Goal: Task Accomplishment & Management: Manage account settings

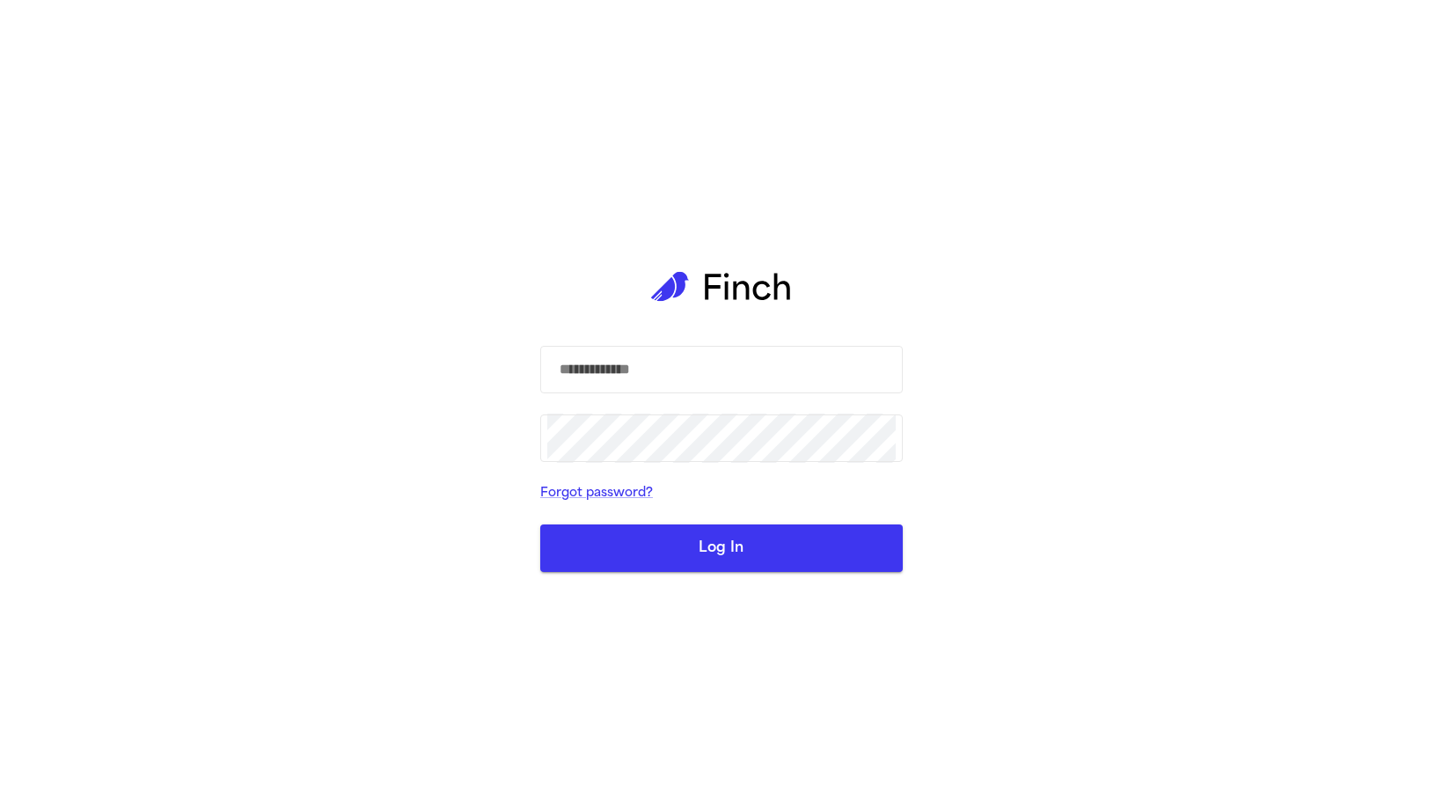
click at [600, 340] on div "​ ​ Forgot password? Log In" at bounding box center [721, 399] width 362 height 799
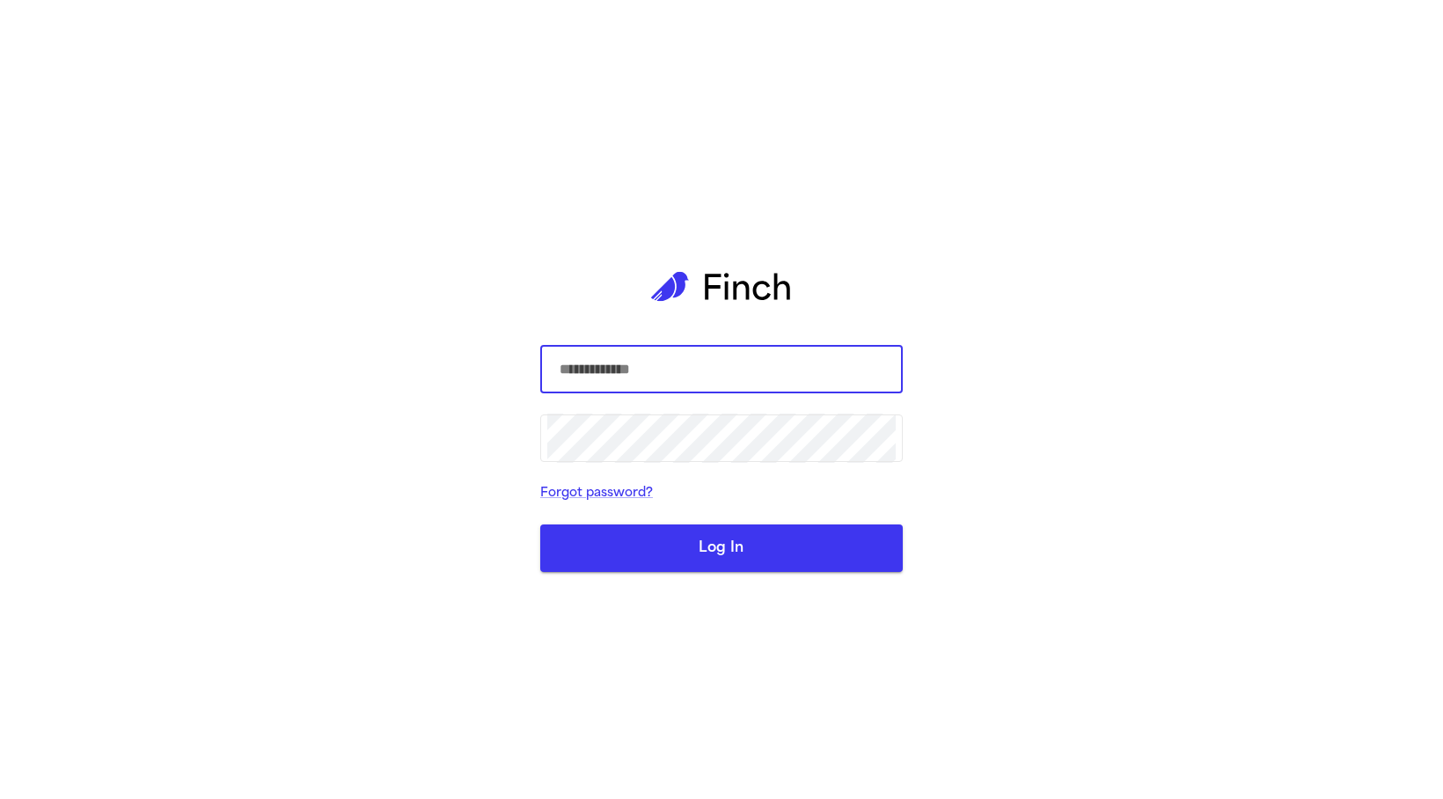
click at [679, 358] on input "text" at bounding box center [721, 369] width 348 height 49
click at [700, 372] on input "text" at bounding box center [721, 369] width 348 height 49
type input "**********"
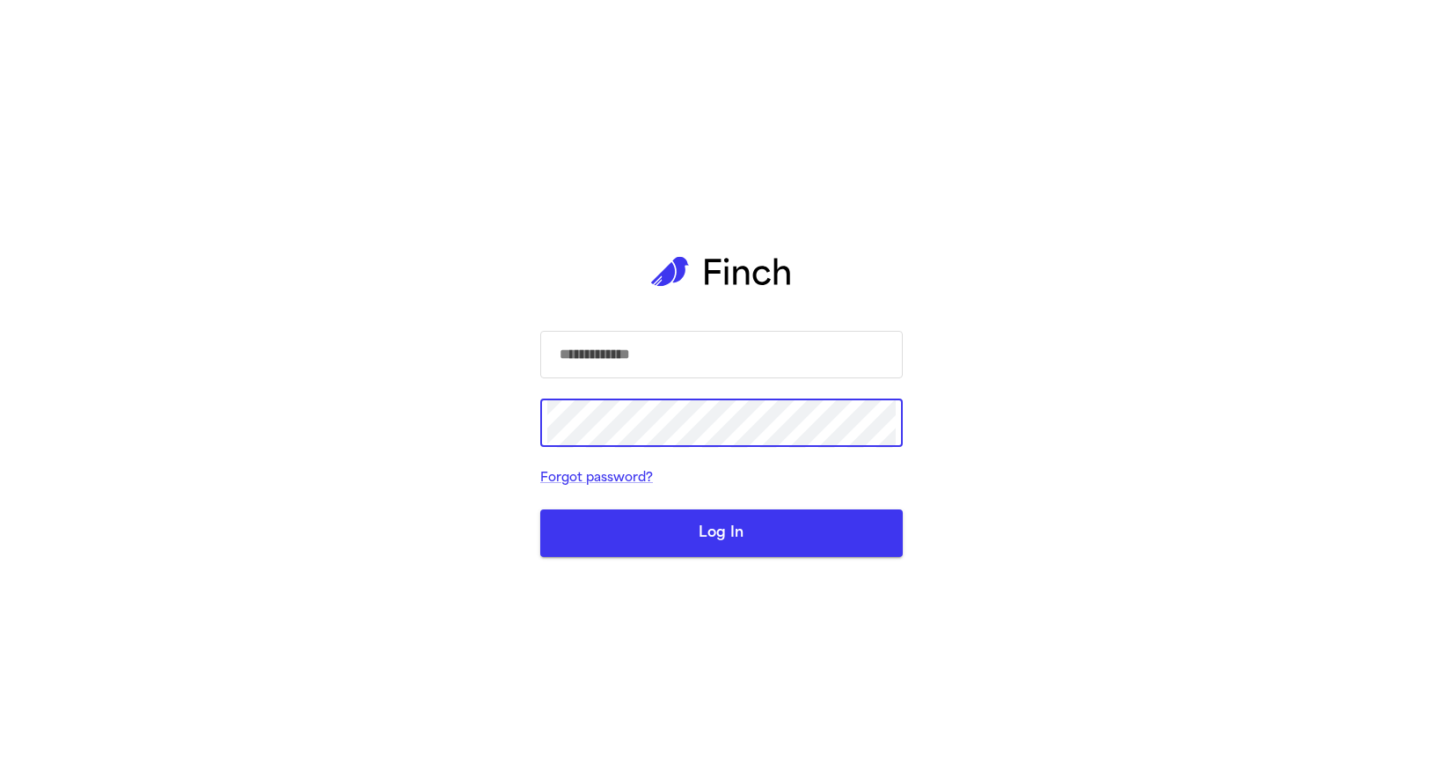
click at [664, 368] on input "text" at bounding box center [721, 354] width 348 height 49
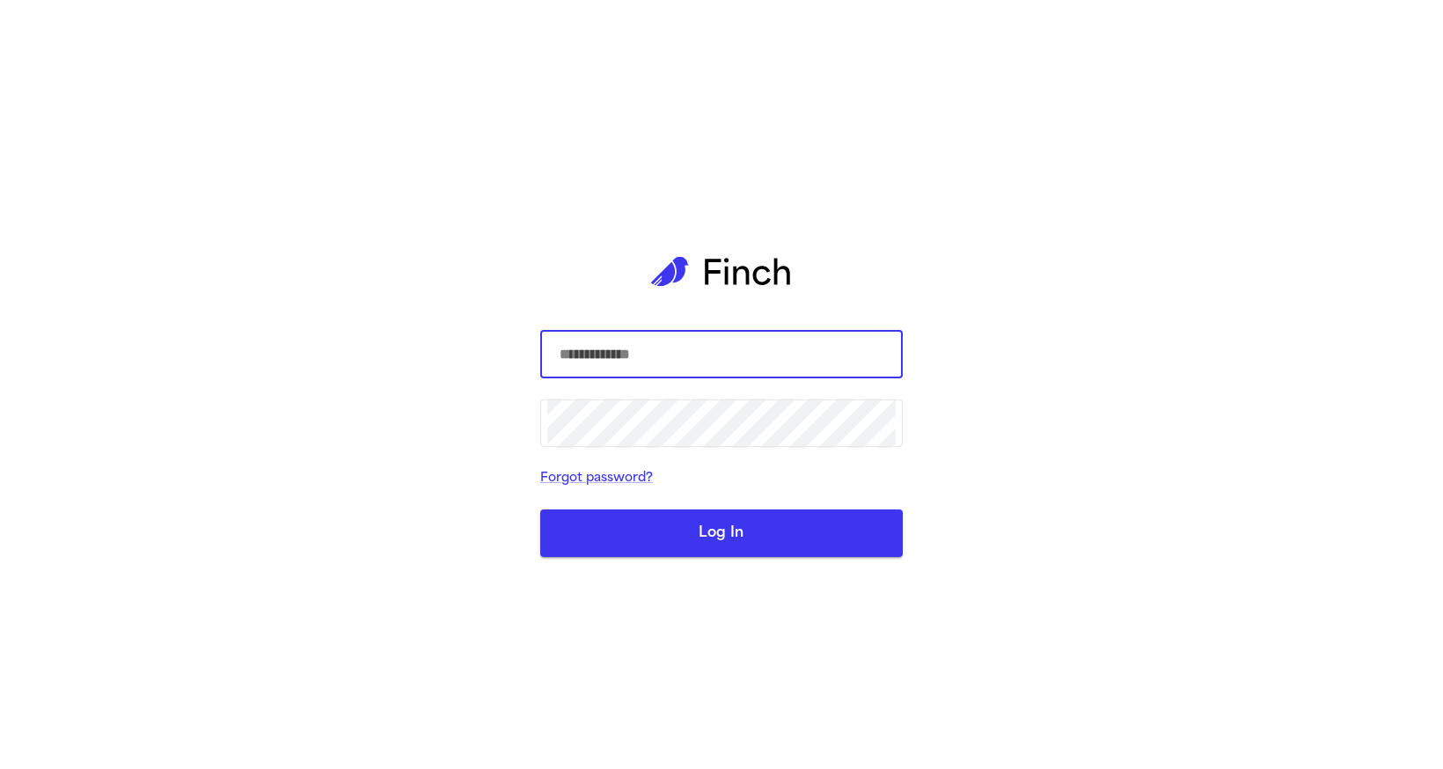
type input "**********"
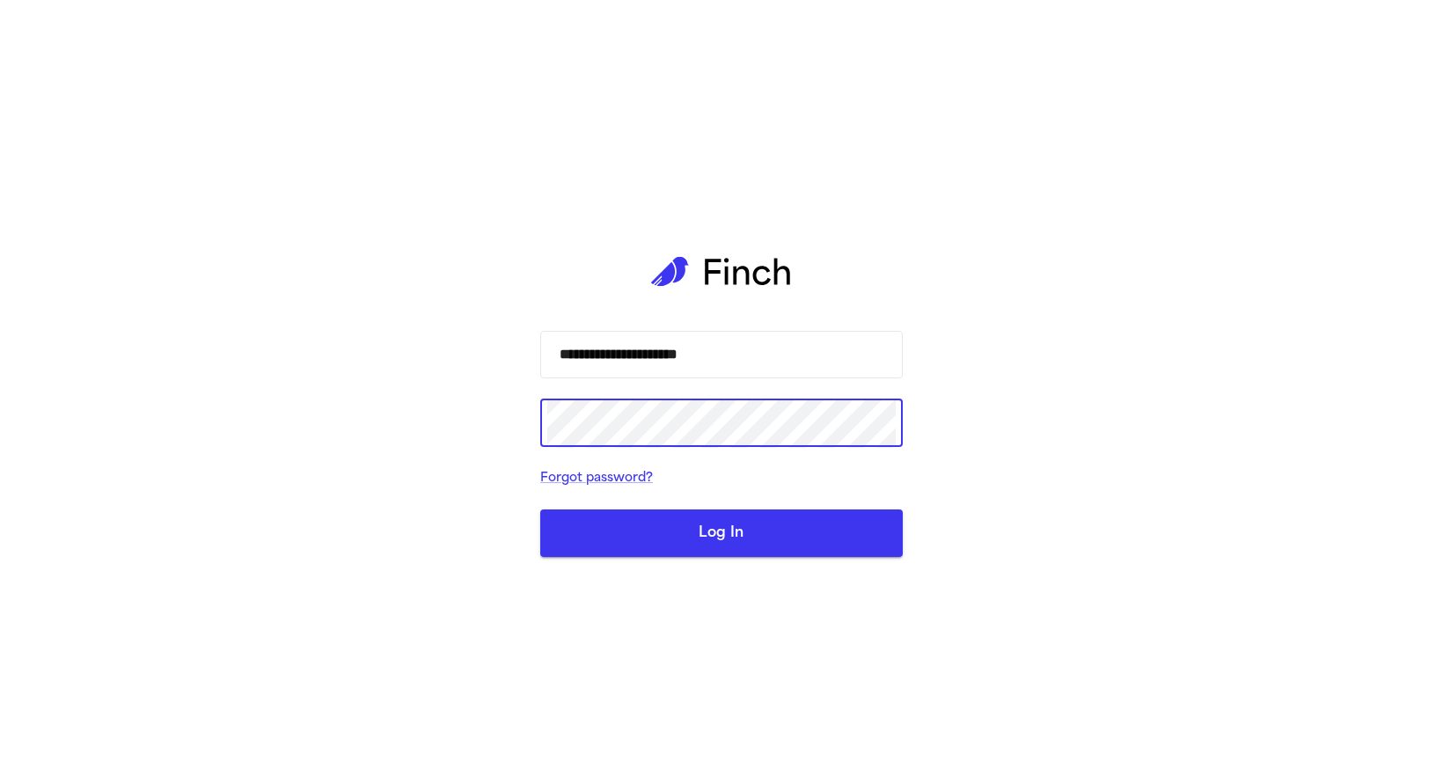
click at [785, 544] on button "Log In" at bounding box center [721, 533] width 362 height 48
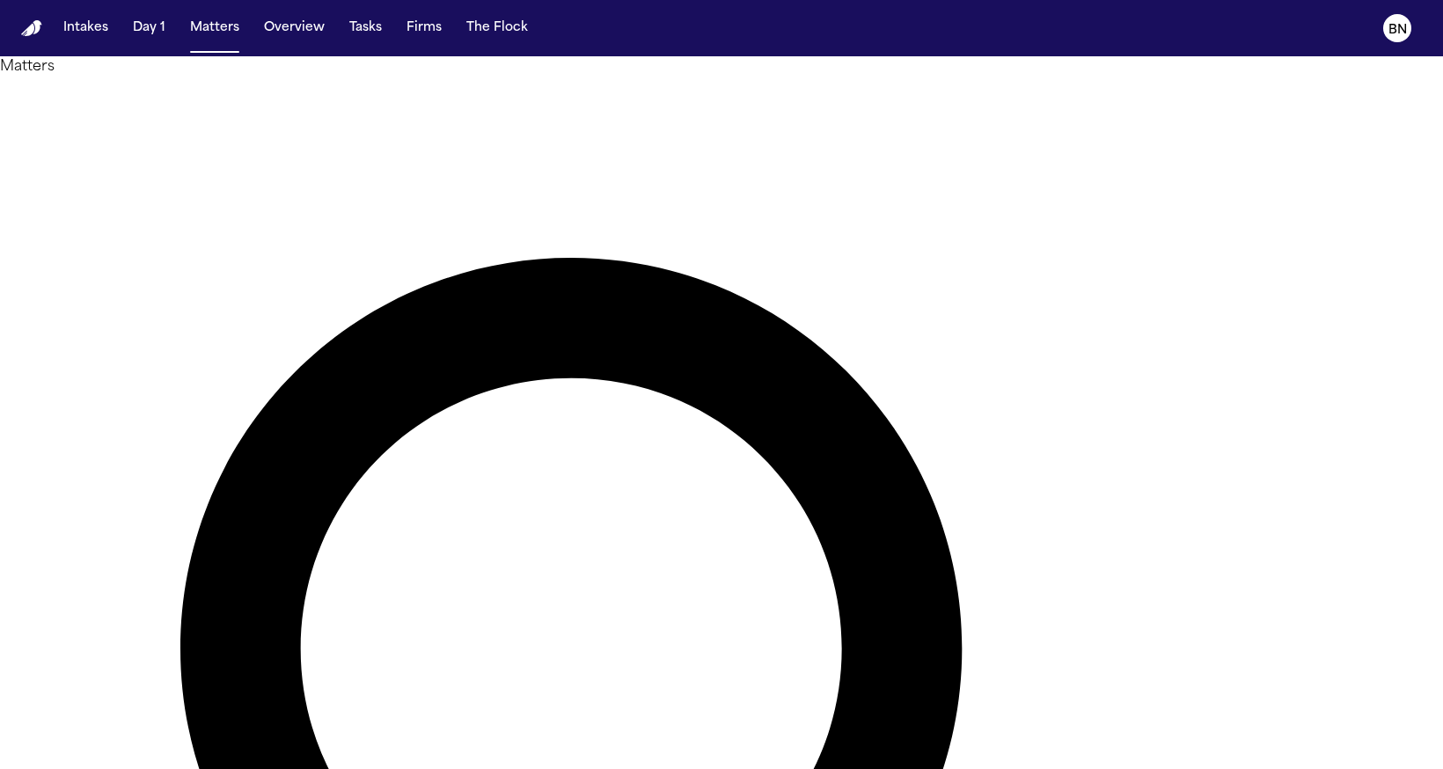
type input "********"
type input "*****"
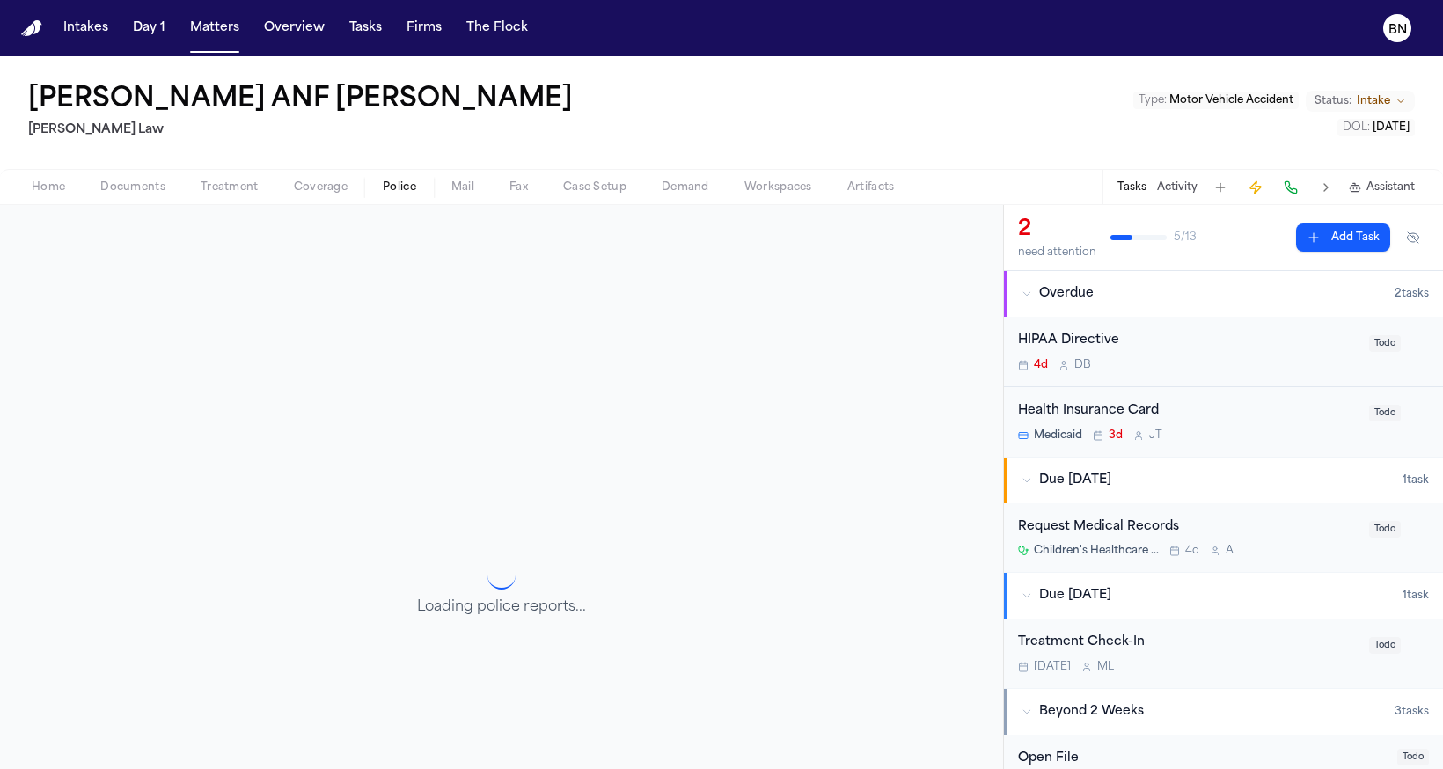
click at [411, 192] on span "Police" at bounding box center [399, 187] width 33 height 14
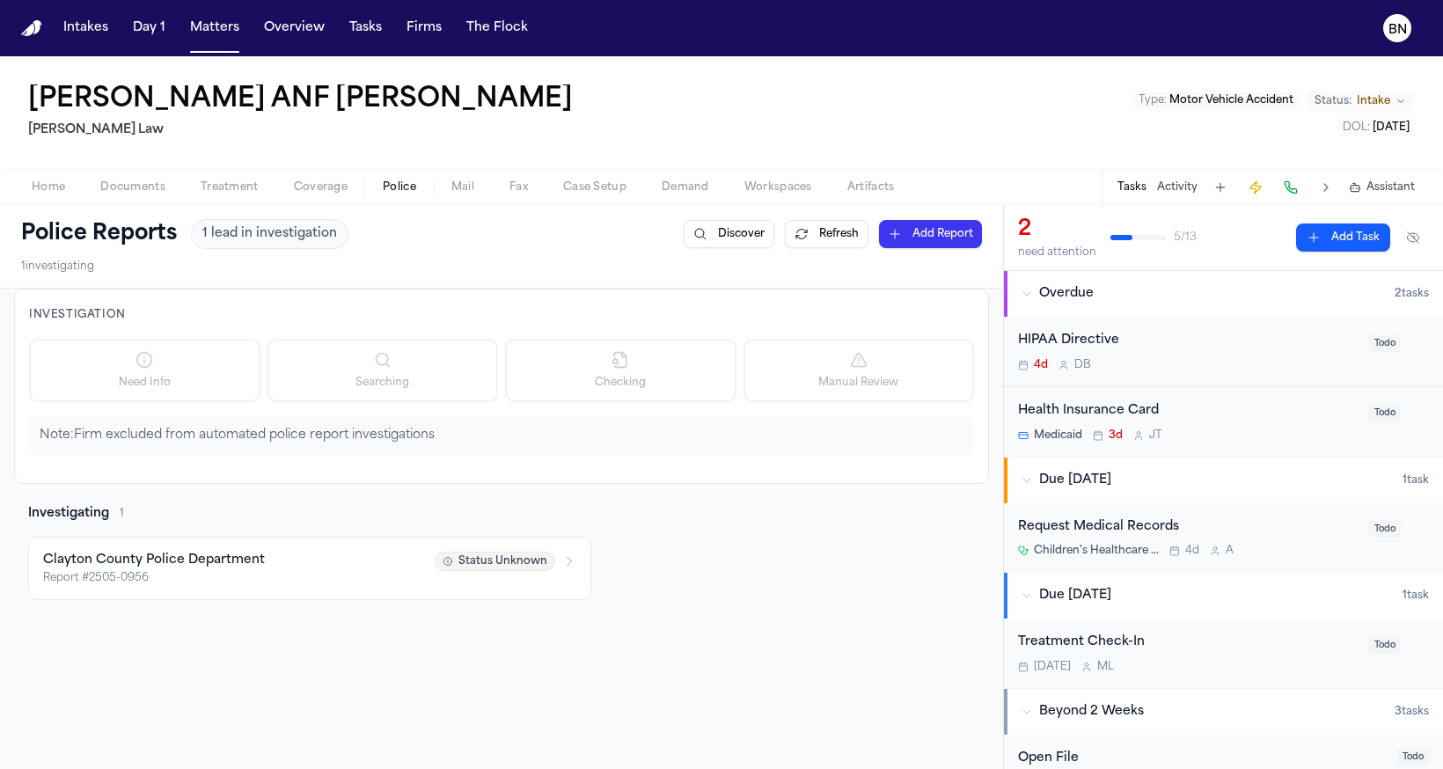
click at [44, 185] on span "Home" at bounding box center [48, 187] width 33 height 14
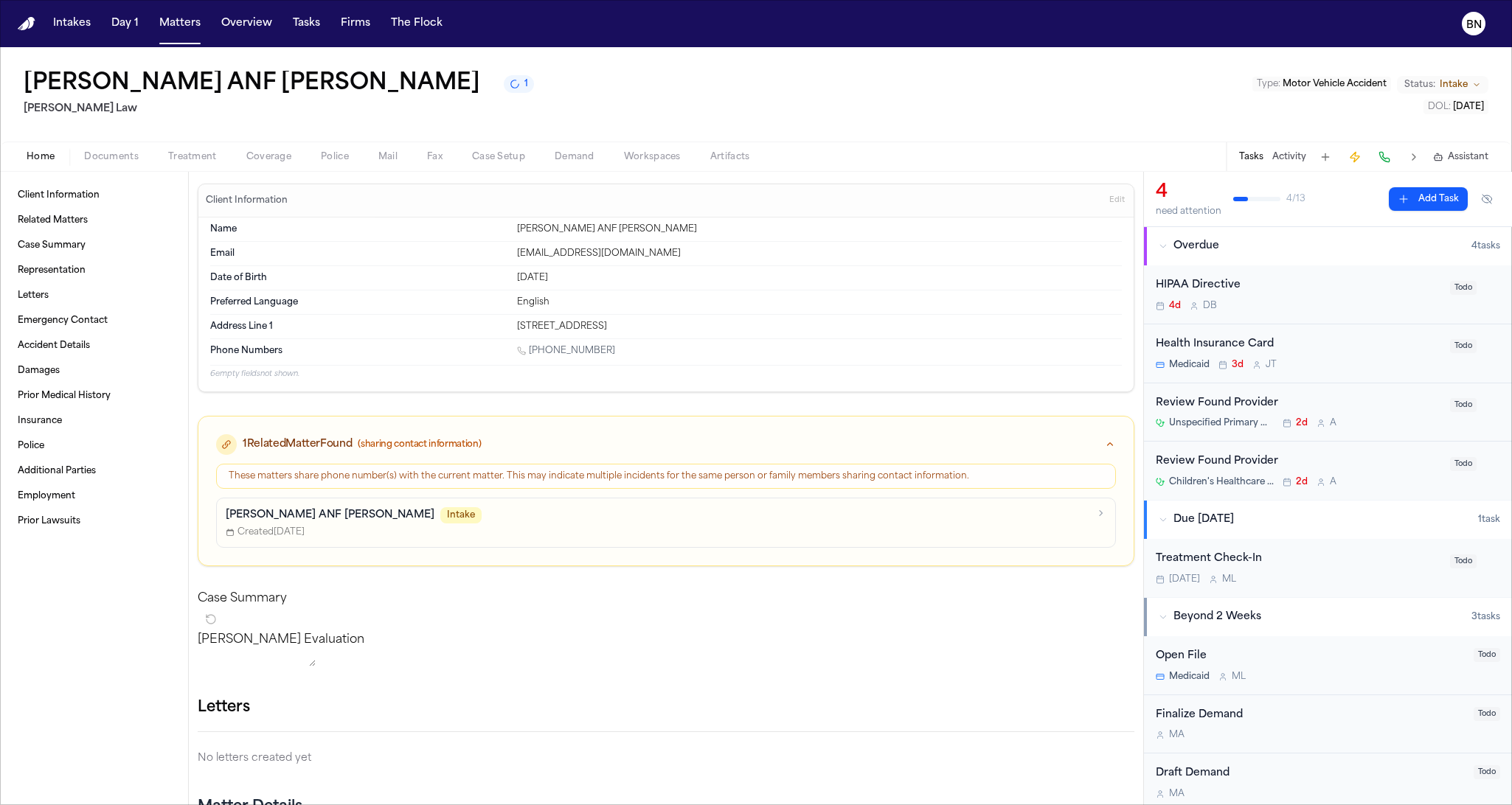
click at [334, 159] on span "Police" at bounding box center [334, 157] width 28 height 12
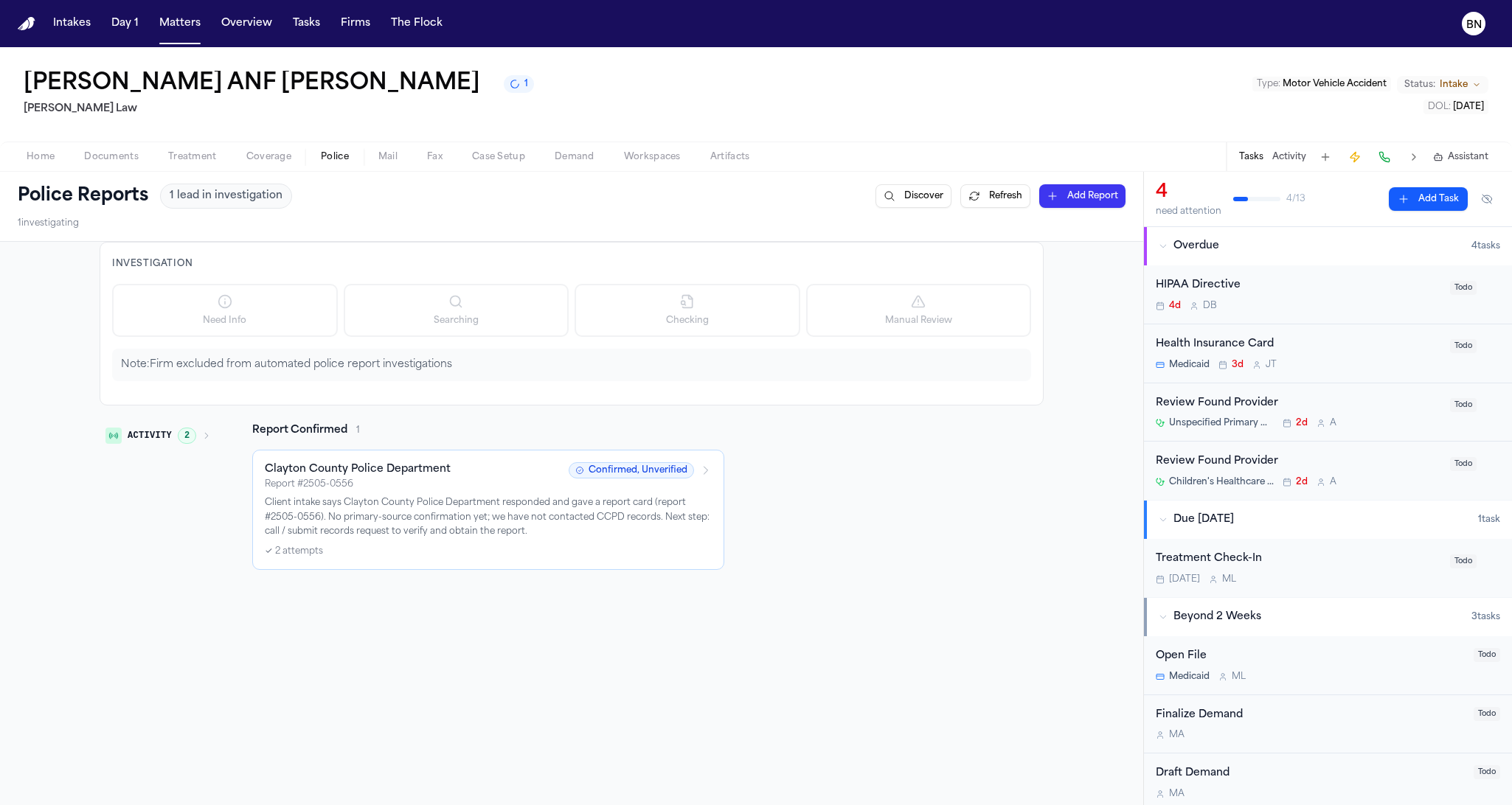
click at [120, 157] on span "Documents" at bounding box center [111, 157] width 54 height 12
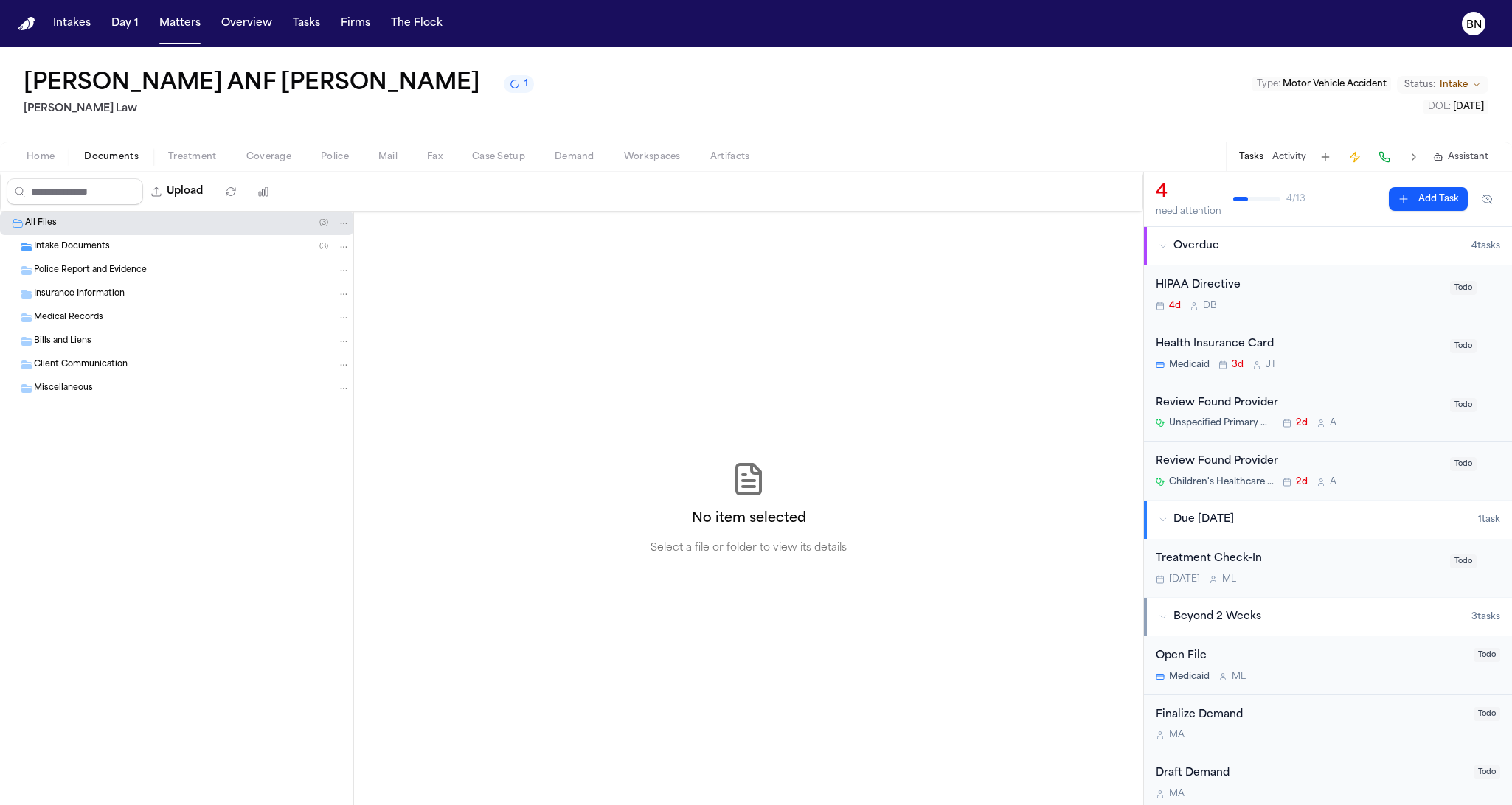
click at [104, 245] on span "Intake Documents" at bounding box center [71, 247] width 76 height 13
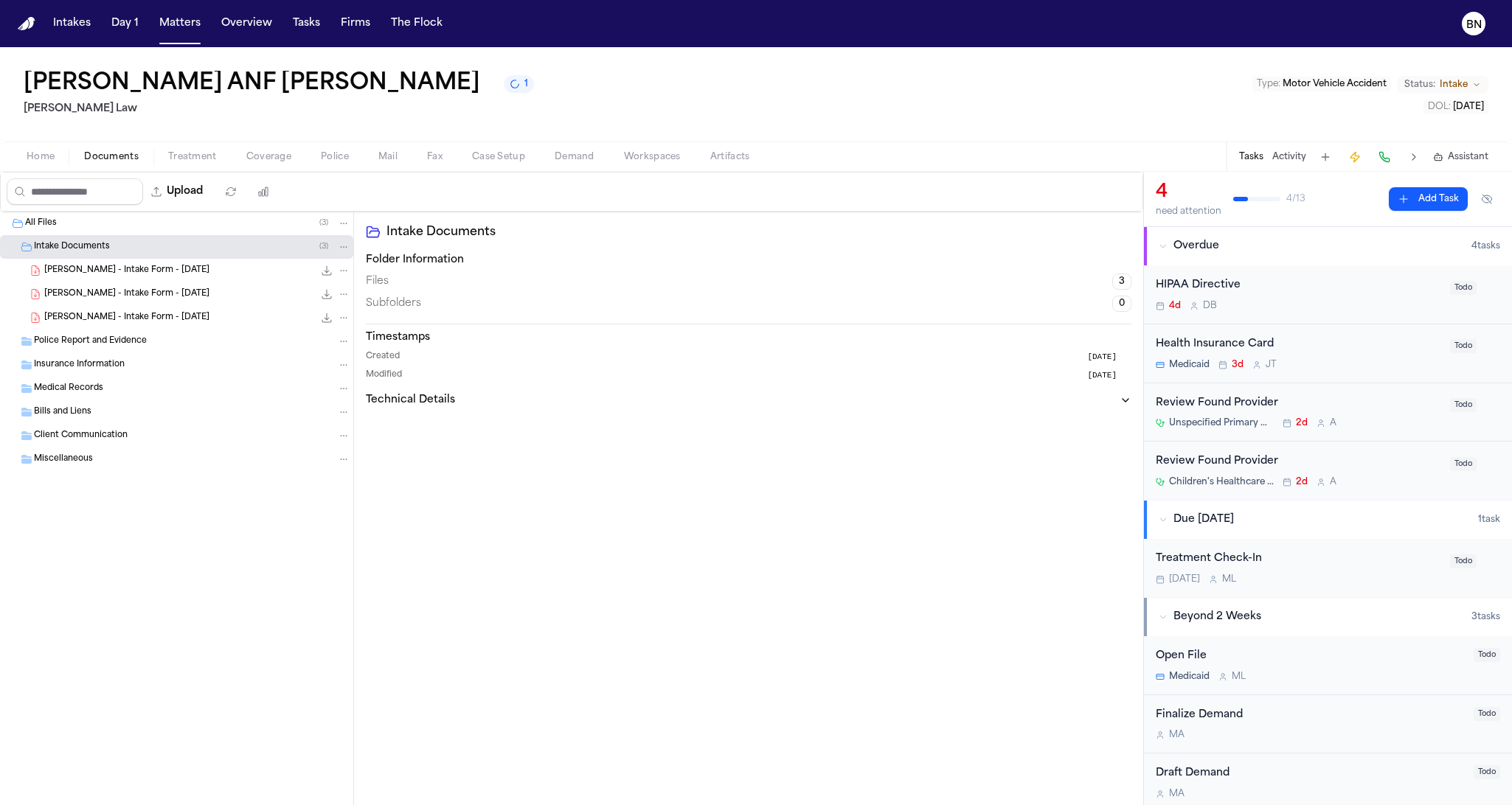
click at [122, 285] on div "W. Mompremier - Intake Form - 8.19.25 22.7 KB • PDF" at bounding box center [176, 294] width 353 height 23
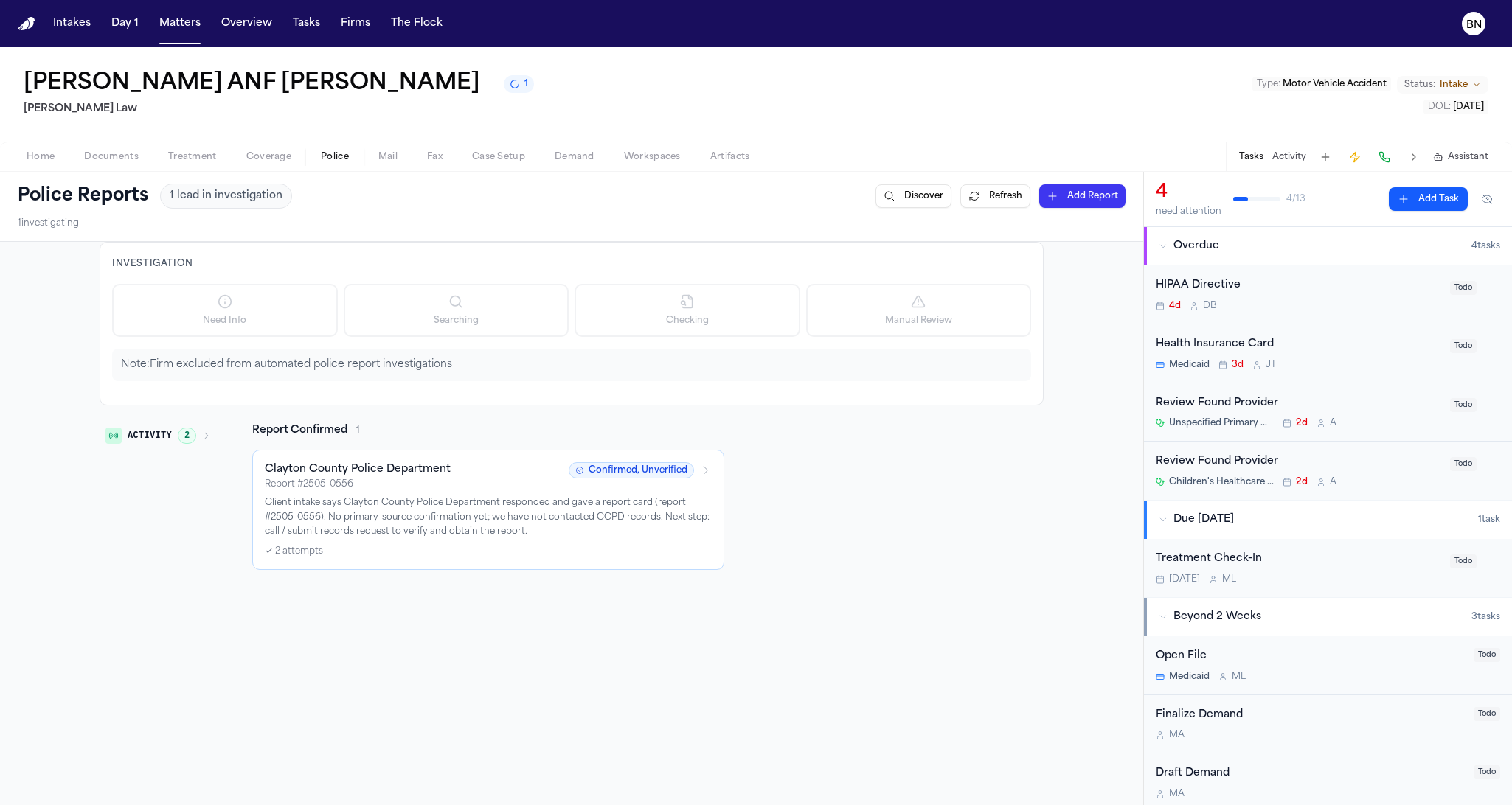
click at [342, 159] on span "Police" at bounding box center [334, 157] width 28 height 12
click at [1080, 197] on button "Add Report" at bounding box center [1082, 196] width 86 height 23
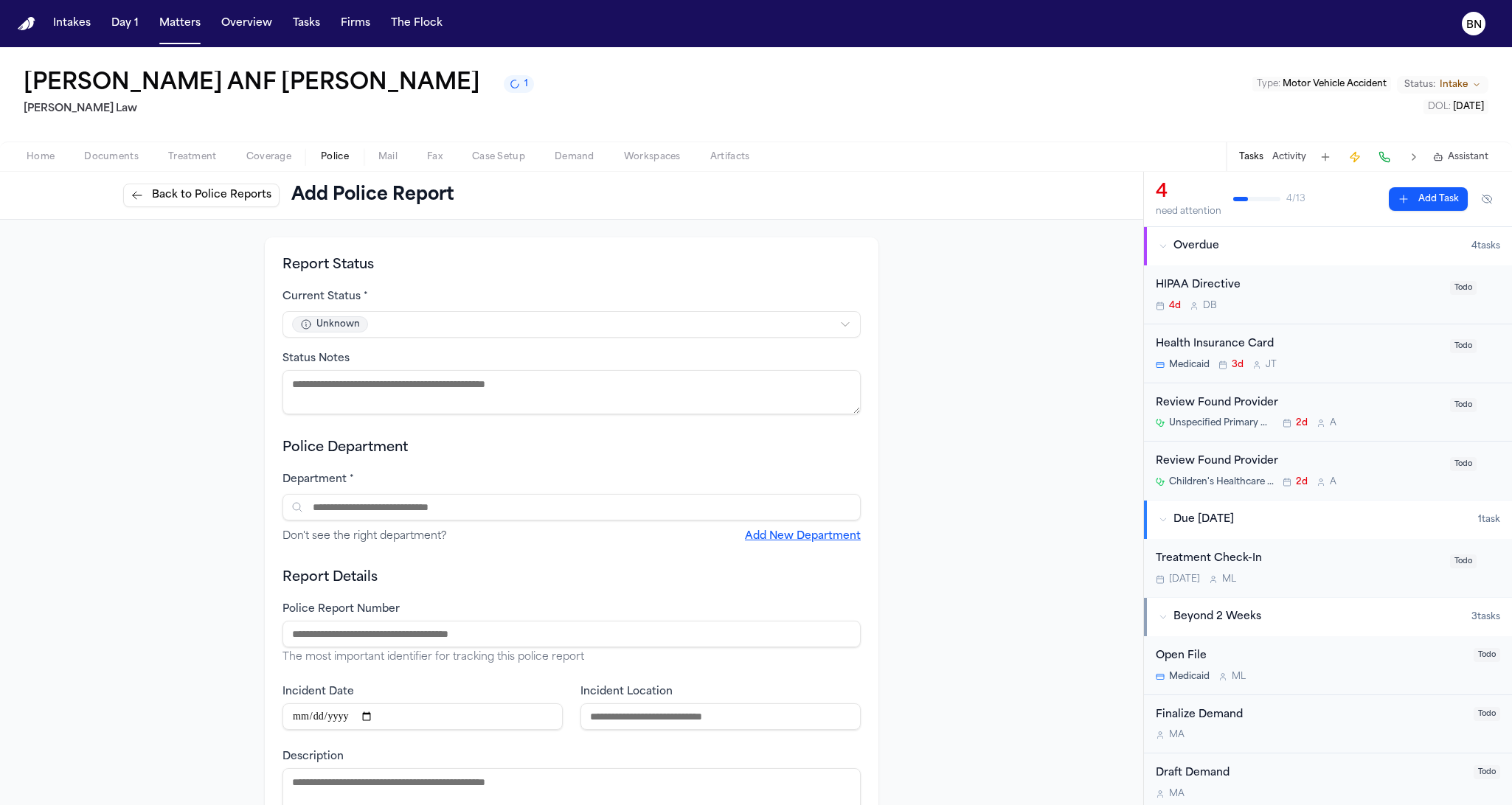
click at [201, 190] on span "Back to Police Reports" at bounding box center [211, 195] width 120 height 15
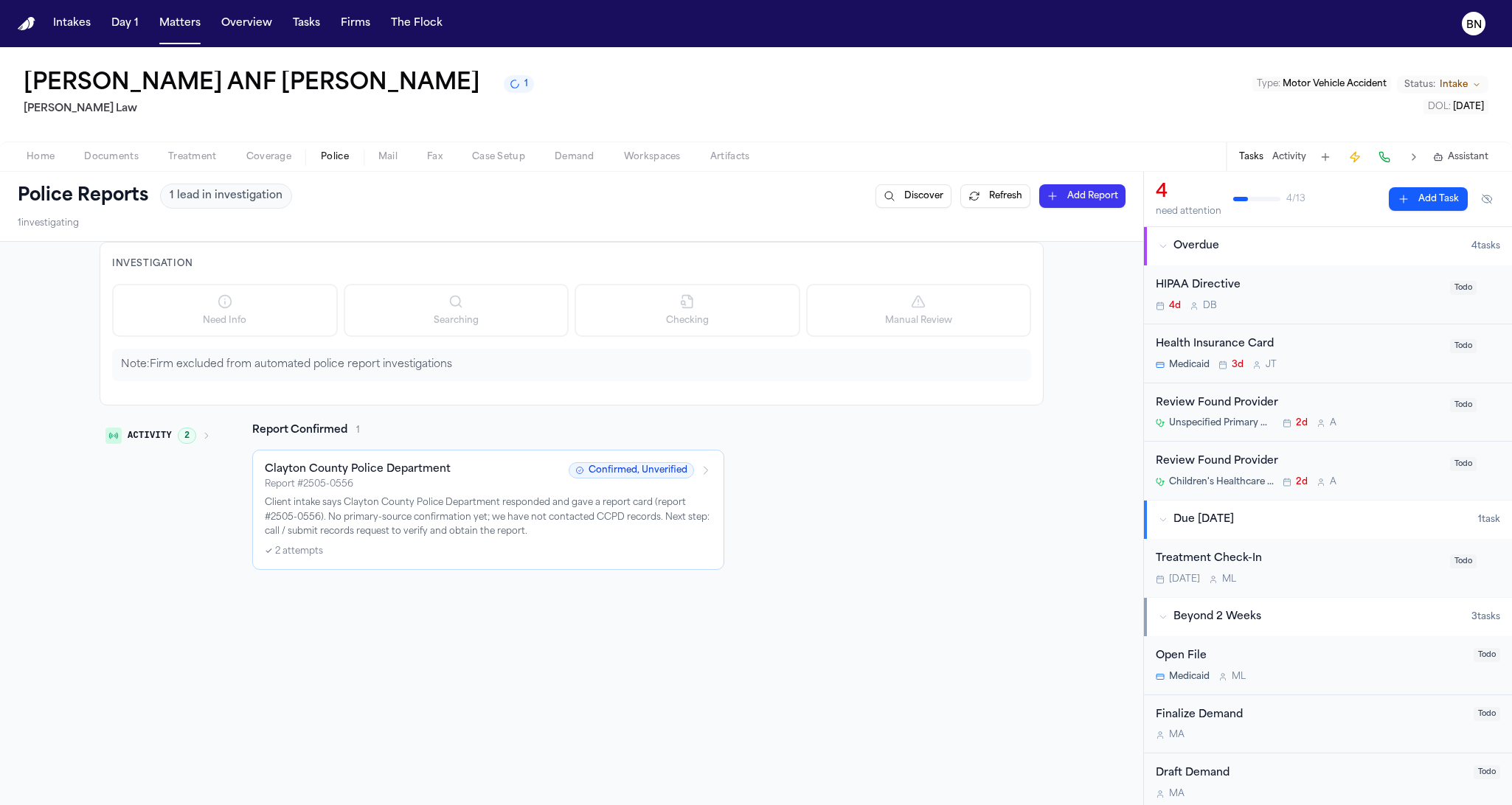
click at [458, 529] on p "Client intake says Clayton County Police Department responded and gave a report…" at bounding box center [488, 518] width 447 height 44
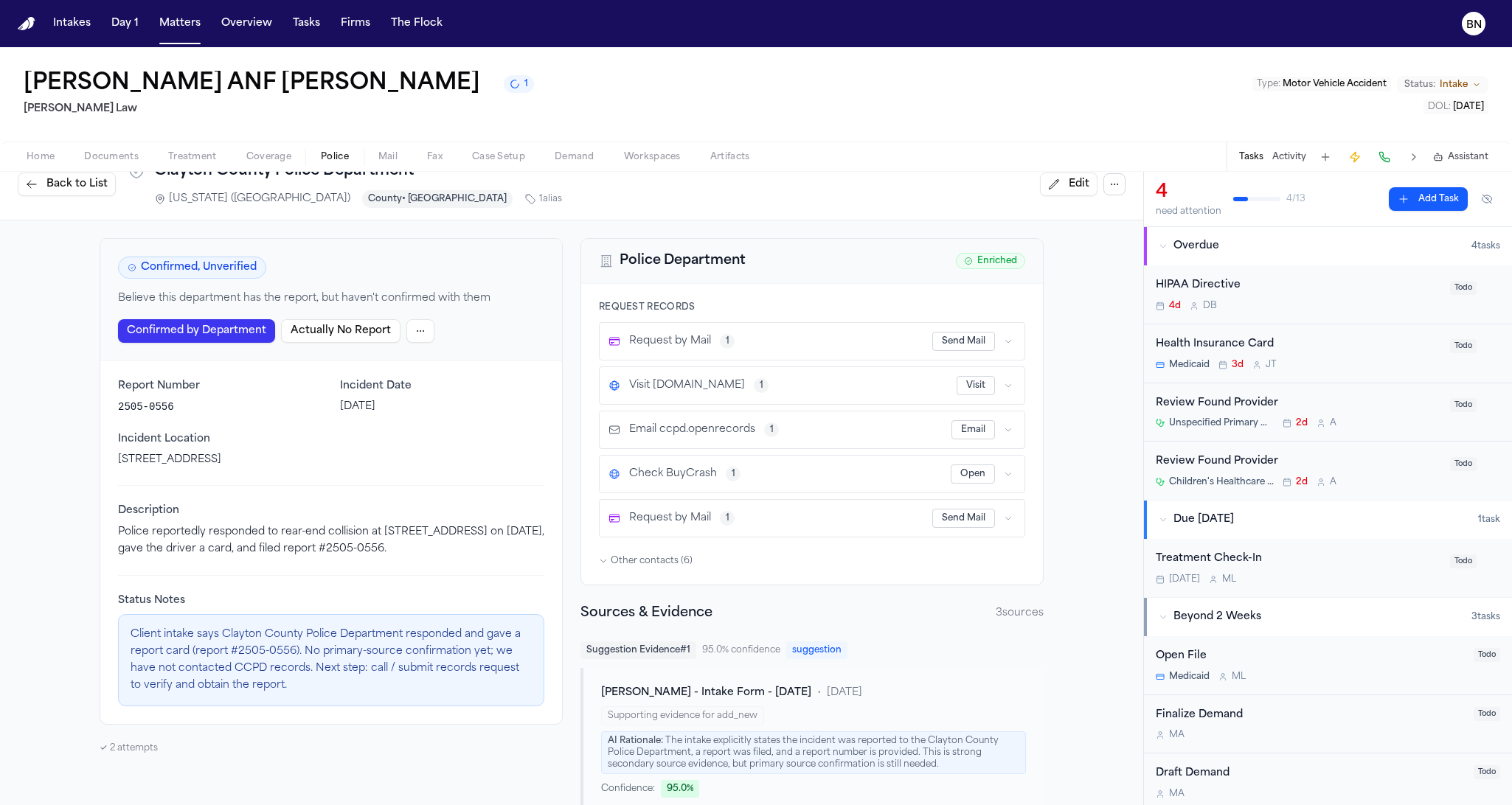
scroll to position [23, 0]
click at [68, 185] on span "Back to List" at bounding box center [76, 183] width 61 height 15
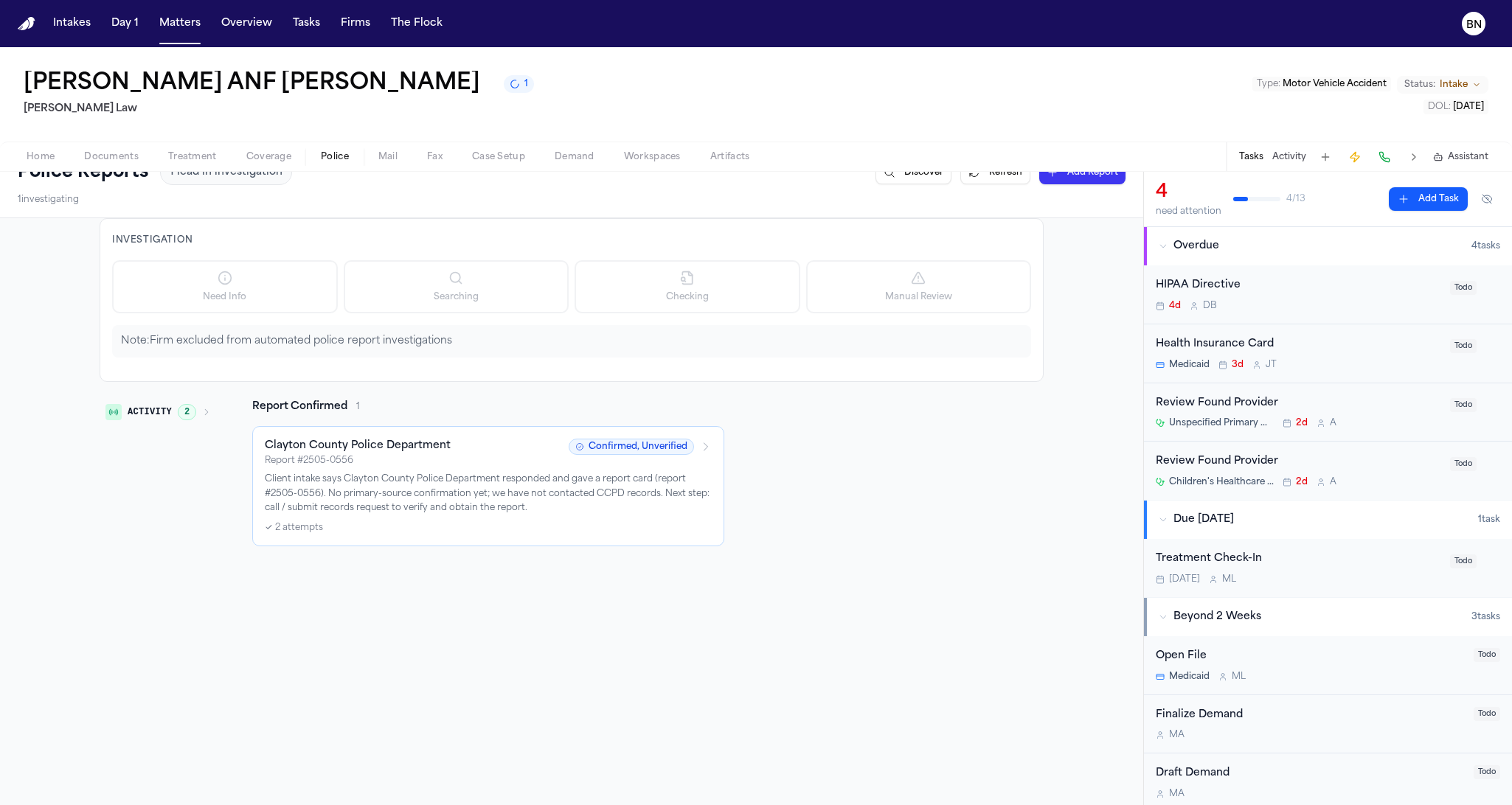
click at [169, 411] on button "Activity 2" at bounding box center [158, 412] width 117 height 25
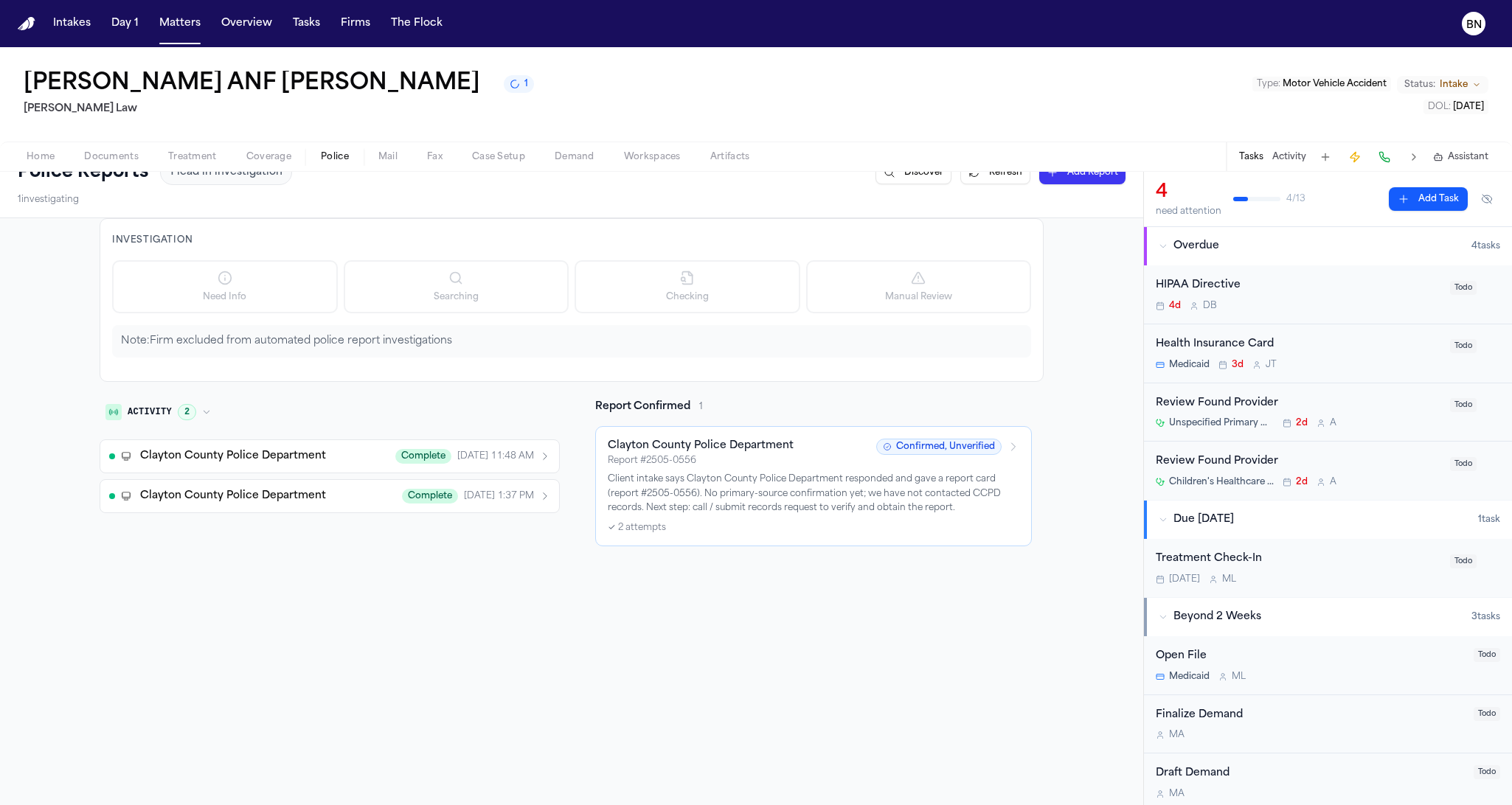
click at [241, 467] on button "Clayton County Police Department Complete Aug 22, 11:48 AM" at bounding box center [329, 456] width 460 height 34
click at [188, 493] on span "Lexis Nexis Buycrash" at bounding box center [193, 494] width 91 height 9
click at [279, 453] on span "Clayton County Police Department" at bounding box center [233, 457] width 186 height 15
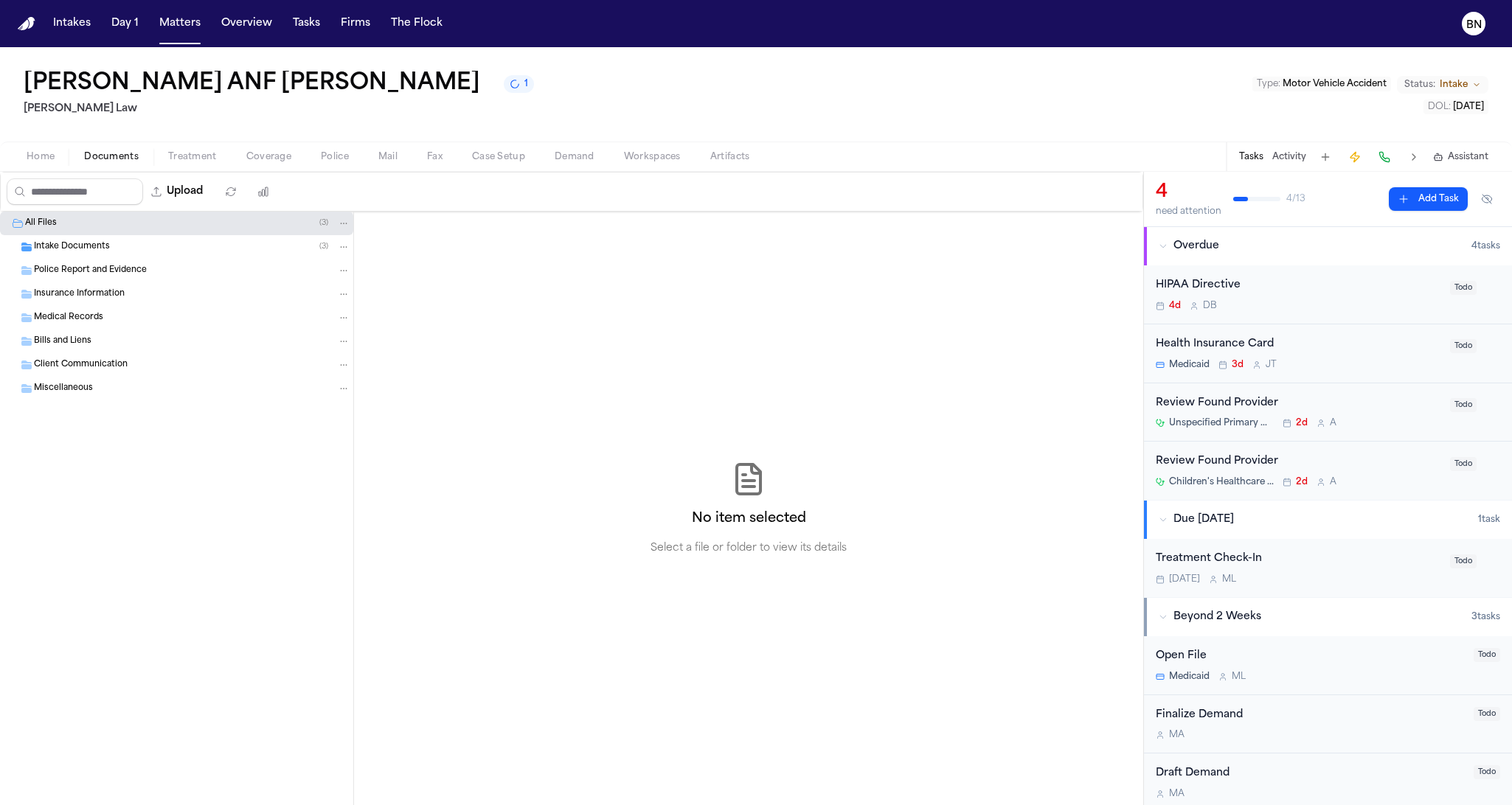
click at [106, 153] on span "Documents" at bounding box center [111, 157] width 54 height 12
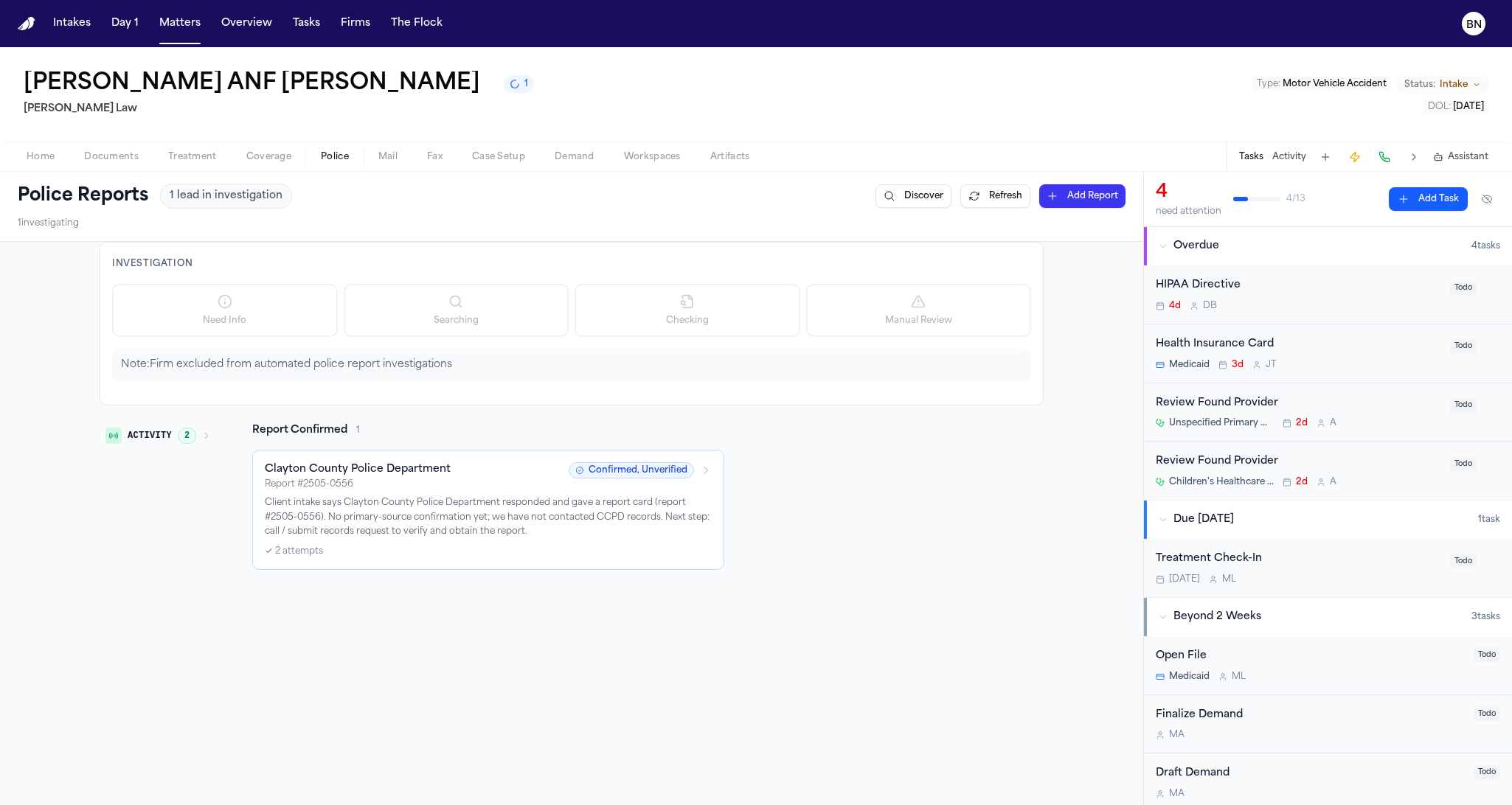
click at [337, 160] on span "Police" at bounding box center [334, 157] width 28 height 12
click at [517, 77] on div "Widline Mompremier ANF Jase Sherman 1" at bounding box center [278, 84] width 510 height 27
click at [515, 83] on button "1" at bounding box center [519, 84] width 30 height 18
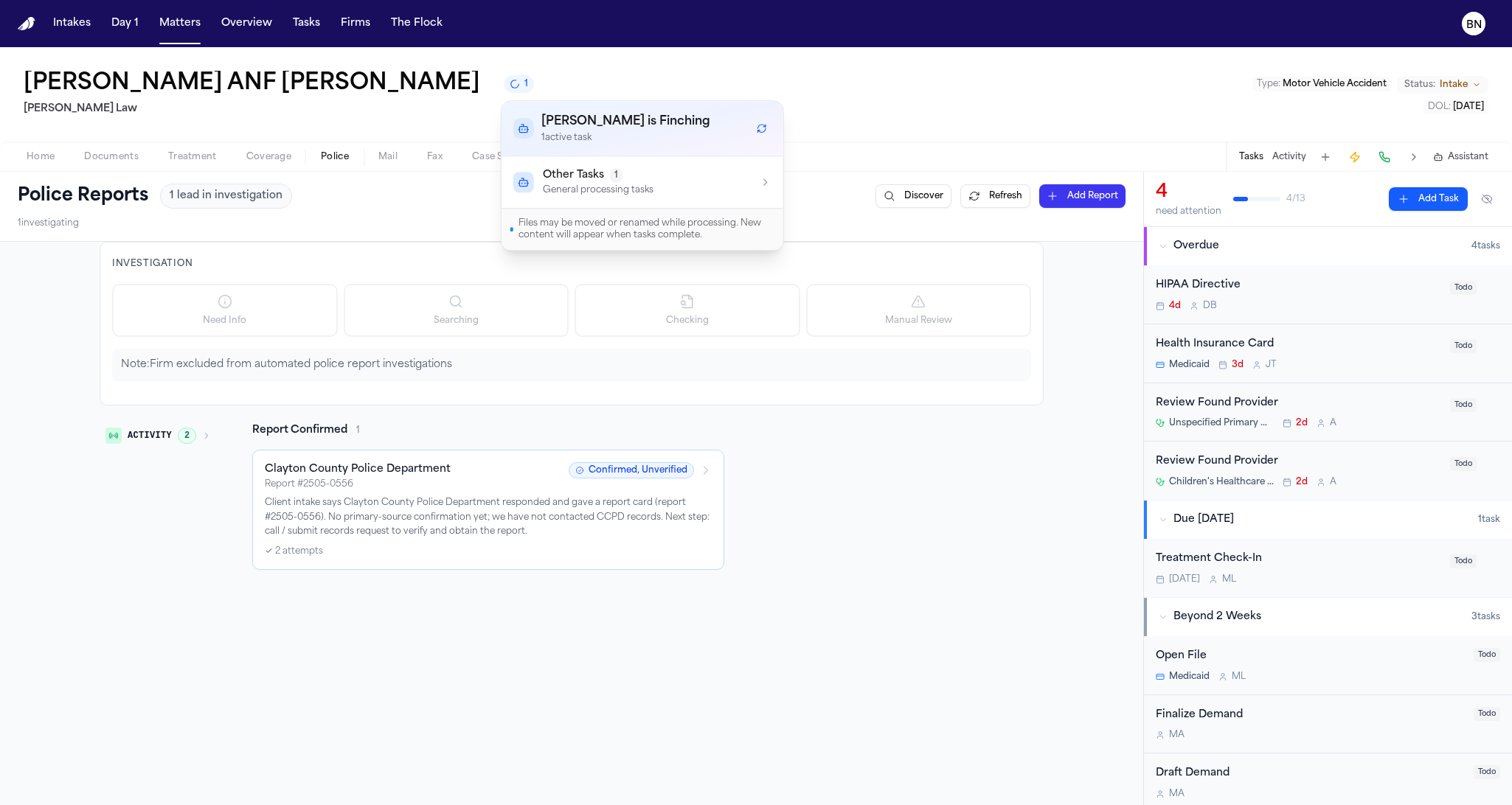
click at [610, 176] on span "1" at bounding box center [616, 176] width 13 height 15
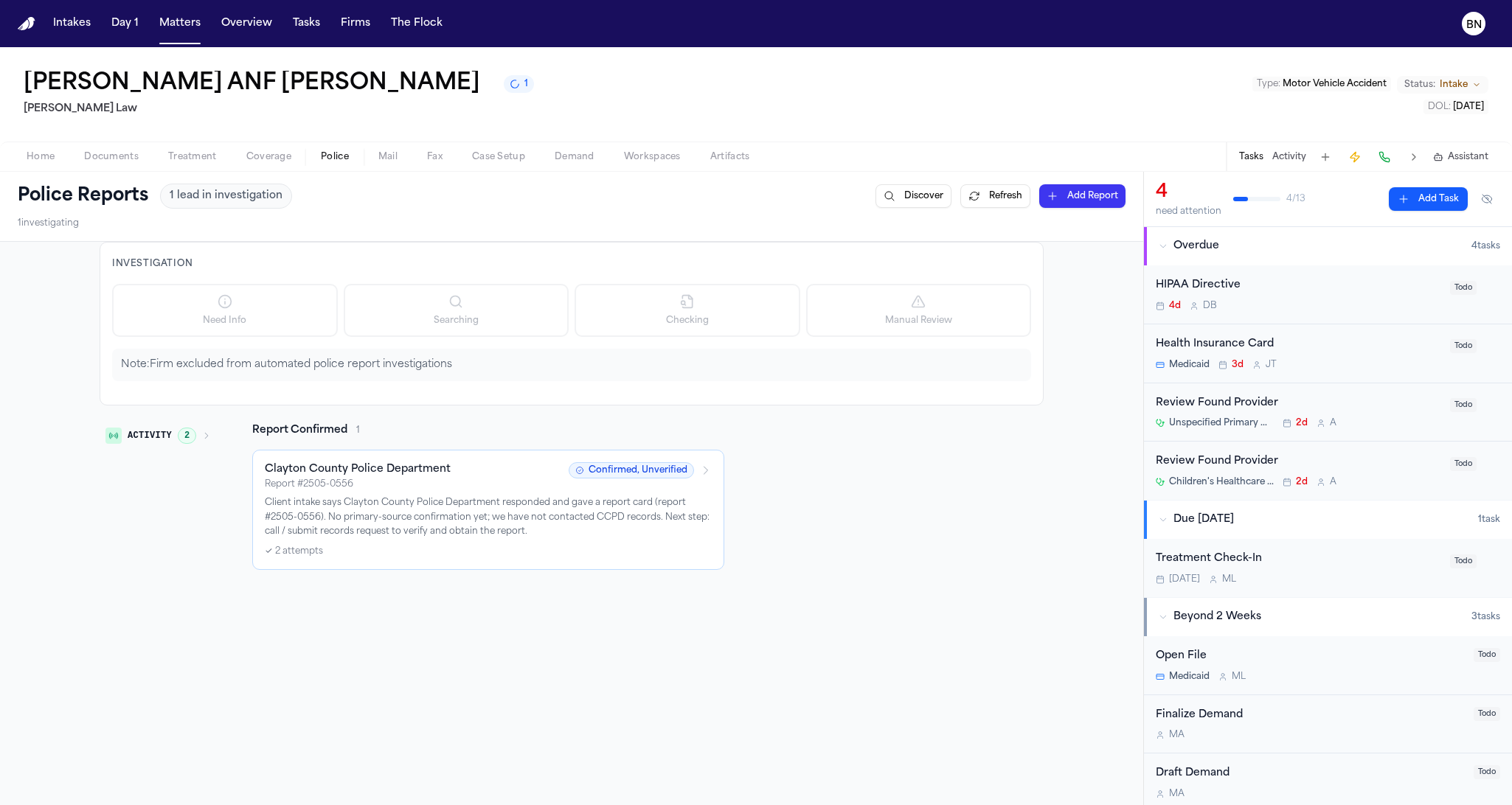
click at [629, 88] on div "Widline Mompremier ANF Jase Sherman 1 Ugwonali Law Type : Motor Vehicle Acciden…" at bounding box center [756, 94] width 1512 height 95
click at [193, 423] on button "Activity 2" at bounding box center [158, 436] width 117 height 25
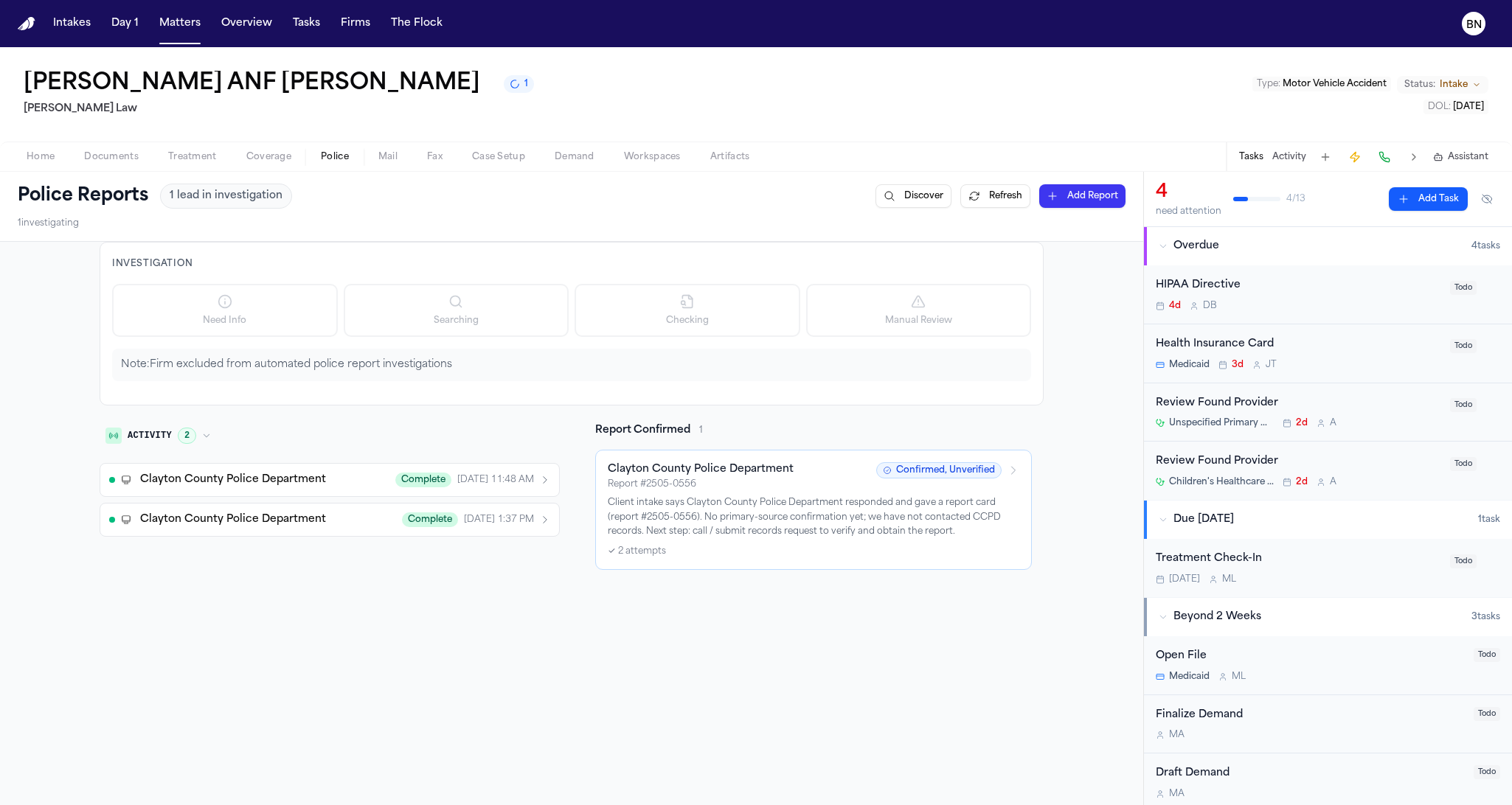
click at [271, 493] on button "Clayton County Police Department Complete Aug 22, 11:48 AM" at bounding box center [329, 480] width 460 height 34
click at [118, 154] on span "Documents" at bounding box center [111, 157] width 54 height 12
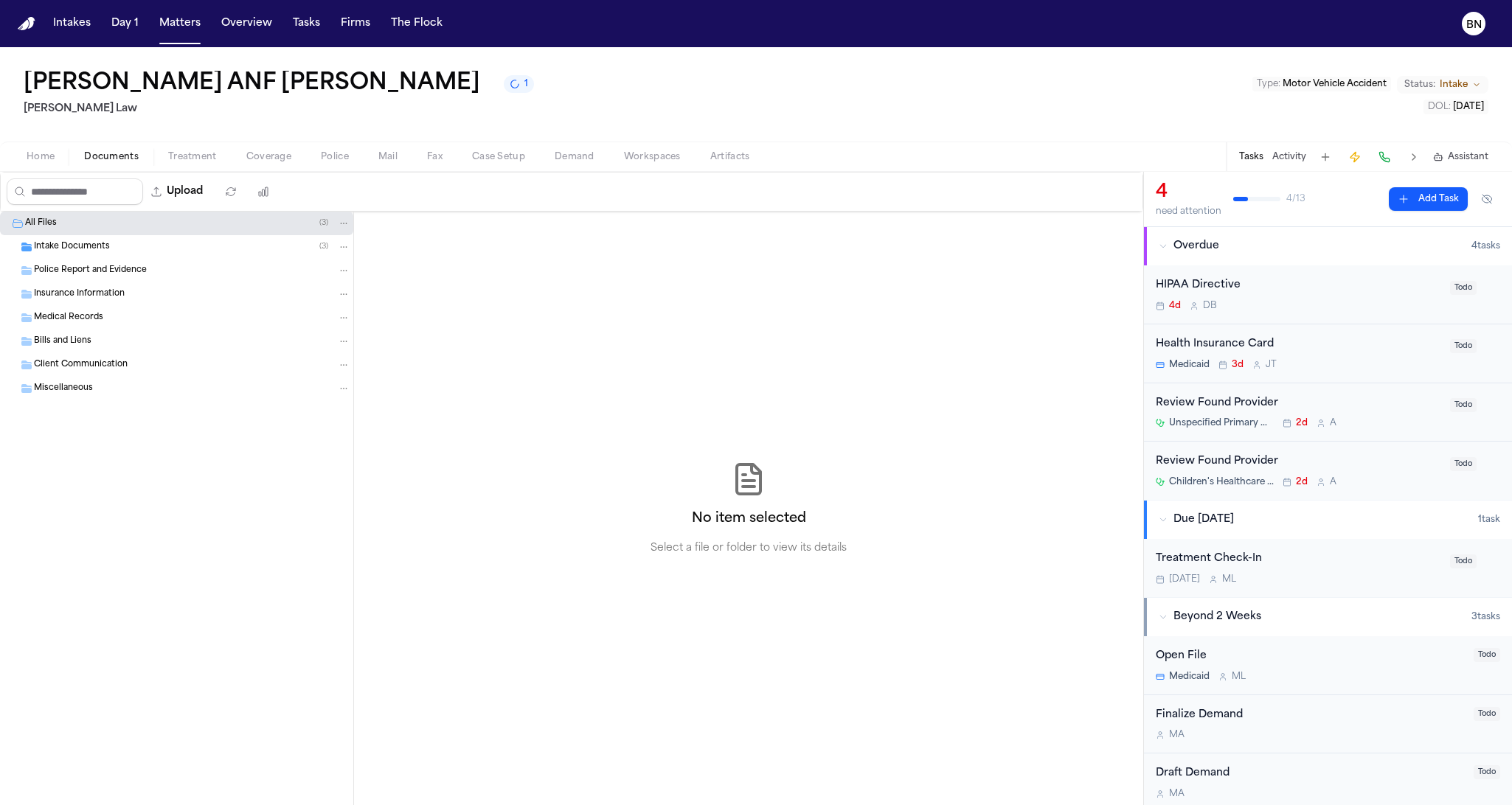
click at [332, 157] on span "Police" at bounding box center [334, 157] width 28 height 12
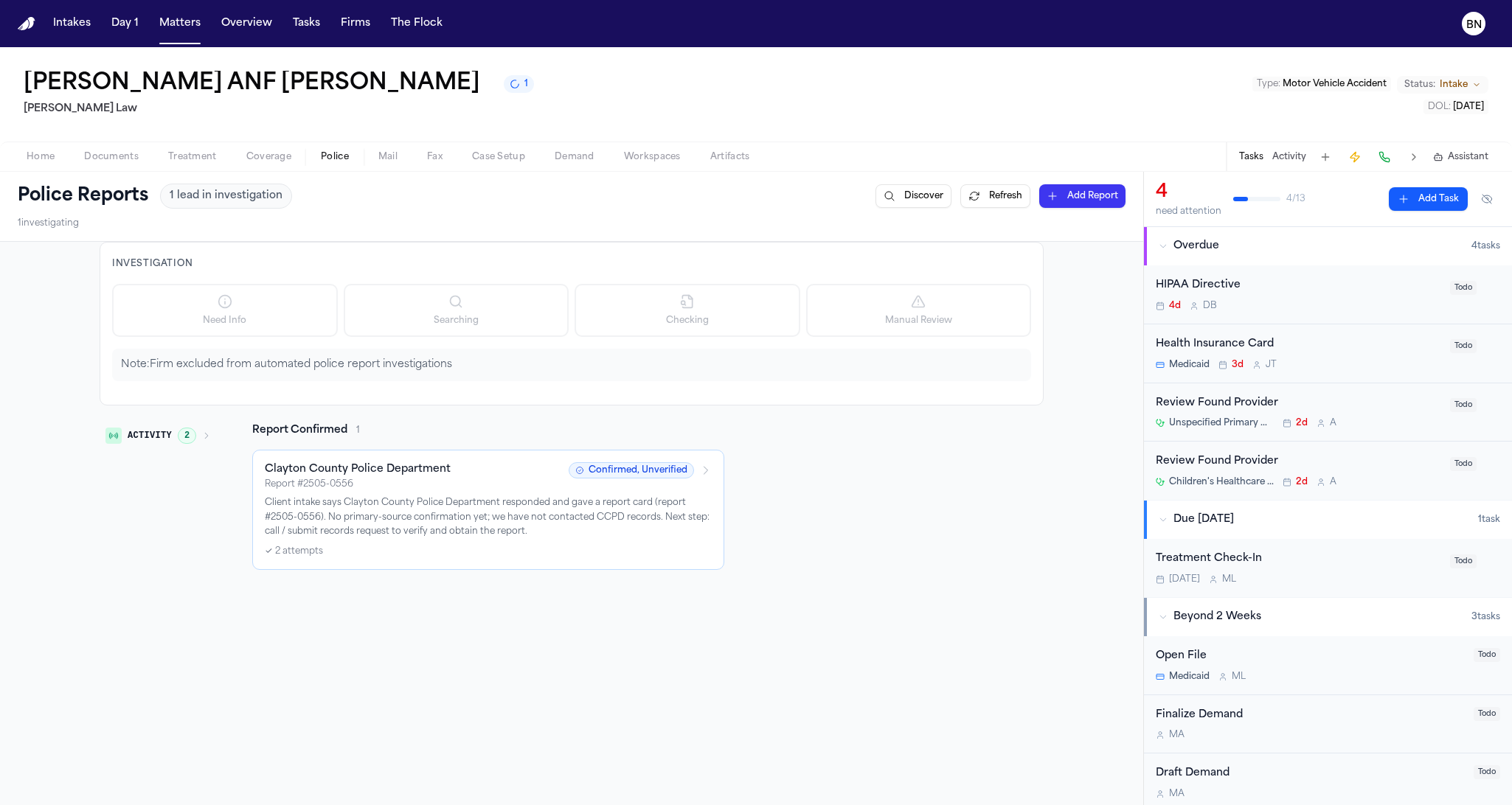
click at [537, 496] on p "Client intake says Clayton County Police Department responded and gave a report…" at bounding box center [488, 518] width 447 height 44
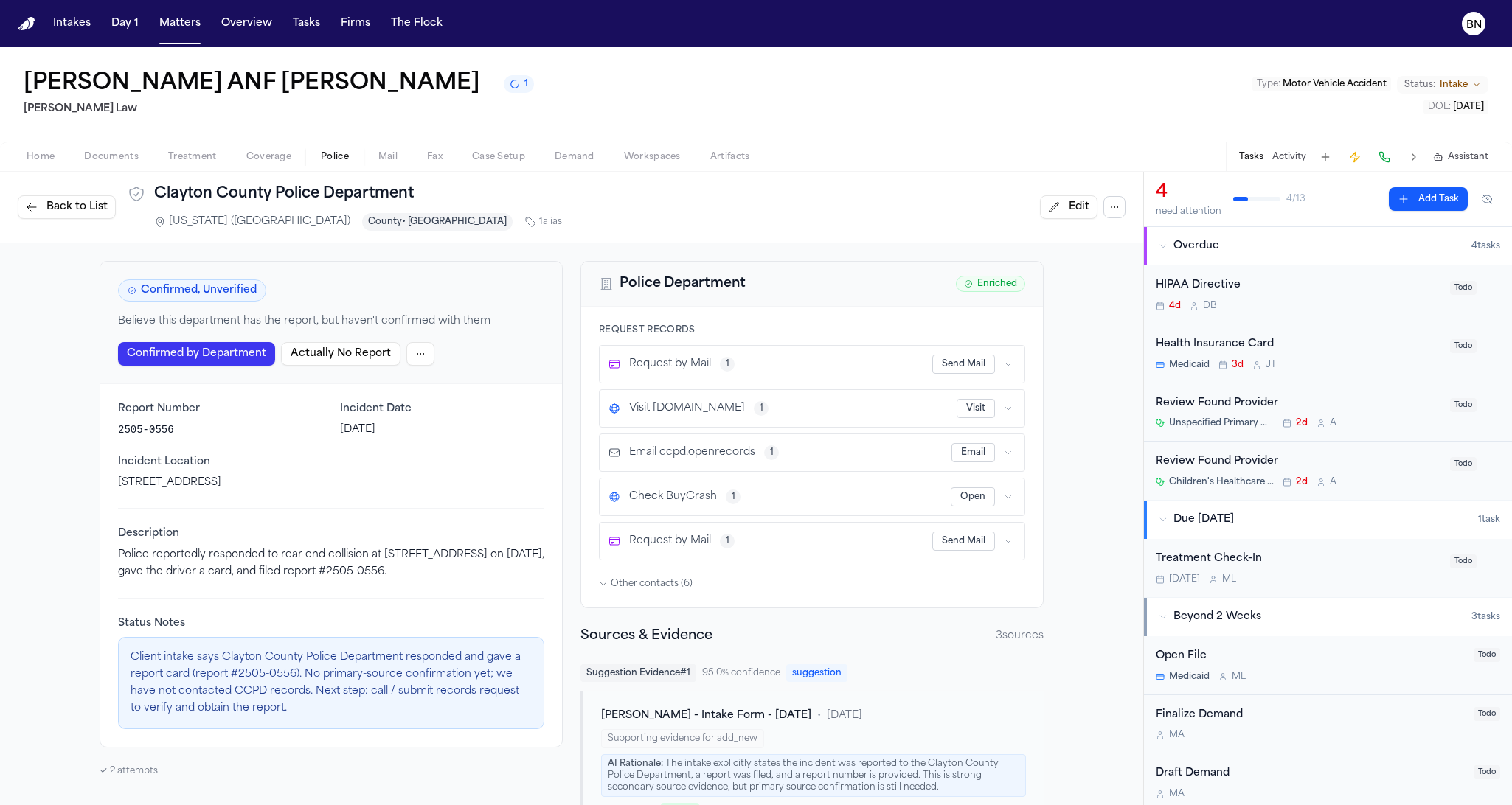
click at [968, 503] on button "Open" at bounding box center [972, 497] width 44 height 19
drag, startPoint x: 285, startPoint y: 679, endPoint x: 231, endPoint y: 681, distance: 54.0
click at [231, 643] on p "Client intake says Clayton County Police Department responded and gave a report…" at bounding box center [331, 683] width 401 height 67
copy p "2505-0556"
click at [662, 586] on span "Other contacts ( 6 )" at bounding box center [652, 584] width 82 height 12
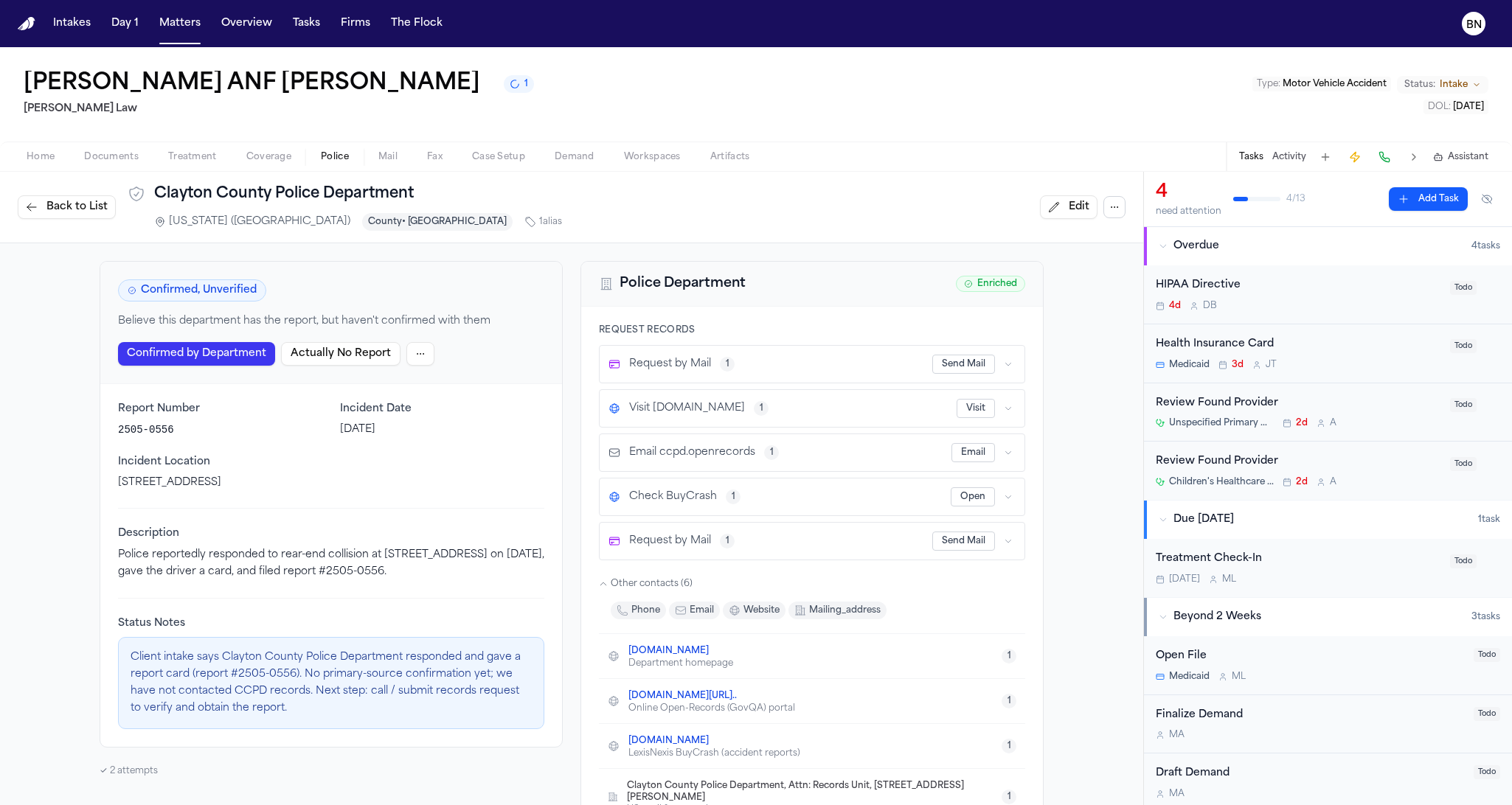
click at [491, 573] on p "Police reportedly responded to rear-end collision at 6237 Garden Walk Blvd, Riv…" at bounding box center [331, 564] width 427 height 34
drag, startPoint x: 521, startPoint y: 574, endPoint x: 469, endPoint y: 578, distance: 52.2
click at [469, 578] on p "Police reportedly responded to rear-end collision at 6237 Garden Walk Blvd, Riv…" at bounding box center [331, 564] width 427 height 34
copy p "2505-0556"
drag, startPoint x: 377, startPoint y: 84, endPoint x: 1635, endPoint y: 442, distance: 1307.9
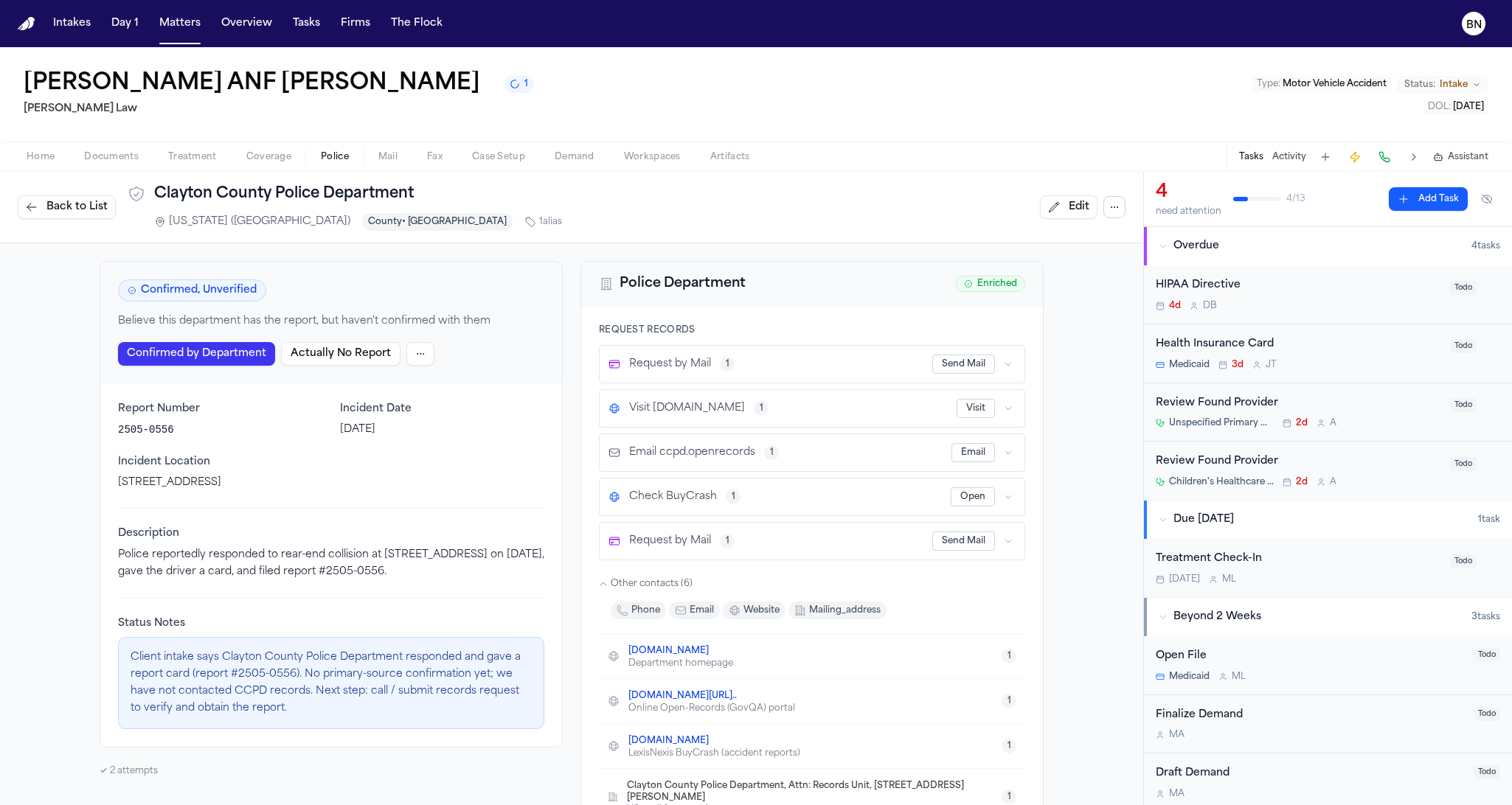
click at [1209, 442] on html "Intakes Day 1 Matters Overview Tasks Firms The Flock BN Widline Mompremier ANF …" at bounding box center [756, 402] width 1512 height 805
click at [48, 157] on span "Home" at bounding box center [40, 157] width 28 height 12
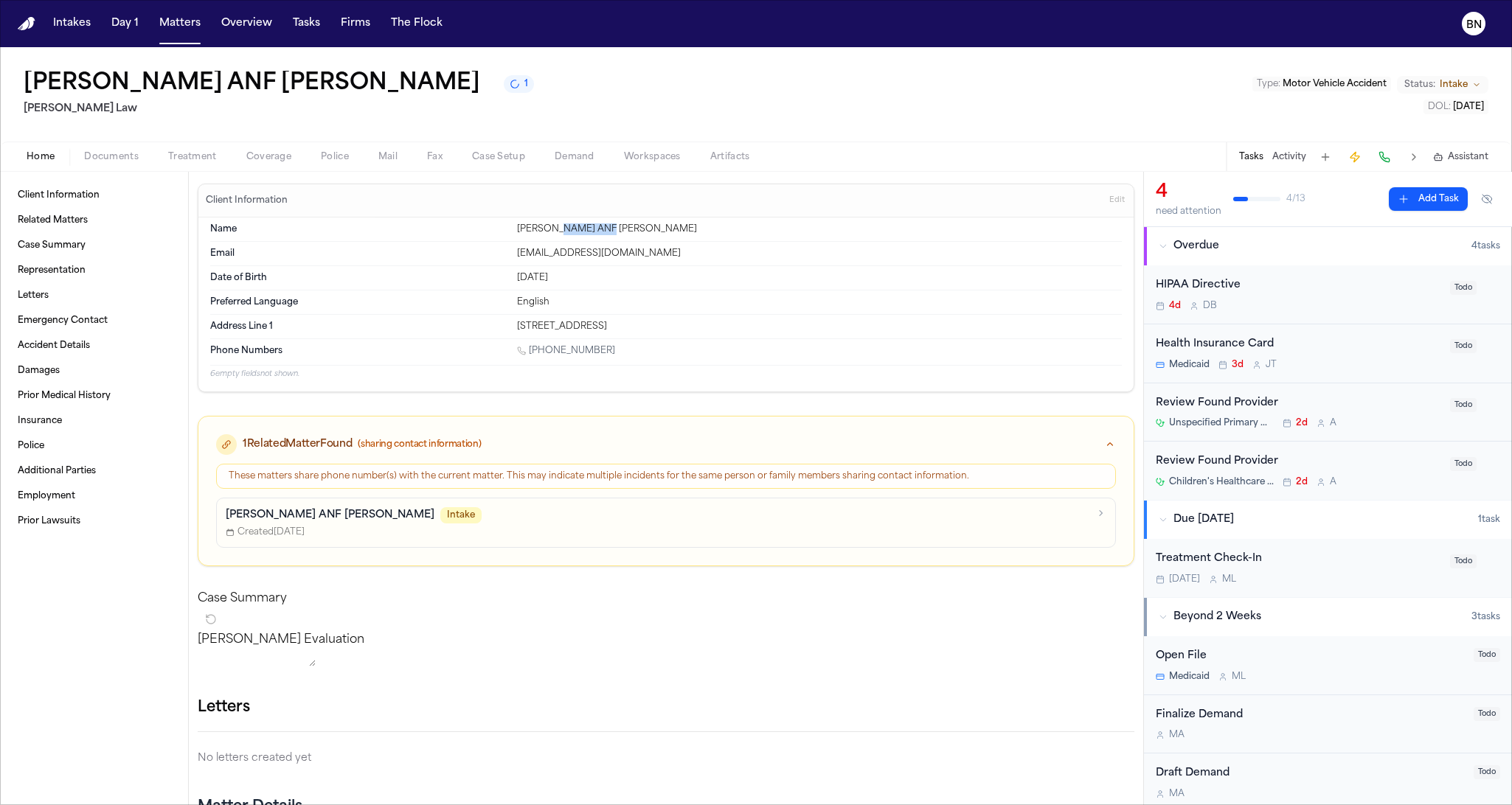
drag, startPoint x: 605, startPoint y: 233, endPoint x: 549, endPoint y: 230, distance: 56.1
click at [549, 230] on div "Widline Mompremier ANF Jase Sherman" at bounding box center [819, 230] width 604 height 12
click at [598, 234] on div "Widline Mompremier ANF Jase Sherman" at bounding box center [819, 230] width 604 height 12
click at [412, 535] on div "Created Aug 21, 2025" at bounding box center [656, 532] width 862 height 12
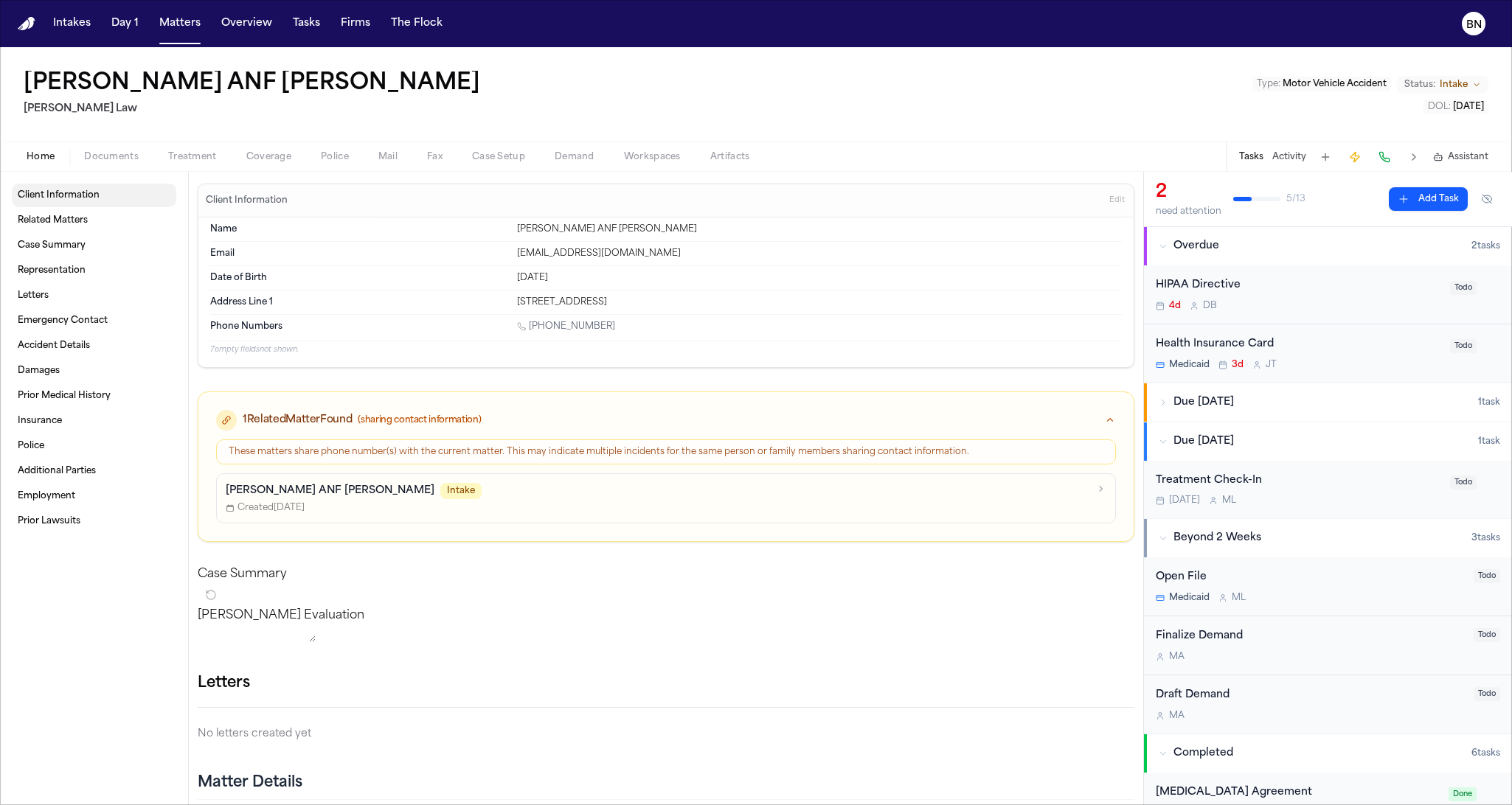
click at [101, 151] on span "Documents" at bounding box center [111, 157] width 54 height 12
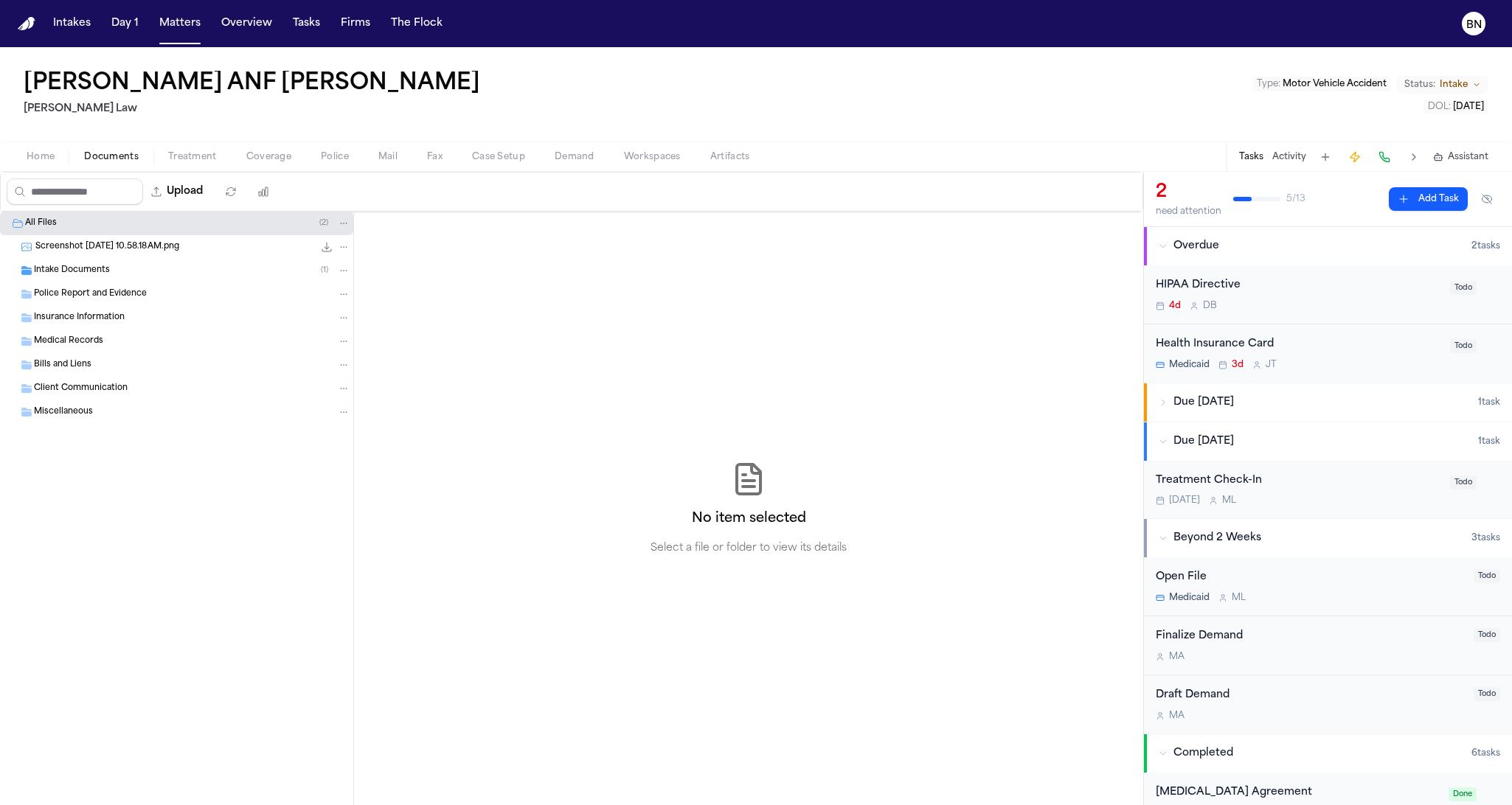
click at [120, 273] on div "Intake Documents ( 1 )" at bounding box center [191, 271] width 316 height 13
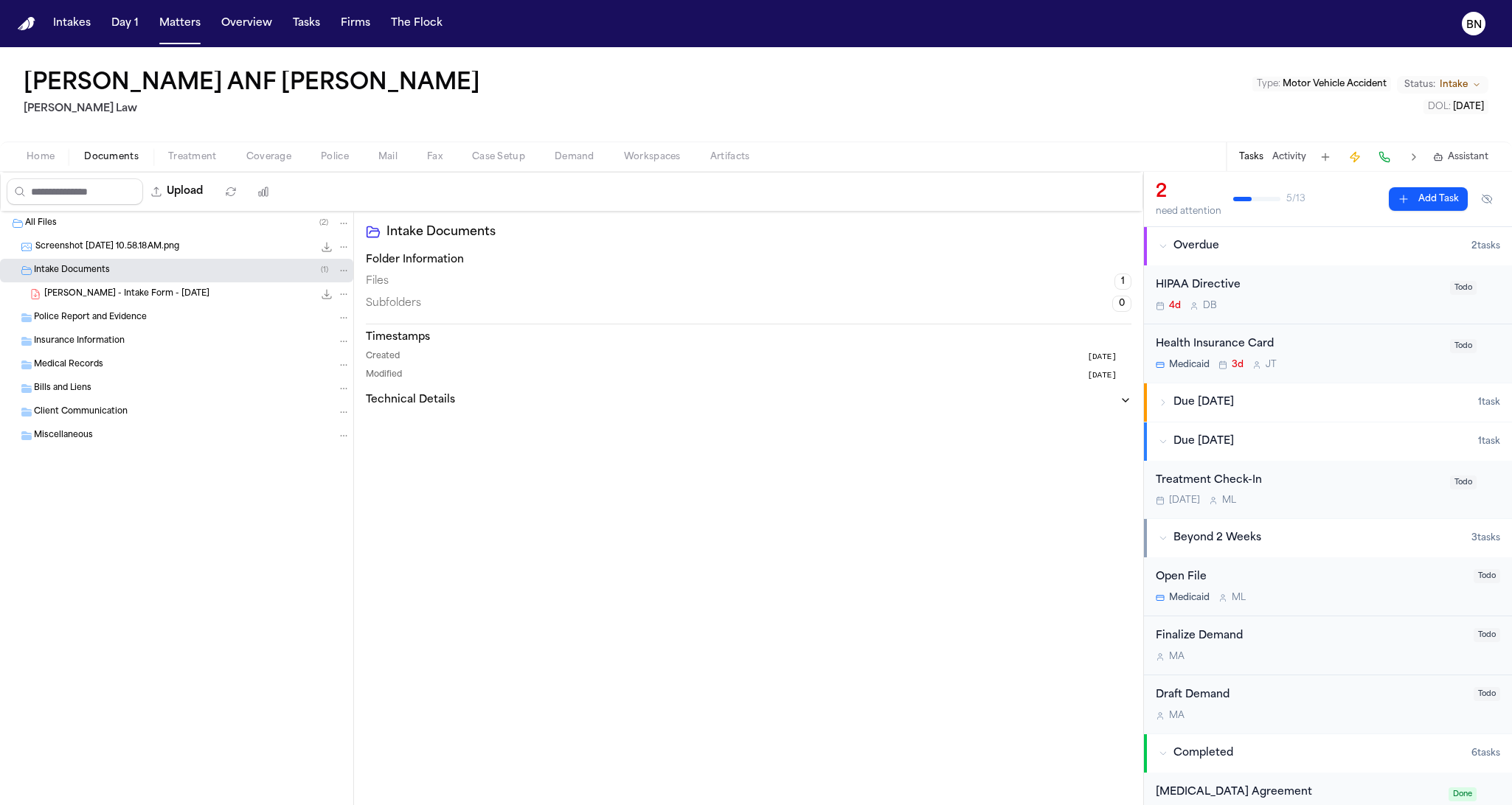
click at [130, 247] on span "Screenshot 2025-08-25 at 10.58.18 AM.png" at bounding box center [107, 247] width 144 height 13
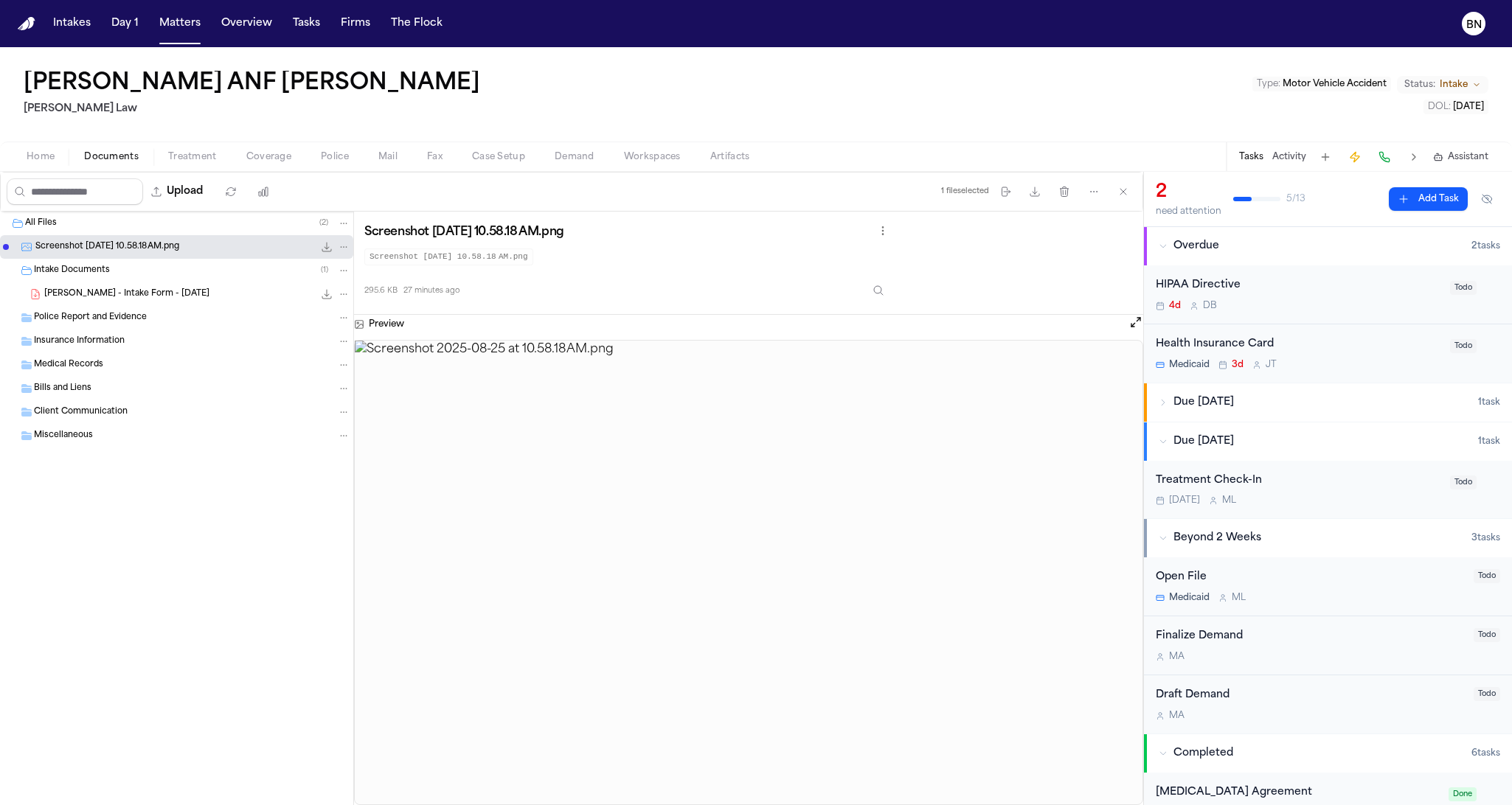
click at [696, 530] on img at bounding box center [748, 572] width 788 height 464
click at [131, 292] on span "W. Mompremier - Intake Form - 8.21.25" at bounding box center [127, 294] width 165 height 13
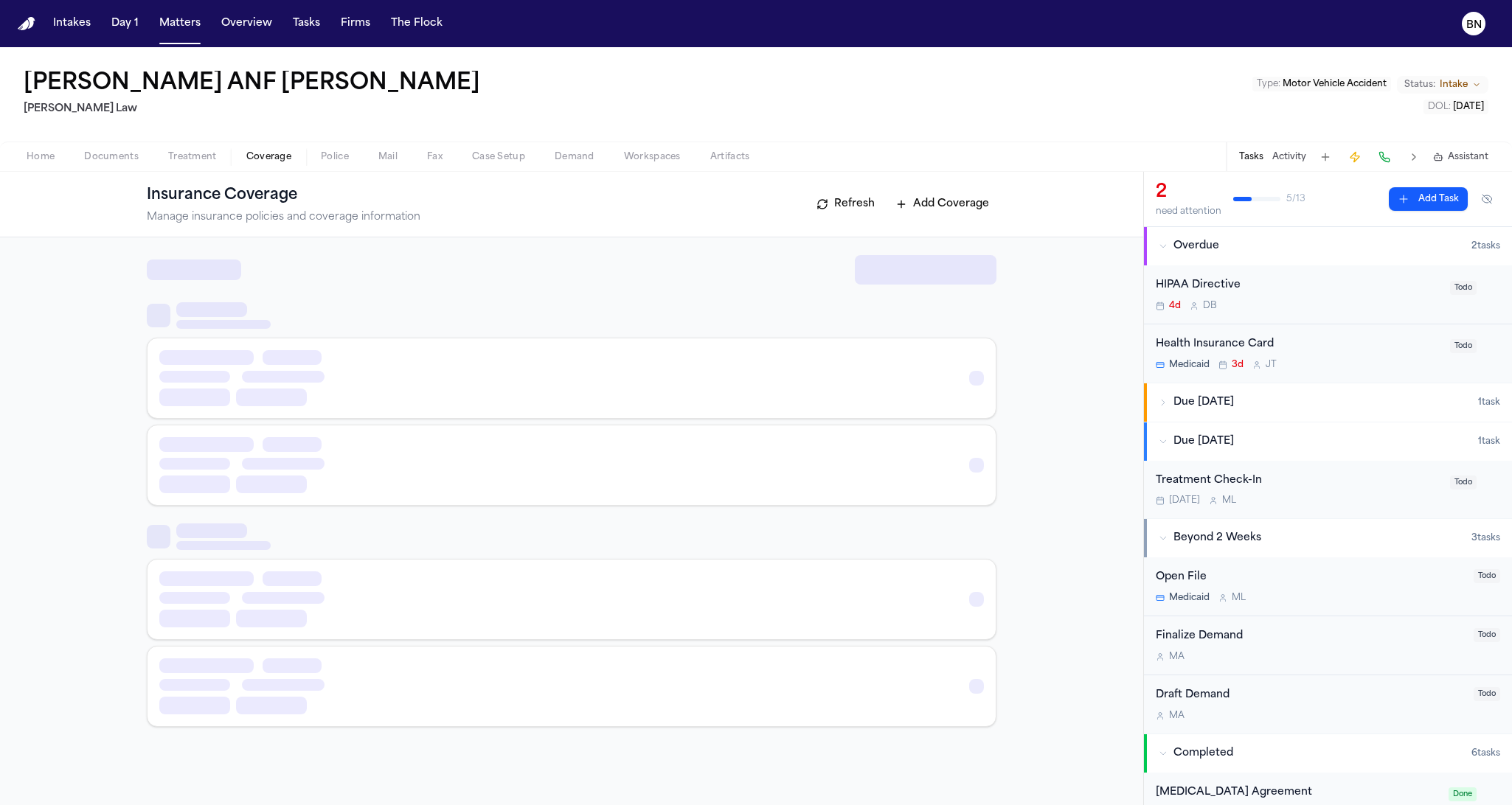
click at [277, 152] on span "Coverage" at bounding box center [269, 157] width 45 height 12
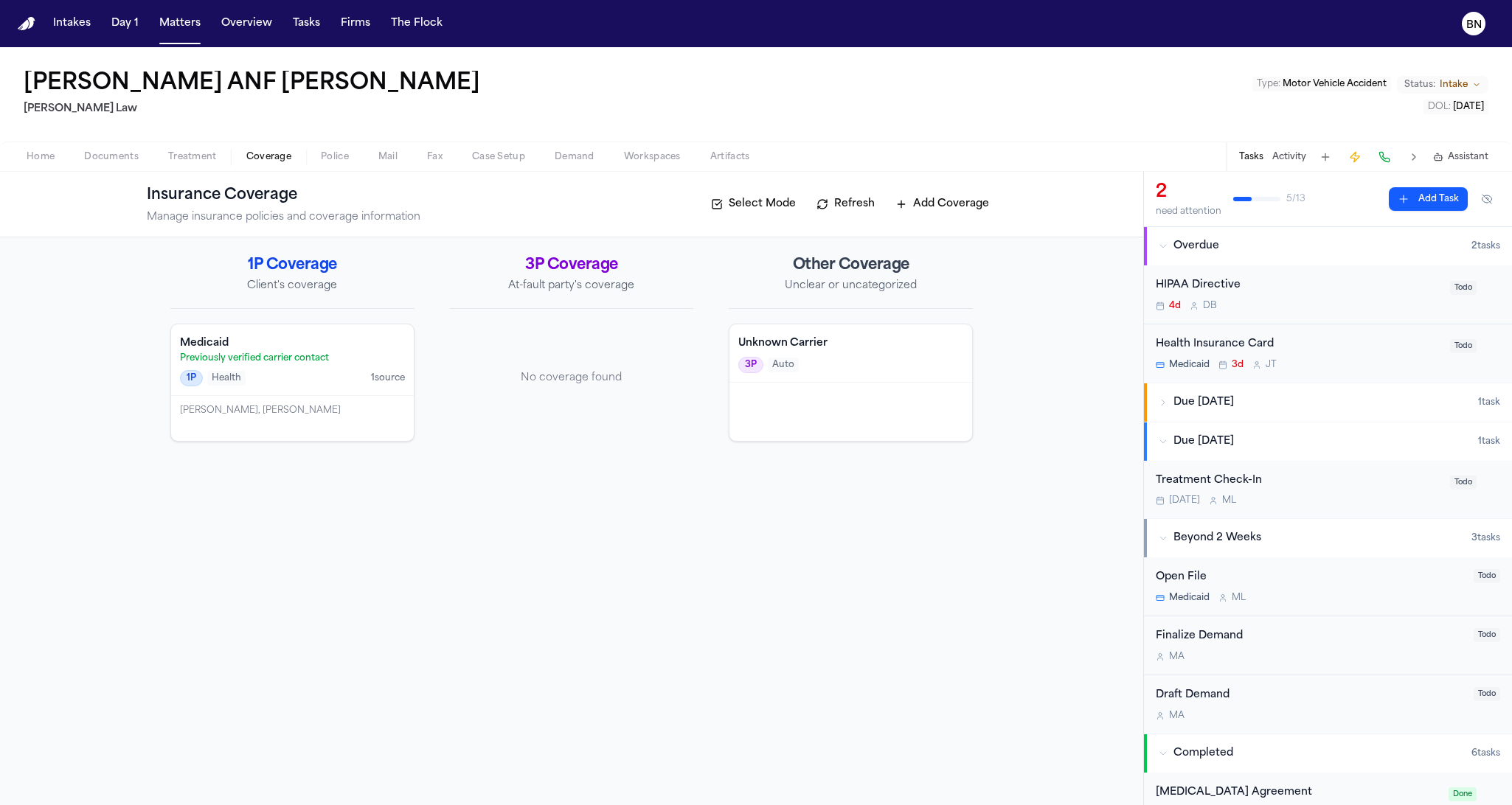
drag, startPoint x: 444, startPoint y: 314, endPoint x: 368, endPoint y: 230, distance: 113.3
click at [444, 311] on div "1P Coverage Client's coverage Medicaid Previously verified carrier contact 1P H…" at bounding box center [571, 348] width 802 height 187
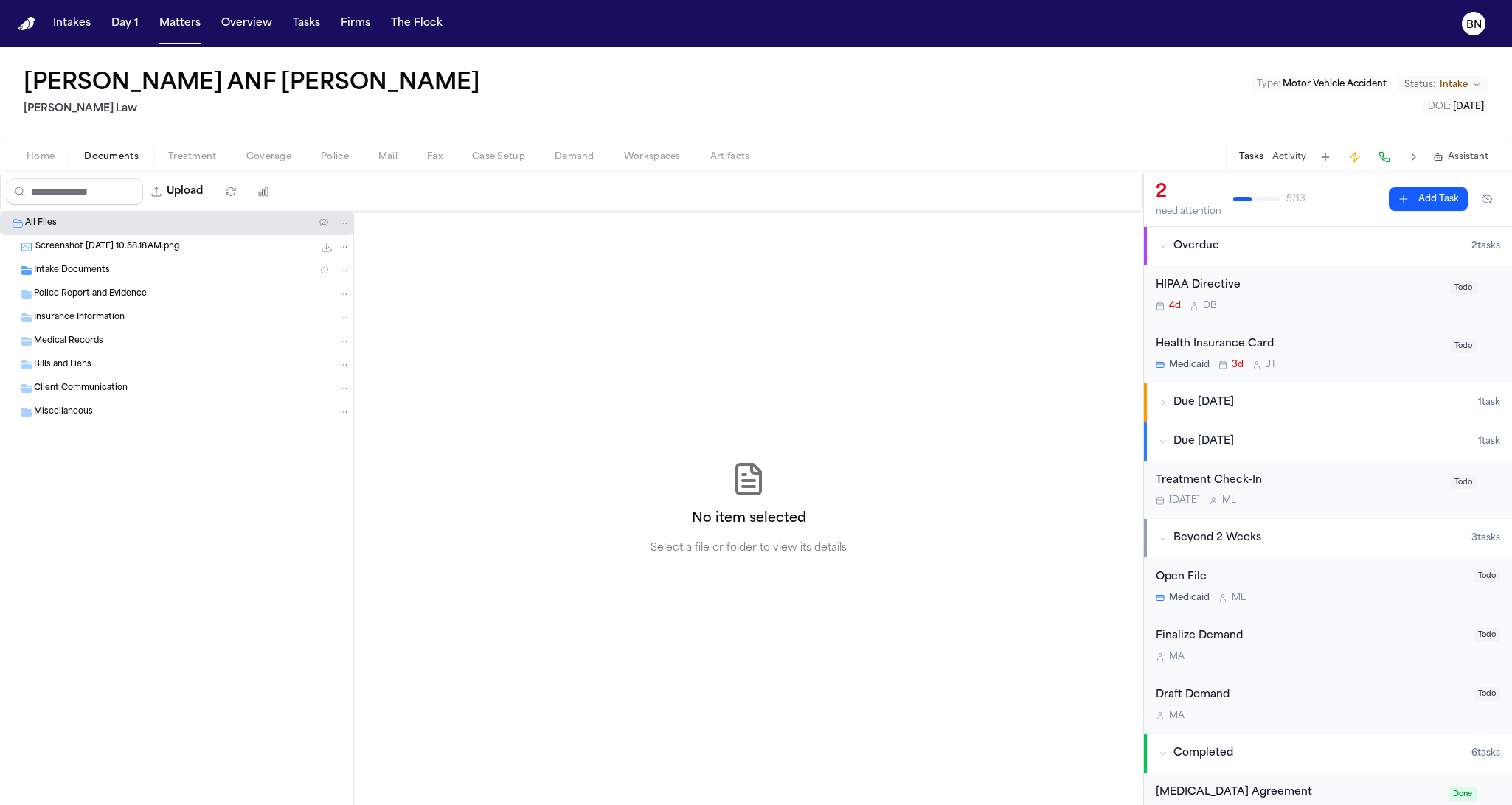
click at [107, 159] on span "Documents" at bounding box center [111, 157] width 54 height 12
click at [137, 262] on div "Intake Documents ( 1 )" at bounding box center [176, 271] width 353 height 23
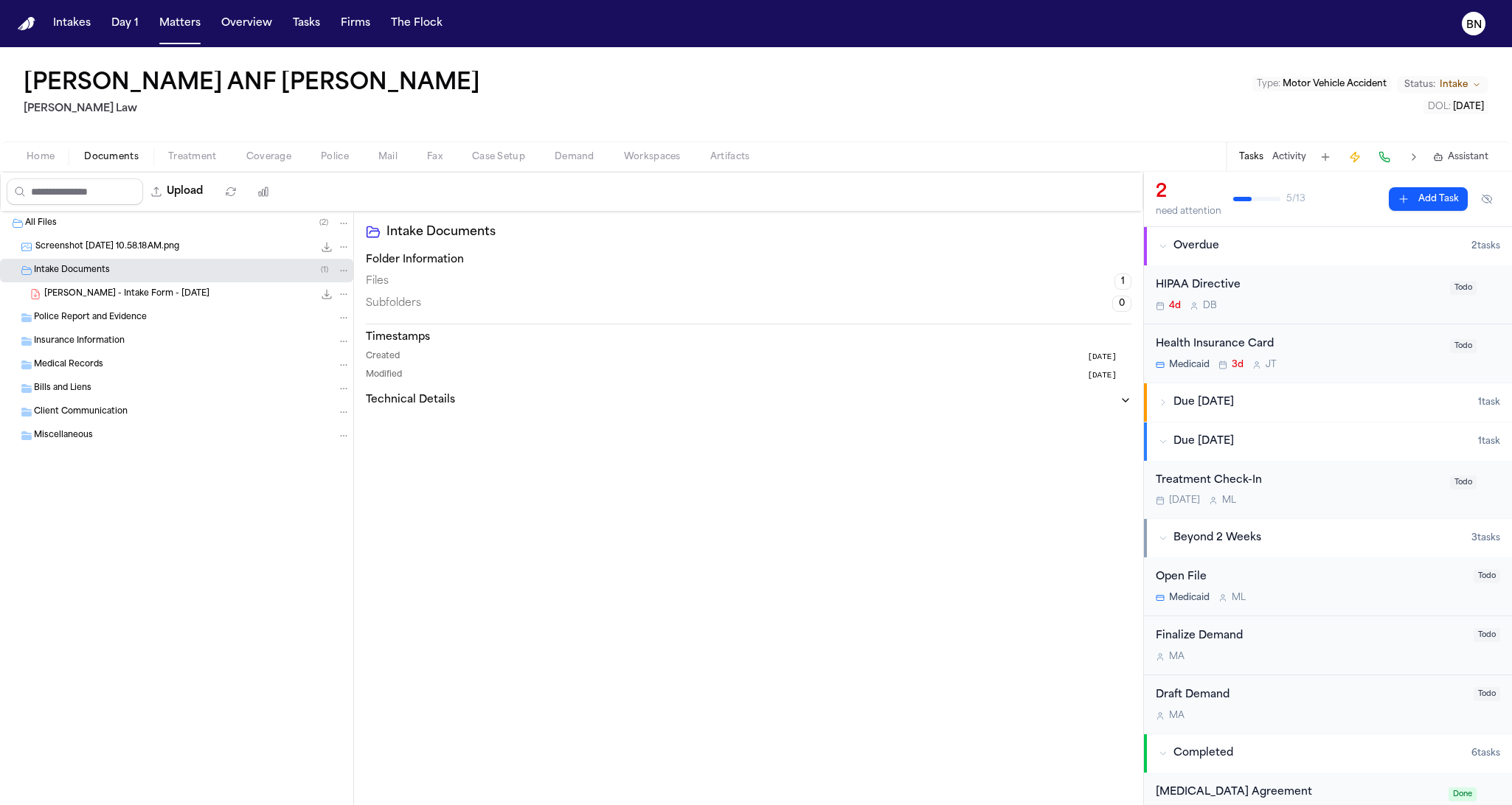
click at [144, 249] on span "Screenshot 2025-08-25 at 10.58.18 AM.png" at bounding box center [107, 247] width 144 height 13
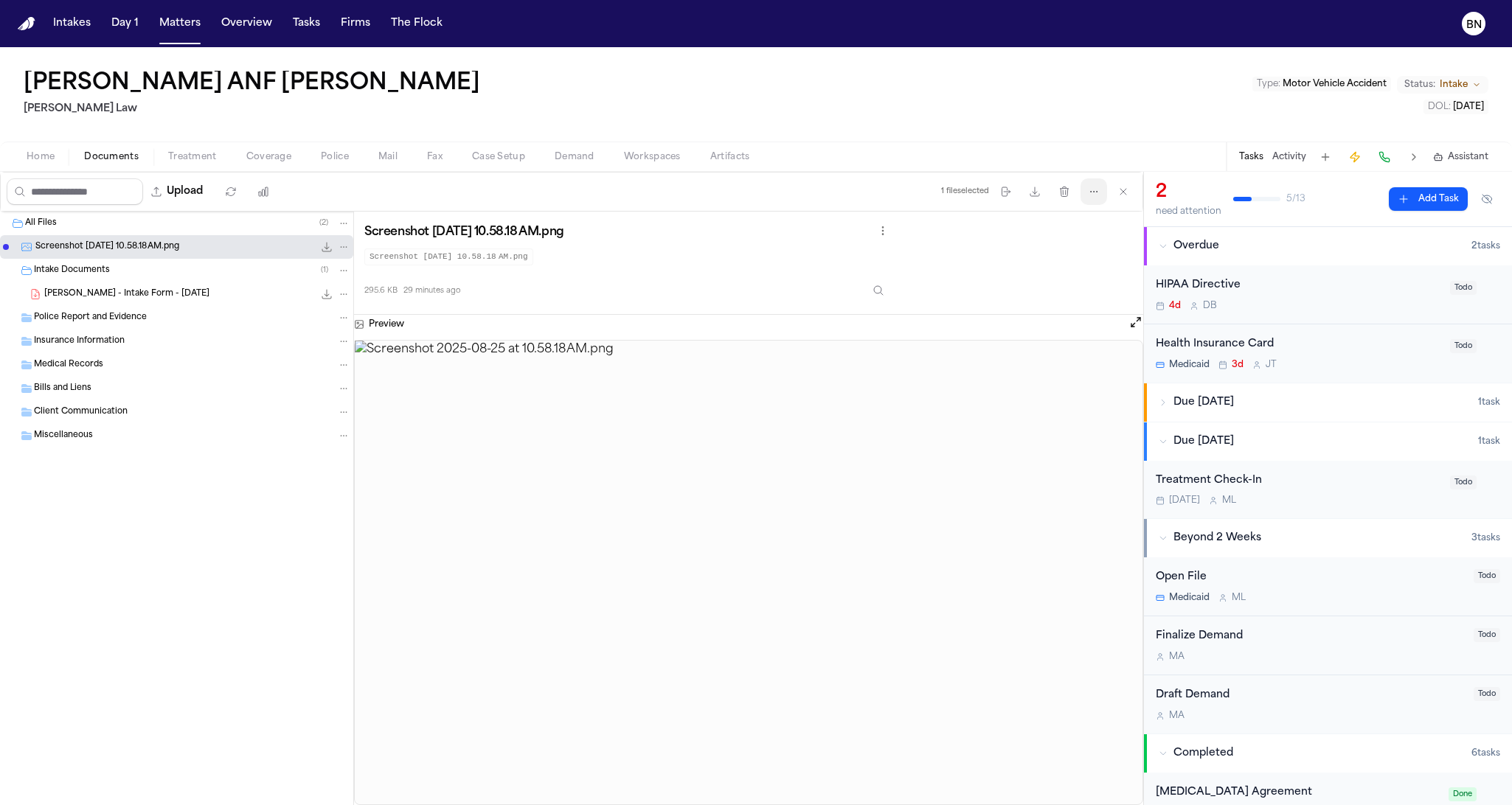
click at [1095, 194] on icon "button" at bounding box center [1094, 192] width 12 height 12
click at [880, 475] on div "Upload 1 file selected Move files Download files Delete files More actions Clea…" at bounding box center [572, 488] width 1143 height 633
click at [770, 519] on img at bounding box center [748, 572] width 788 height 464
click at [840, 550] on img at bounding box center [748, 572] width 788 height 464
click at [299, 163] on button "Coverage" at bounding box center [268, 157] width 75 height 18
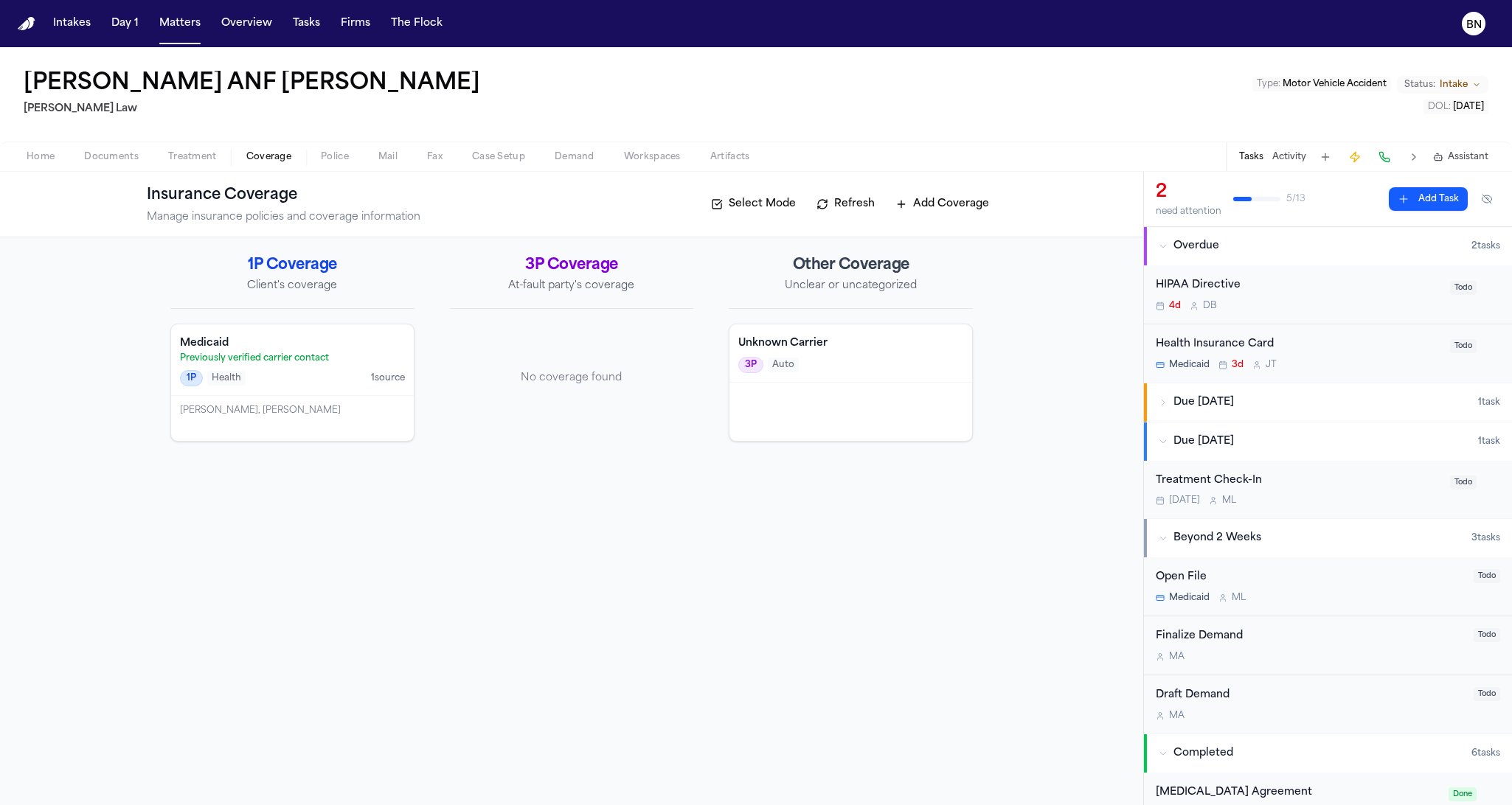
click at [345, 158] on span "Police" at bounding box center [334, 157] width 28 height 12
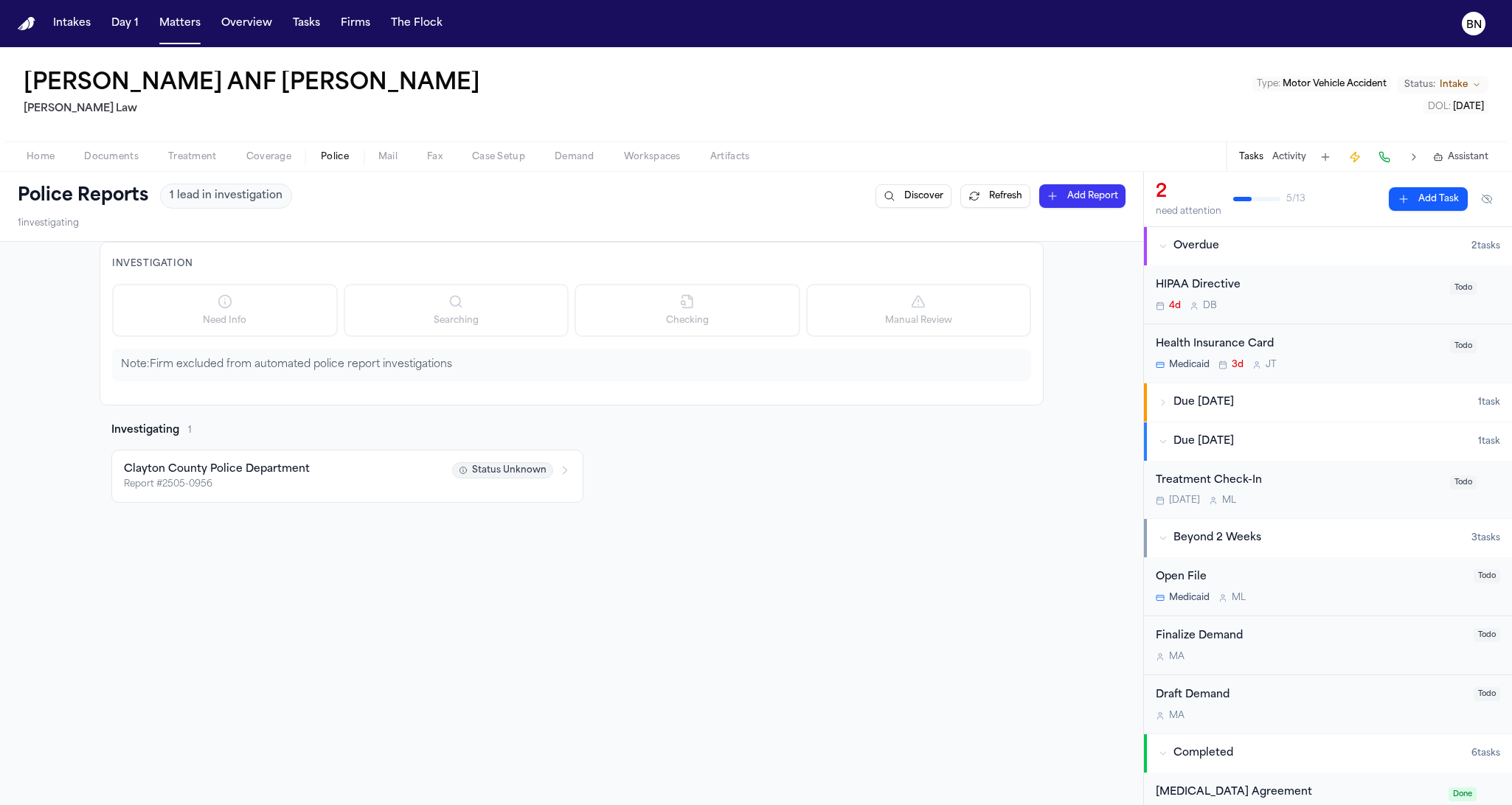
click at [306, 148] on button "Police" at bounding box center [334, 157] width 58 height 18
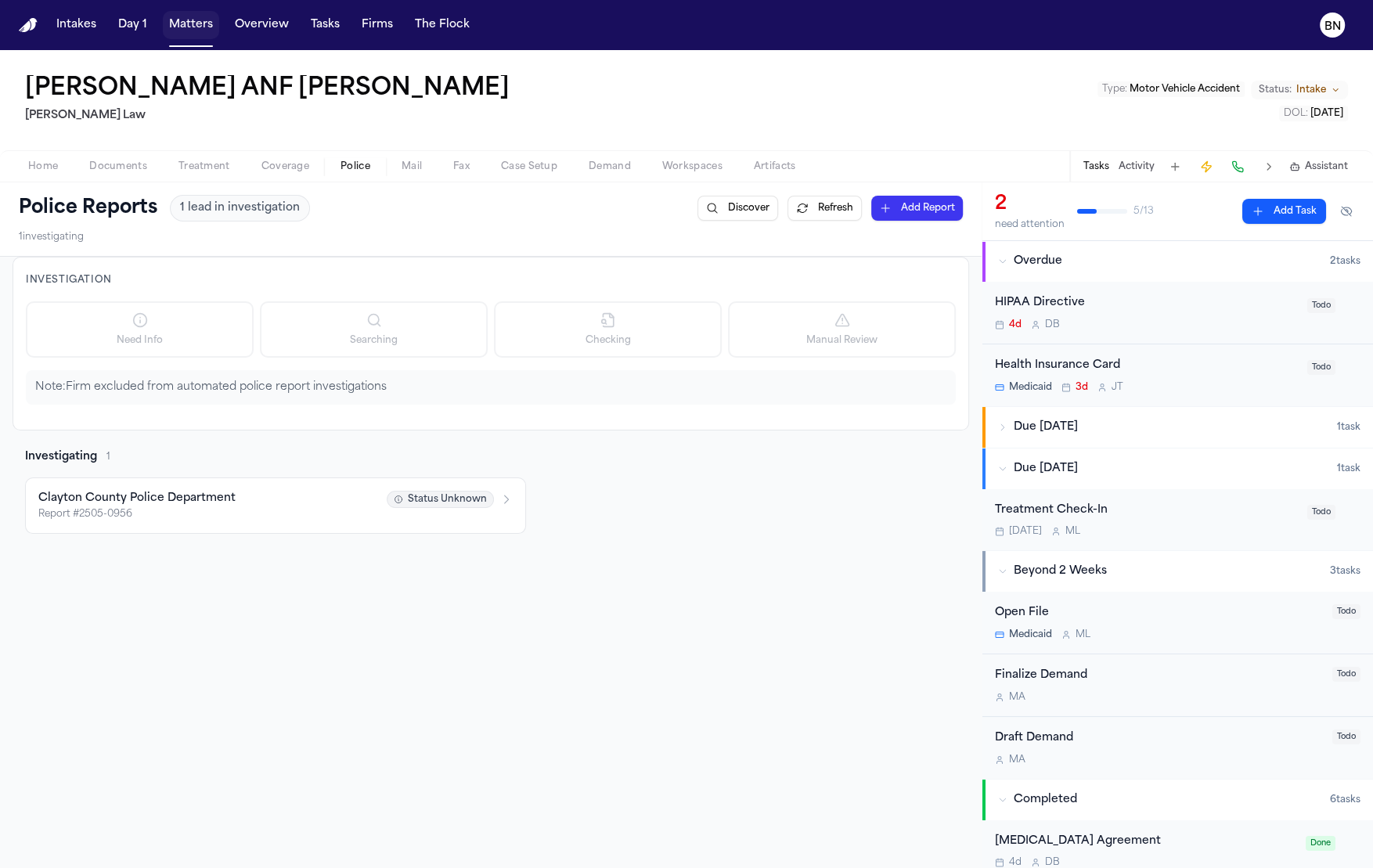
click at [179, 12] on button "Matters" at bounding box center [190, 25] width 56 height 28
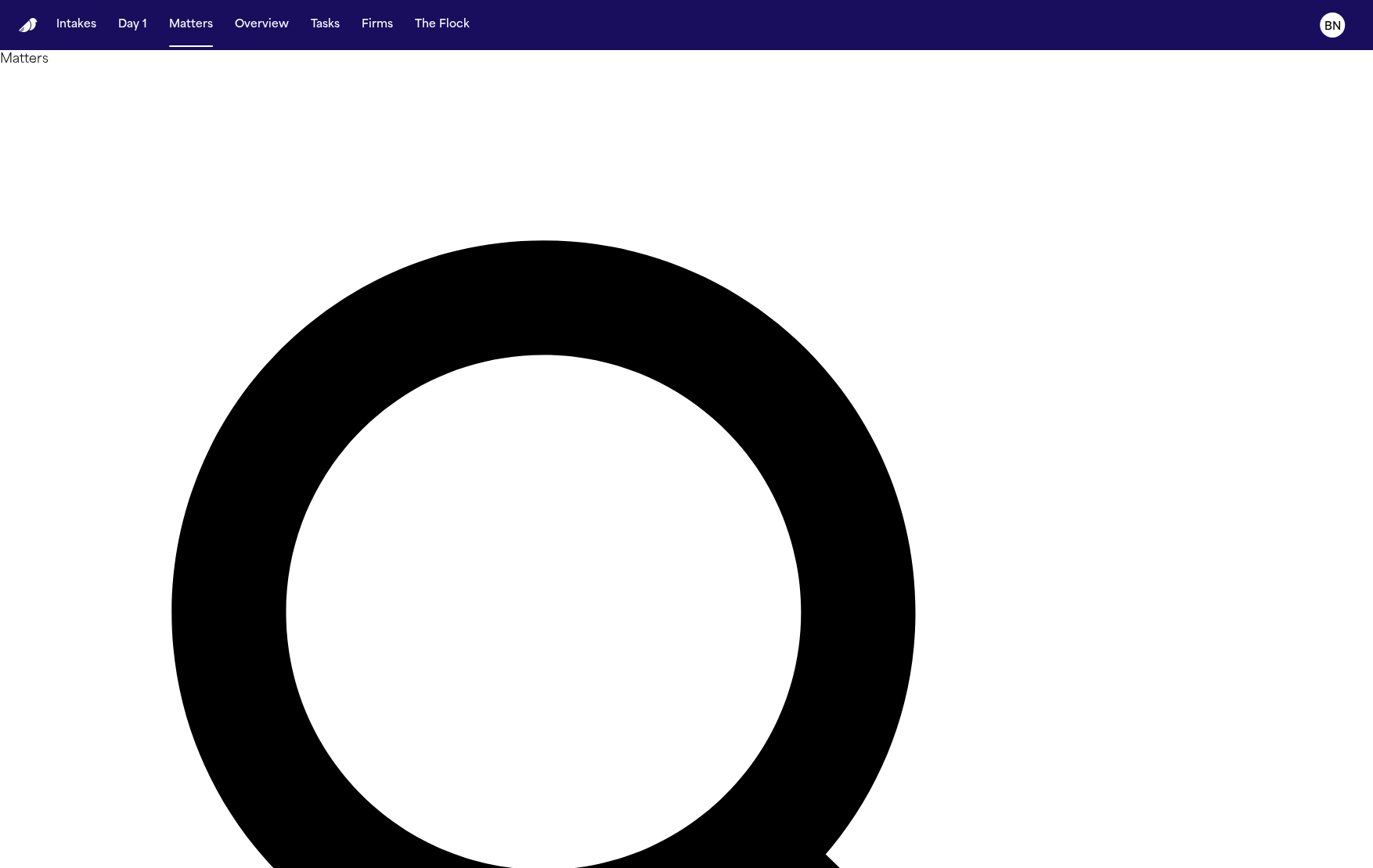
type input "*********"
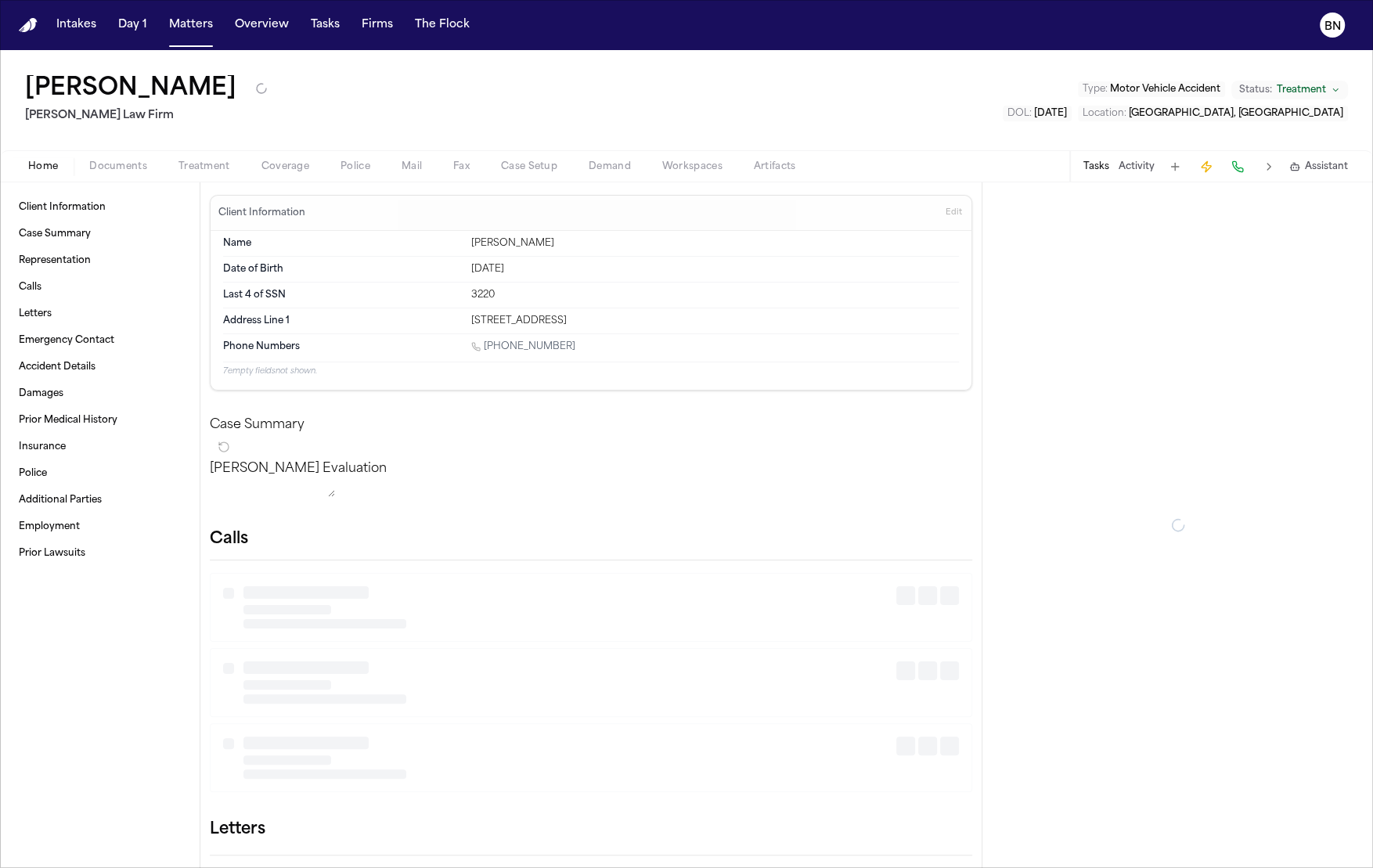
click at [351, 168] on span "Police" at bounding box center [355, 166] width 29 height 12
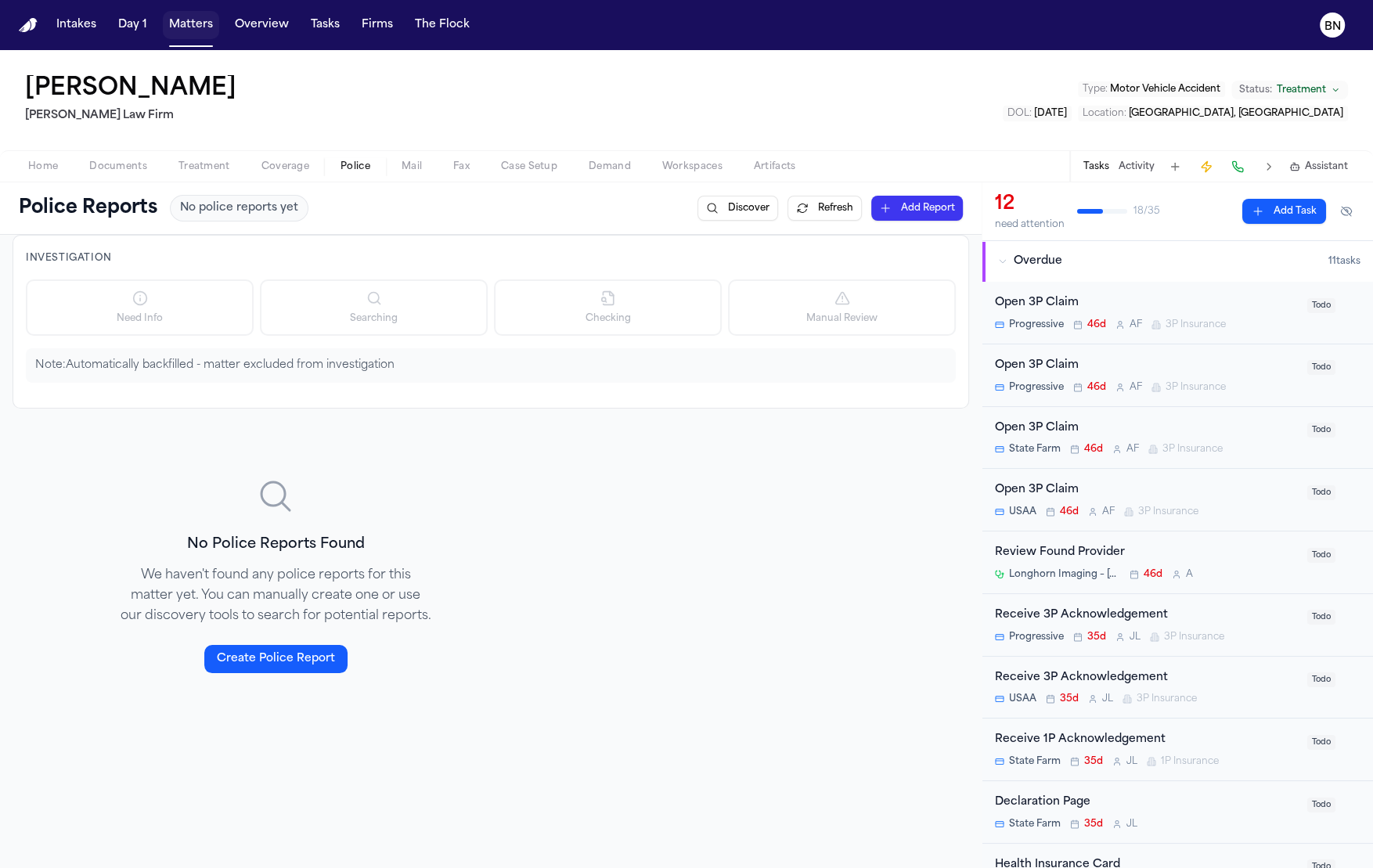
click at [184, 24] on button "Matters" at bounding box center [190, 25] width 56 height 28
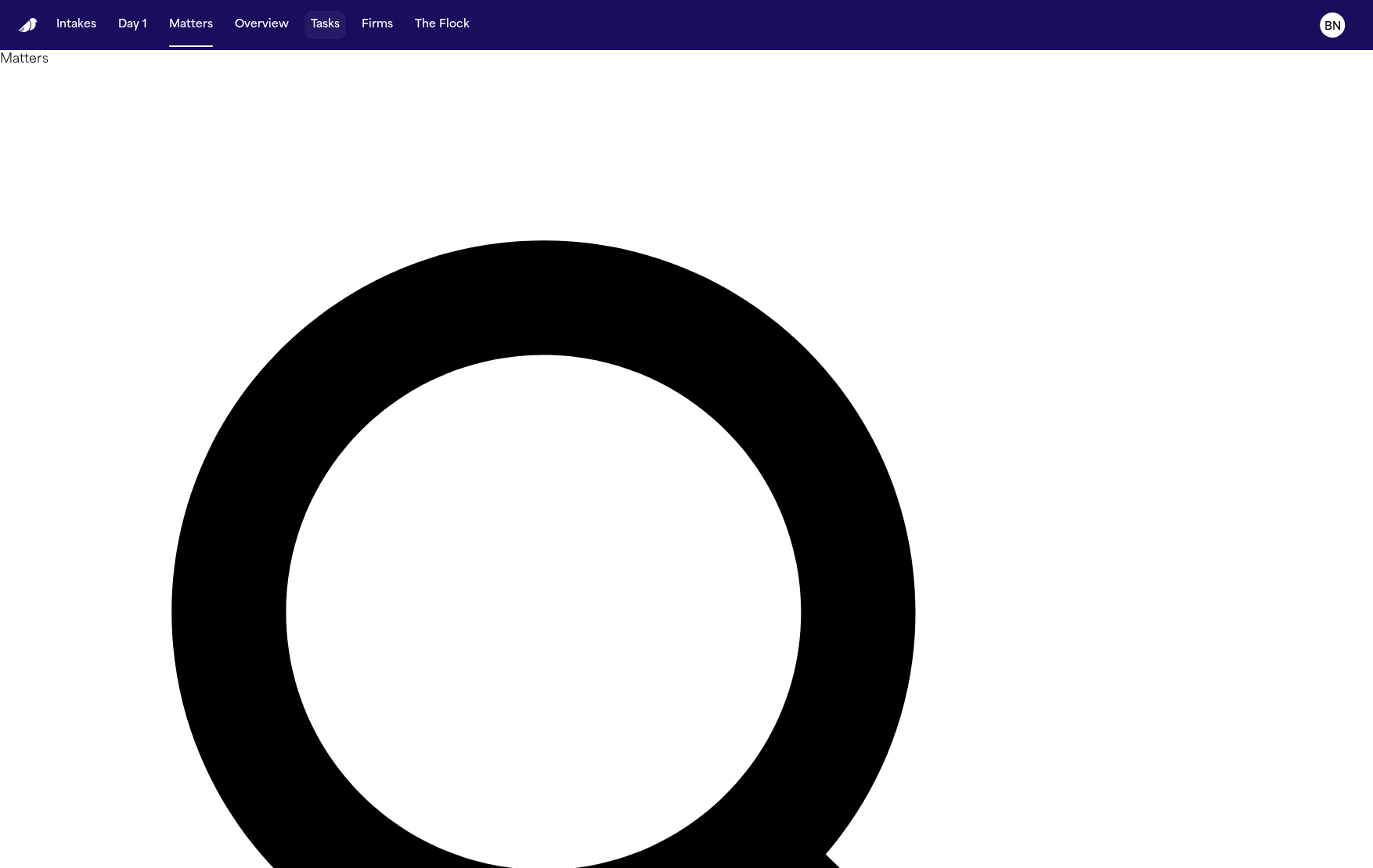
click at [326, 24] on button "Tasks" at bounding box center [325, 25] width 42 height 28
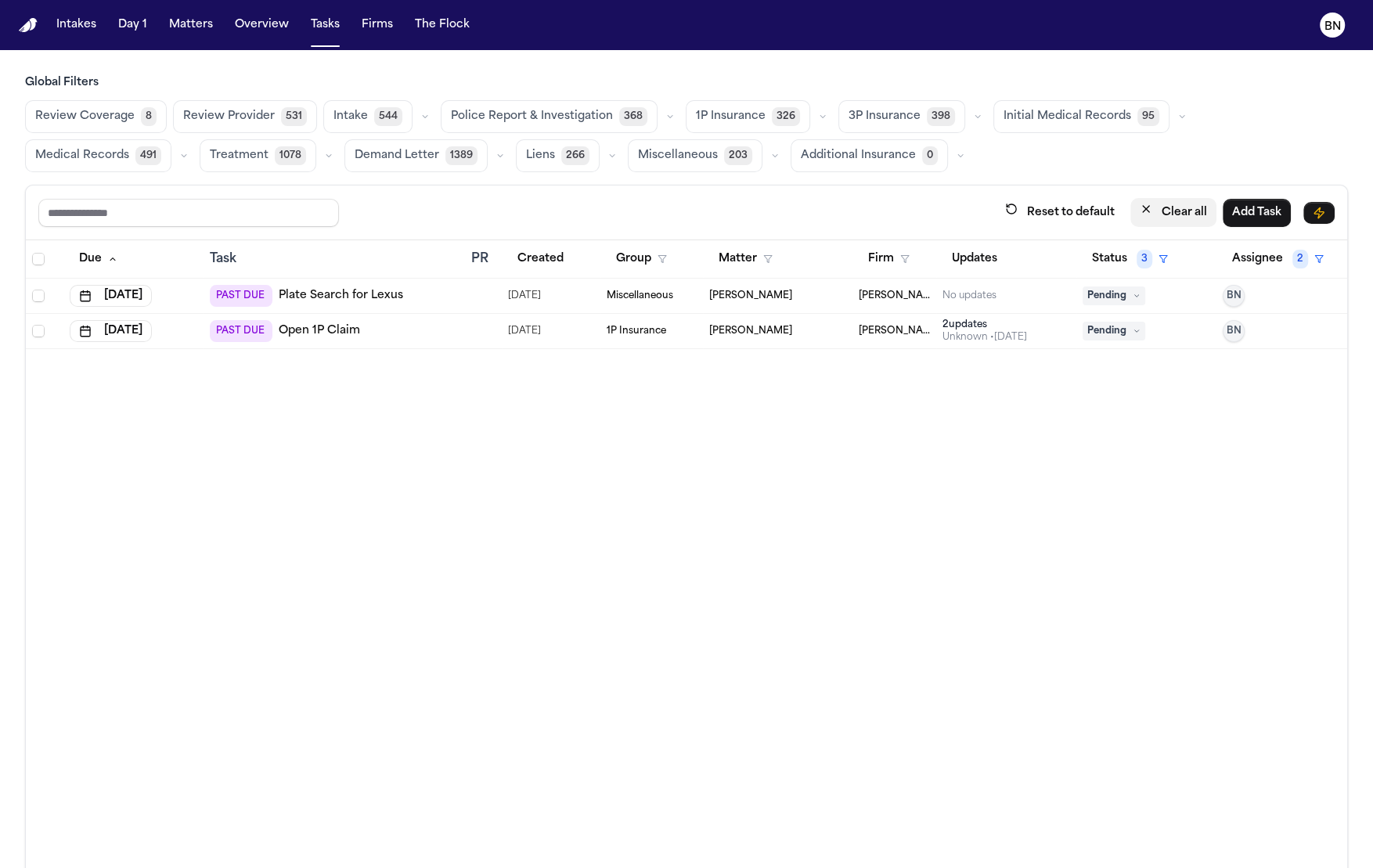
click at [1149, 213] on button "Clear all" at bounding box center [1173, 213] width 86 height 29
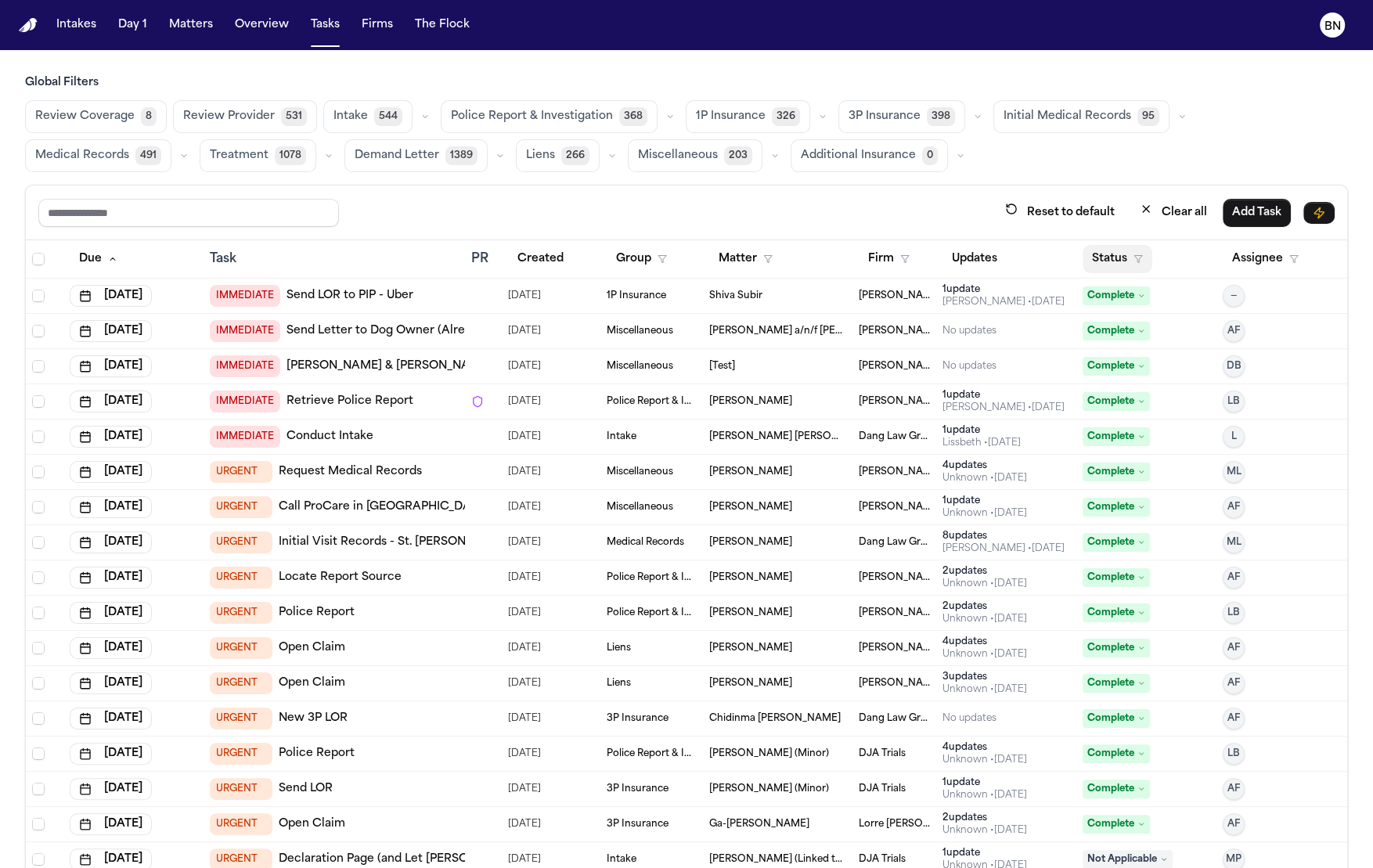
click at [1090, 258] on button "Status" at bounding box center [1118, 259] width 69 height 28
click at [1100, 349] on button "Active" at bounding box center [1090, 351] width 44 height 20
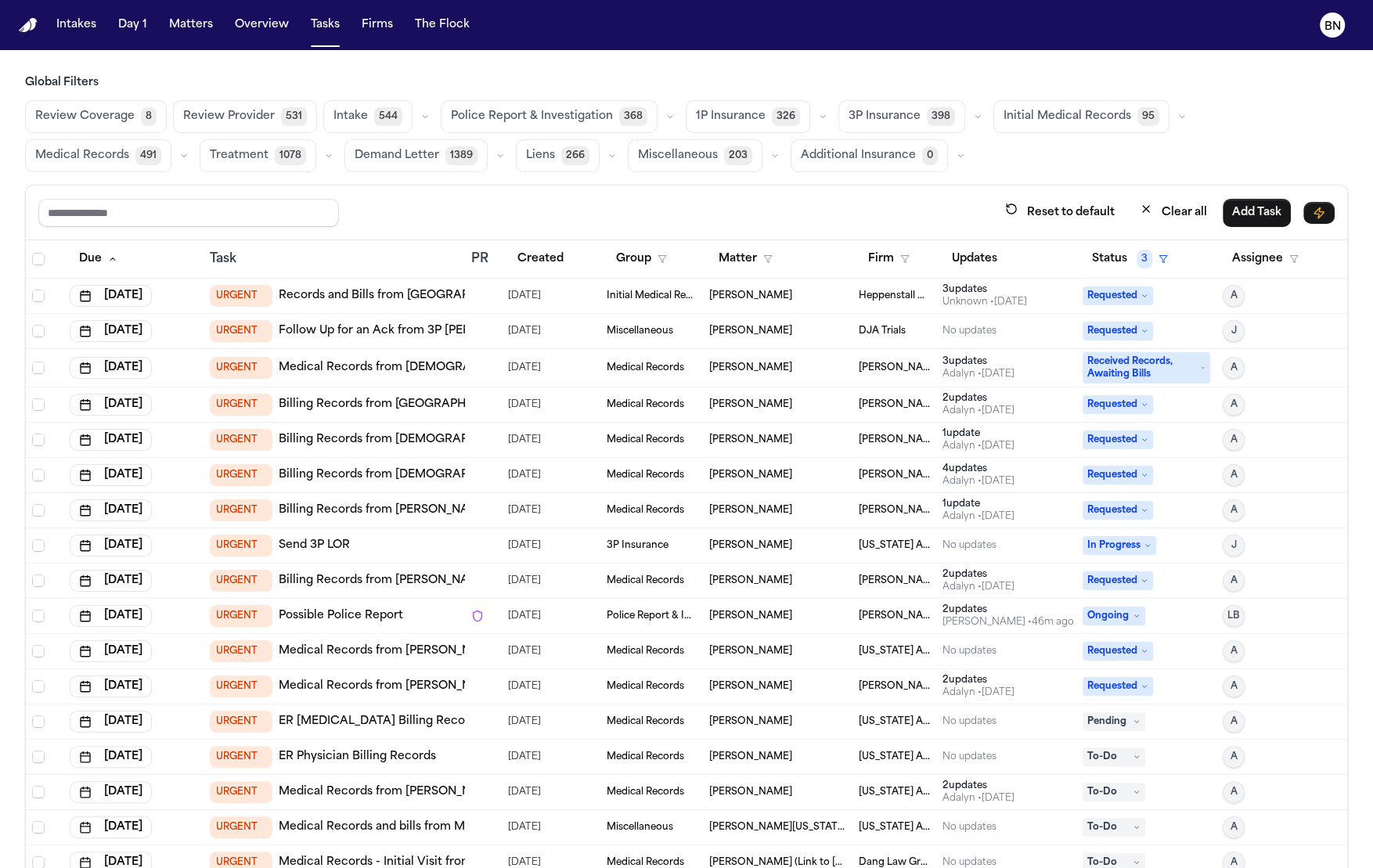
click at [494, 106] on button "Police Report & Investigation 368" at bounding box center [549, 117] width 217 height 33
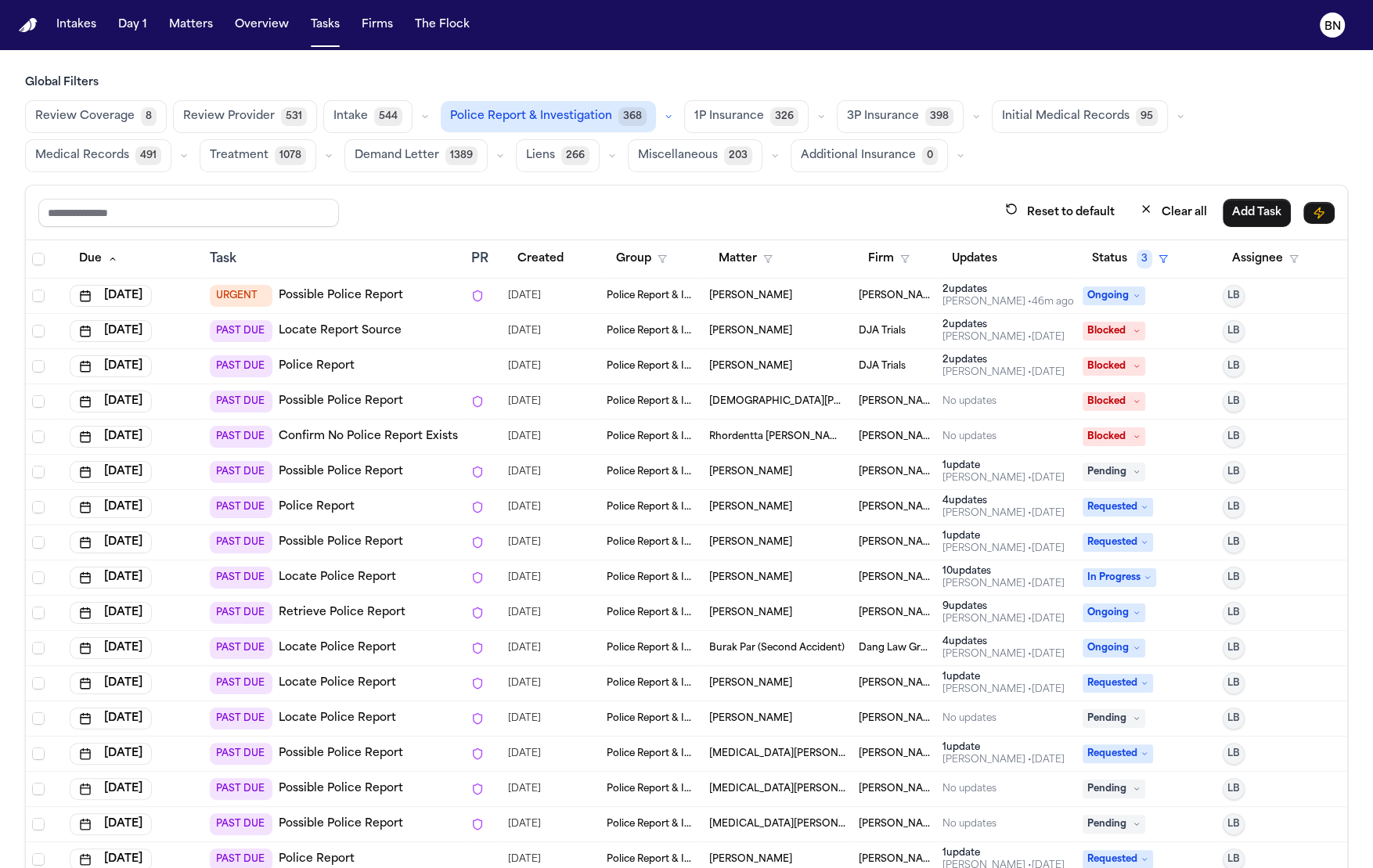
click at [659, 124] on button "button" at bounding box center [668, 117] width 19 height 19
click at [570, 151] on button "Police Report 46" at bounding box center [531, 155] width 181 height 31
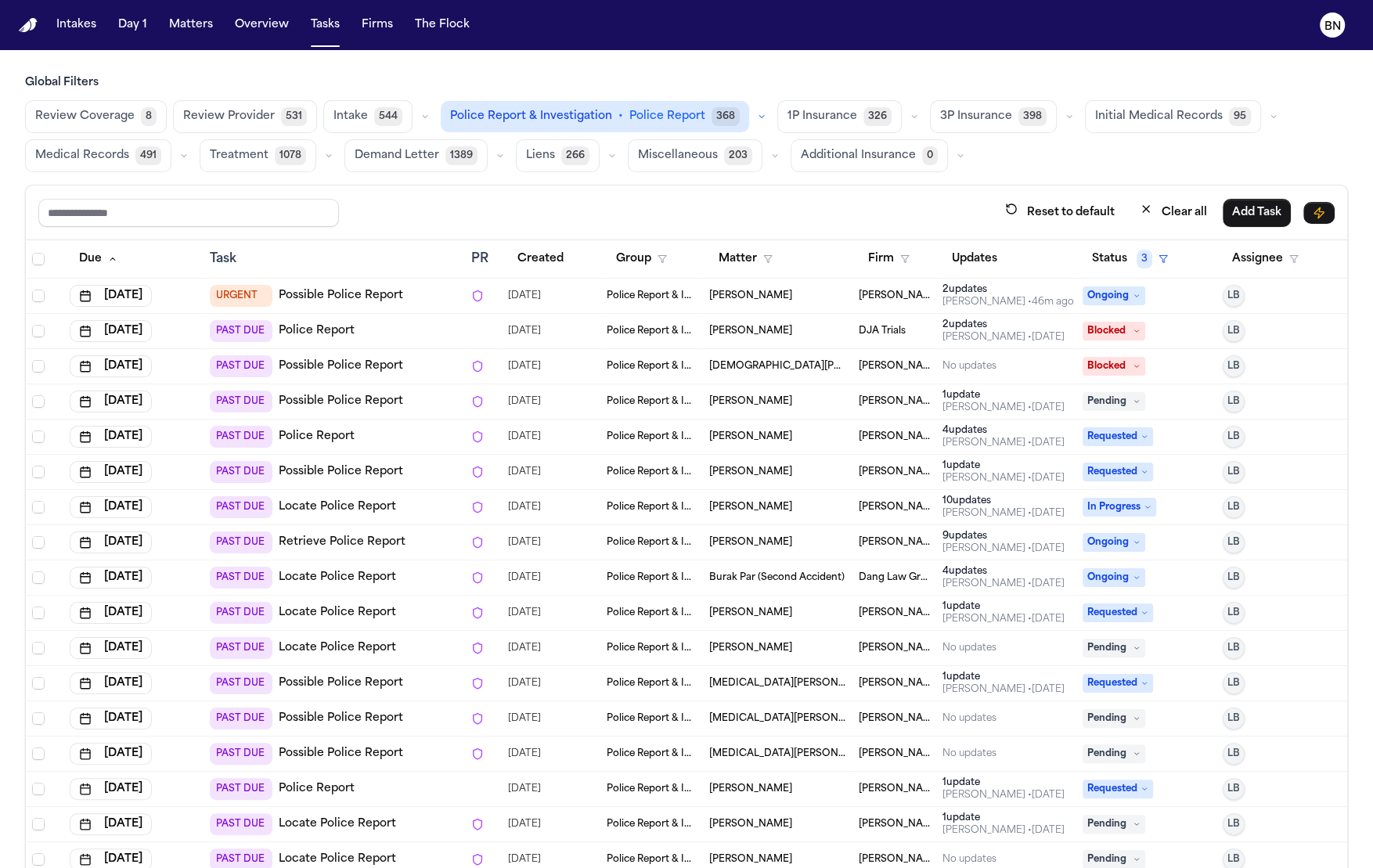
click at [372, 400] on link "Possible Police Report" at bounding box center [341, 402] width 125 height 16
click at [355, 468] on link "Possible Police Report" at bounding box center [341, 472] width 125 height 16
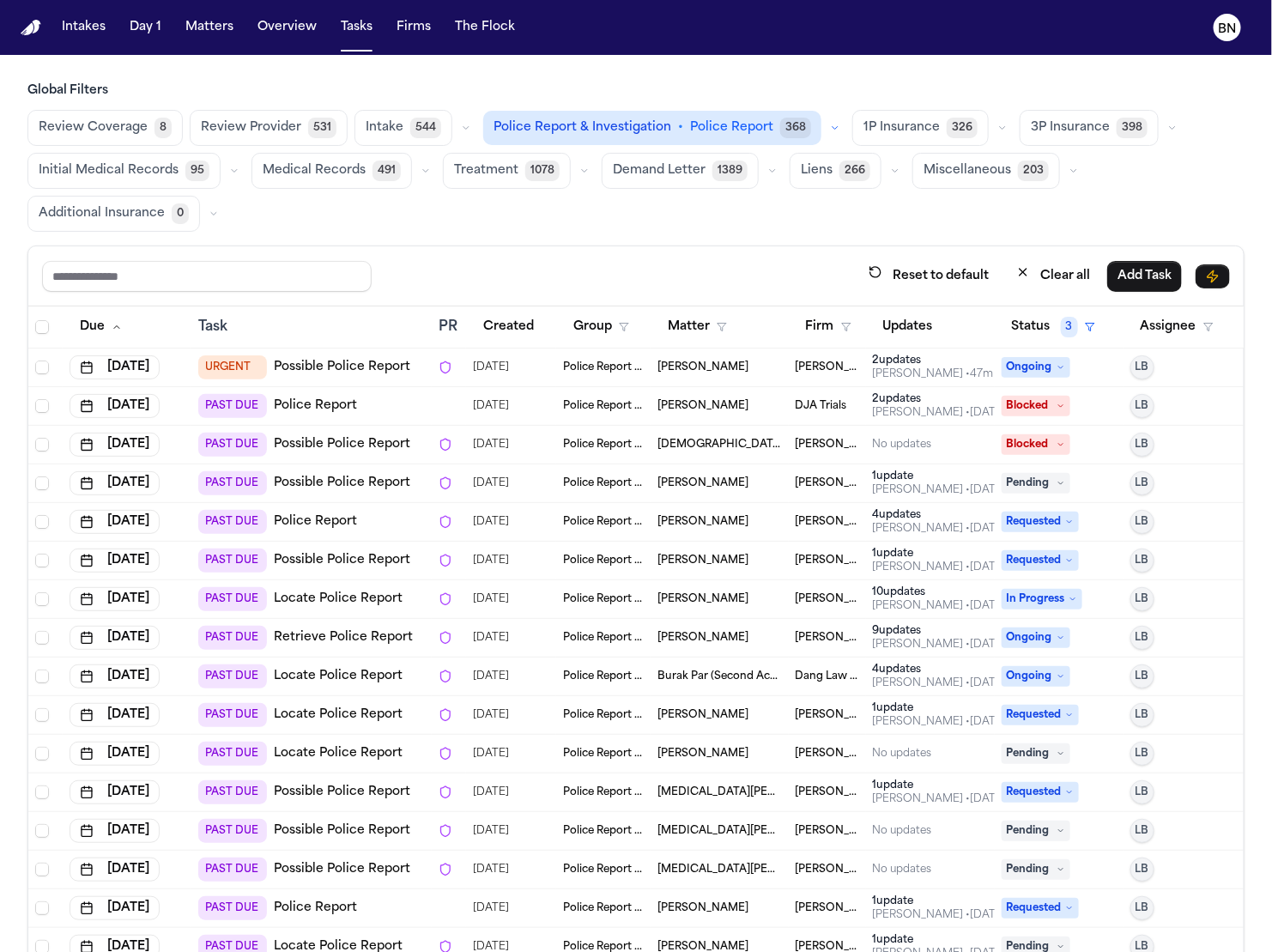
click at [547, 247] on div "Reset to default Clear all Add Task" at bounding box center [636, 277] width 1215 height 60
click at [548, 250] on div "Reset to default Clear all Add Task" at bounding box center [636, 277] width 1215 height 60
click at [828, 135] on div "Review Coverage 8 Review Provider 531 Intake 544 Police Report & Investigation …" at bounding box center [636, 171] width 1217 height 122
click at [825, 135] on button "button" at bounding box center [835, 128] width 20 height 20
click at [611, 208] on span "Police Report Escalation" at bounding box center [569, 205] width 149 height 18
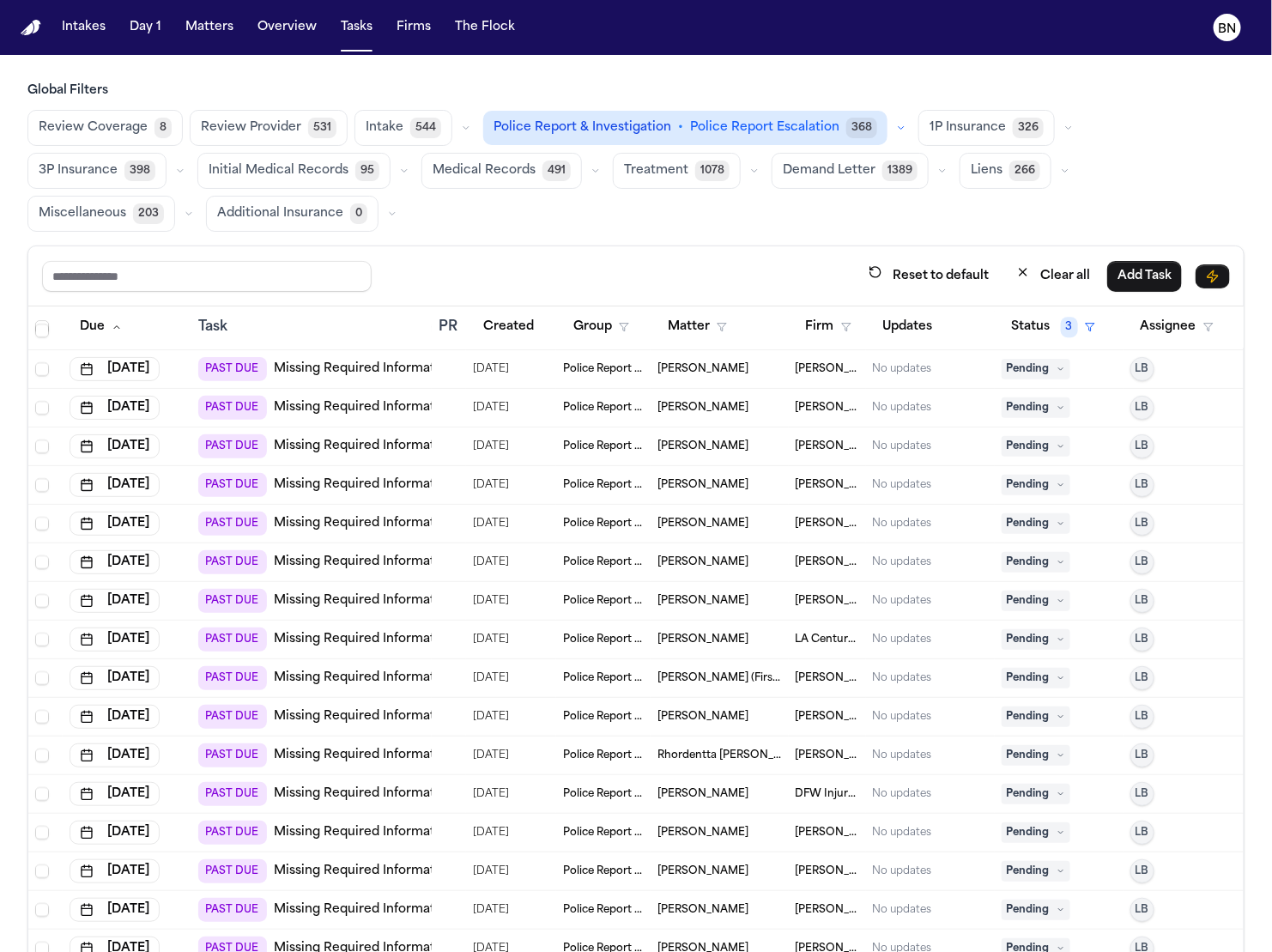
scroll to position [7752, 0]
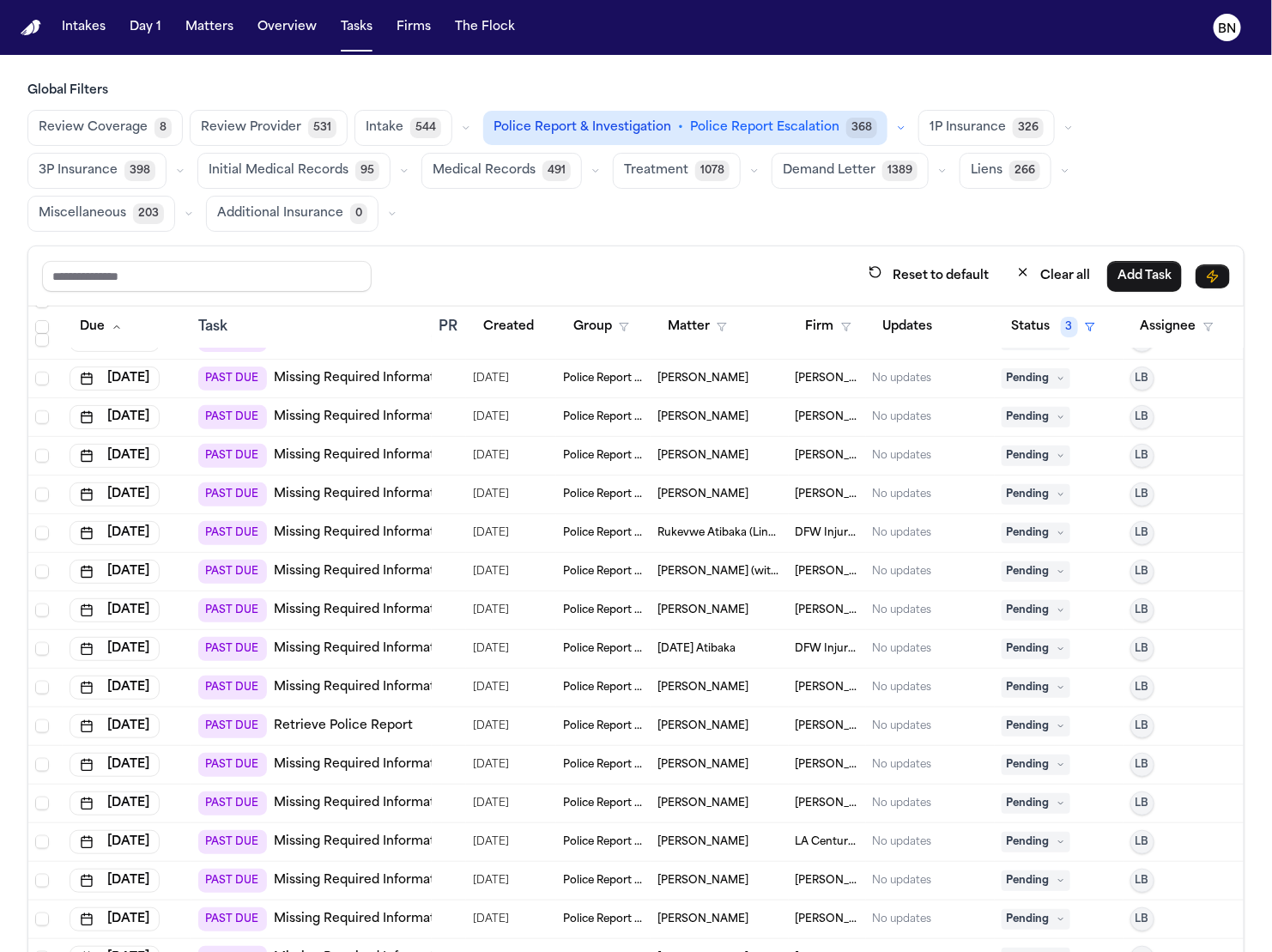
click at [394, 602] on link "Missing Required Information" at bounding box center [364, 611] width 180 height 18
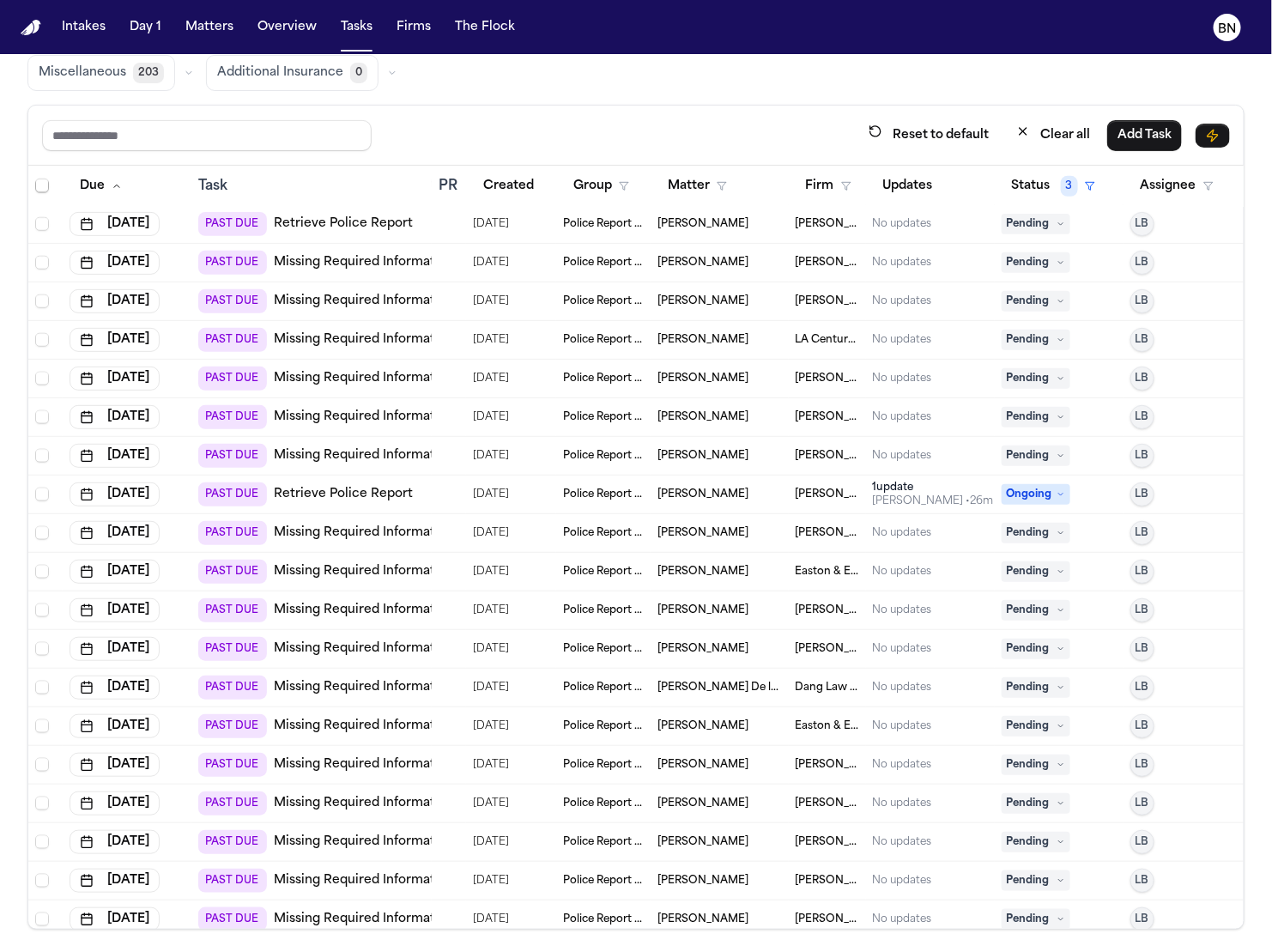
scroll to position [8046, 15]
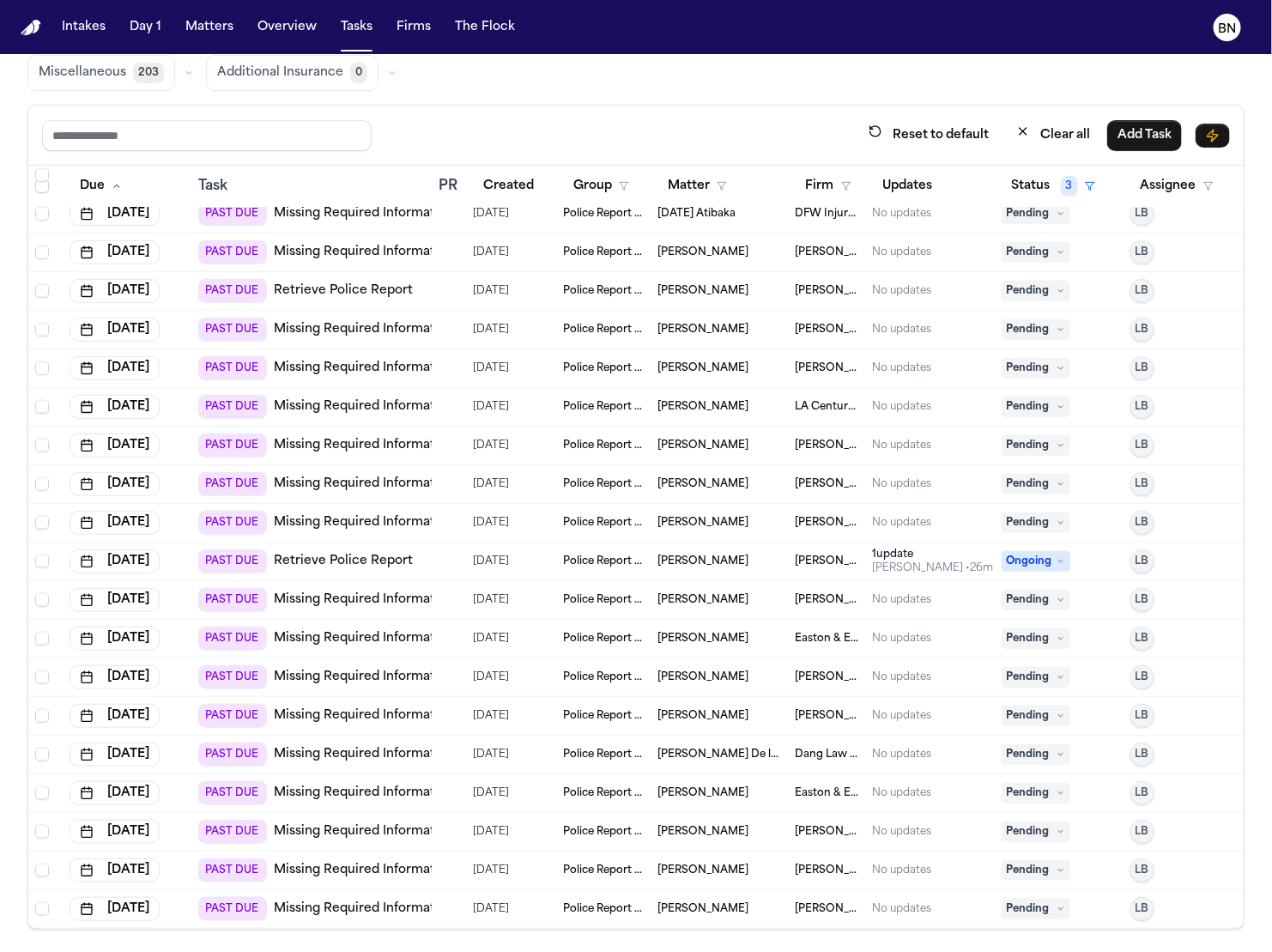
click at [356, 553] on link "Retrieve Police Report" at bounding box center [343, 562] width 139 height 18
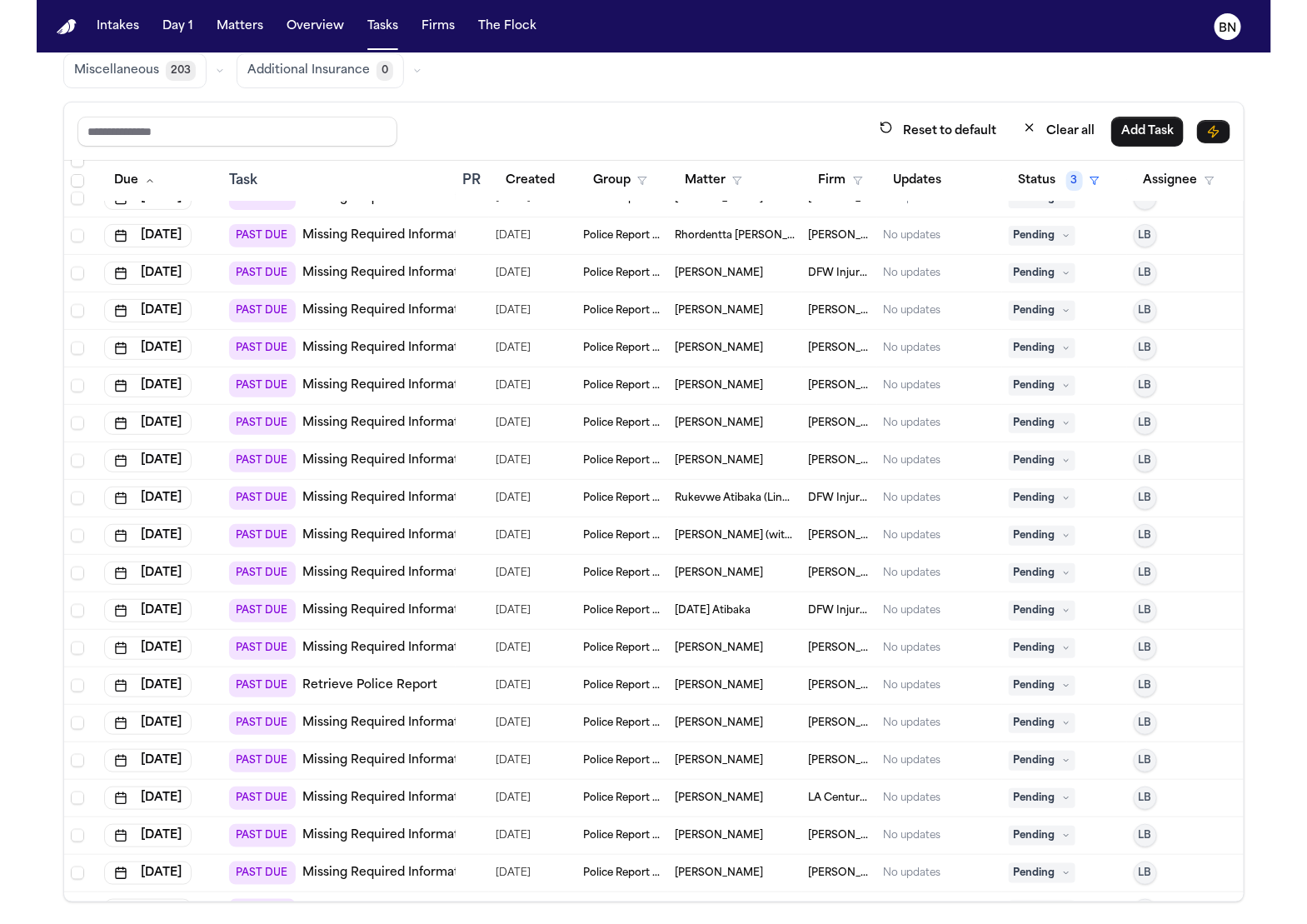
scroll to position [7093, 14]
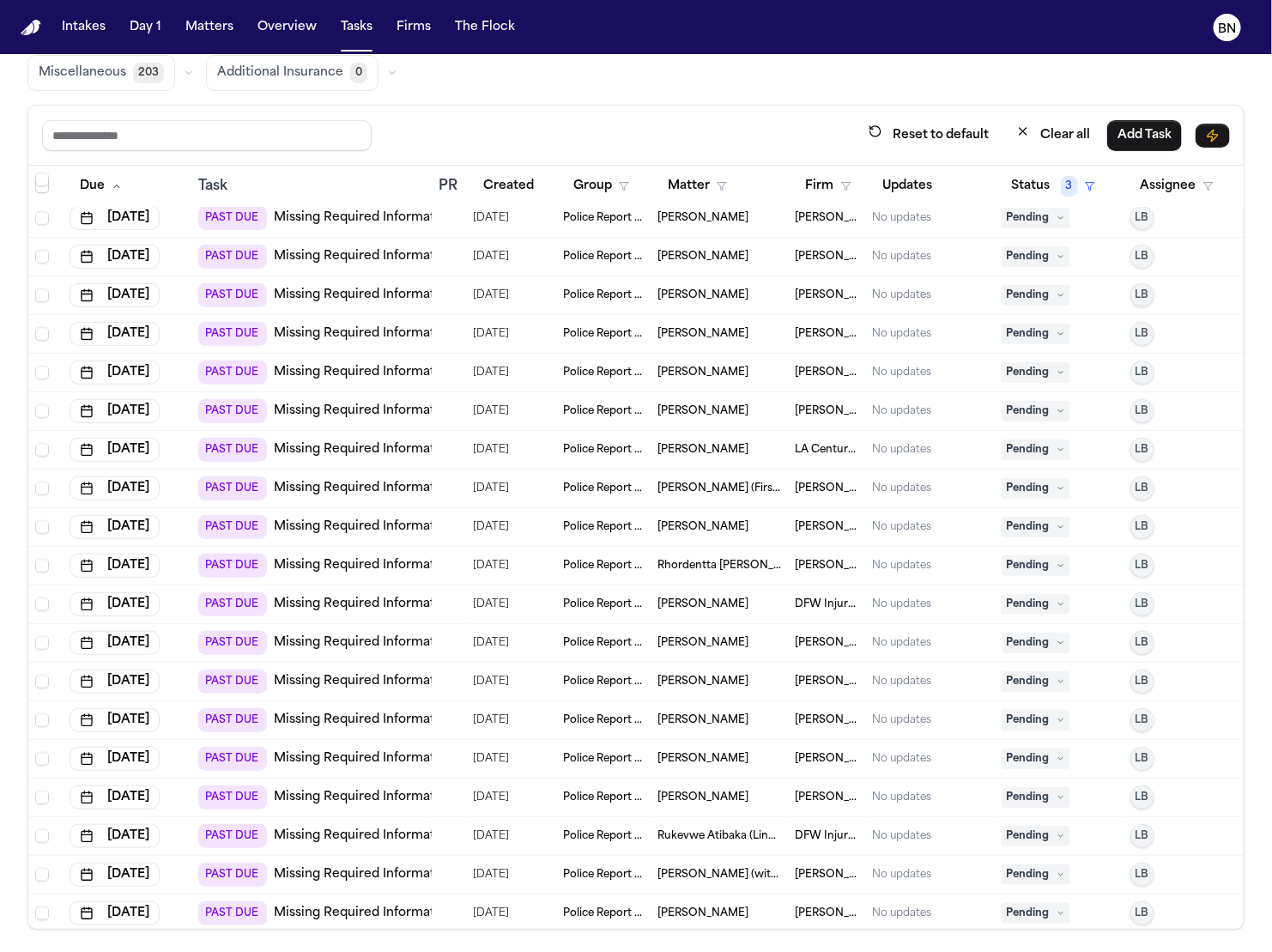
click at [357, 447] on link "Missing Required Information" at bounding box center [364, 450] width 180 height 18
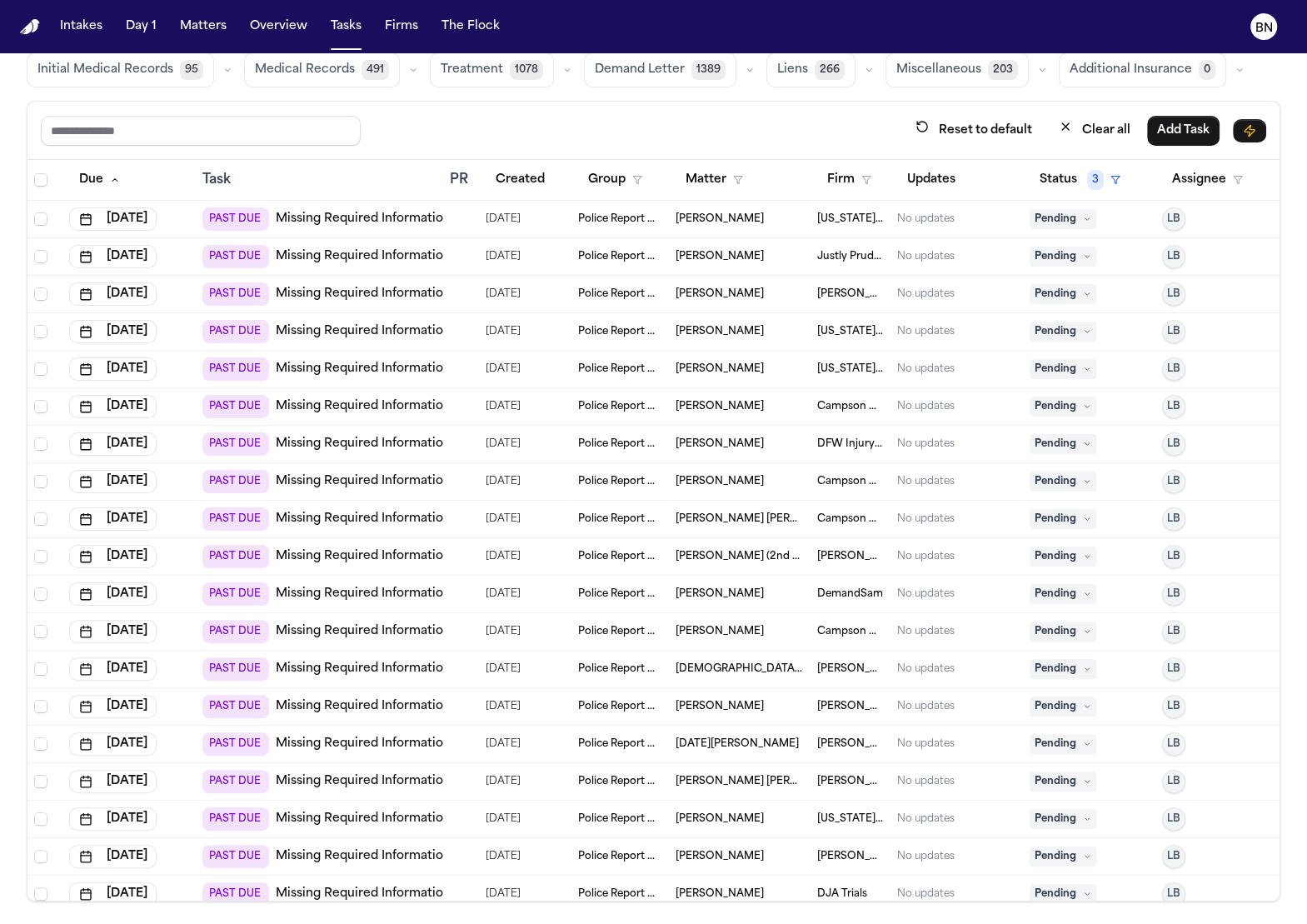
scroll to position [0, 0]
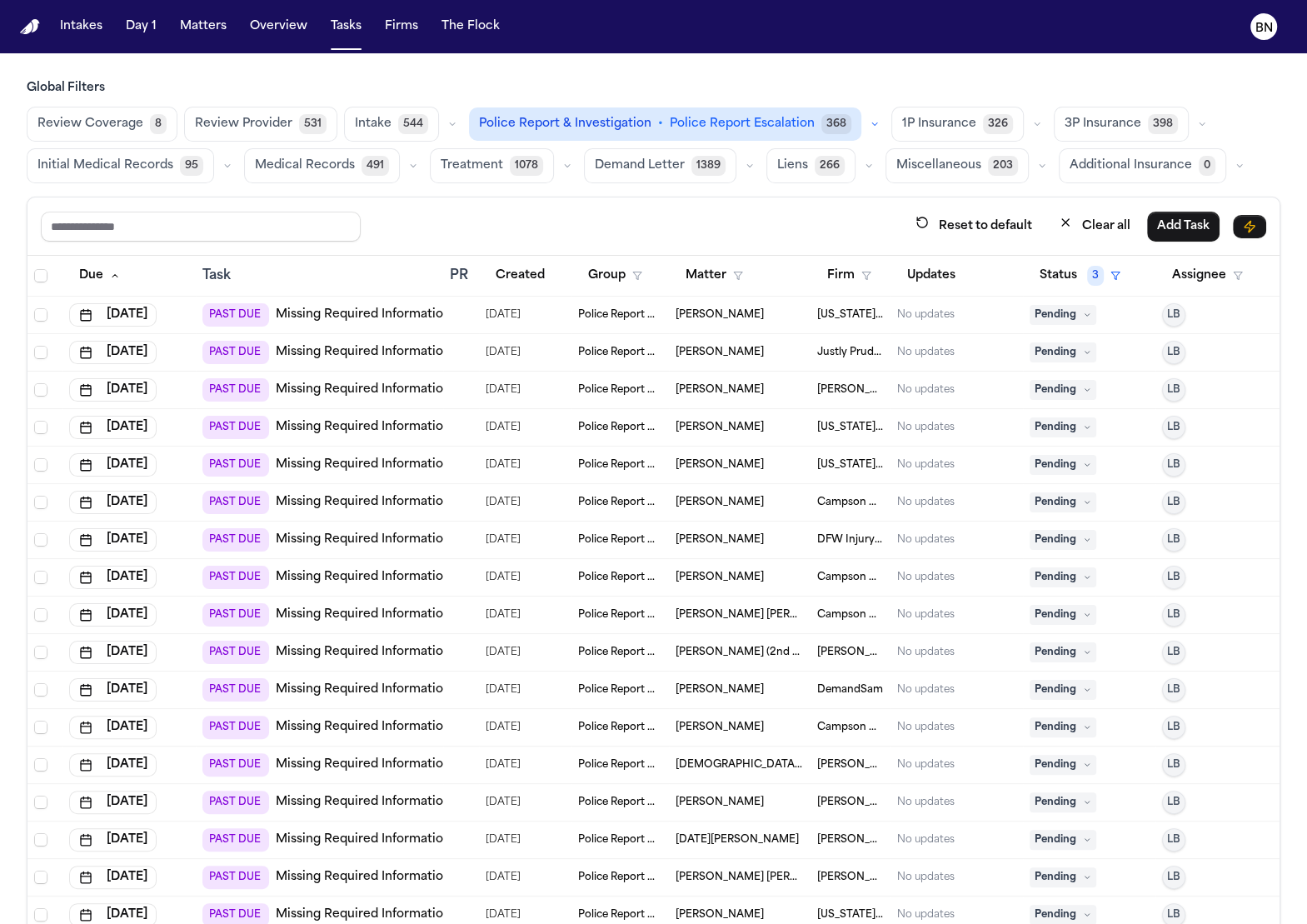
click at [549, 201] on div "Reset to default Clear all Add Task" at bounding box center [654, 227] width 1252 height 59
click at [548, 200] on div "Reset to default Clear all Add Task" at bounding box center [654, 227] width 1252 height 59
click at [376, 494] on link "Missing Required Information" at bounding box center [363, 503] width 175 height 17
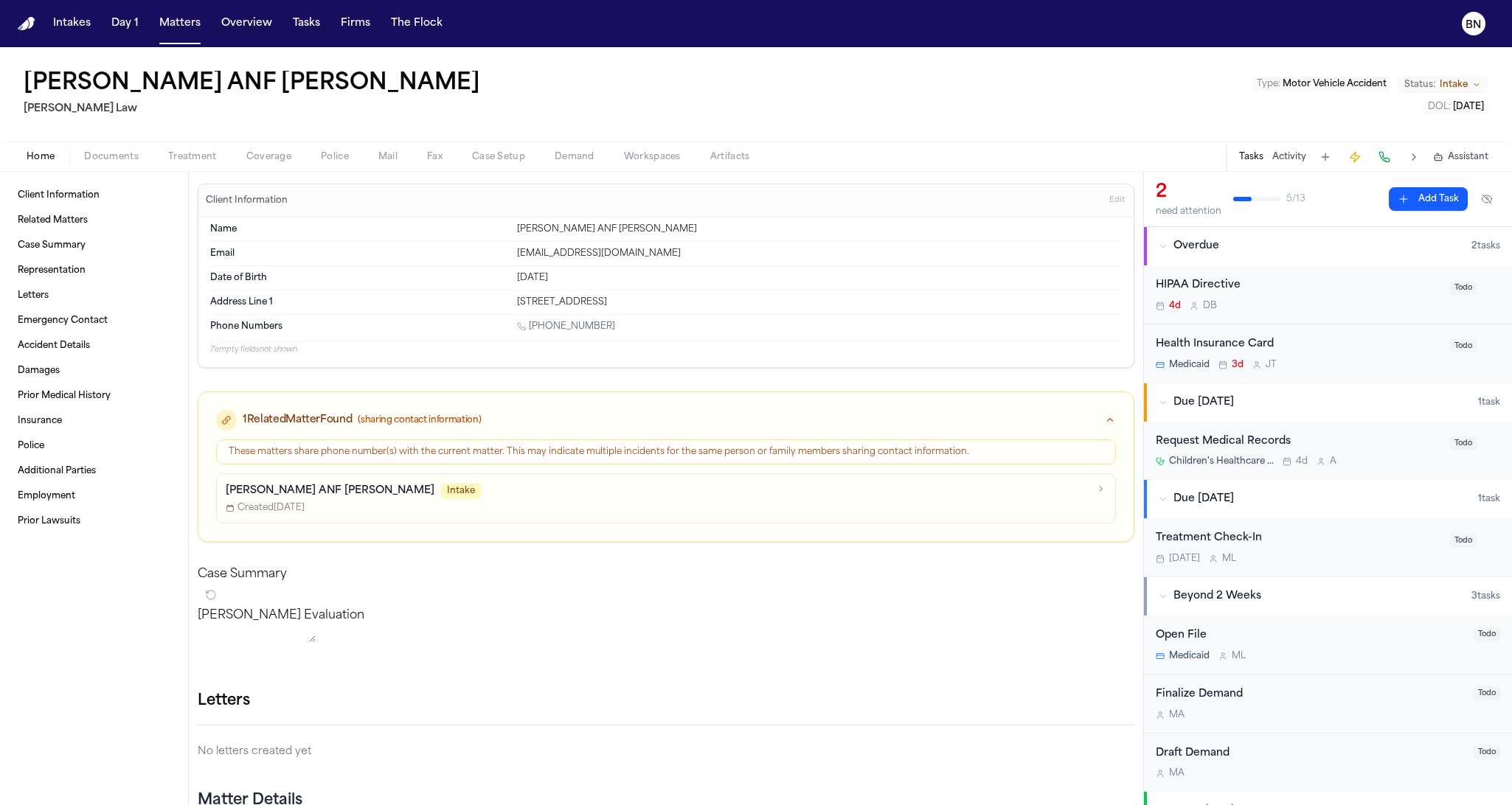
click at [341, 161] on span "Police" at bounding box center [334, 157] width 28 height 12
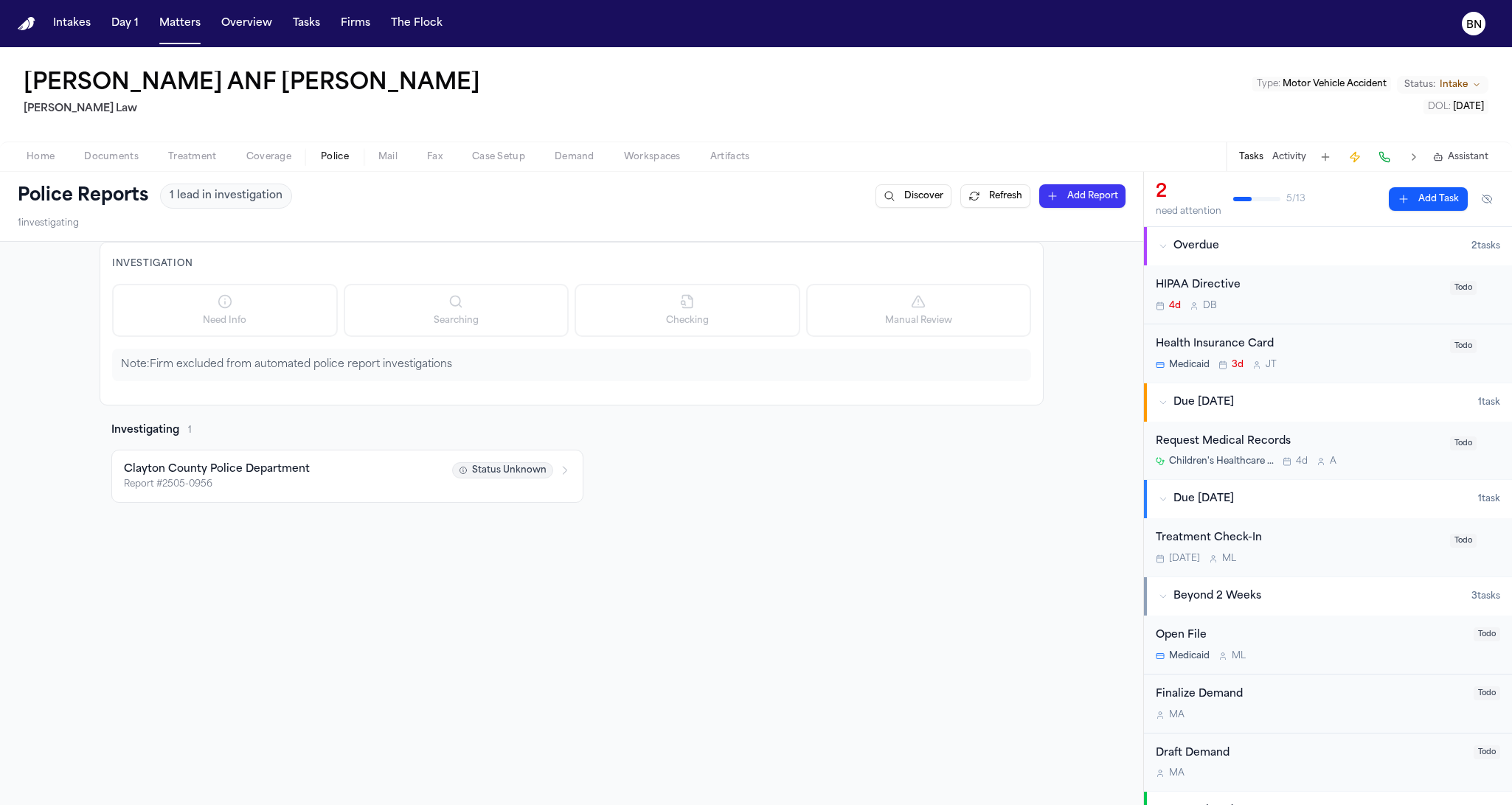
drag, startPoint x: 685, startPoint y: 28, endPoint x: 668, endPoint y: 50, distance: 27.8
click at [668, 50] on div "Intakes Day 1 Matters Overview Tasks Firms The Flock BN Widline Mompremier ANF …" at bounding box center [756, 402] width 1512 height 805
drag, startPoint x: 622, startPoint y: 50, endPoint x: 764, endPoint y: 3, distance: 149.6
click at [623, 49] on div "Widline Mompremier ANF Jaila Sherman Ugwonali Law Type : Motor Vehicle Accident…" at bounding box center [756, 94] width 1512 height 95
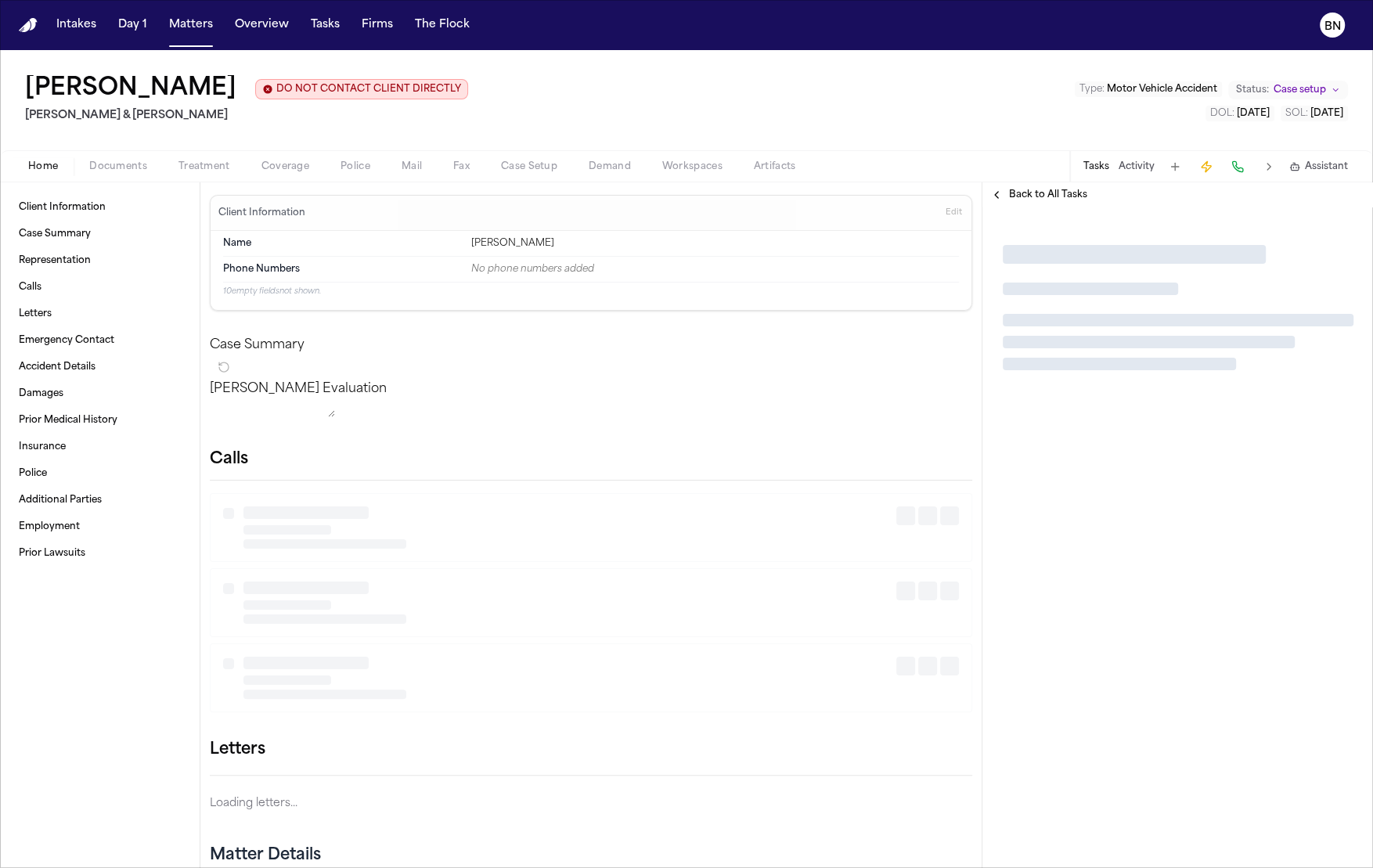
click at [343, 154] on div "Home Documents Treatment Coverage Police Mail Fax Case Setup Demand Workspaces …" at bounding box center [686, 165] width 1373 height 31
click at [343, 166] on span "Police" at bounding box center [355, 166] width 29 height 12
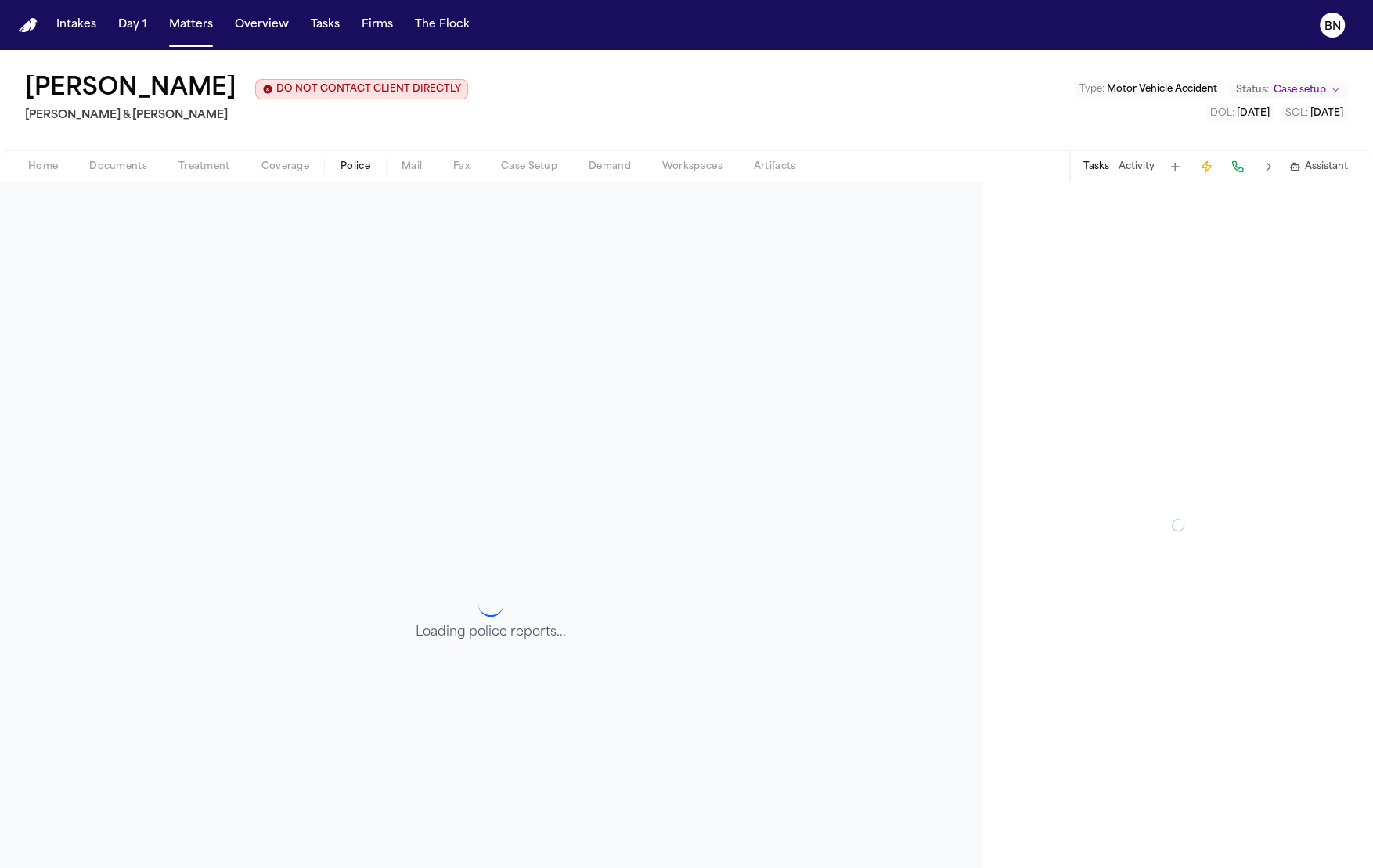
click at [345, 167] on span "Police" at bounding box center [355, 166] width 29 height 12
click at [357, 163] on span "Police" at bounding box center [355, 166] width 29 height 12
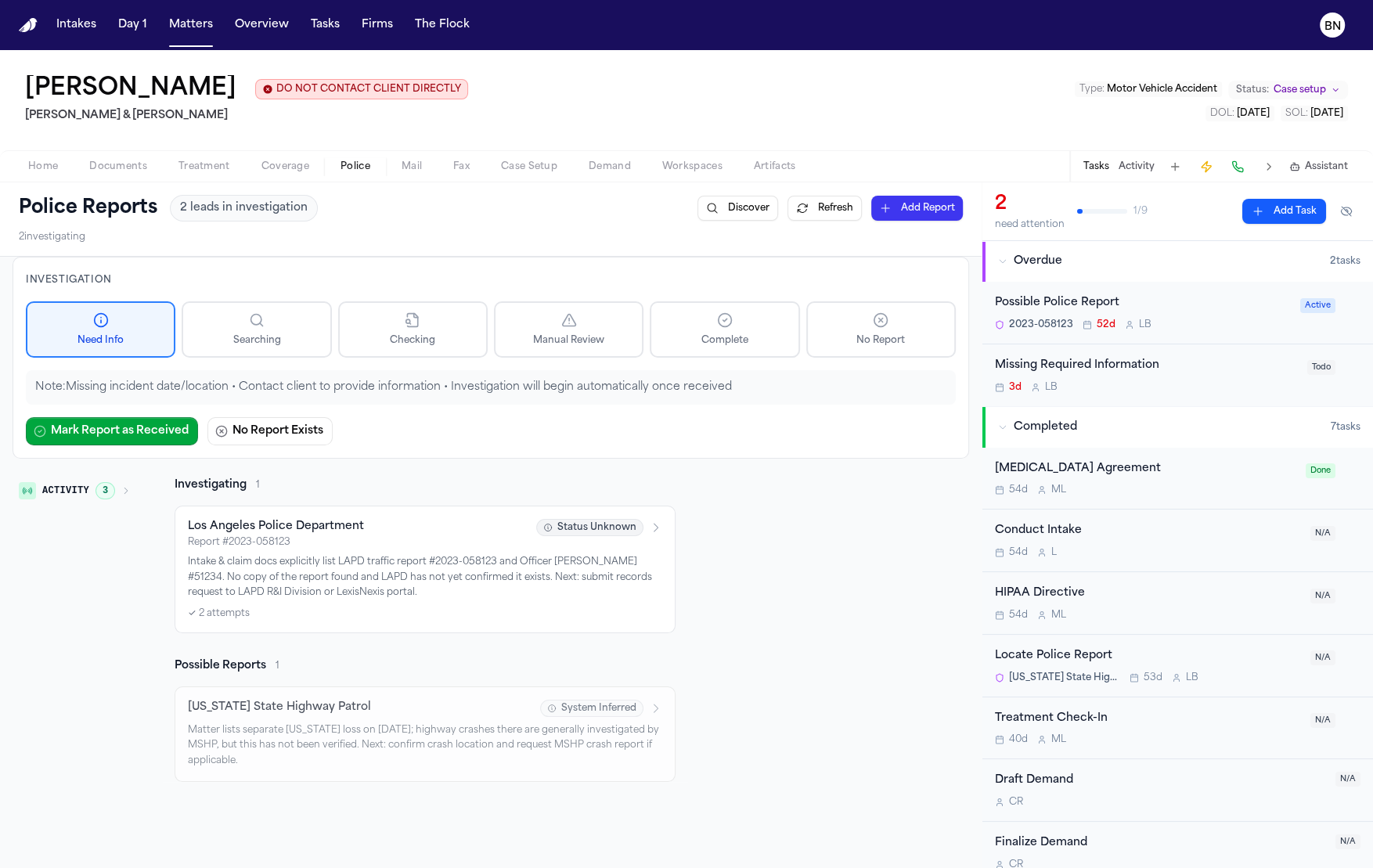
click at [649, 123] on div "Morgan Richardson DO NOT CONTACT CLIENT DIRECTLY DO NOT CONTACT Beck & Beck Typ…" at bounding box center [686, 100] width 1373 height 100
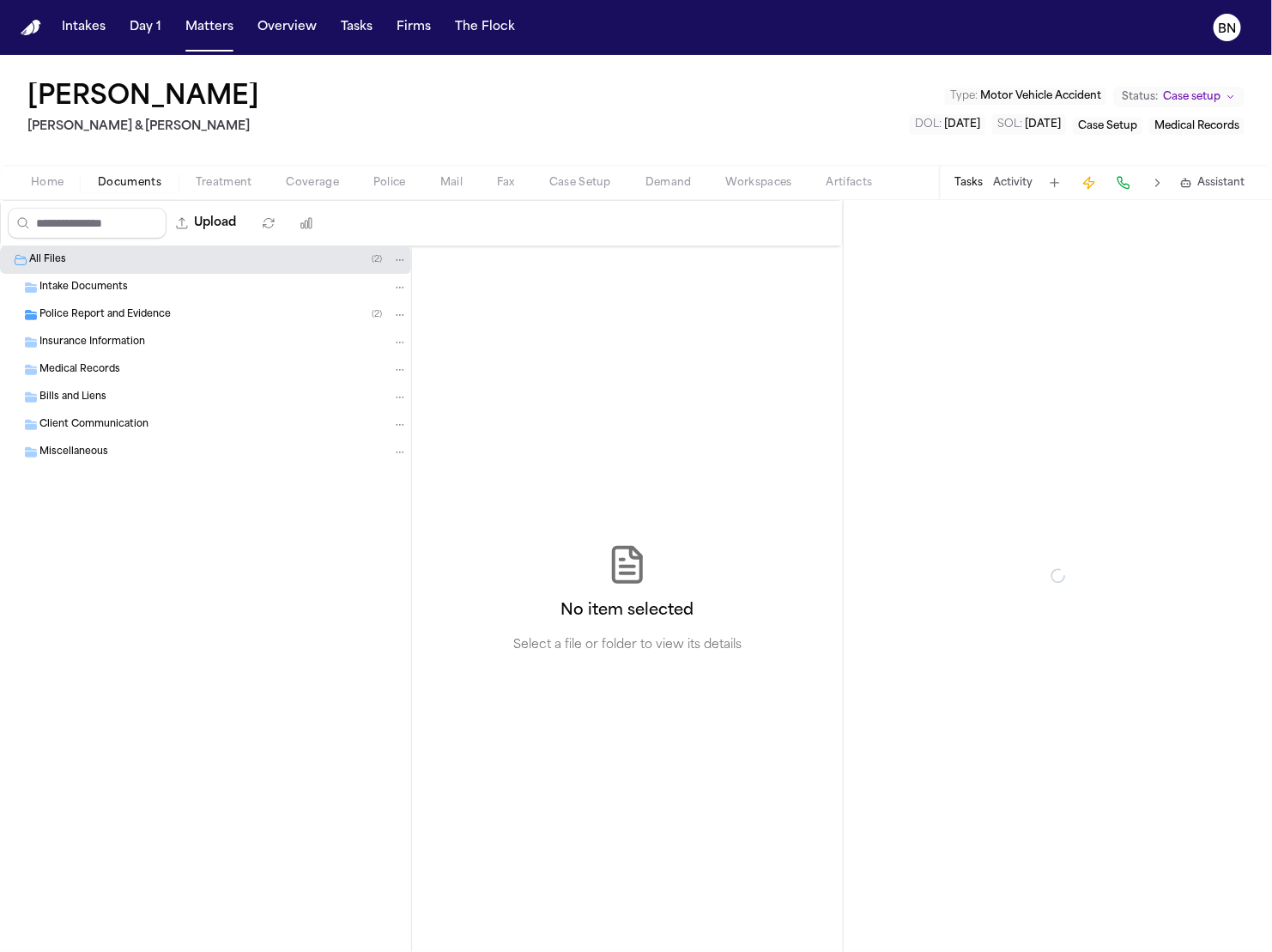
click at [153, 176] on span "Documents" at bounding box center [129, 182] width 63 height 14
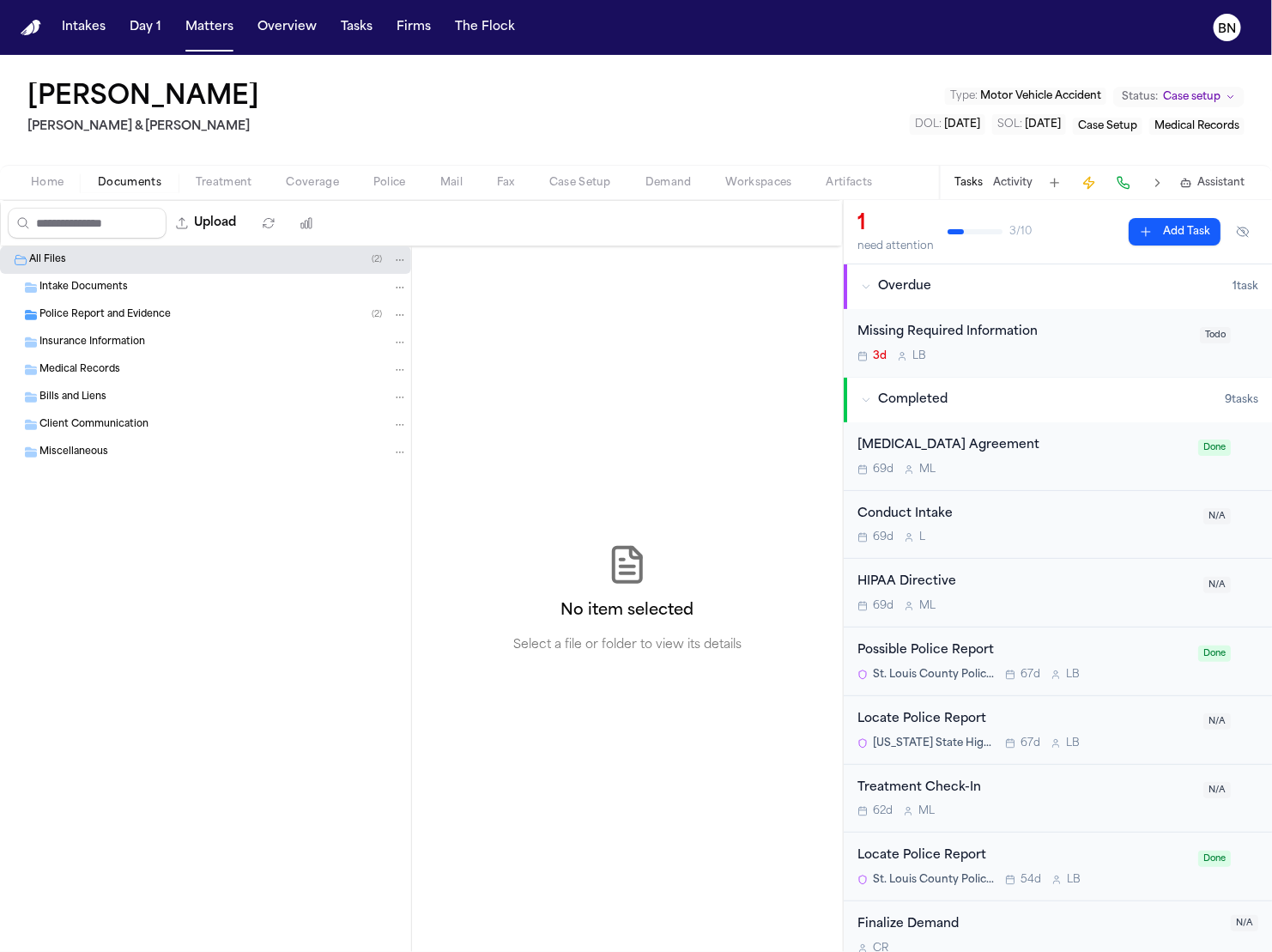
click at [166, 319] on span "Police Report and Evidence" at bounding box center [104, 315] width 132 height 15
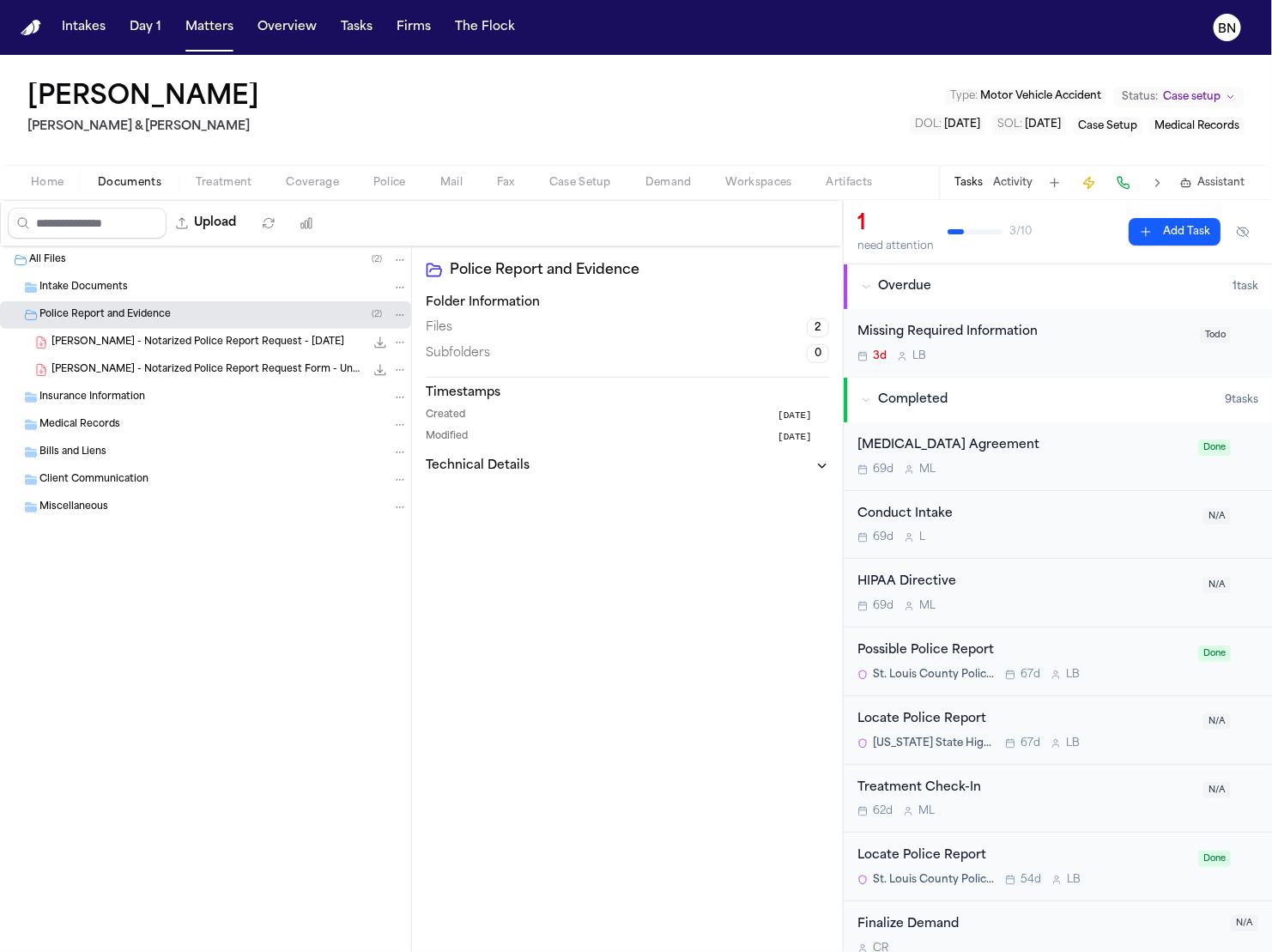
click at [381, 169] on div "Home Documents Treatment Coverage Police Mail Fax Case Setup Demand Workspaces …" at bounding box center [636, 181] width 1272 height 34
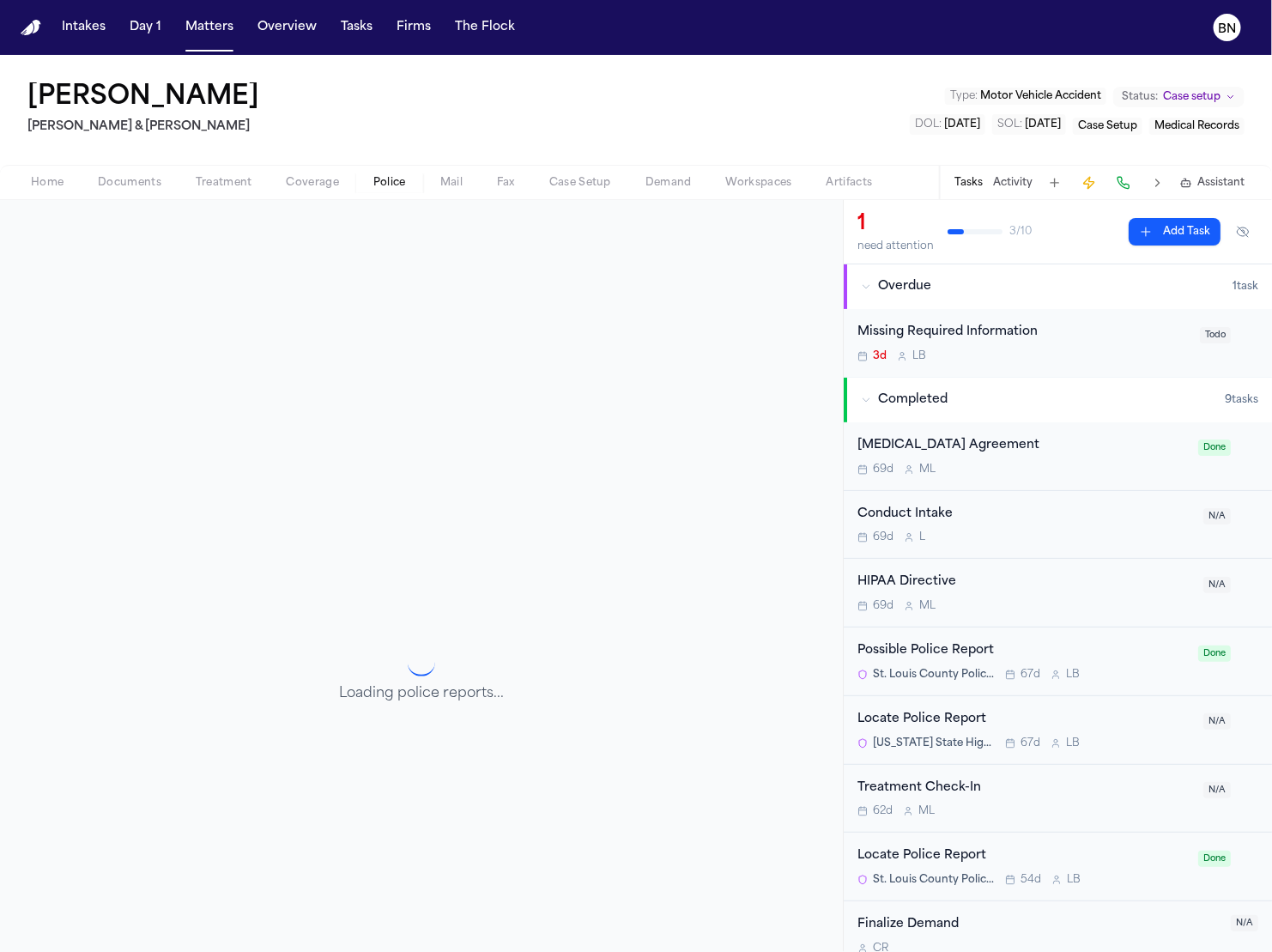
click at [381, 183] on span "Police" at bounding box center [389, 182] width 32 height 14
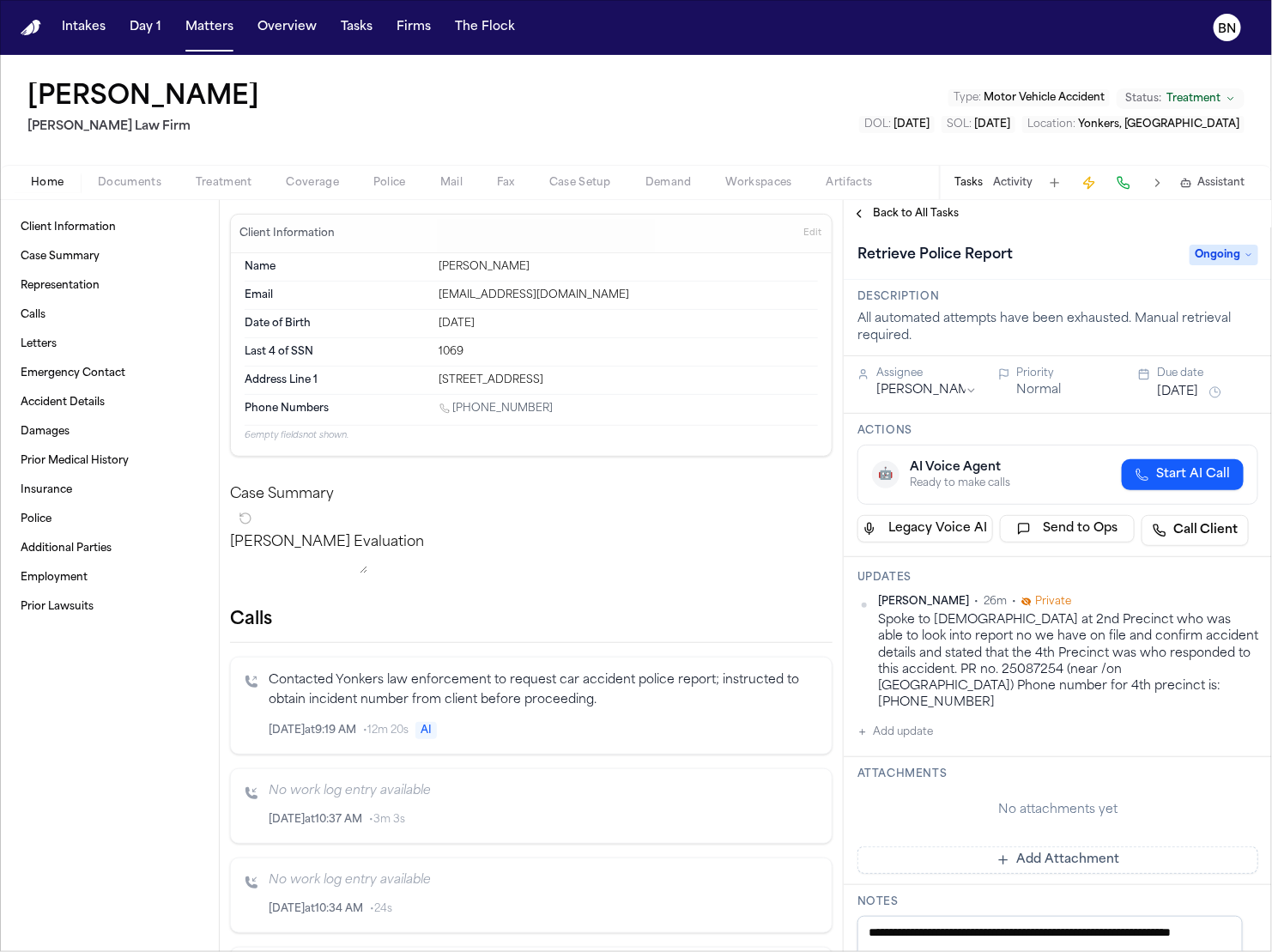
click at [376, 178] on span "Police" at bounding box center [389, 182] width 32 height 14
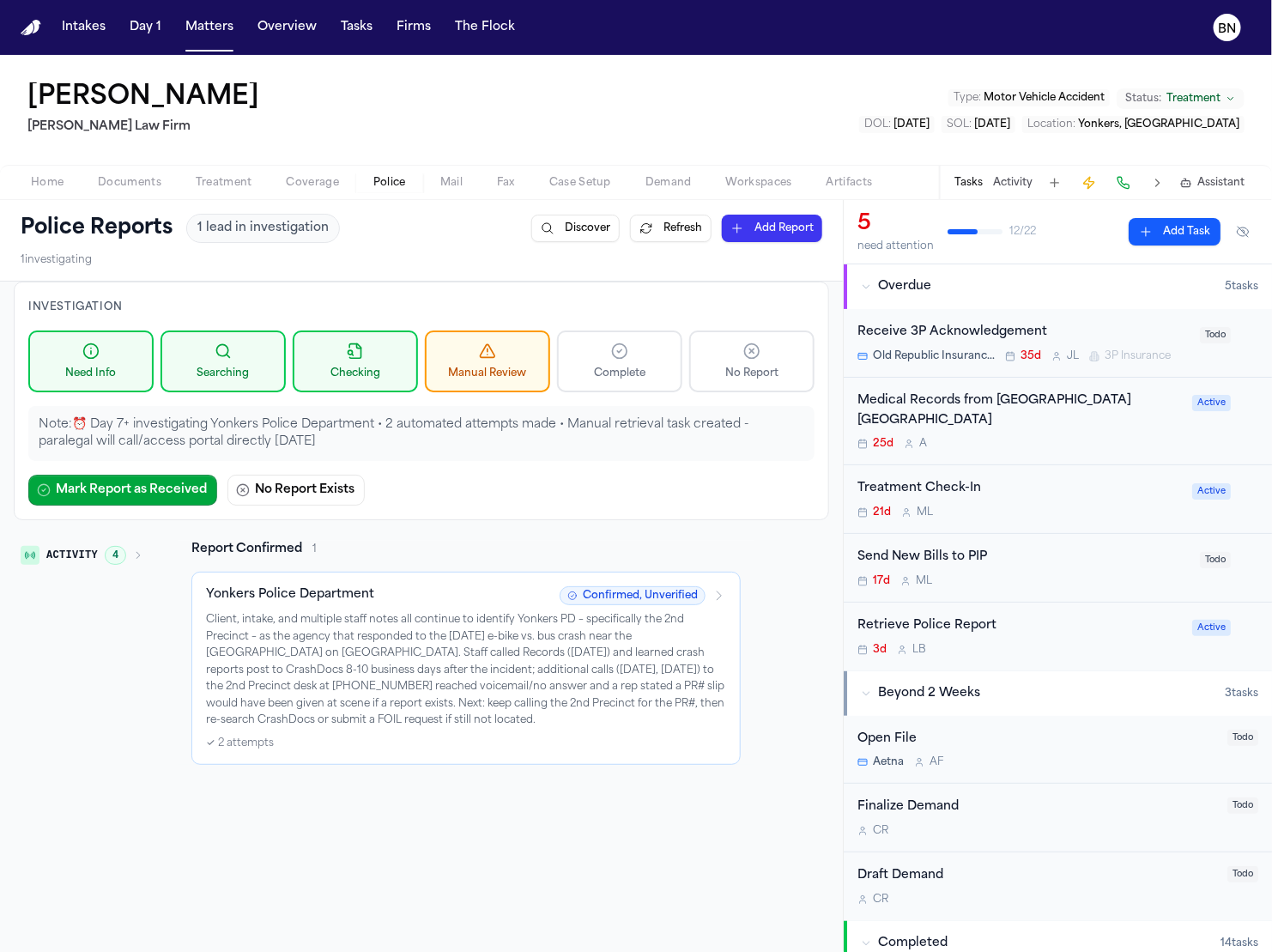
click at [376, 117] on div "Chelsea Ilarraza Martello Law Firm Type : Motor Vehicle Accident Status: Treatm…" at bounding box center [636, 109] width 1272 height 110
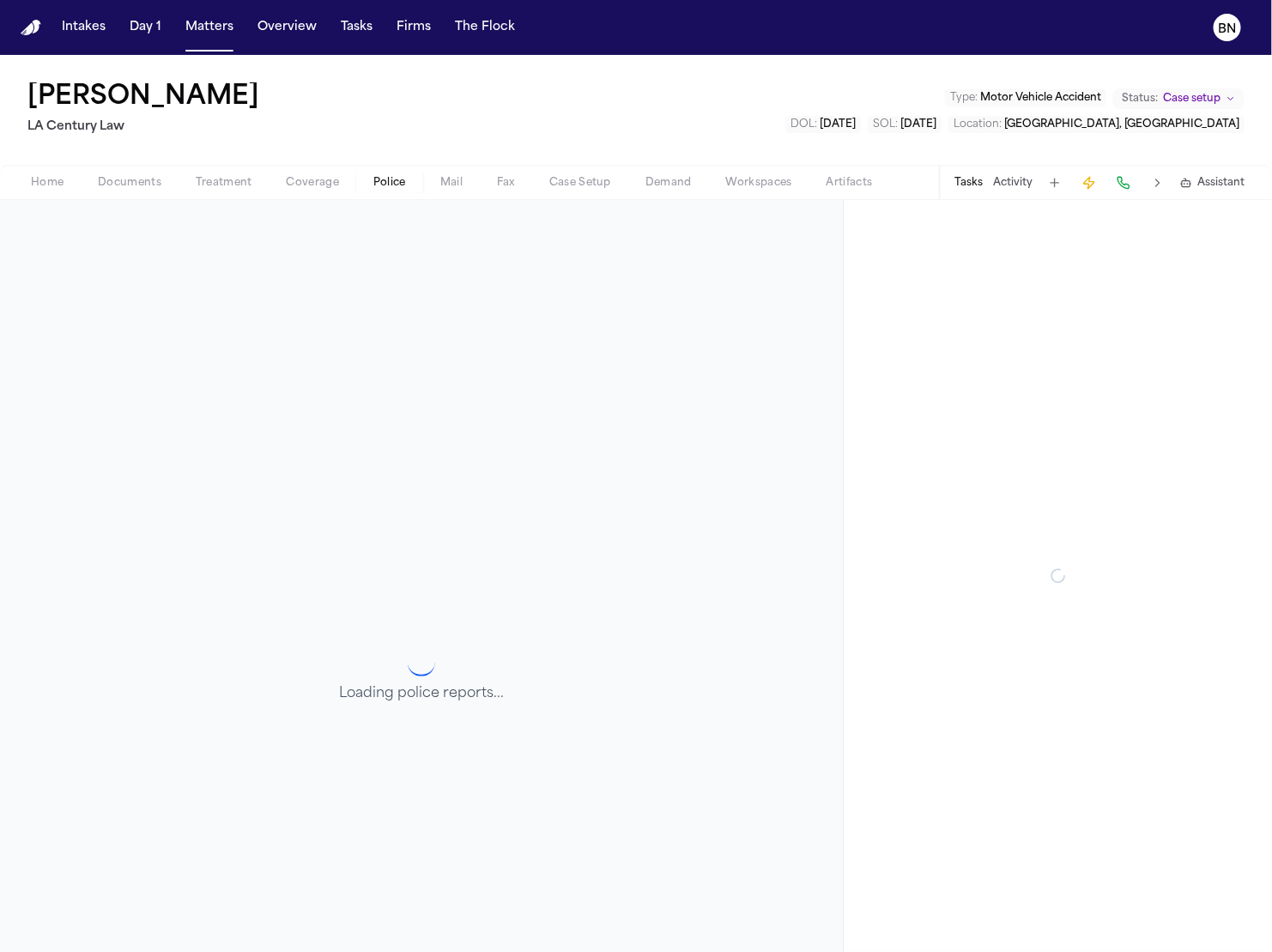
click at [391, 176] on span "Police" at bounding box center [389, 182] width 32 height 14
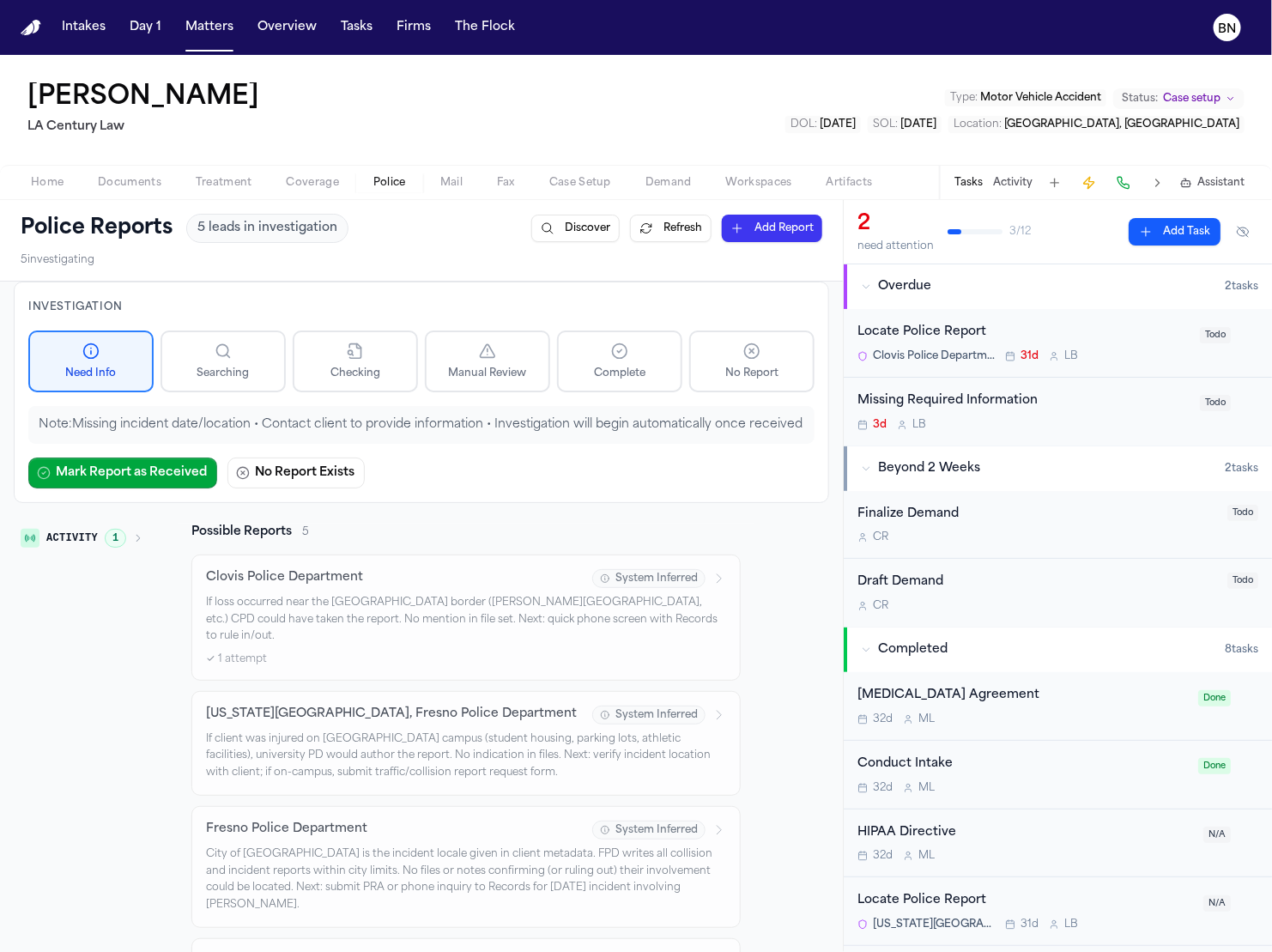
click at [130, 549] on button "Activity 1" at bounding box center [82, 538] width 137 height 29
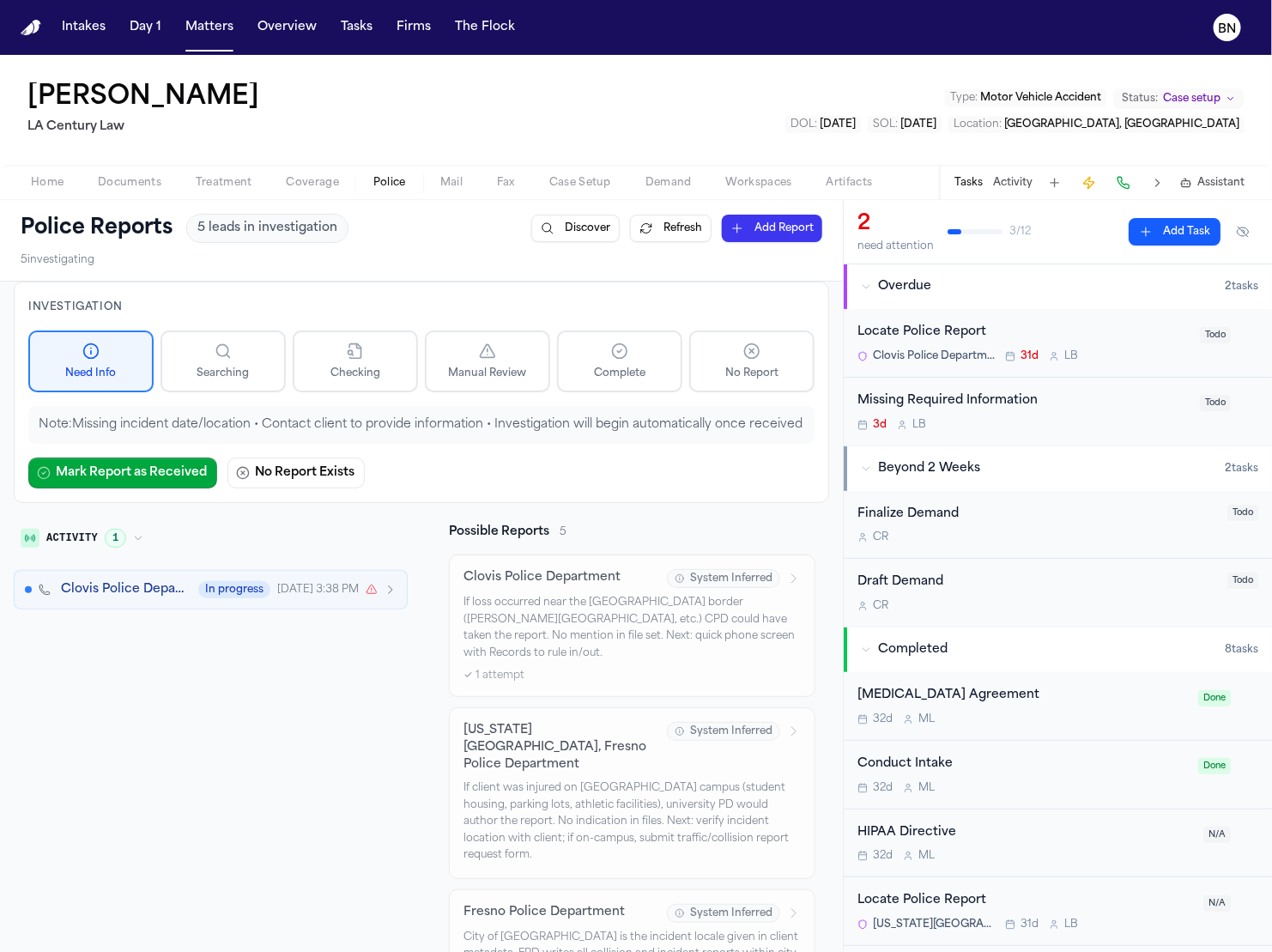
click at [135, 539] on icon "button" at bounding box center [138, 538] width 7 height 4
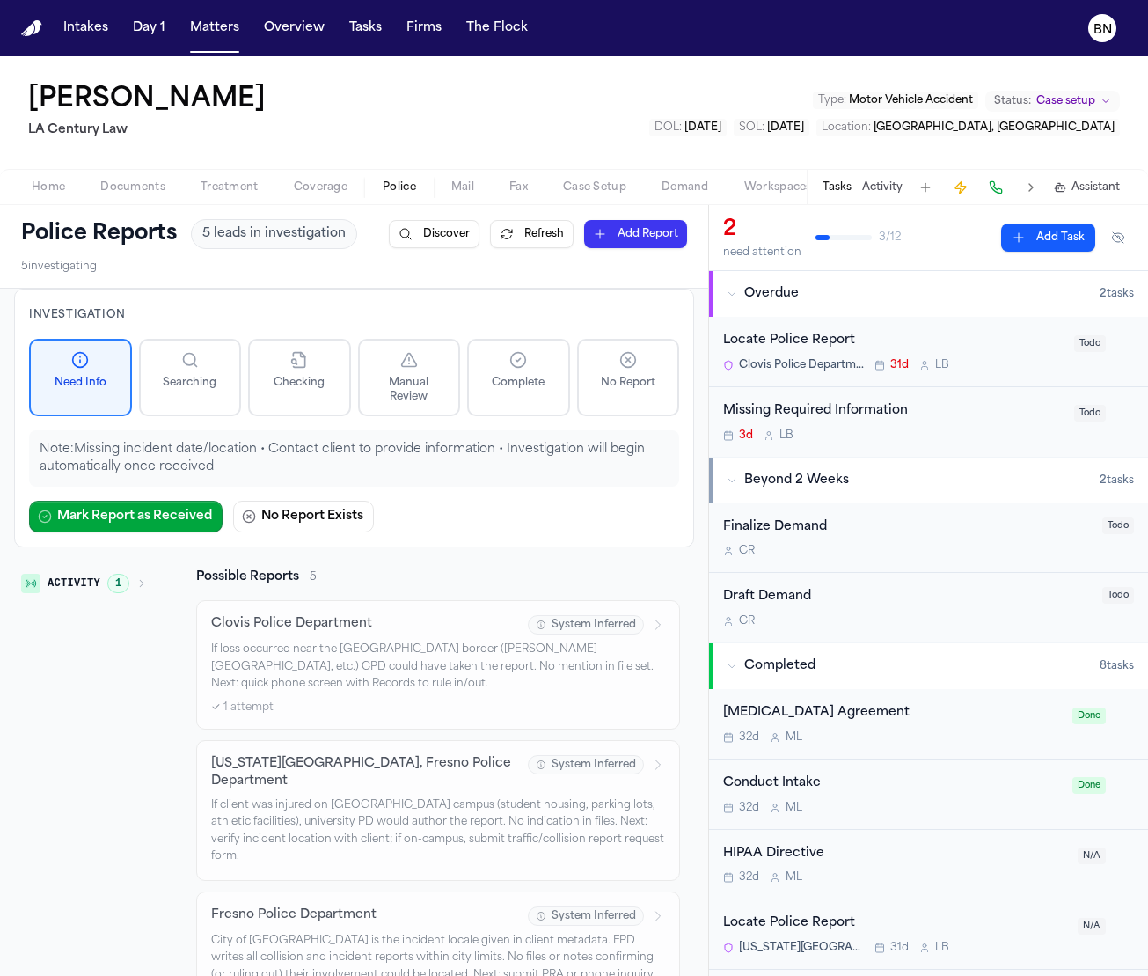
click at [984, 338] on div "Locate Police Report" at bounding box center [893, 341] width 340 height 20
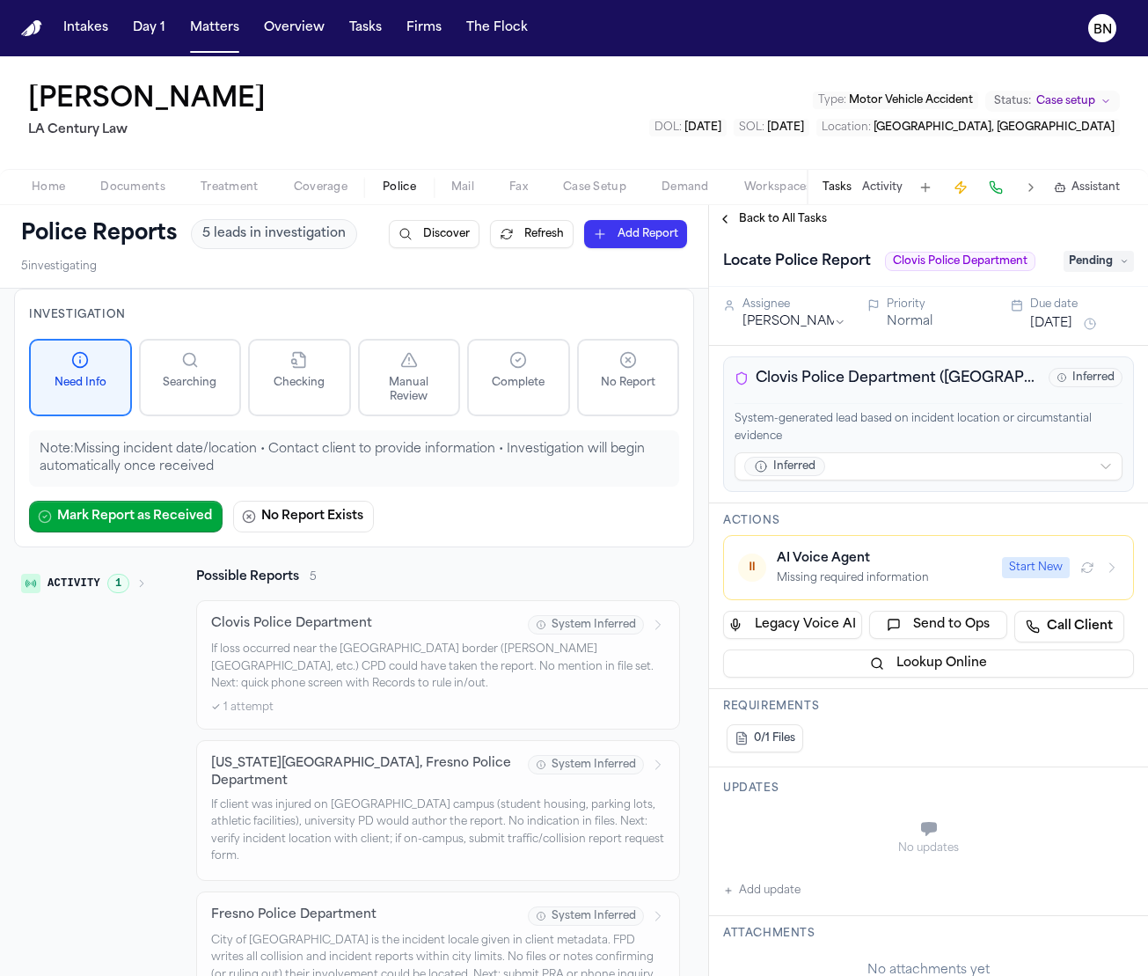
click at [1087, 262] on span "Pending" at bounding box center [1099, 261] width 70 height 21
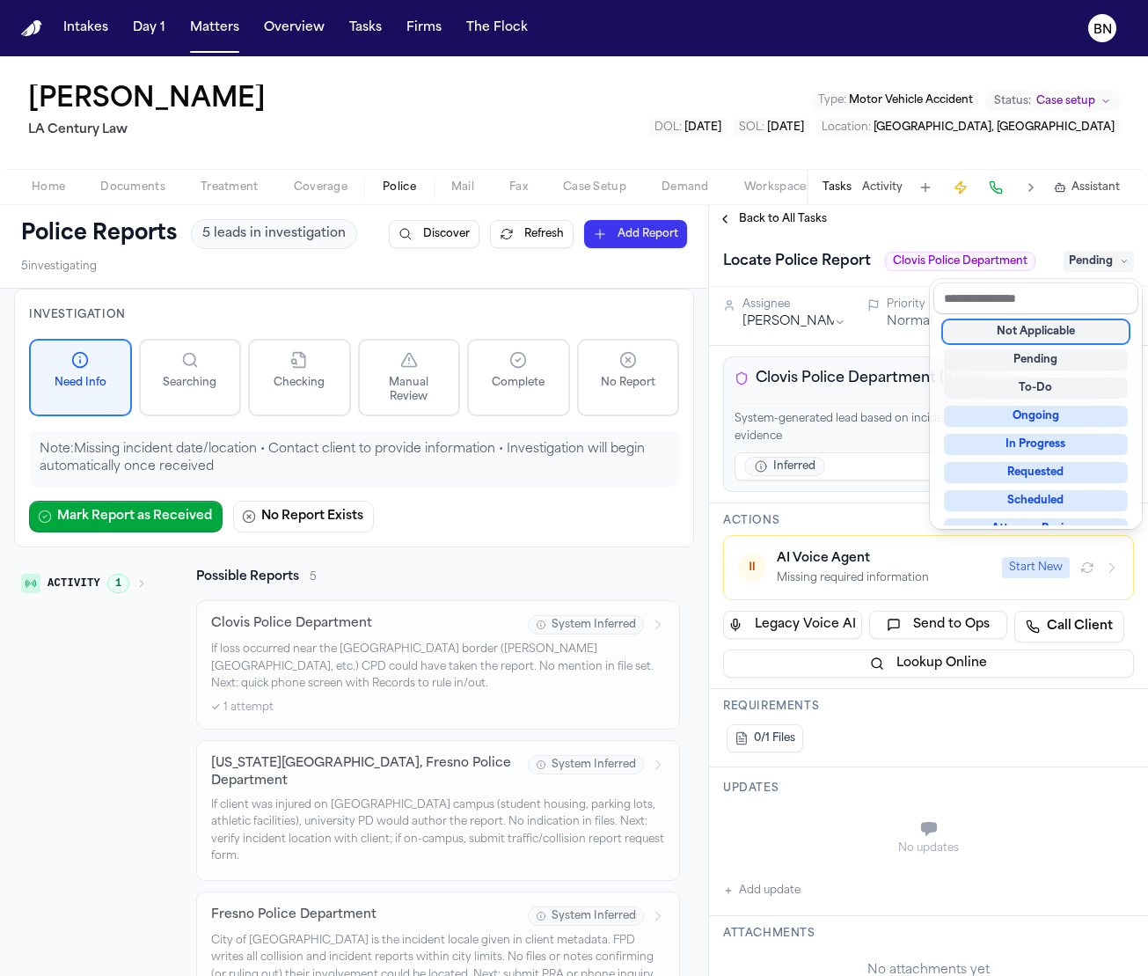
click at [596, 369] on div "Police Reports 5 leads in investigation Discover Refresh Add Report 5 investiga…" at bounding box center [574, 590] width 1148 height 771
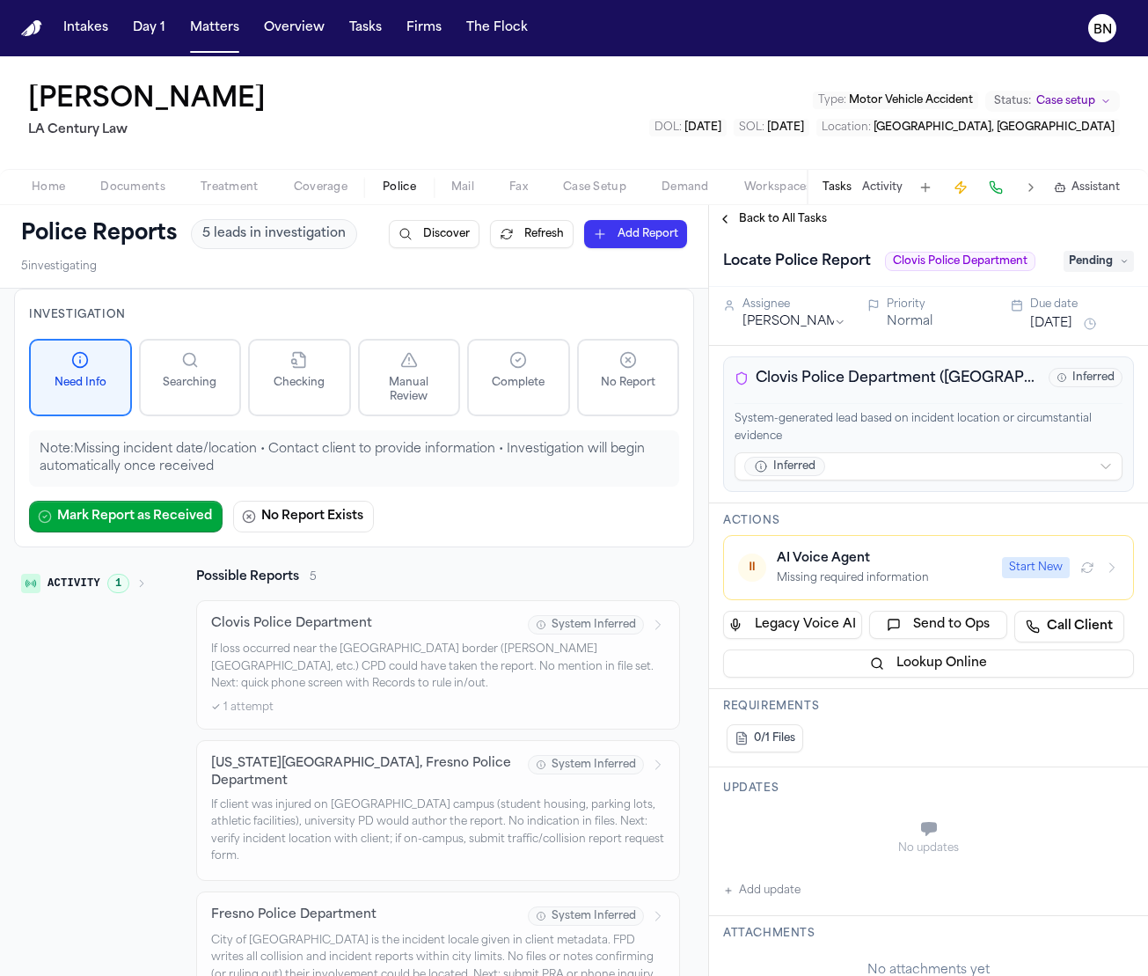
click at [106, 182] on span "Documents" at bounding box center [132, 187] width 65 height 14
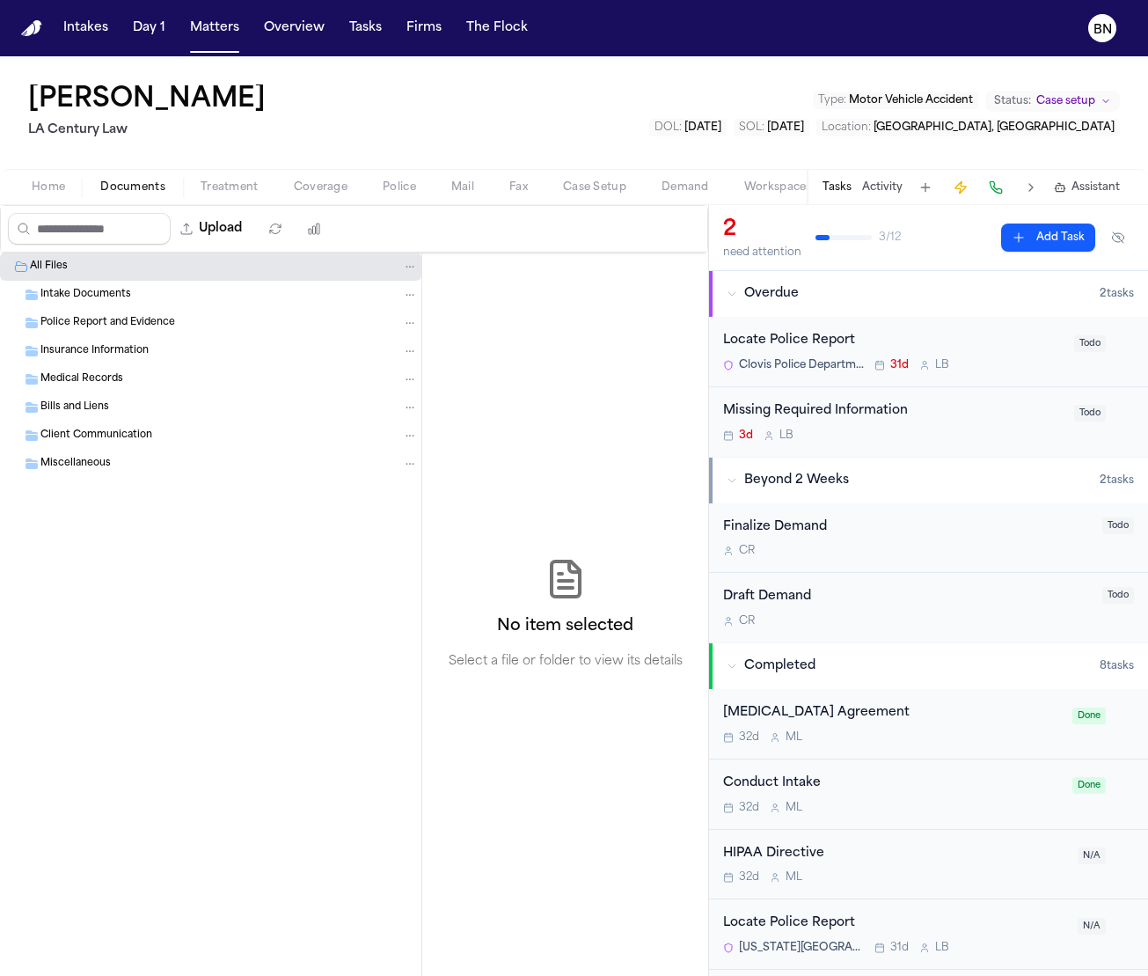
click at [948, 338] on div "Locate Police Report" at bounding box center [893, 341] width 340 height 20
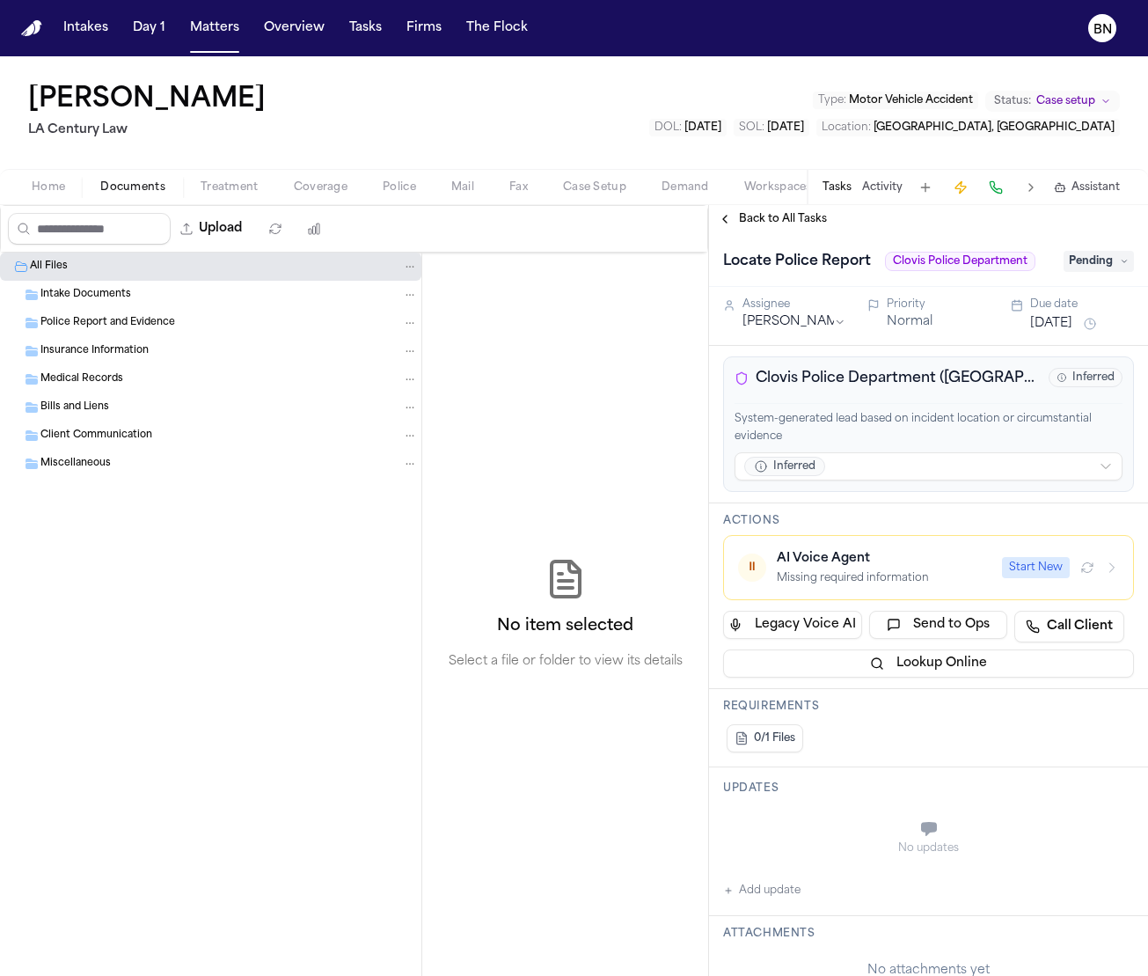
click at [1102, 265] on span "Pending" at bounding box center [1099, 261] width 70 height 21
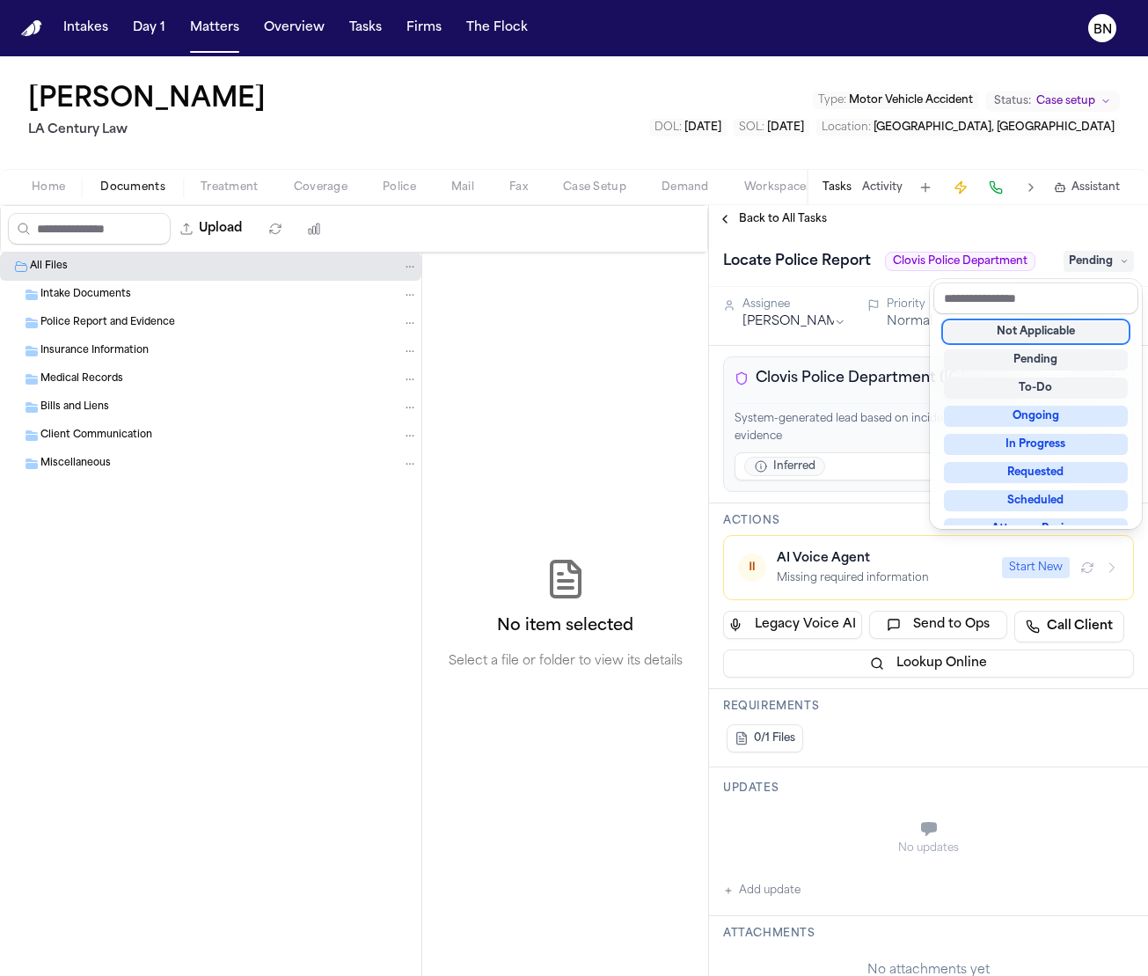
click at [655, 62] on div "Cierra Mendoza LA Century Law Type : Motor Vehicle Accident Status: Case setup …" at bounding box center [574, 515] width 1148 height 919
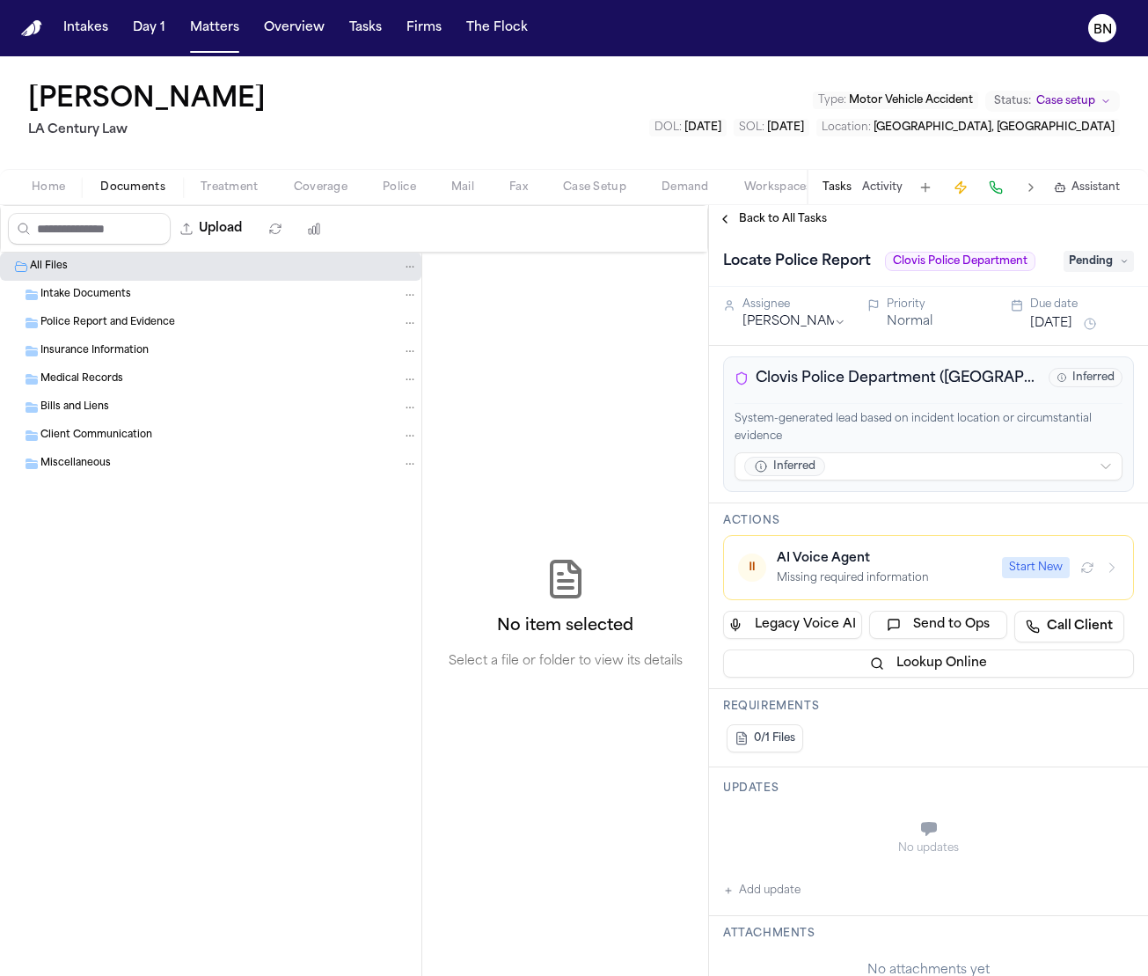
click at [389, 30] on div "Intakes Day 1 Matters Overview Tasks Firms The Flock" at bounding box center [295, 28] width 479 height 32
click at [377, 31] on button "Tasks" at bounding box center [365, 28] width 47 height 32
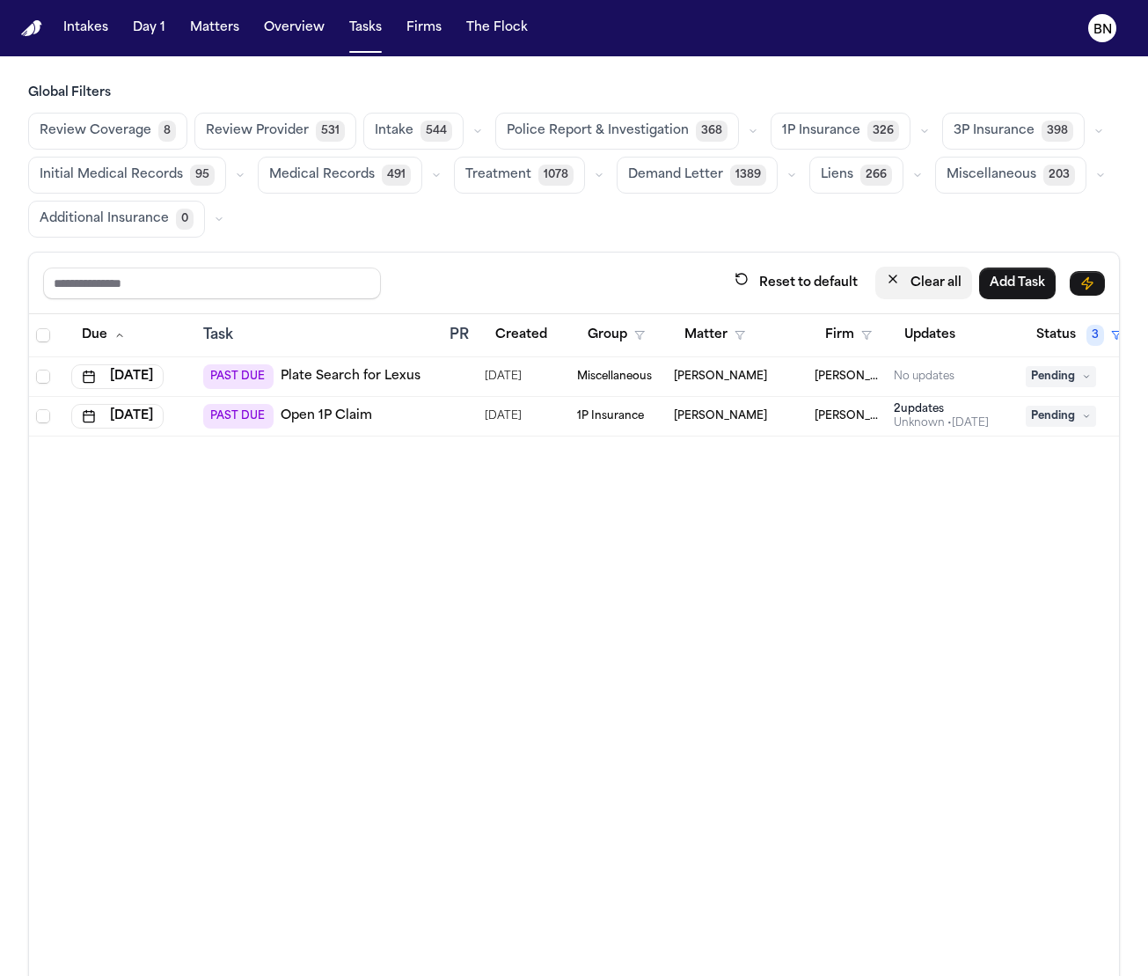
click at [920, 287] on button "Clear all" at bounding box center [923, 283] width 97 height 33
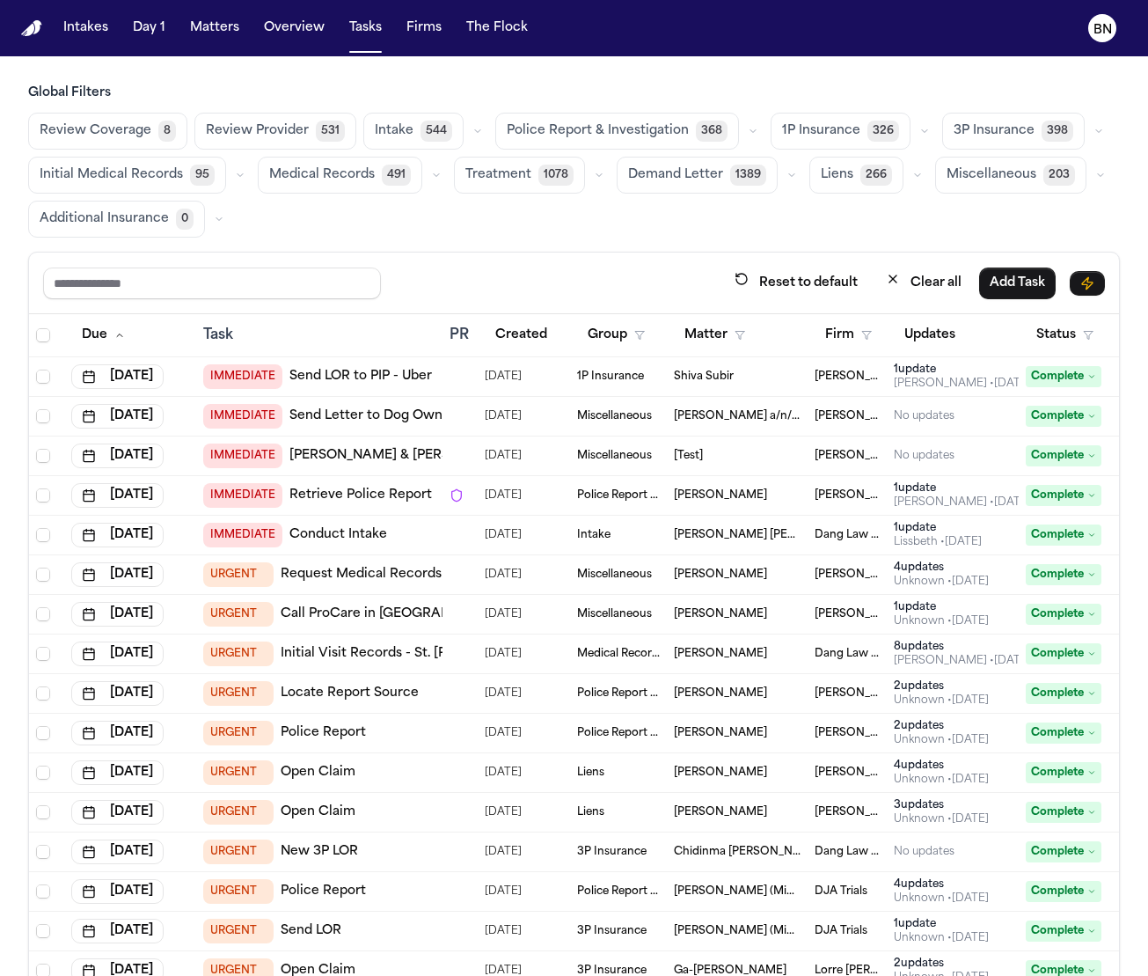
click at [743, 136] on button "button" at bounding box center [753, 131] width 21 height 21
click at [582, 164] on button "Police Report 46" at bounding box center [597, 174] width 203 height 35
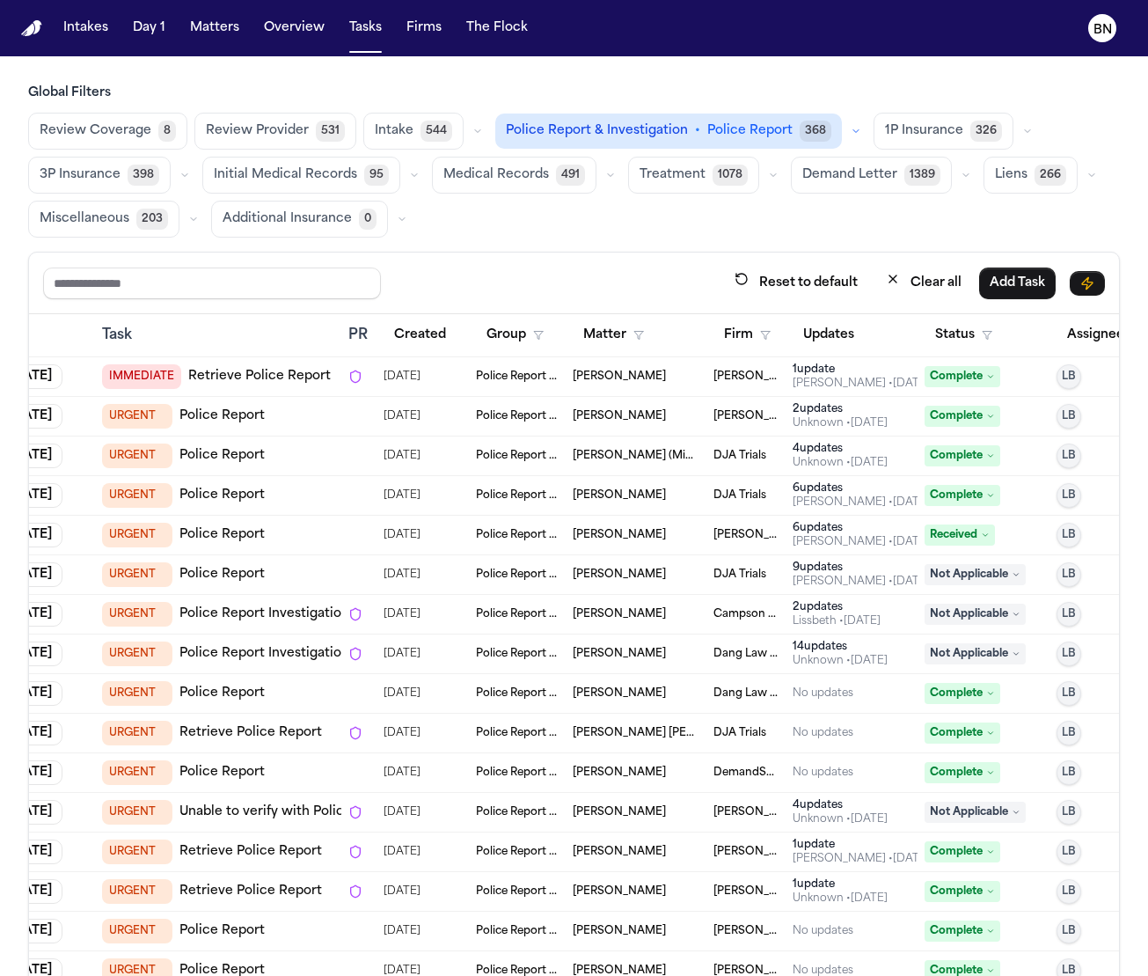
scroll to position [0, 117]
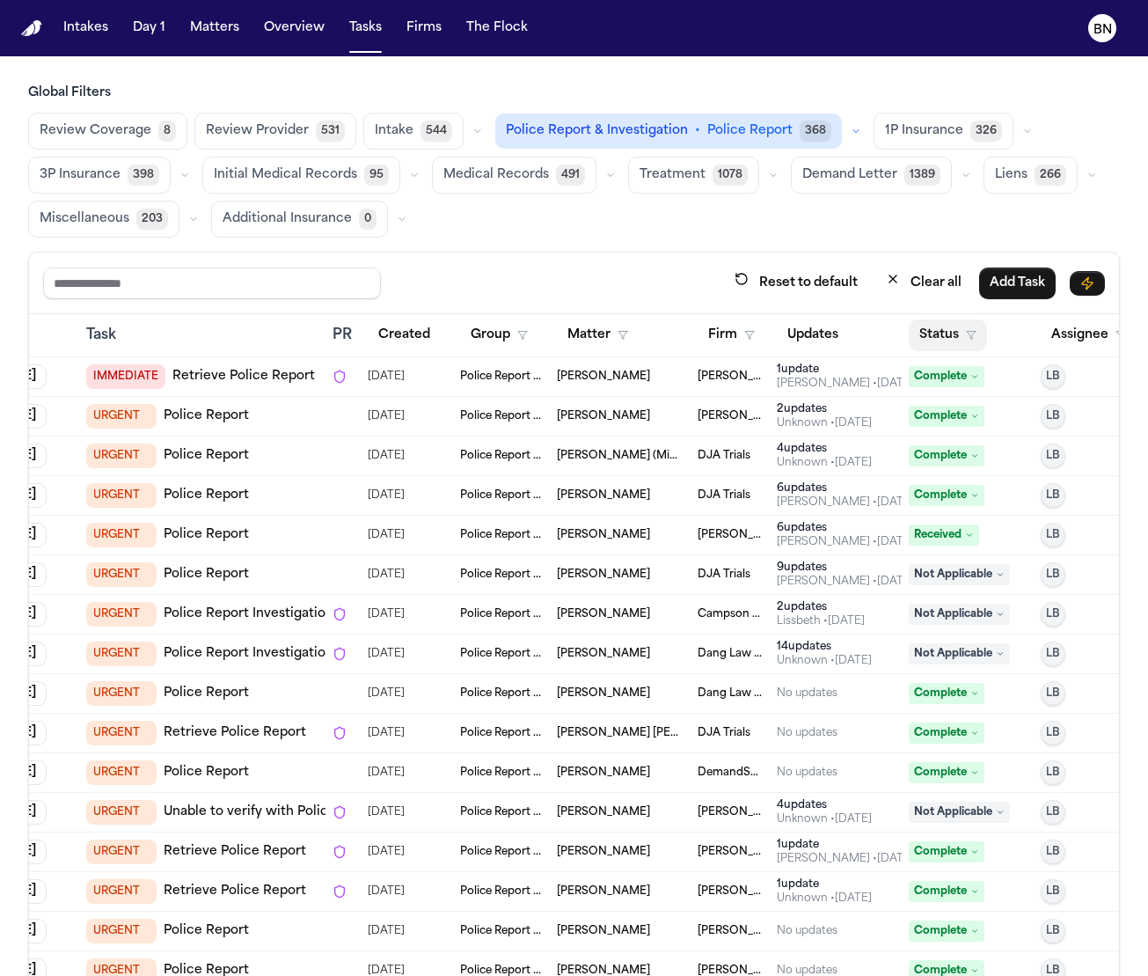
click at [953, 324] on button "Status" at bounding box center [948, 335] width 78 height 32
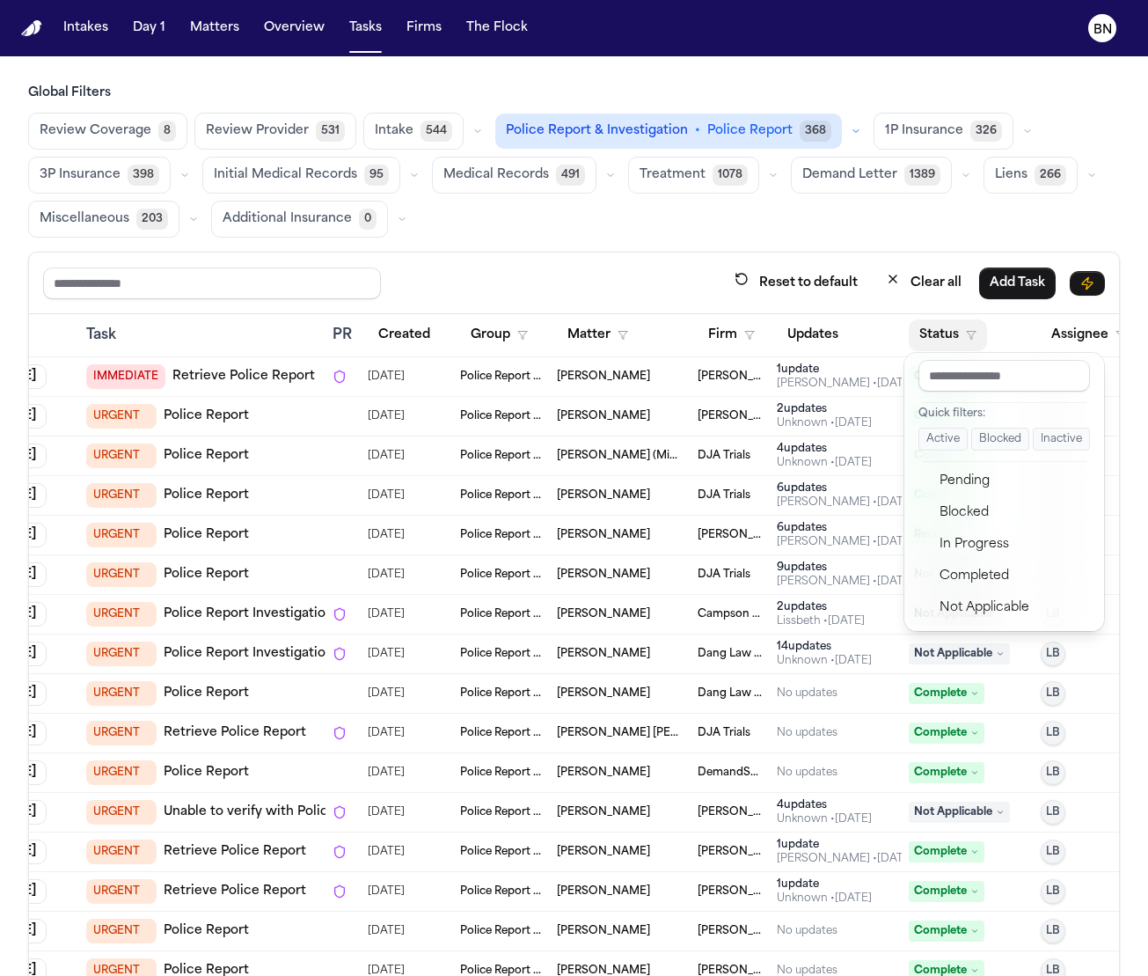
click at [949, 433] on button "Active" at bounding box center [943, 439] width 49 height 23
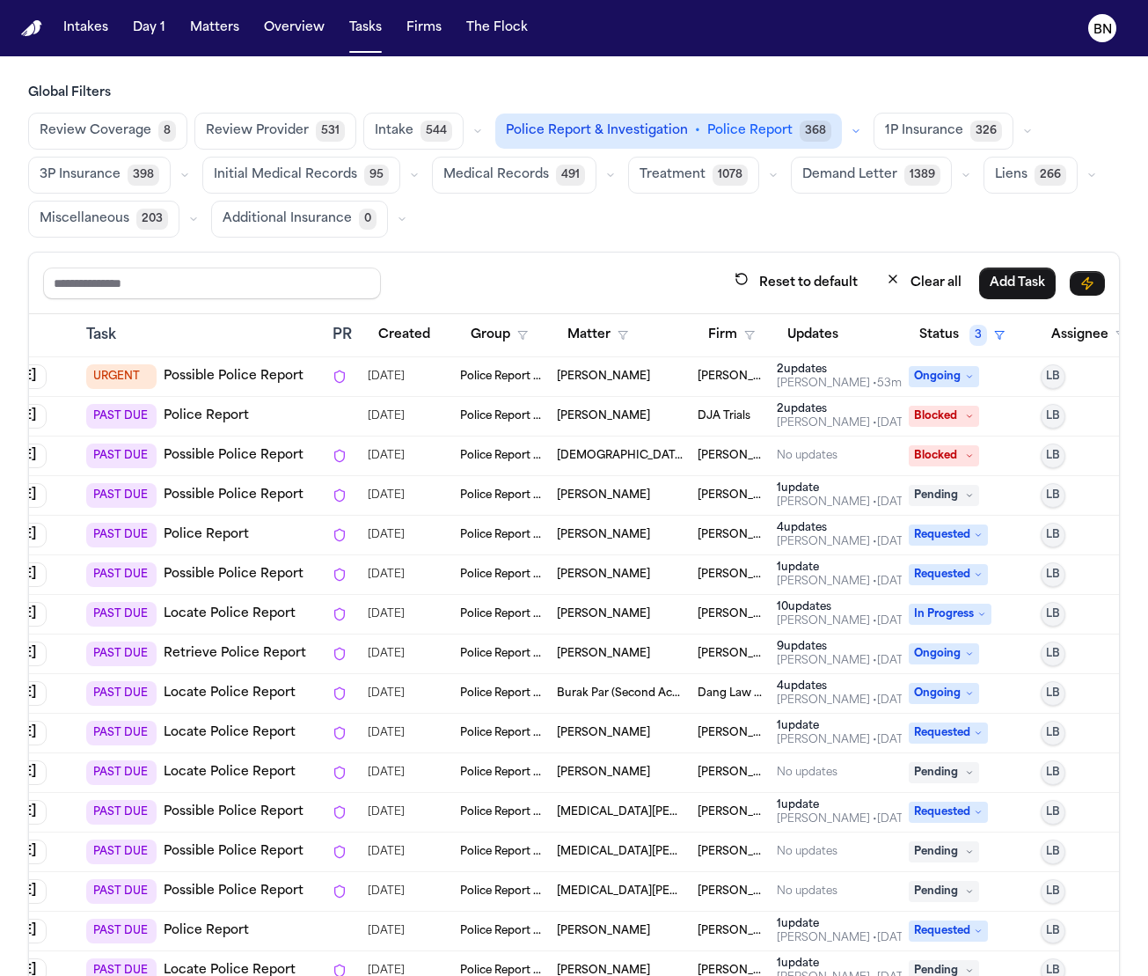
click at [590, 254] on div "Reset to default Clear all Add Task" at bounding box center [574, 284] width 1090 height 62
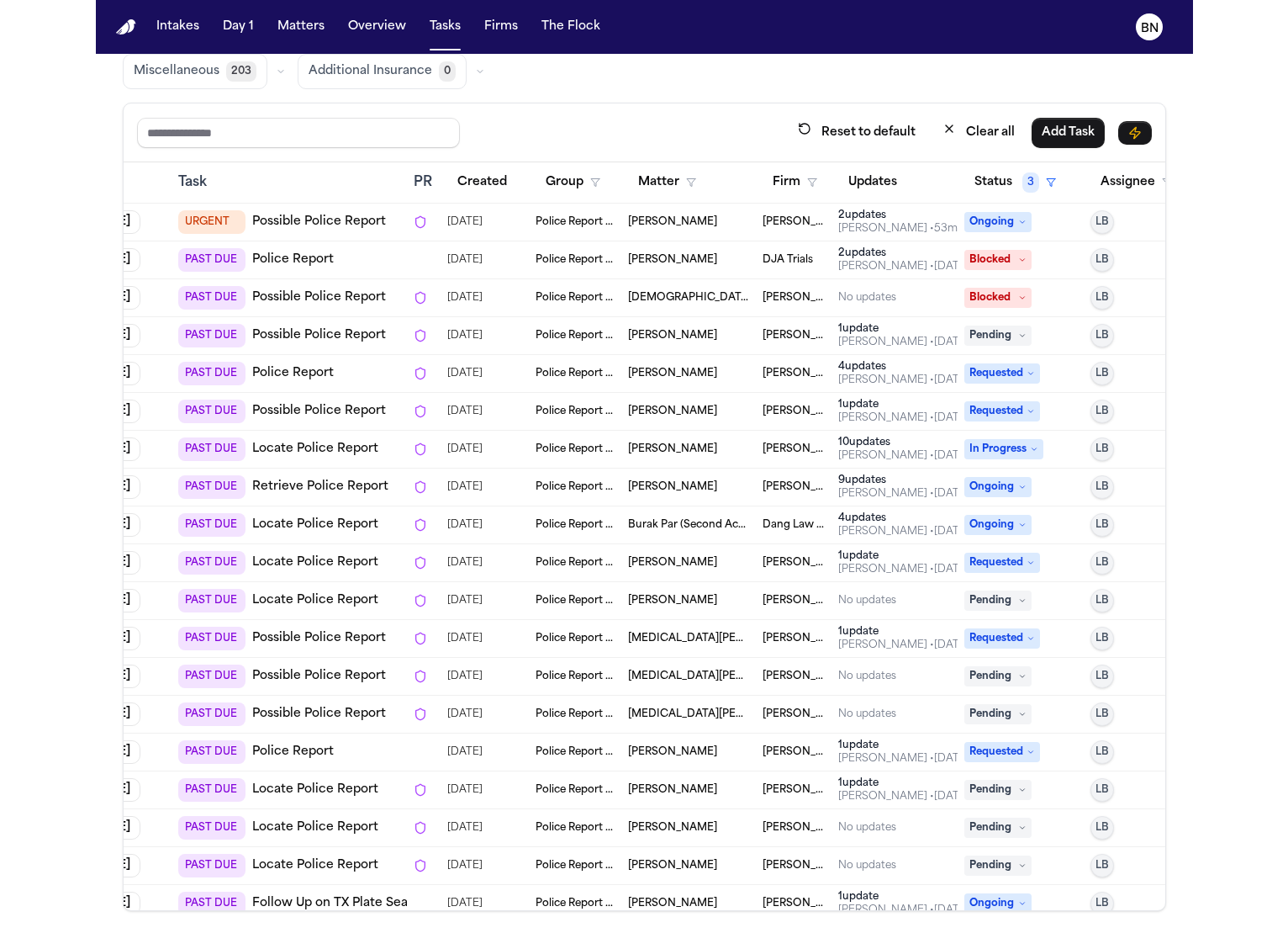
scroll to position [0, 0]
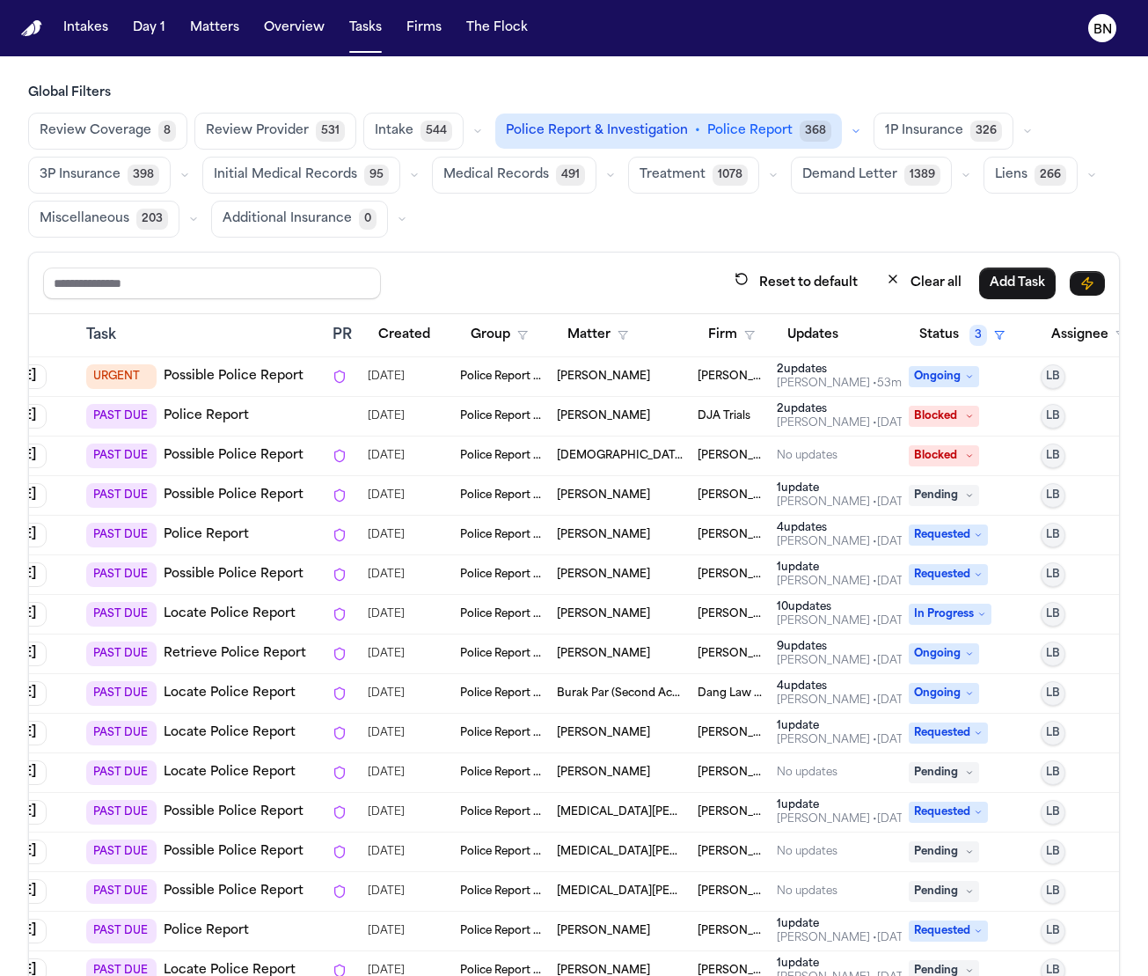
click at [846, 128] on button "button" at bounding box center [856, 131] width 21 height 21
click at [584, 204] on span "Police Report Escalation" at bounding box center [583, 210] width 153 height 18
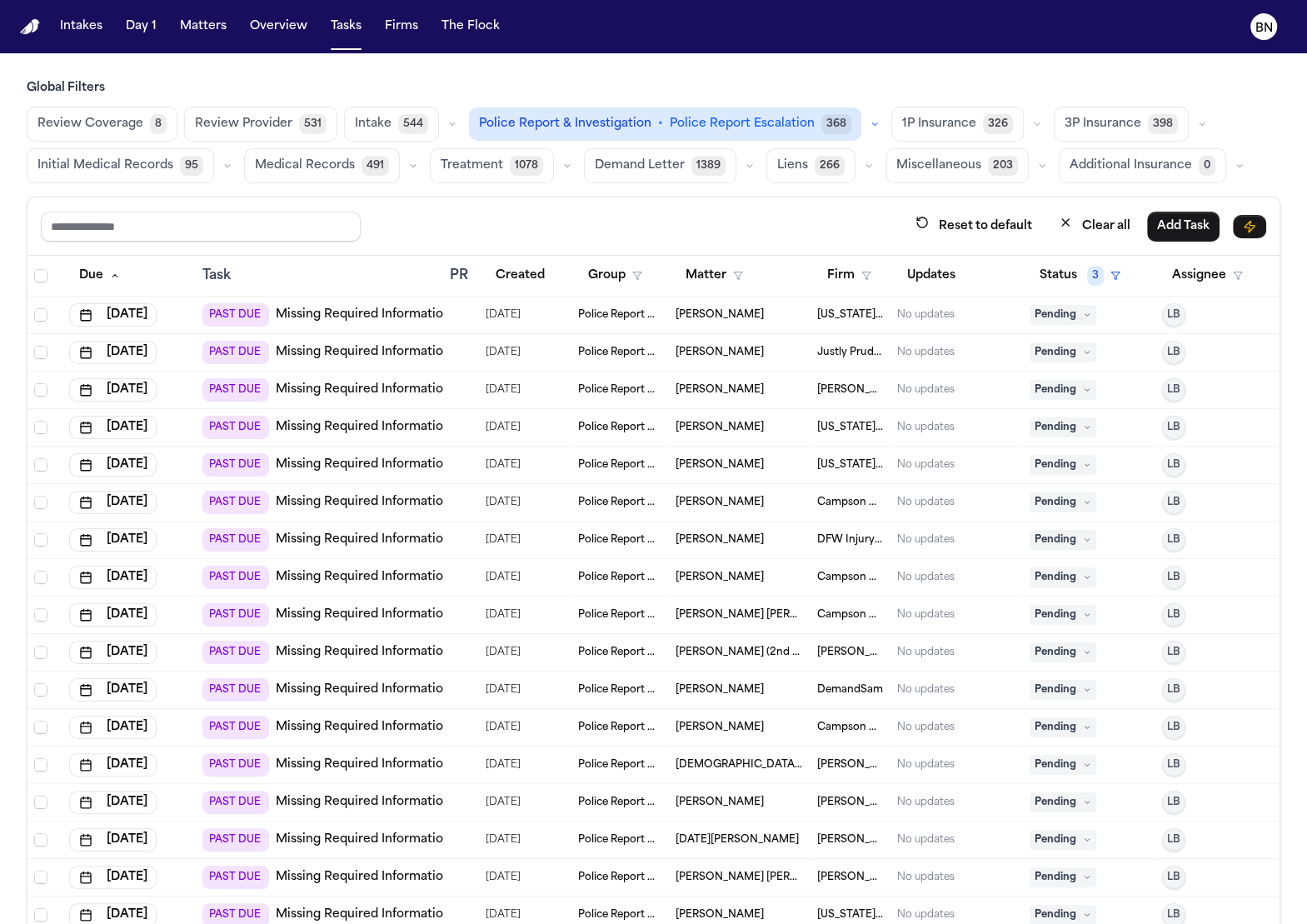
click at [407, 345] on link "Missing Required Information" at bounding box center [363, 352] width 175 height 17
click at [865, 126] on button "button" at bounding box center [874, 124] width 20 height 20
click at [675, 219] on div "Reset to default Clear all Add Task" at bounding box center [654, 226] width 1226 height 31
click at [360, 352] on link "Missing Required Information" at bounding box center [363, 352] width 175 height 17
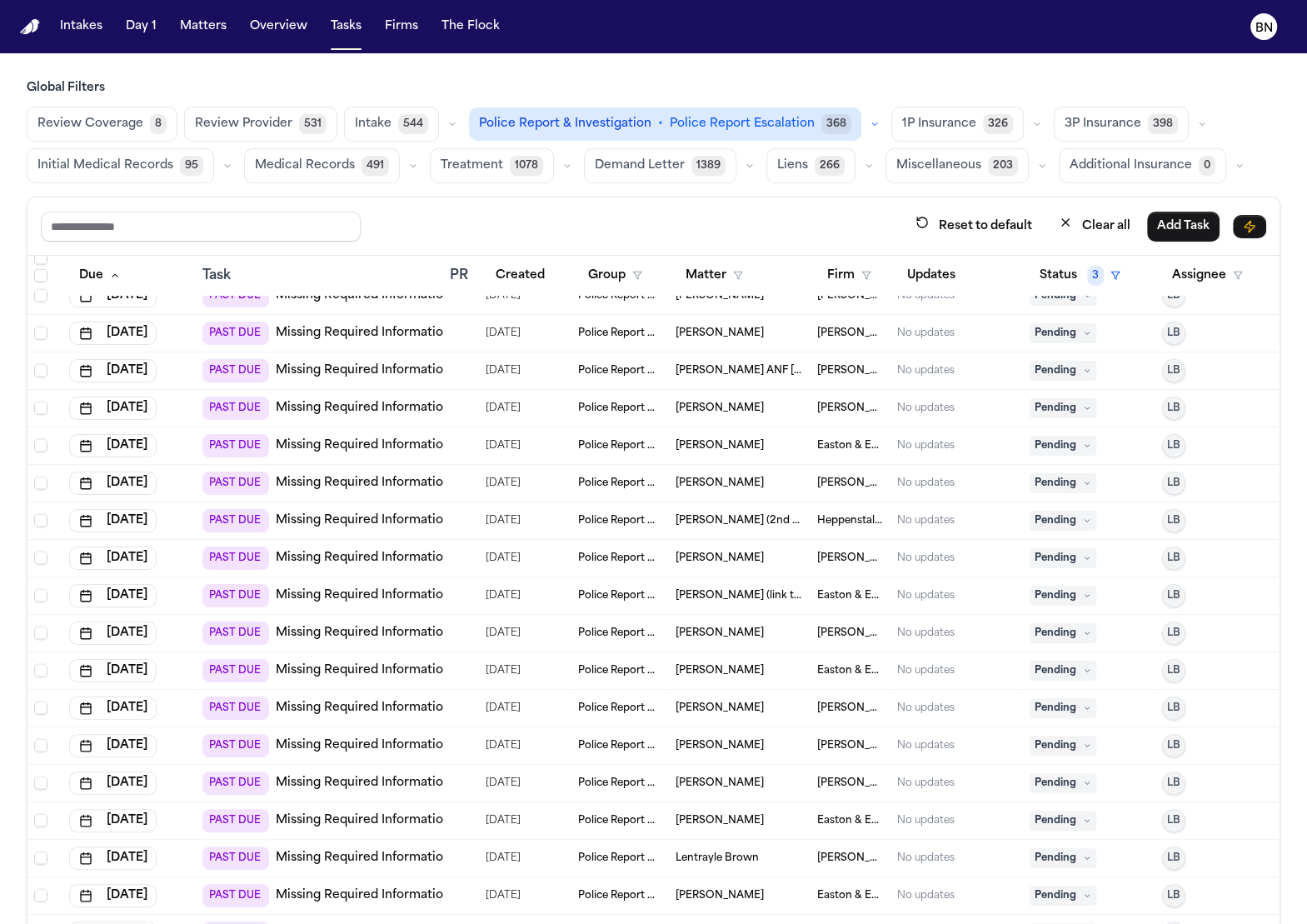
click at [854, 134] on div "Police Report & Investigation • Police Report Escalation 368" at bounding box center [676, 123] width 416 height 33
click at [872, 123] on icon "button" at bounding box center [874, 124] width 5 height 3
click at [574, 164] on button "Police Report 46" at bounding box center [565, 165] width 192 height 33
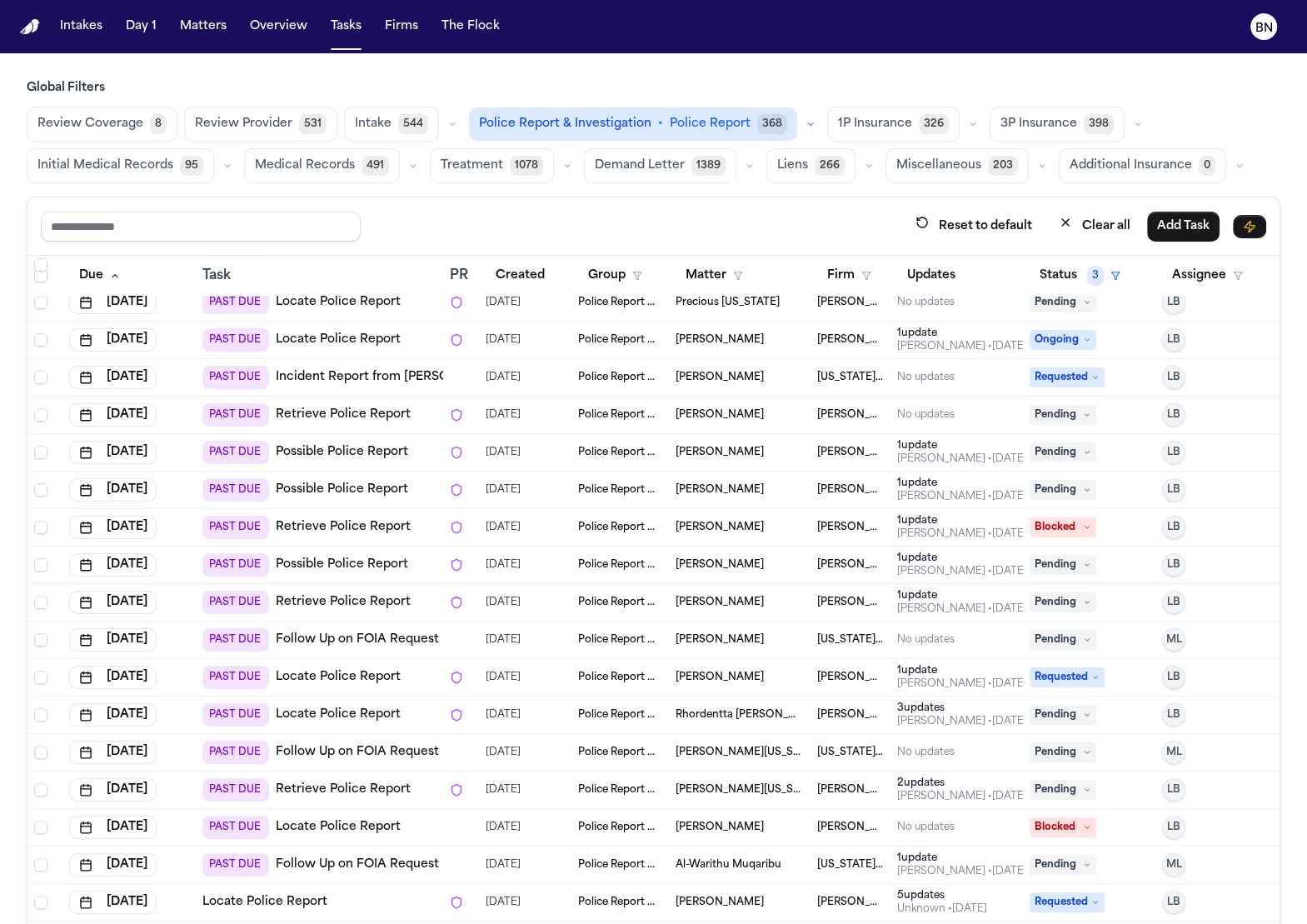
scroll to position [1023, 0]
click at [362, 371] on link "Incident Report from Sam's Club" at bounding box center [410, 379] width 270 height 17
click at [355, 484] on link "Possible Police Report" at bounding box center [342, 490] width 133 height 17
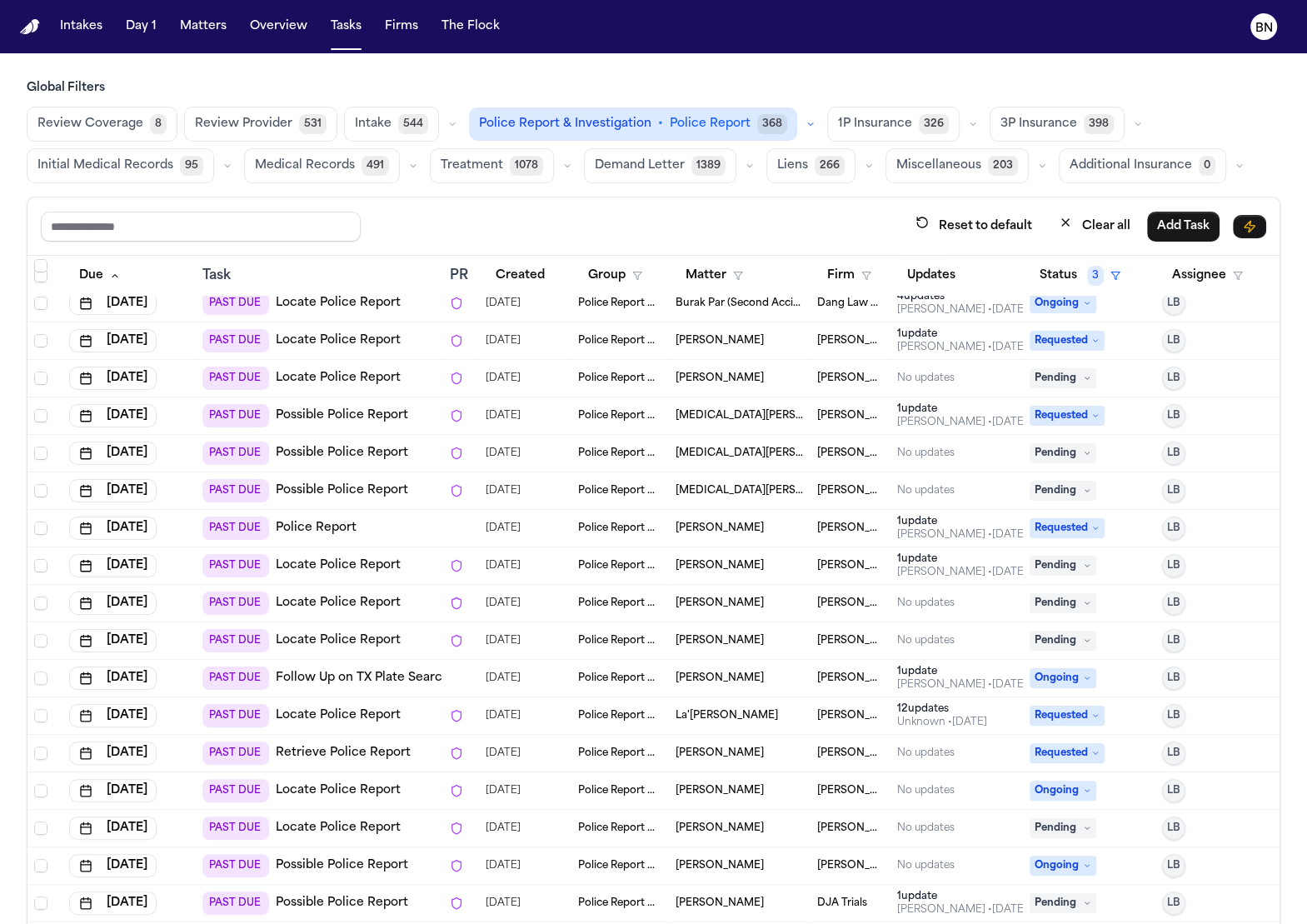
scroll to position [0, 0]
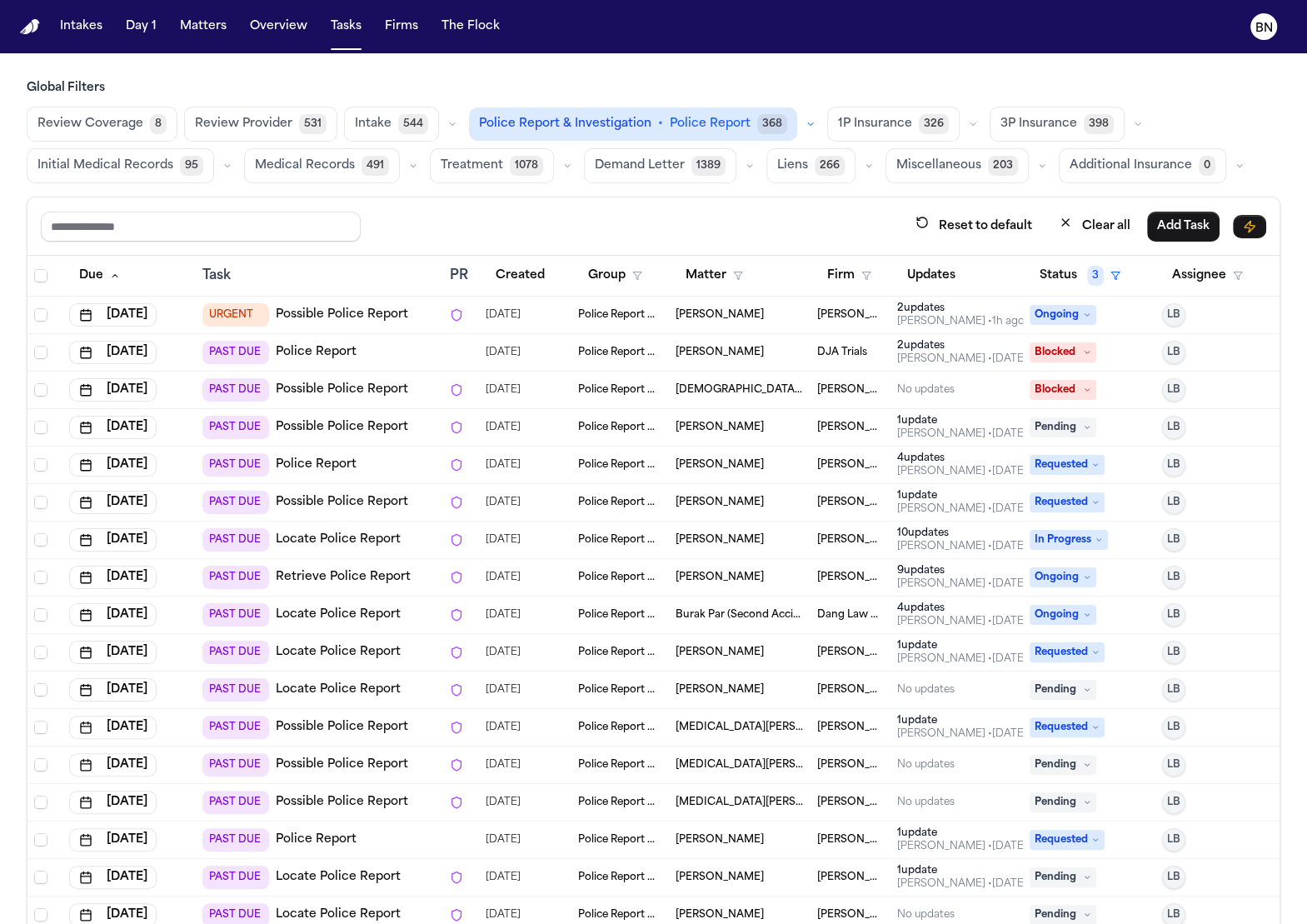
click at [336, 609] on link "Locate Police Report" at bounding box center [338, 615] width 125 height 17
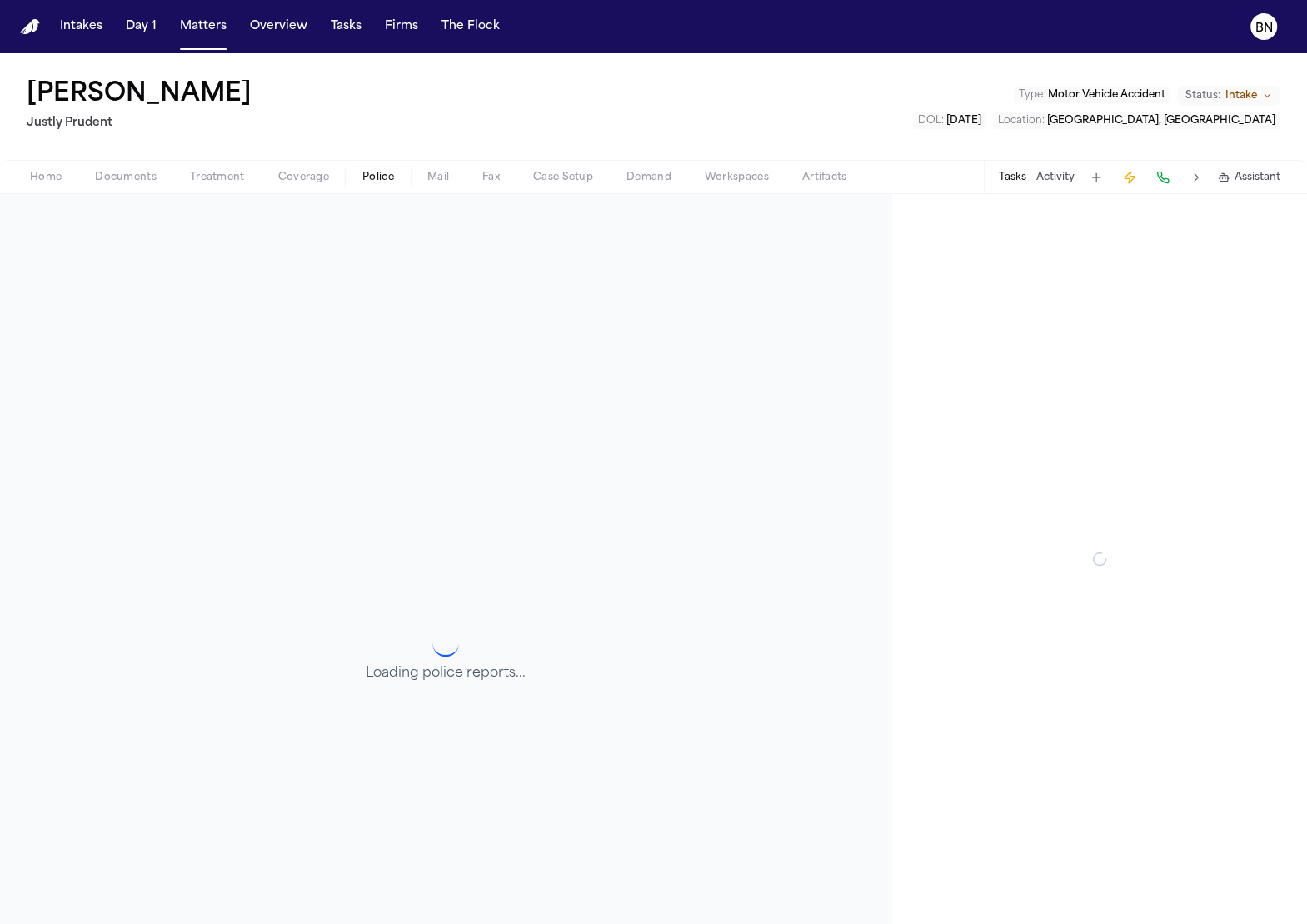
click at [381, 187] on div "Home Documents Treatment Coverage Police Mail Fax Case Setup Demand Workspaces …" at bounding box center [654, 176] width 1307 height 33
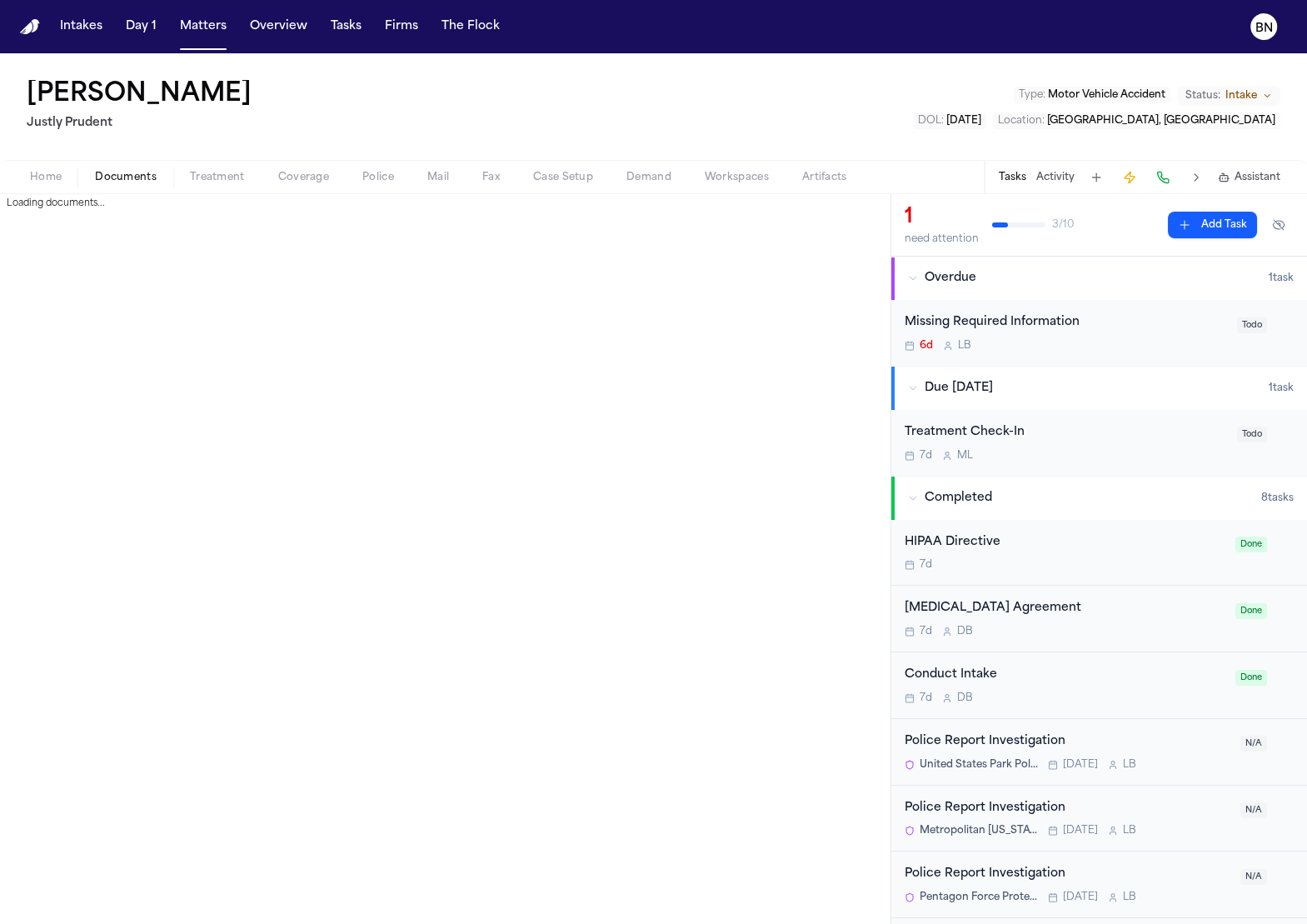
click at [147, 177] on span "Documents" at bounding box center [125, 177] width 62 height 13
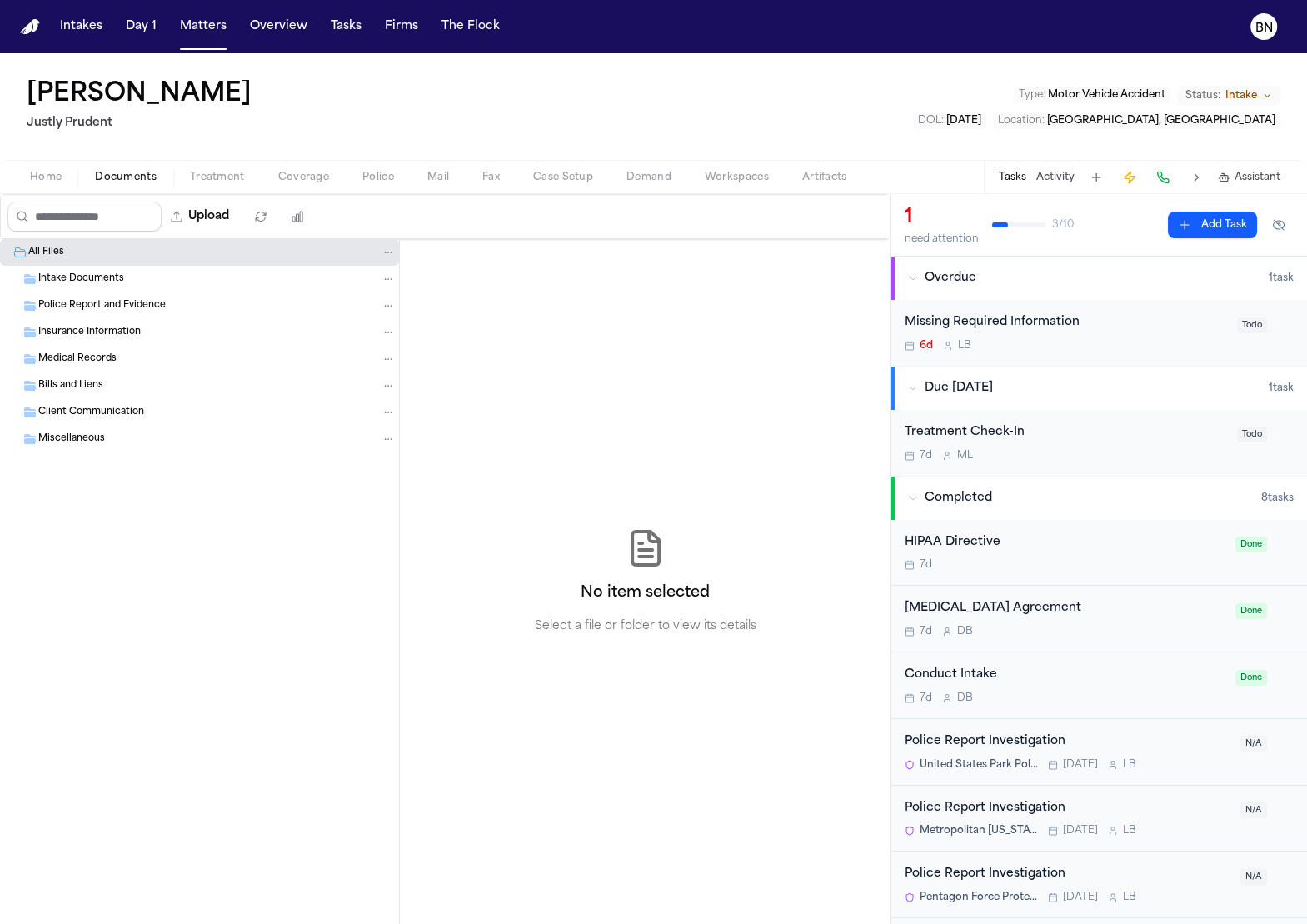
click at [387, 179] on span "Police" at bounding box center [378, 177] width 31 height 13
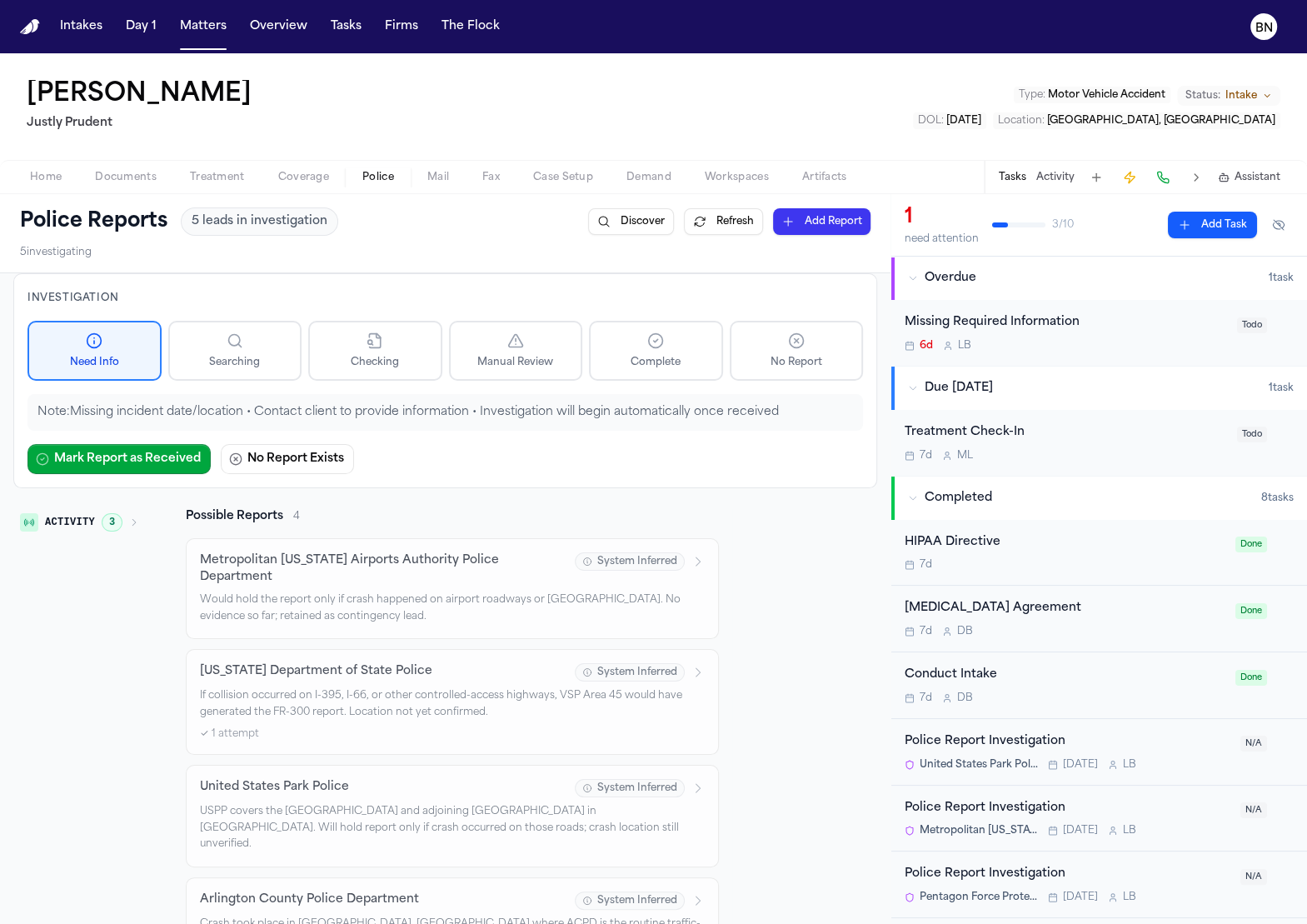
click at [116, 524] on span "3" at bounding box center [112, 522] width 21 height 18
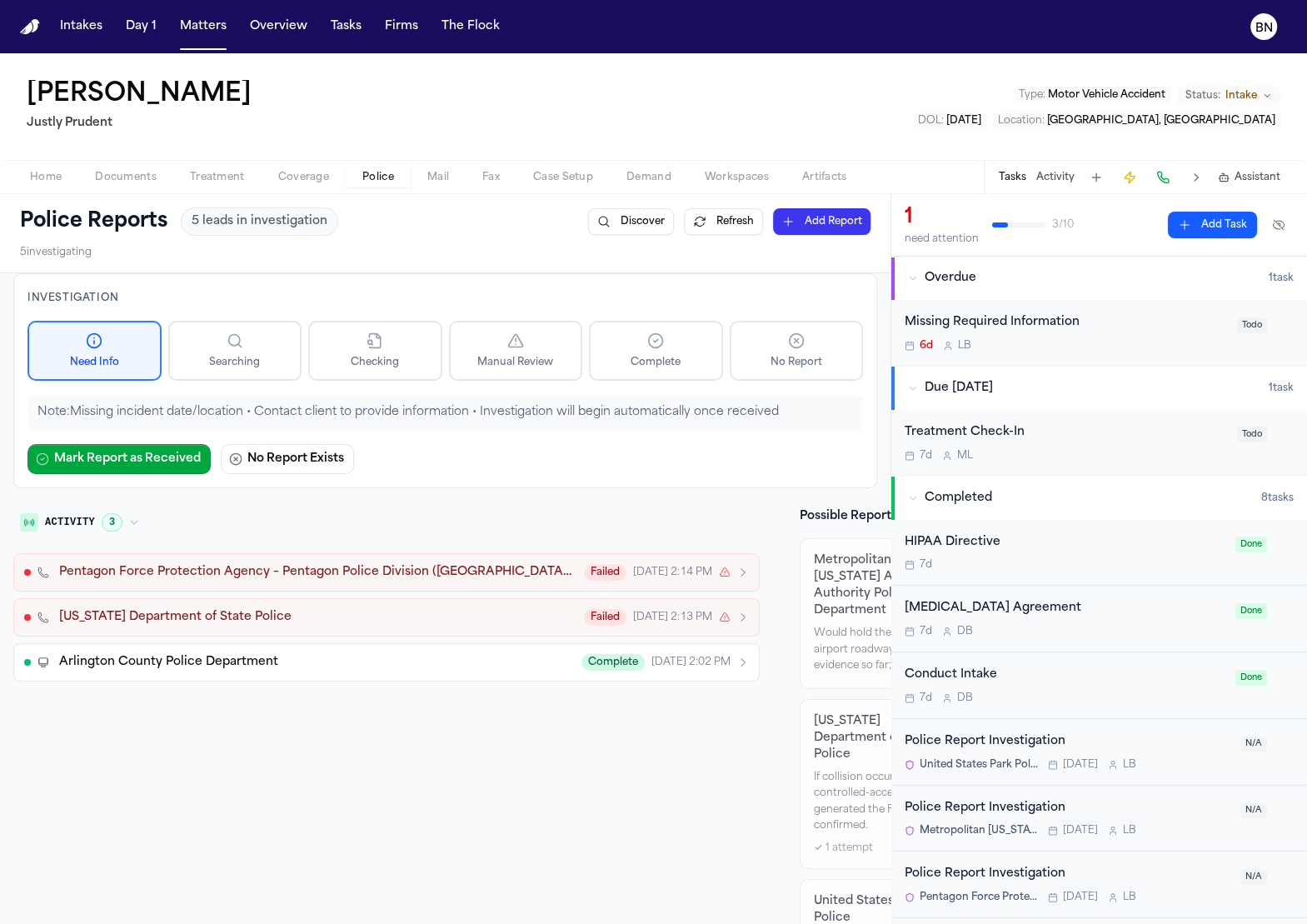
click at [140, 524] on button "Activity 3" at bounding box center [80, 523] width 133 height 28
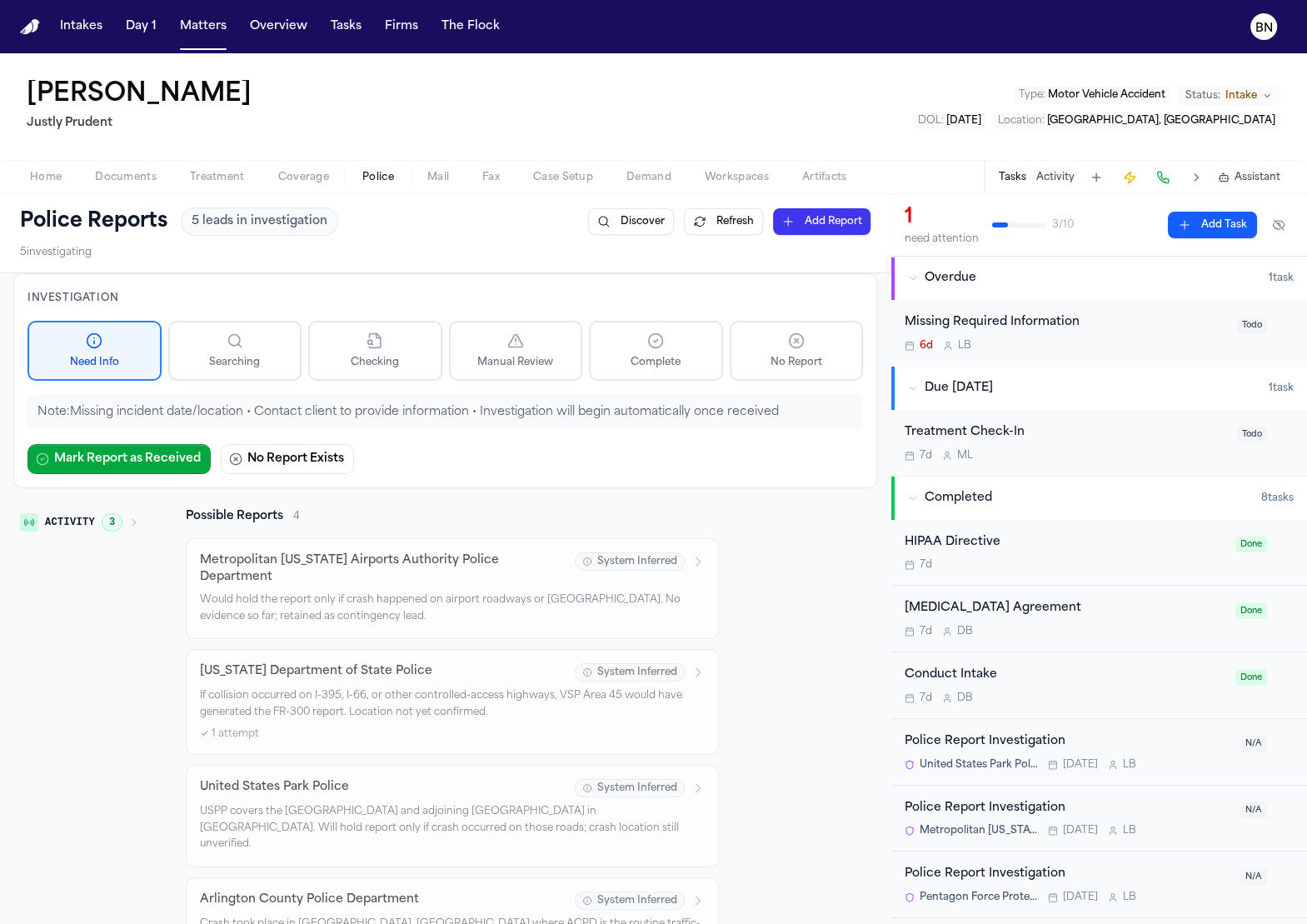
click at [1009, 343] on div "6d L B" at bounding box center [1066, 346] width 322 height 13
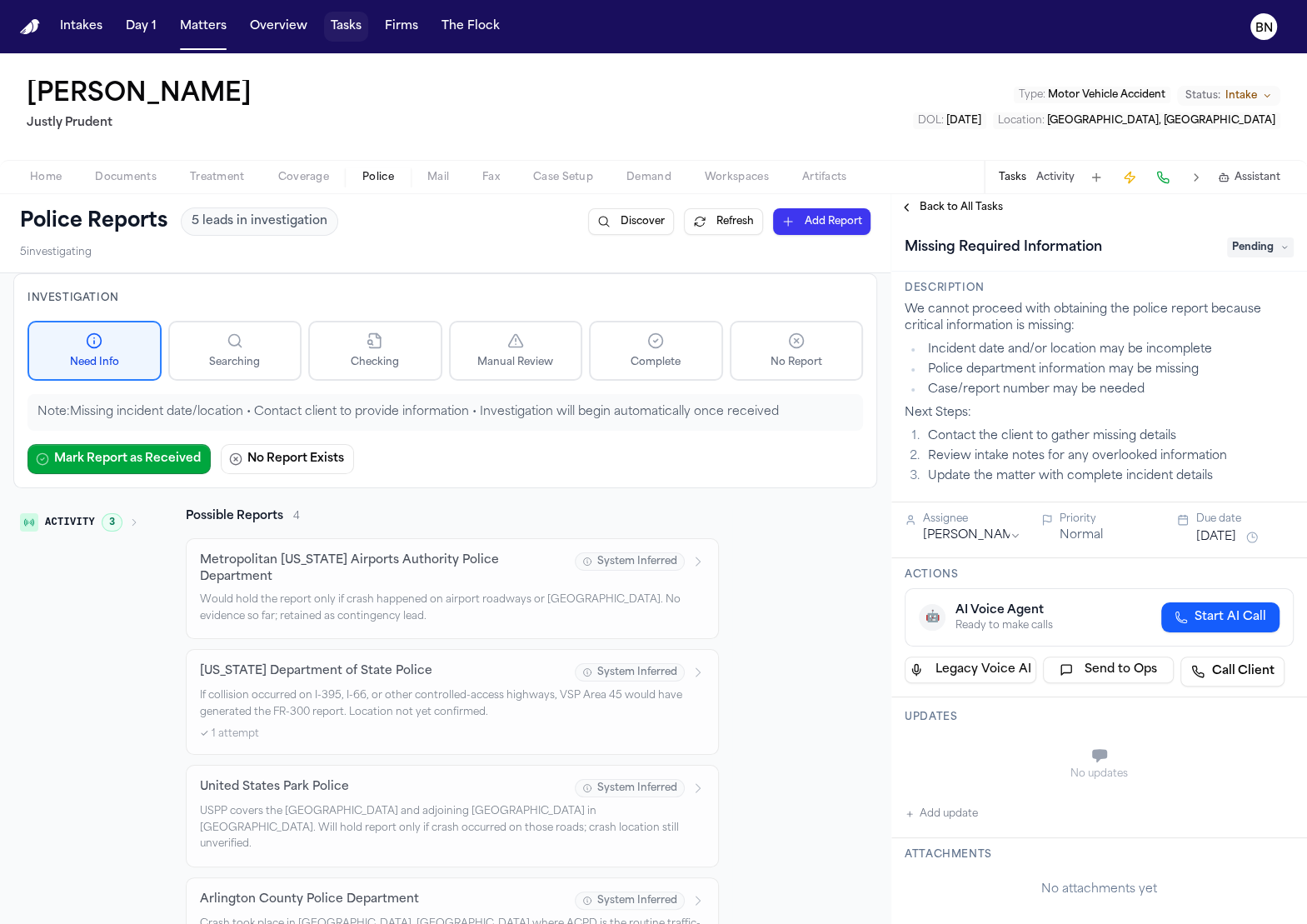
click at [336, 29] on button "Tasks" at bounding box center [346, 27] width 45 height 30
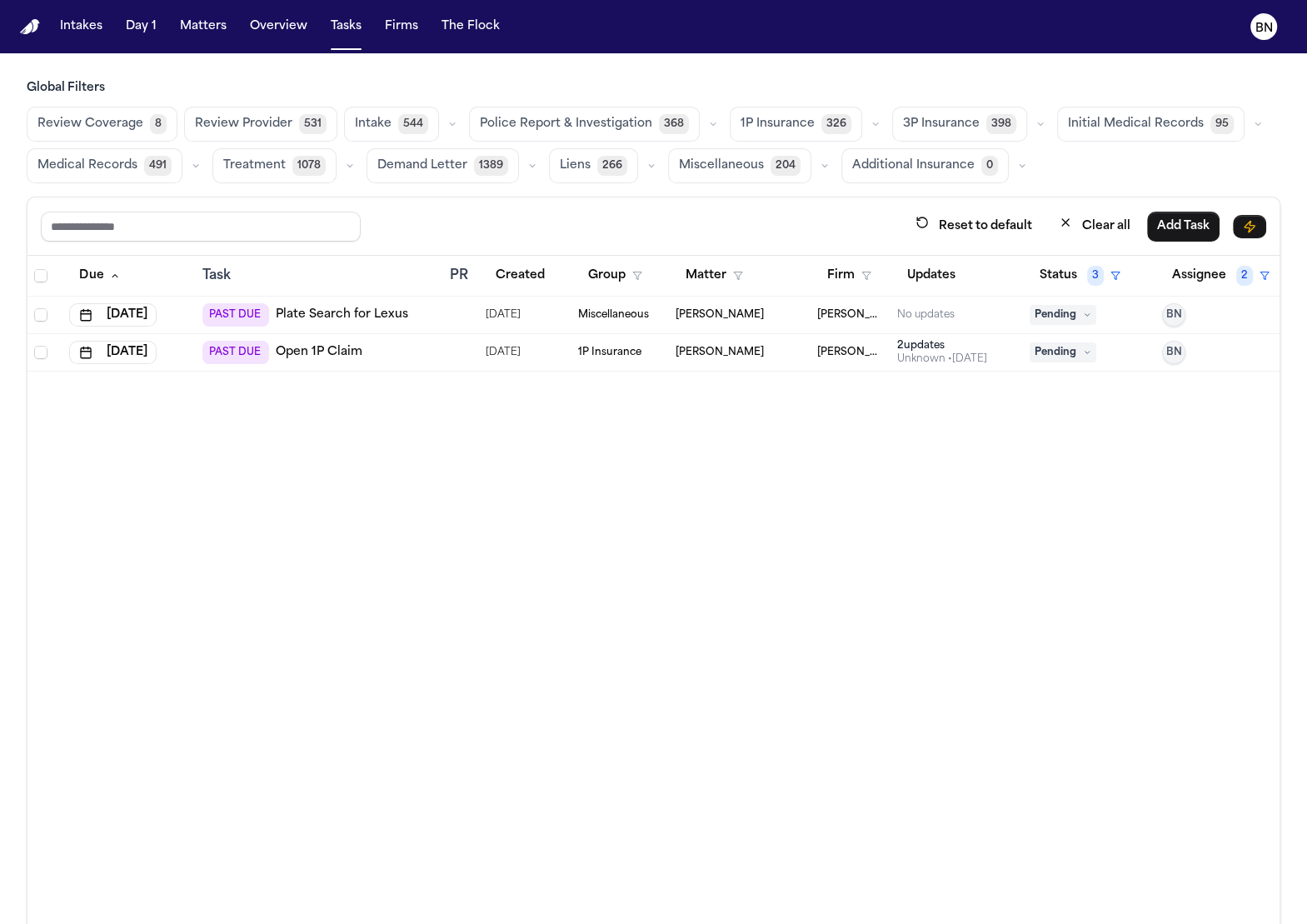
click at [704, 121] on button "button" at bounding box center [713, 124] width 20 height 20
click at [585, 185] on button "Police Report Escalation 318" at bounding box center [565, 199] width 192 height 33
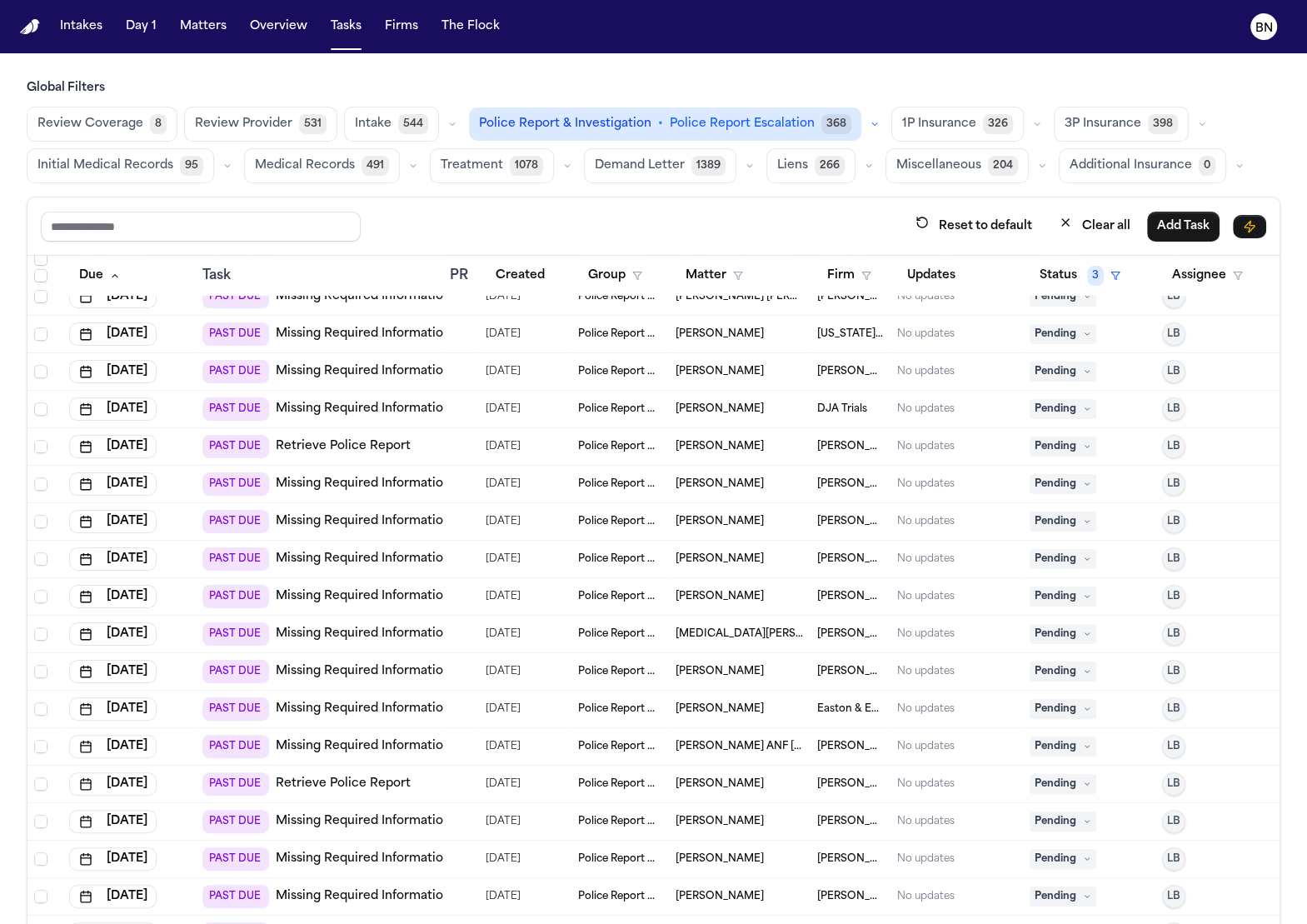
scroll to position [581, 0]
click at [579, 518] on span "Police Report & Investigation" at bounding box center [620, 521] width 84 height 13
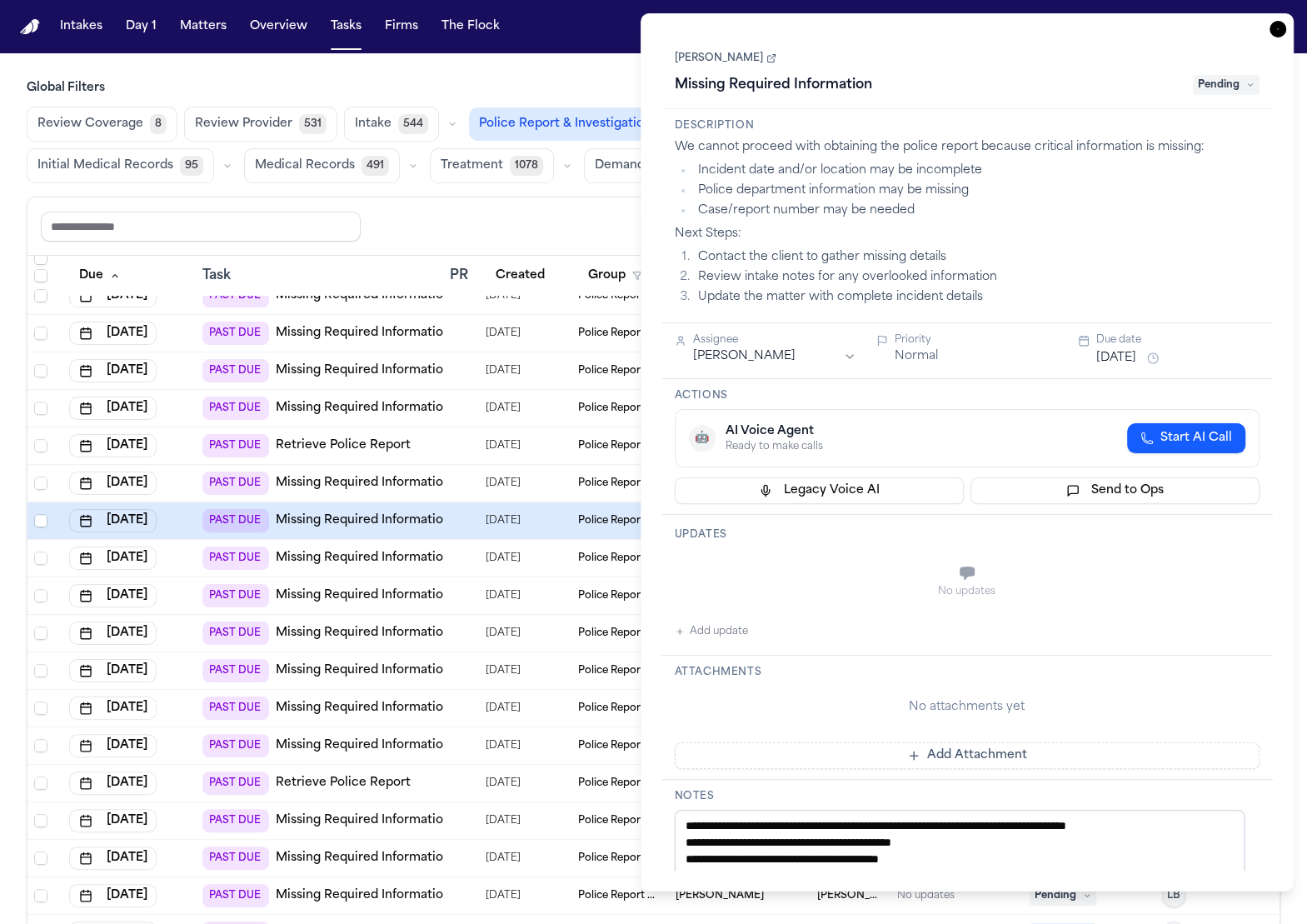
click at [747, 65] on link "Alana Shumate" at bounding box center [725, 59] width 101 height 13
click at [1282, 32] on icon "button" at bounding box center [1279, 29] width 17 height 17
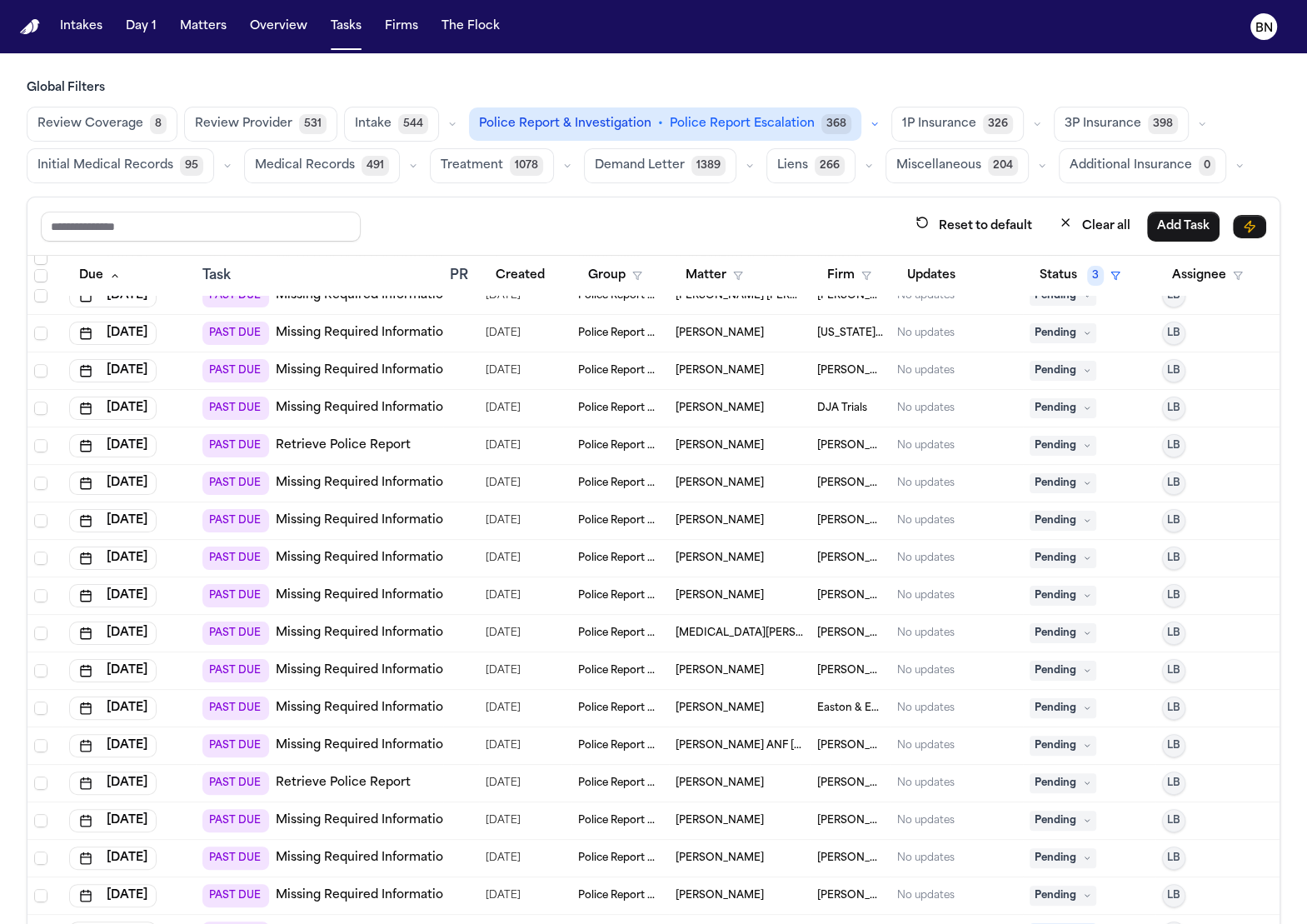
click at [414, 604] on td "PAST DUE Missing Required Information" at bounding box center [319, 596] width 247 height 38
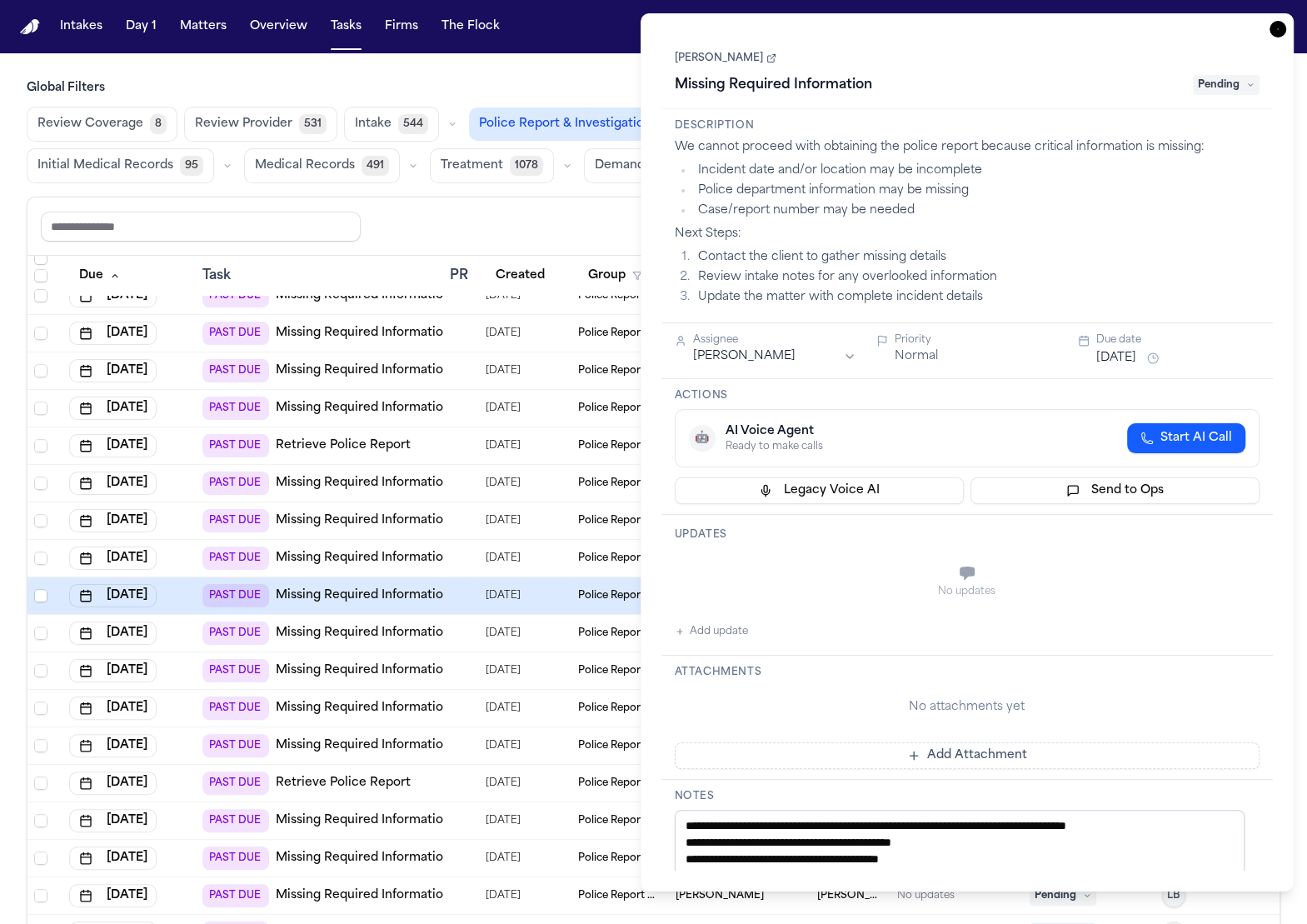
click at [687, 52] on link "Alexis Brooks" at bounding box center [725, 59] width 101 height 13
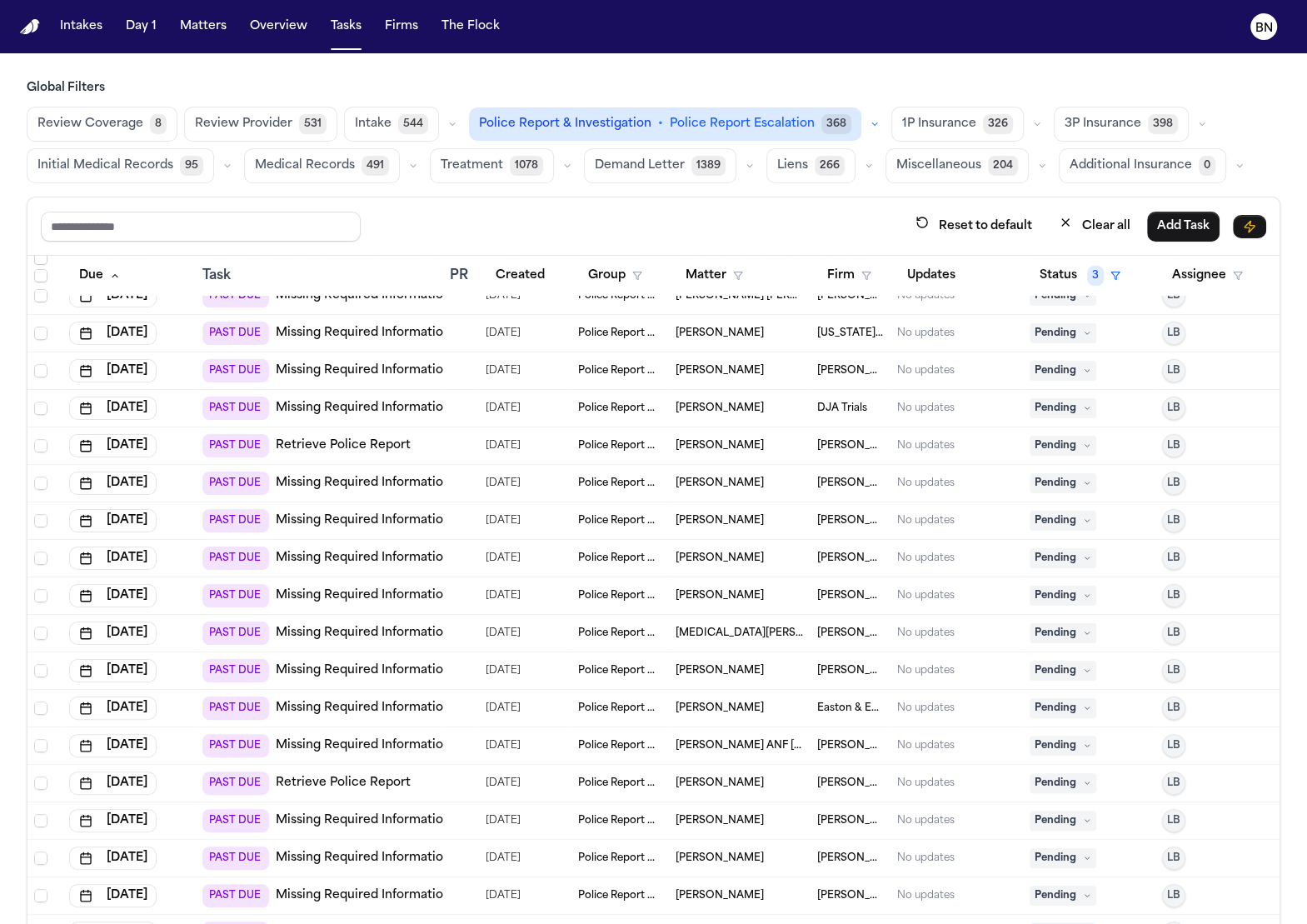
click at [582, 208] on div "Reset to default Clear all Add Task" at bounding box center [654, 227] width 1252 height 59
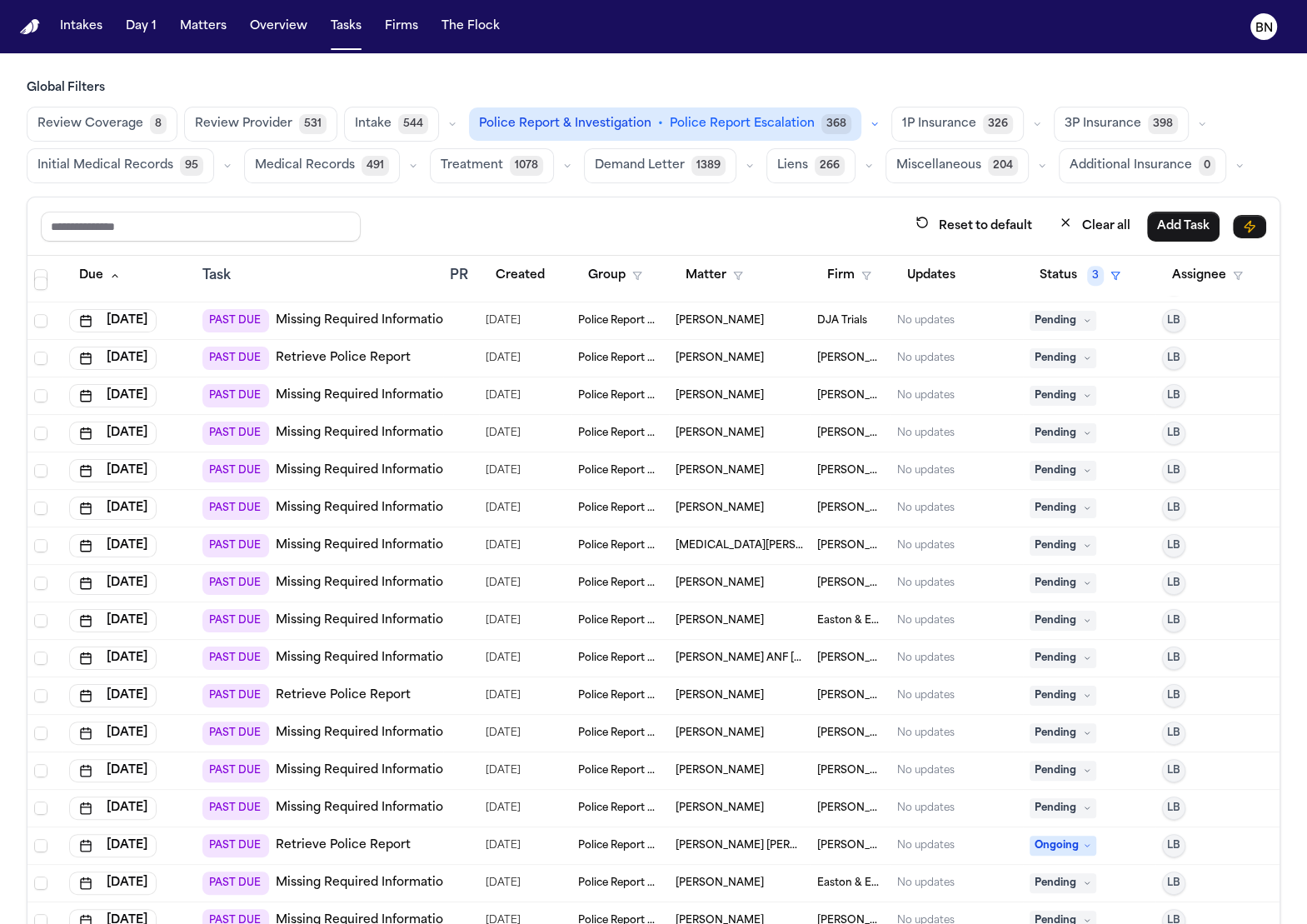
click at [443, 532] on td at bounding box center [460, 546] width 35 height 38
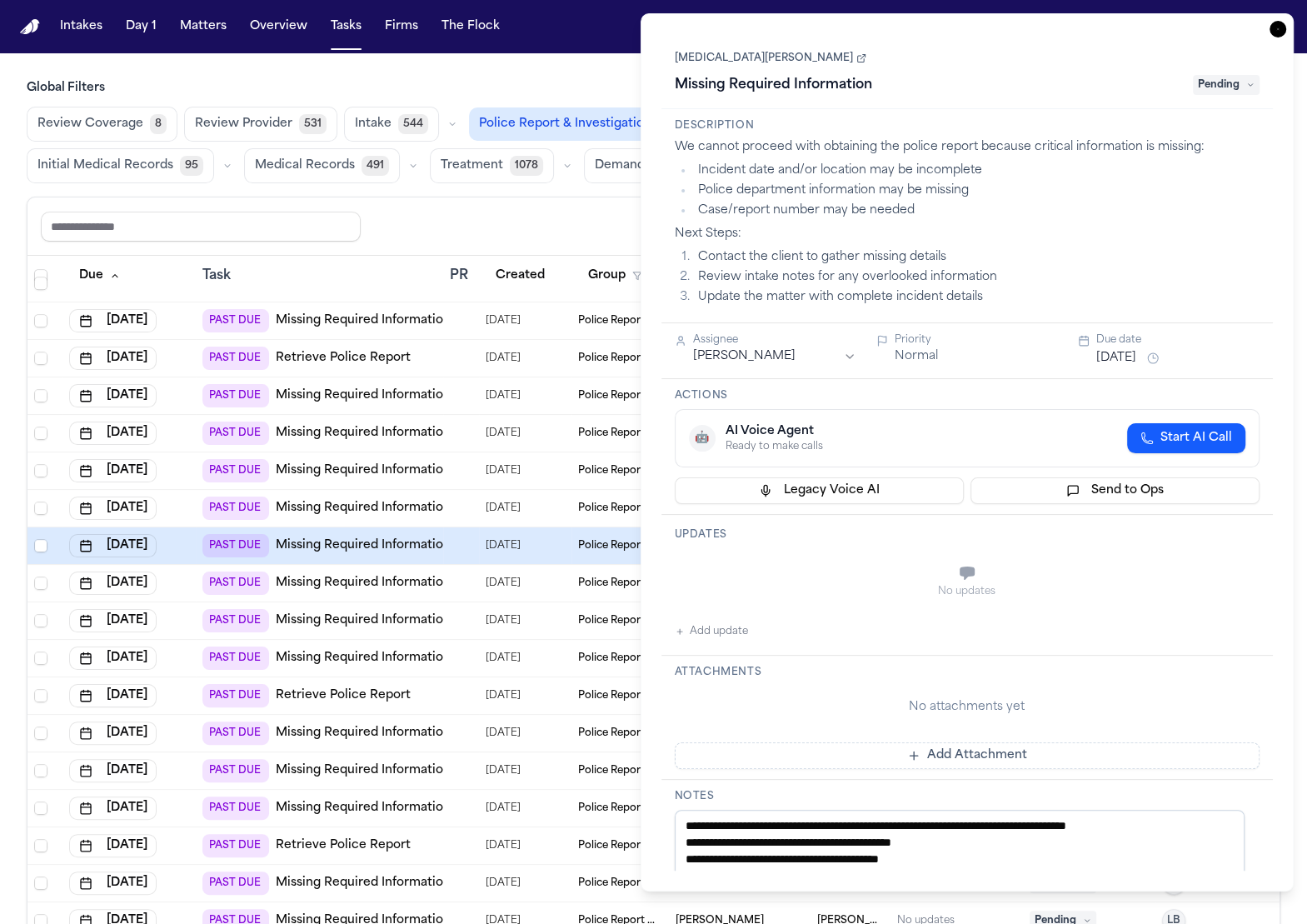
click at [718, 59] on link "Alli Mays" at bounding box center [771, 59] width 191 height 13
click at [541, 219] on div "Reset to default Clear all Add Task" at bounding box center [654, 226] width 1226 height 31
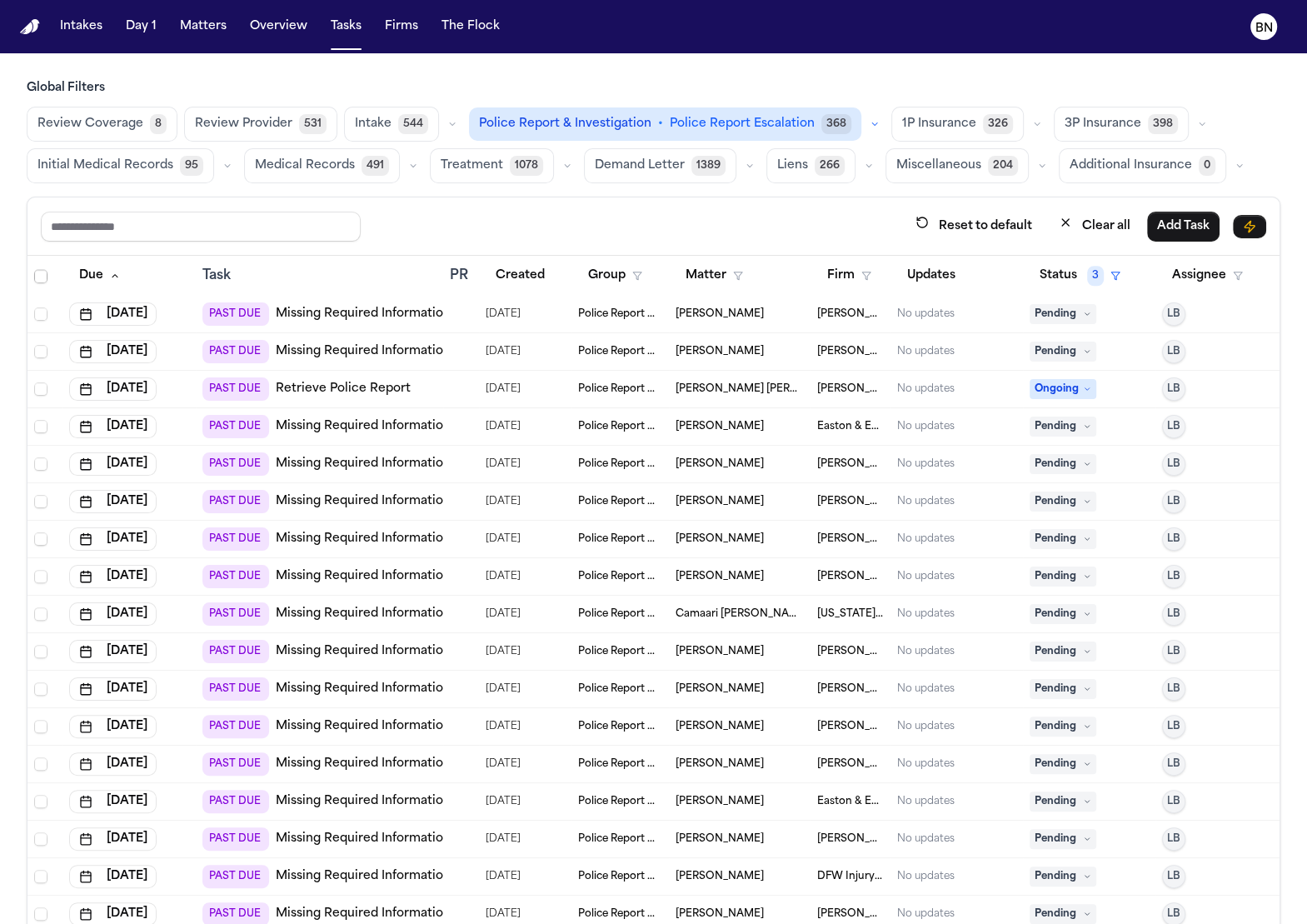
scroll to position [1146, 0]
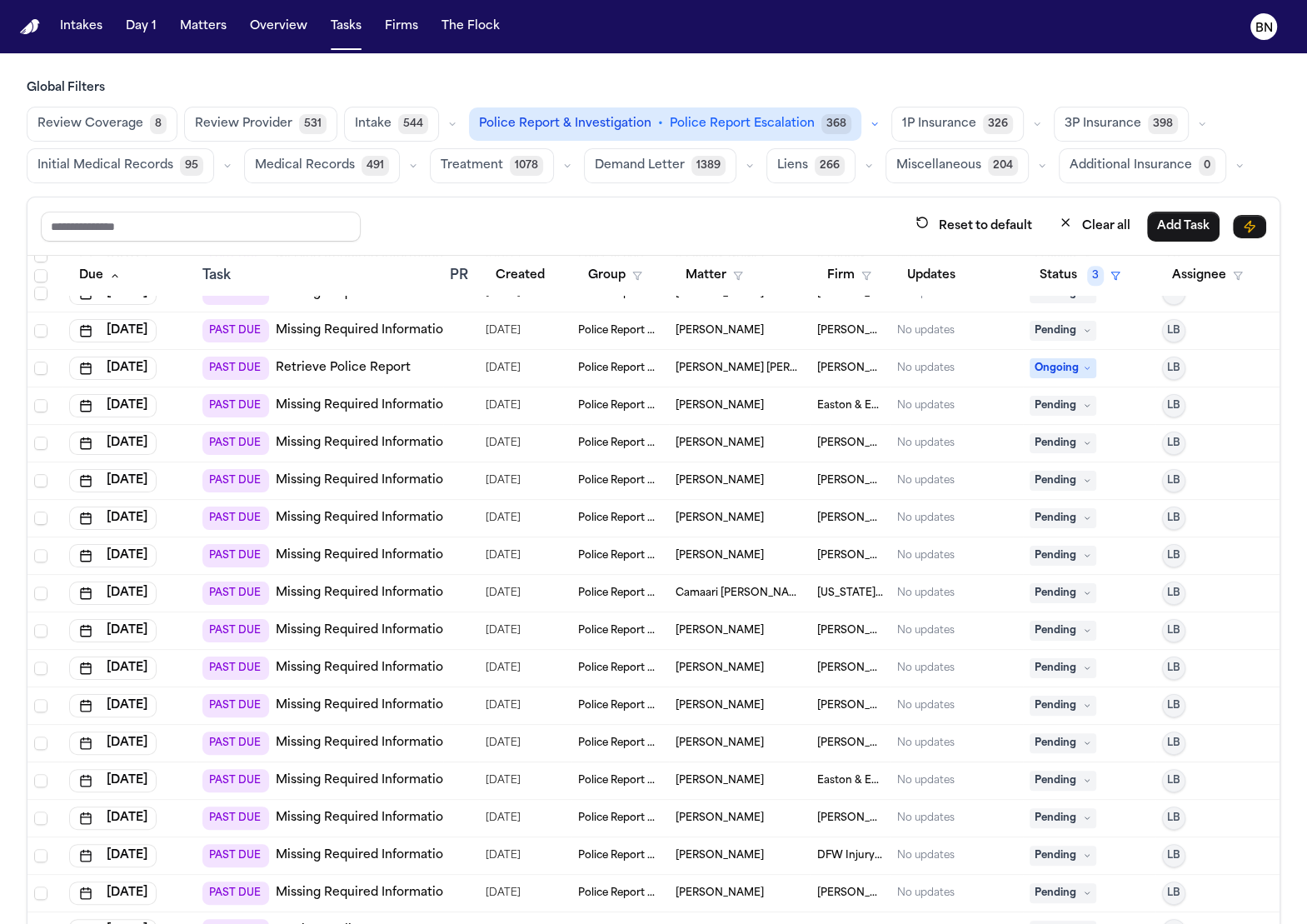
click at [420, 510] on link "Missing Required Information" at bounding box center [363, 518] width 175 height 17
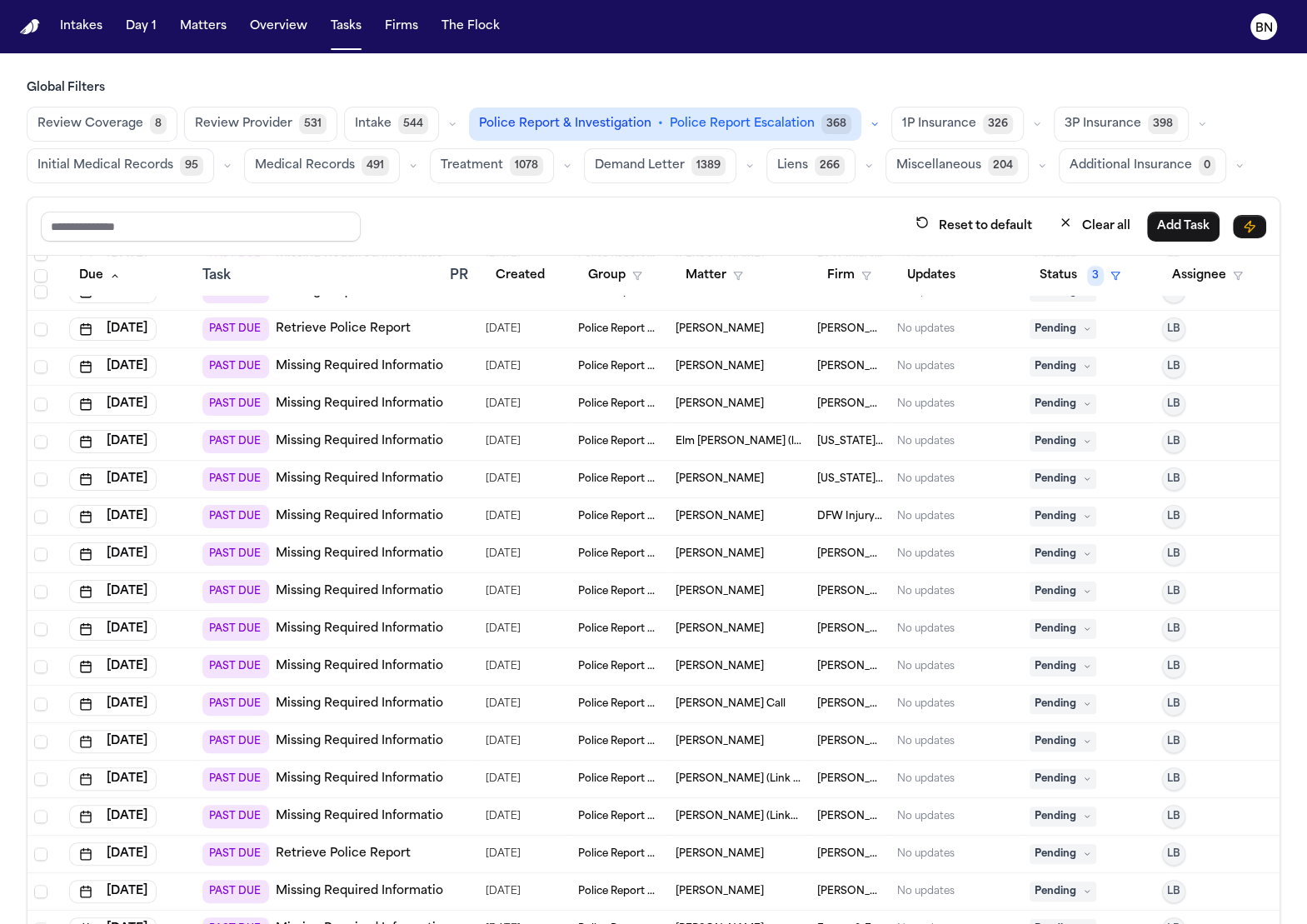
scroll to position [1756, 0]
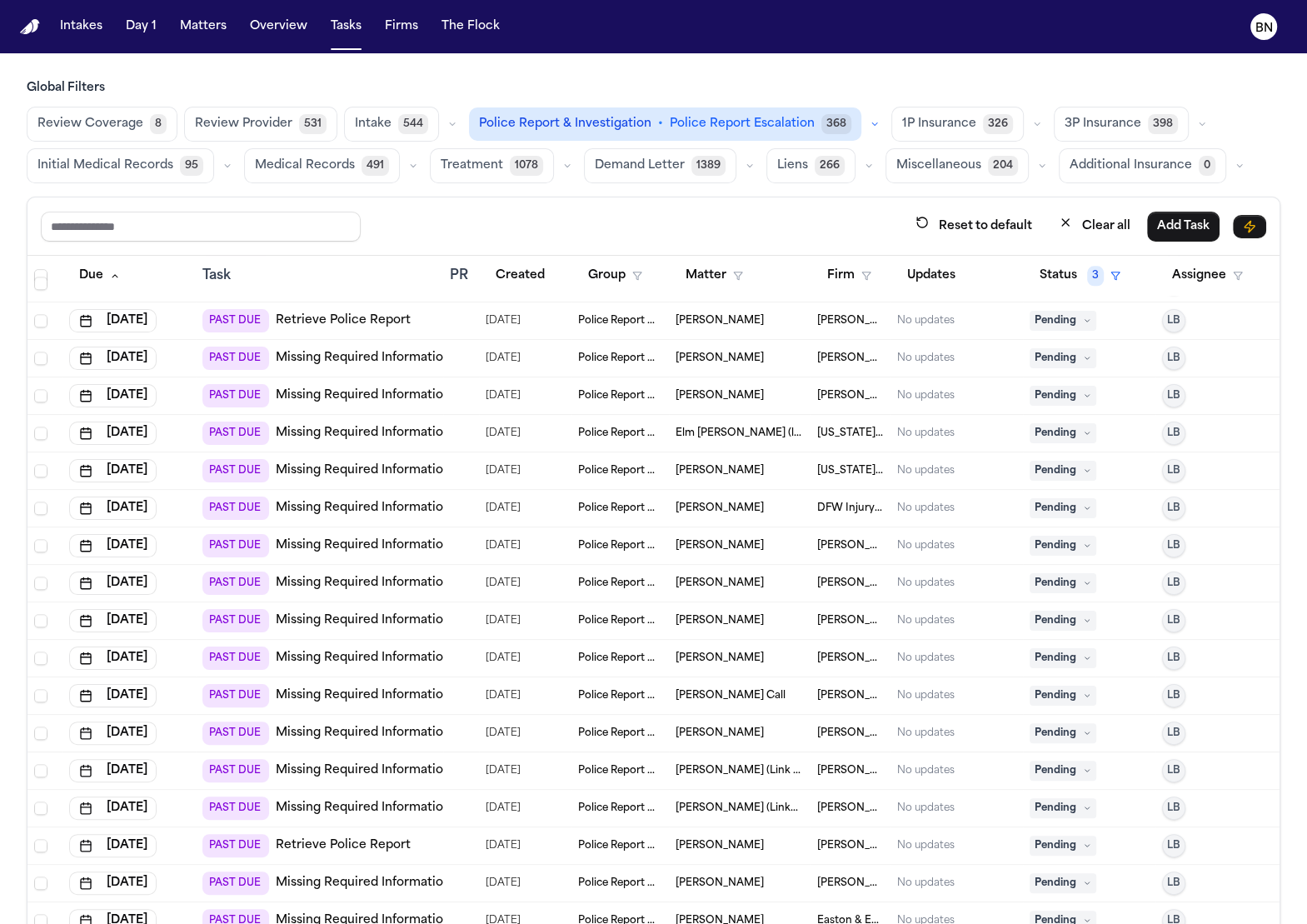
click at [405, 542] on link "Missing Required Information" at bounding box center [363, 545] width 175 height 17
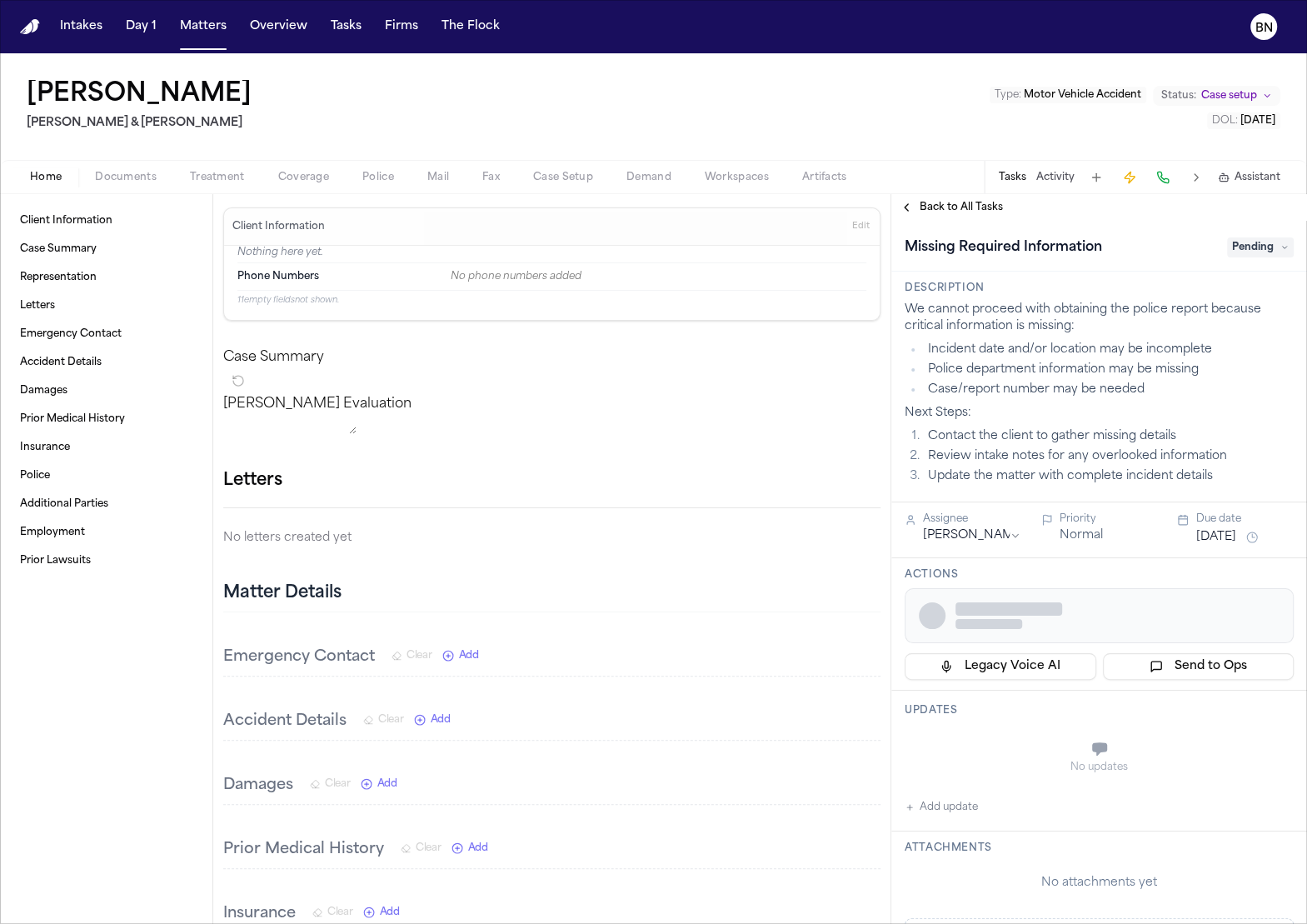
click at [359, 173] on button "Police" at bounding box center [378, 177] width 65 height 20
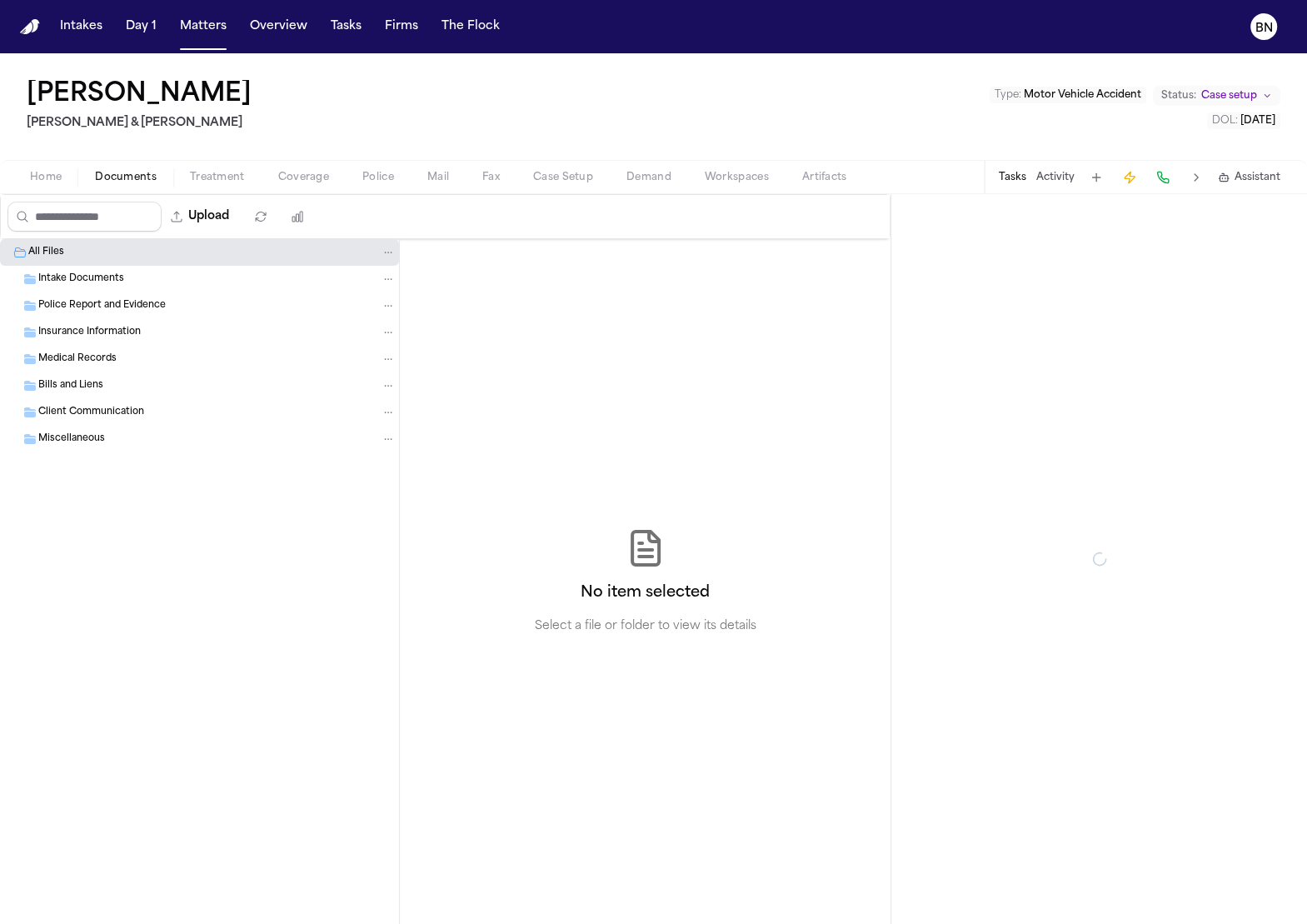
click at [150, 173] on span "Documents" at bounding box center [125, 177] width 62 height 13
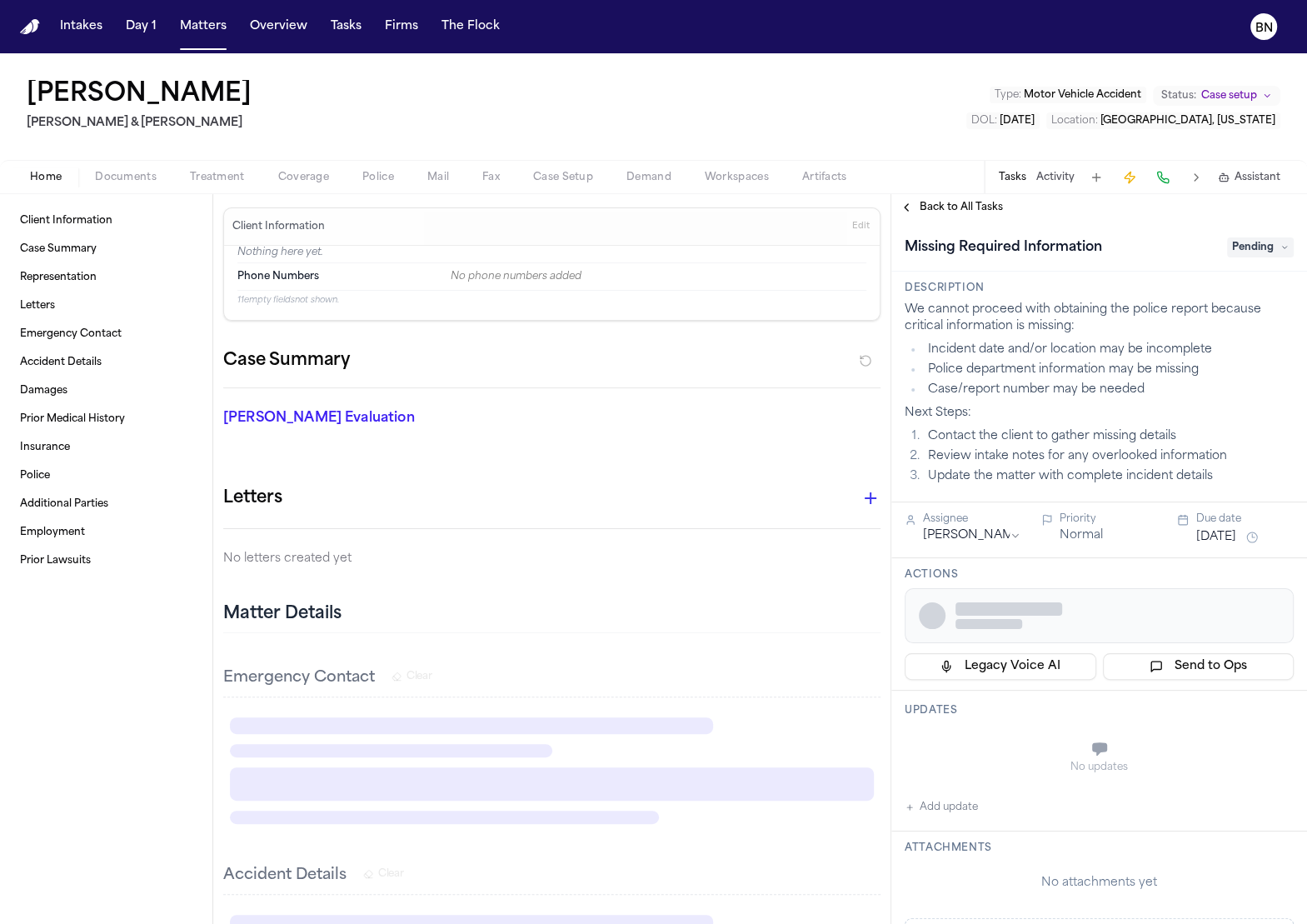
click at [143, 162] on div "Home Documents Treatment Coverage Police Mail Fax Case Setup Demand Workspaces …" at bounding box center [654, 176] width 1307 height 33
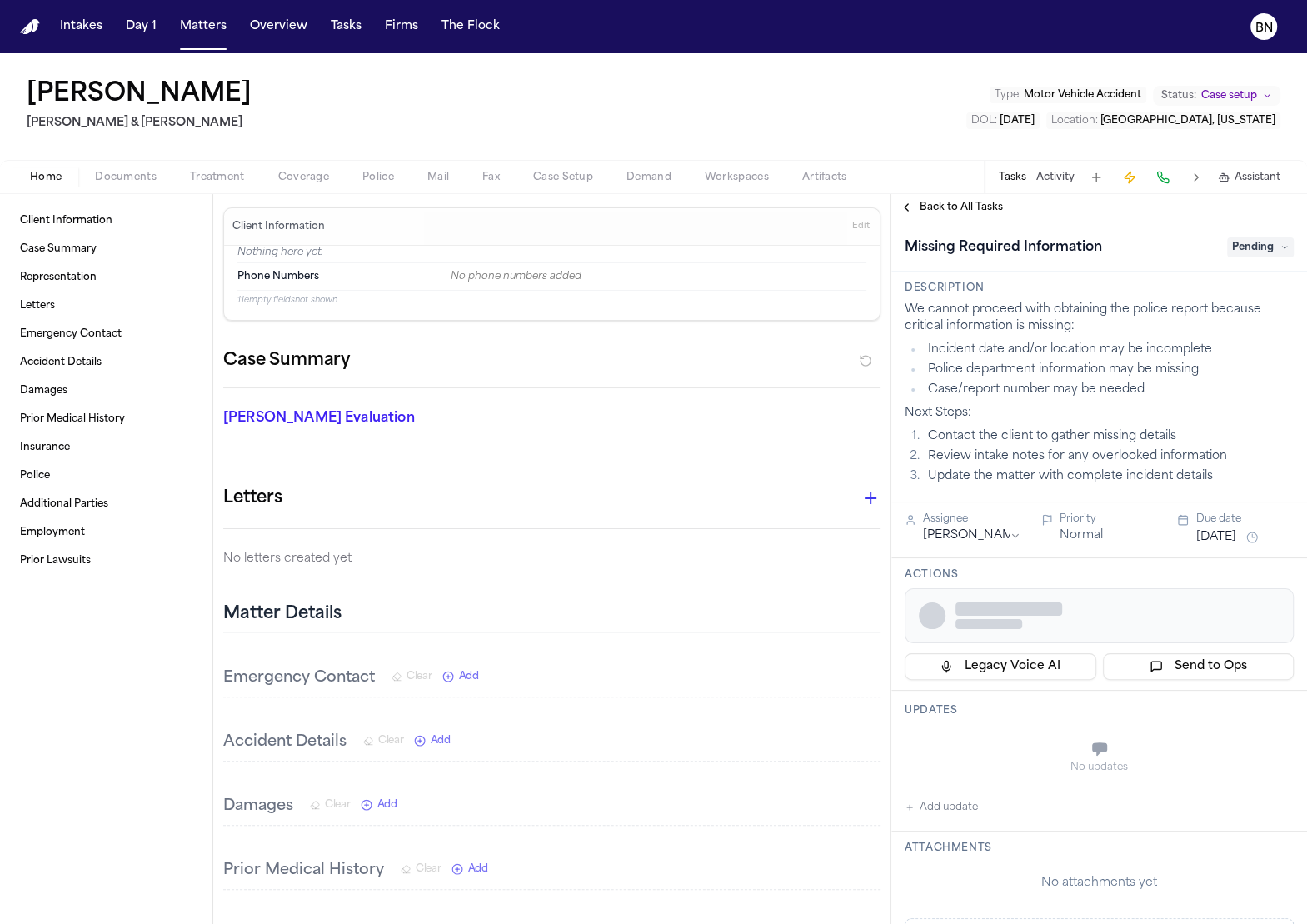
click at [139, 177] on span "Documents" at bounding box center [125, 177] width 62 height 13
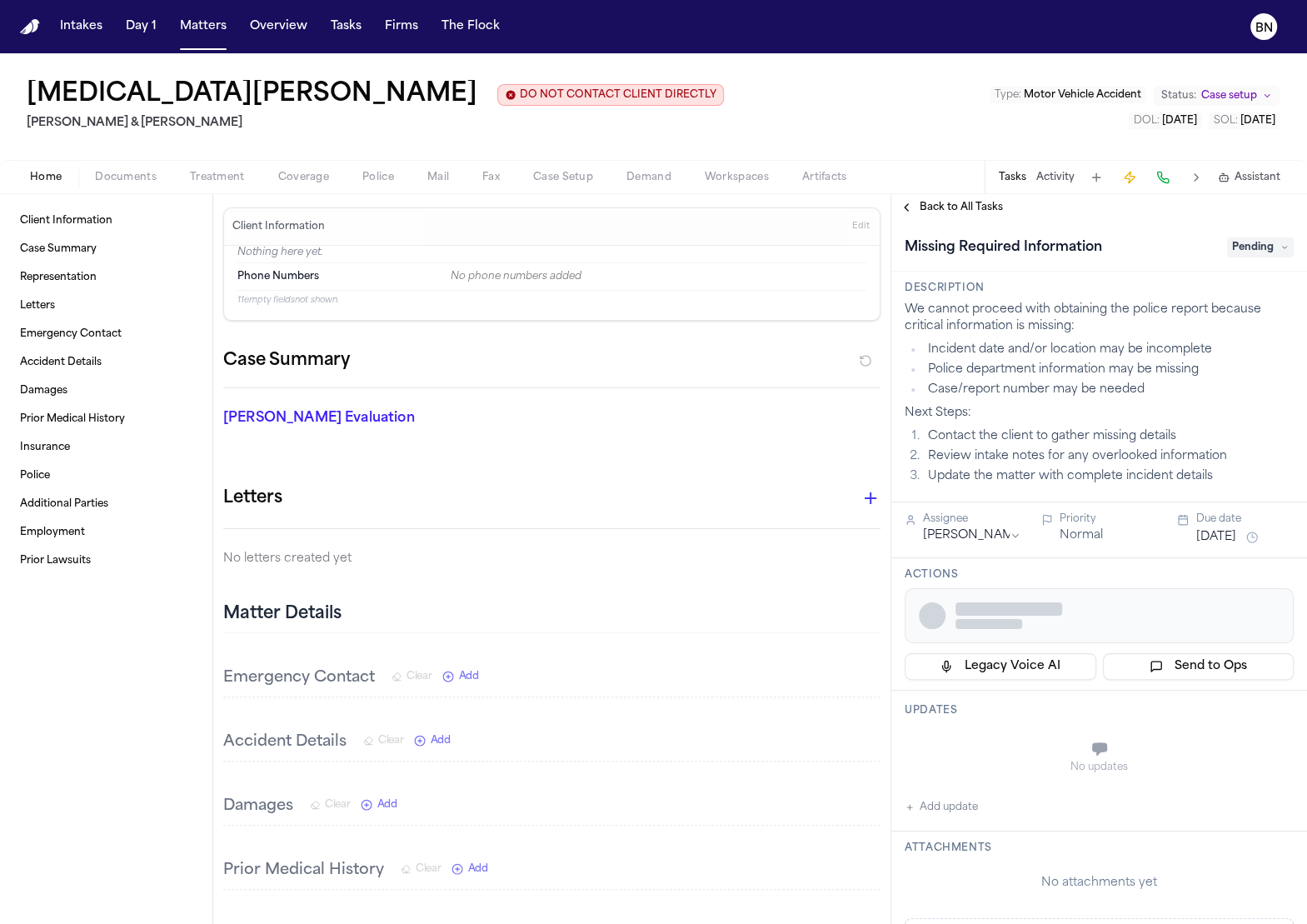
click at [139, 182] on span "Documents" at bounding box center [125, 177] width 62 height 13
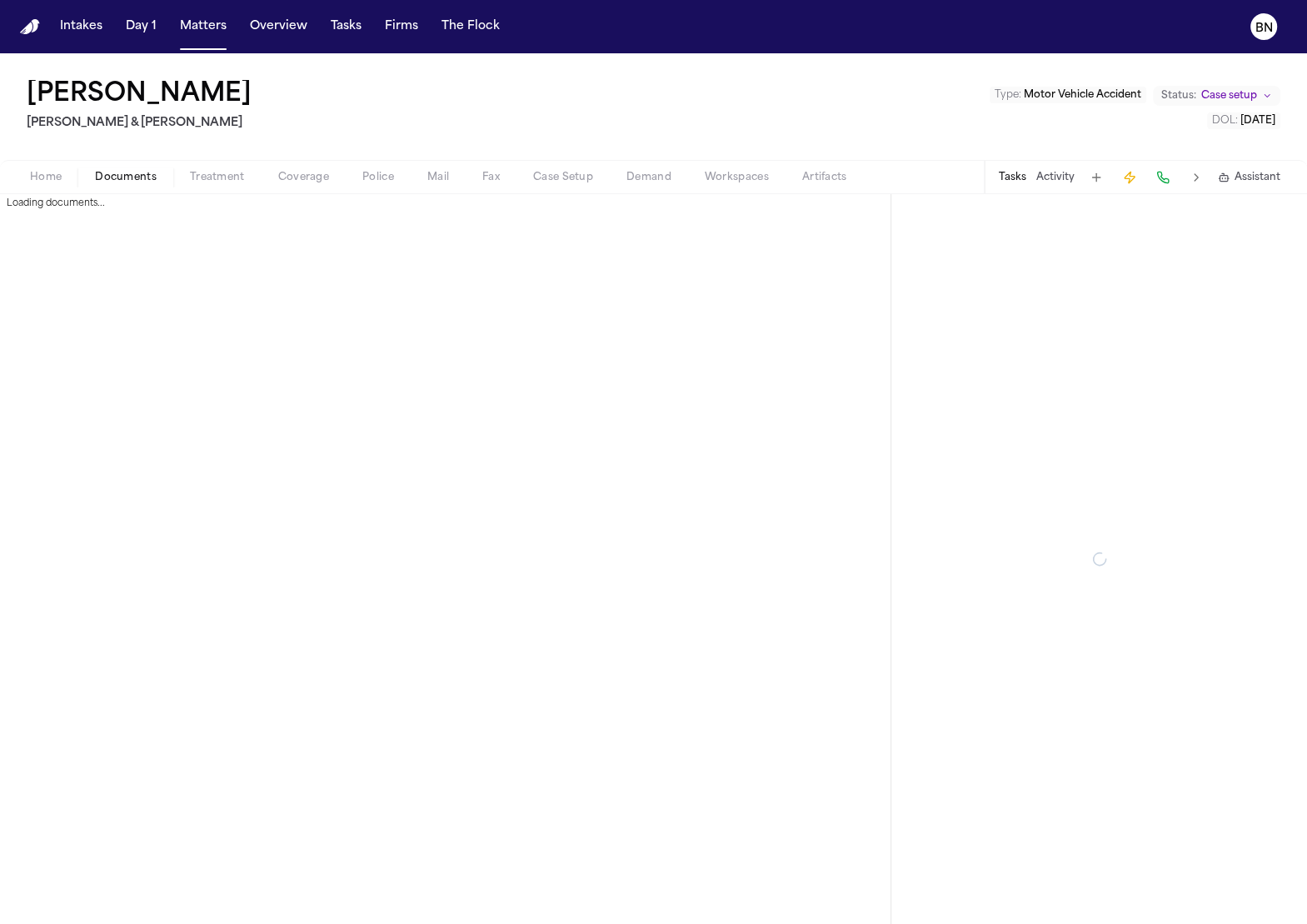
click at [131, 178] on span "Documents" at bounding box center [125, 177] width 62 height 13
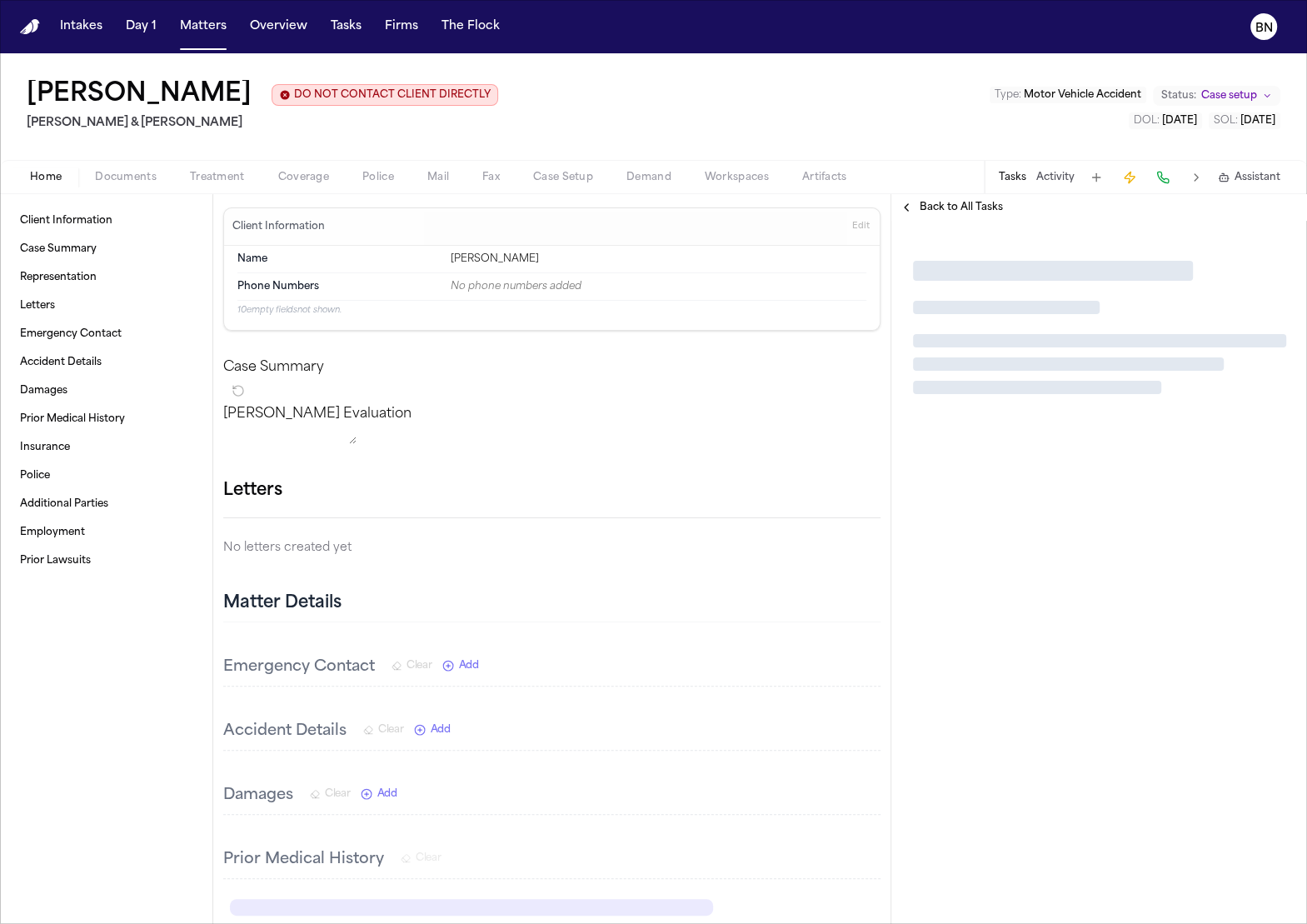
click at [135, 177] on span "Documents" at bounding box center [125, 177] width 62 height 13
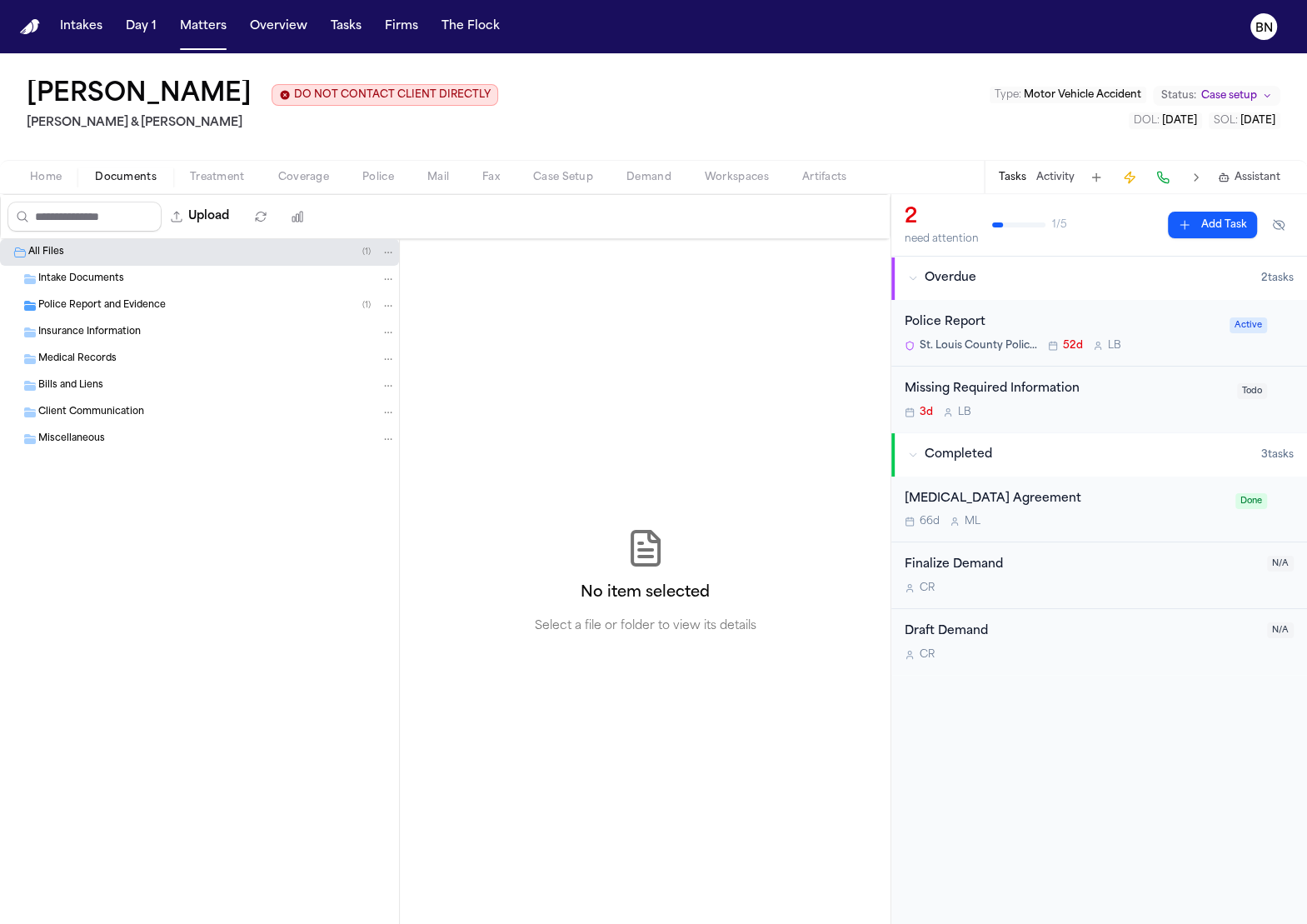
click at [135, 313] on div "Police Report and Evidence ( 1 )" at bounding box center [199, 306] width 399 height 27
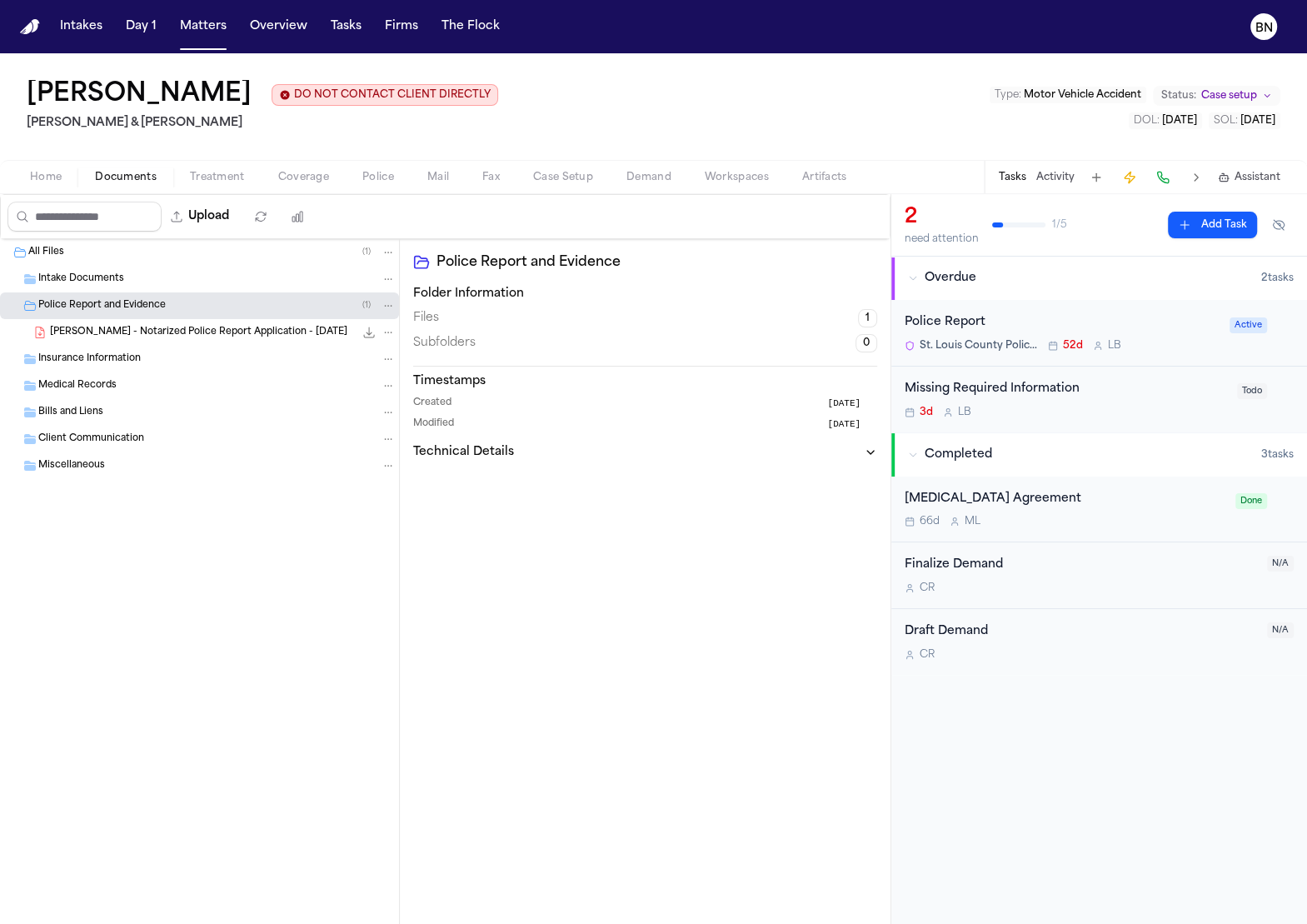
click at [163, 336] on span "[PERSON_NAME] - Notarized Police Report Application - [DATE]" at bounding box center [199, 332] width 297 height 14
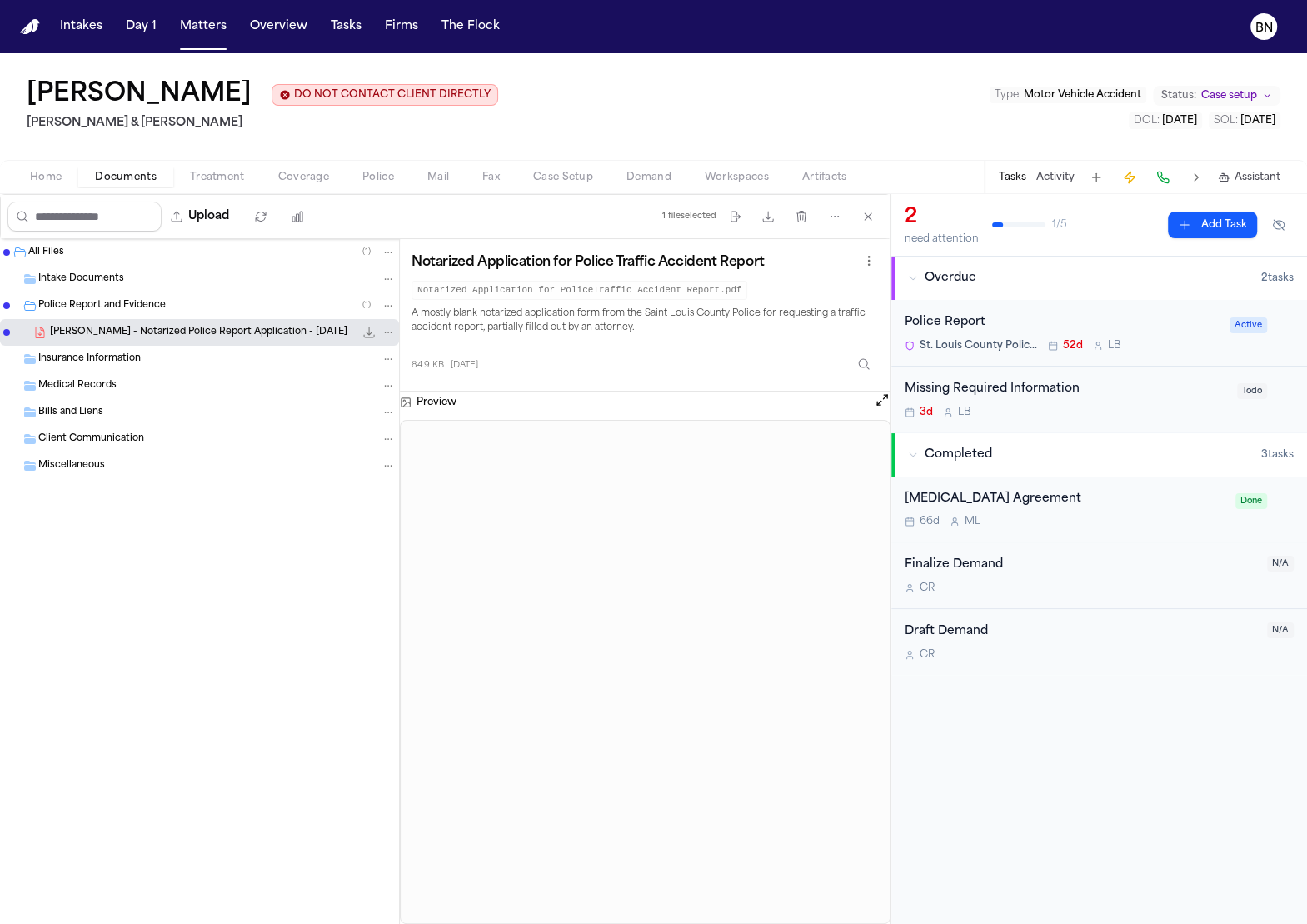
click at [355, 169] on button "Police" at bounding box center [378, 177] width 65 height 20
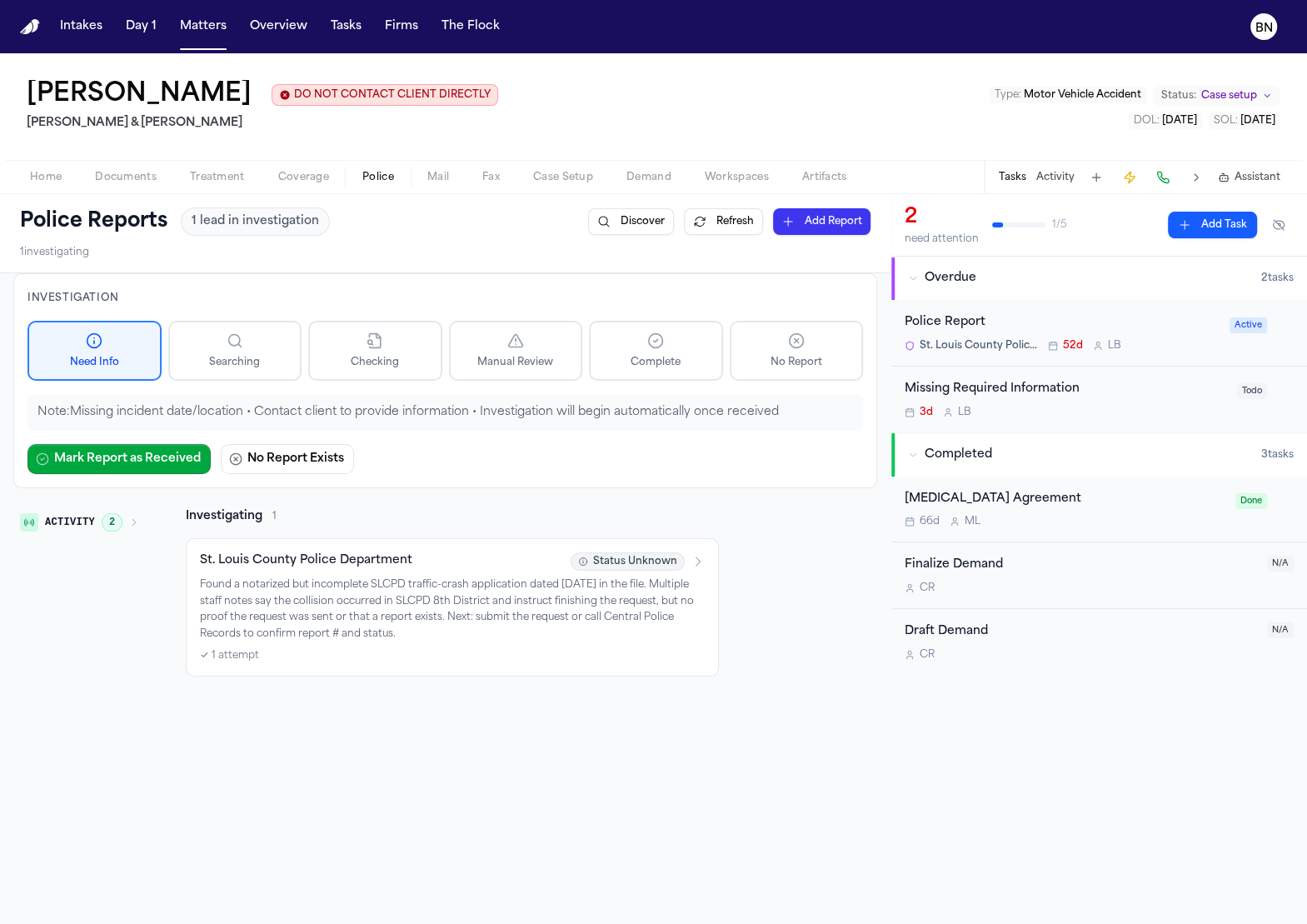
click at [417, 578] on p "Found a notarized but incomplete SLCPD traffic-crash application dated [DATE] i…" at bounding box center [452, 610] width 505 height 65
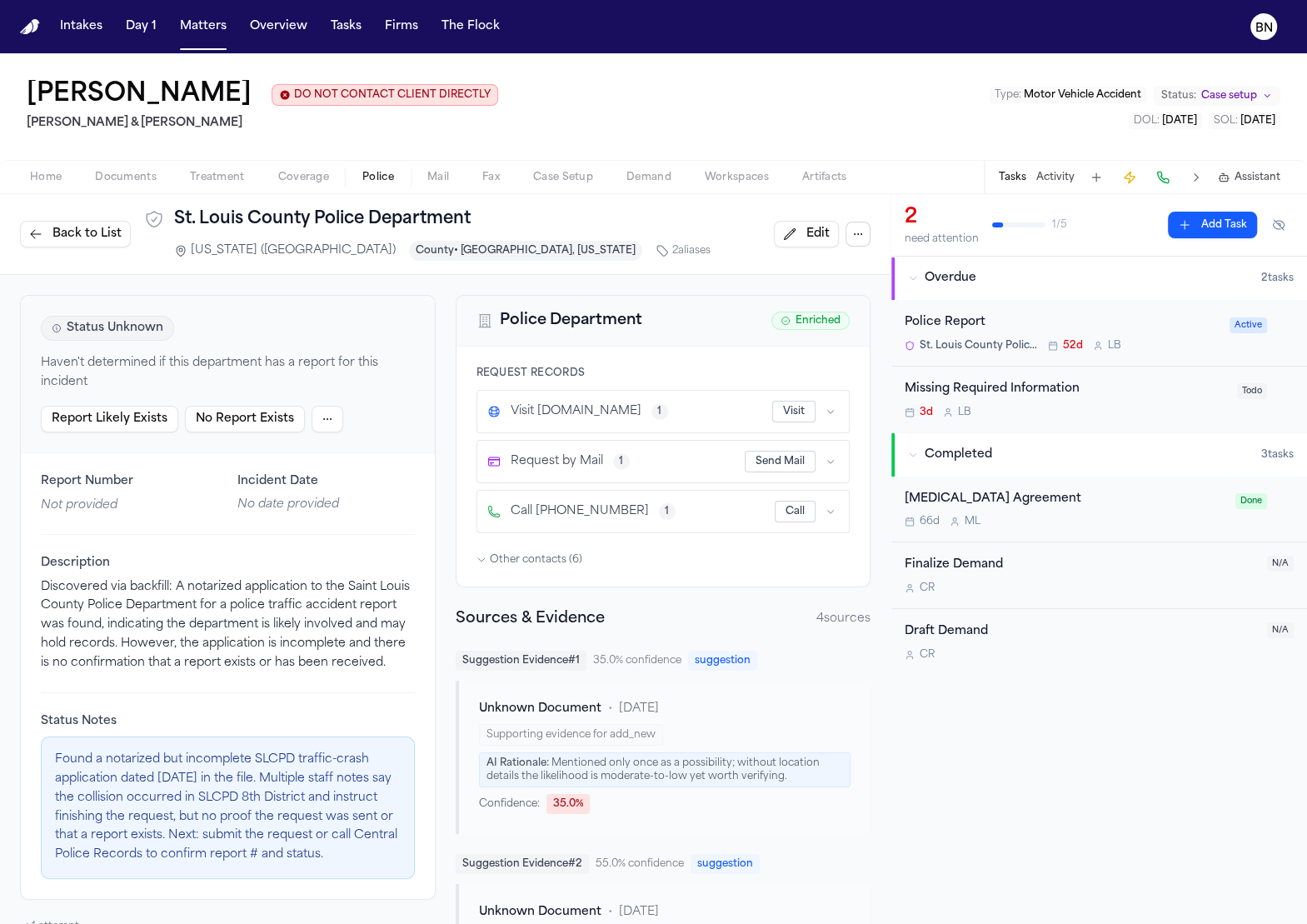
click at [47, 223] on button "Back to List" at bounding box center [75, 234] width 111 height 27
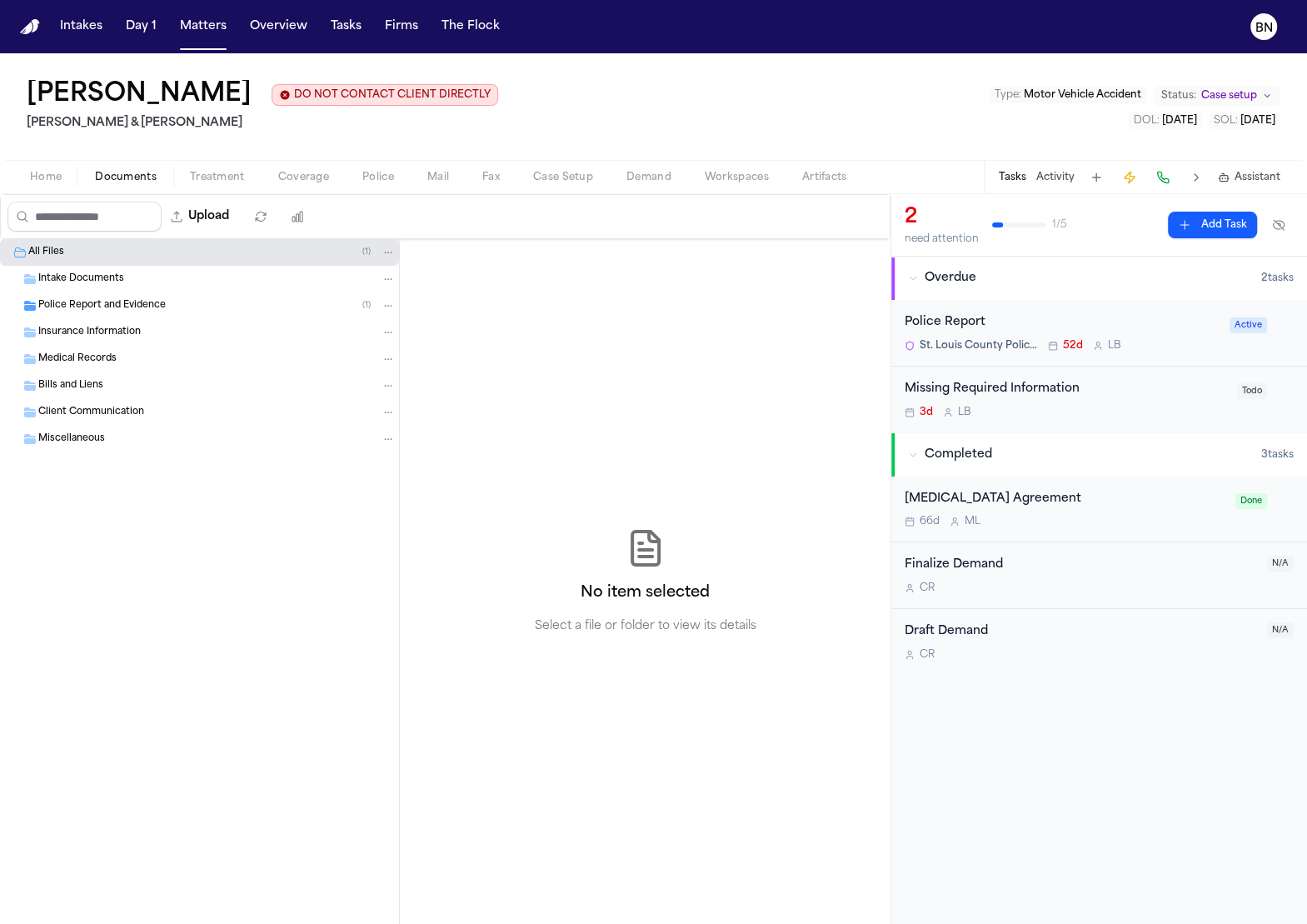
click at [125, 173] on span "Documents" at bounding box center [125, 177] width 62 height 13
click at [121, 298] on div "Police Report and Evidence ( 1 )" at bounding box center [216, 306] width 357 height 15
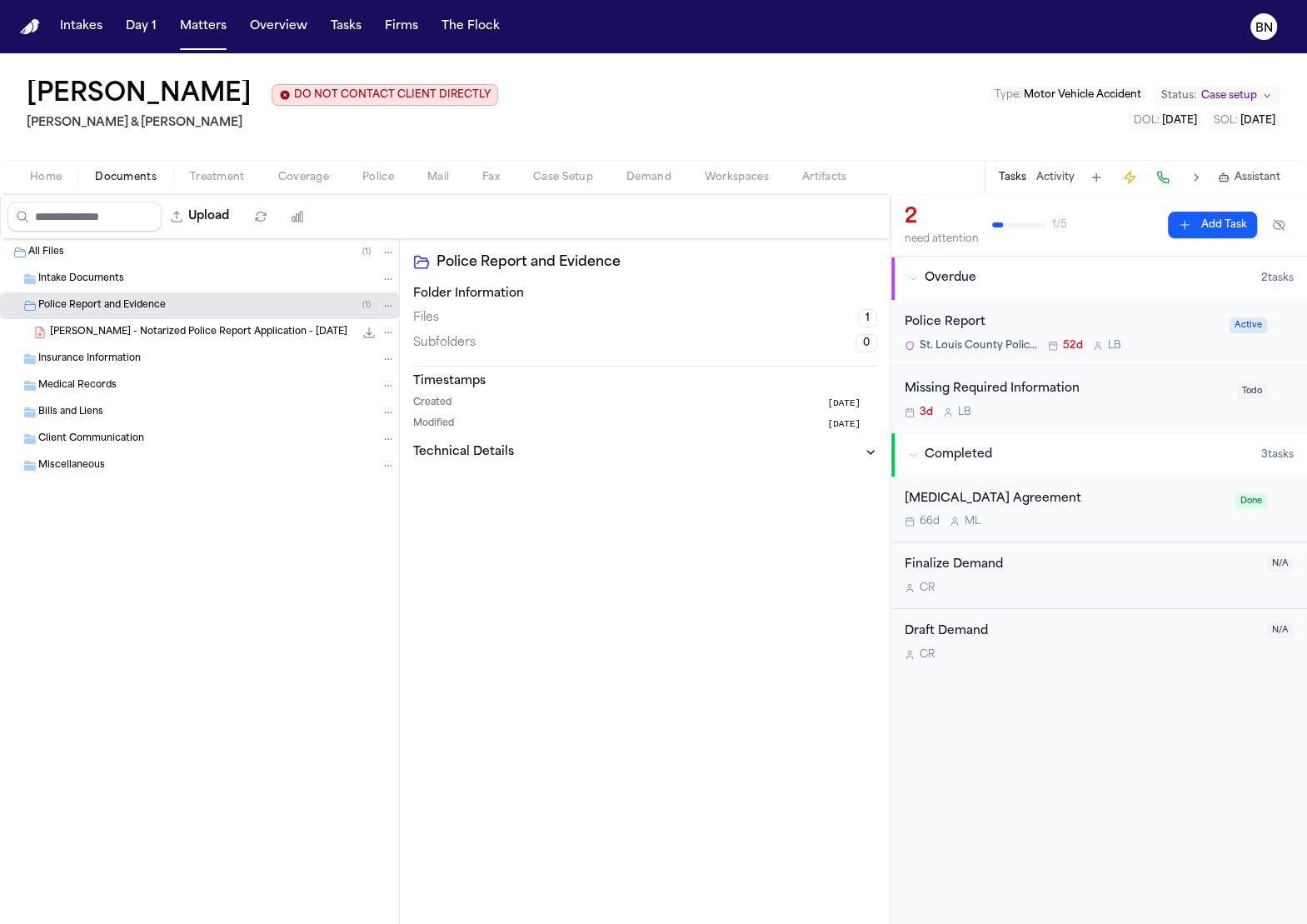
click at [141, 332] on span "[PERSON_NAME] - Notarized Police Report Application - [DATE]" at bounding box center [199, 332] width 297 height 14
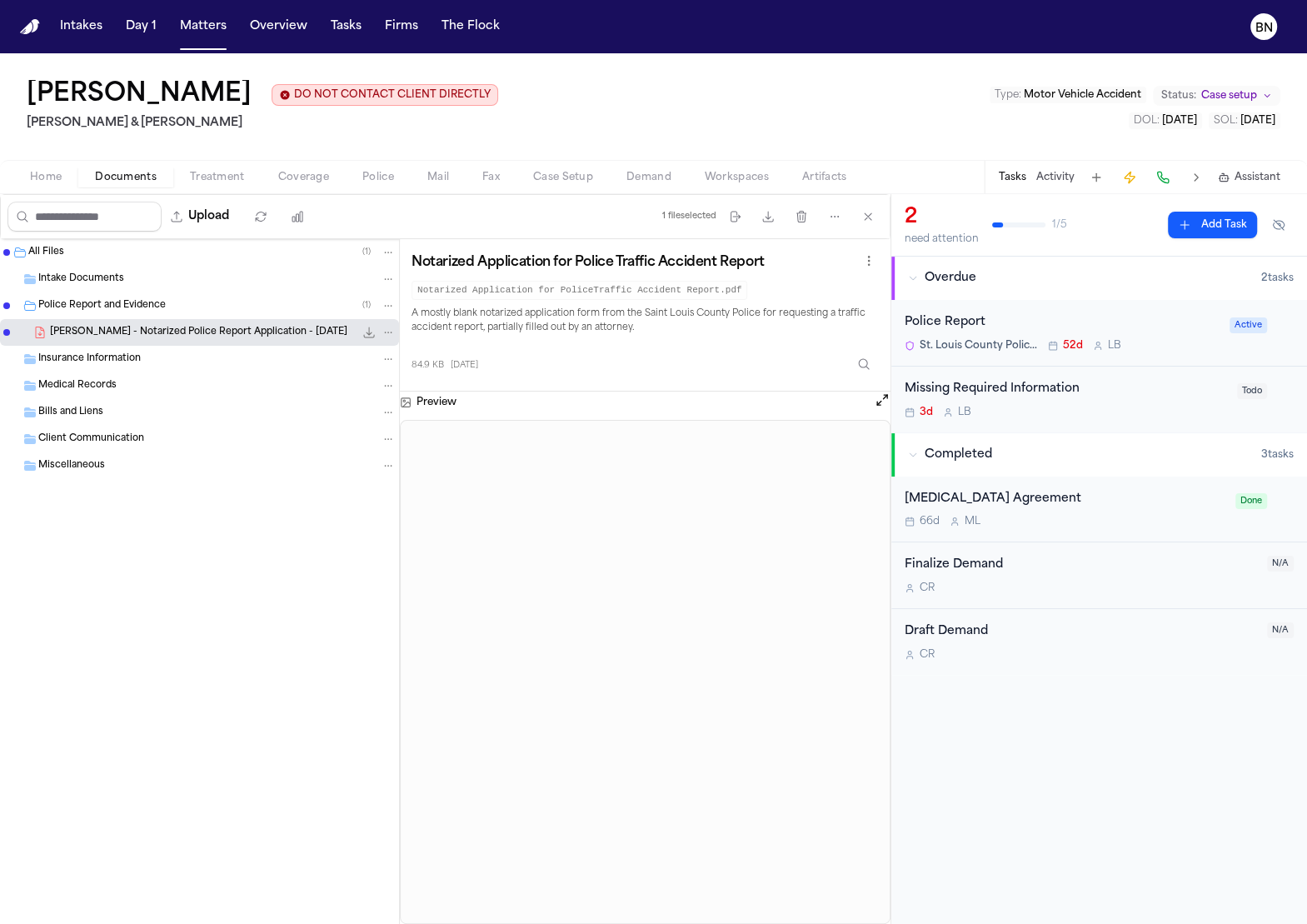
click at [390, 168] on button "Police" at bounding box center [378, 177] width 65 height 20
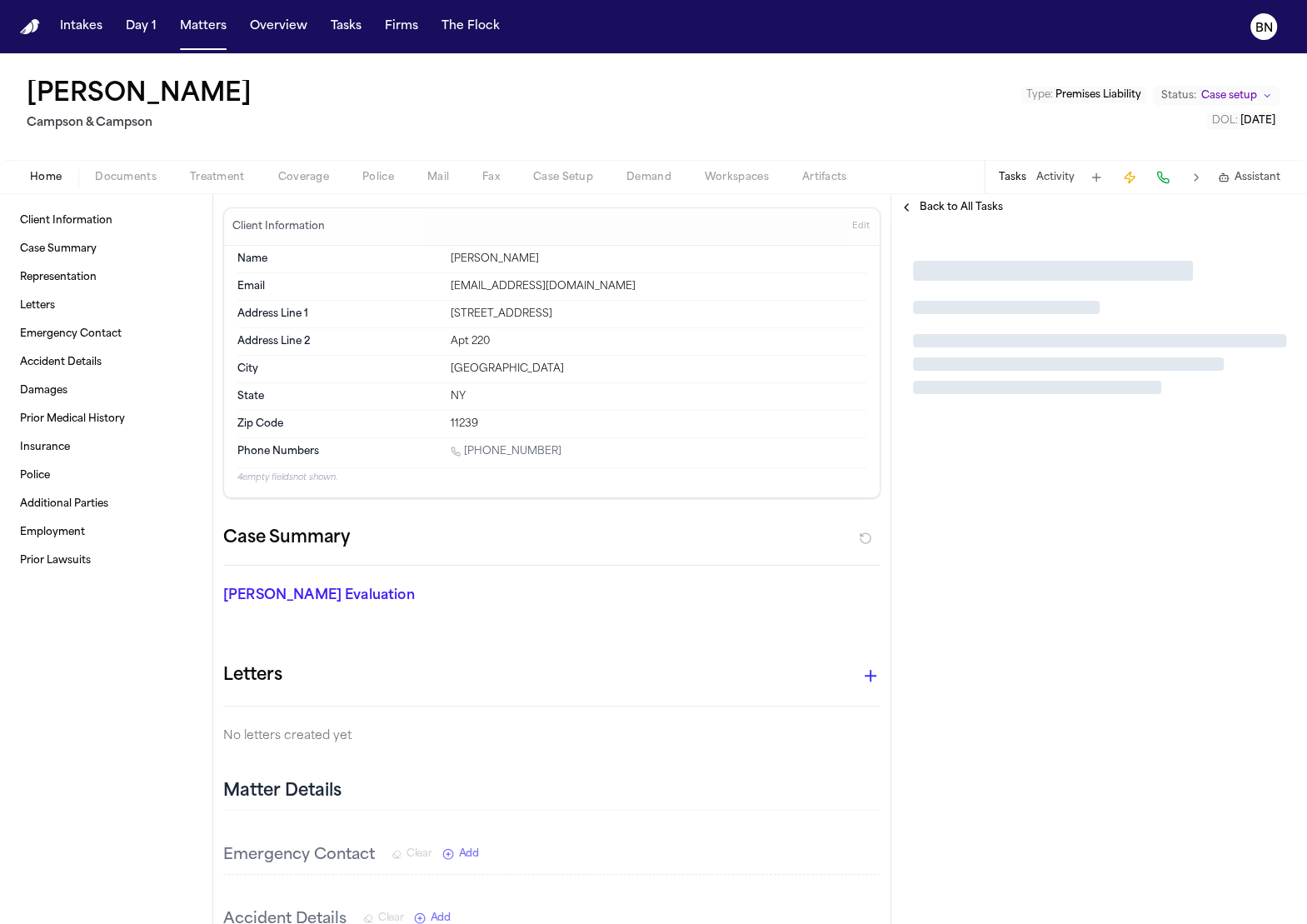
click at [375, 186] on span "button" at bounding box center [378, 187] width 52 height 2
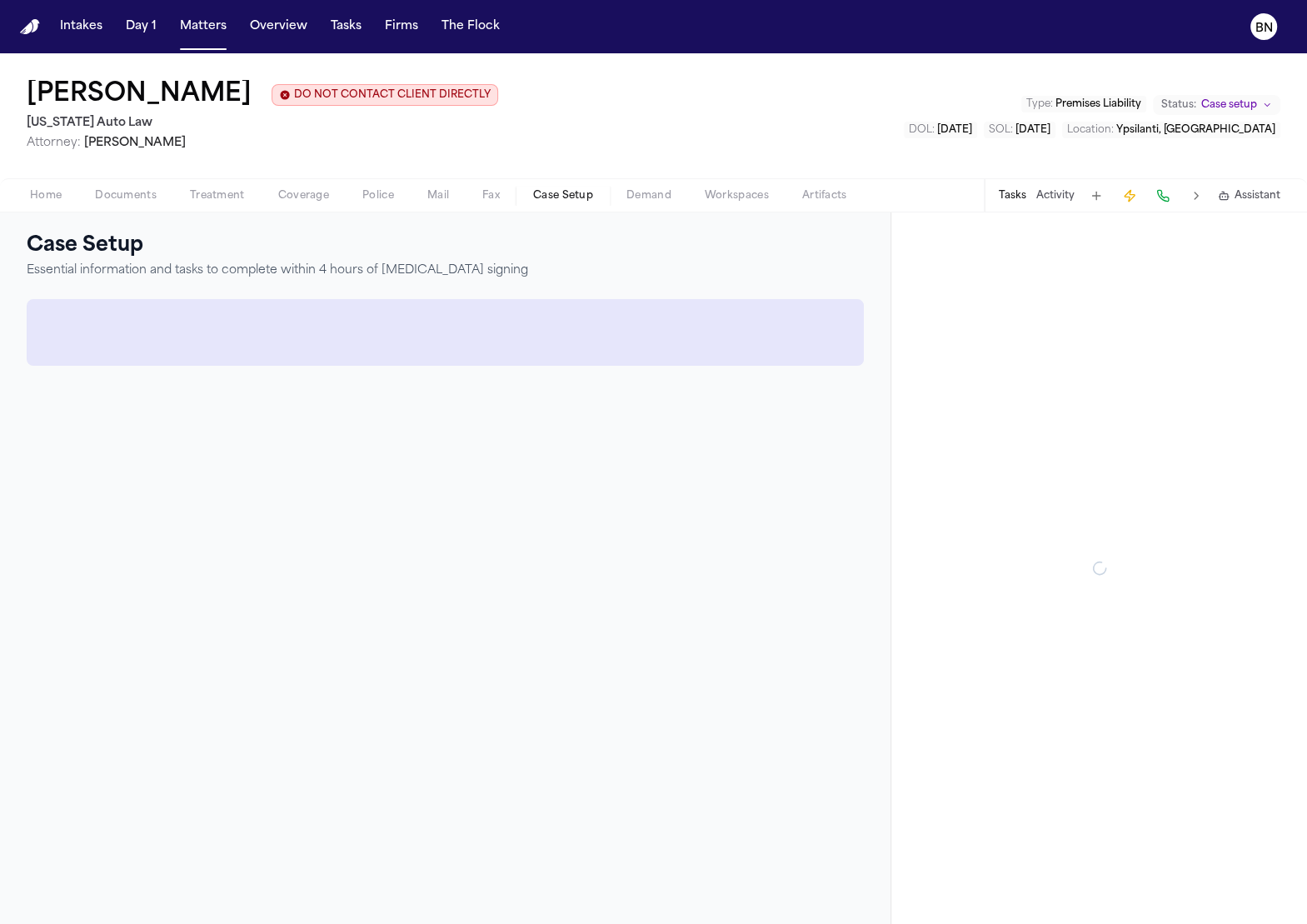
click at [556, 201] on span "Case Setup" at bounding box center [563, 196] width 60 height 13
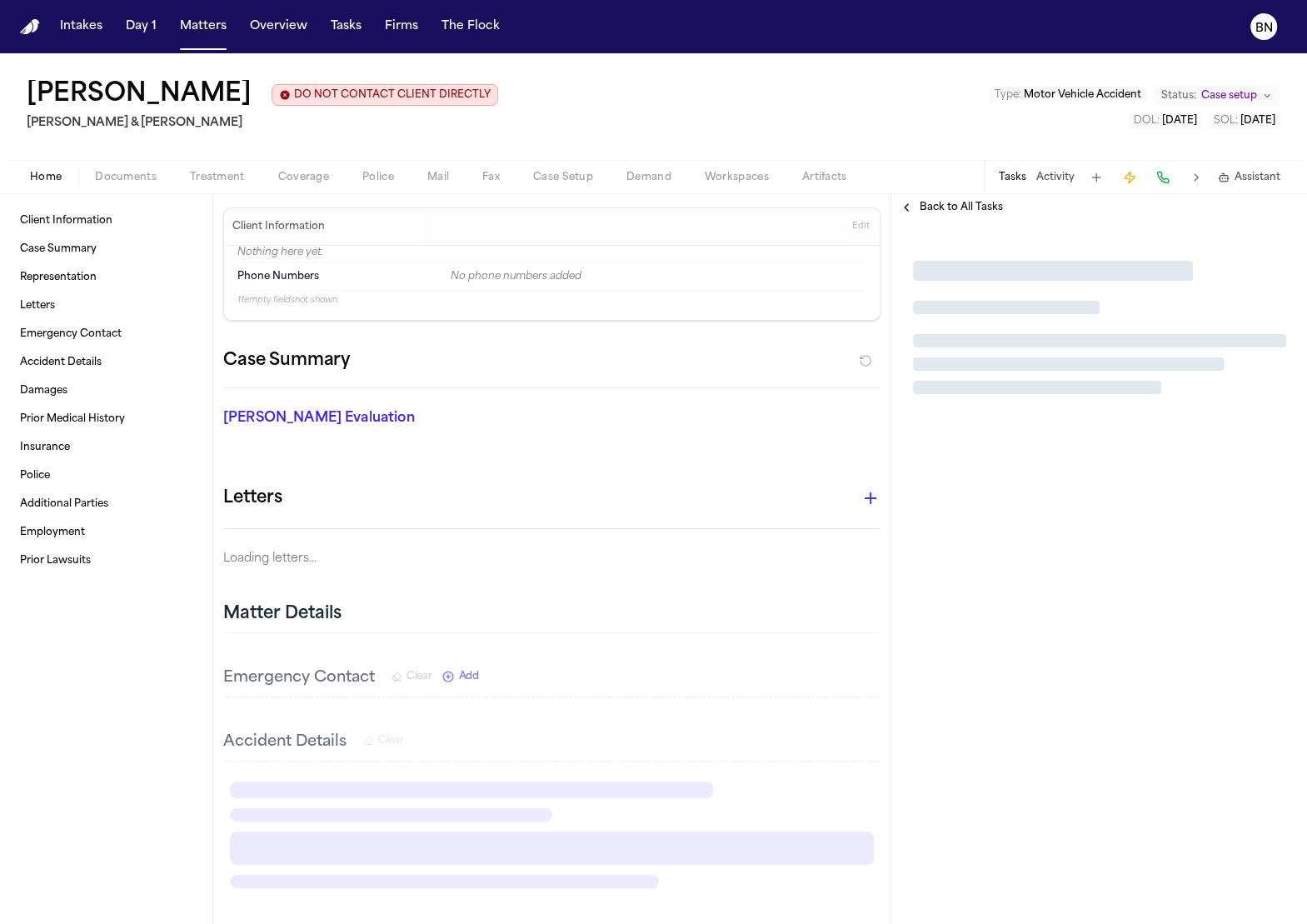
click at [385, 161] on div "Home Documents Treatment Coverage Police Mail Fax Case Setup Demand Workspaces …" at bounding box center [654, 176] width 1307 height 33
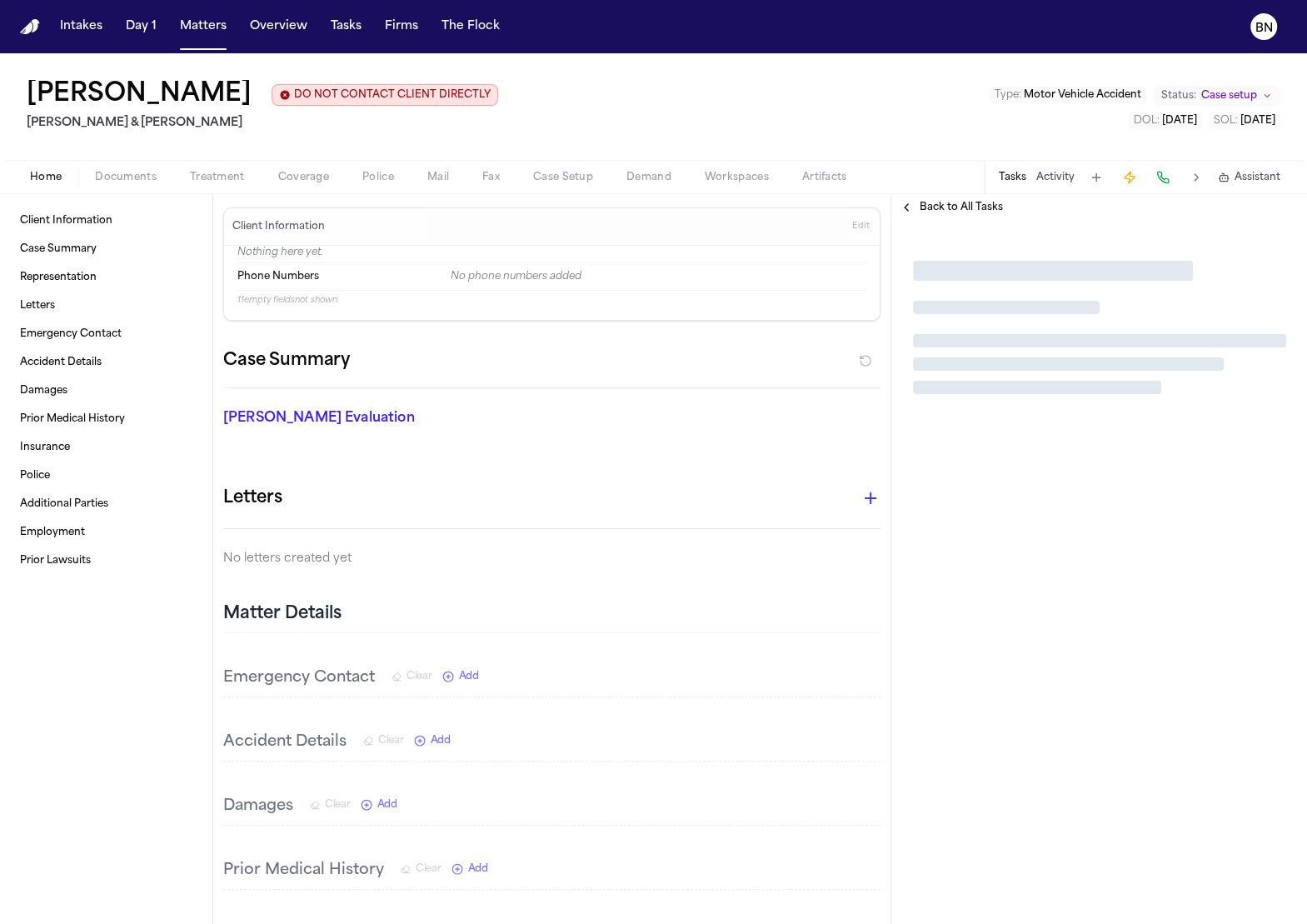
click at [385, 163] on div "Home Documents Treatment Coverage Police Mail Fax Case Setup Demand Workspaces …" at bounding box center [654, 176] width 1307 height 33
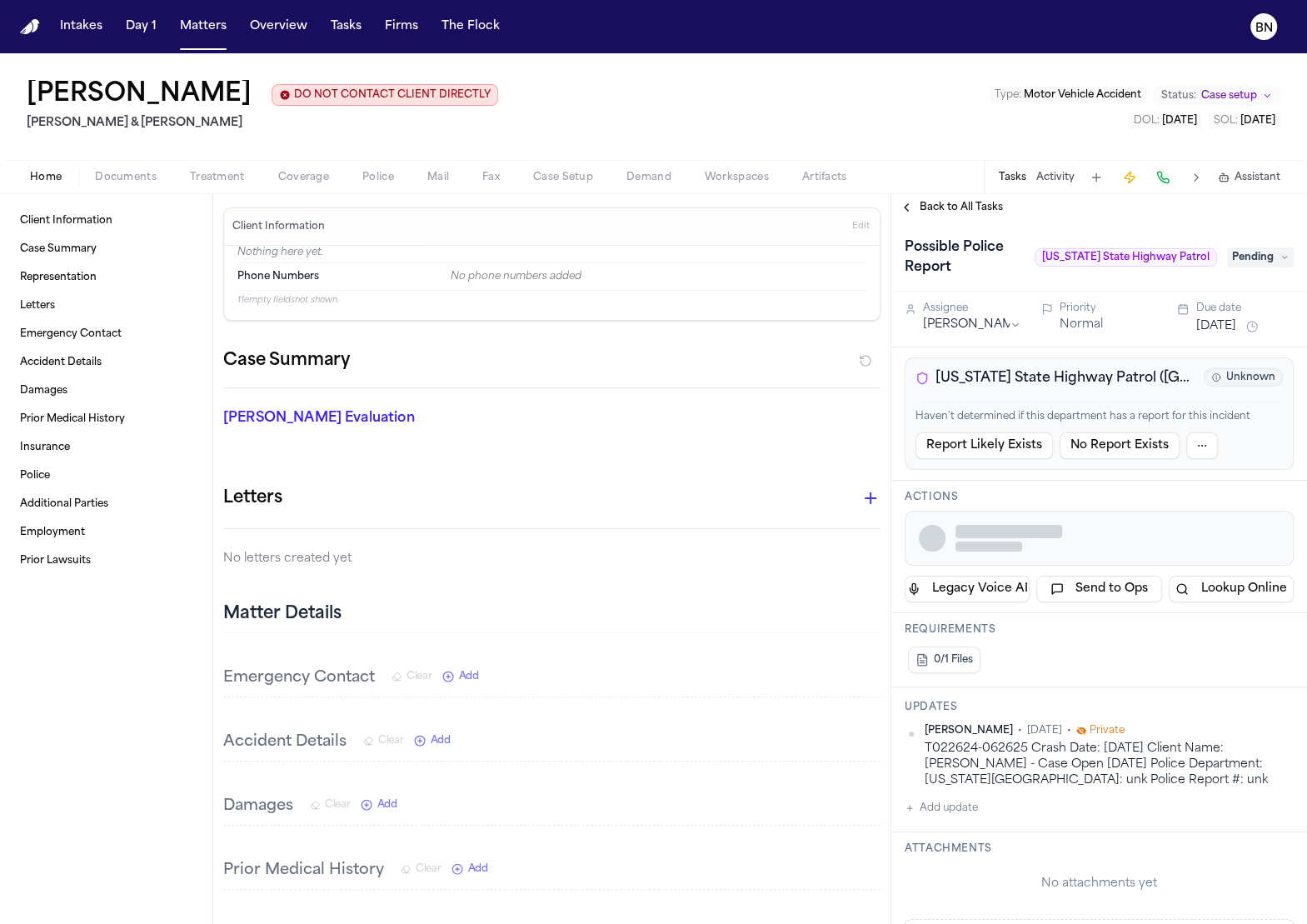
click at [385, 177] on span "Police" at bounding box center [378, 177] width 31 height 13
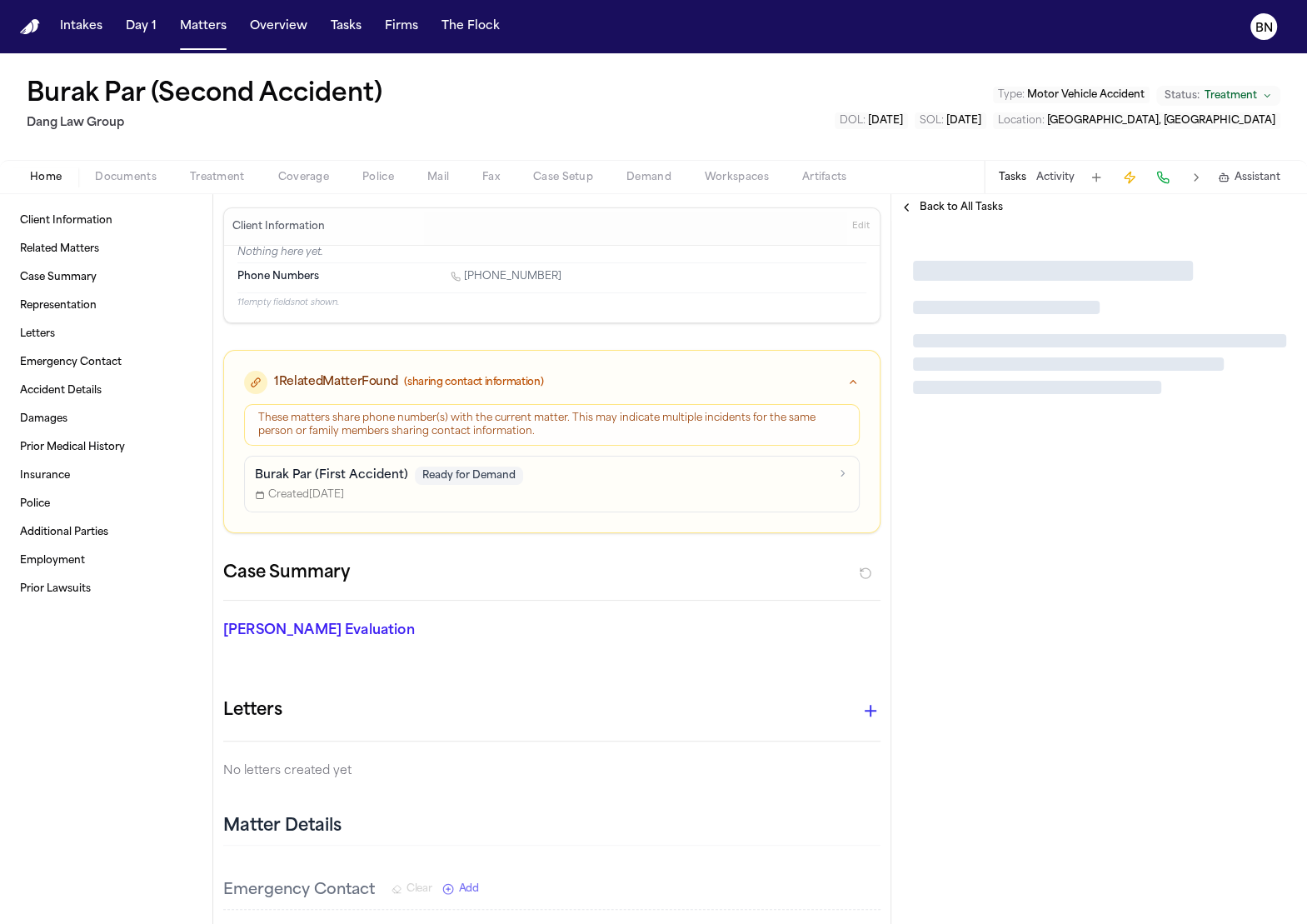
click at [376, 172] on span "Police" at bounding box center [378, 177] width 31 height 13
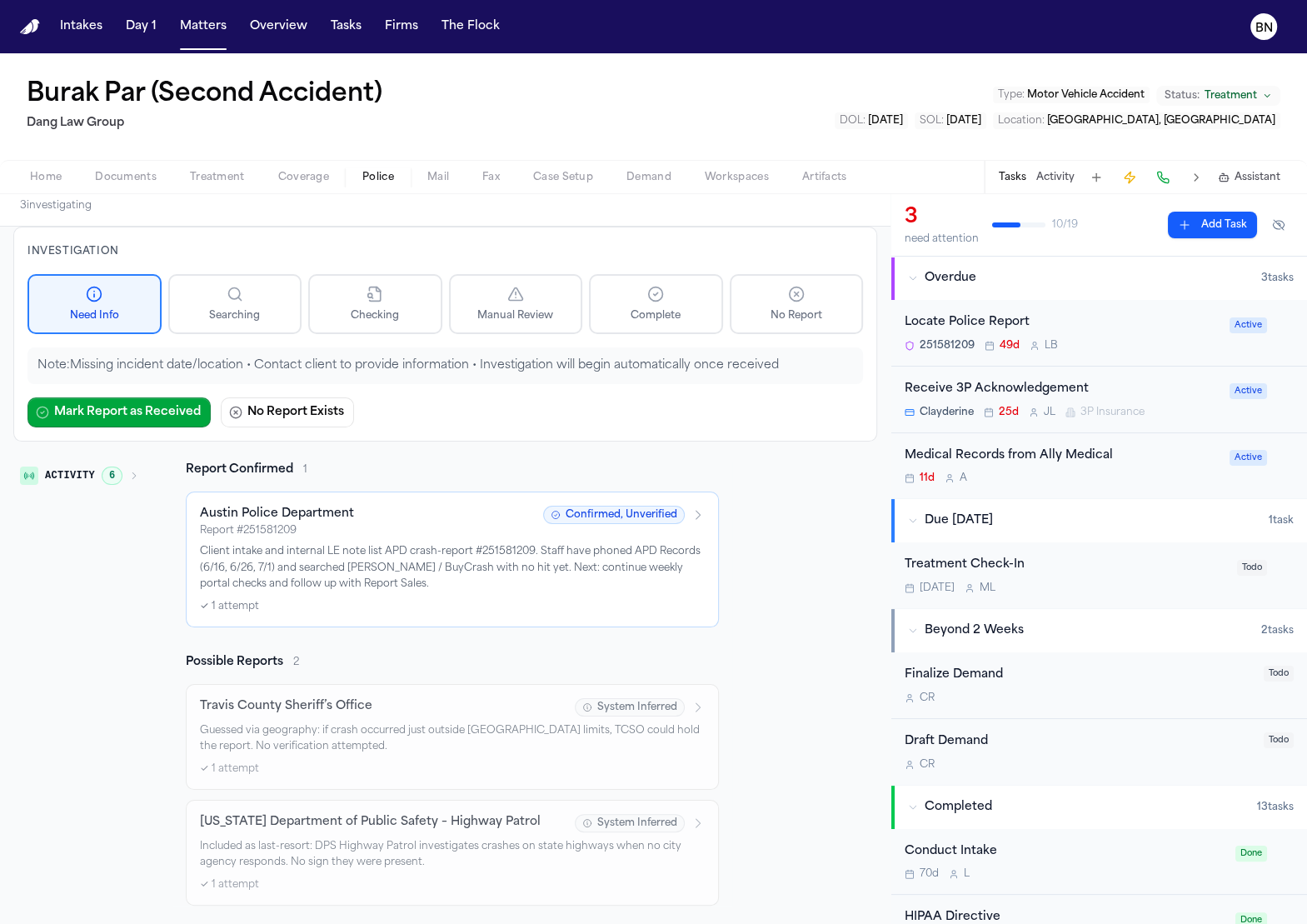
scroll to position [44, 0]
click at [1014, 316] on div "Locate Police Report" at bounding box center [1063, 323] width 315 height 19
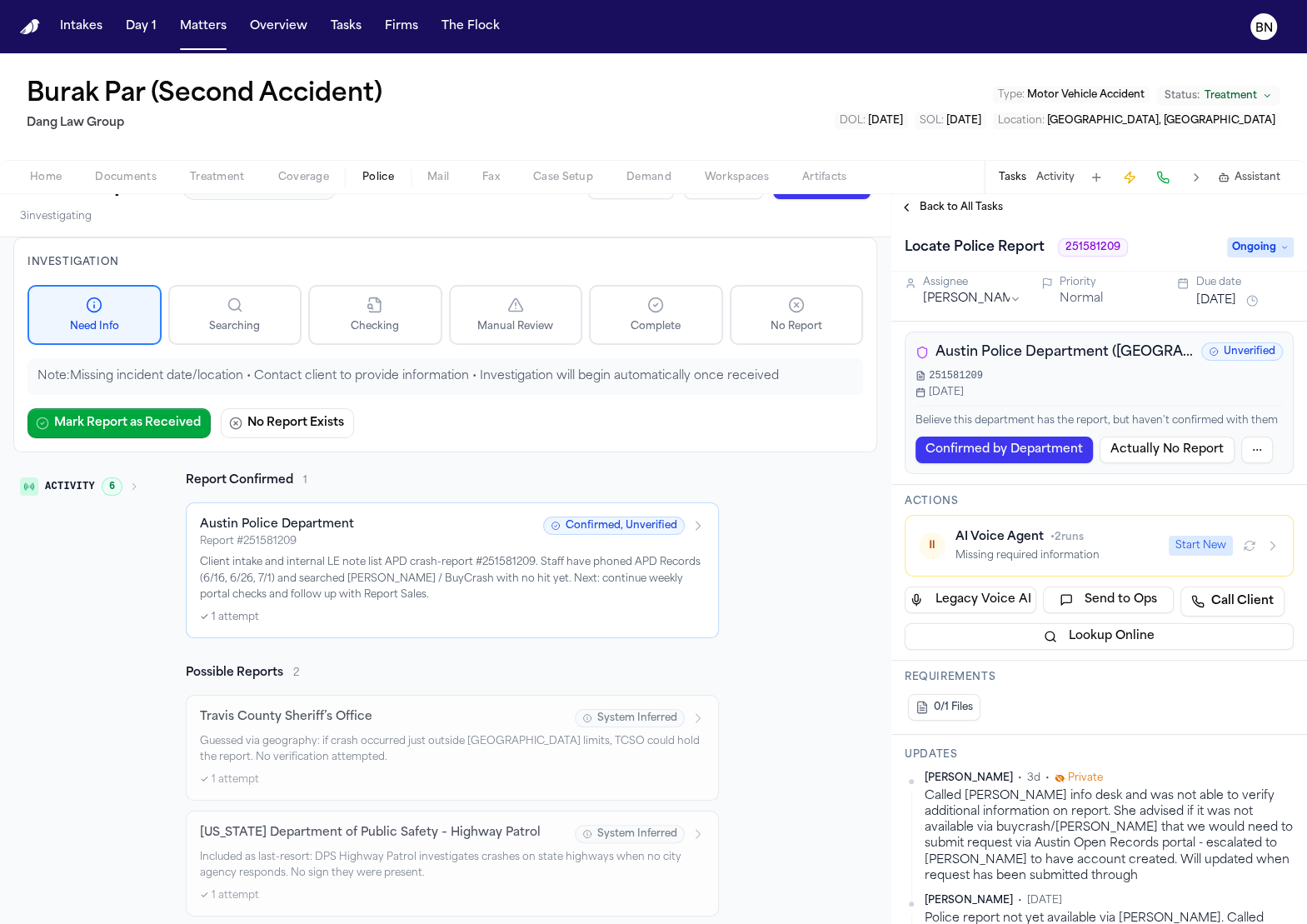
scroll to position [3, 0]
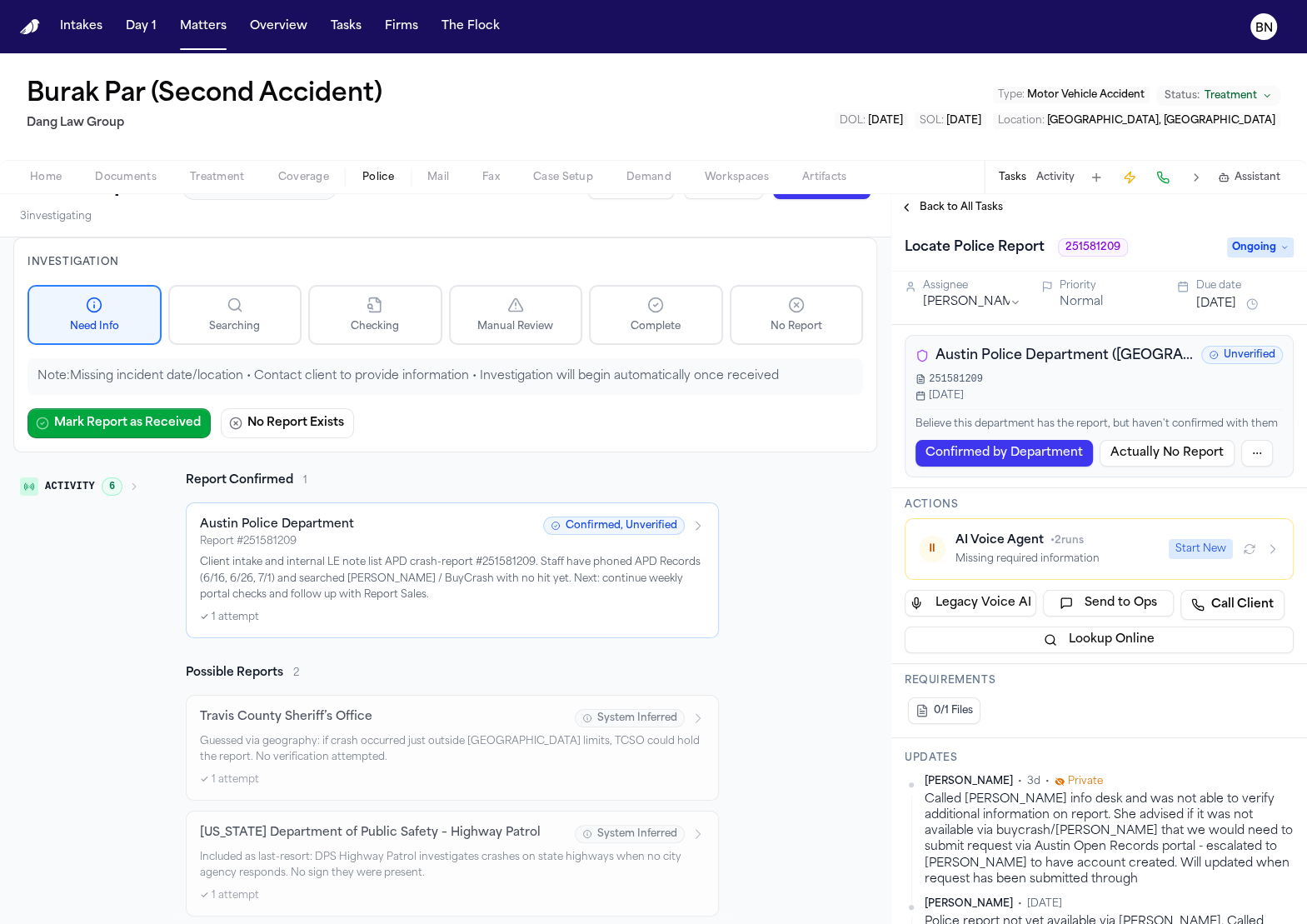
click at [1257, 25] on text "BN" at bounding box center [1264, 28] width 17 height 11
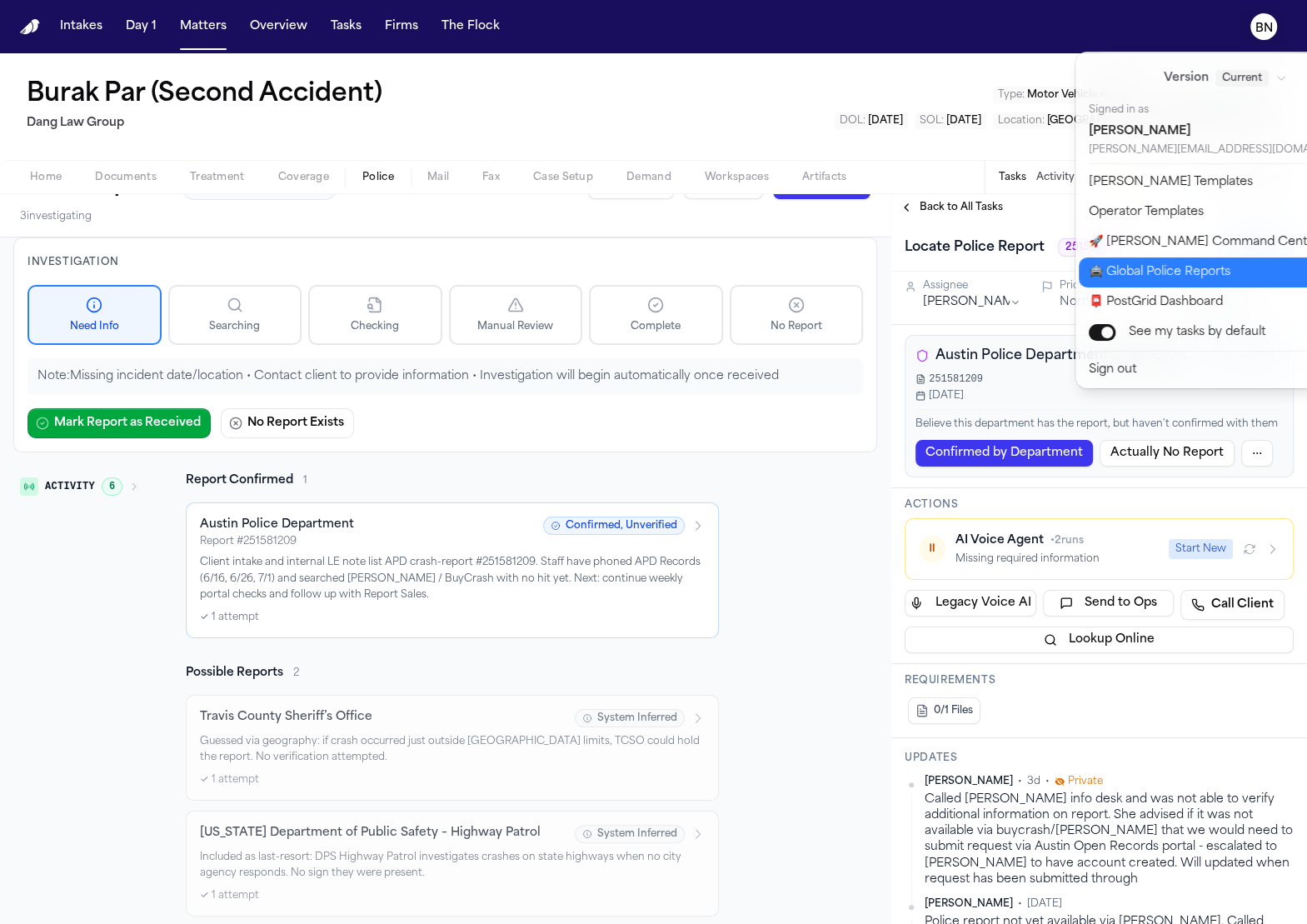
click at [1203, 281] on button "🚔 Global Police Reports" at bounding box center [1235, 273] width 313 height 30
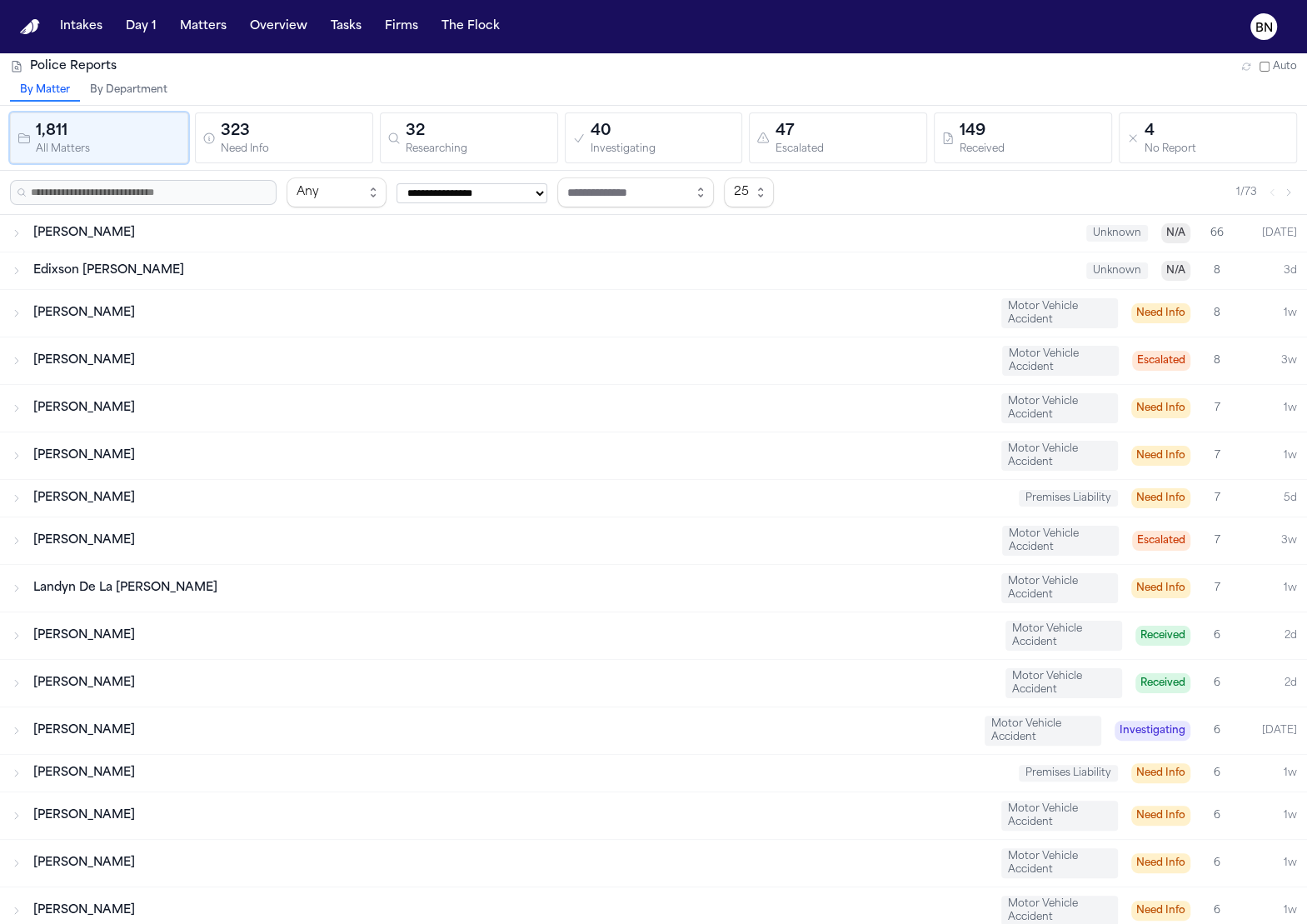
click at [160, 93] on button "By Department" at bounding box center [128, 90] width 98 height 22
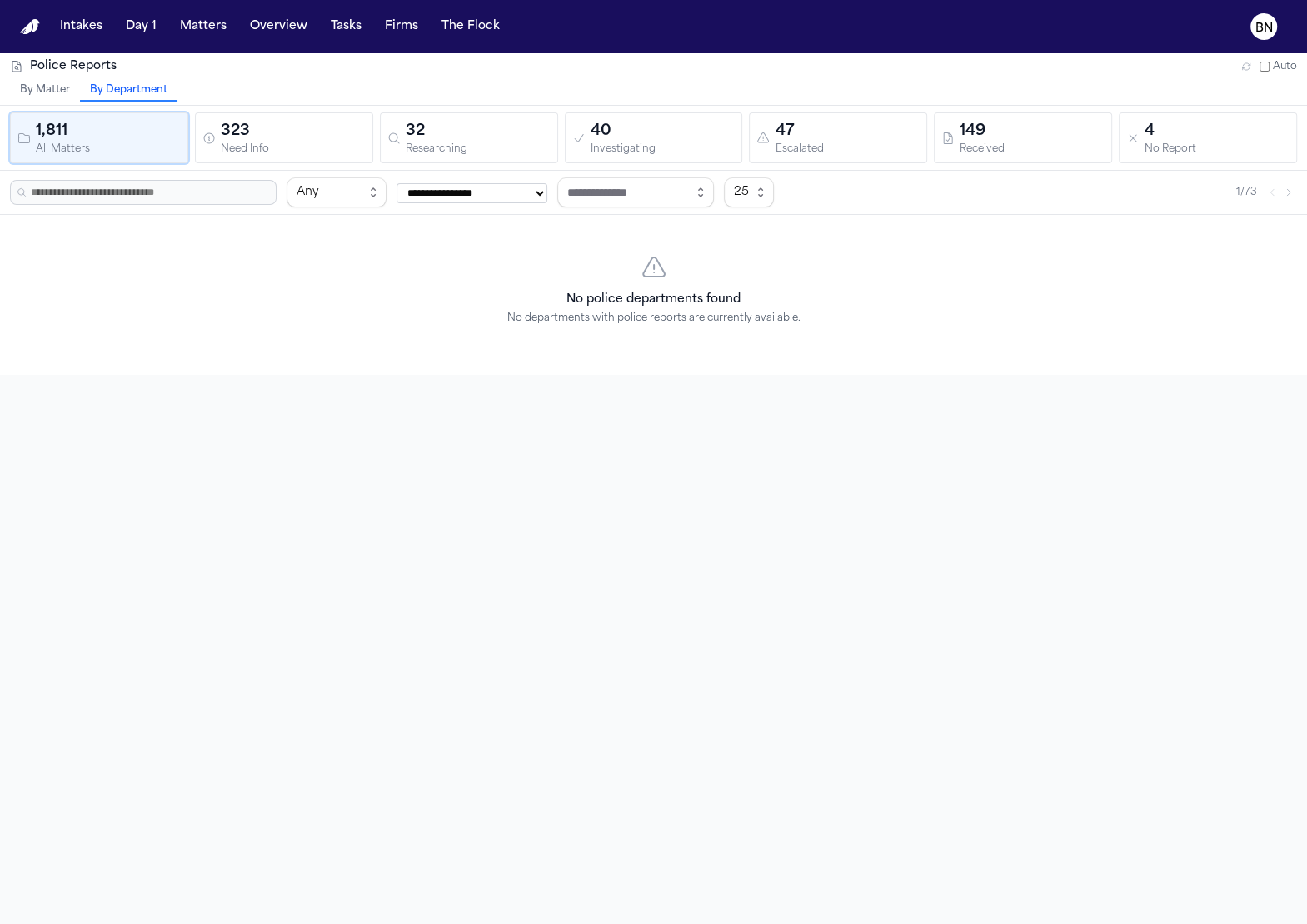
click at [160, 93] on button "By Department" at bounding box center [128, 90] width 98 height 22
click at [67, 83] on button "By Matter" at bounding box center [45, 90] width 70 height 22
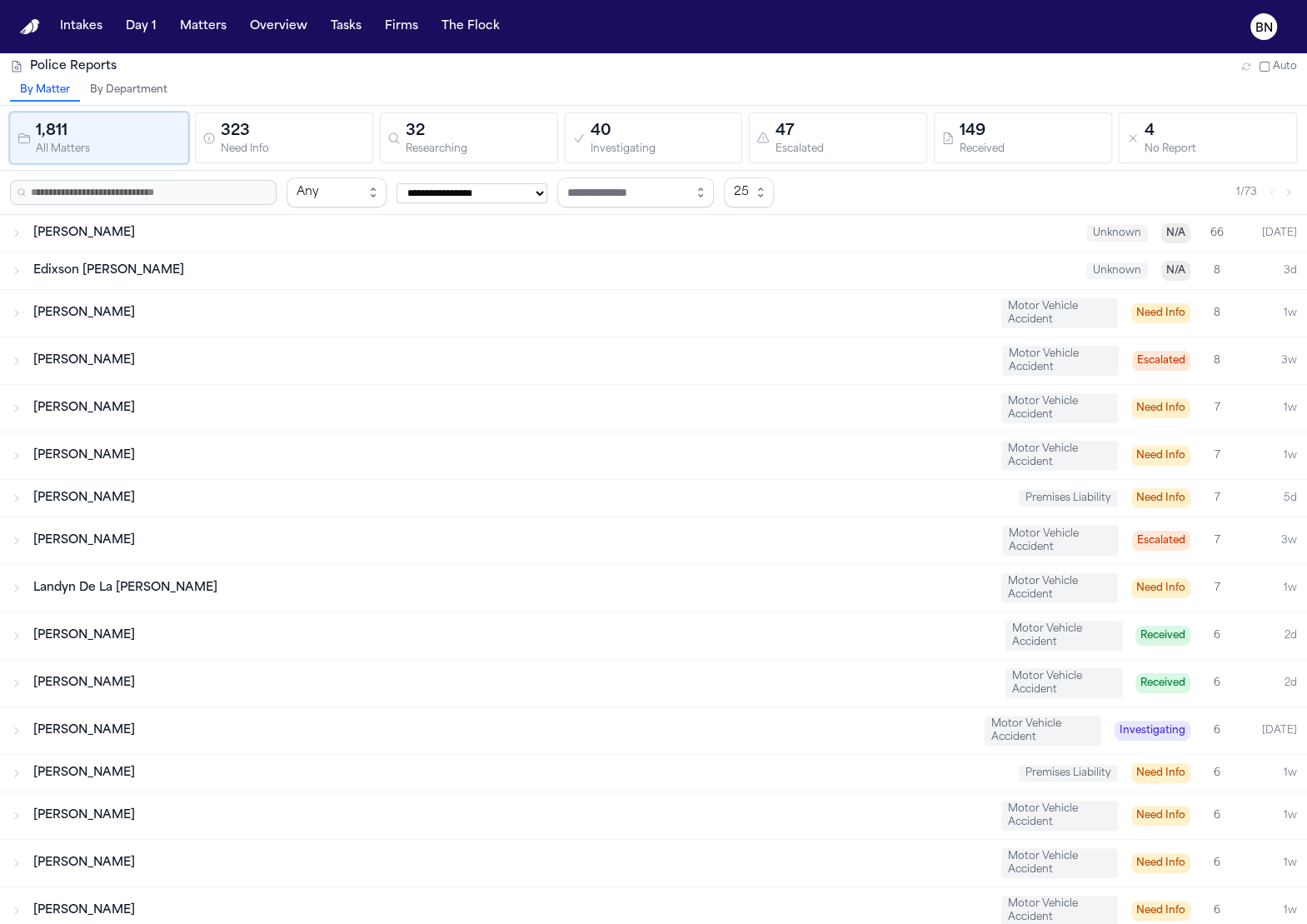
click at [157, 97] on button "By Department" at bounding box center [128, 90] width 98 height 22
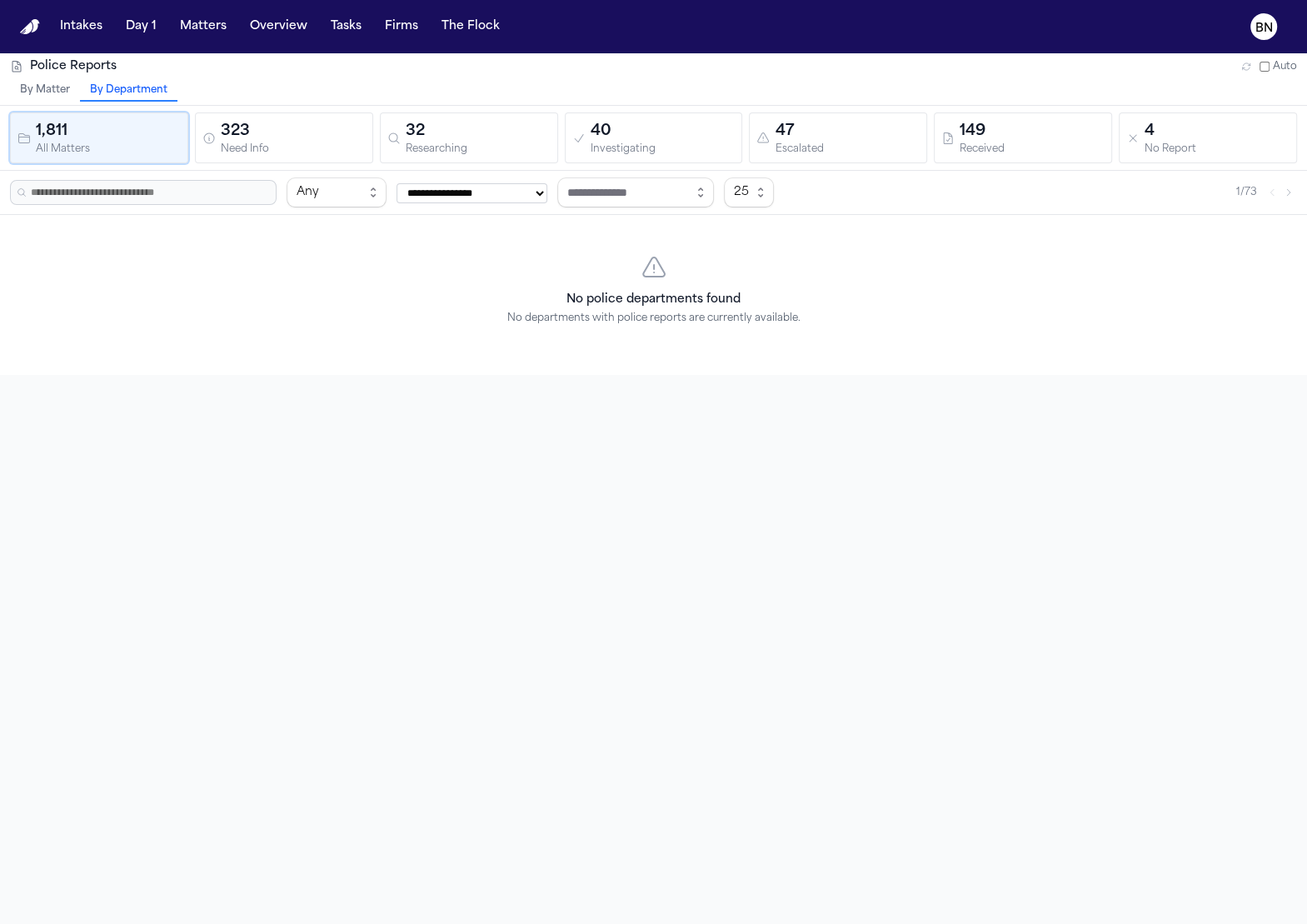
click at [1242, 64] on icon "button" at bounding box center [1246, 66] width 10 height 10
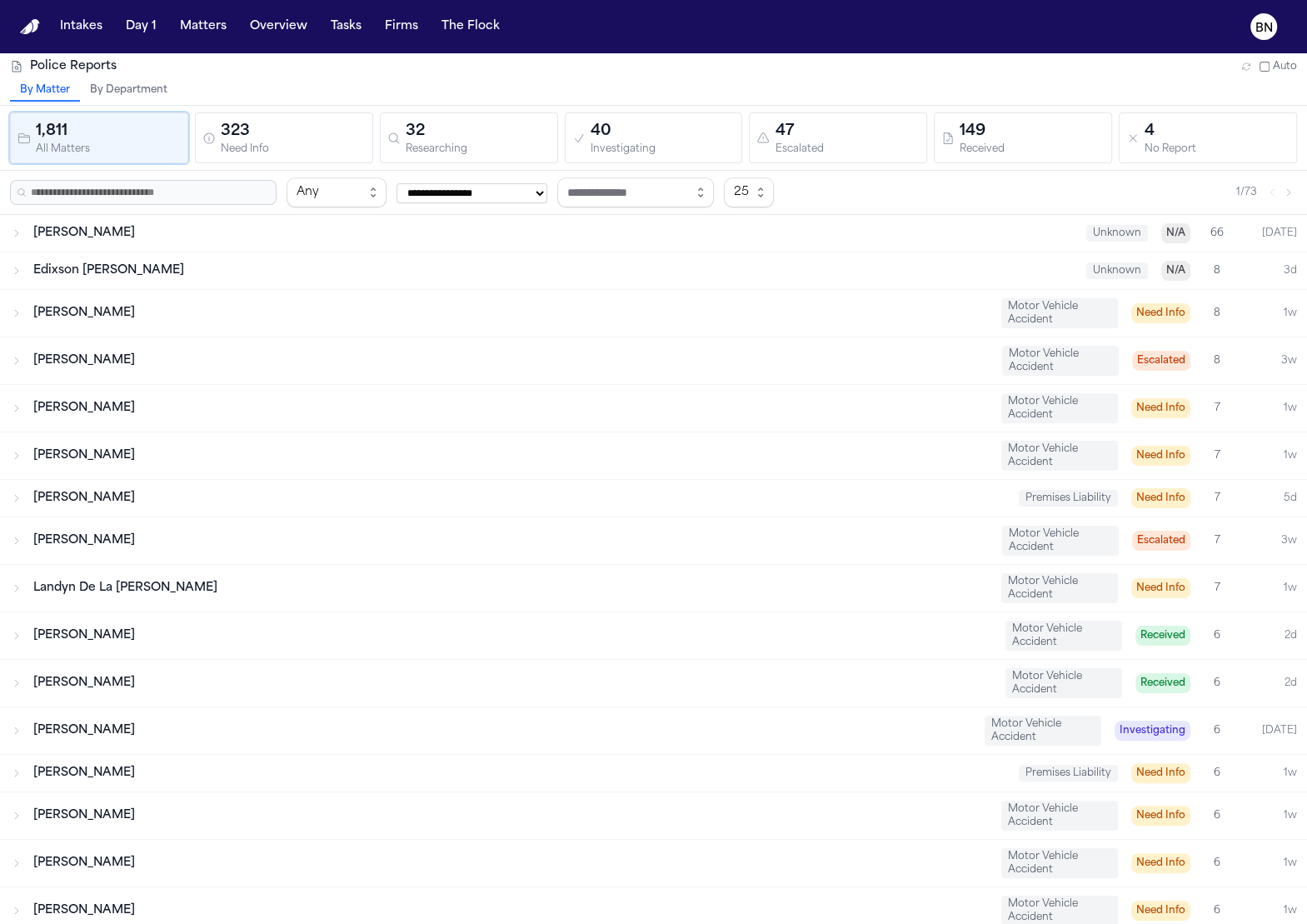
click at [462, 305] on div "[PERSON_NAME]" at bounding box center [510, 313] width 955 height 17
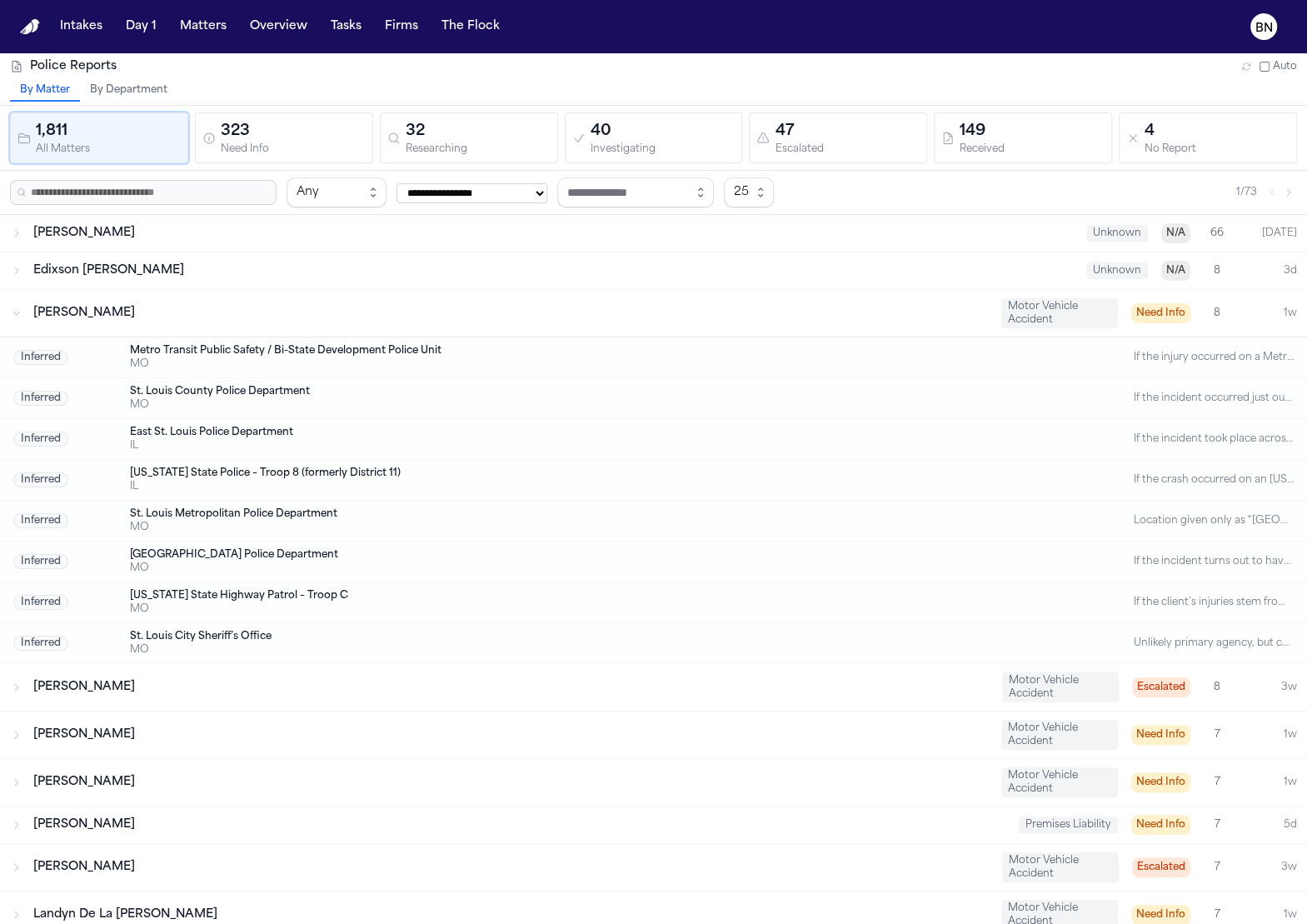
click at [332, 146] on div "Need Info" at bounding box center [293, 149] width 145 height 12
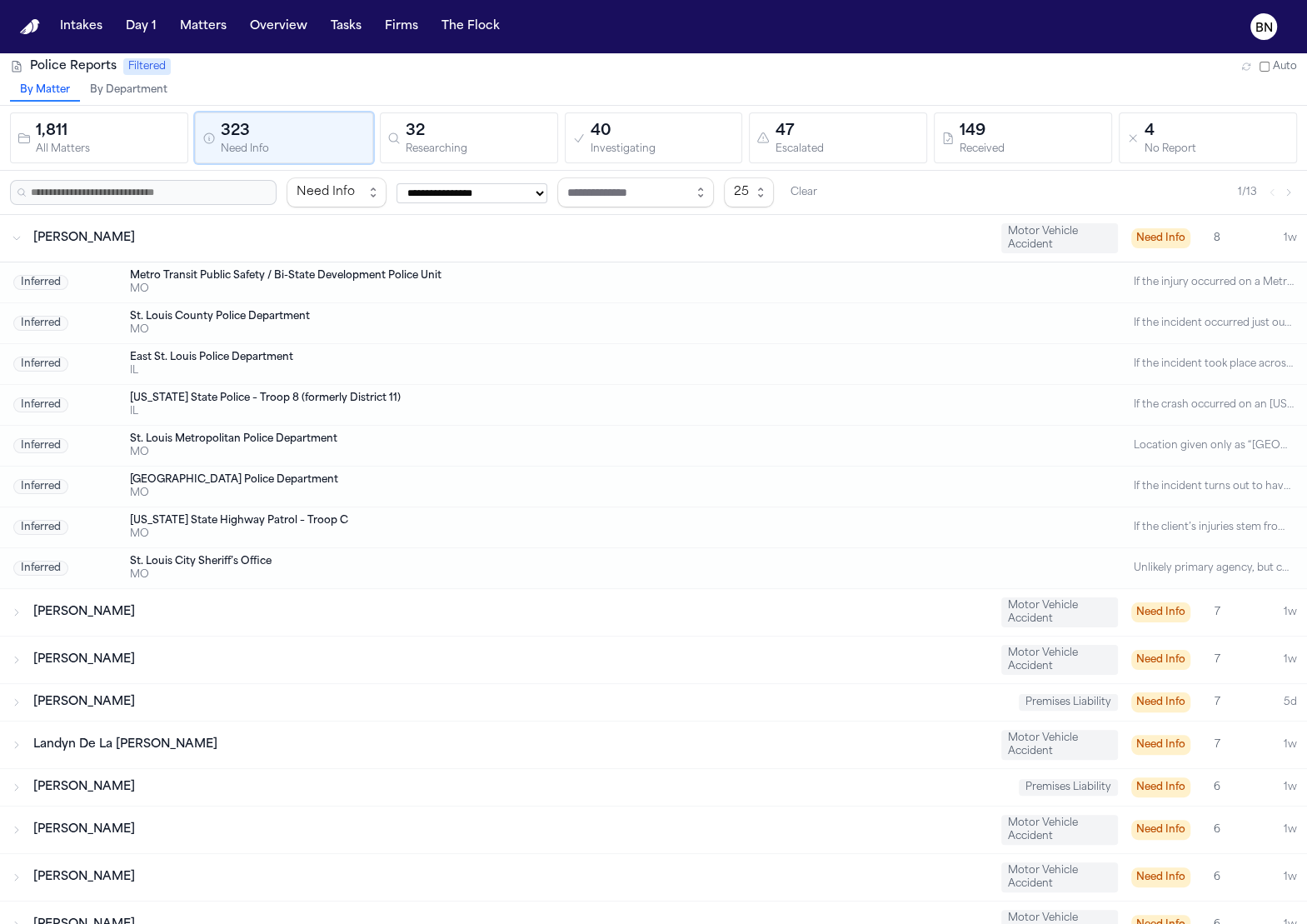
click at [463, 156] on button "32 Researching" at bounding box center [469, 138] width 178 height 51
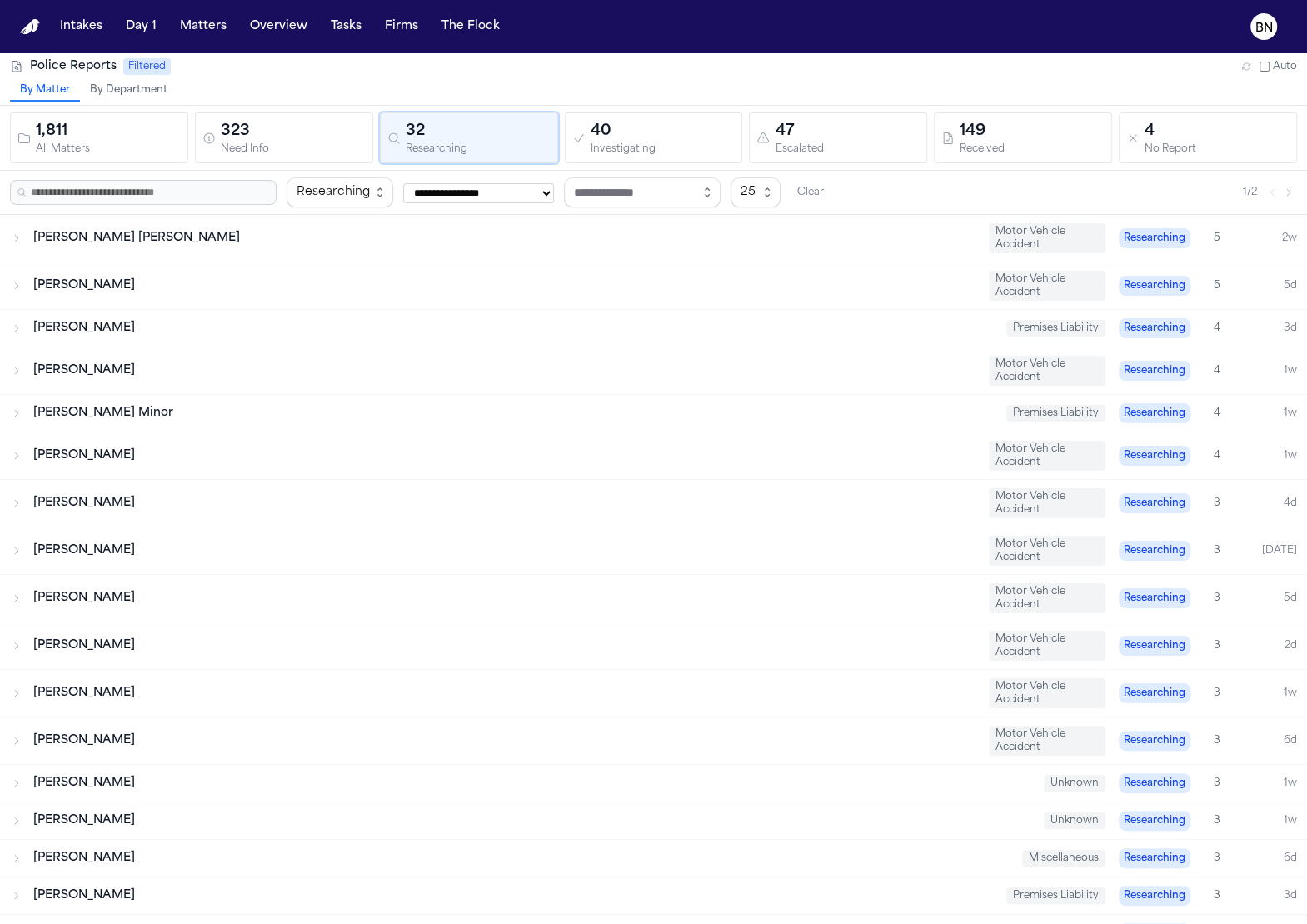
click at [488, 223] on div "[PERSON_NAME] [PERSON_NAME] Motor Vehicle Accident Researching 5 2w" at bounding box center [654, 238] width 1307 height 46
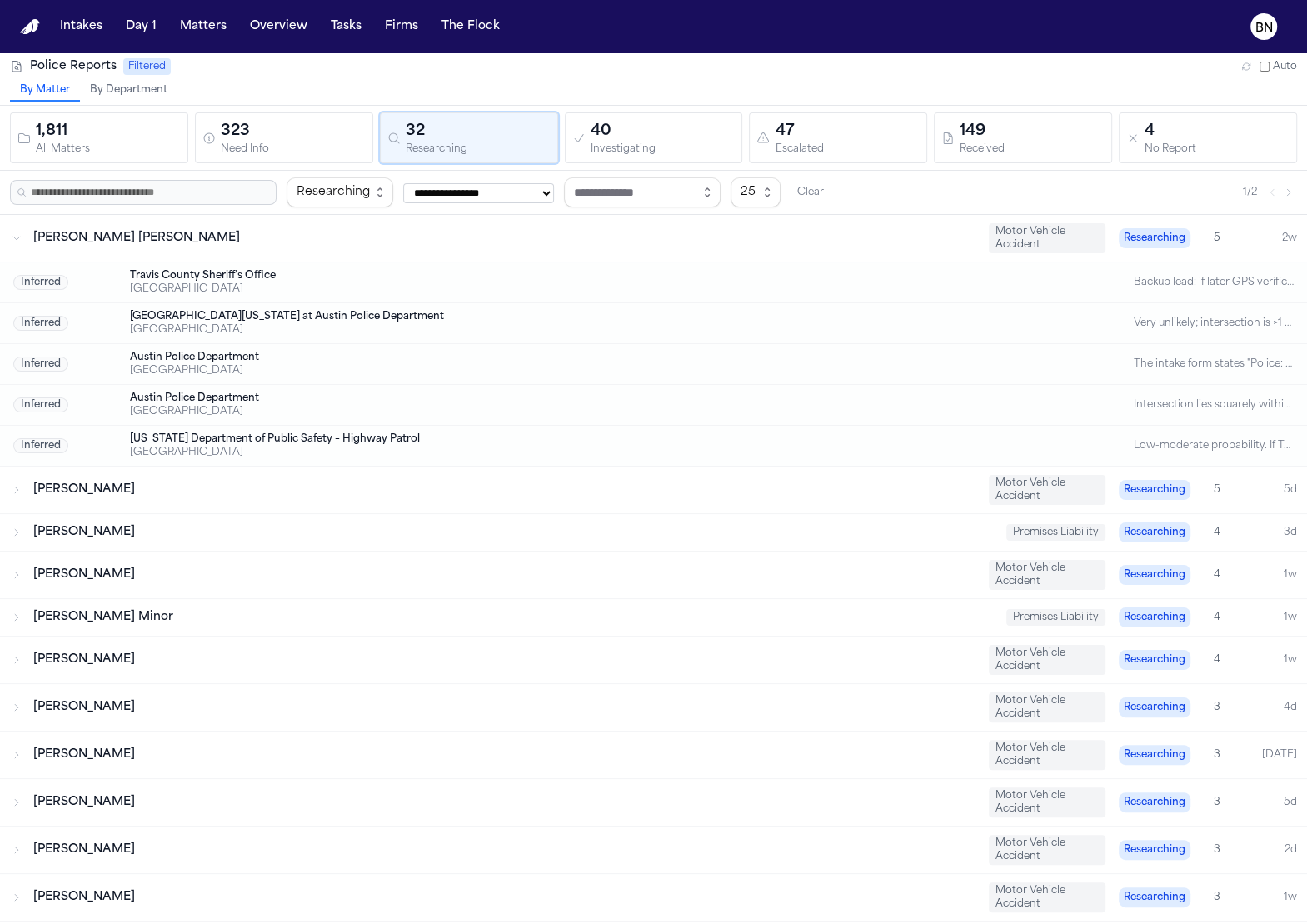
click at [609, 154] on div "Investigating" at bounding box center [663, 149] width 145 height 12
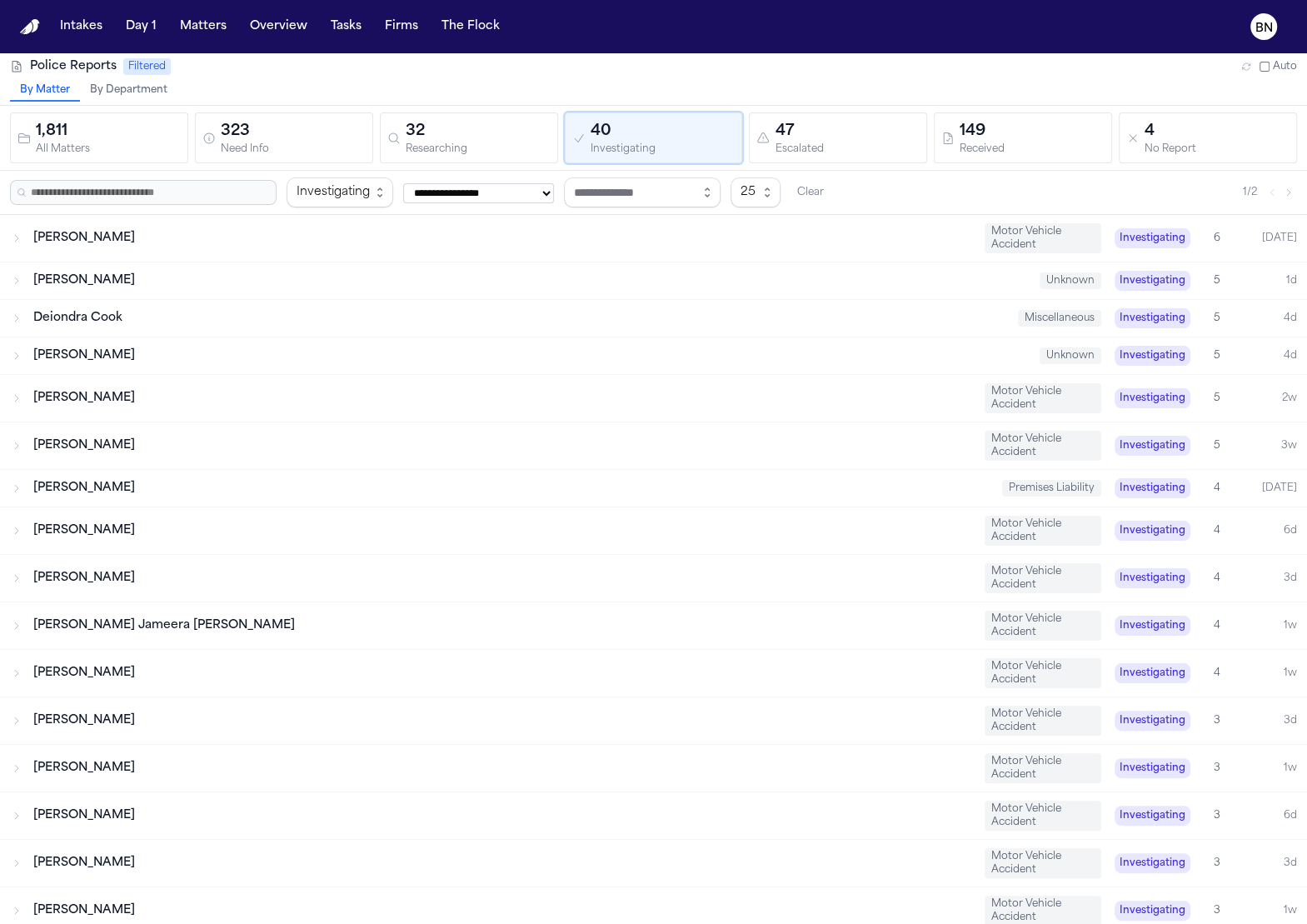
click at [464, 237] on div "[PERSON_NAME]" at bounding box center [502, 239] width 939 height 17
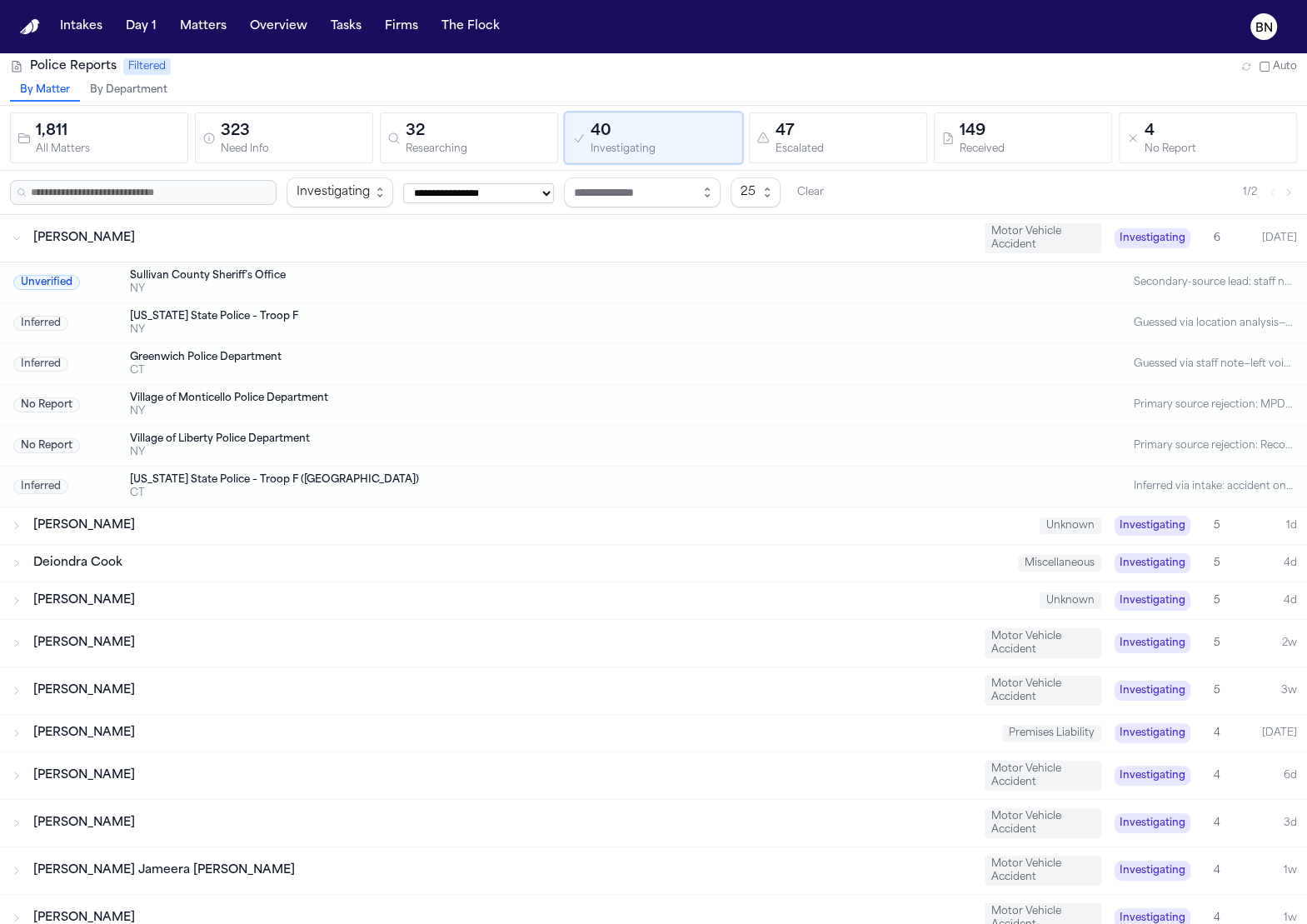
click at [466, 527] on div "[PERSON_NAME]" at bounding box center [529, 525] width 994 height 17
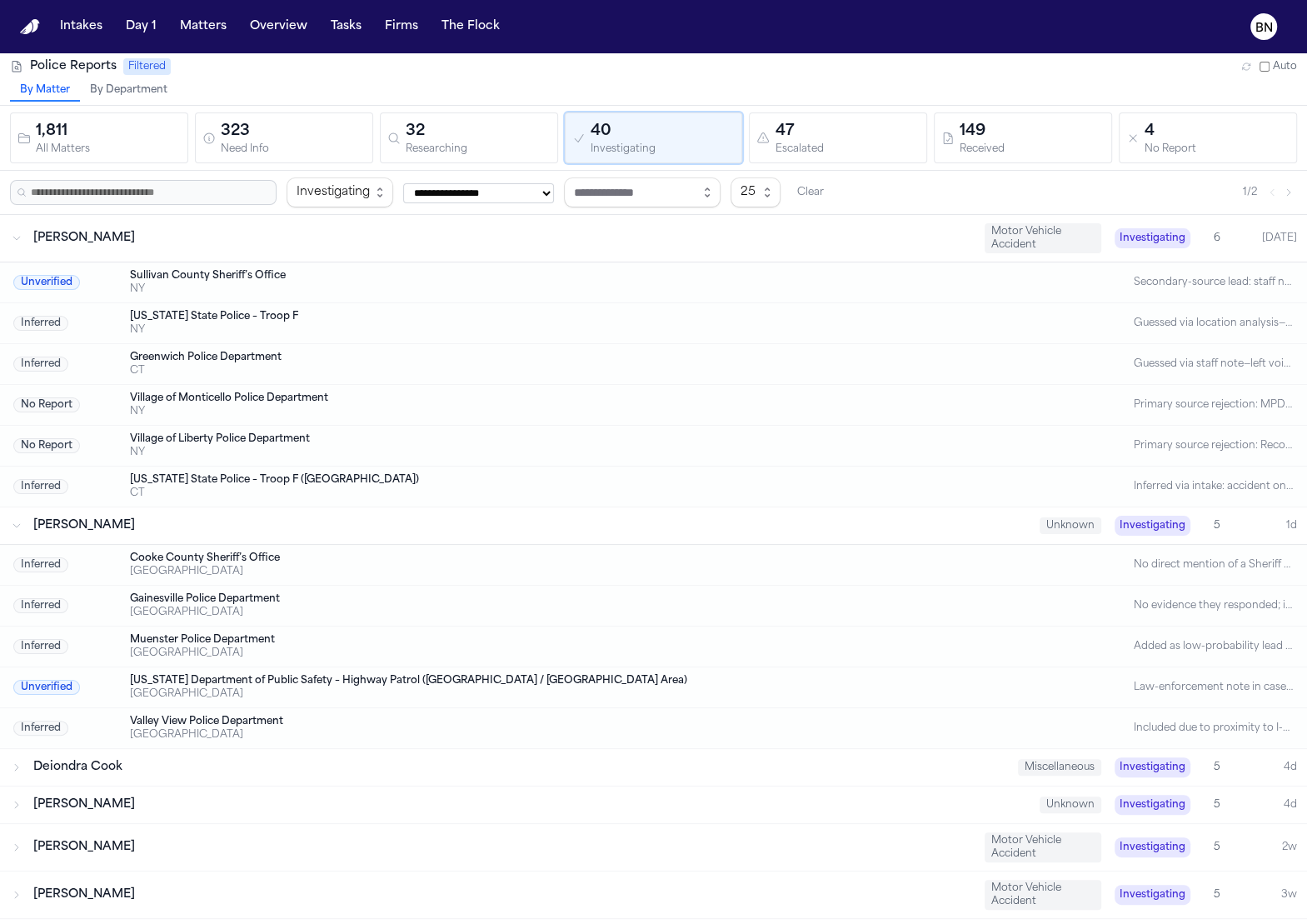
click at [468, 766] on div "Deiondra Cook" at bounding box center [519, 768] width 972 height 17
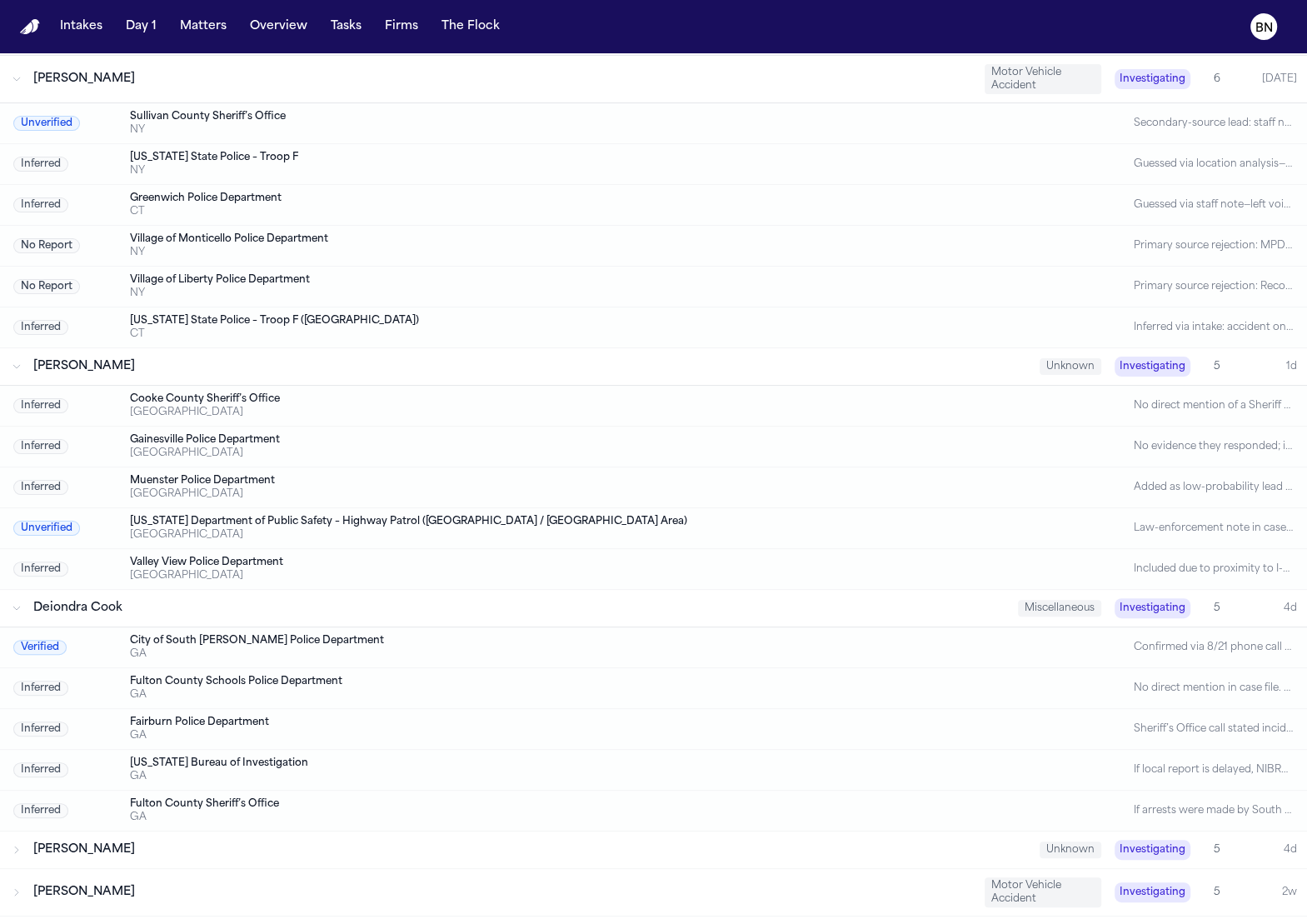
scroll to position [163, 0]
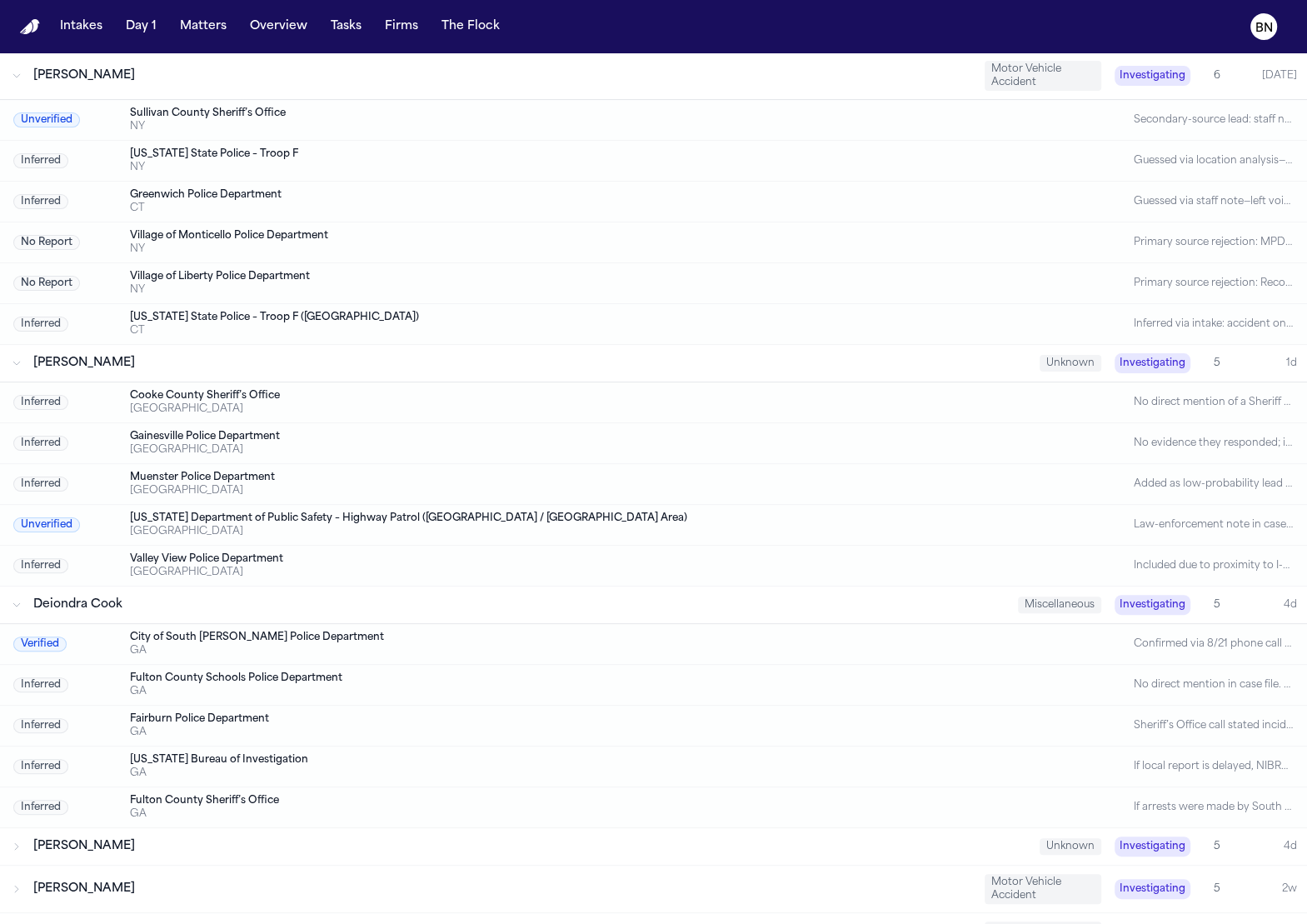
click at [613, 634] on div "City of South [PERSON_NAME] Police Department" at bounding box center [586, 637] width 914 height 13
click at [282, 644] on div "GA" at bounding box center [586, 650] width 914 height 13
click at [284, 631] on div "City of South [PERSON_NAME] Police Department" at bounding box center [586, 637] width 914 height 13
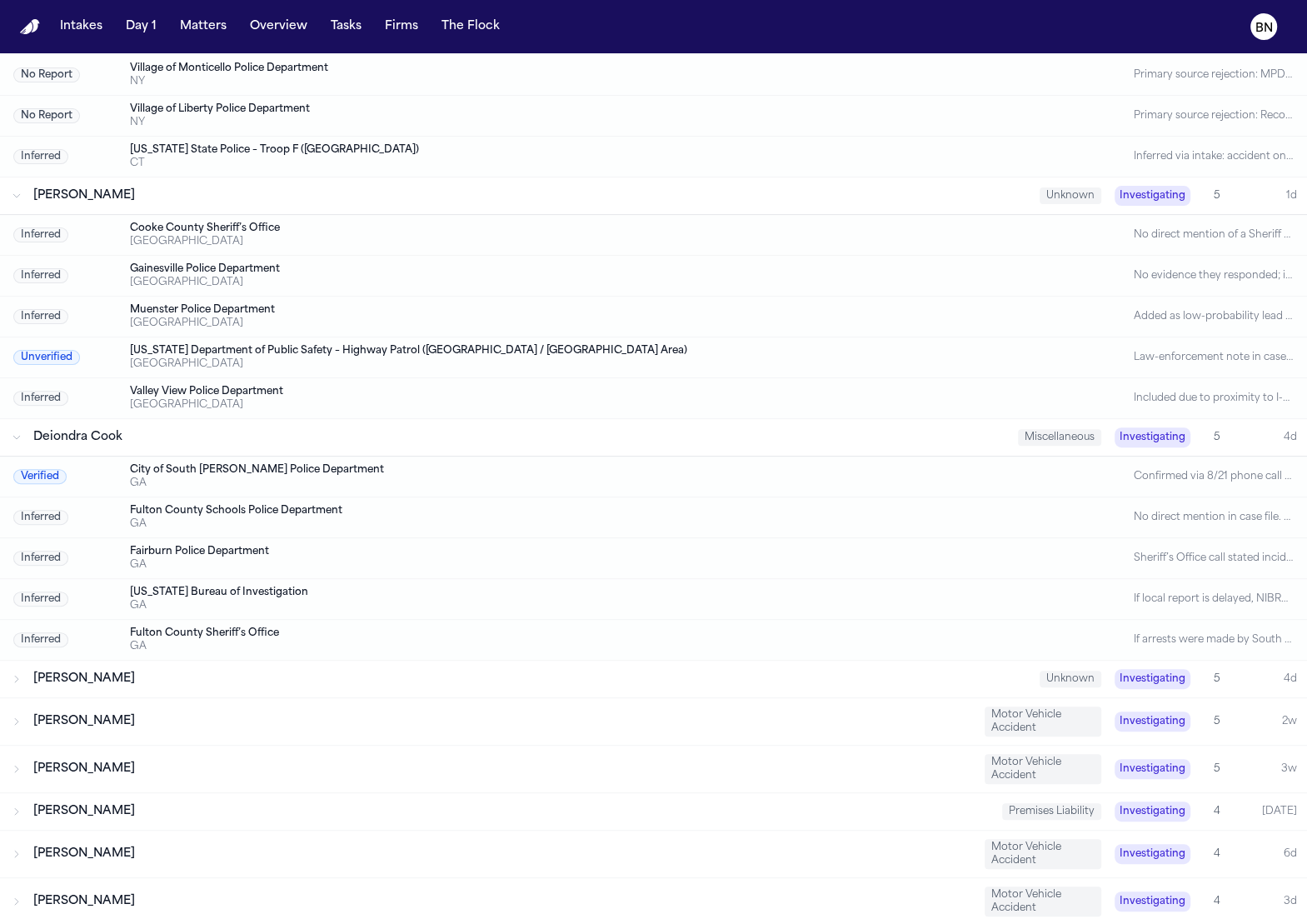
scroll to position [331, 0]
click at [286, 669] on div "[PERSON_NAME]" at bounding box center [529, 678] width 994 height 17
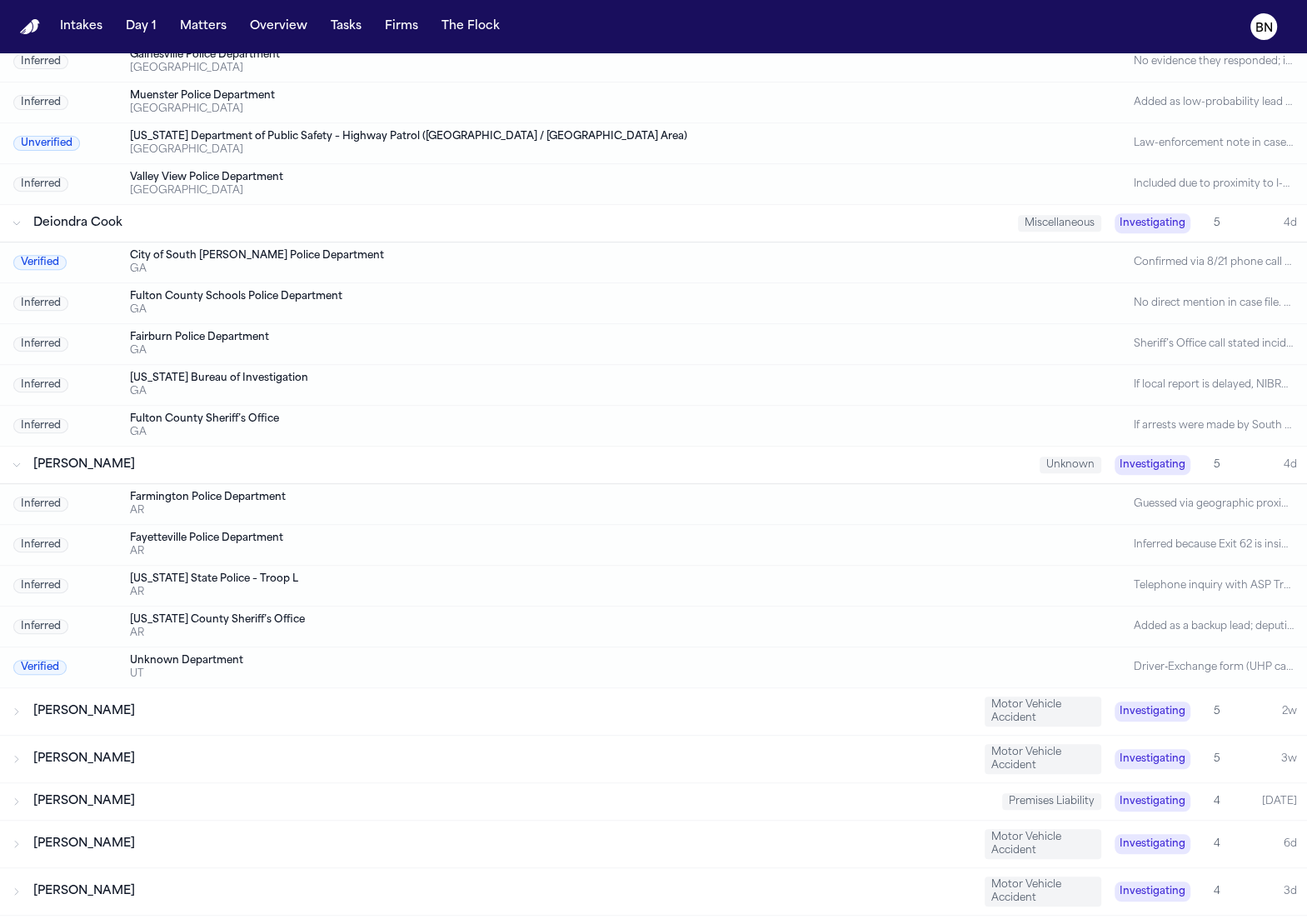
click at [360, 703] on div "[PERSON_NAME]" at bounding box center [502, 712] width 939 height 17
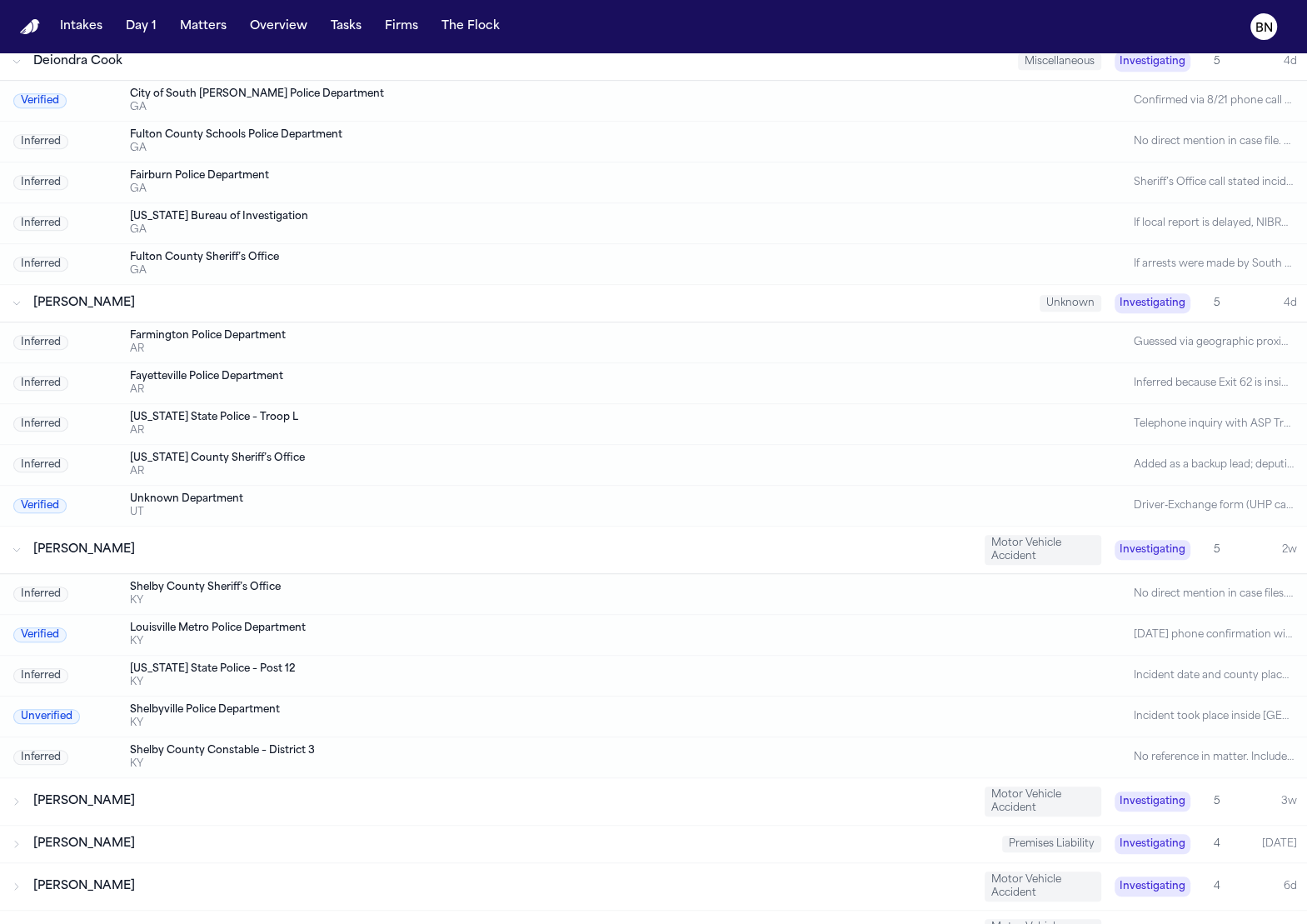
scroll to position [714, 0]
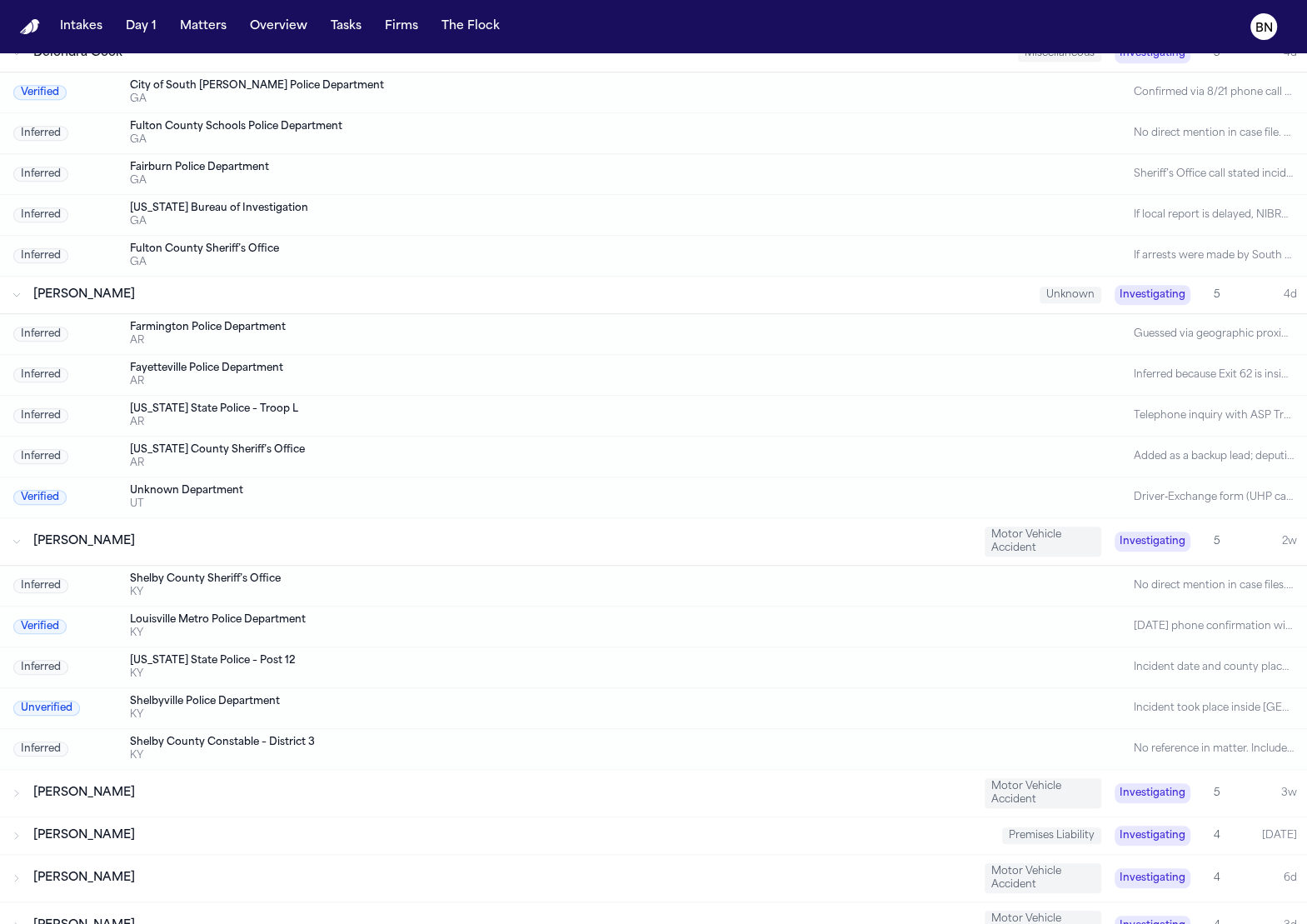
click at [1137, 620] on div "[DATE] phone confirmation with LMPD Records – staff re-confirmed crash report #…" at bounding box center [1213, 627] width 160 height 13
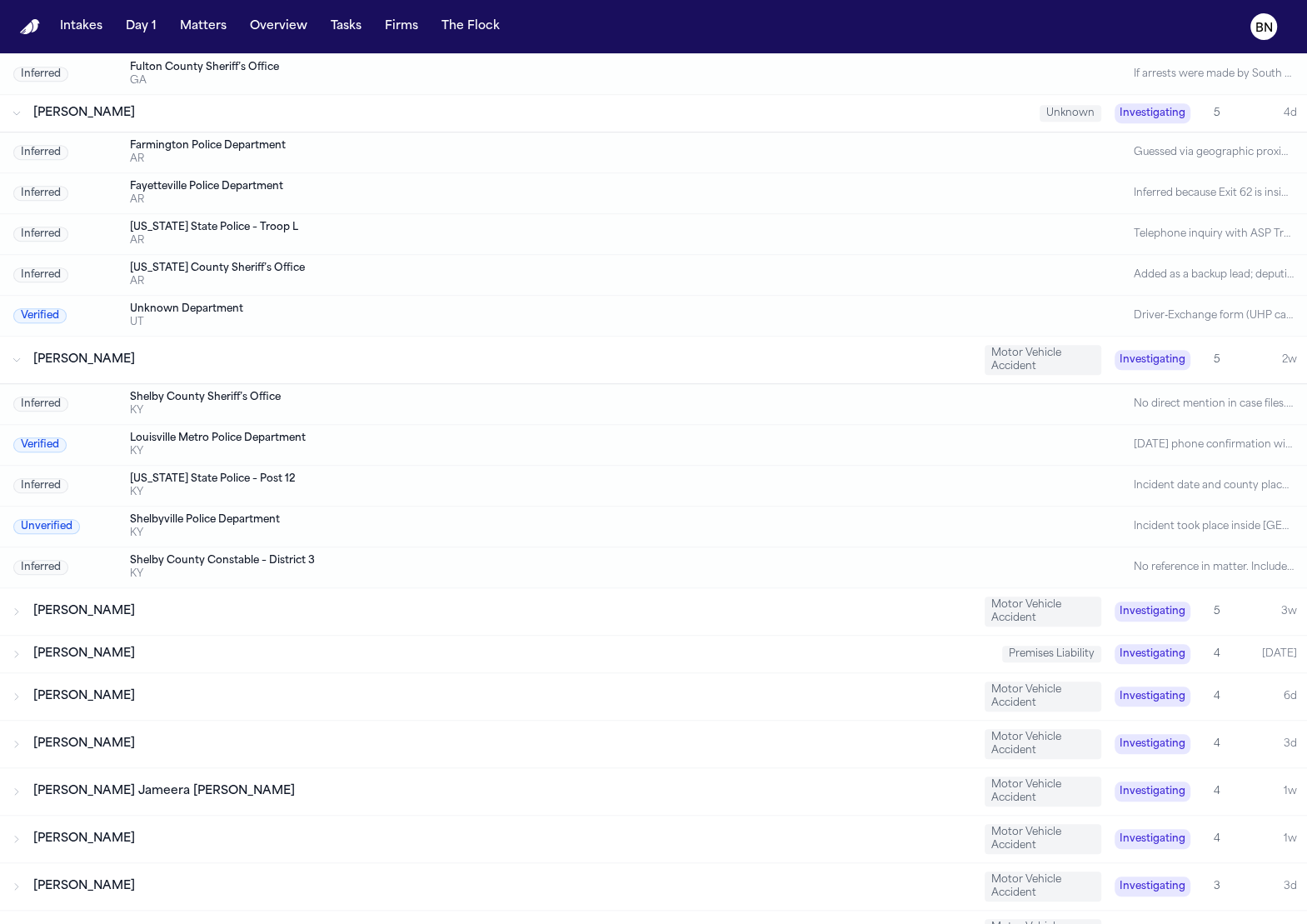
scroll to position [905, 0]
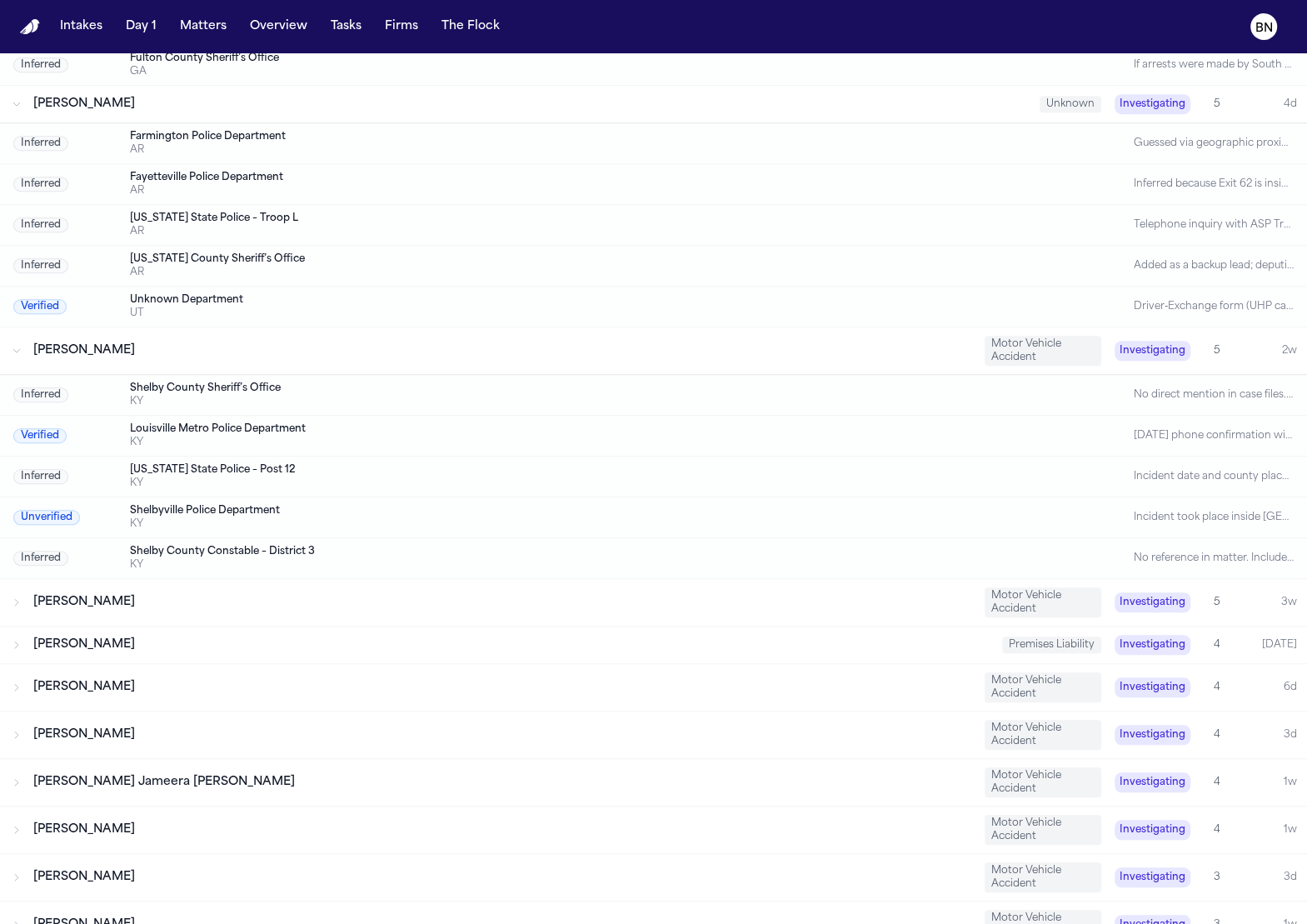
click at [827, 594] on div "Linda Parson" at bounding box center [502, 602] width 939 height 17
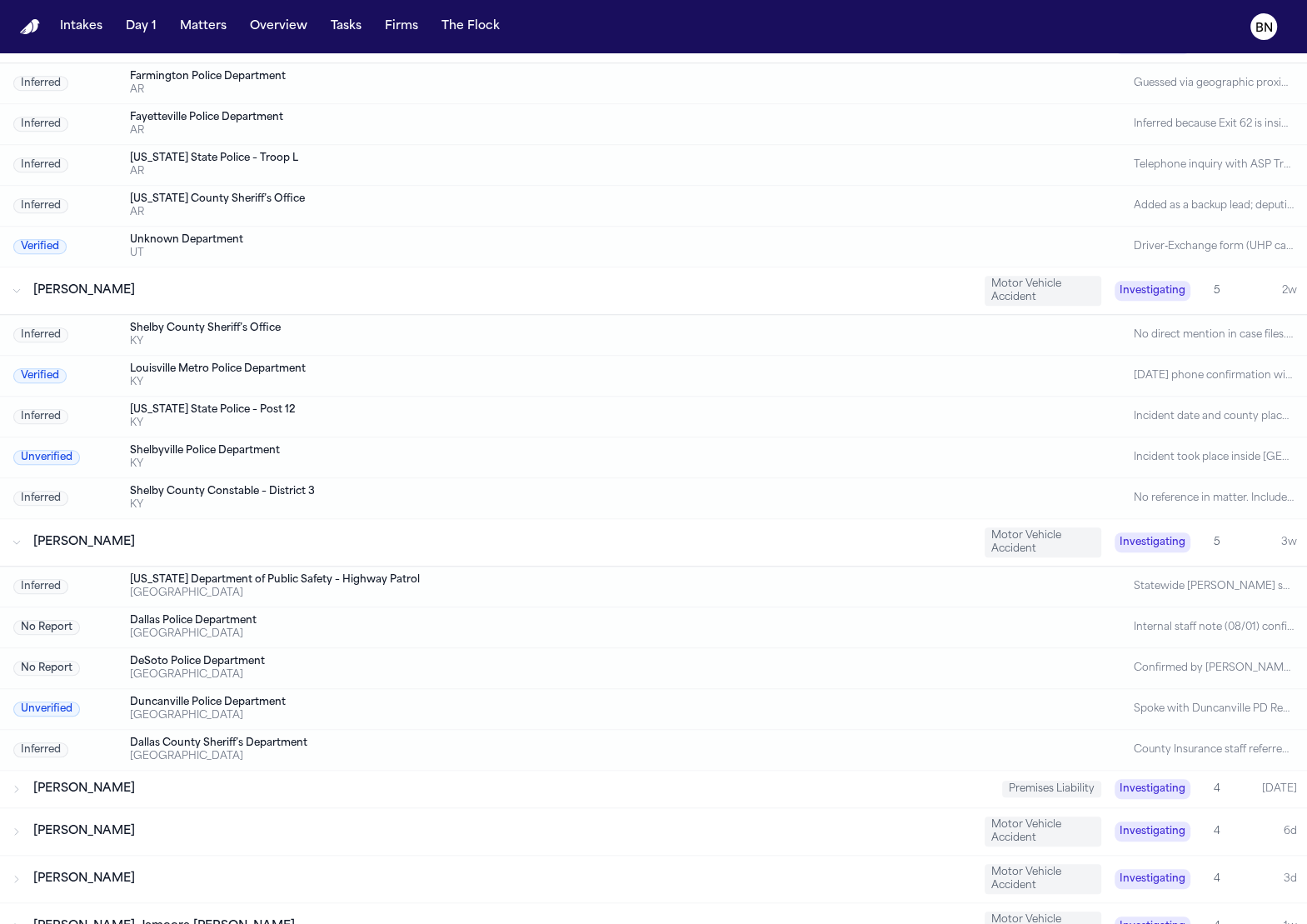
scroll to position [968, 0]
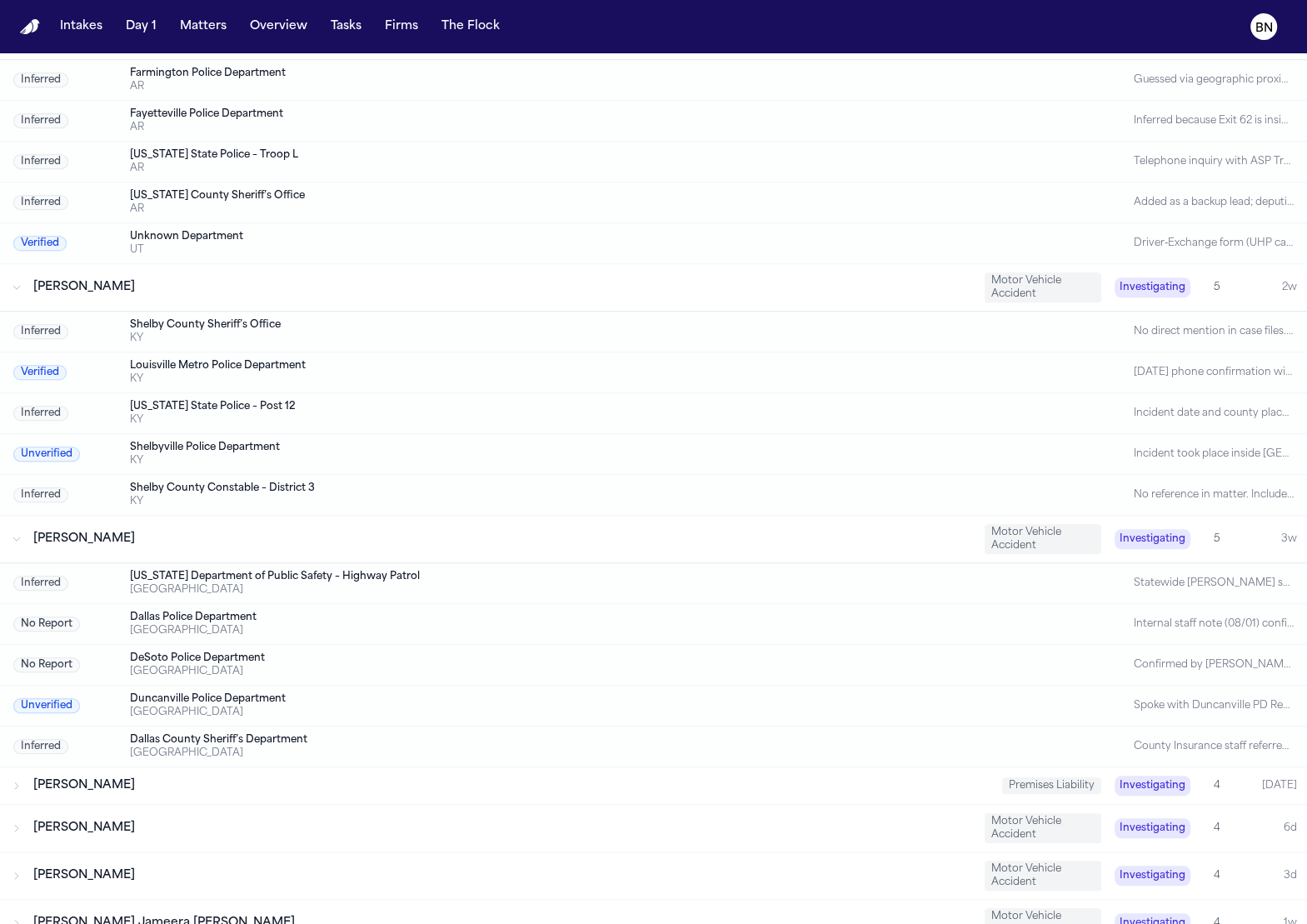
click at [743, 651] on div "DeSoto Police Department" at bounding box center [586, 658] width 914 height 13
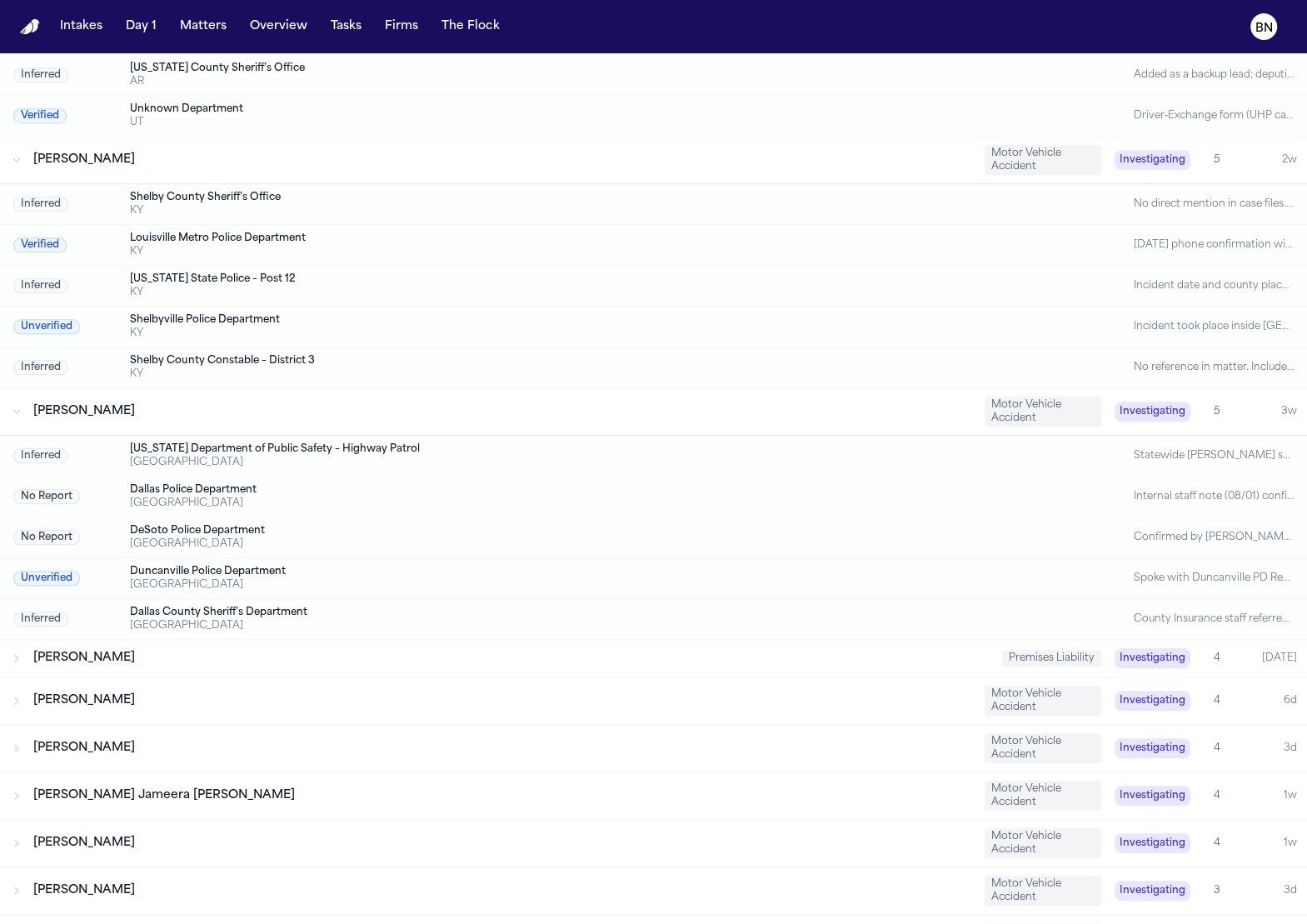
scroll to position [1095, 0]
click at [742, 649] on div "Mary Kamitsis" at bounding box center [510, 658] width 956 height 17
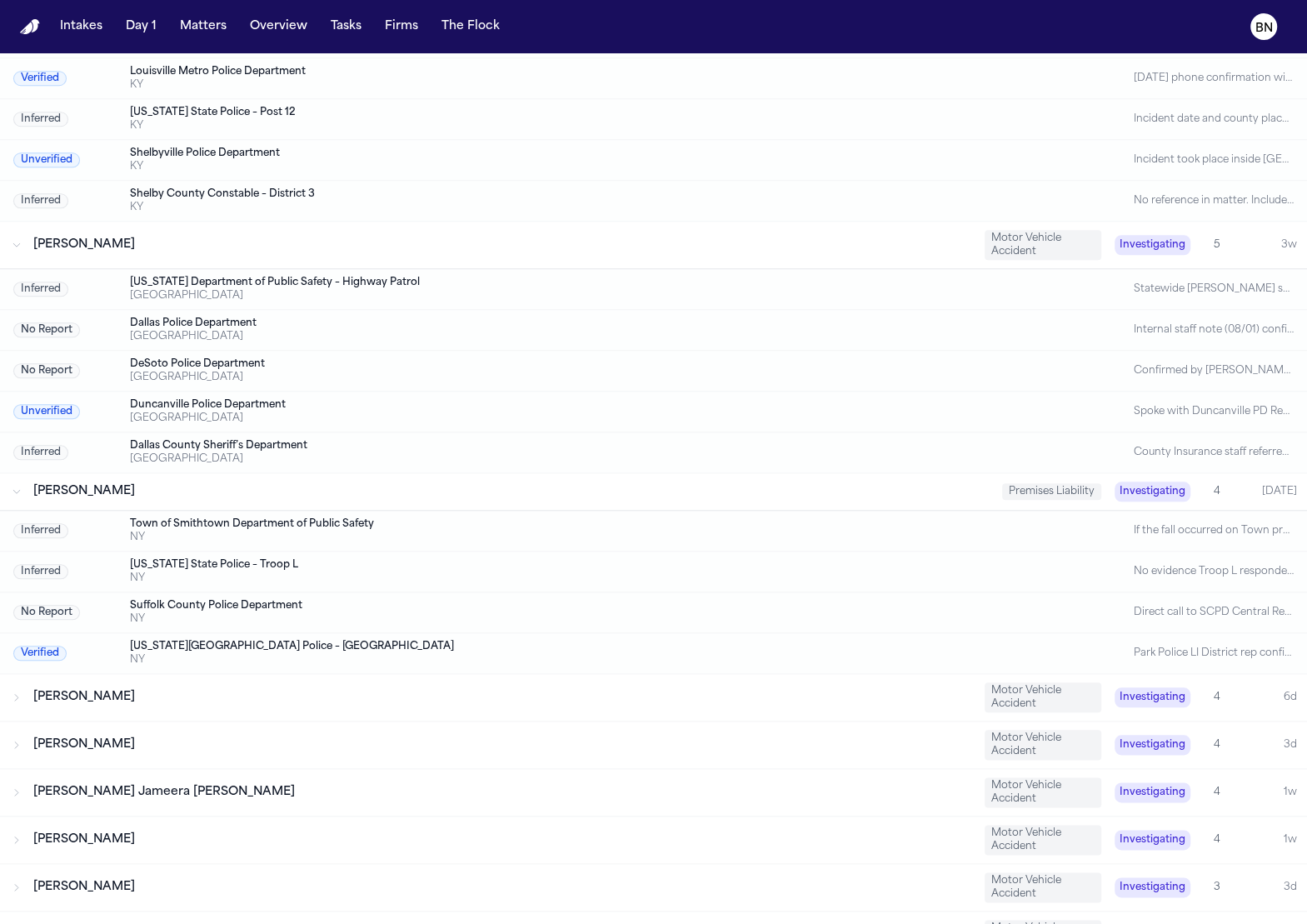
scroll to position [1270, 0]
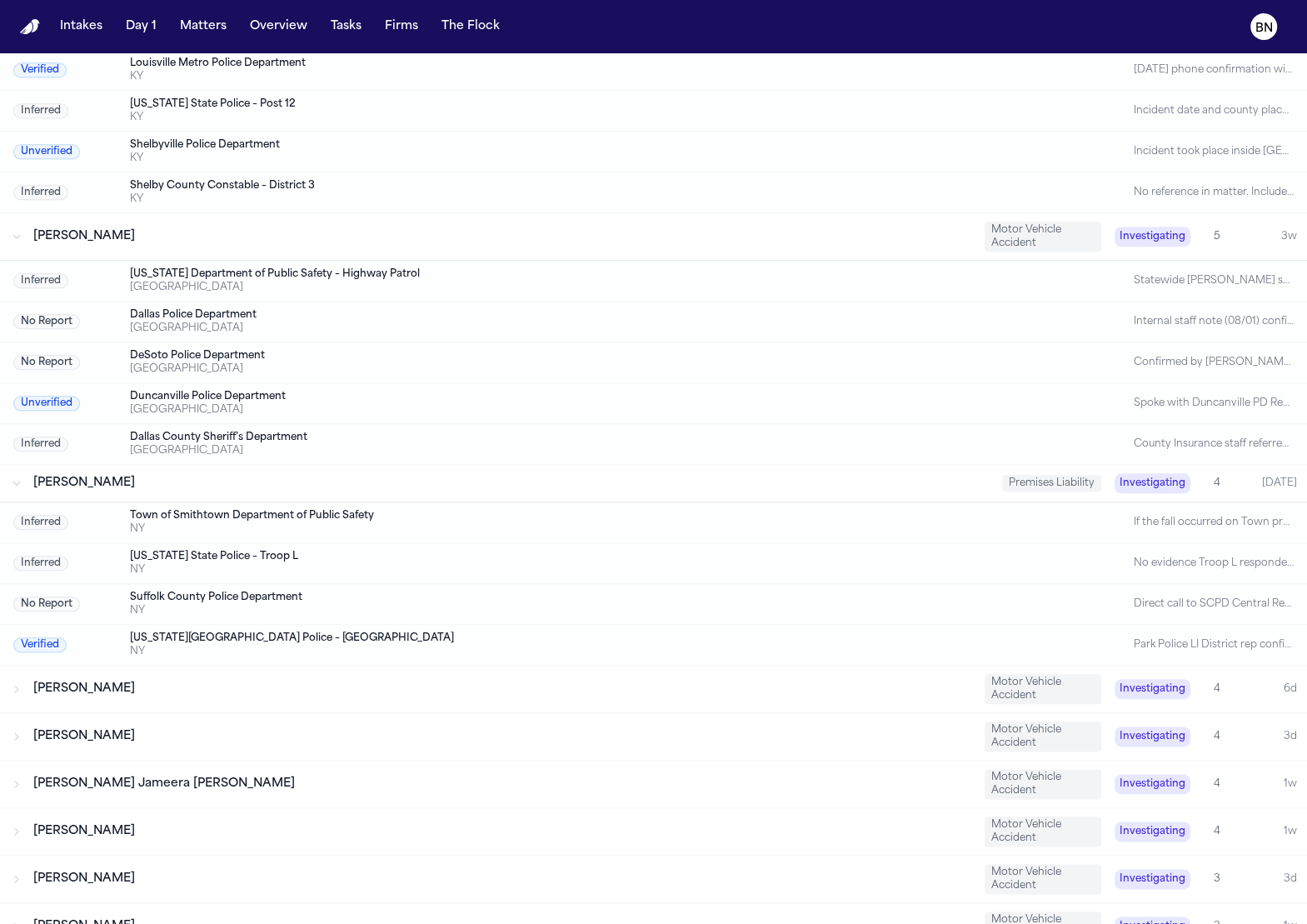
click at [742, 649] on div "Verified New York State Park Police – Long Island District NY Park Police LI Di…" at bounding box center [654, 645] width 1307 height 40
click at [743, 666] on div "Dinell Jones Motor Vehicle Accident Investigating 4 6d" at bounding box center [654, 688] width 1307 height 46
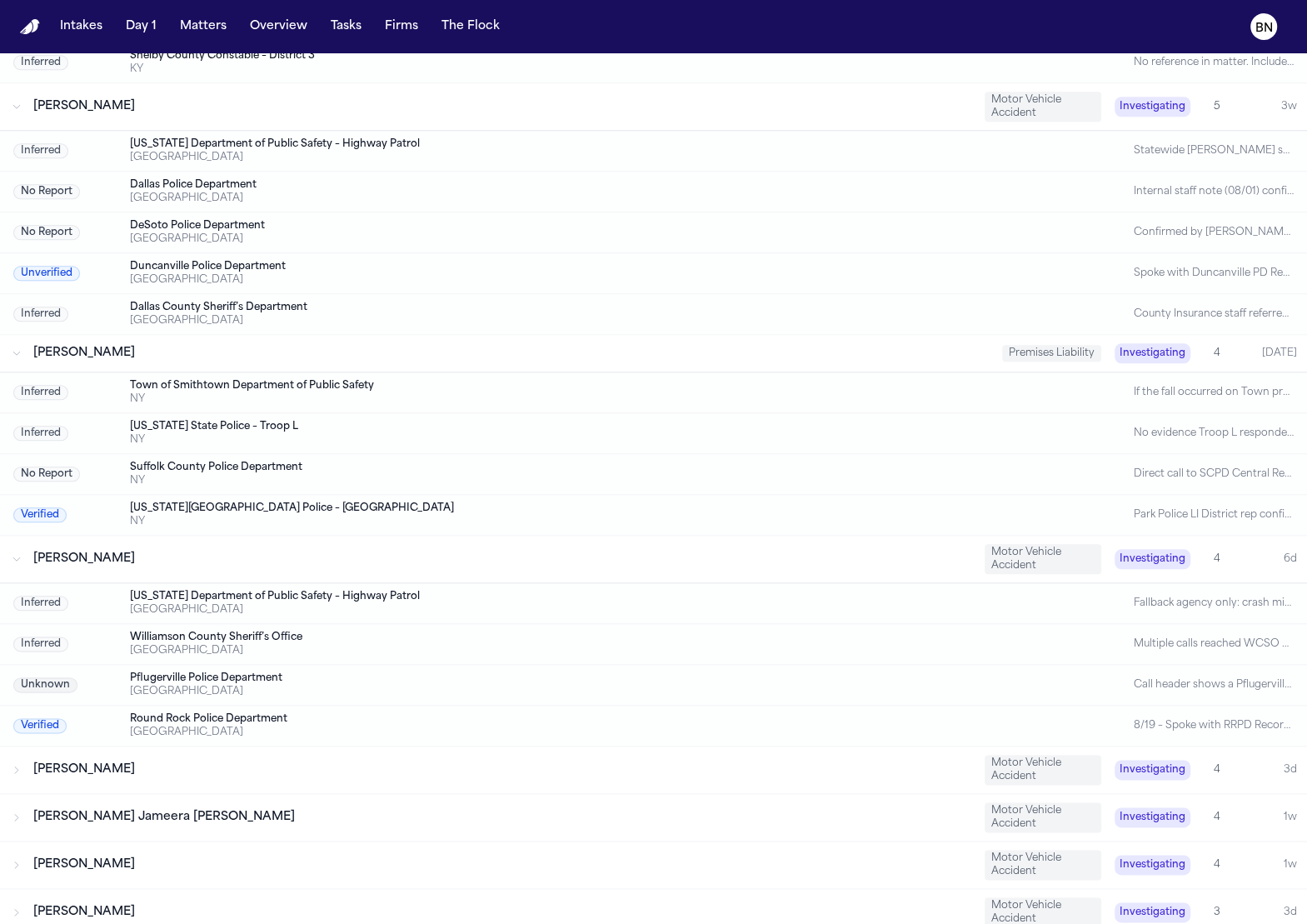
scroll to position [1417, 0]
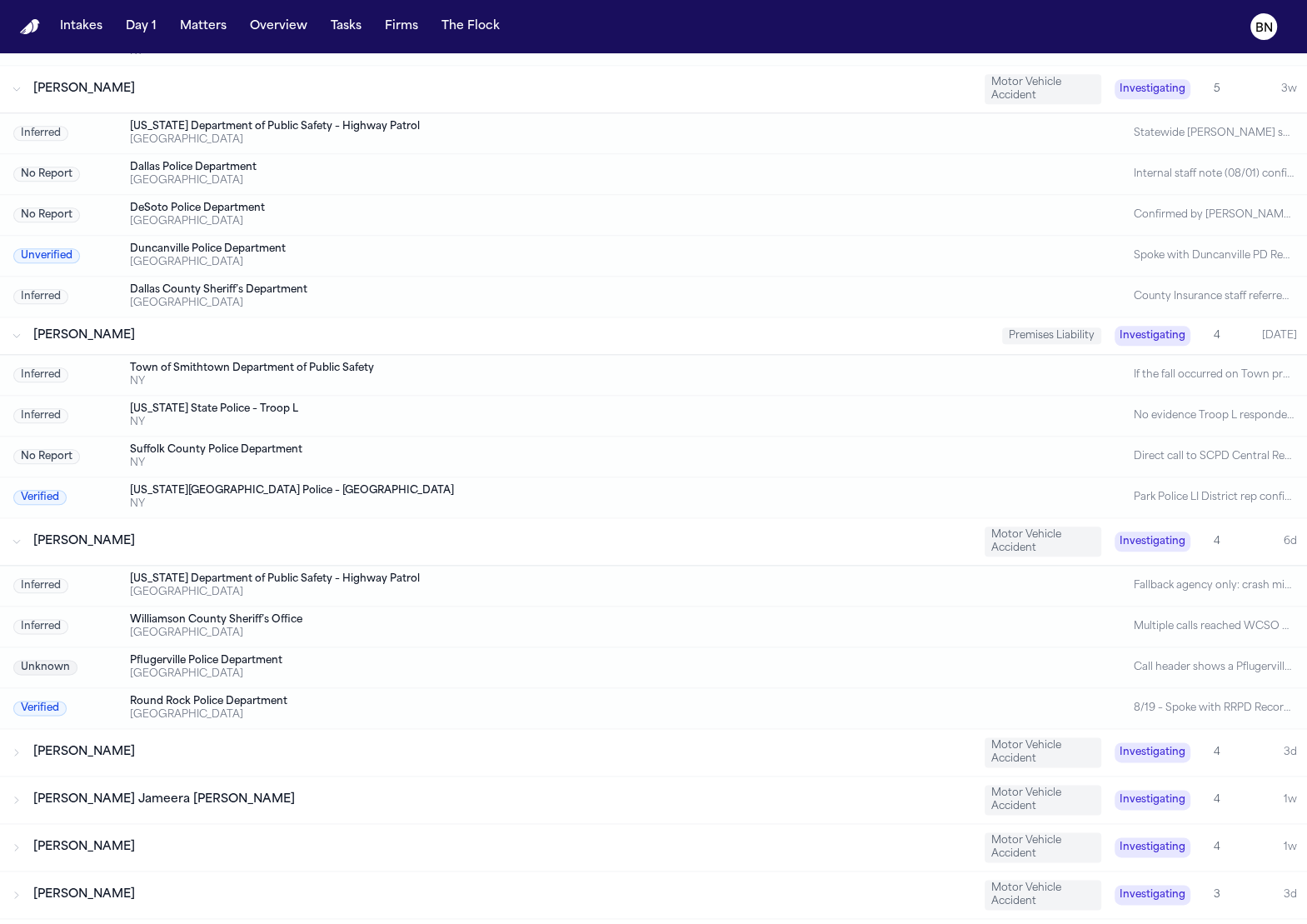
click at [745, 744] on div "Antwan Walker" at bounding box center [502, 753] width 939 height 17
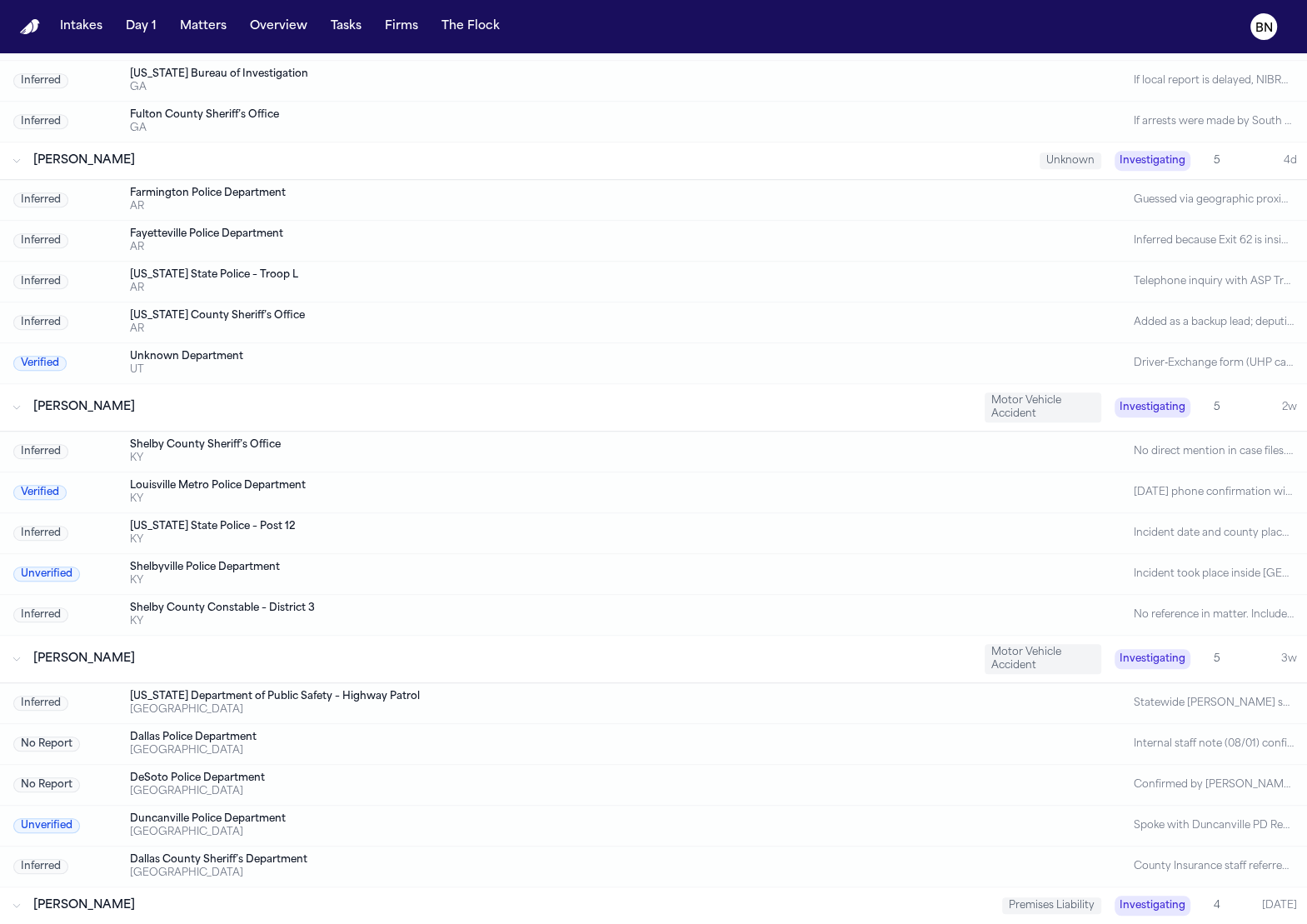
scroll to position [0, 0]
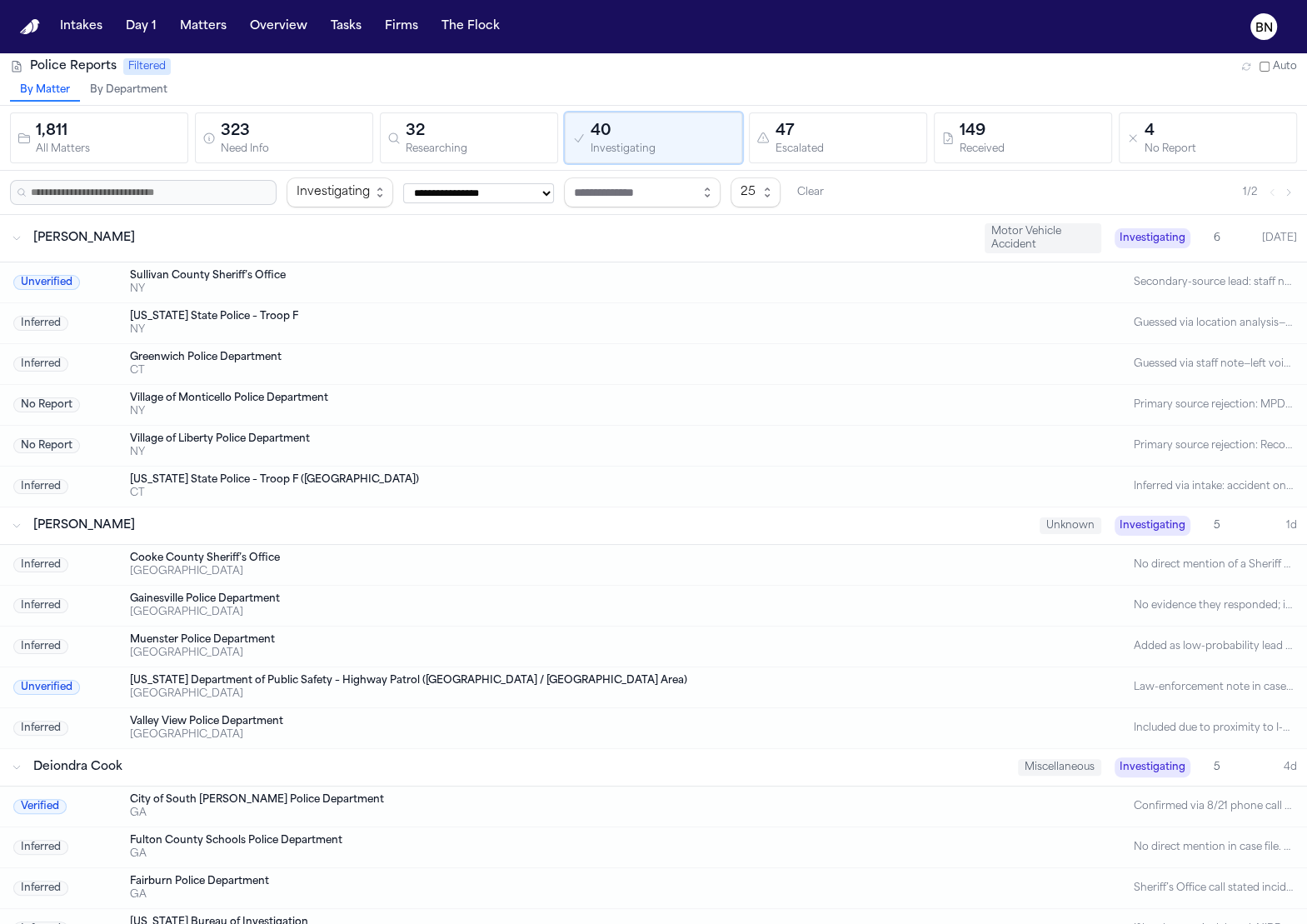
click at [553, 83] on div "By Matter By Department" at bounding box center [654, 92] width 1307 height 25
click at [810, 139] on div "47" at bounding box center [847, 132] width 145 height 24
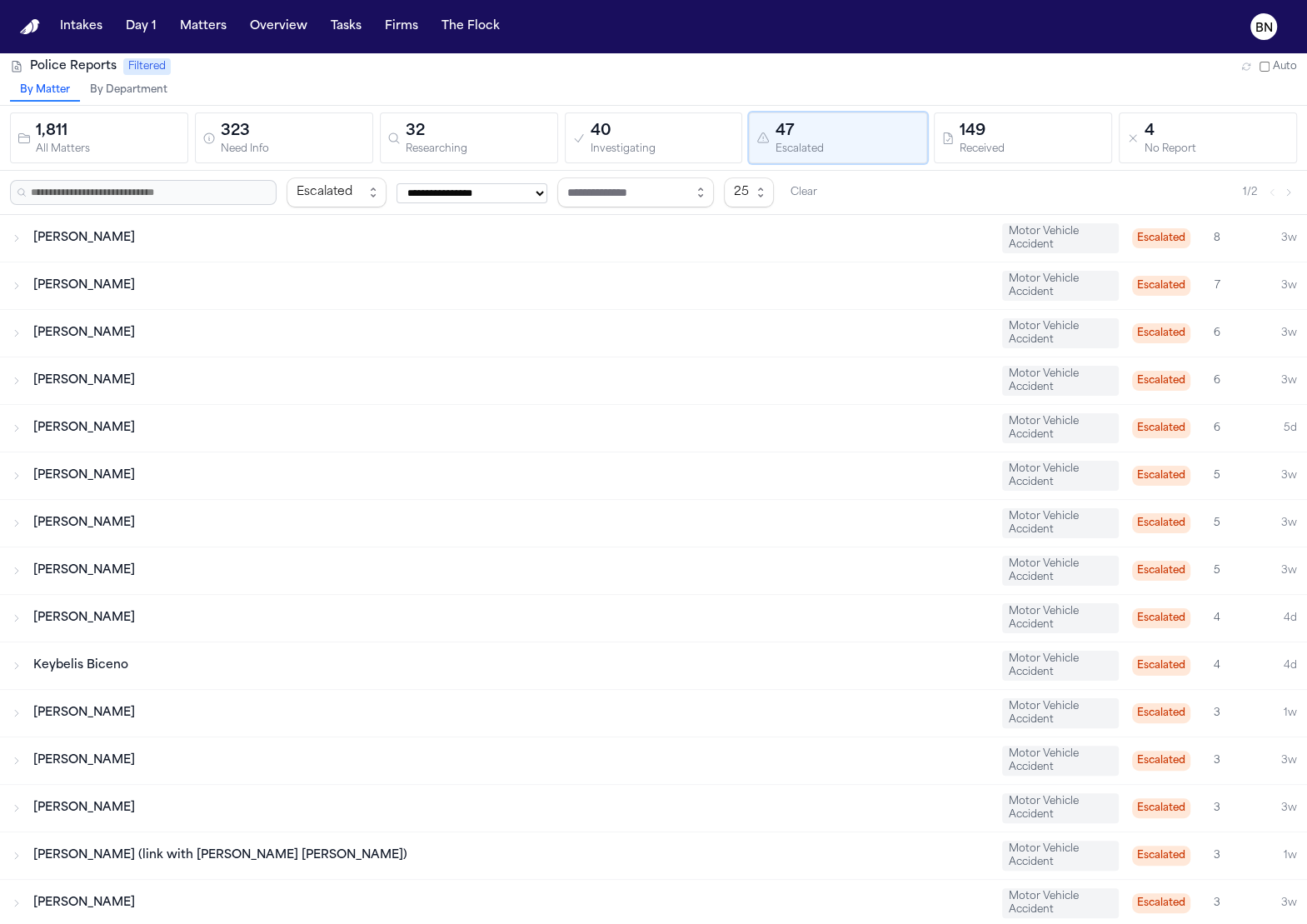
click at [667, 215] on div "Johnny Jones Motor Vehicle Accident Escalated 8 3w" at bounding box center [654, 238] width 1307 height 46
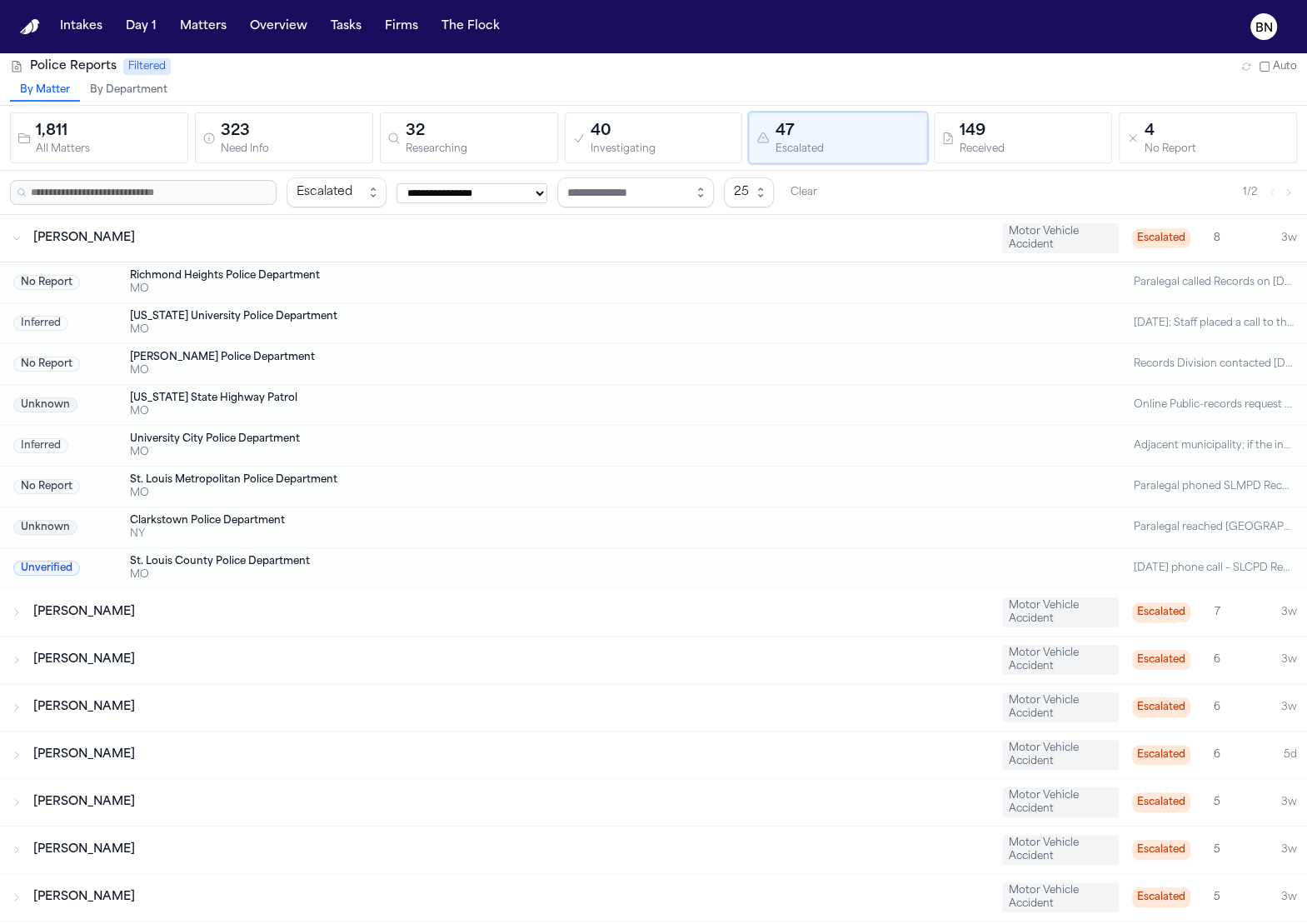
click at [640, 606] on div "[PERSON_NAME]" at bounding box center [510, 613] width 956 height 17
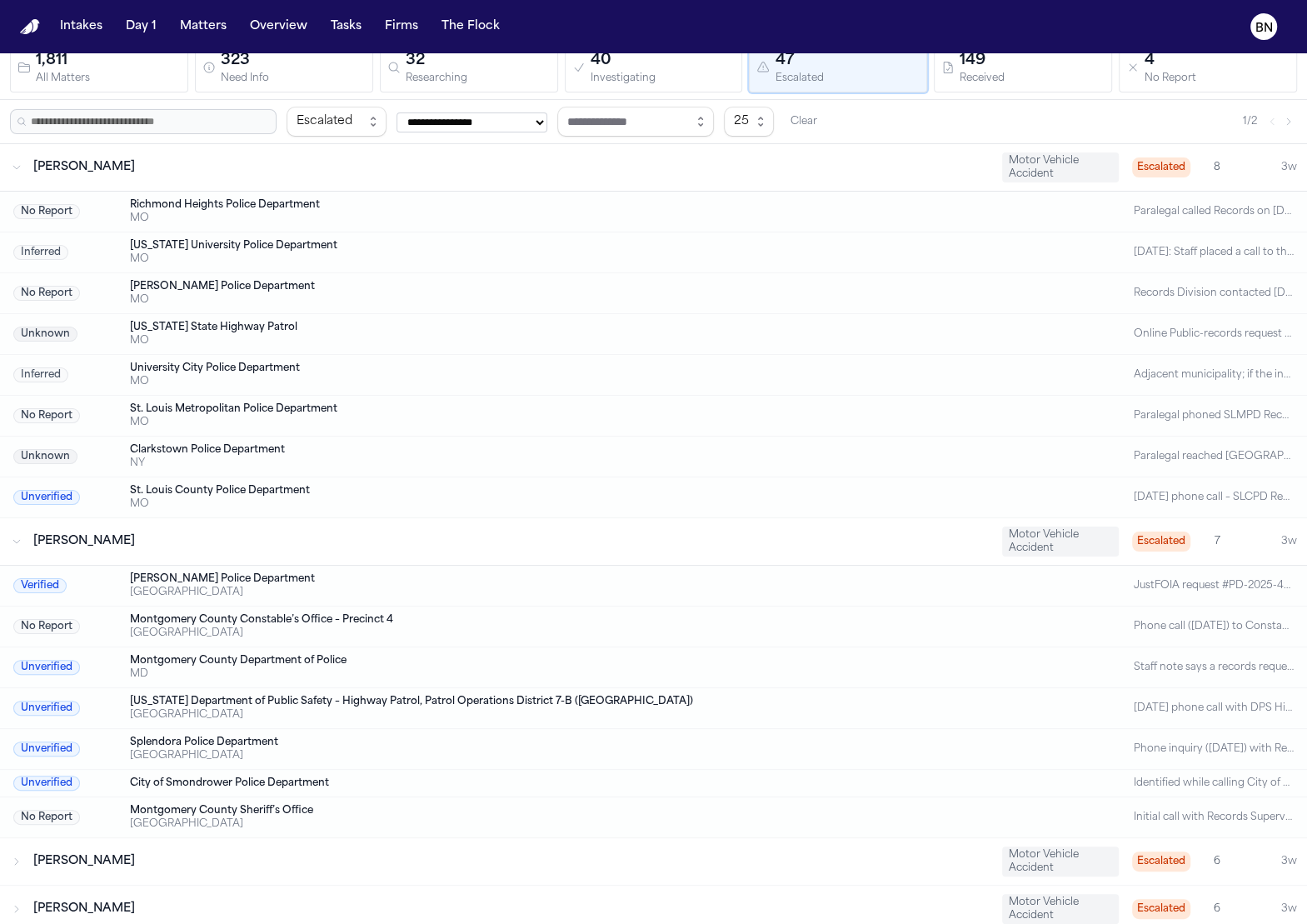
scroll to position [72, 0]
click at [618, 585] on div "TX" at bounding box center [586, 592] width 914 height 13
click at [241, 574] on div "Montgomery Police Department" at bounding box center [586, 578] width 914 height 13
click at [312, 520] on div "Qurratulain Sohail Motor Vehicle Accident Escalated 7 3w" at bounding box center [654, 540] width 1307 height 46
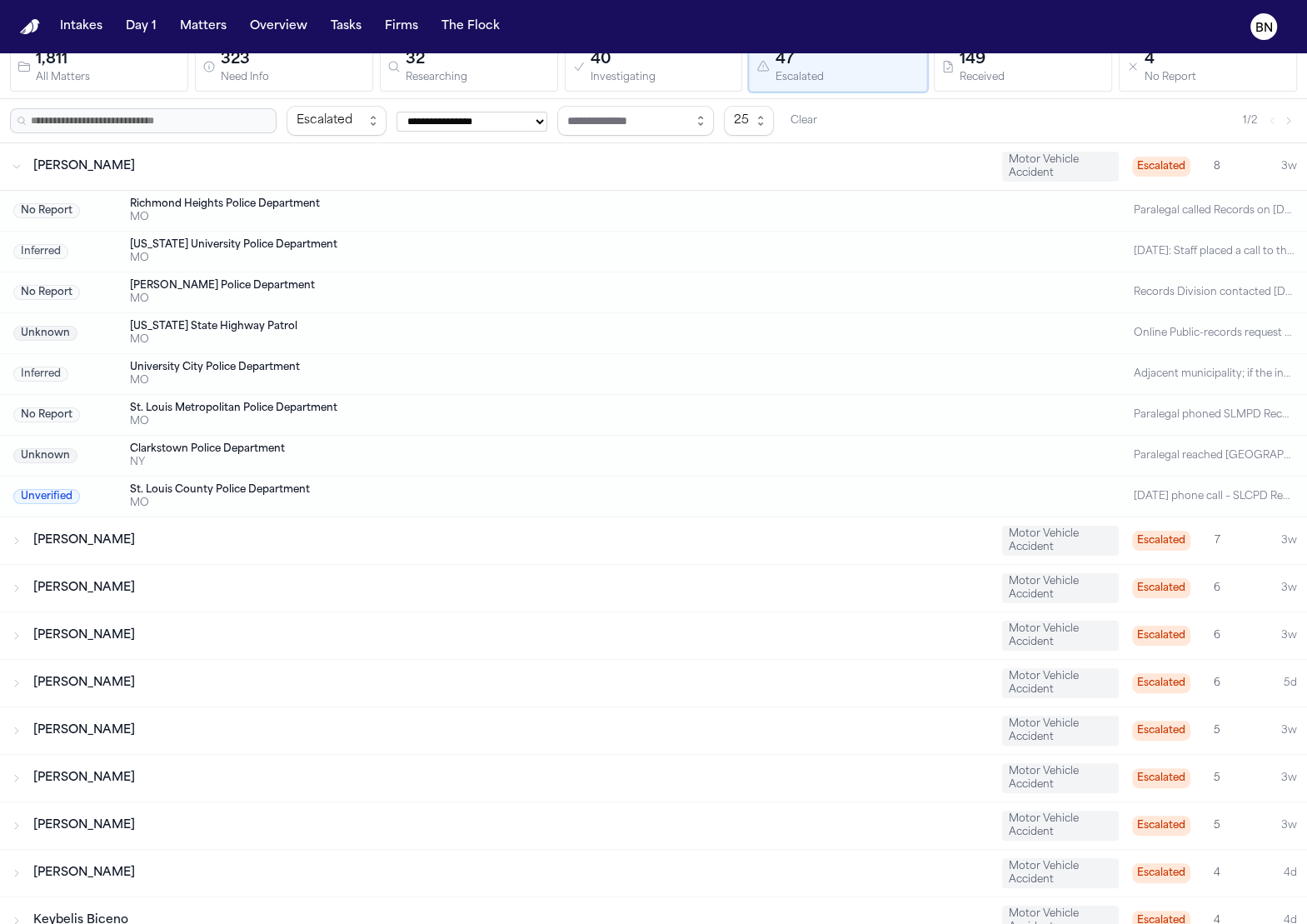
scroll to position [116, 0]
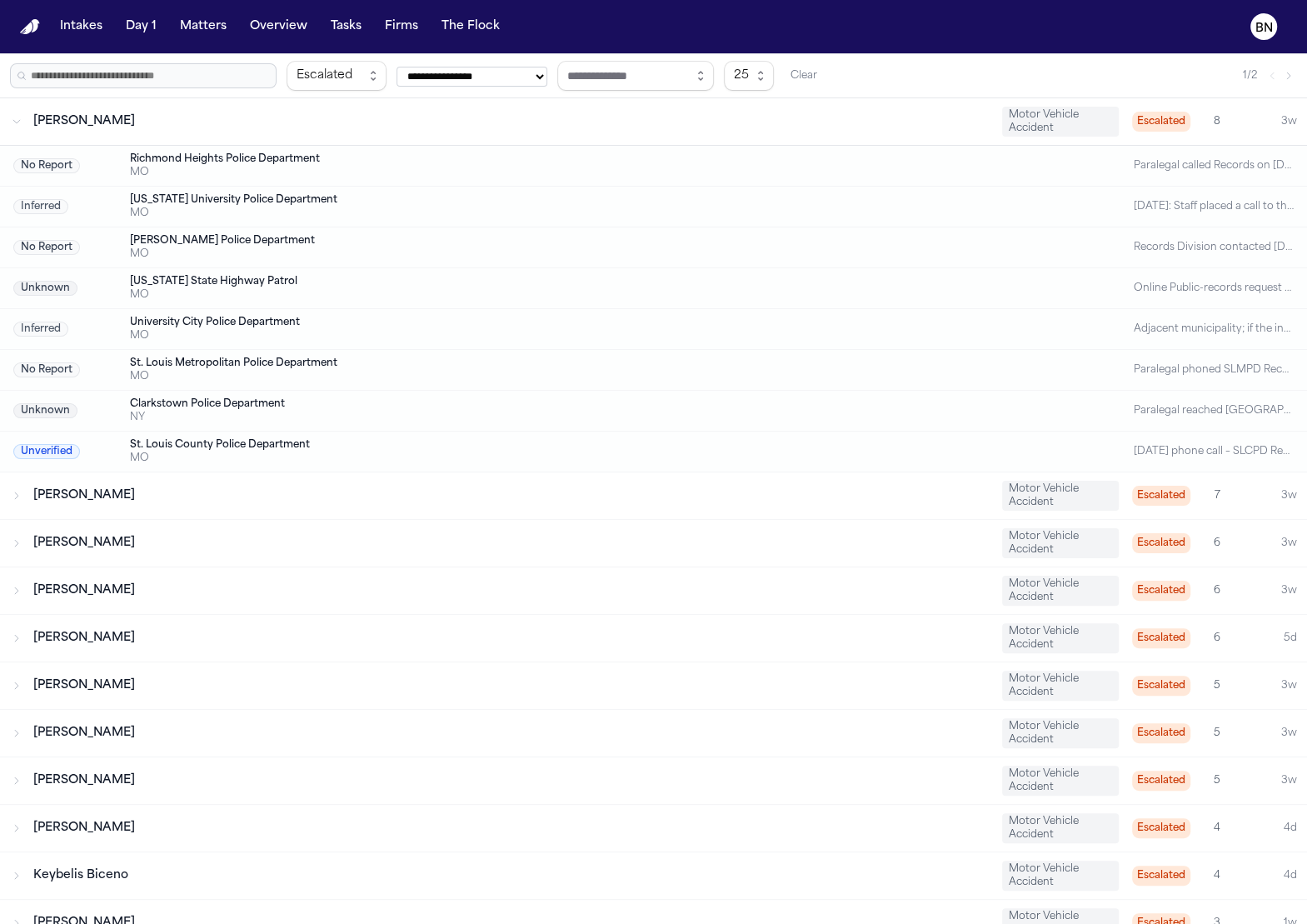
click at [311, 527] on div "Jennifer Hernandez Motor Vehicle Accident Escalated 6 3w" at bounding box center [654, 542] width 1307 height 46
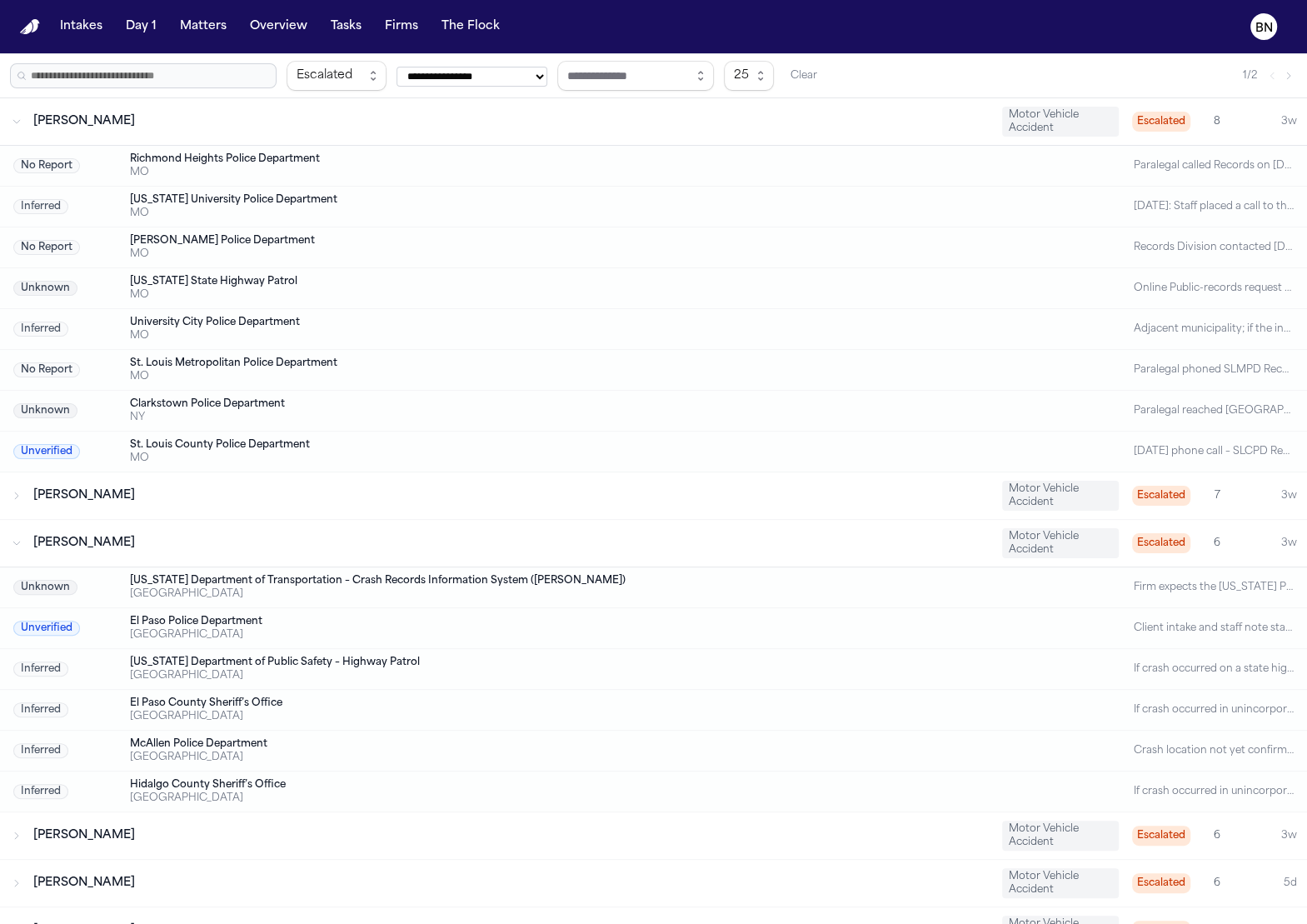
click at [311, 529] on div "Jennifer Hernandez Motor Vehicle Accident Escalated 6 3w" at bounding box center [654, 542] width 1307 height 46
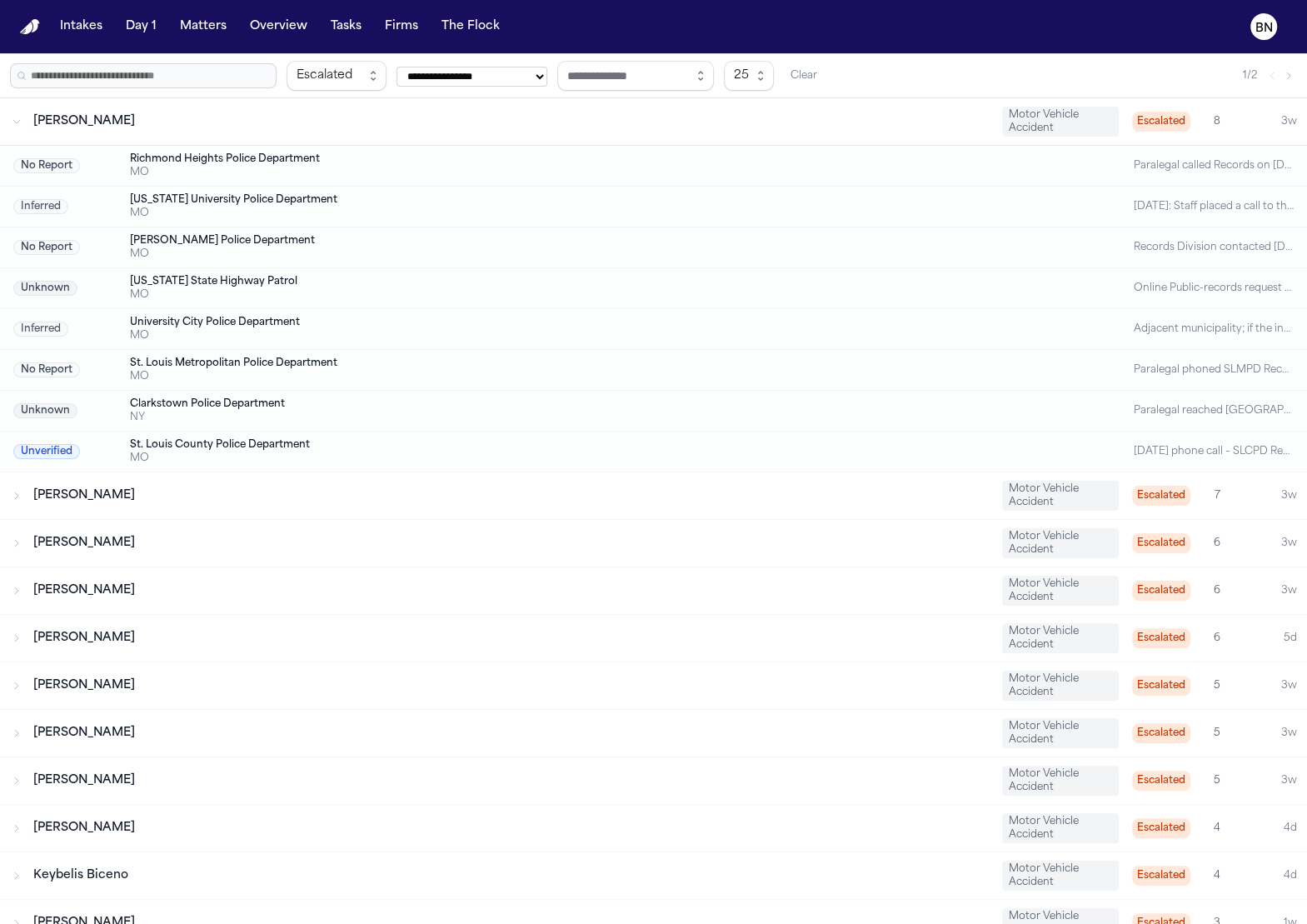
click at [315, 593] on div "[PERSON_NAME]" at bounding box center [510, 591] width 956 height 17
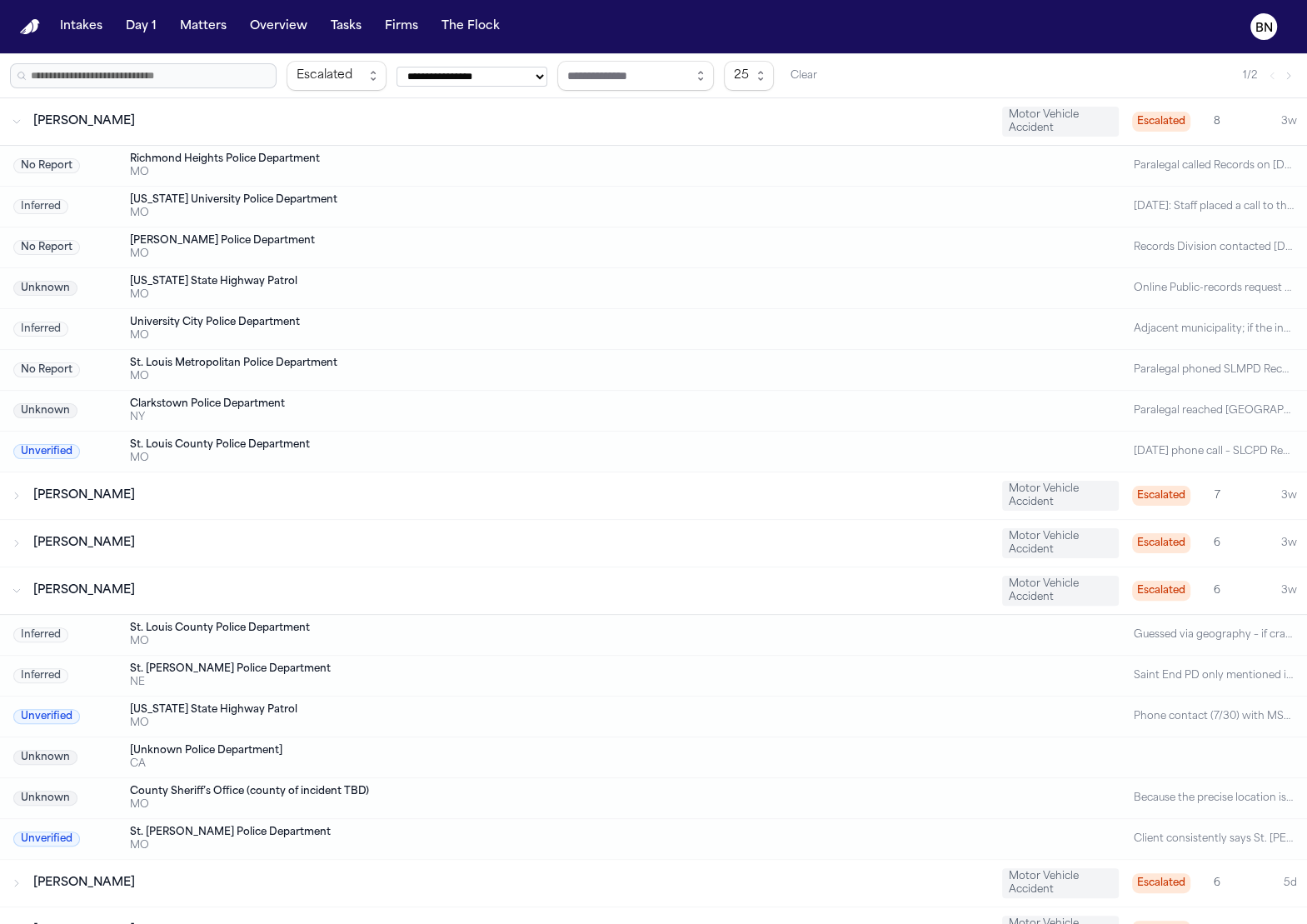
click at [317, 587] on div "[PERSON_NAME]" at bounding box center [510, 591] width 956 height 17
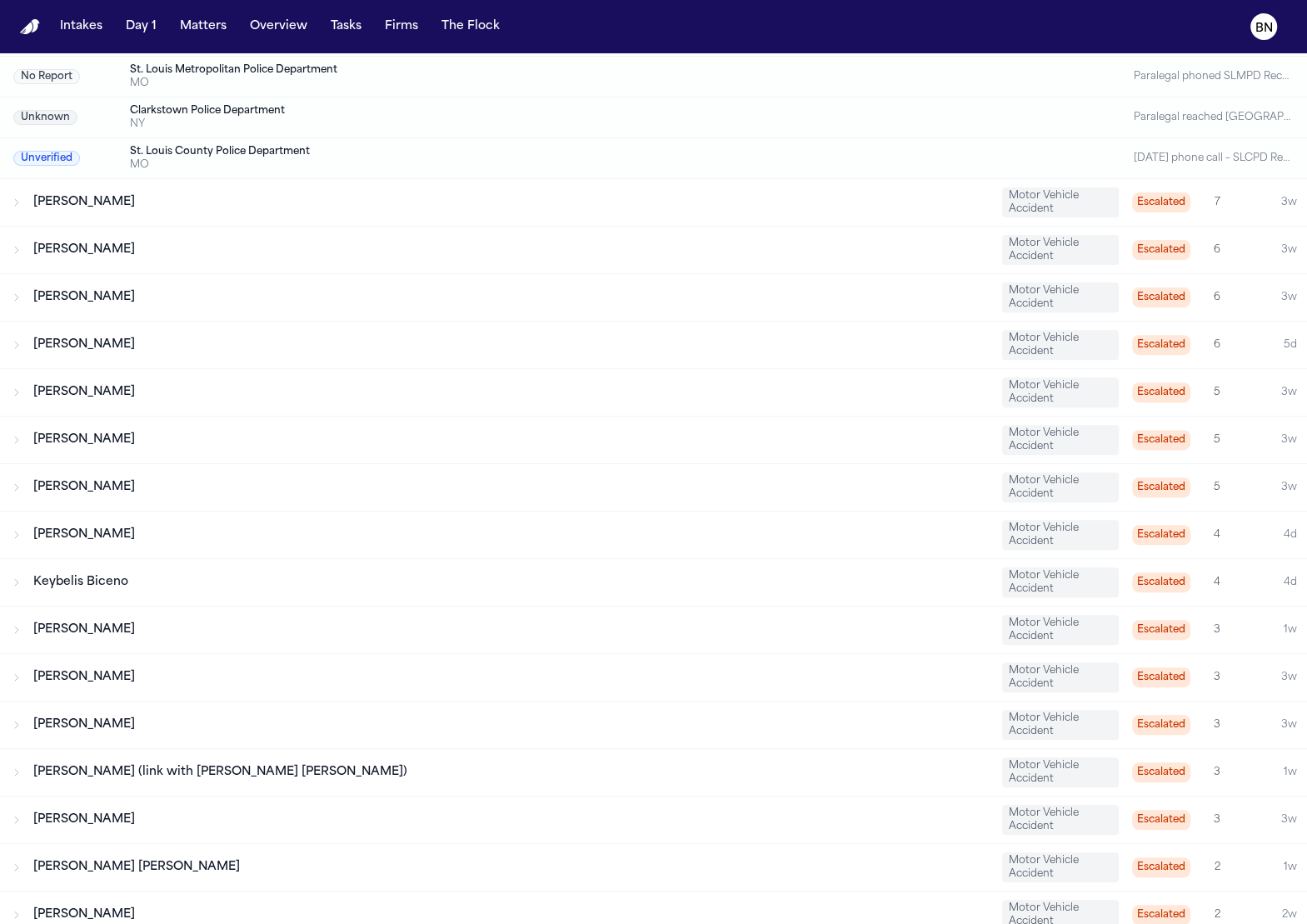
scroll to position [0, 0]
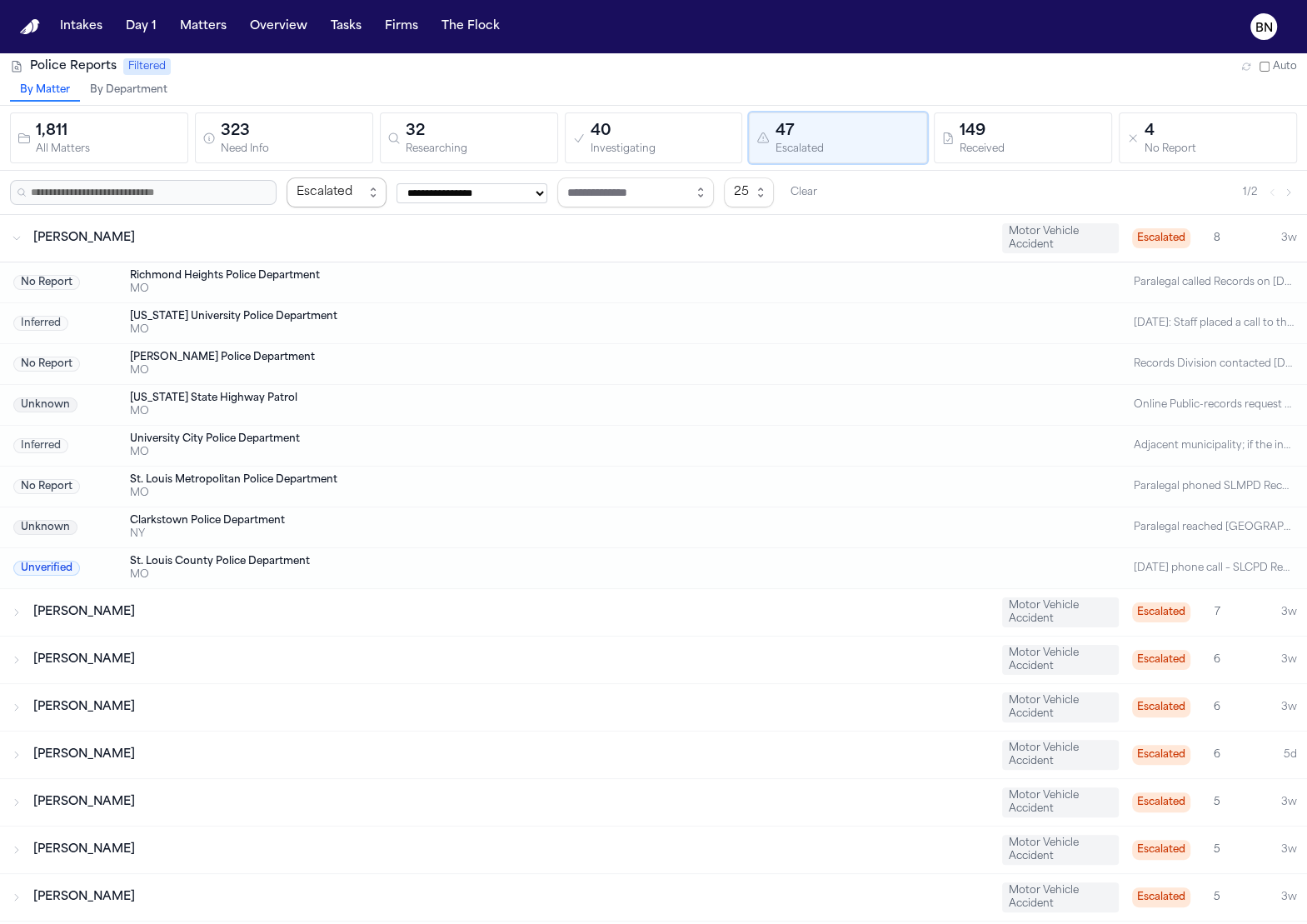
click at [325, 191] on div "Escalated" at bounding box center [330, 192] width 66 height 20
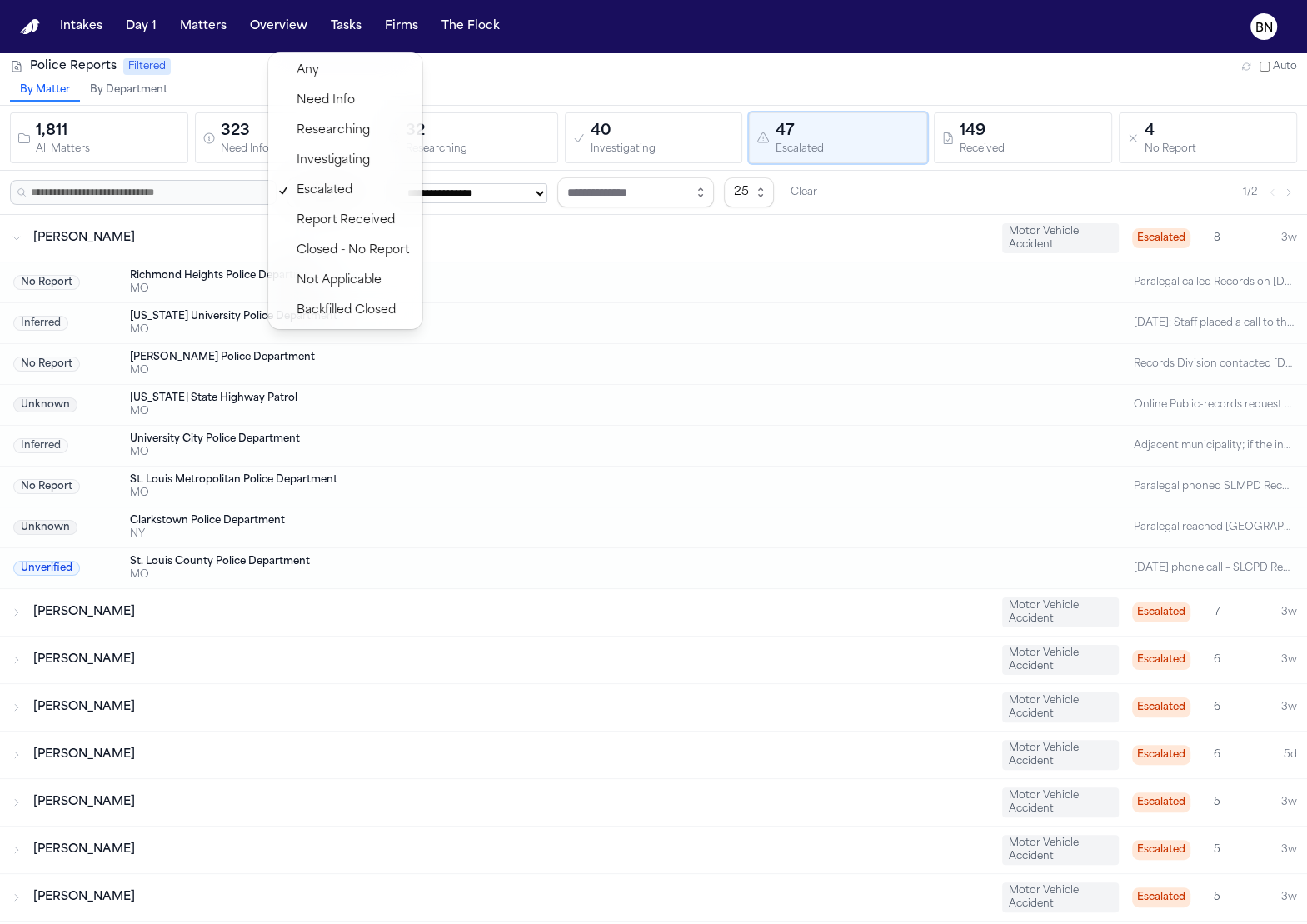
click at [481, 211] on div "**********" at bounding box center [654, 192] width 1307 height 44
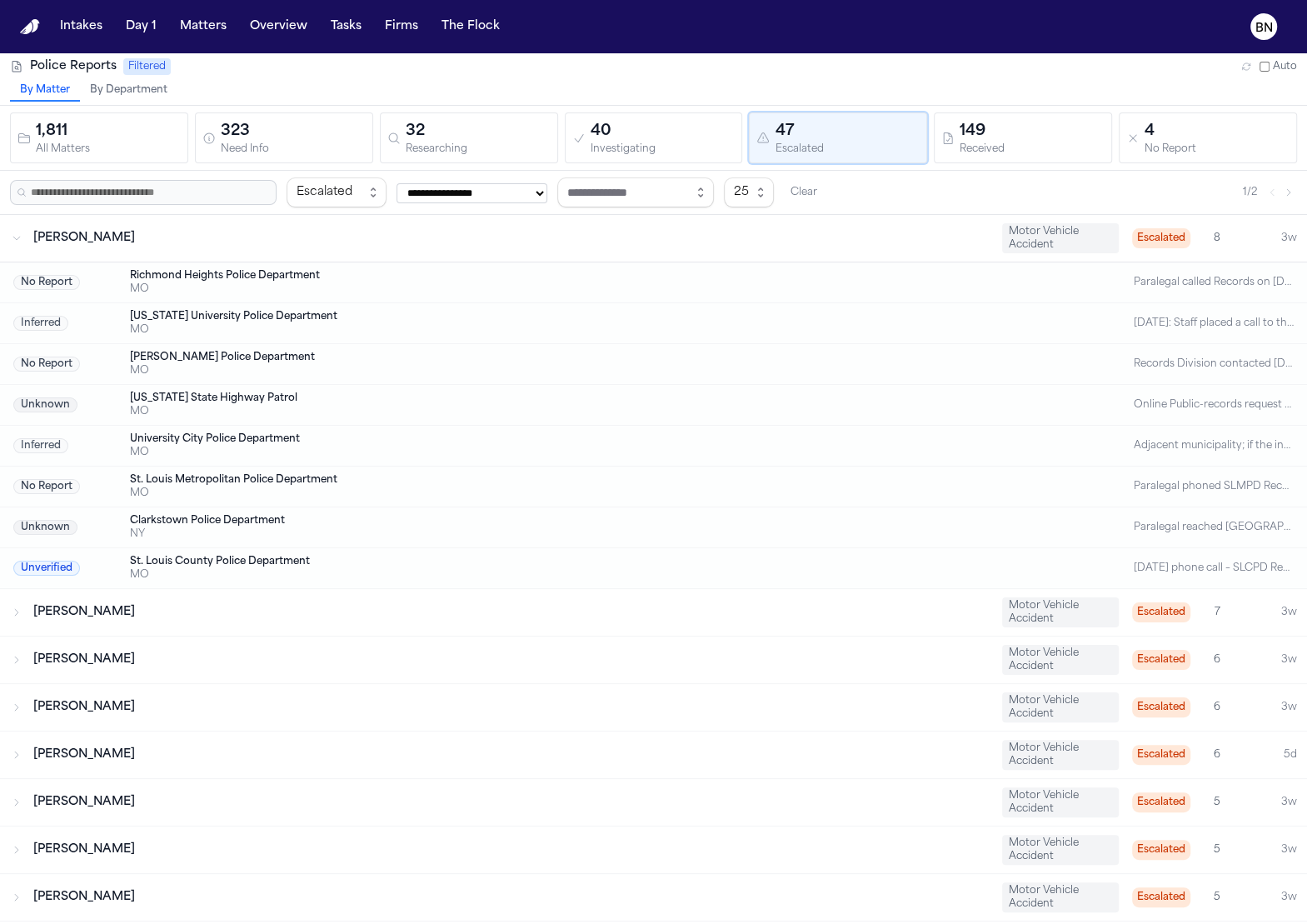
click at [351, 38] on button "Tasks" at bounding box center [346, 27] width 45 height 30
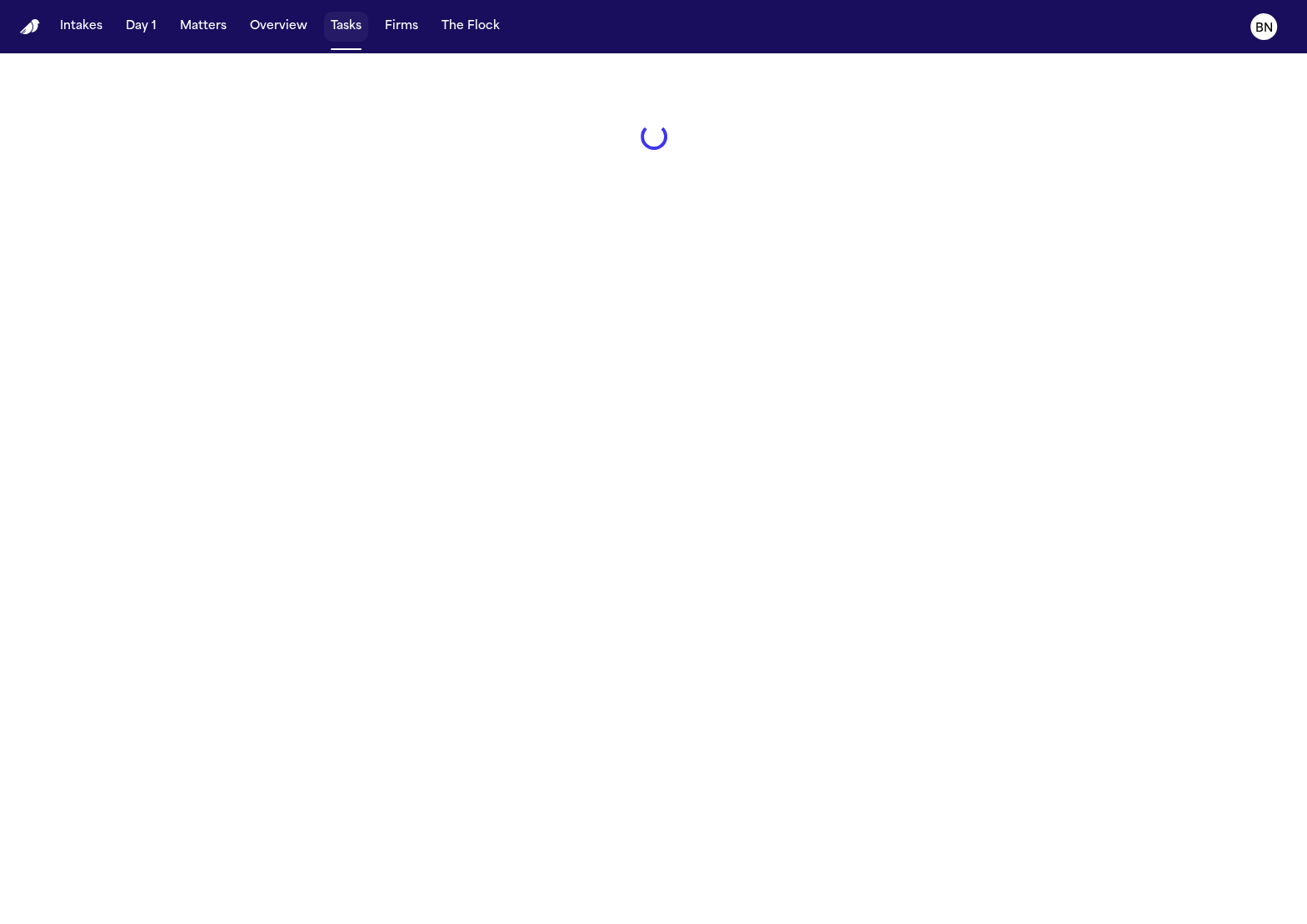
click at [349, 35] on button "Tasks" at bounding box center [346, 27] width 45 height 30
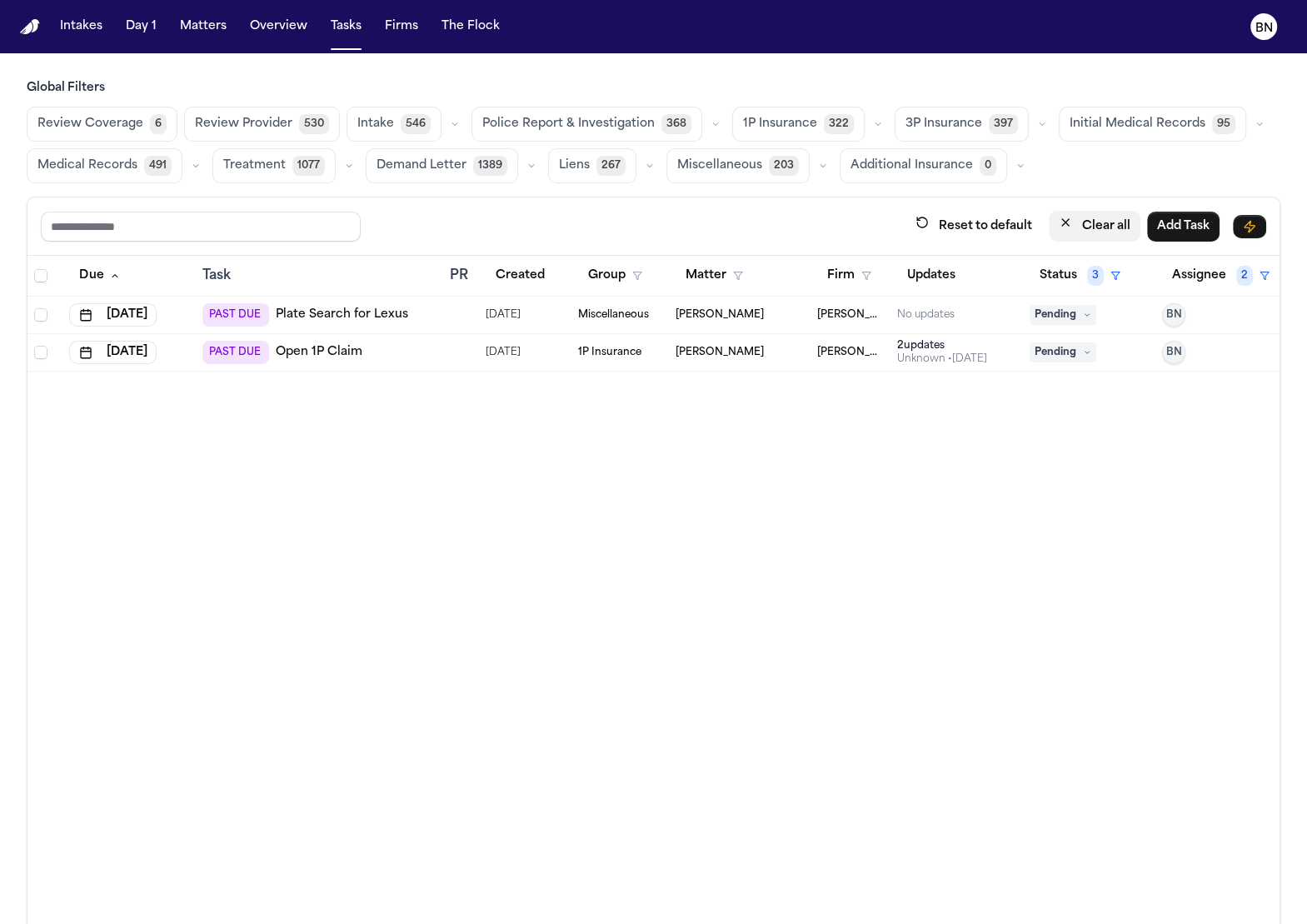
click at [1063, 225] on button "Clear all" at bounding box center [1095, 226] width 92 height 31
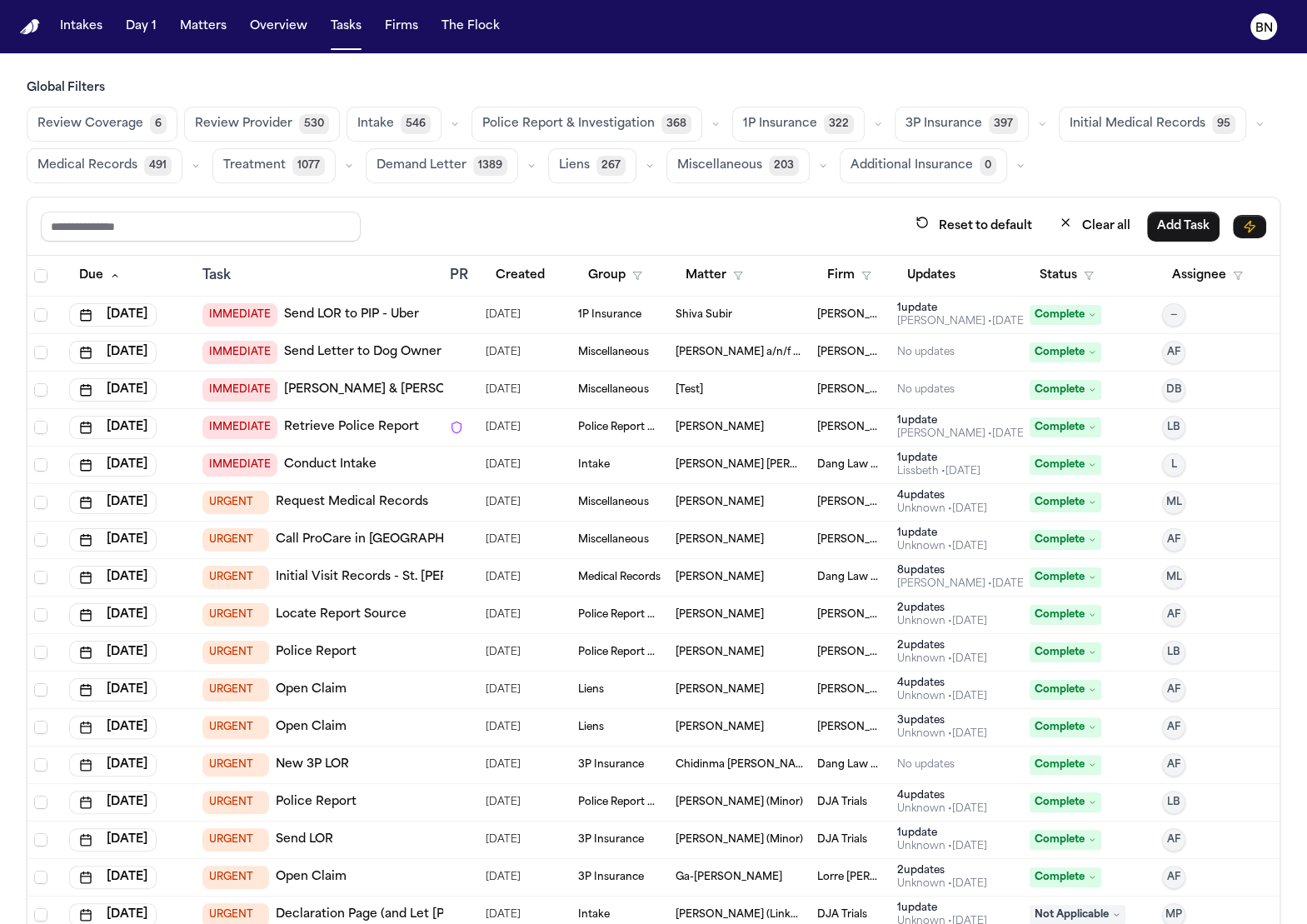
click at [711, 120] on icon "button" at bounding box center [716, 124] width 10 height 10
click at [537, 207] on button "Police Report Escalation 318" at bounding box center [568, 199] width 192 height 33
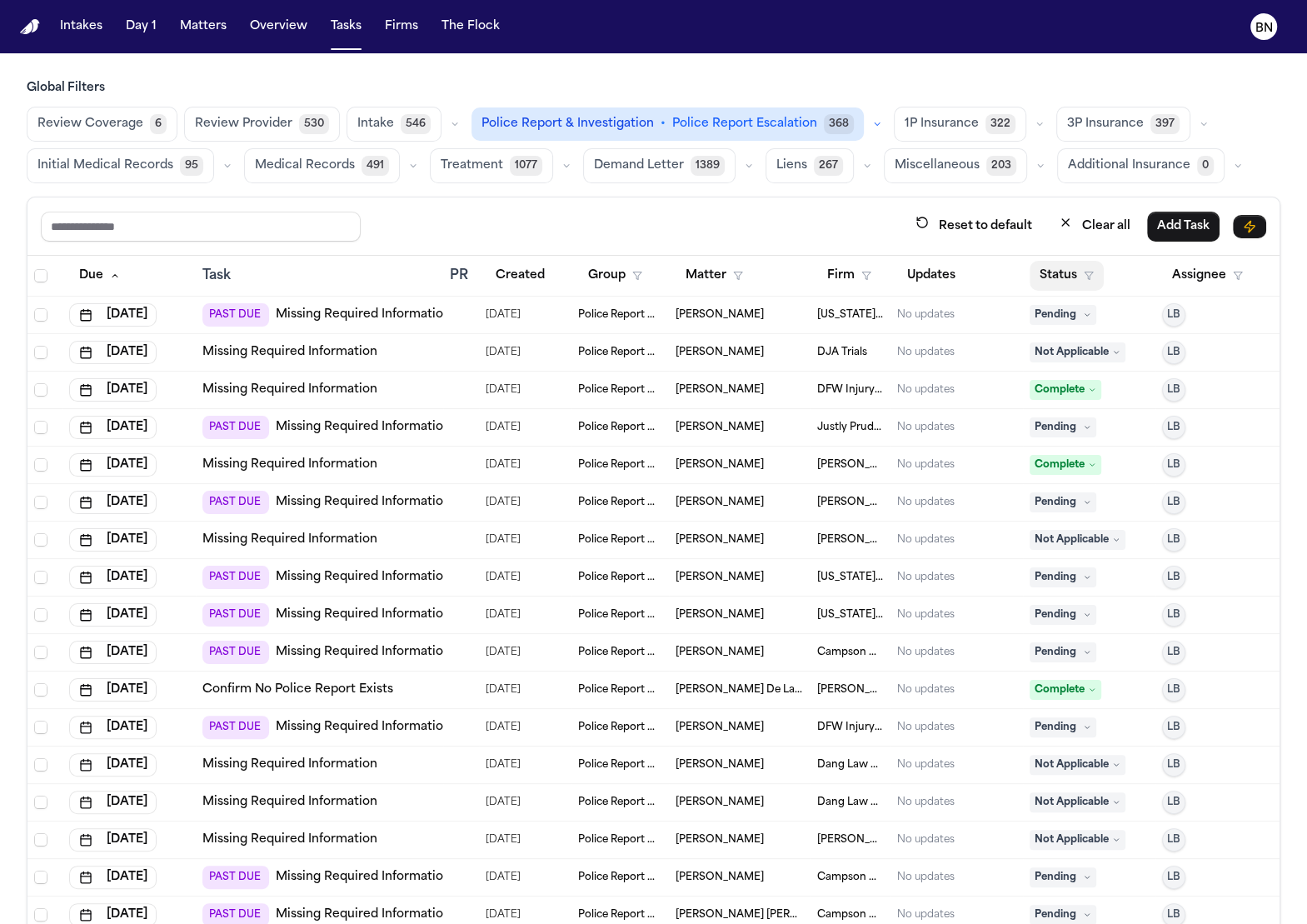
click at [1084, 273] on icon "button" at bounding box center [1089, 275] width 10 height 10
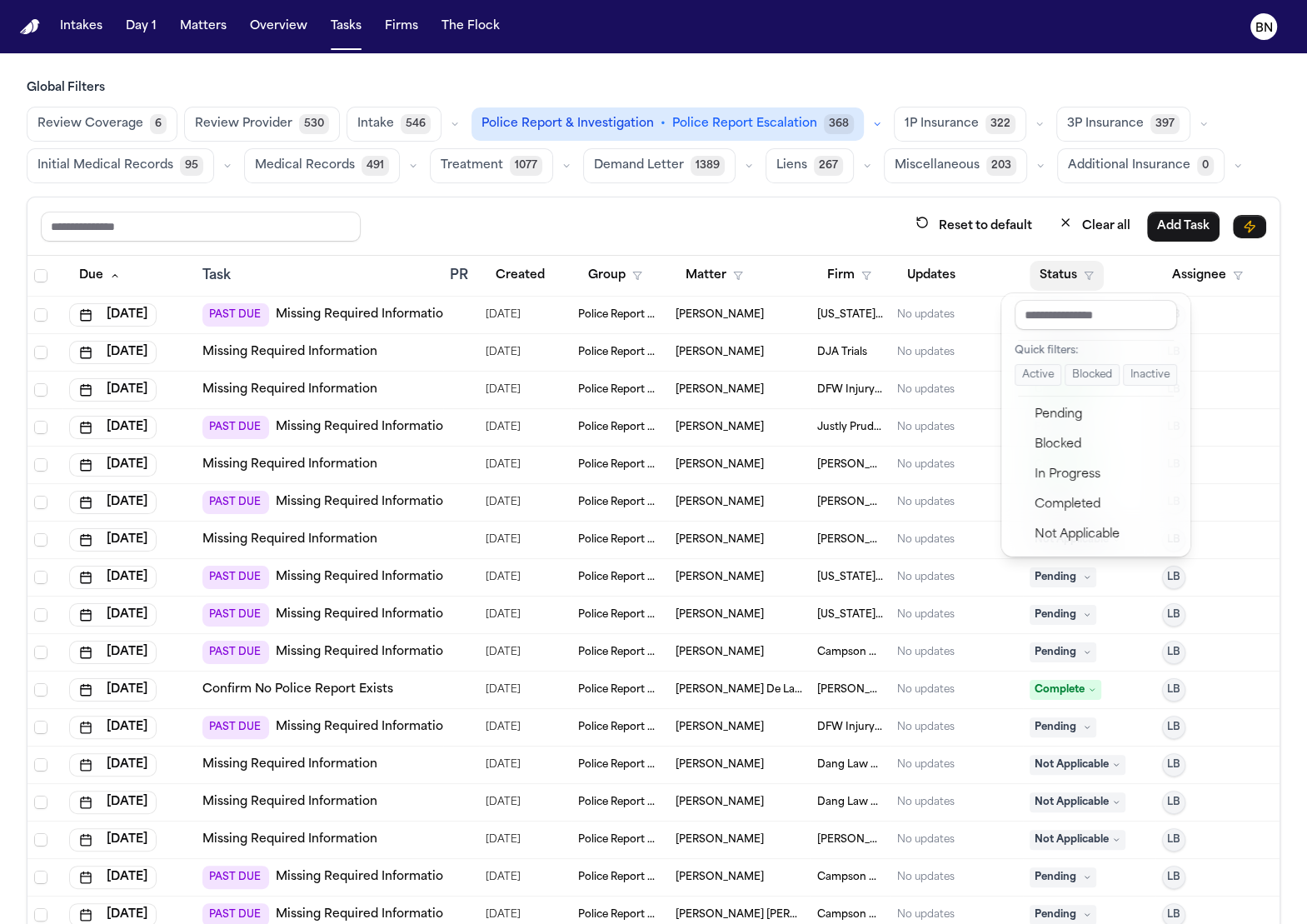
click at [1048, 370] on button "Active" at bounding box center [1038, 374] width 46 height 22
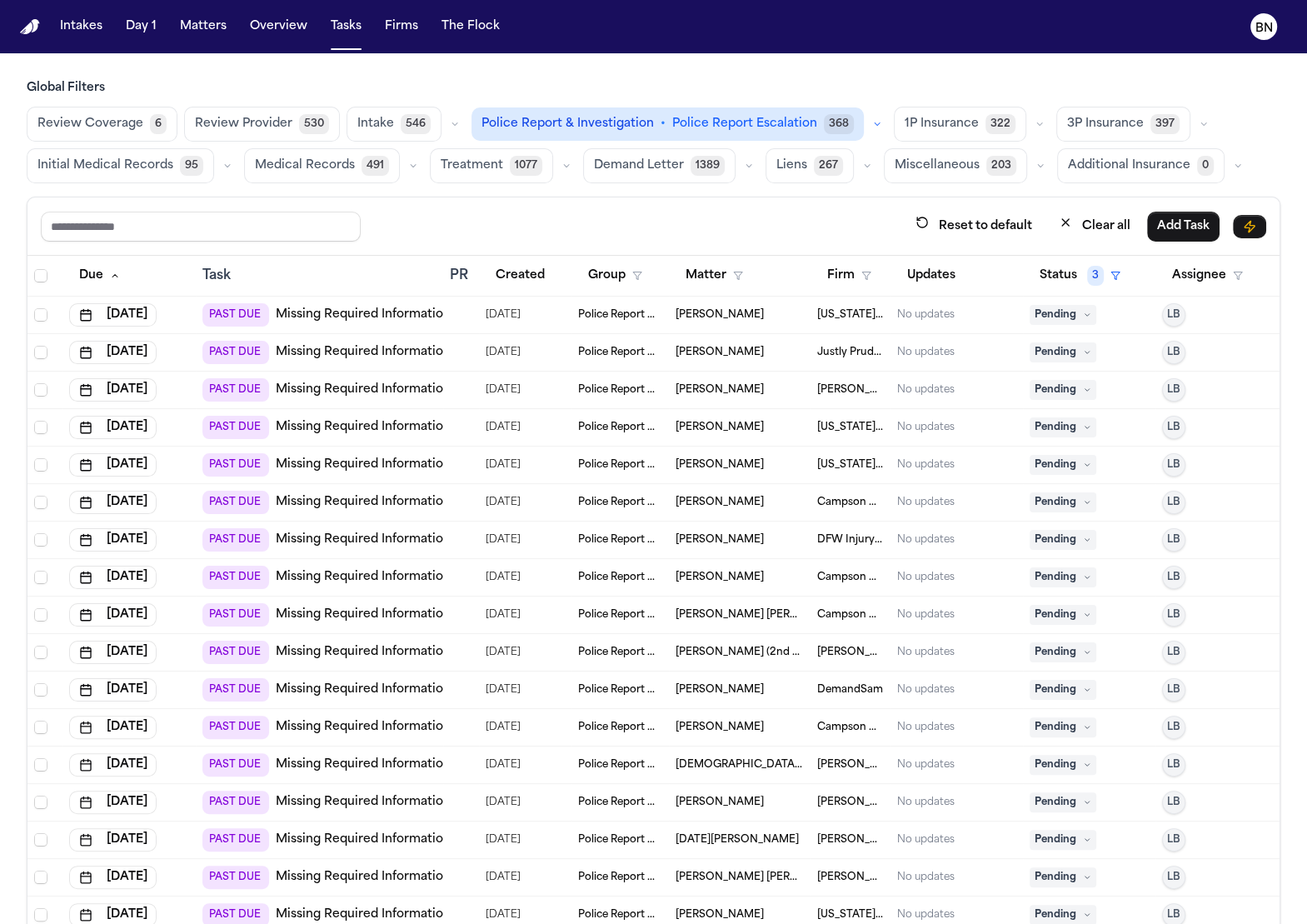
click at [419, 320] on div "PAST DUE Missing Required Information" at bounding box center [327, 314] width 248 height 24
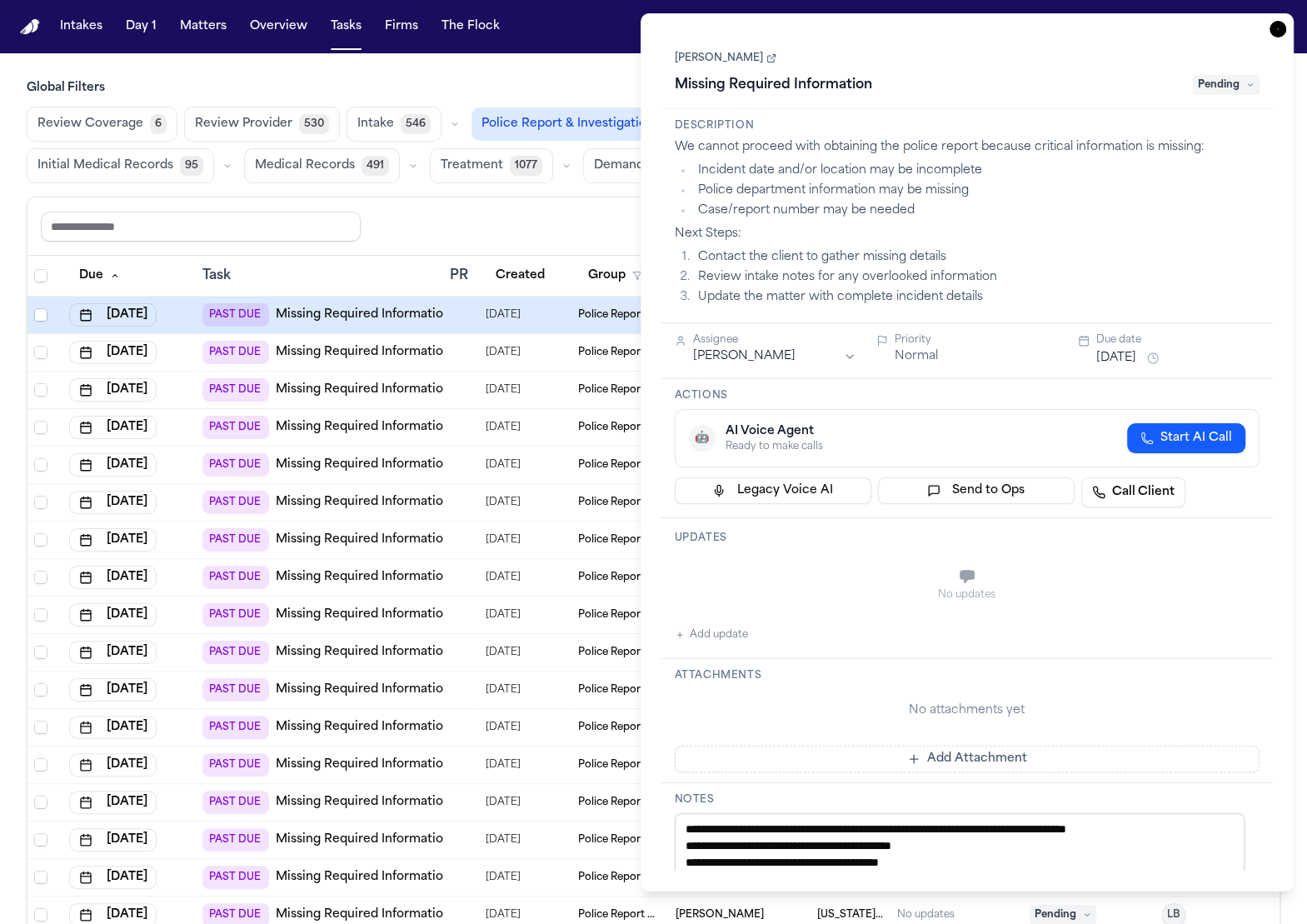
click at [752, 52] on link "Francois Fleming" at bounding box center [725, 59] width 101 height 13
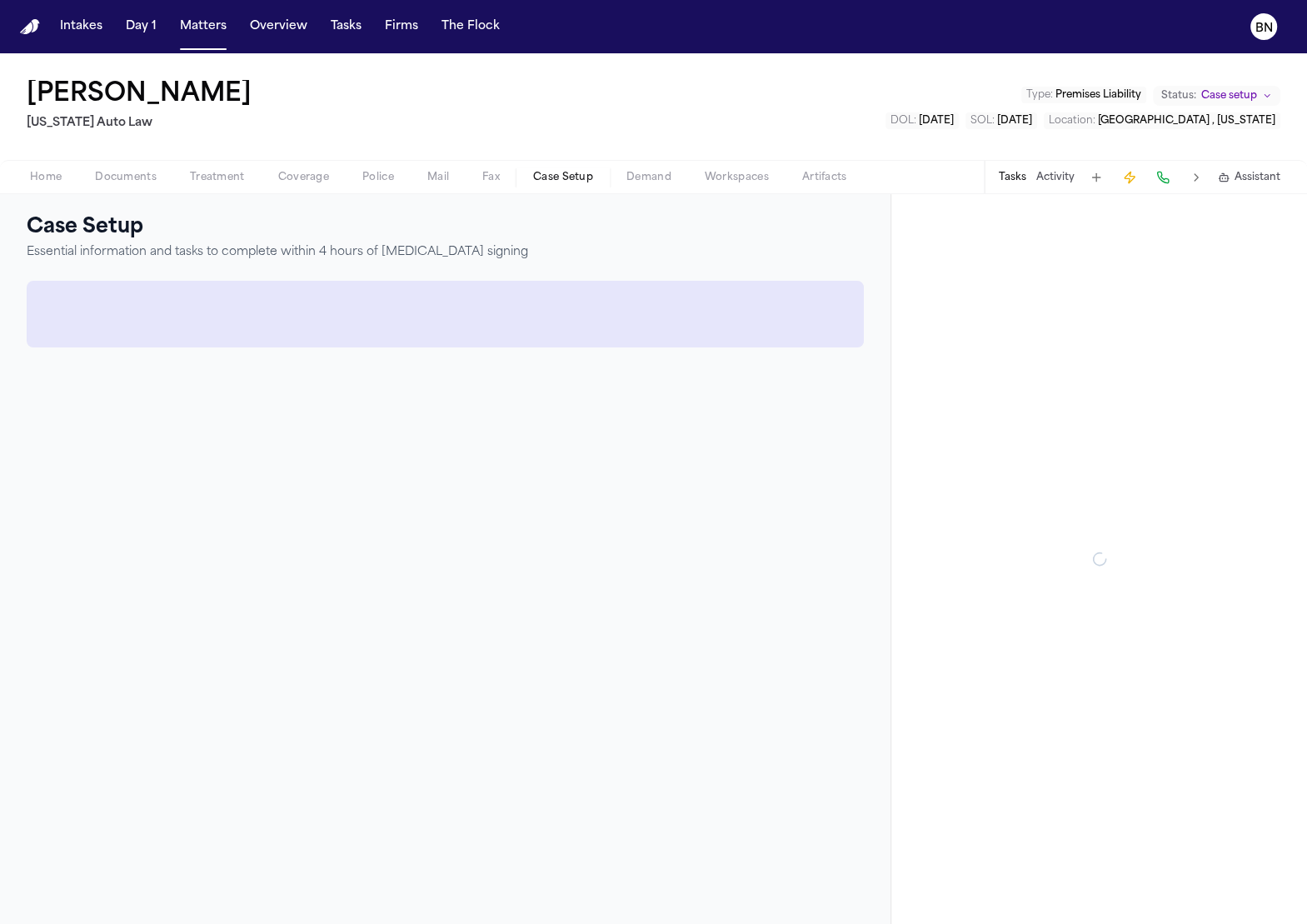
click at [560, 184] on span "Case Setup" at bounding box center [563, 177] width 60 height 13
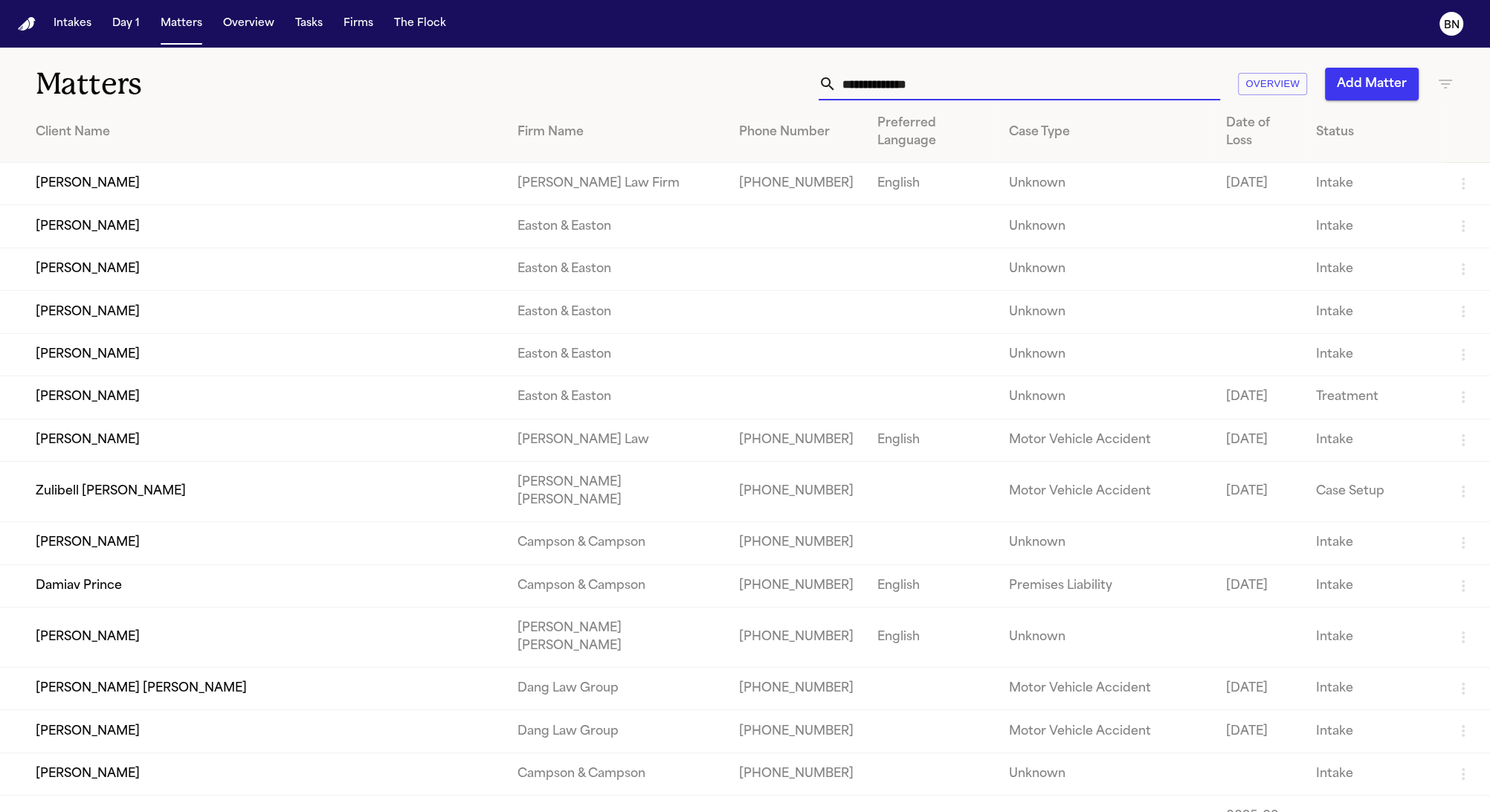
click at [887, 90] on input "text" at bounding box center [1029, 84] width 384 height 33
click at [886, 90] on input "text" at bounding box center [1029, 84] width 384 height 33
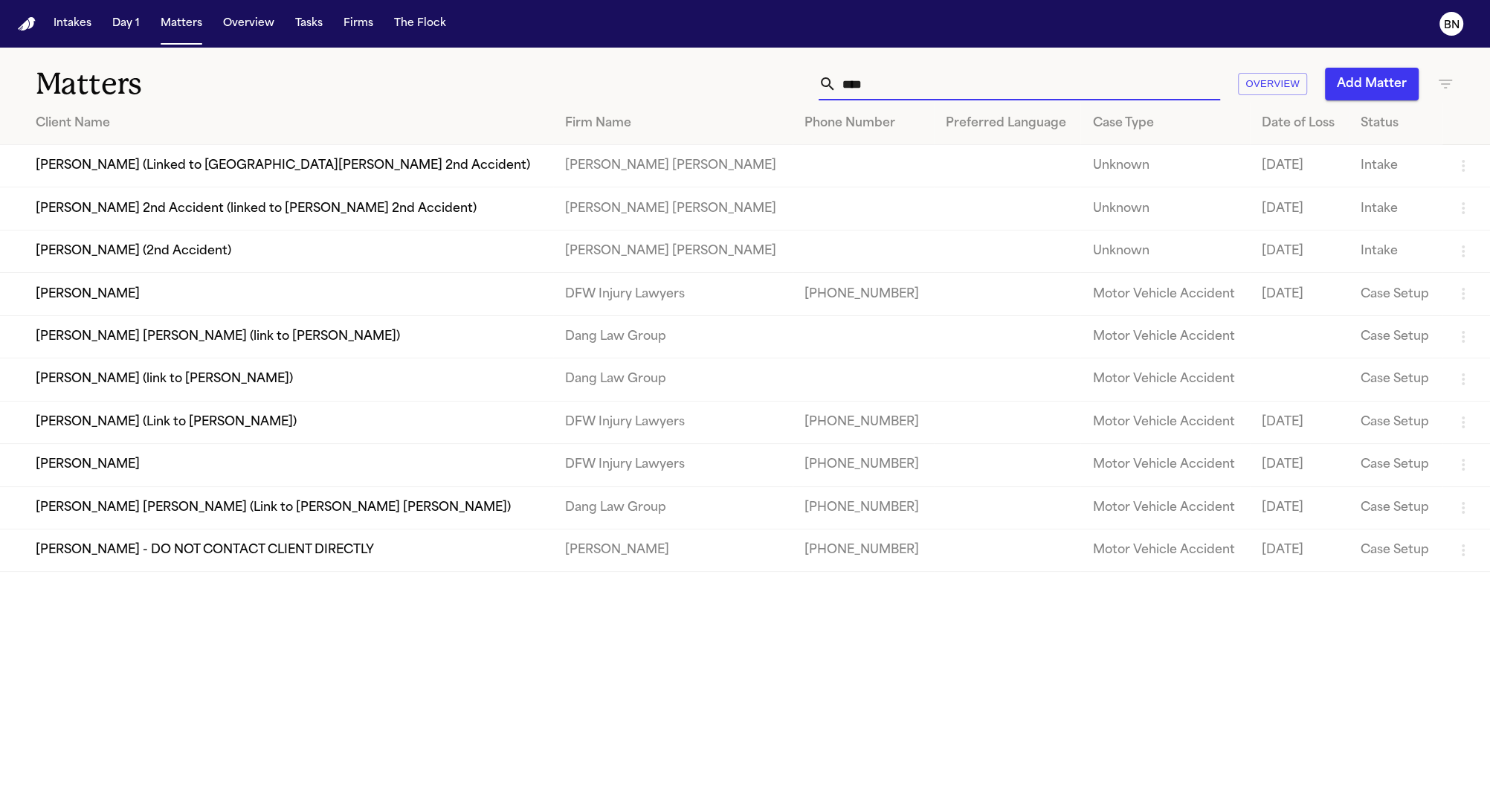
type input "****"
click at [158, 467] on td "[PERSON_NAME]" at bounding box center [276, 465] width 554 height 42
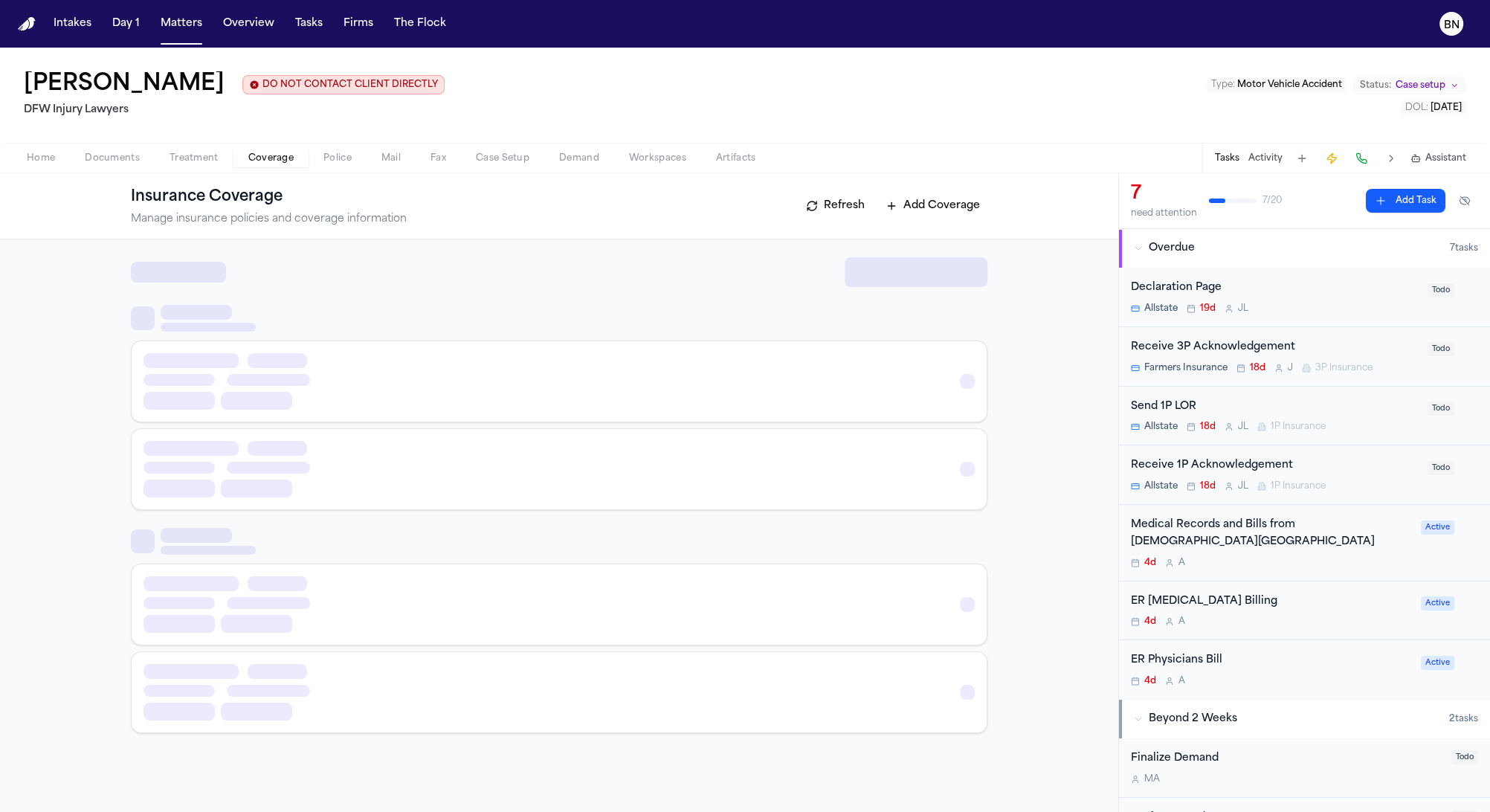
click at [288, 164] on span "Coverage" at bounding box center [271, 158] width 46 height 12
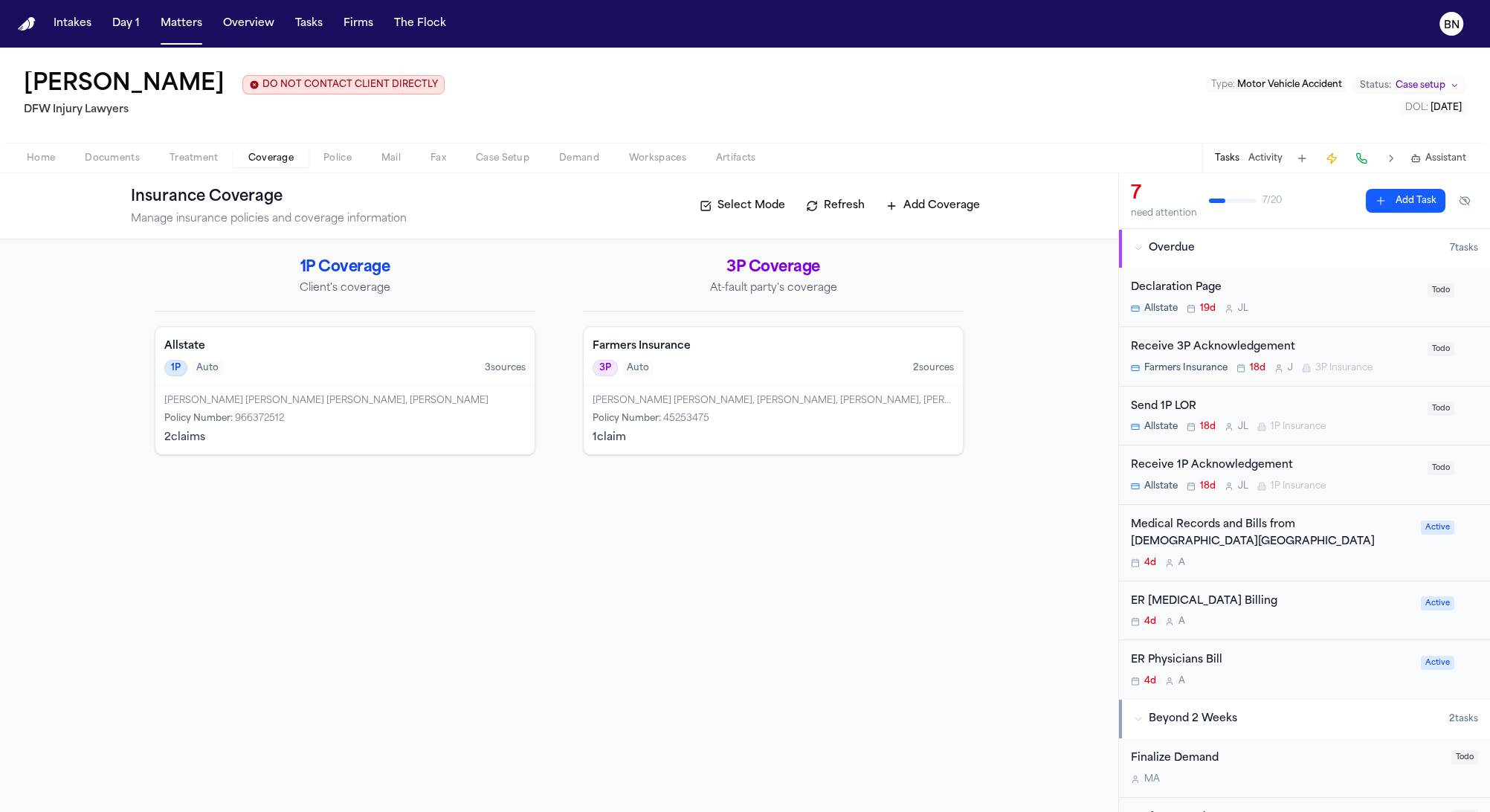
click at [450, 422] on div "Policy Number : 966372512" at bounding box center [345, 418] width 362 height 12
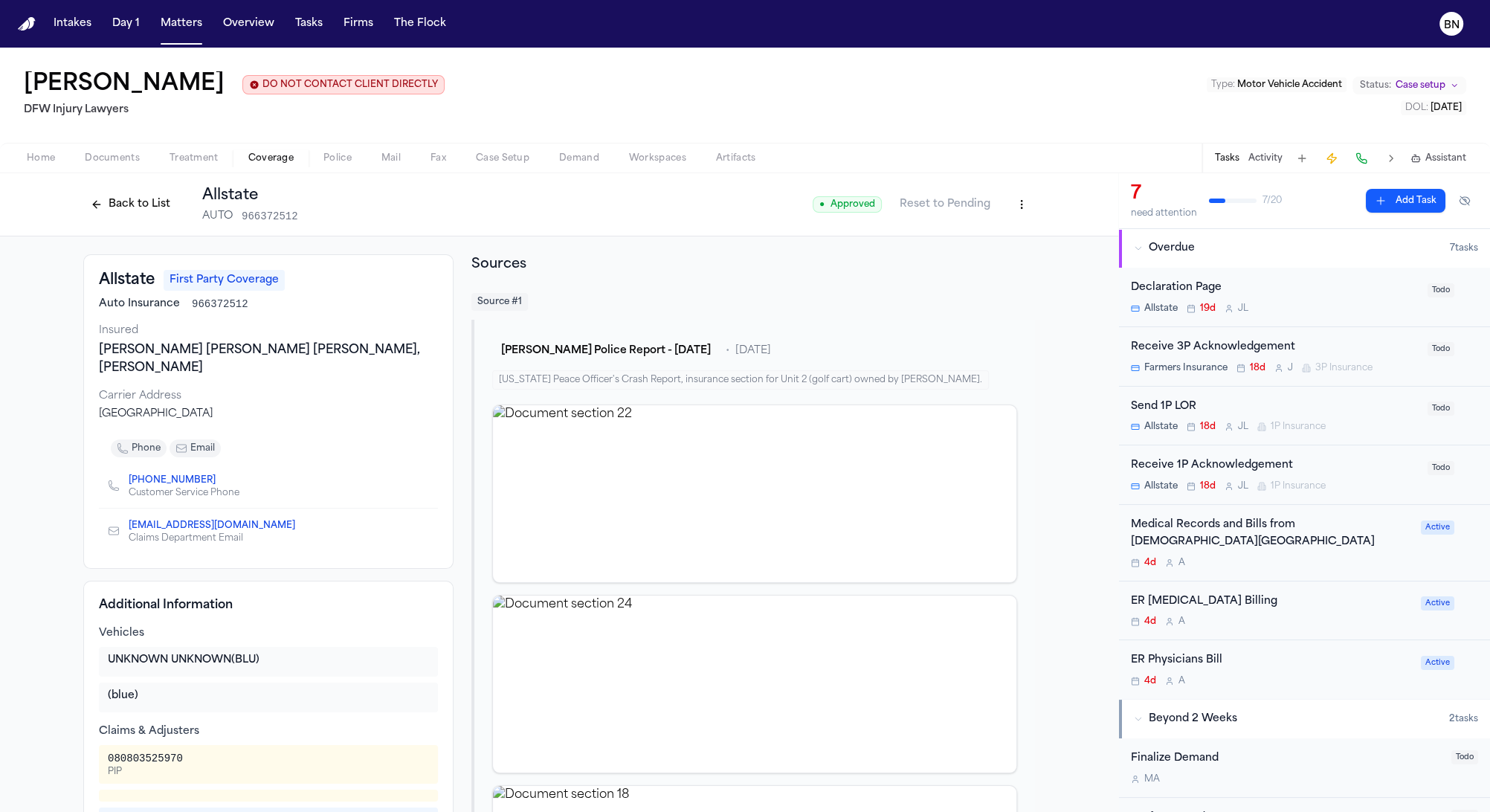
click at [137, 207] on button "Back to List" at bounding box center [131, 204] width 95 height 24
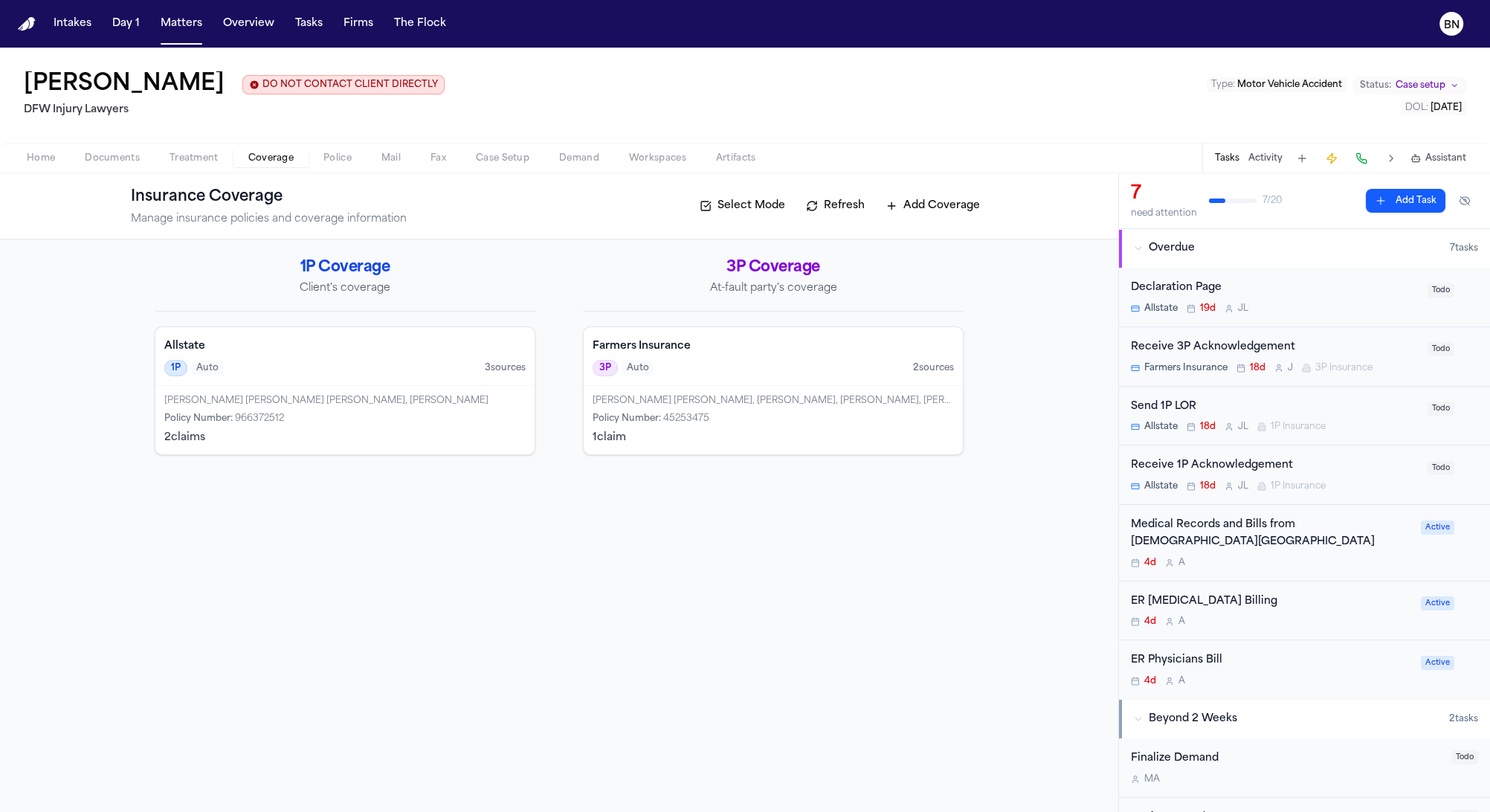
click at [412, 422] on div "Policy Number : 966372512" at bounding box center [345, 418] width 362 height 12
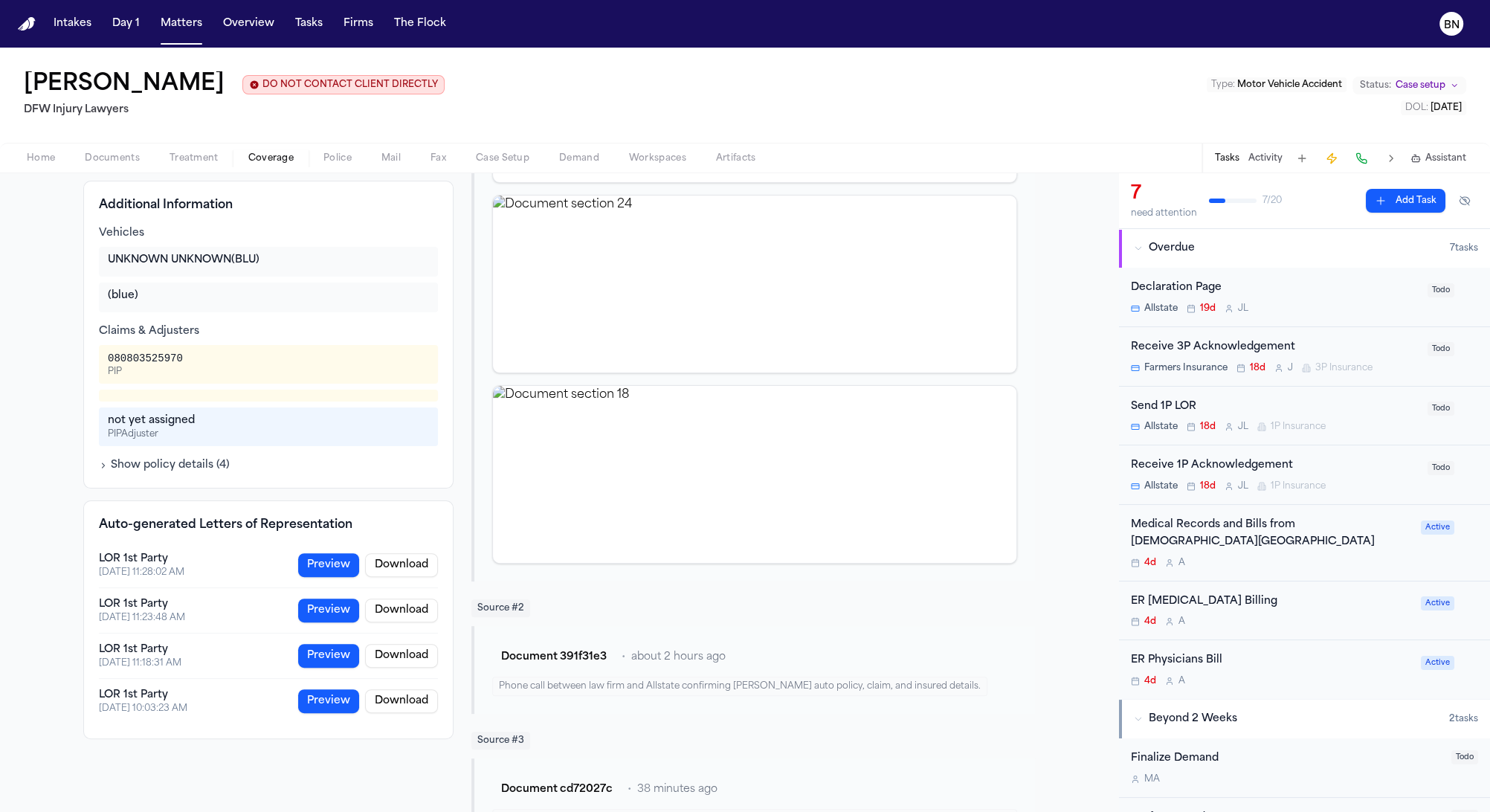
scroll to position [449, 0]
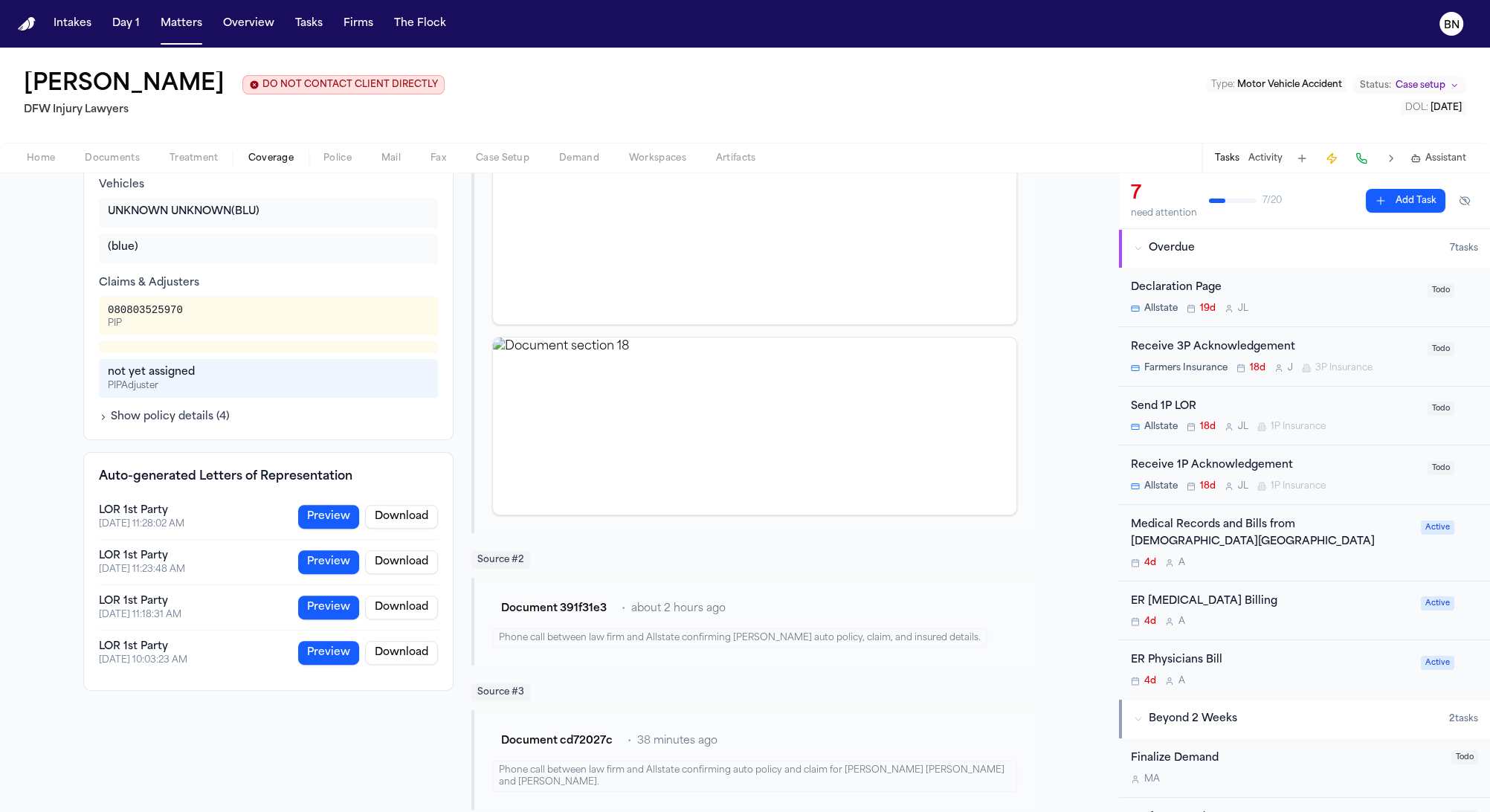
click at [172, 410] on button "Show policy details ( 4 )" at bounding box center [164, 417] width 131 height 15
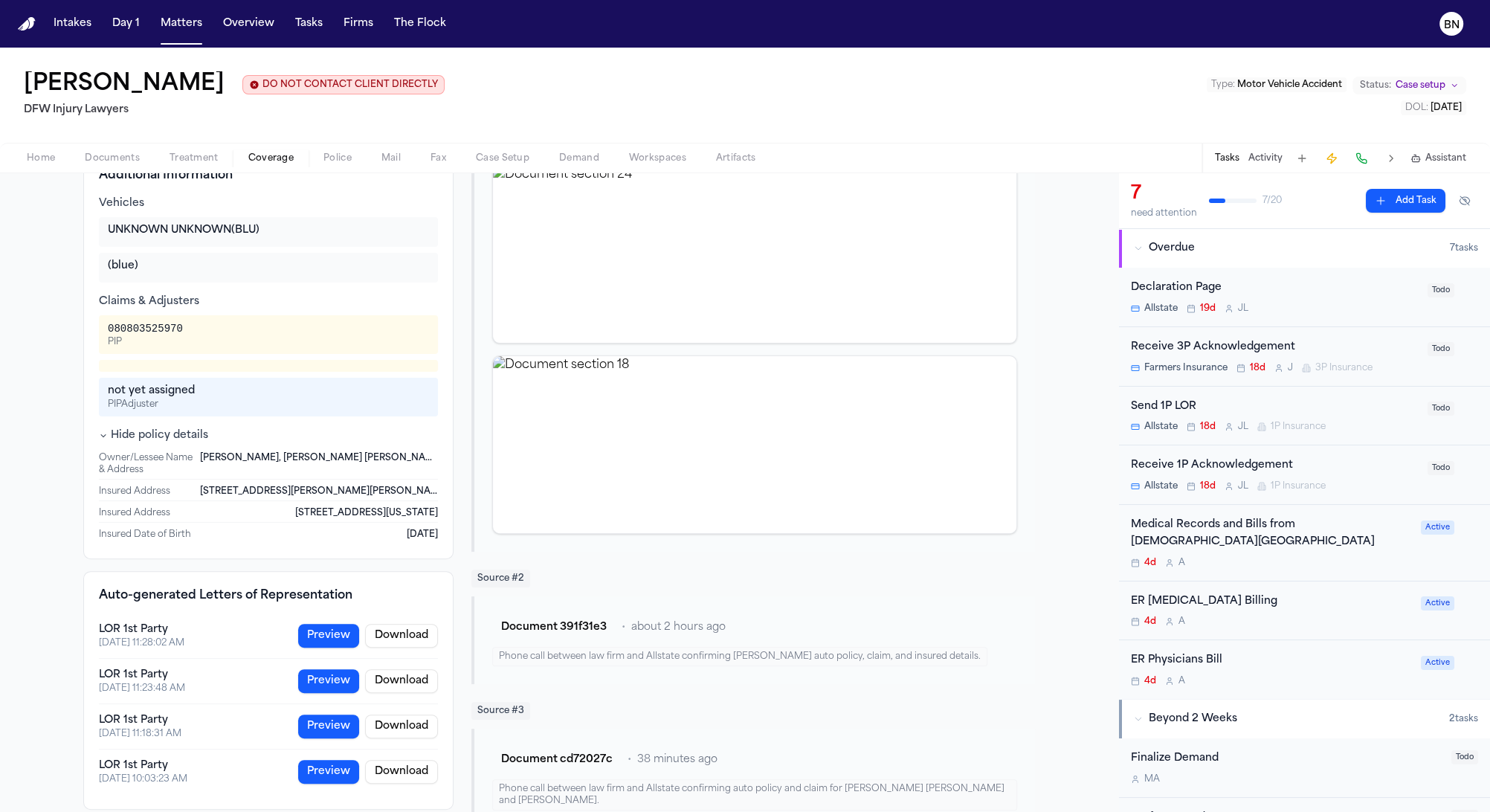
scroll to position [425, 0]
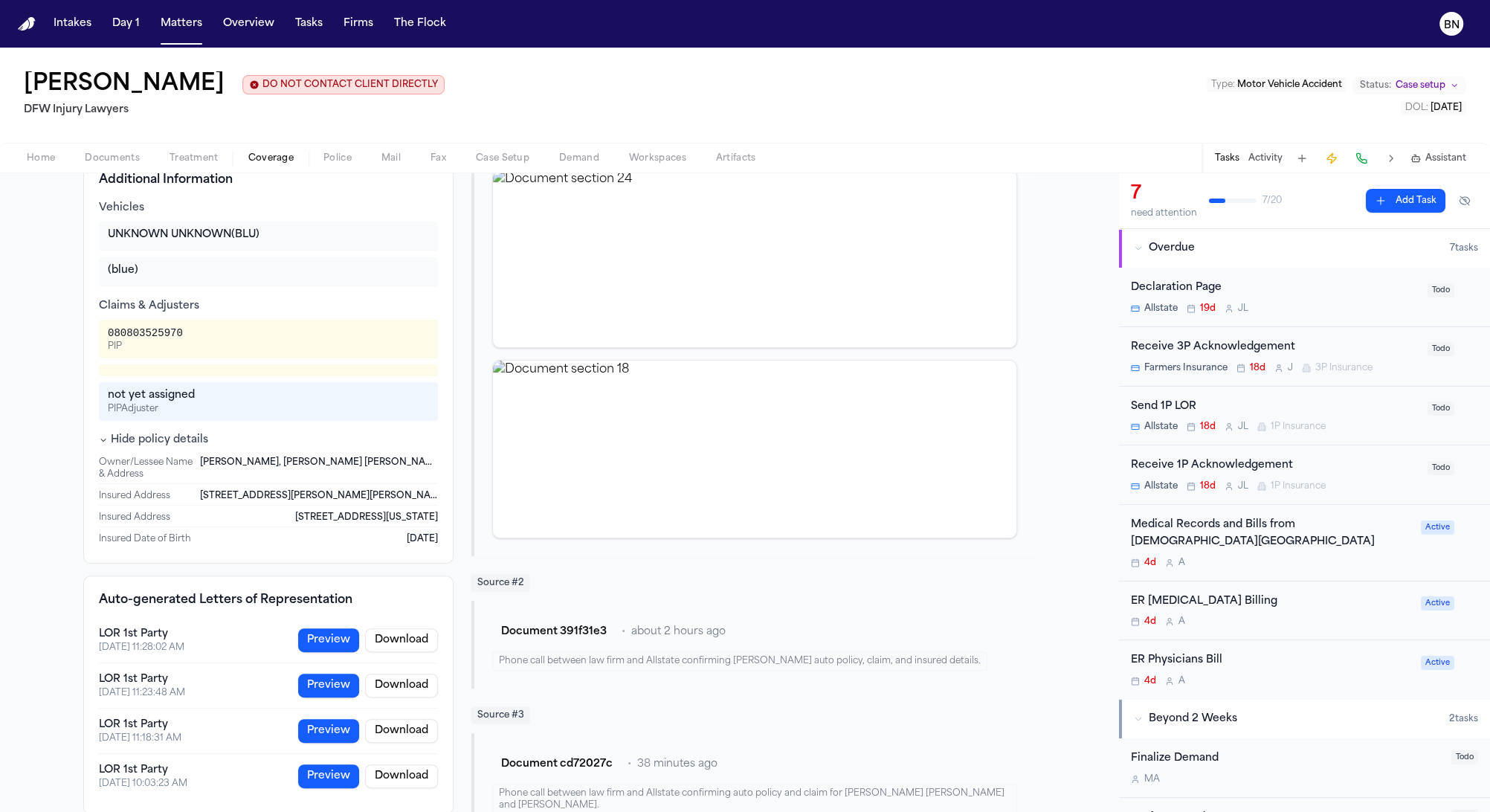
click at [166, 433] on button "Hide policy details" at bounding box center [153, 440] width 109 height 15
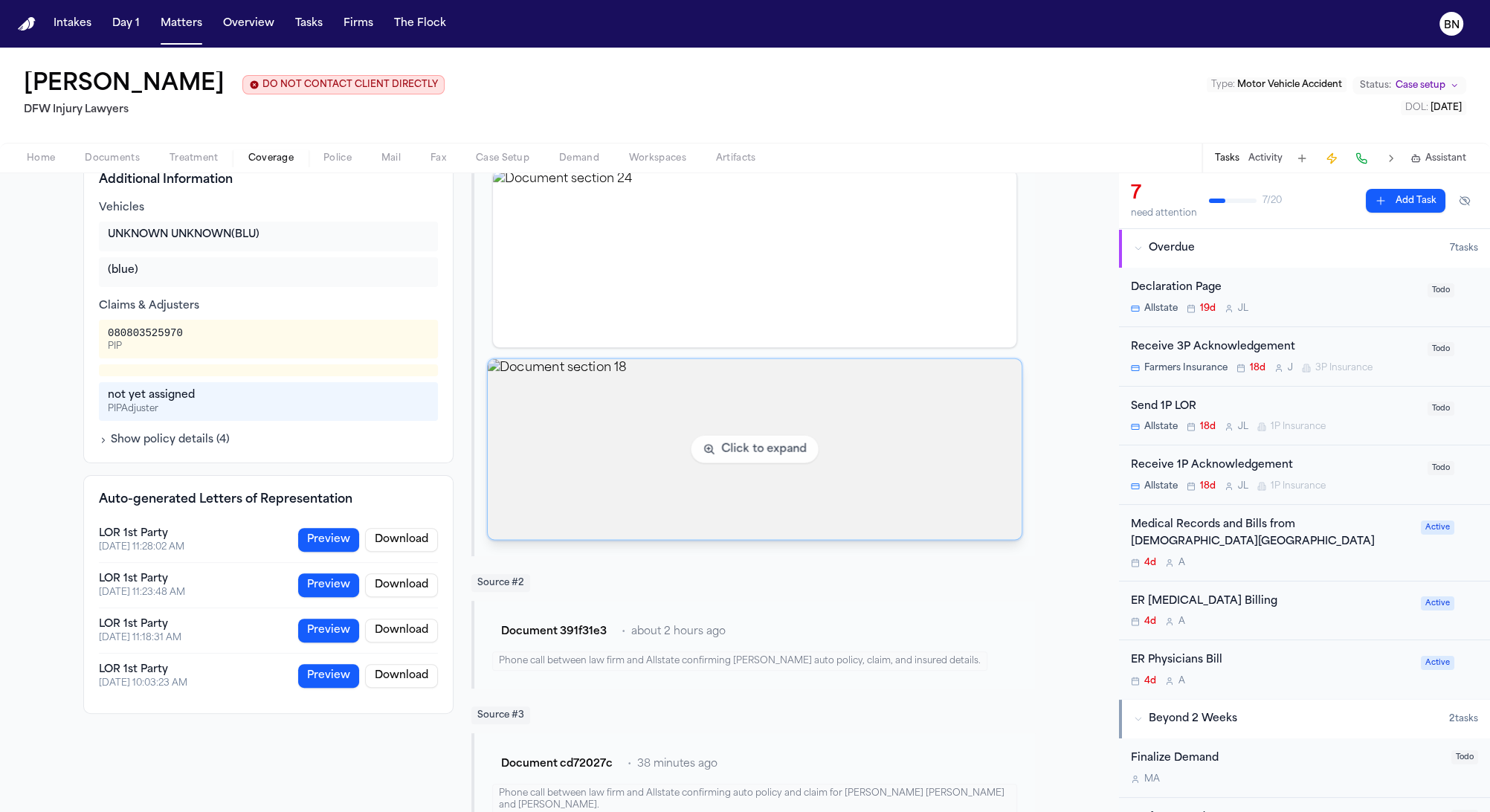
scroll to position [393, 0]
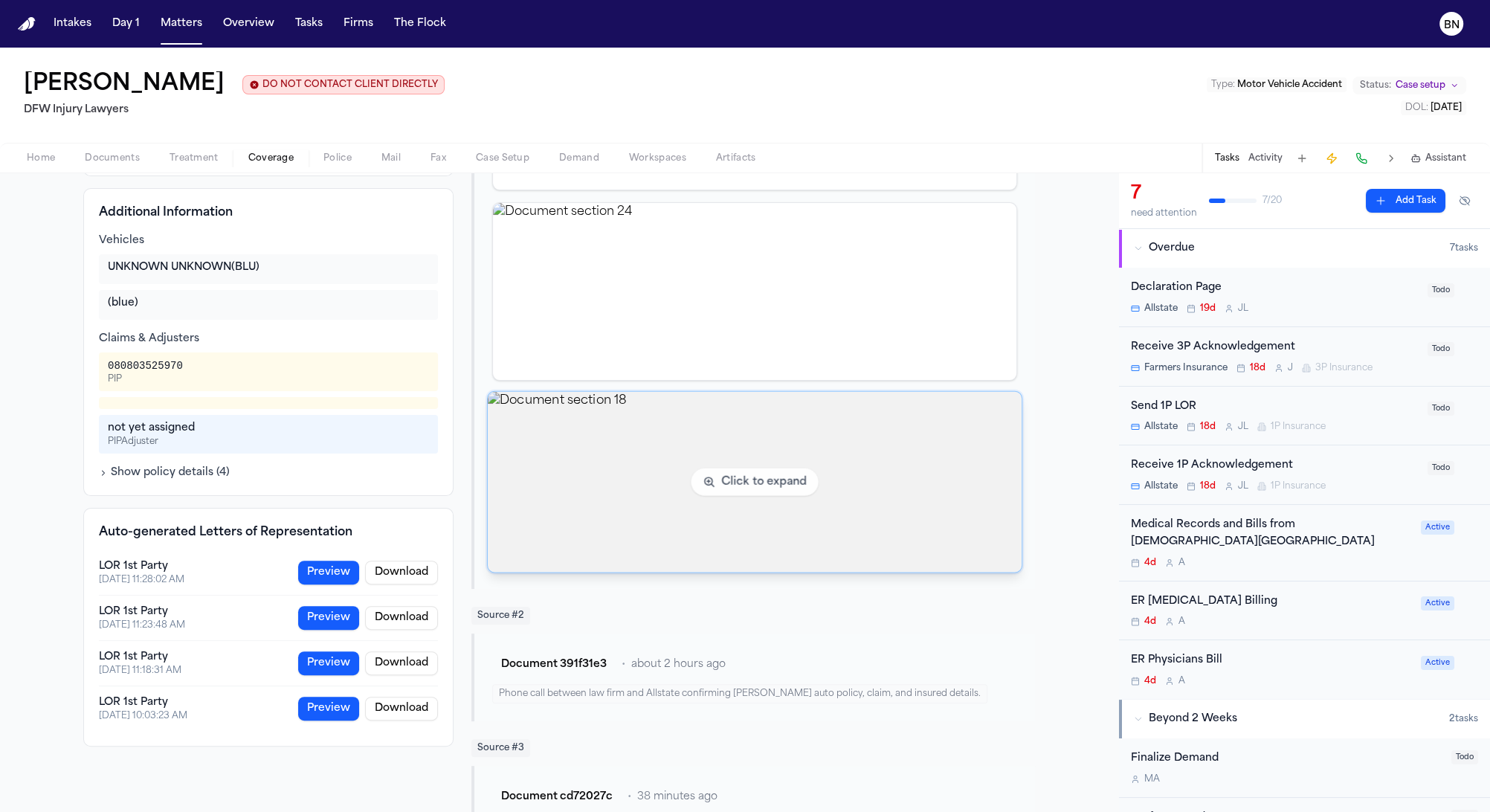
click at [572, 504] on img "View document section 18" at bounding box center [755, 482] width 534 height 181
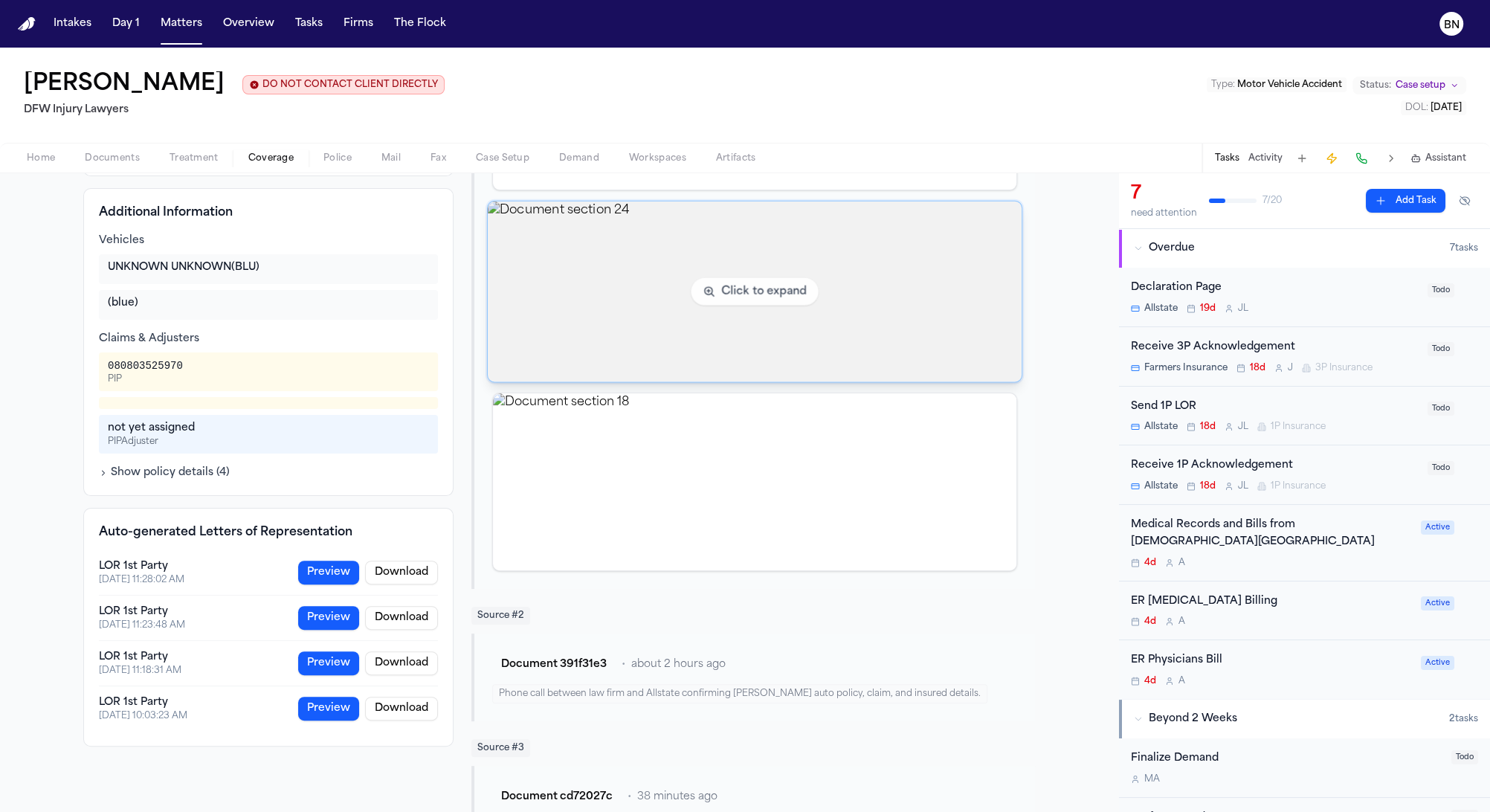
click at [663, 317] on img "View document section 24" at bounding box center [755, 292] width 534 height 181
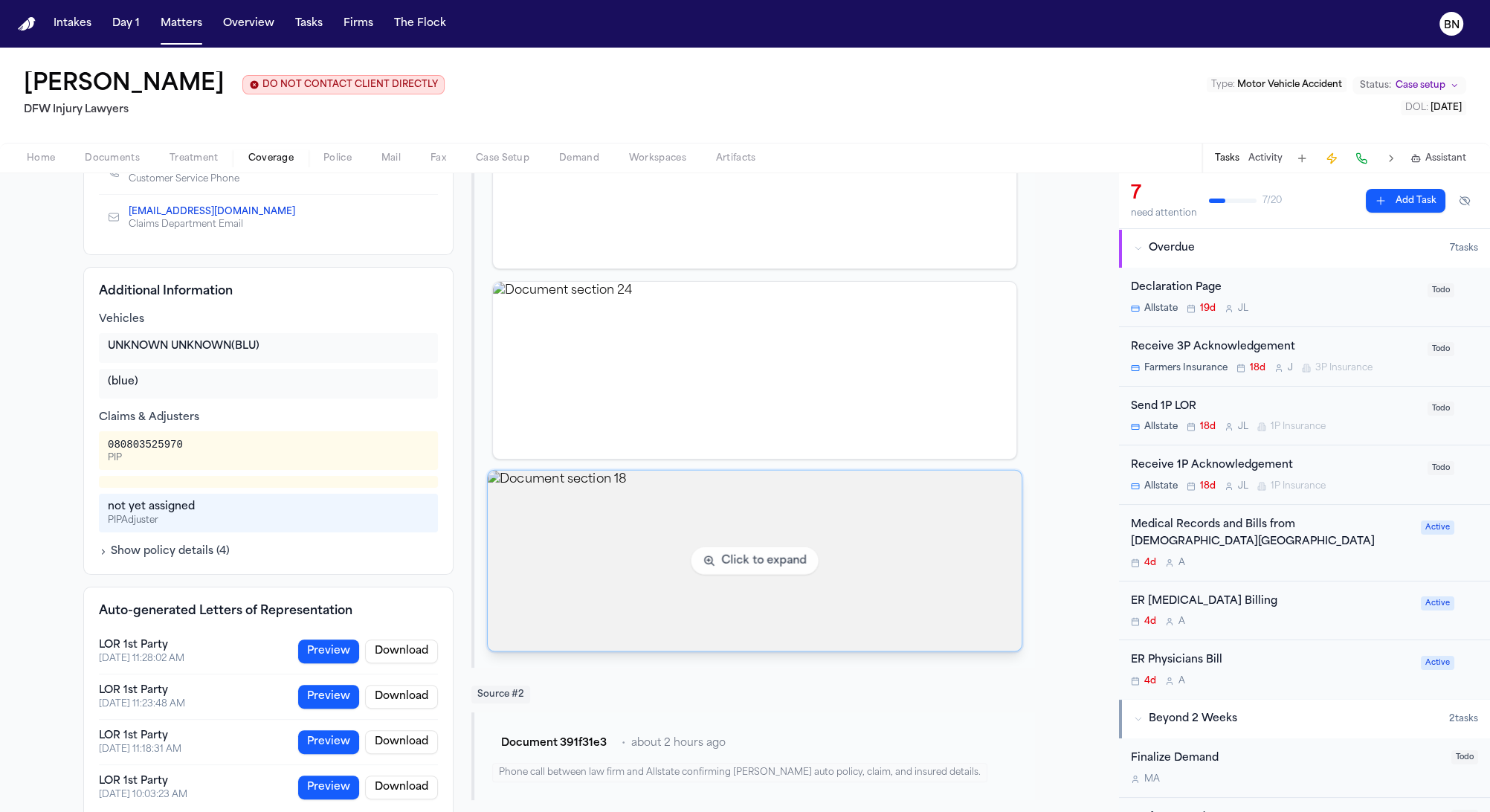
scroll to position [132, 0]
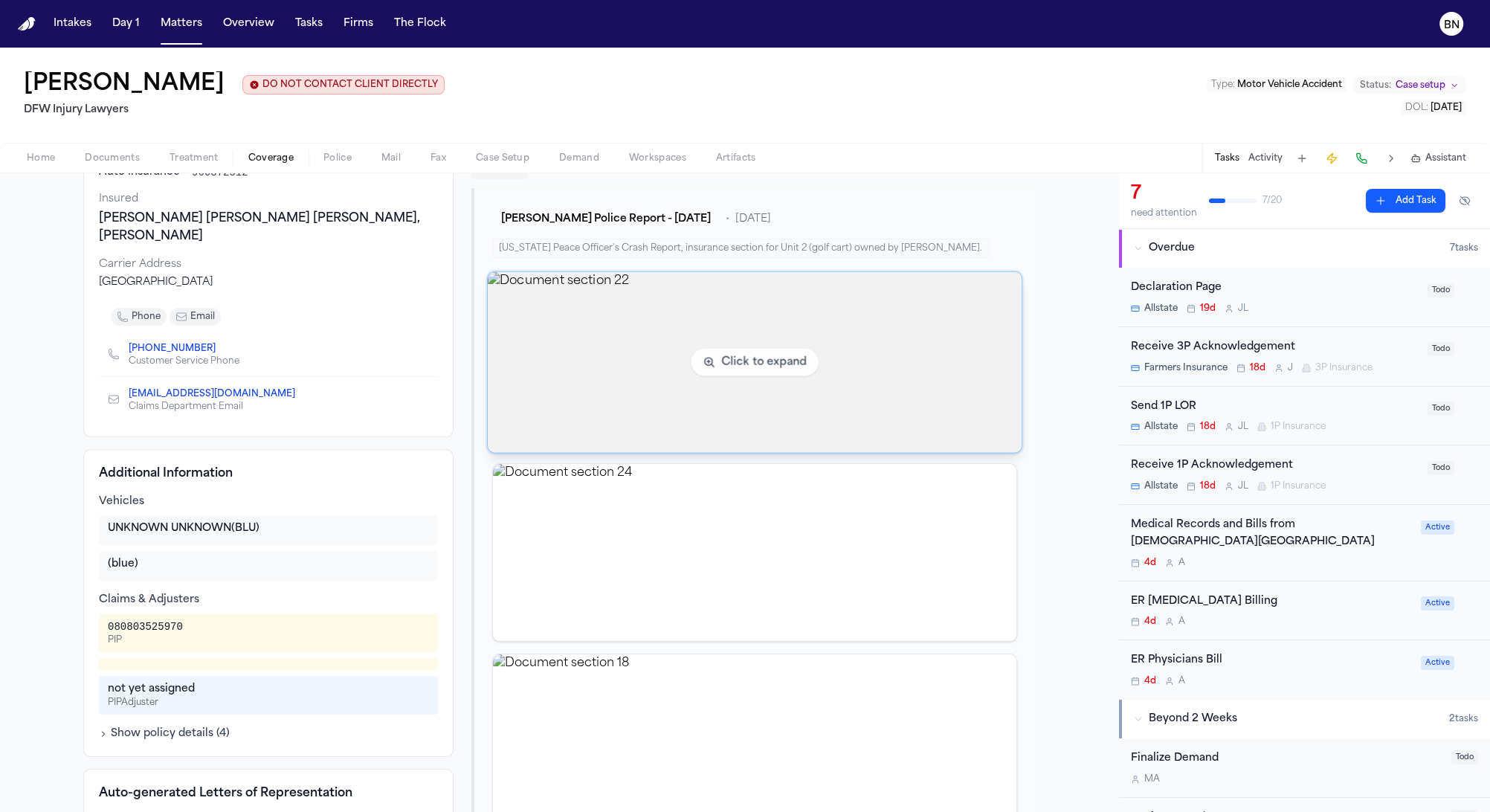
click at [583, 411] on img "View document section 22" at bounding box center [755, 362] width 534 height 181
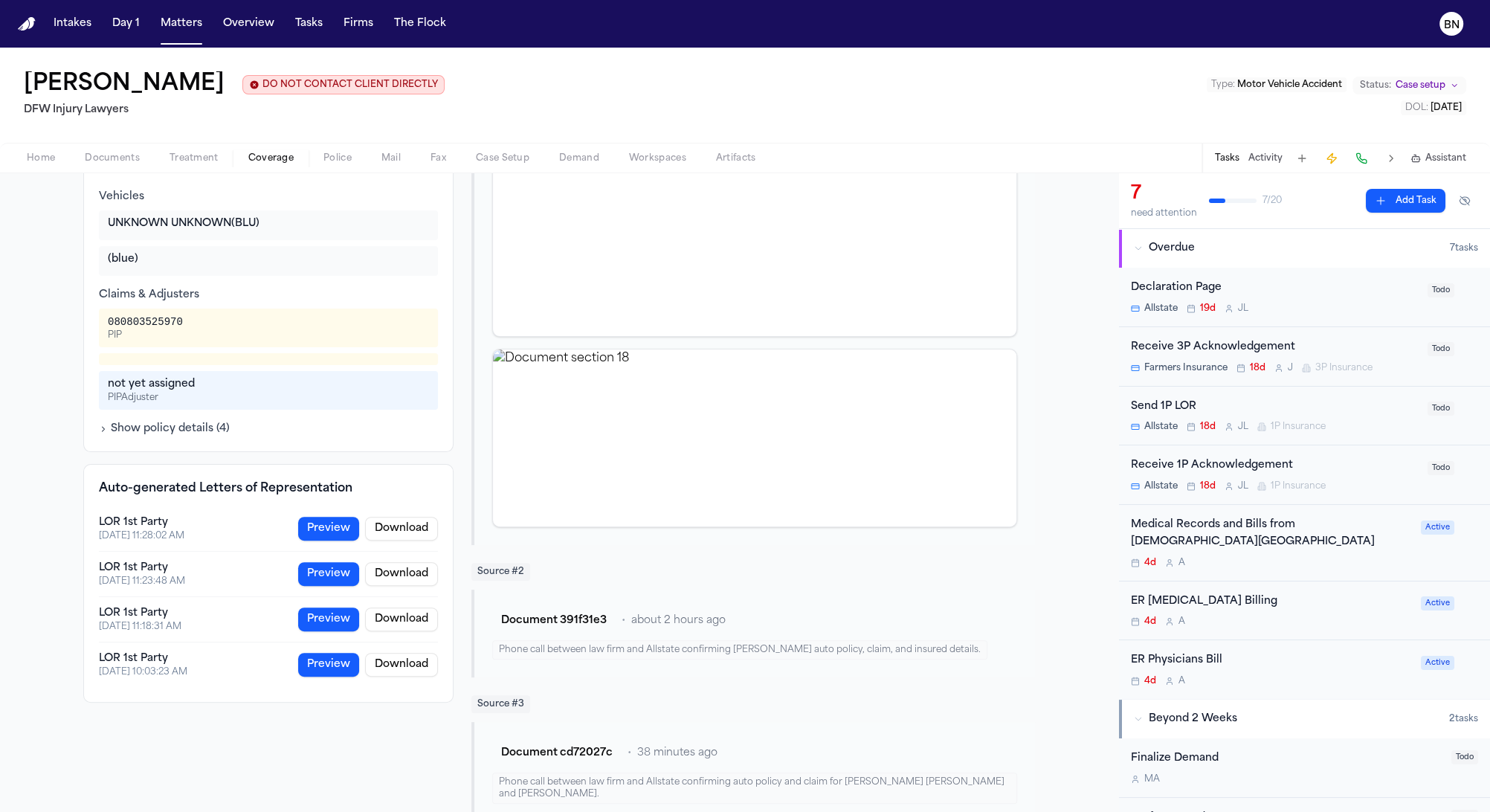
scroll to position [449, 0]
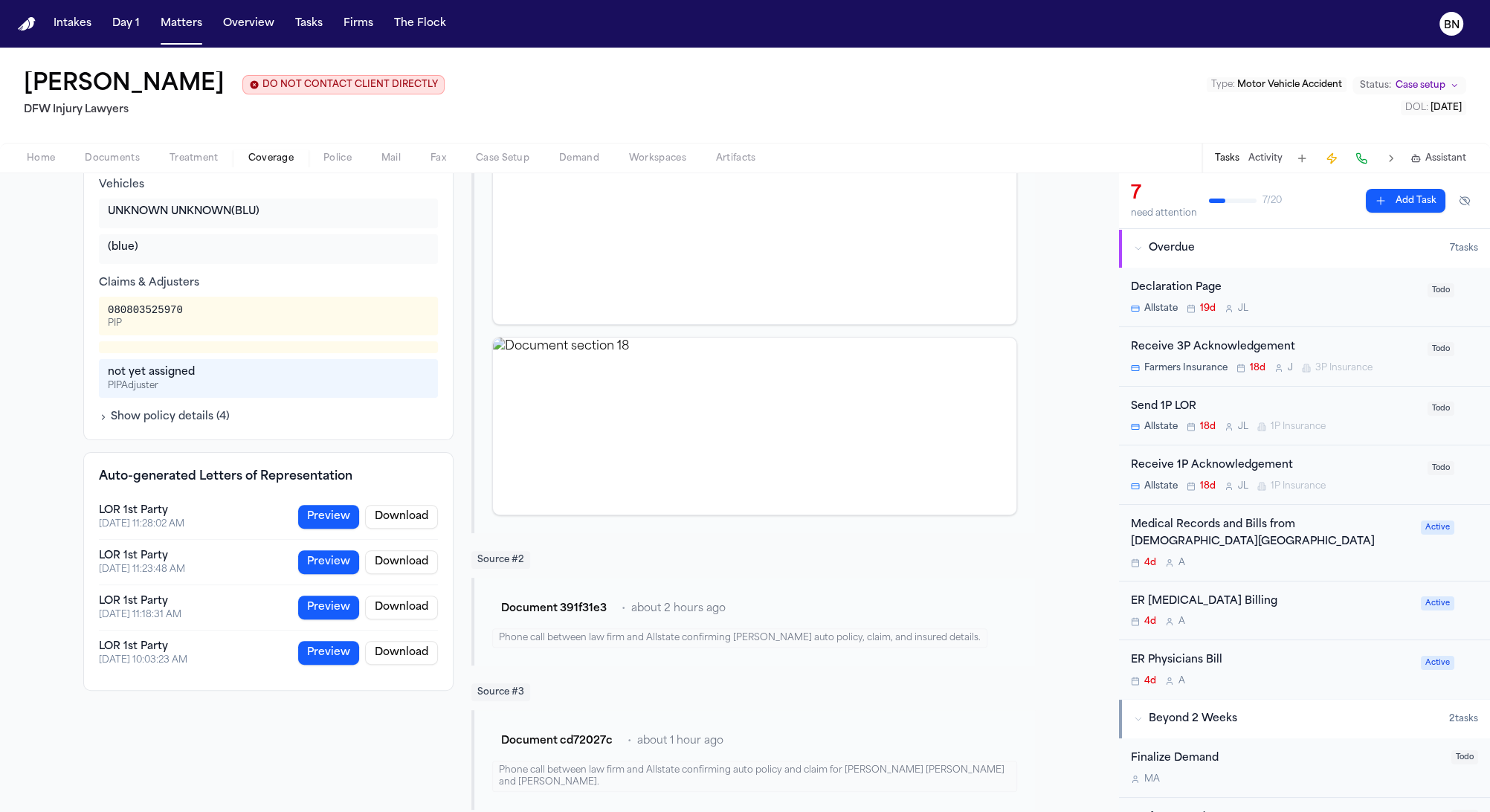
click at [286, 158] on span "Coverage" at bounding box center [271, 158] width 46 height 12
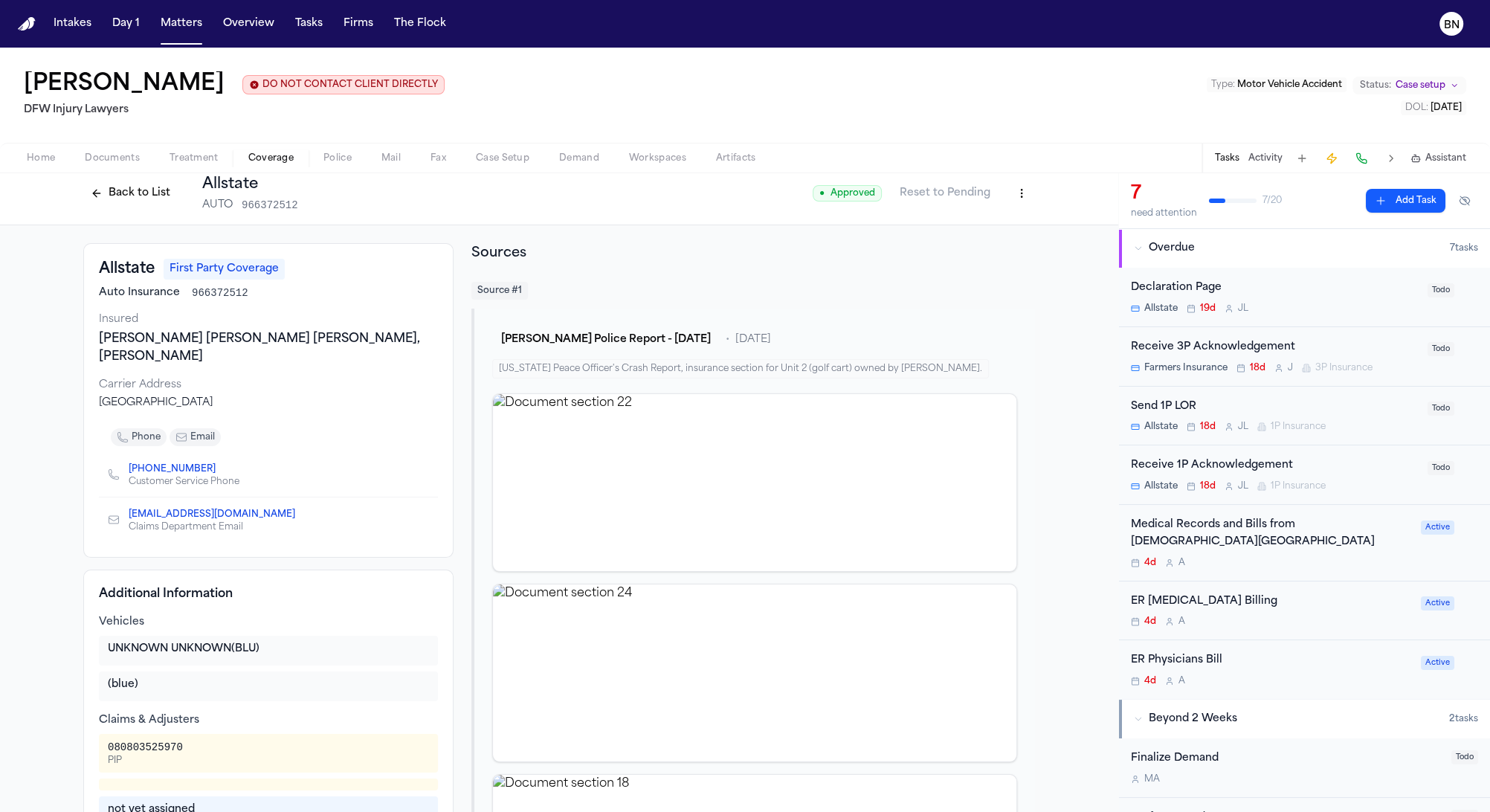
scroll to position [0, 0]
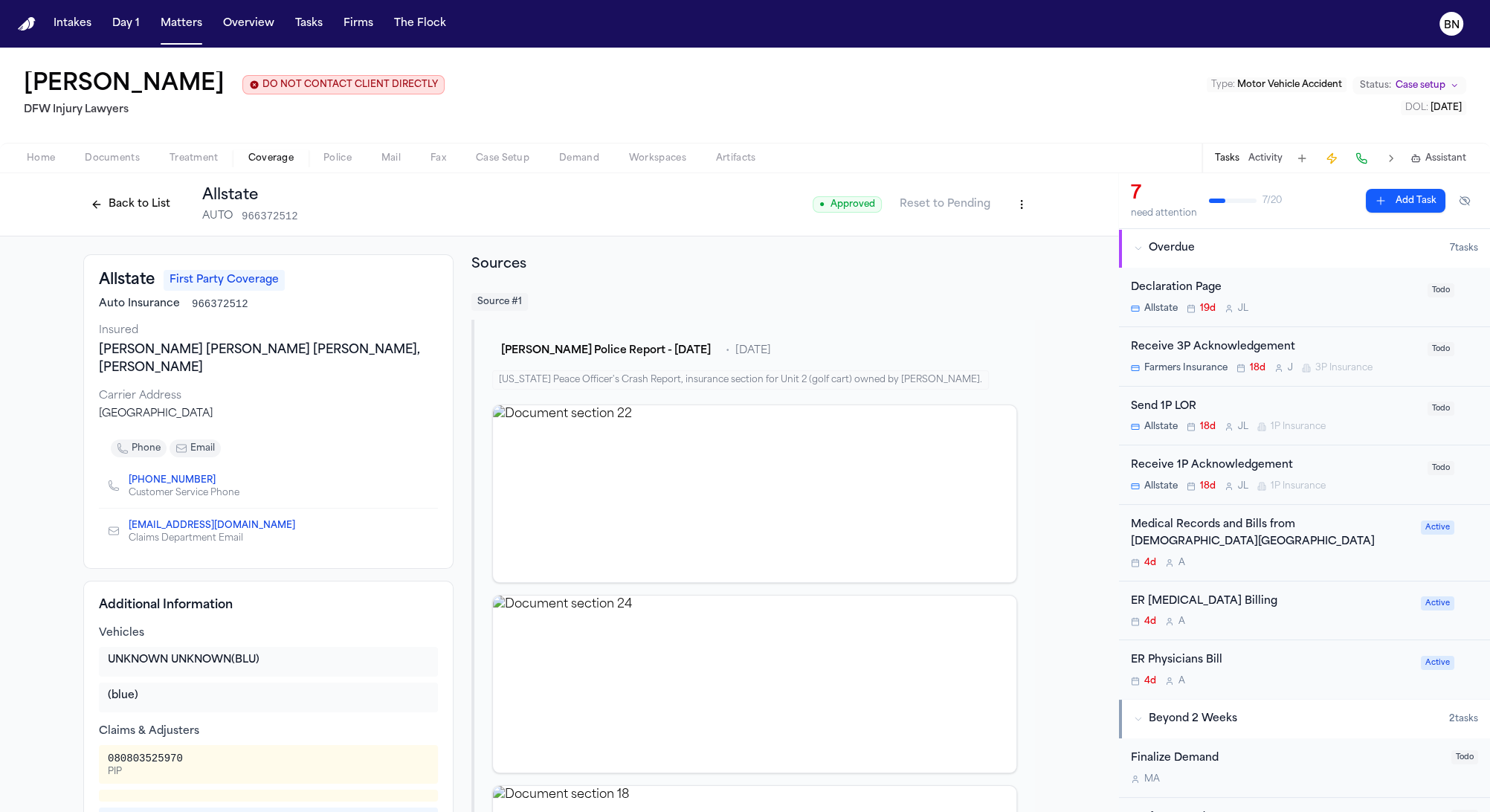
click at [164, 215] on button "Back to List" at bounding box center [131, 204] width 95 height 24
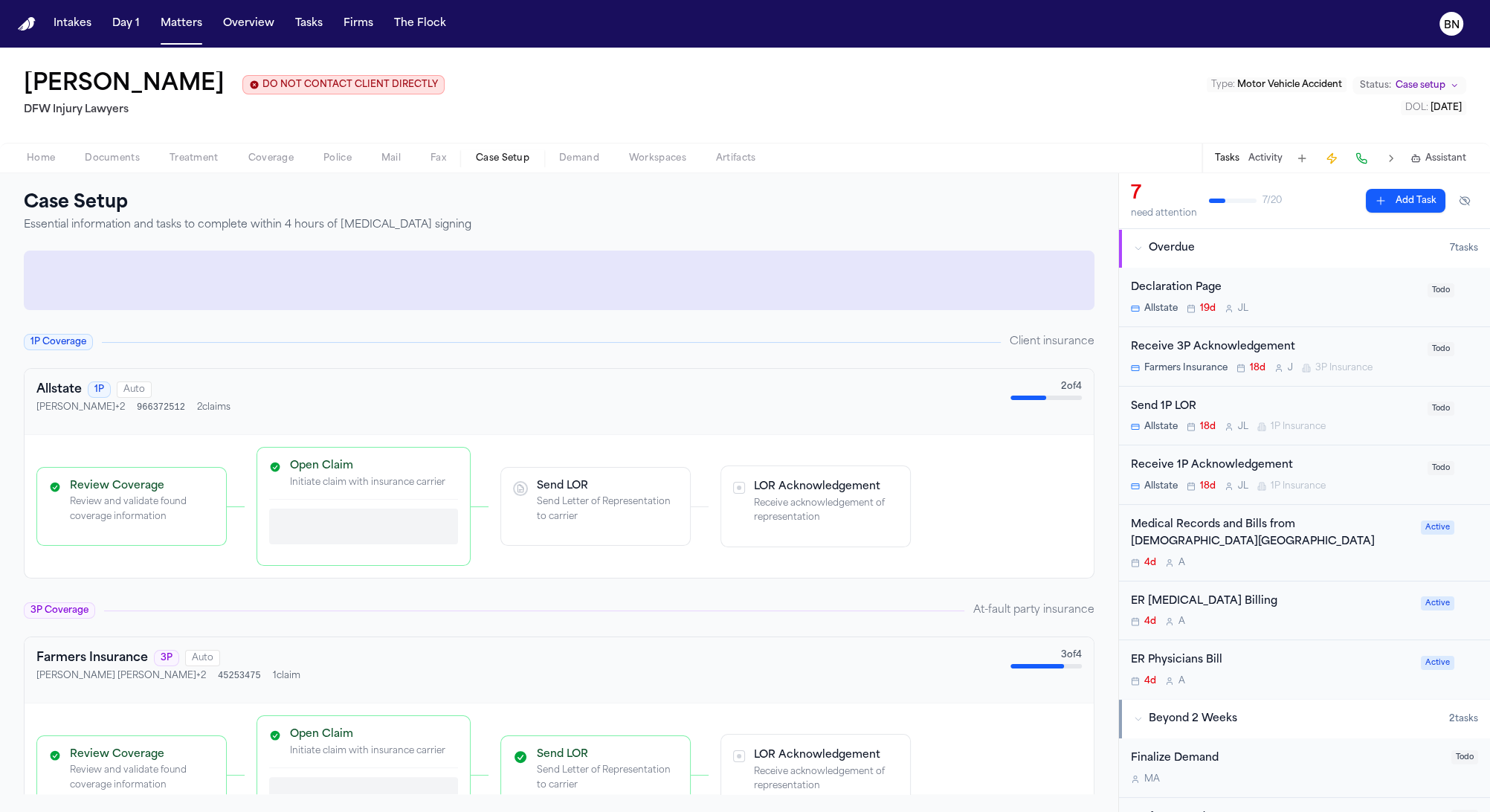
click at [486, 160] on span "Case Setup" at bounding box center [502, 158] width 53 height 12
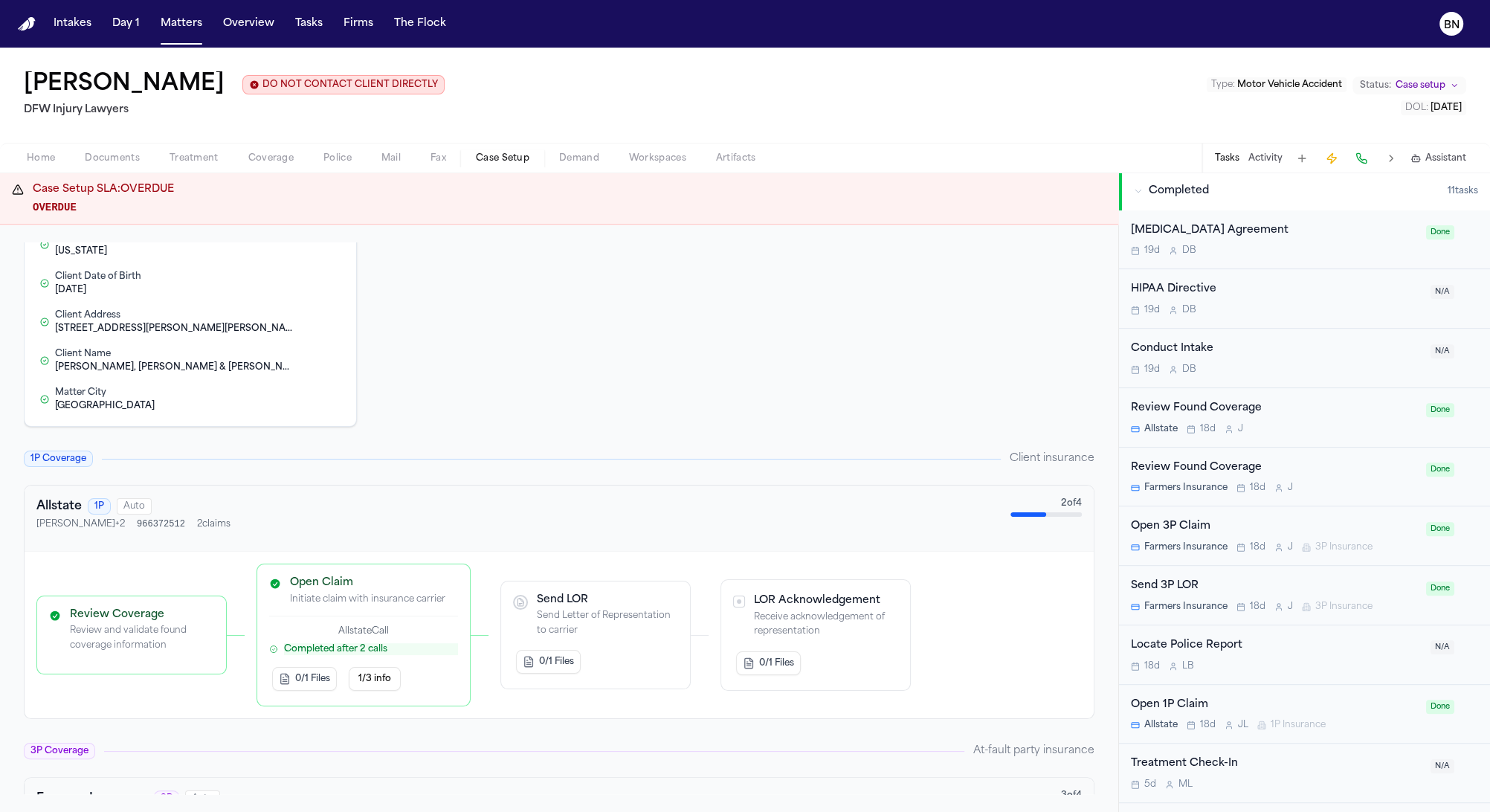
scroll to position [729, 0]
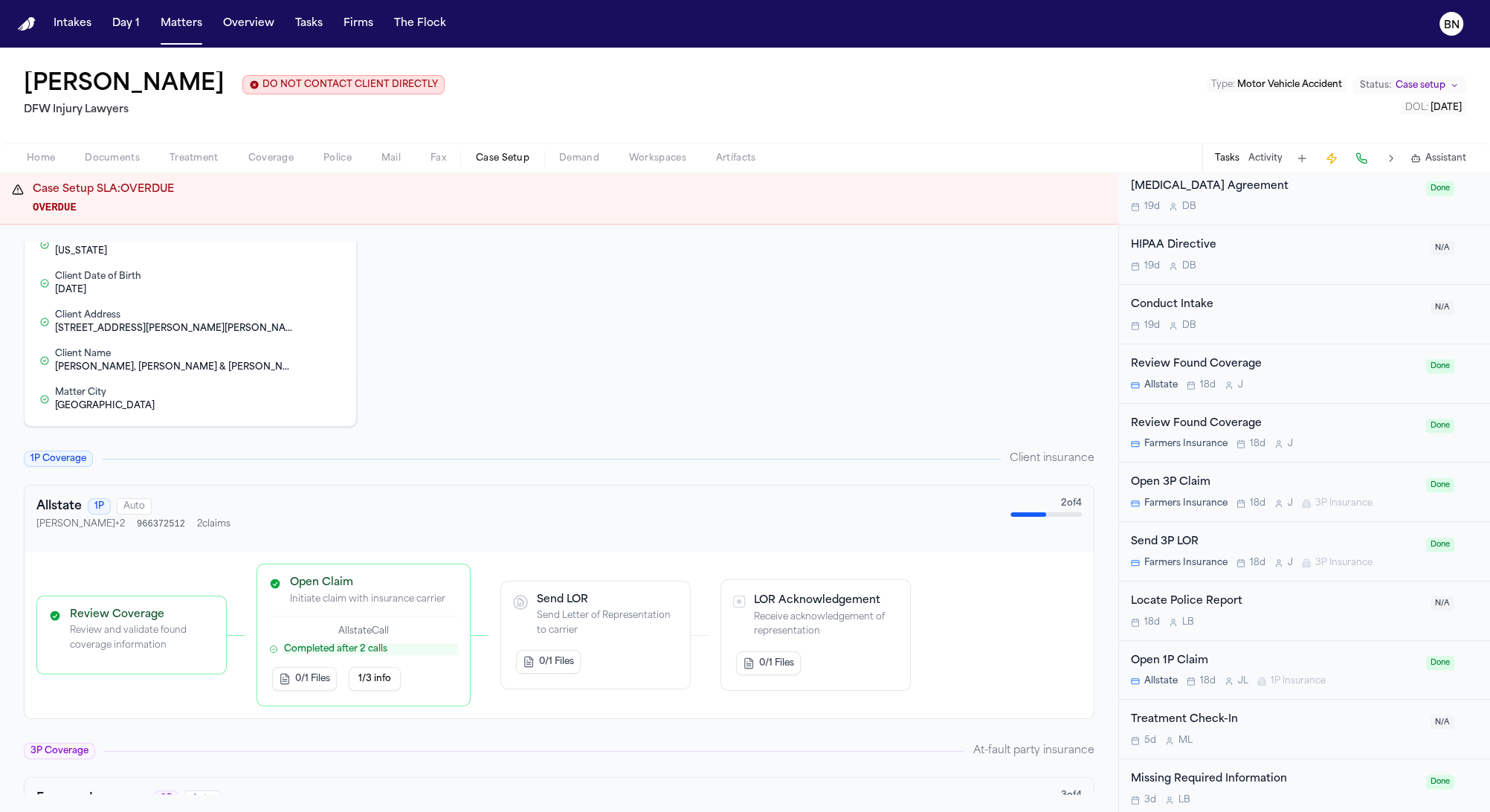
click at [1315, 654] on div "Open 1P Claim" at bounding box center [1274, 662] width 287 height 17
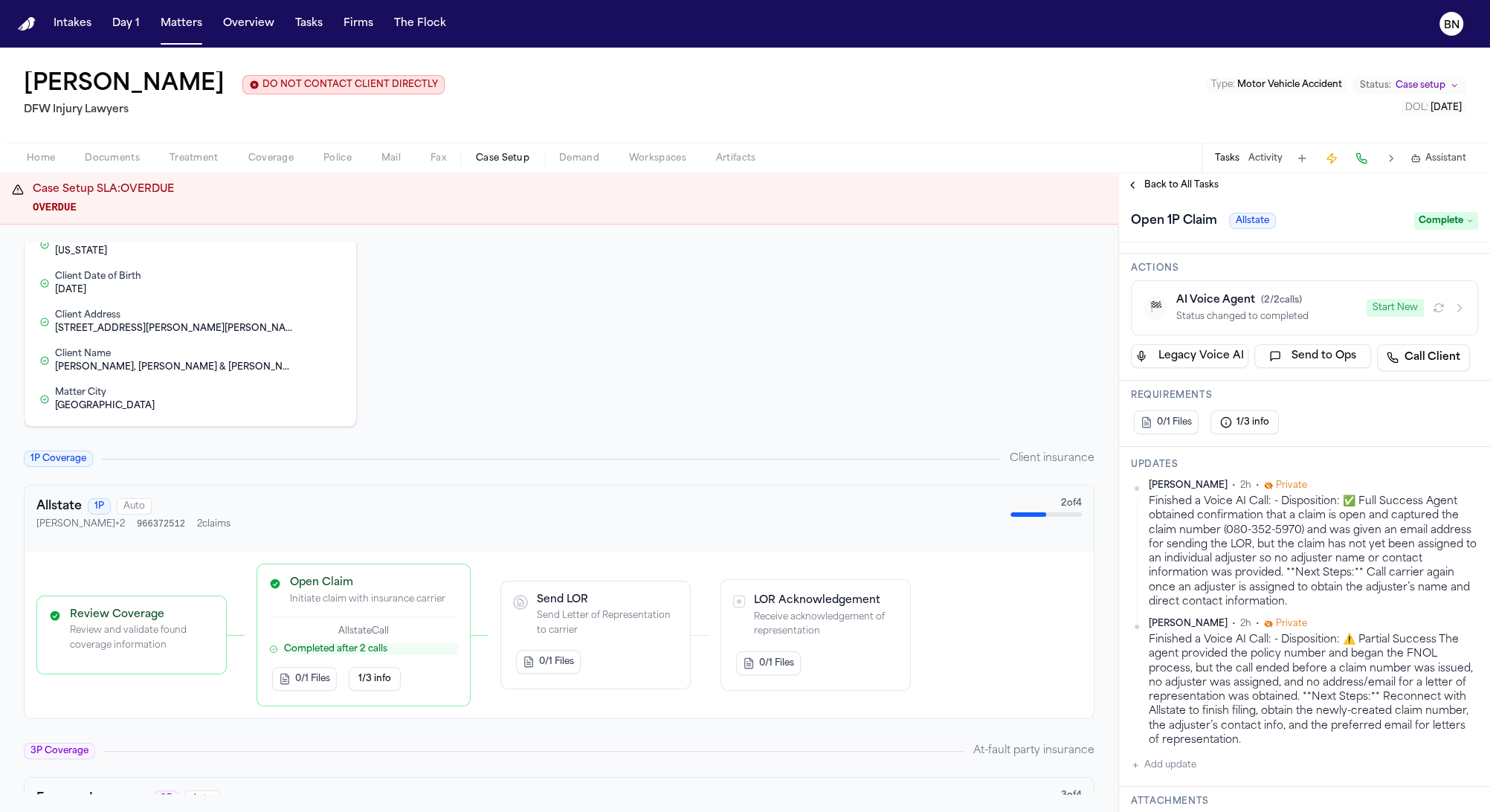
scroll to position [187, 0]
click at [1042, 54] on div "Jen Mudd DO NOT CONTACT CLIENT DIRECTLY DO NOT CONTACT DFW Injury Lawyers Type …" at bounding box center [745, 95] width 1490 height 95
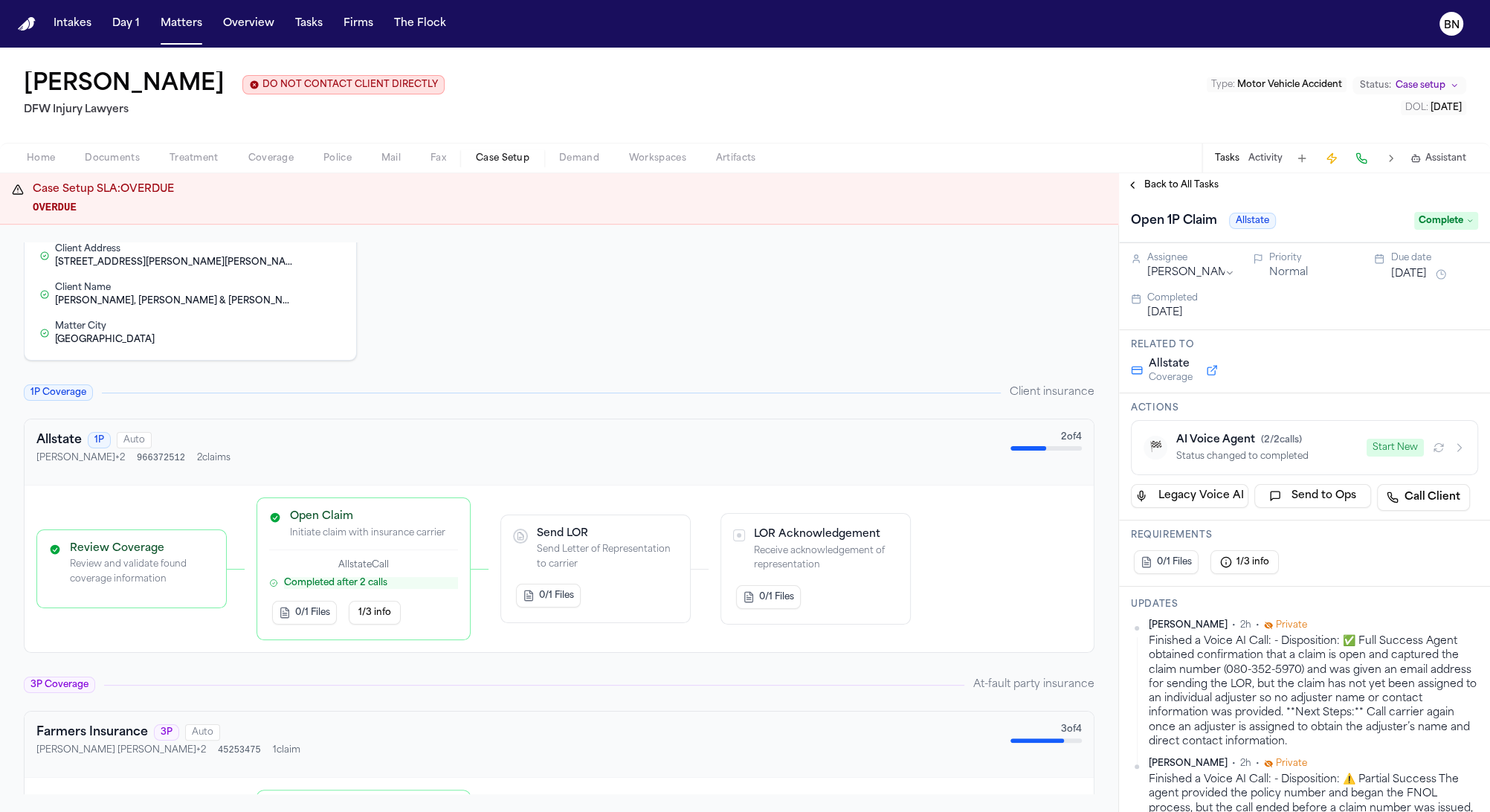
scroll to position [0, 0]
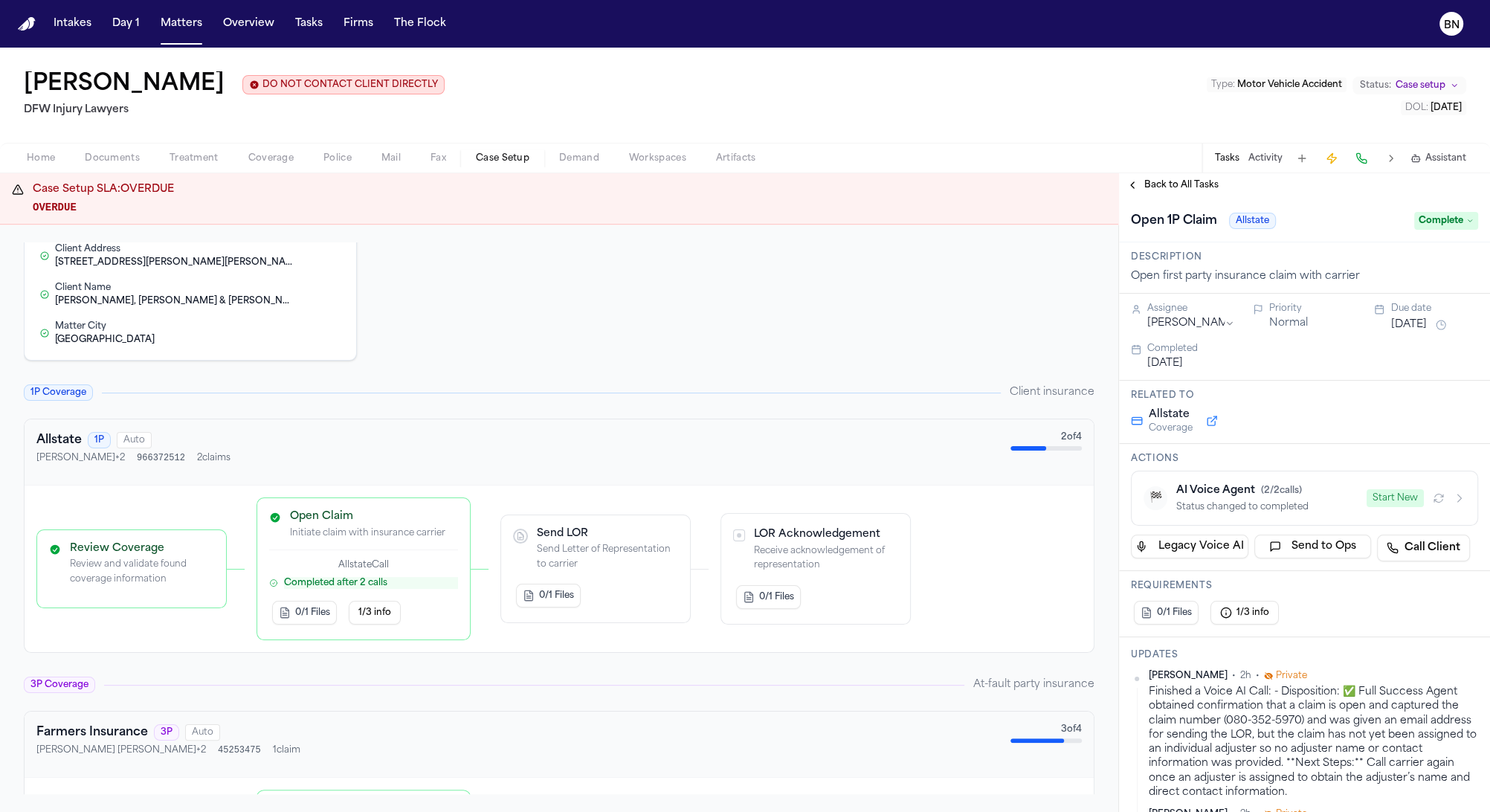
click at [701, 54] on div "Jen Mudd DO NOT CONTACT CLIENT DIRECTLY DO NOT CONTACT DFW Injury Lawyers Type …" at bounding box center [745, 95] width 1490 height 95
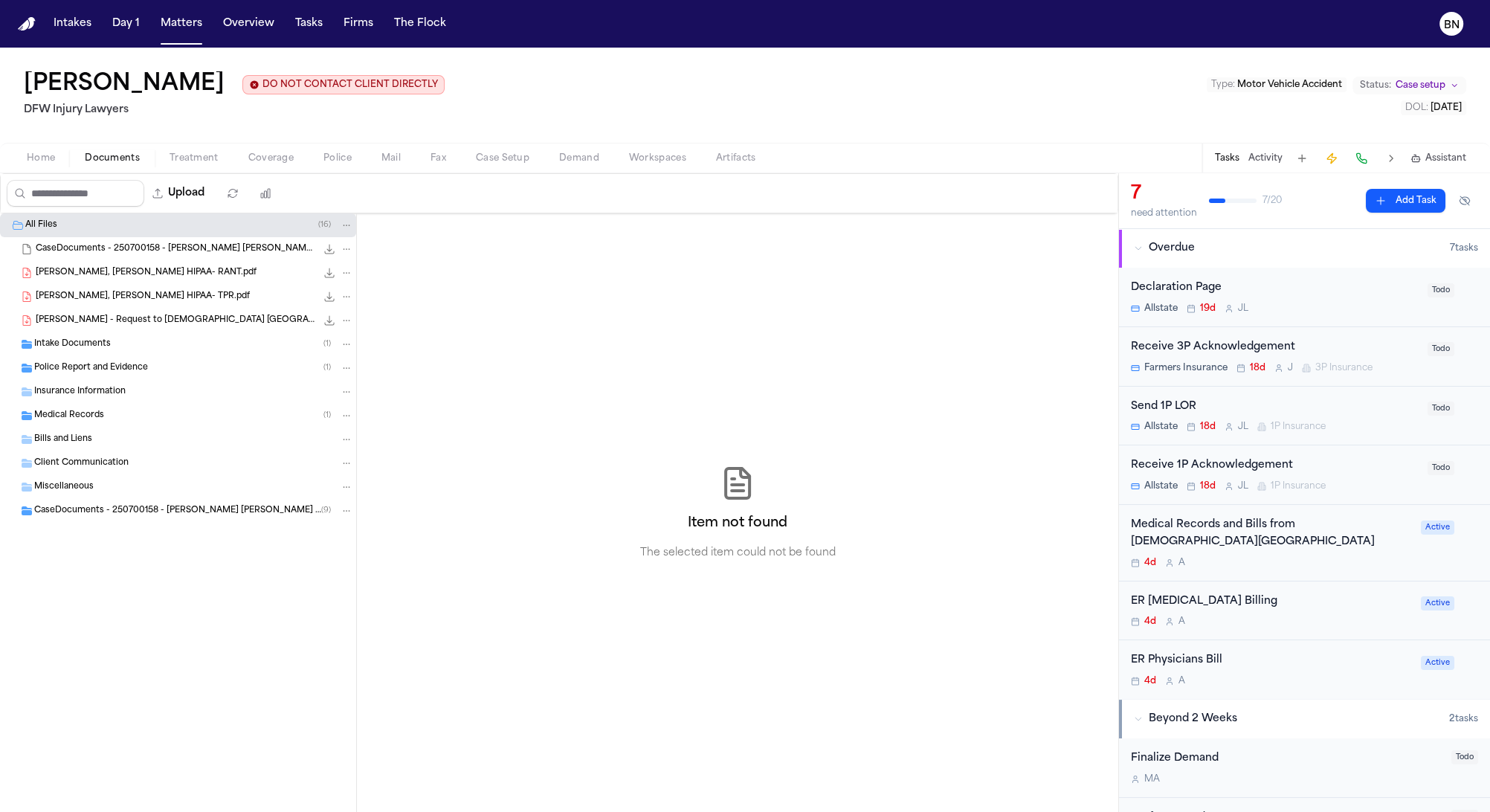
click at [104, 157] on span "Documents" at bounding box center [112, 158] width 55 height 12
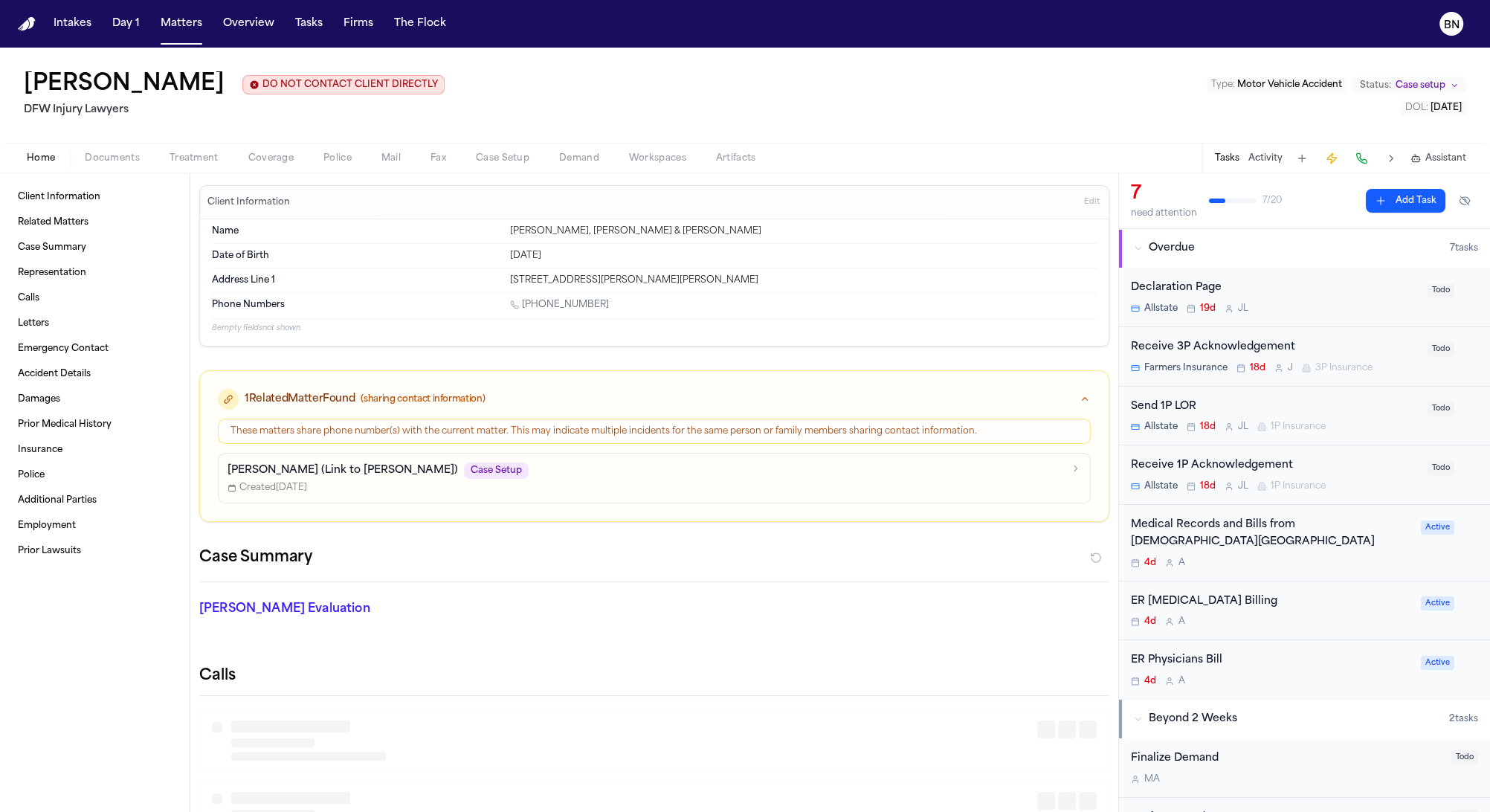
click at [35, 159] on span "Home" at bounding box center [41, 158] width 28 height 12
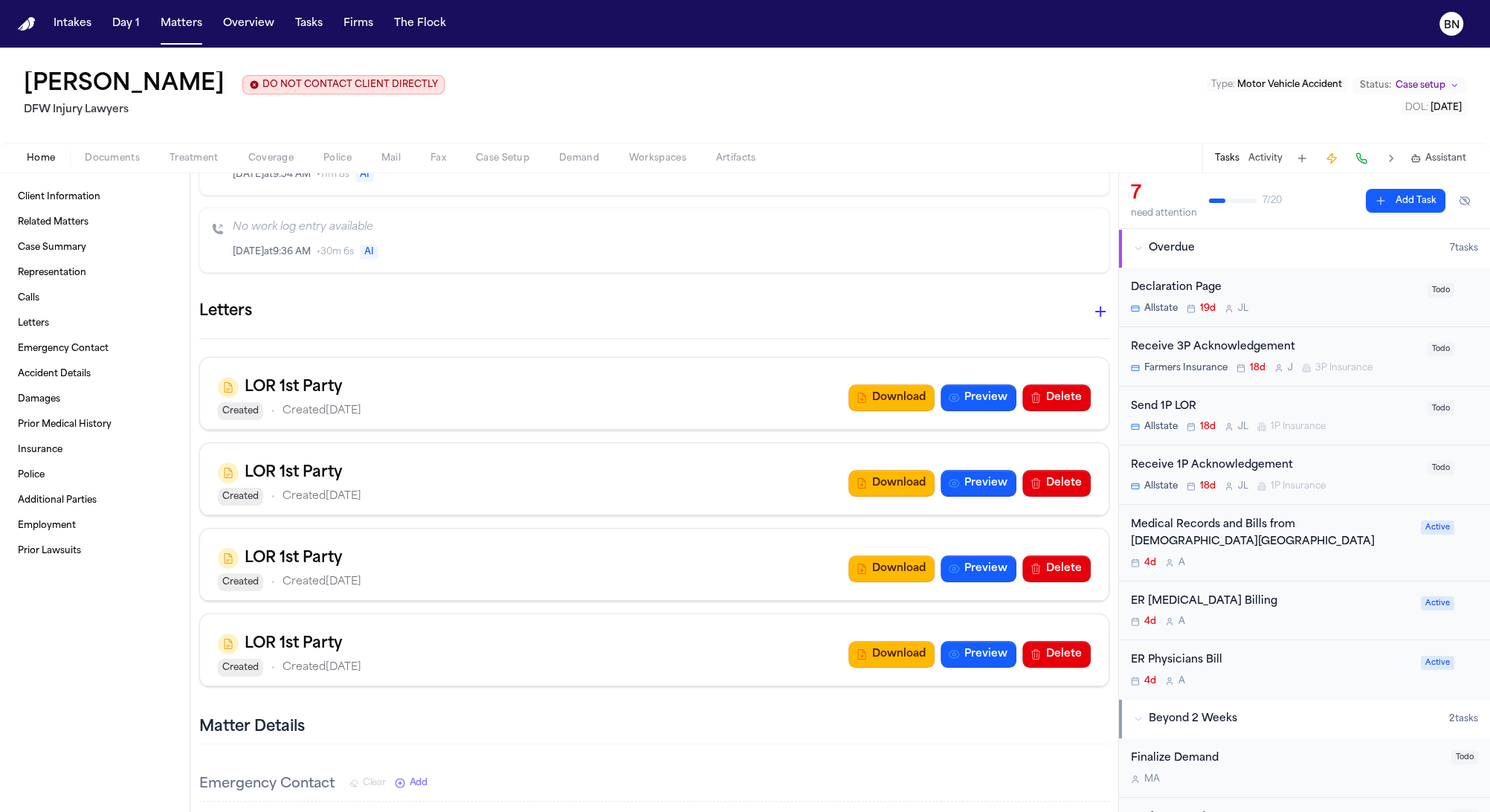
scroll to position [581, 0]
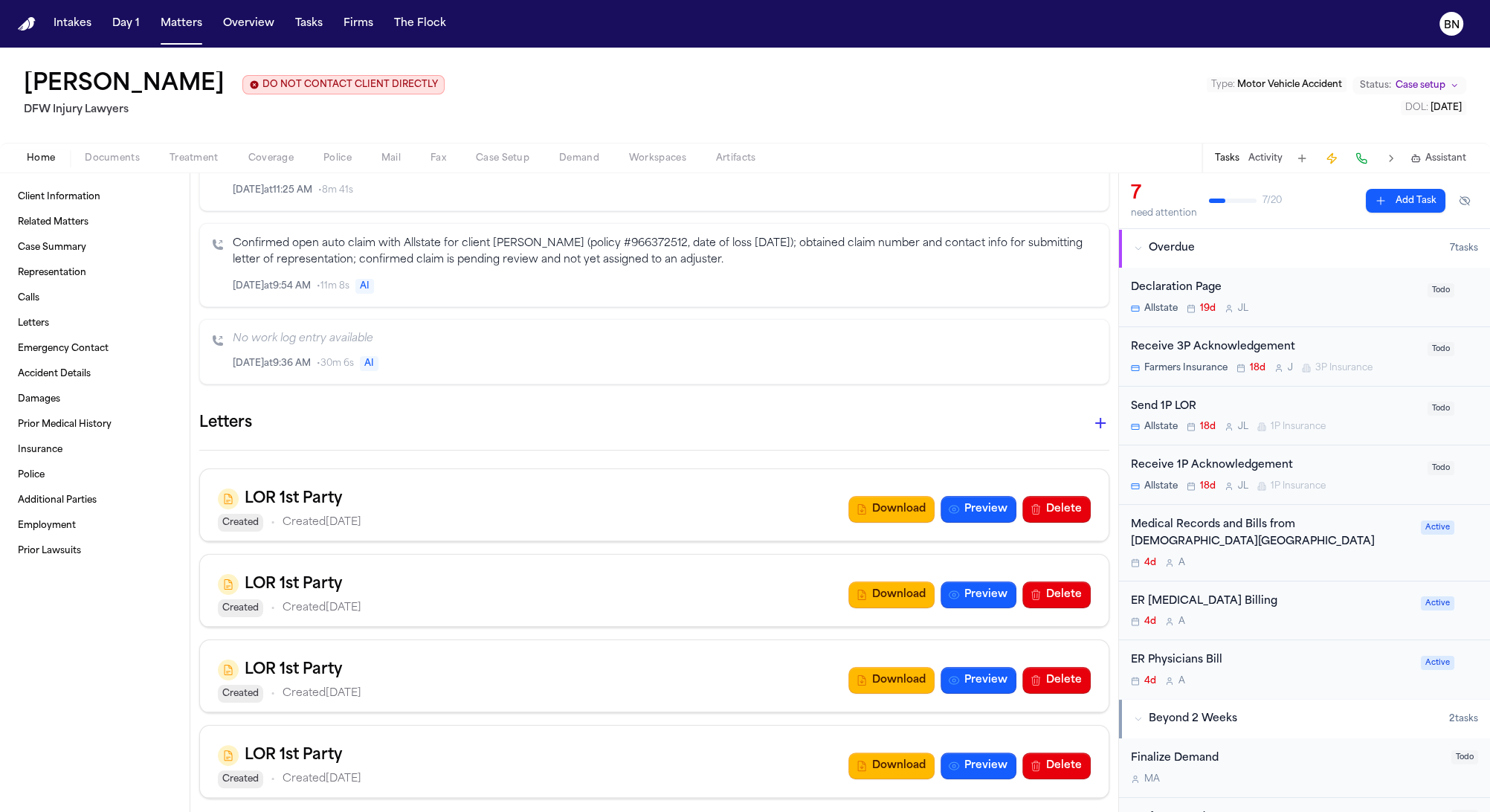
click at [1092, 422] on icon "button" at bounding box center [1100, 422] width 18 height 18
click at [1081, 421] on div at bounding box center [745, 406] width 1490 height 812
click at [1092, 417] on icon "button" at bounding box center [1100, 422] width 18 height 18
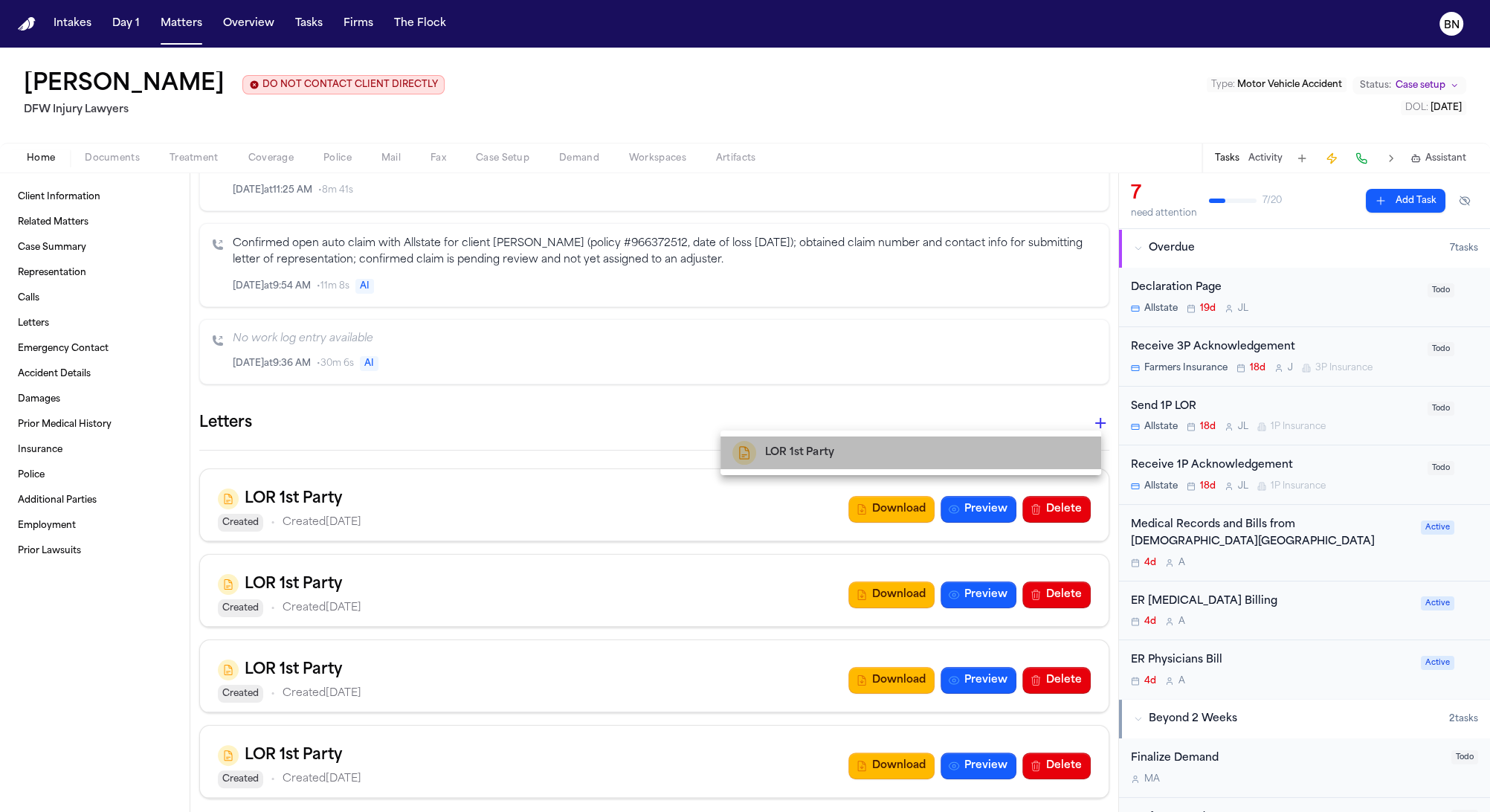
click at [1008, 461] on div "LOR 1st Party" at bounding box center [911, 453] width 357 height 24
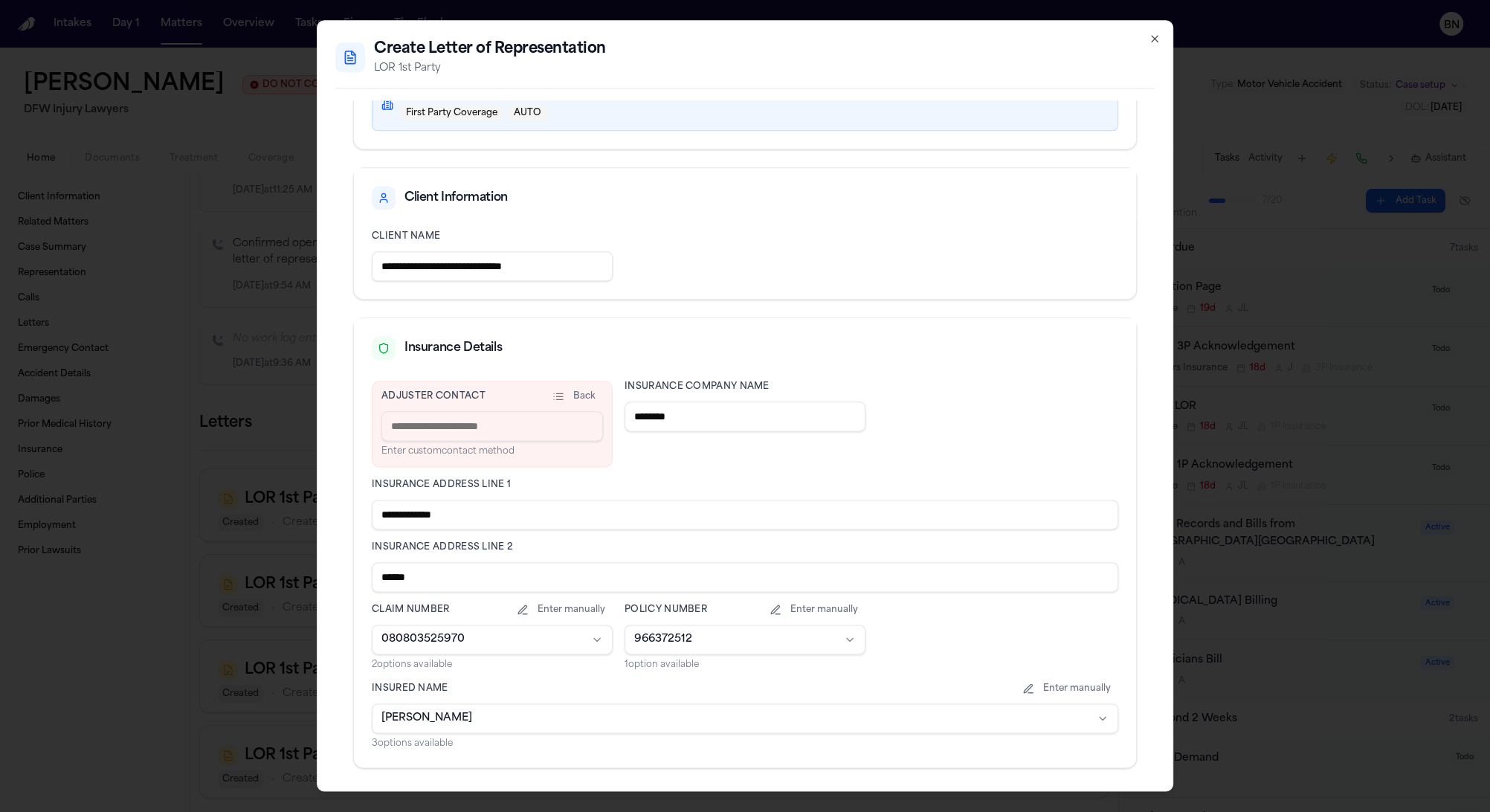
scroll to position [128, 0]
click at [559, 424] on input at bounding box center [492, 424] width 221 height 30
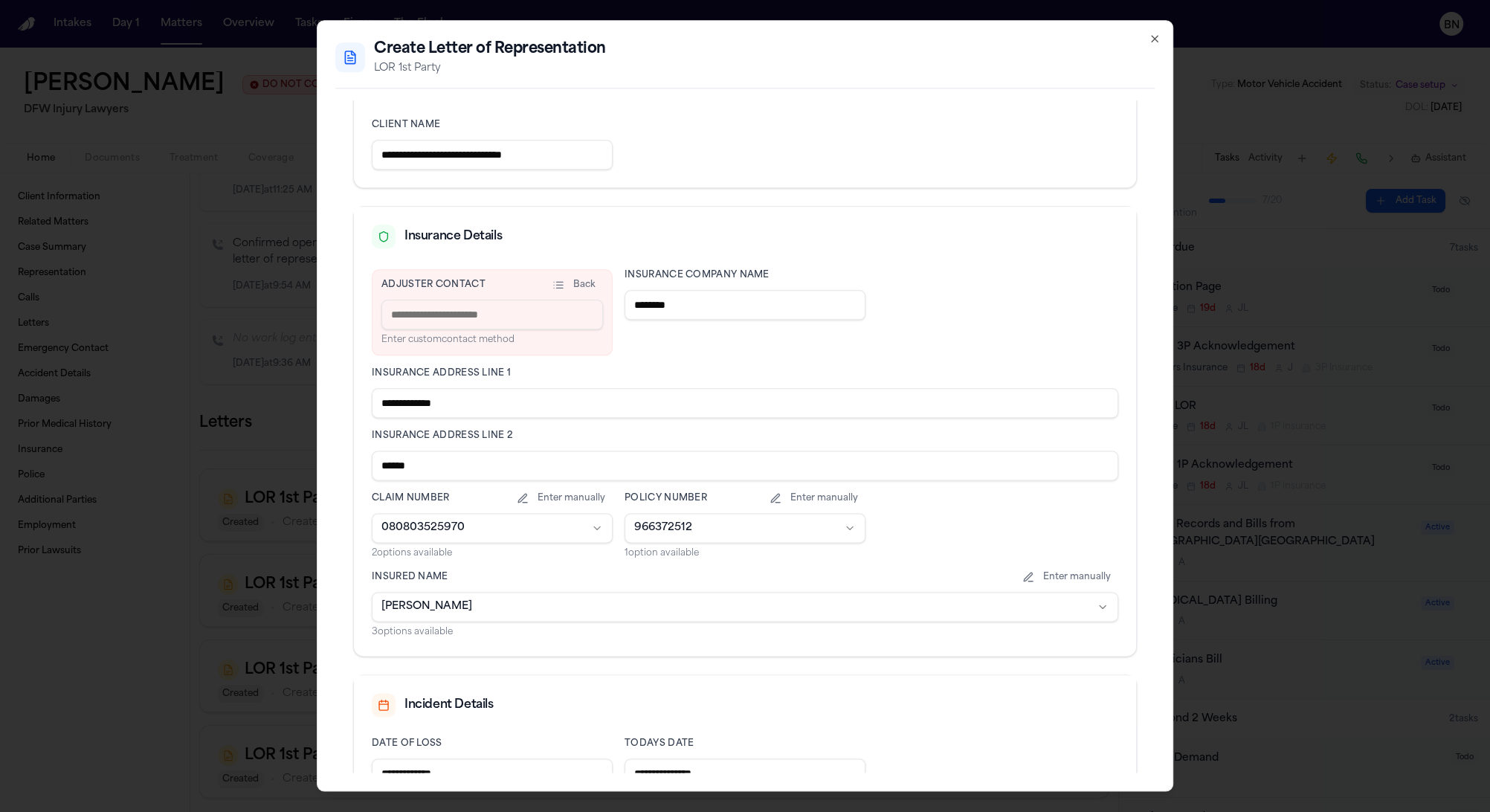
scroll to position [261, 0]
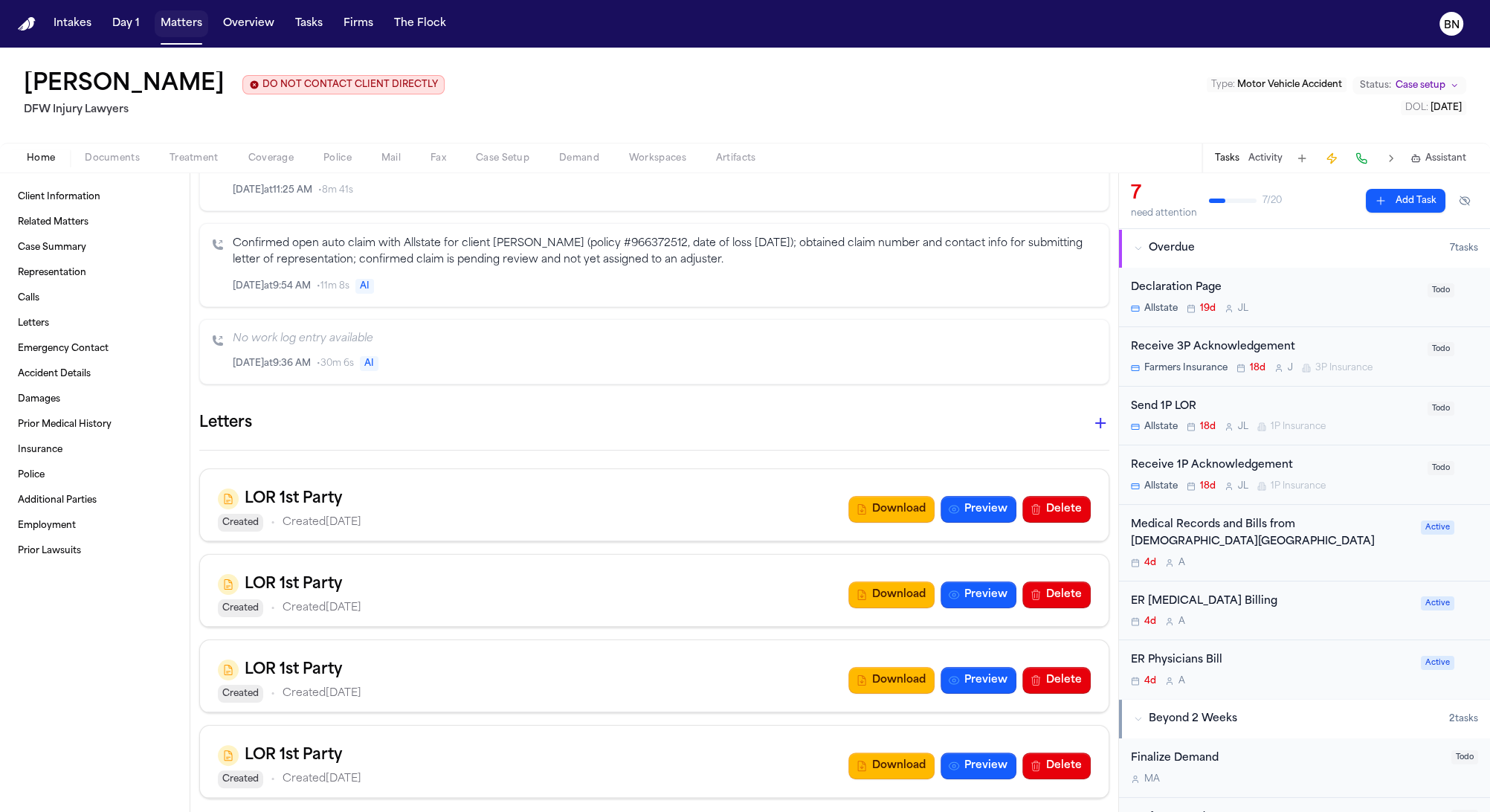
click at [197, 22] on button "Matters" at bounding box center [181, 24] width 53 height 27
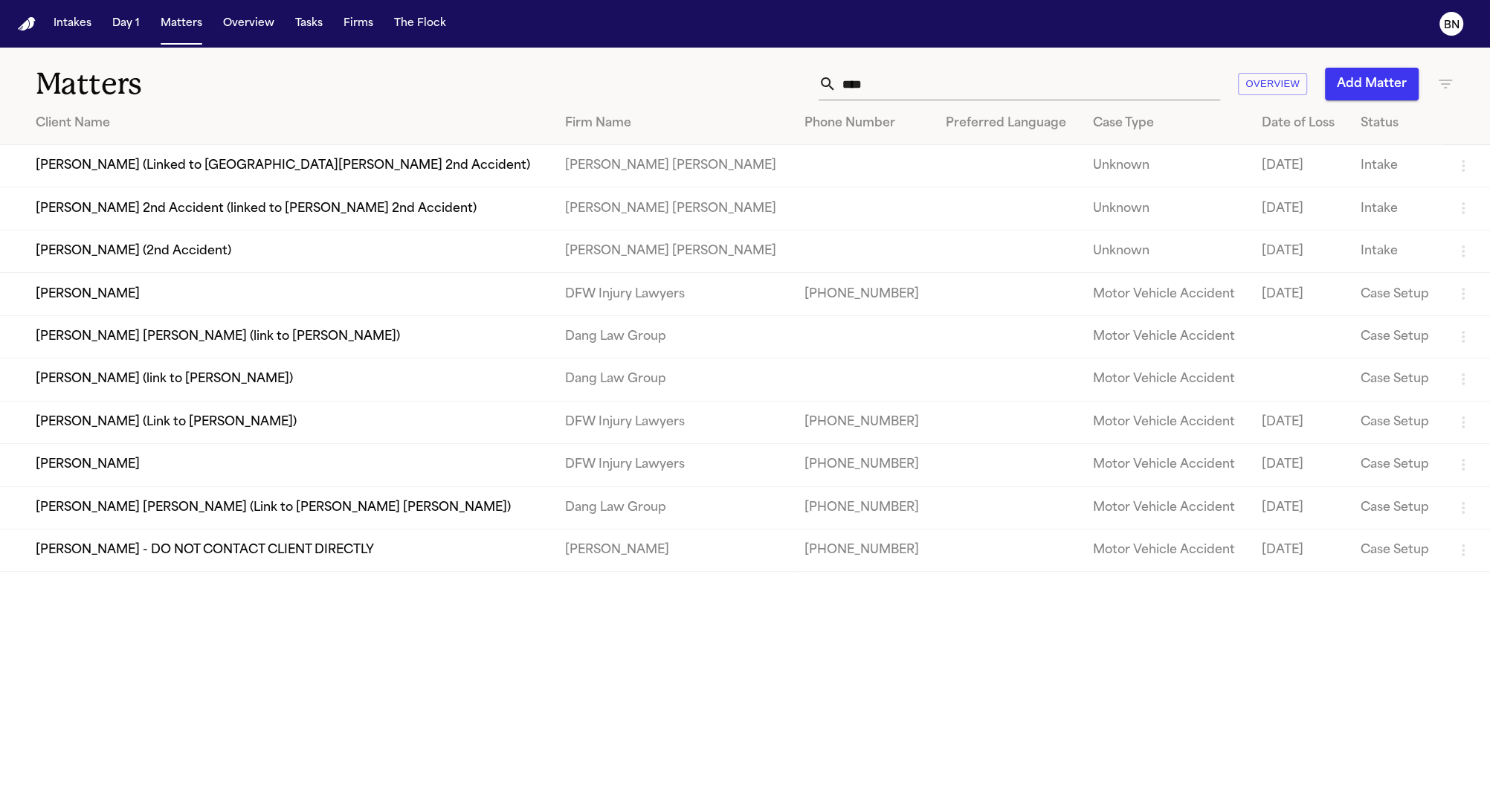
click at [892, 68] on input "****" at bounding box center [1029, 84] width 384 height 33
click at [882, 85] on input "****" at bounding box center [1029, 84] width 384 height 33
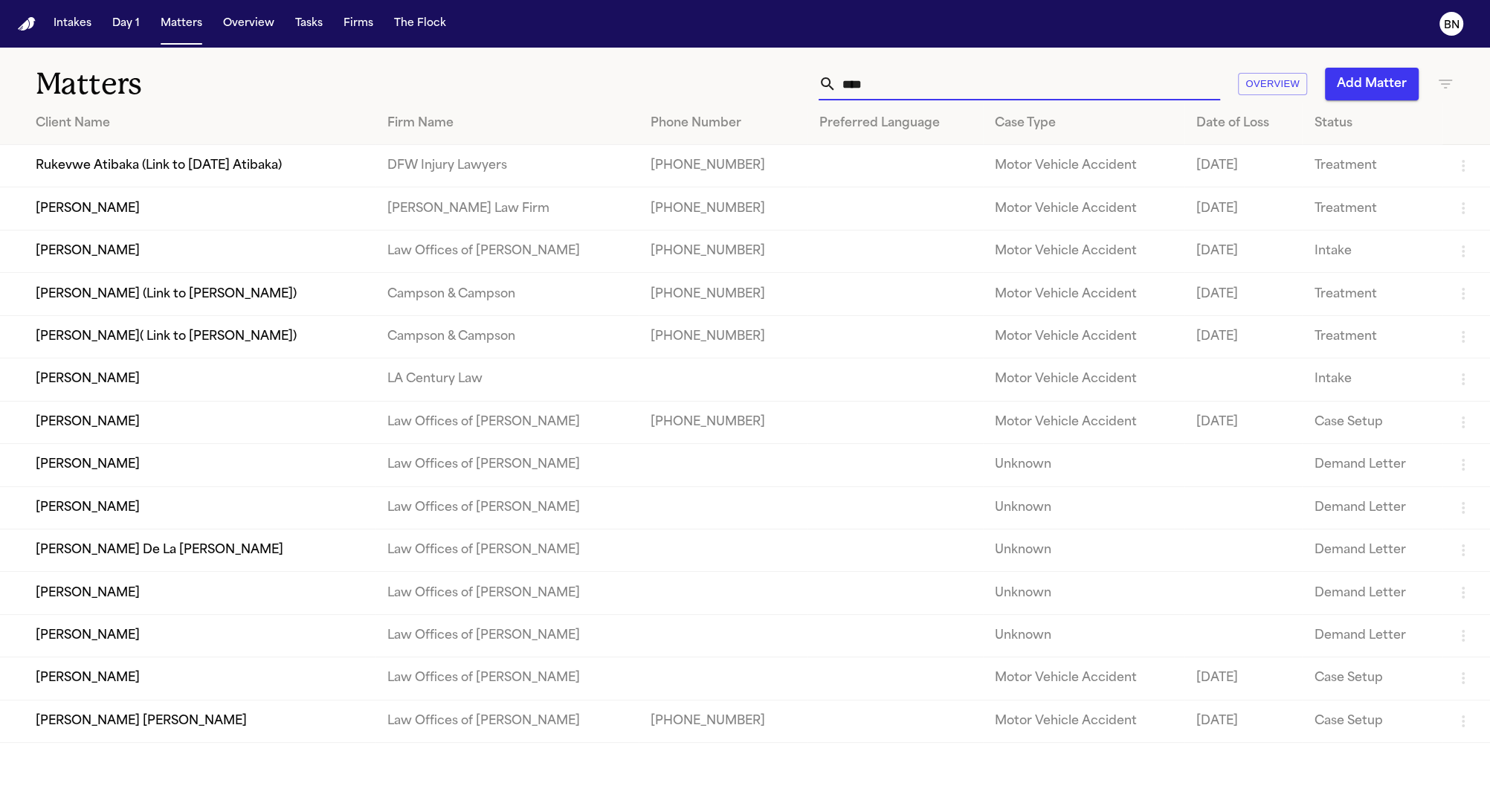
type input "****"
click at [248, 212] on td "Douglas Webb" at bounding box center [188, 209] width 375 height 42
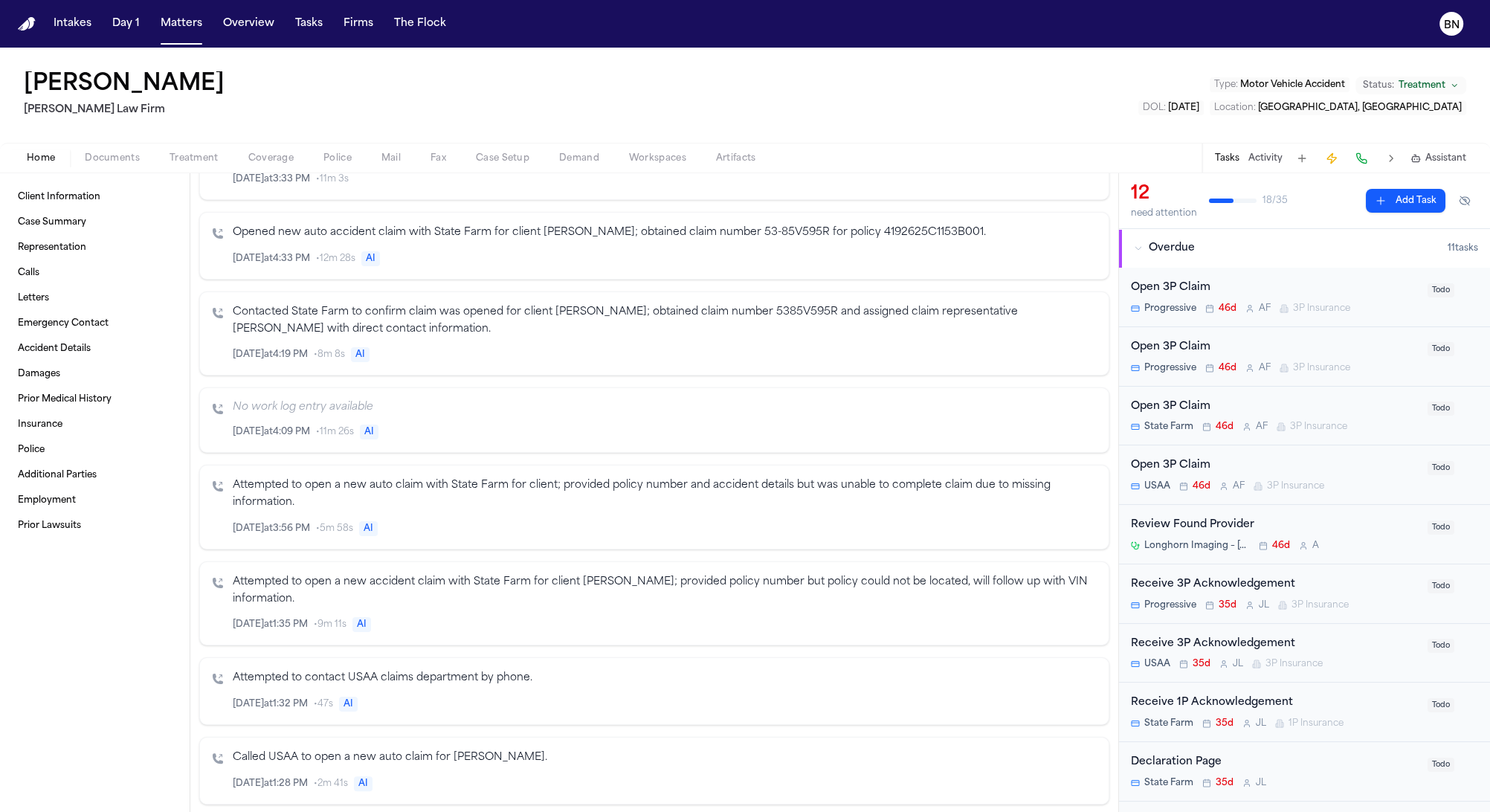
scroll to position [1222, 0]
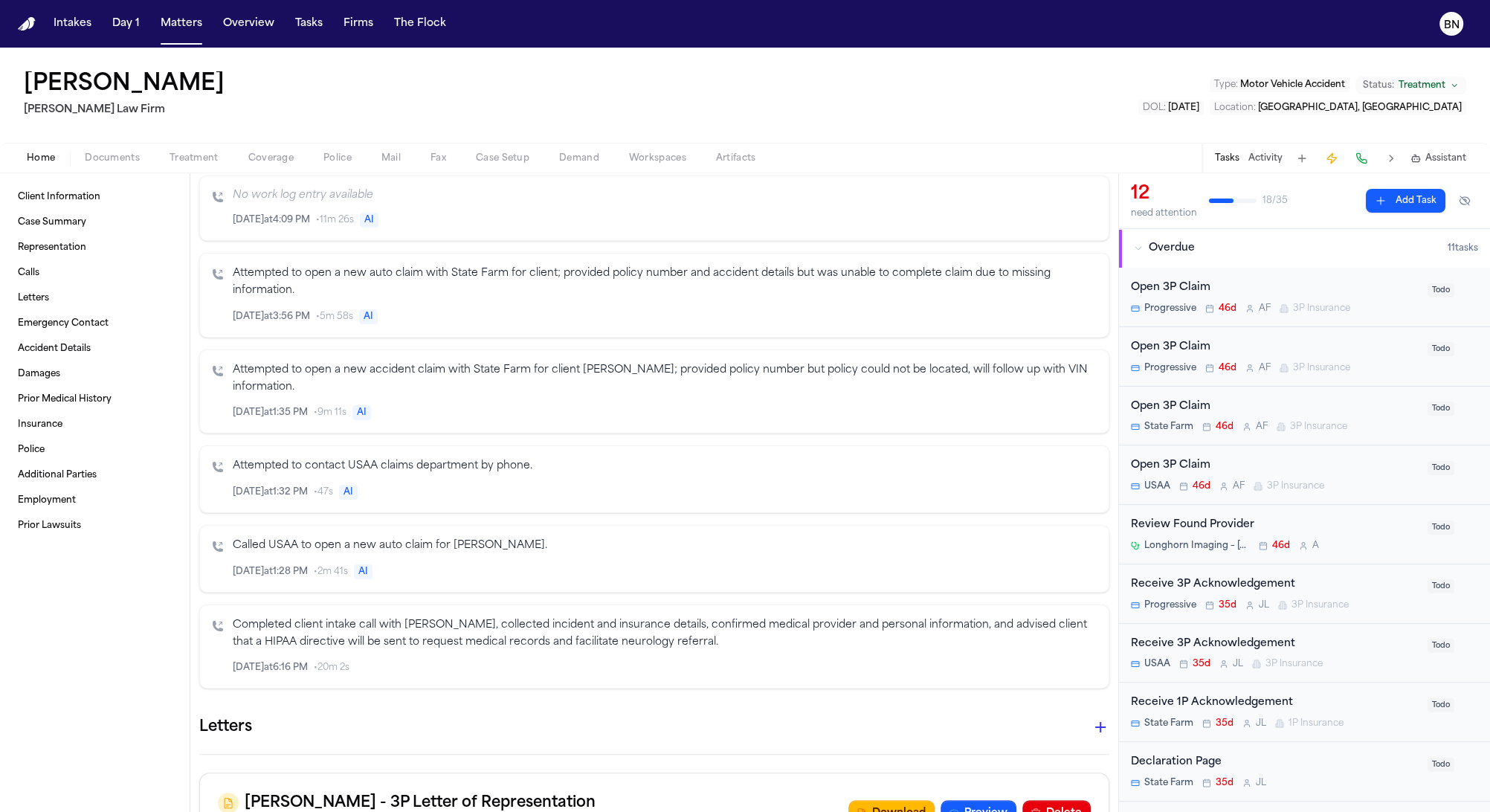
click at [1094, 718] on icon "button" at bounding box center [1100, 727] width 18 height 18
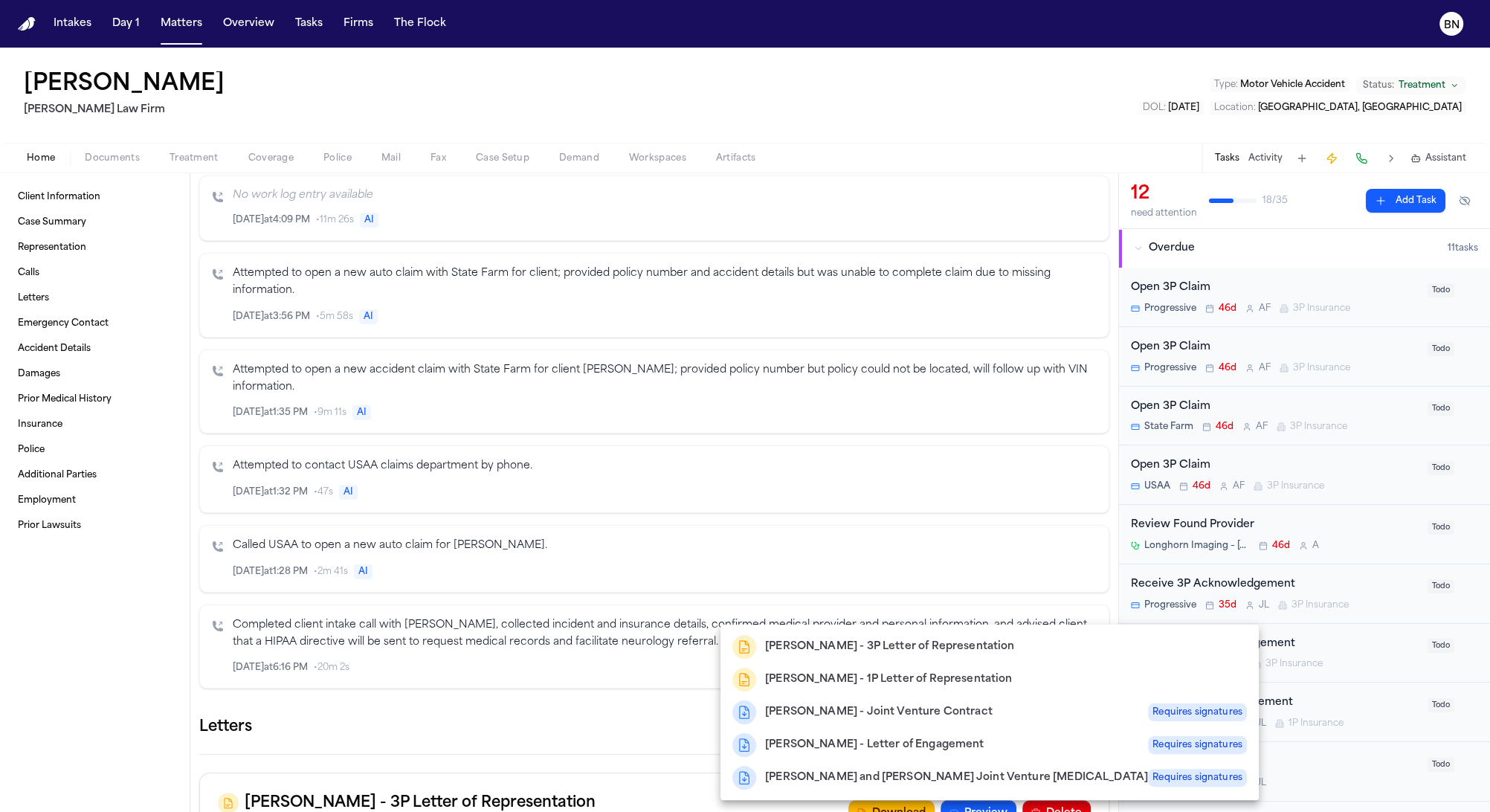
click at [938, 677] on h2 "Hecht - 1P Letter of Representation" at bounding box center [888, 679] width 247 height 18
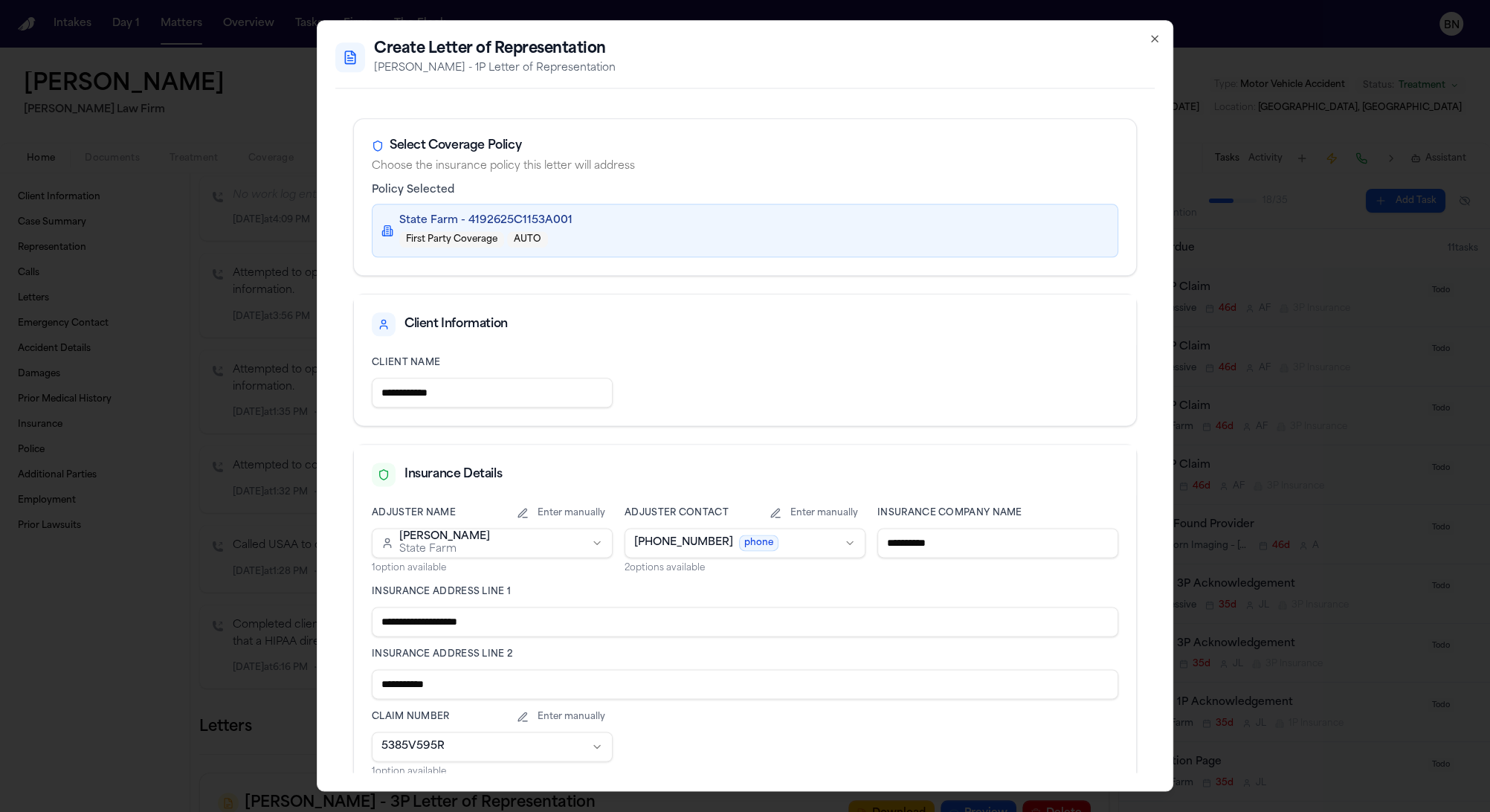
click at [750, 536] on body "Intakes Day 1 Matters Overview Tasks Firms The Flock BN Douglas Webb Hecht Law …" at bounding box center [745, 406] width 1490 height 812
select select "**********"
click at [728, 534] on body "Intakes Day 1 Matters Overview Tasks Firms The Flock BN Douglas Webb Hecht Law …" at bounding box center [745, 406] width 1490 height 812
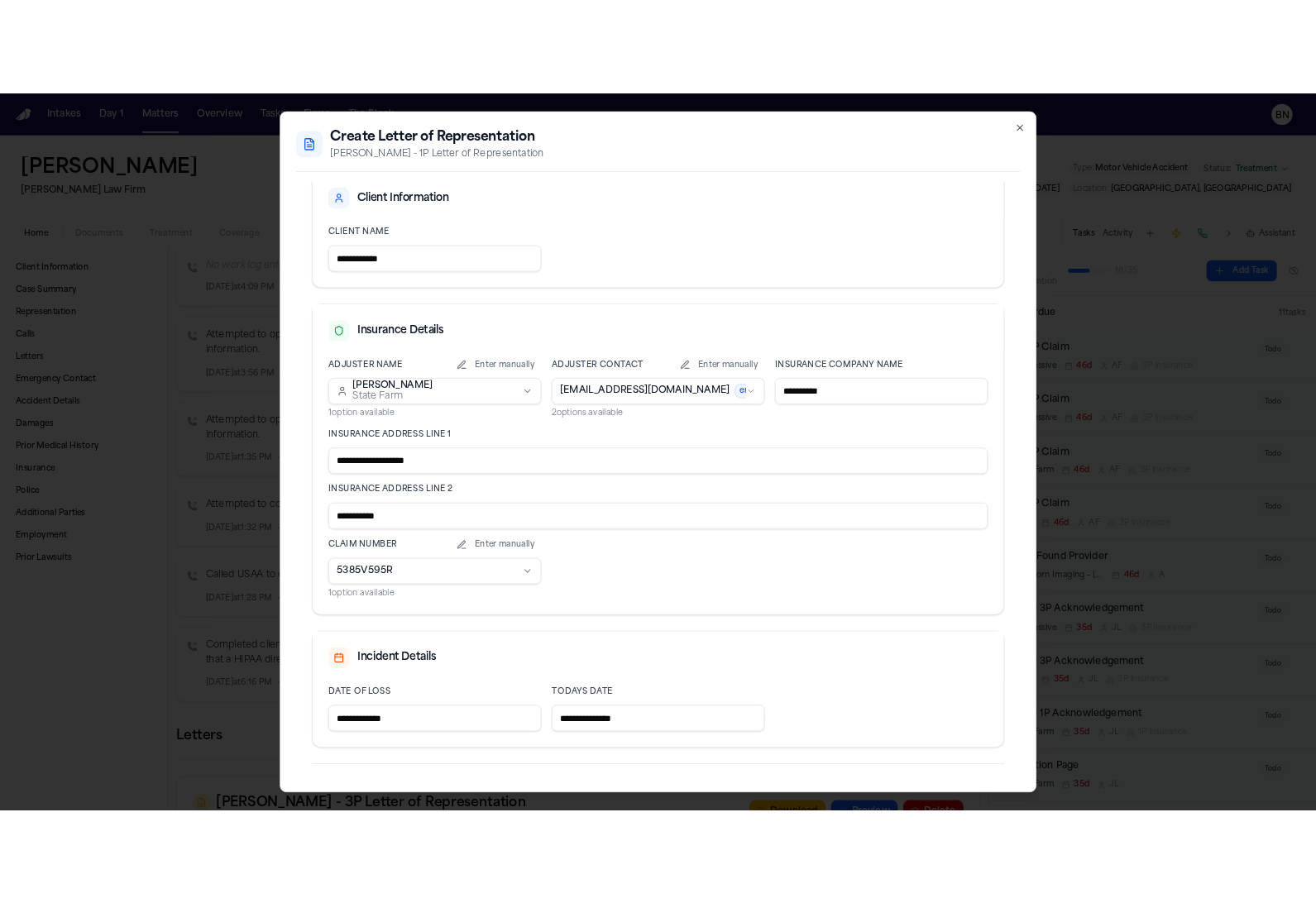
scroll to position [231, 0]
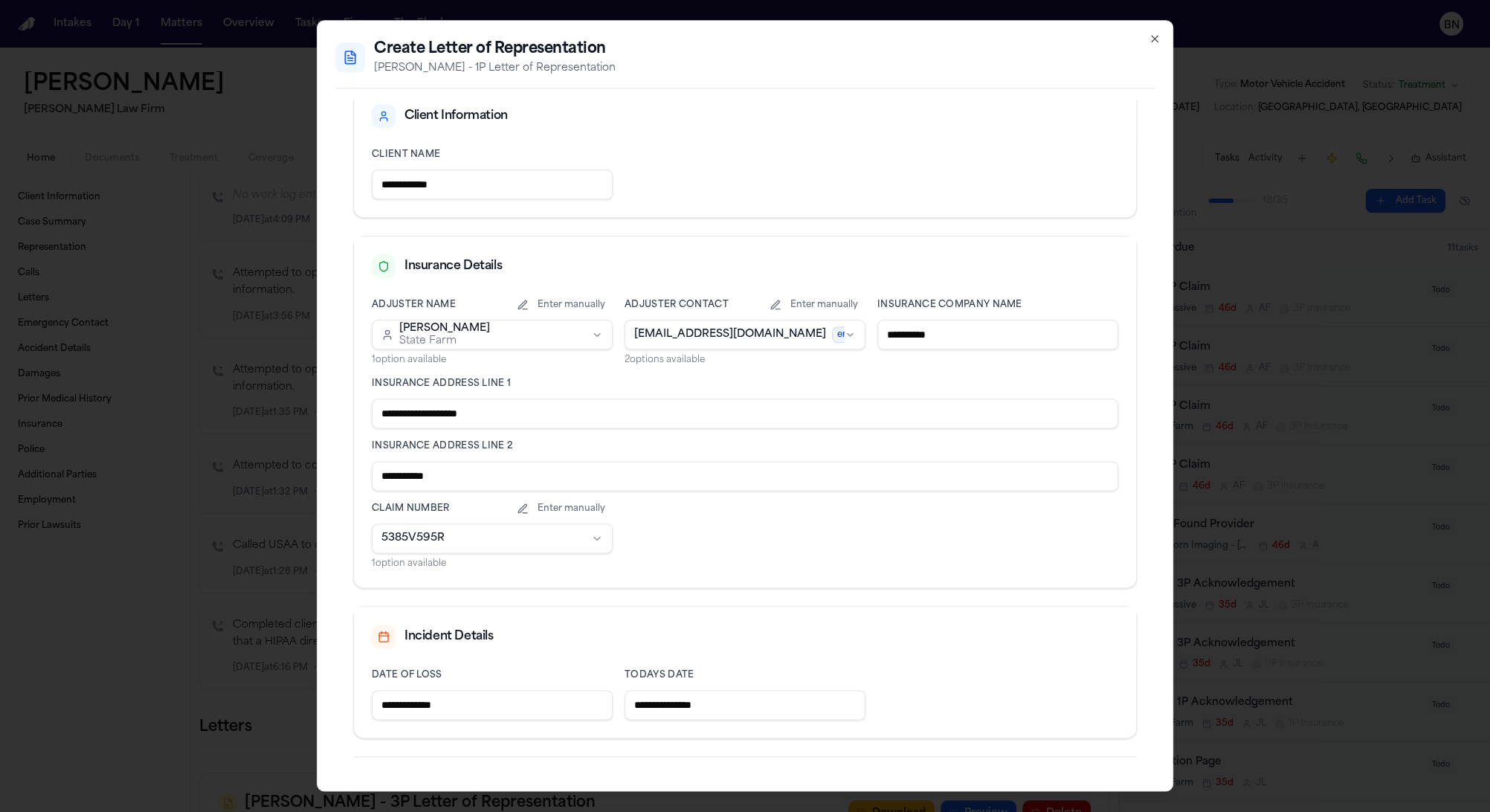
click at [1157, 49] on div "**********" at bounding box center [745, 406] width 857 height 771
click at [1154, 41] on icon "button" at bounding box center [1154, 39] width 12 height 12
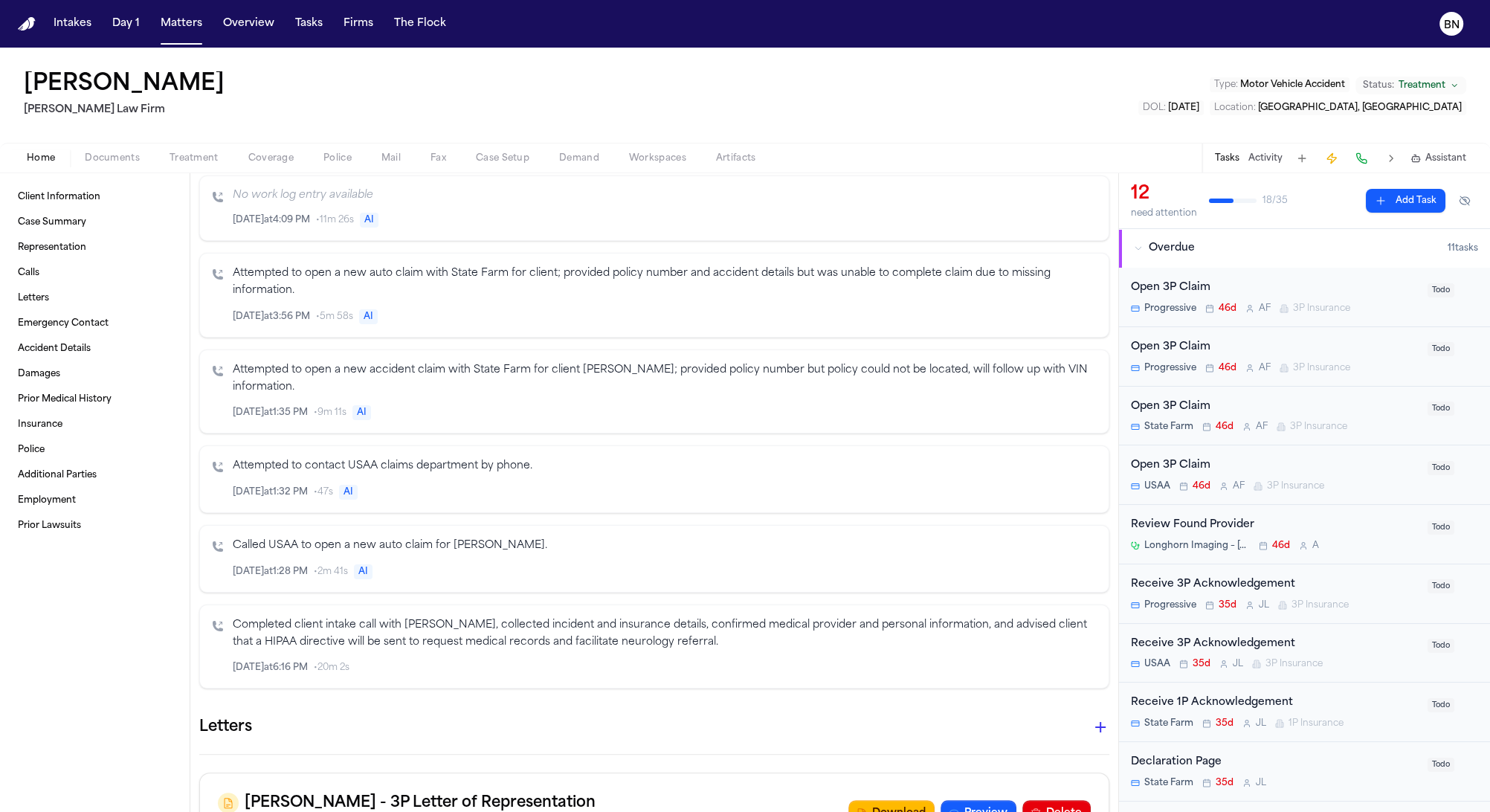
click at [325, 19] on div "Intakes Day 1 Matters Overview Tasks Firms The Flock" at bounding box center [249, 24] width 405 height 27
click at [304, 21] on button "Tasks" at bounding box center [308, 24] width 40 height 27
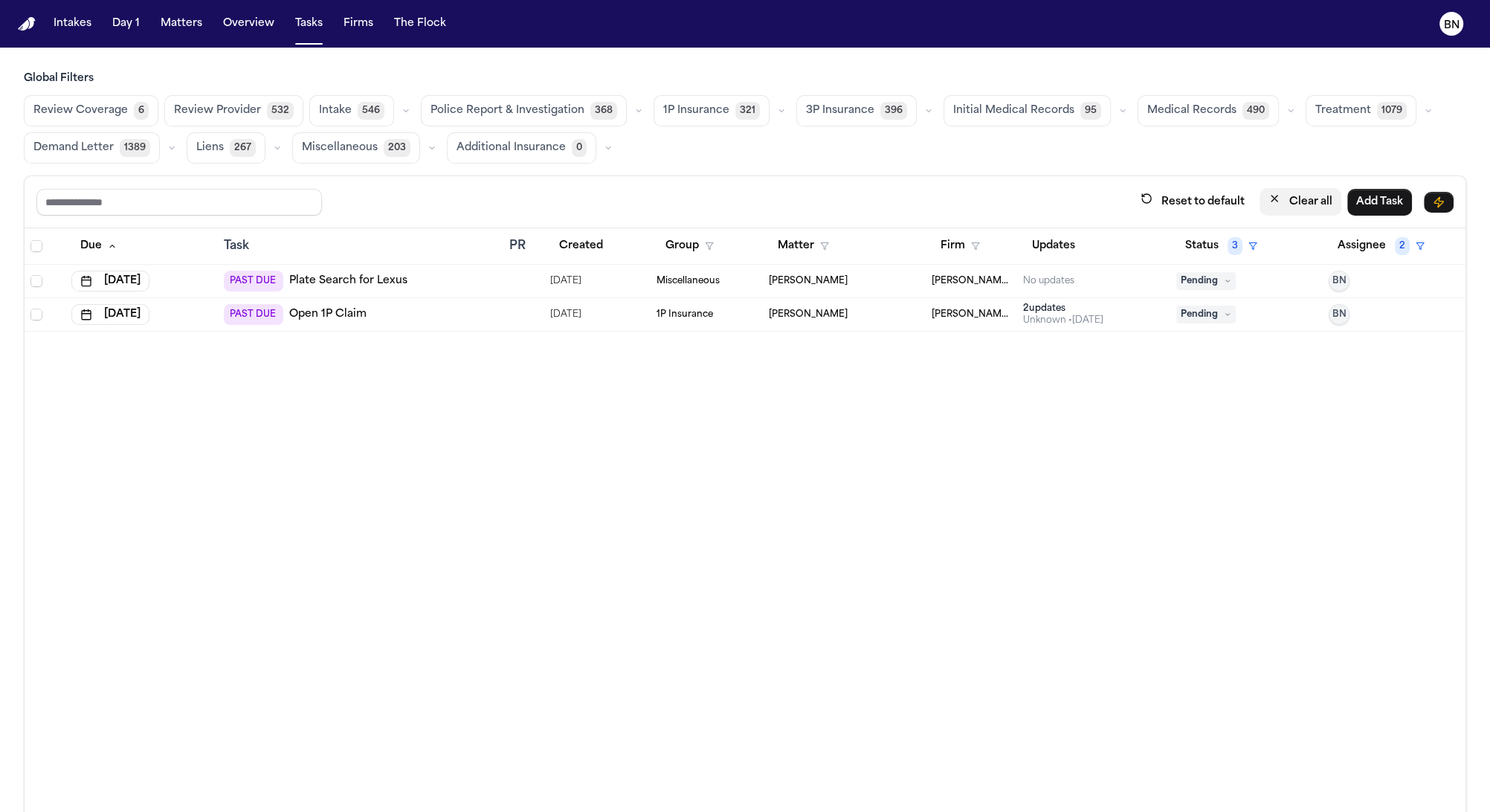
click at [1259, 204] on button "Clear all" at bounding box center [1300, 202] width 82 height 28
click at [1197, 244] on button "Status" at bounding box center [1209, 246] width 66 height 27
click at [1198, 330] on button "Active" at bounding box center [1194, 334] width 41 height 19
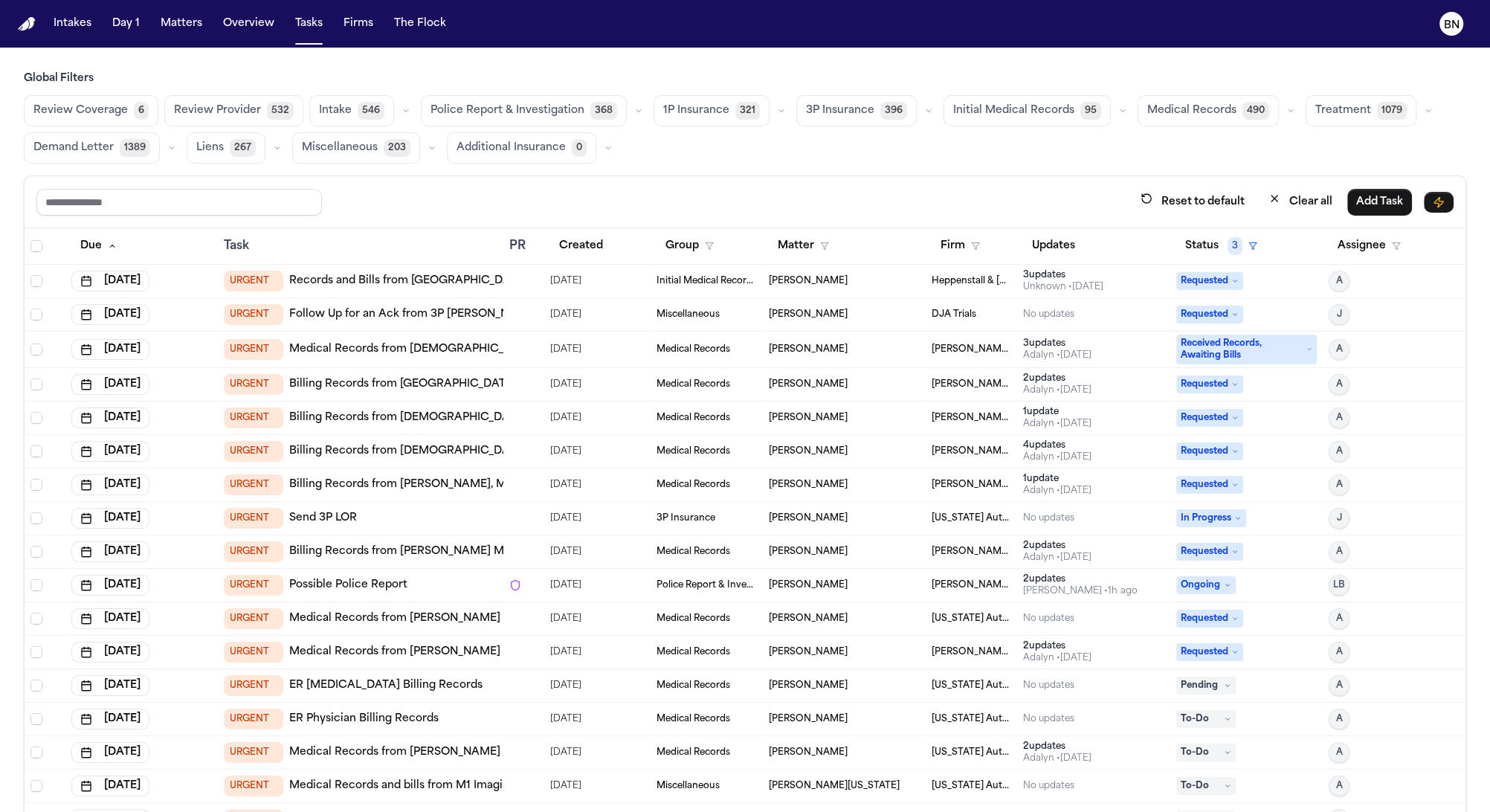
click at [84, 105] on span "Review Coverage" at bounding box center [81, 111] width 95 height 15
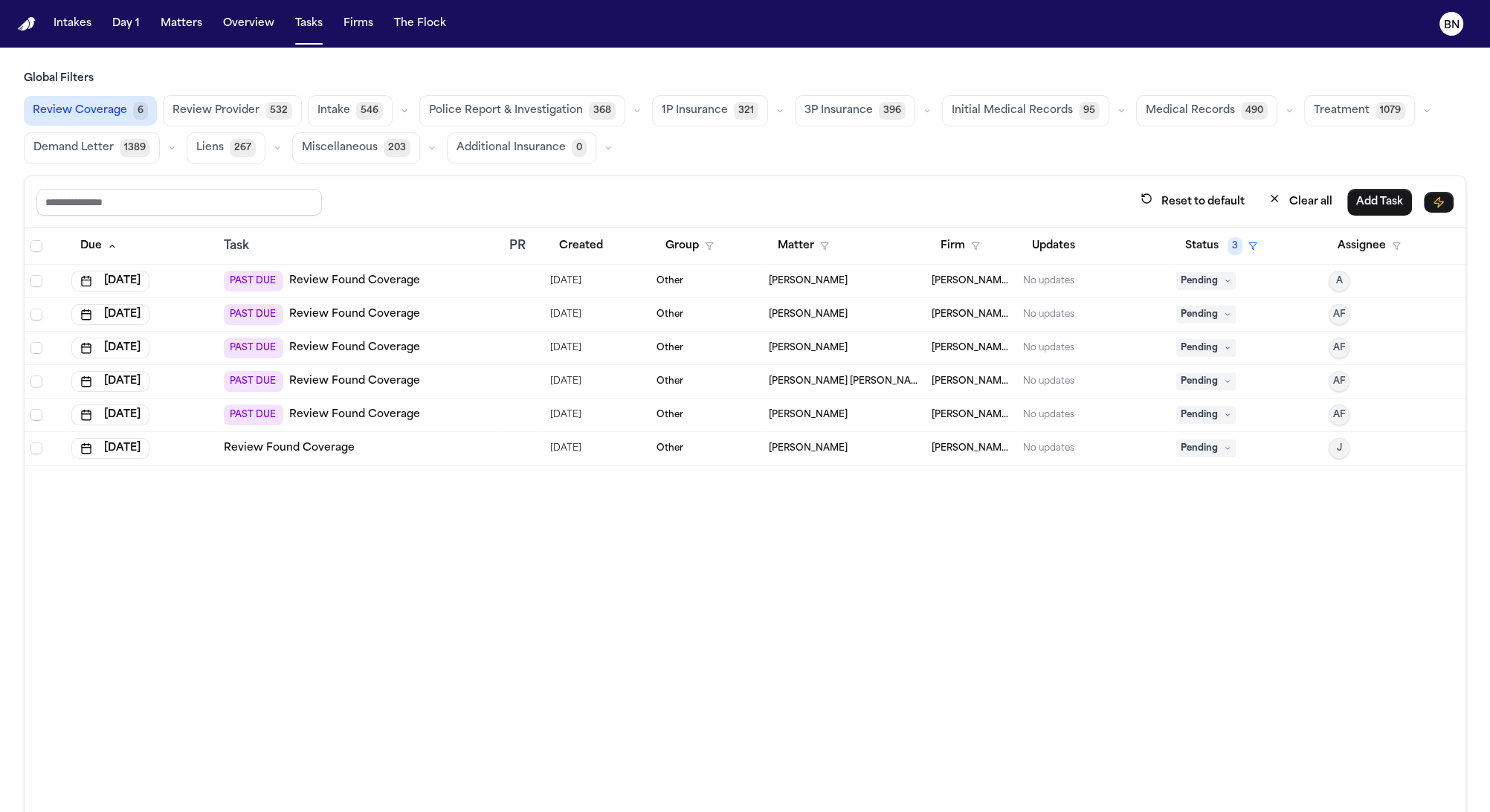
click at [741, 181] on div "Reset to default Clear all Add Task" at bounding box center [745, 203] width 1441 height 52
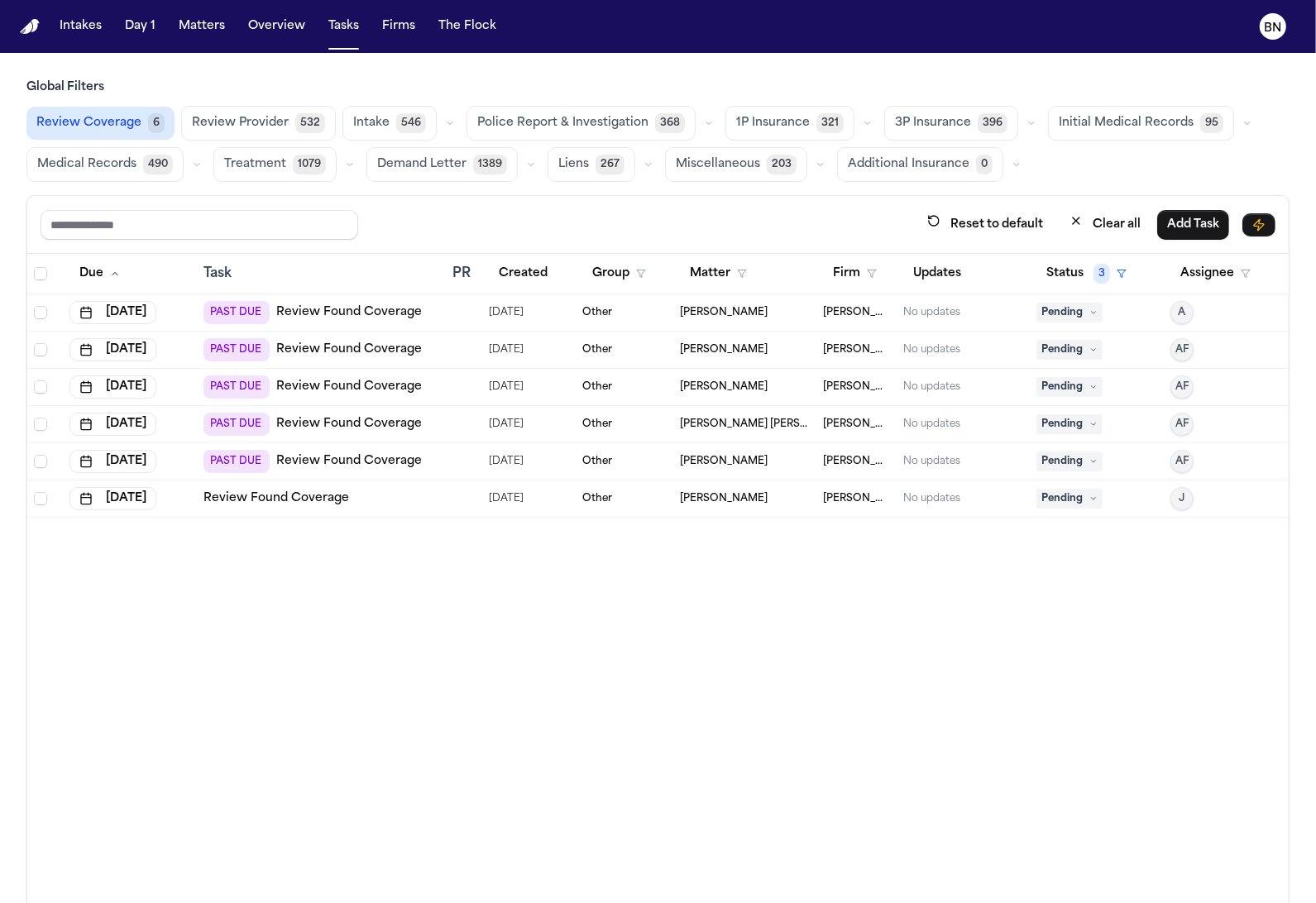
click at [180, 40] on button "Matters" at bounding box center [201, 26] width 59 height 30
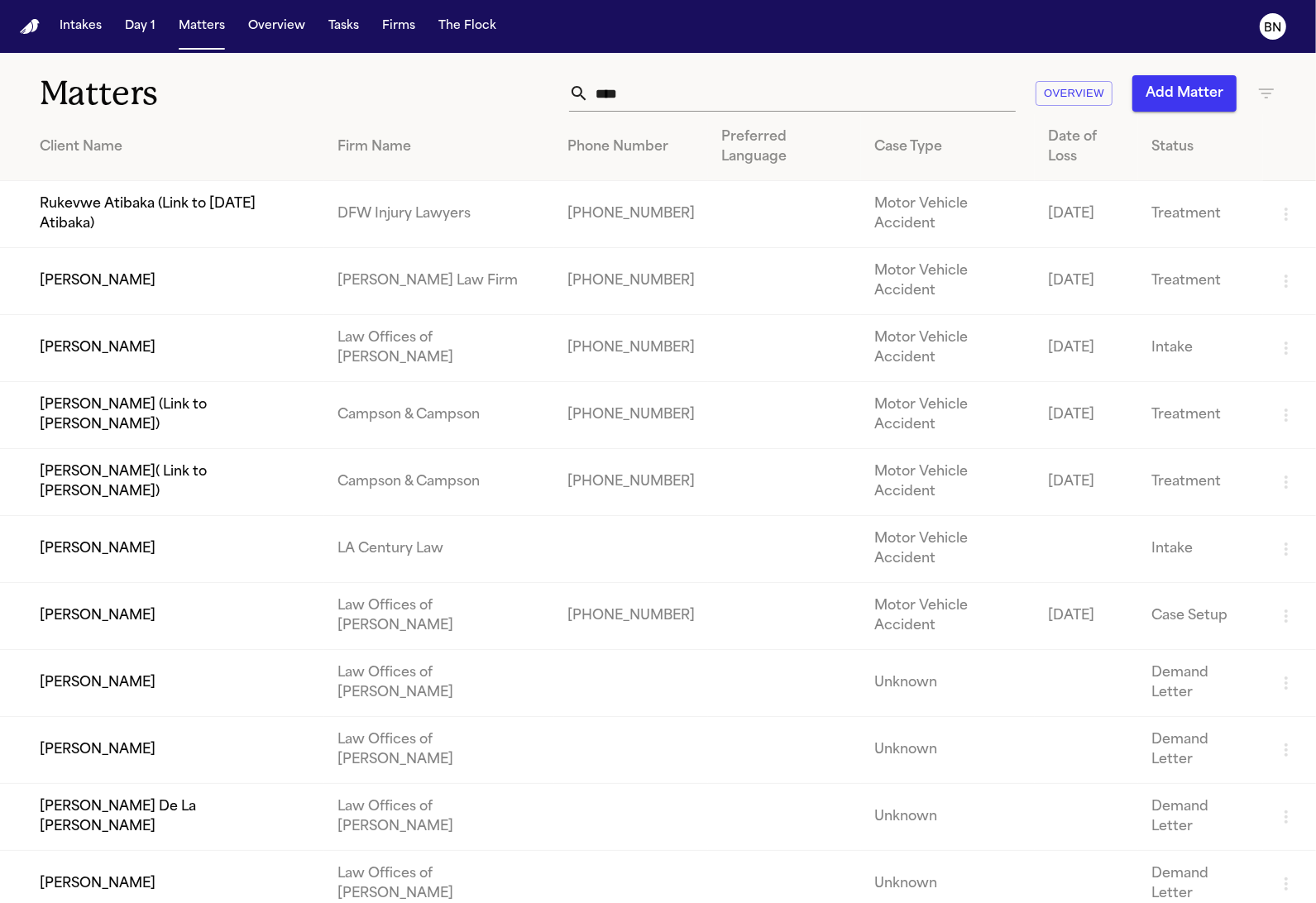
click at [746, 107] on input "****" at bounding box center [802, 93] width 427 height 37
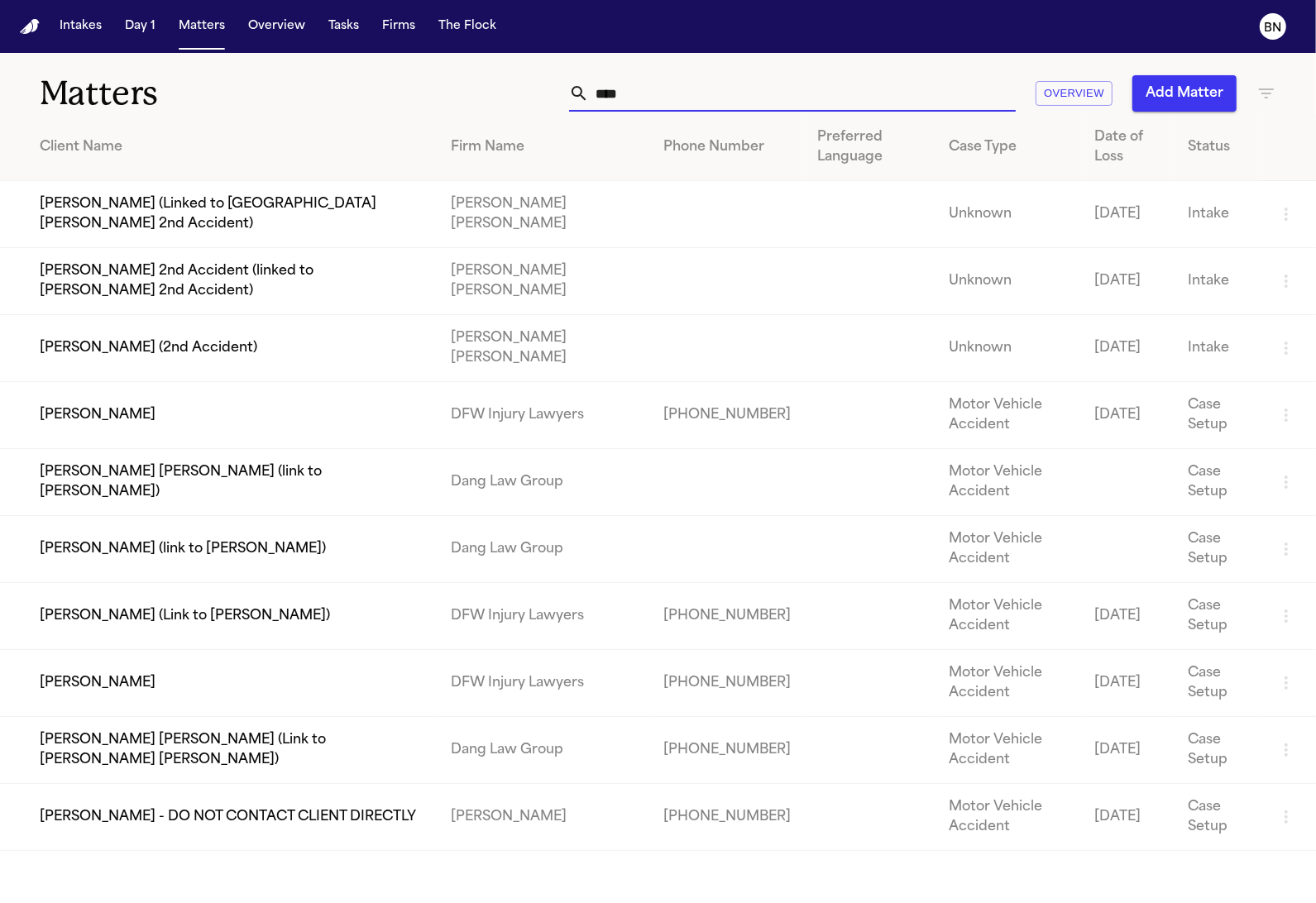
type input "****"
click at [257, 689] on td "Jen Mudd" at bounding box center [218, 683] width 437 height 67
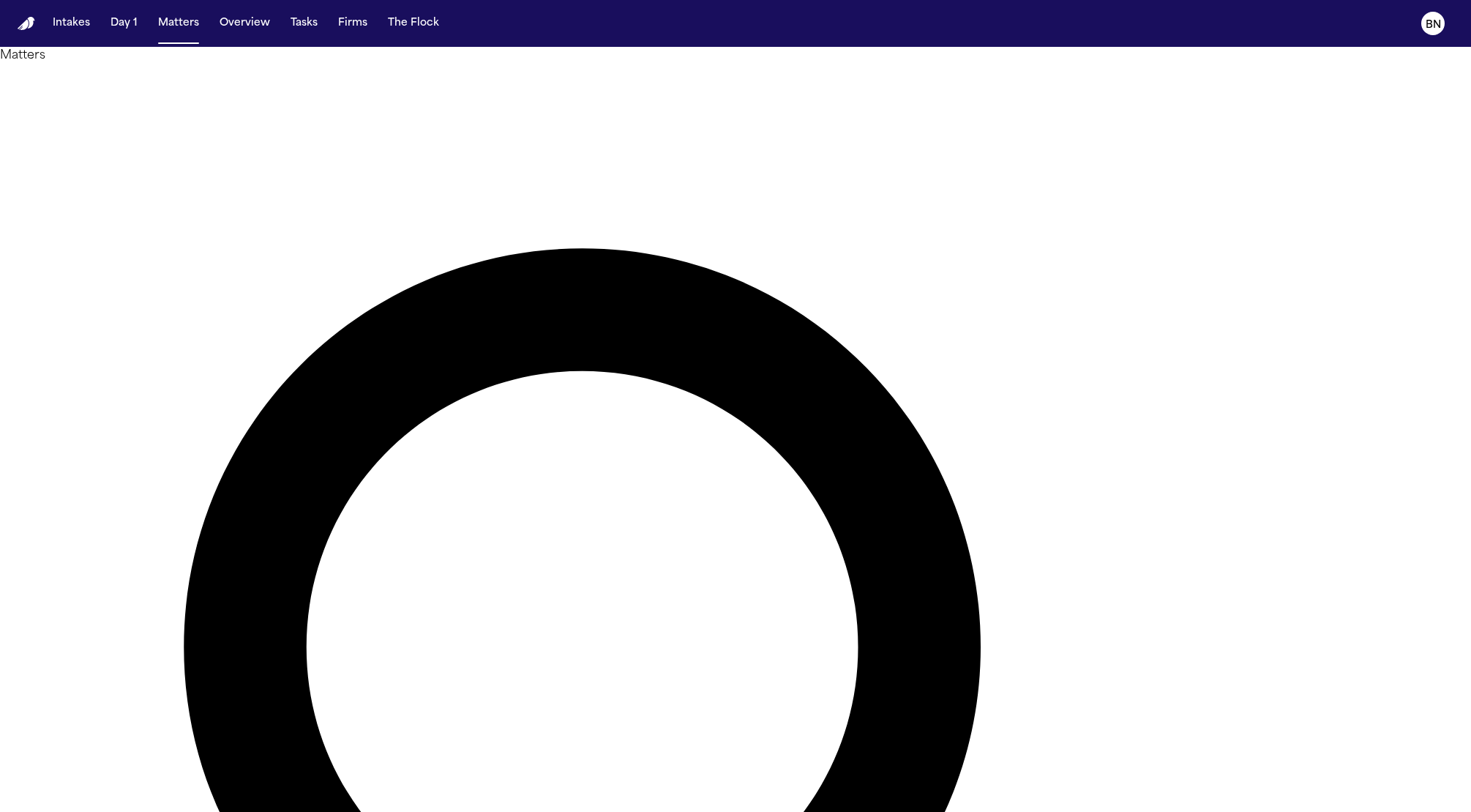
type input "*******"
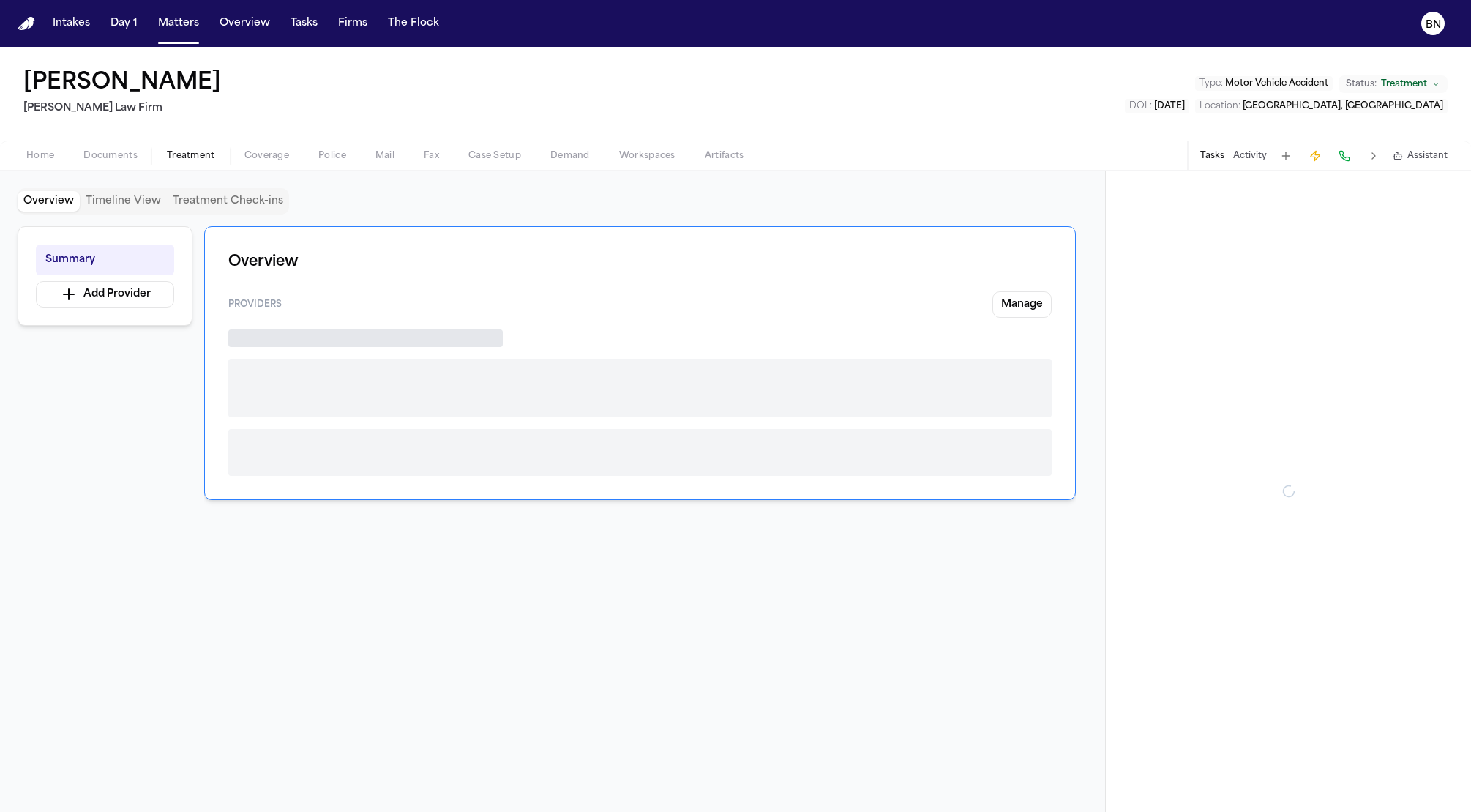
click at [186, 150] on span "Treatment" at bounding box center [191, 156] width 48 height 12
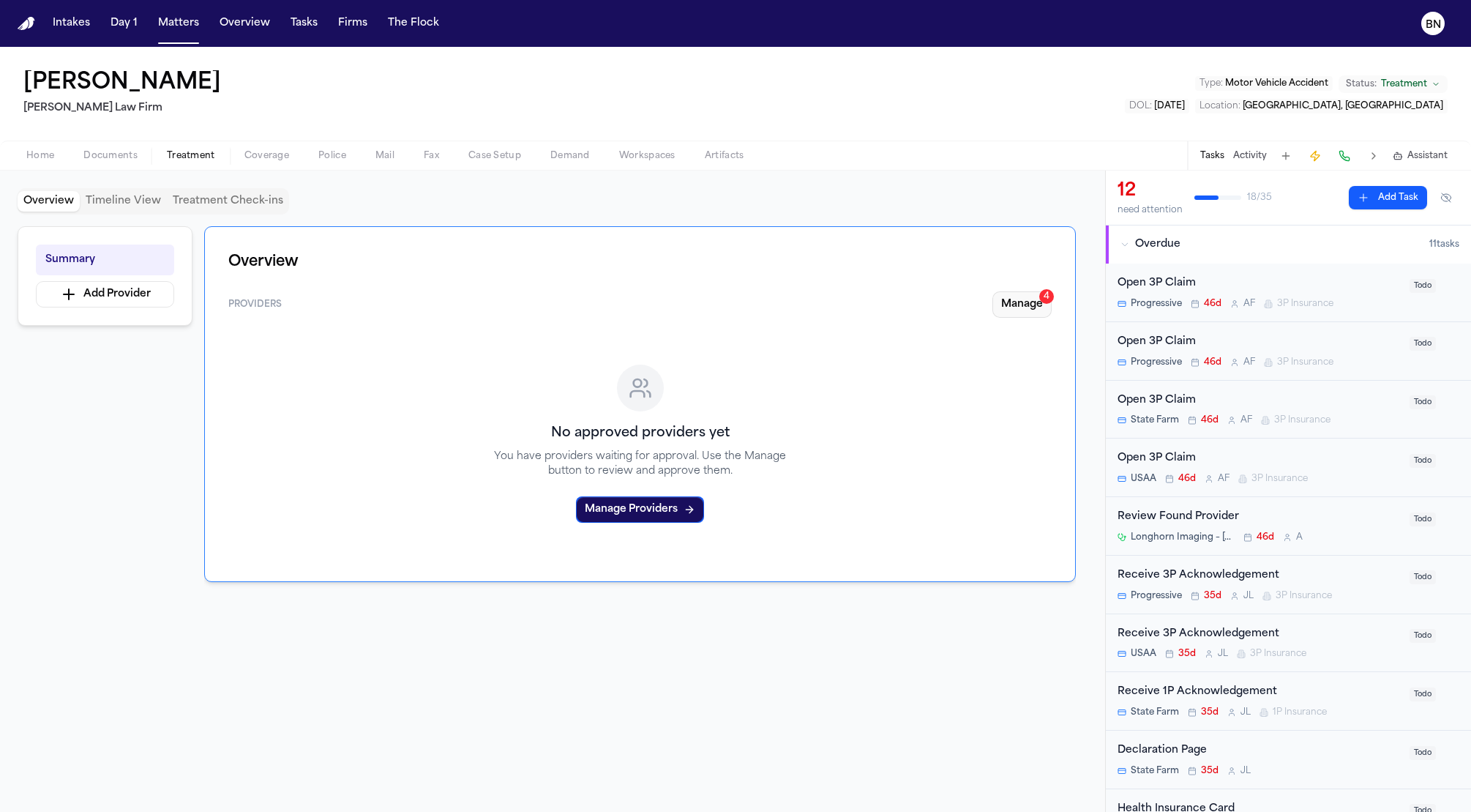
click at [1021, 299] on button "Manage 4" at bounding box center [1022, 304] width 59 height 27
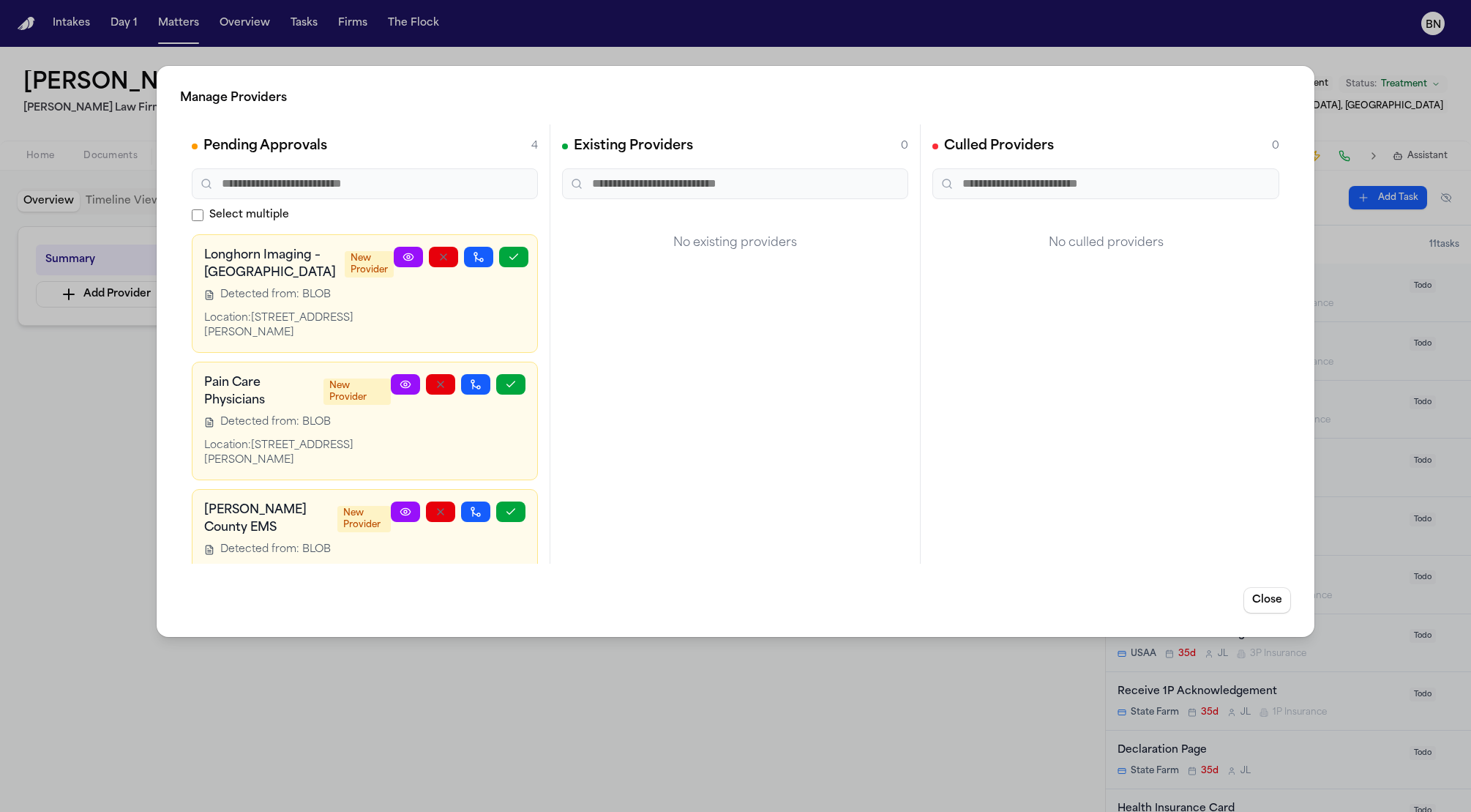
click at [636, 22] on div "Manage Providers Pending Approvals 4 Select multiple Longhorn Imaging – [GEOGRA…" at bounding box center [736, 406] width 1471 height 812
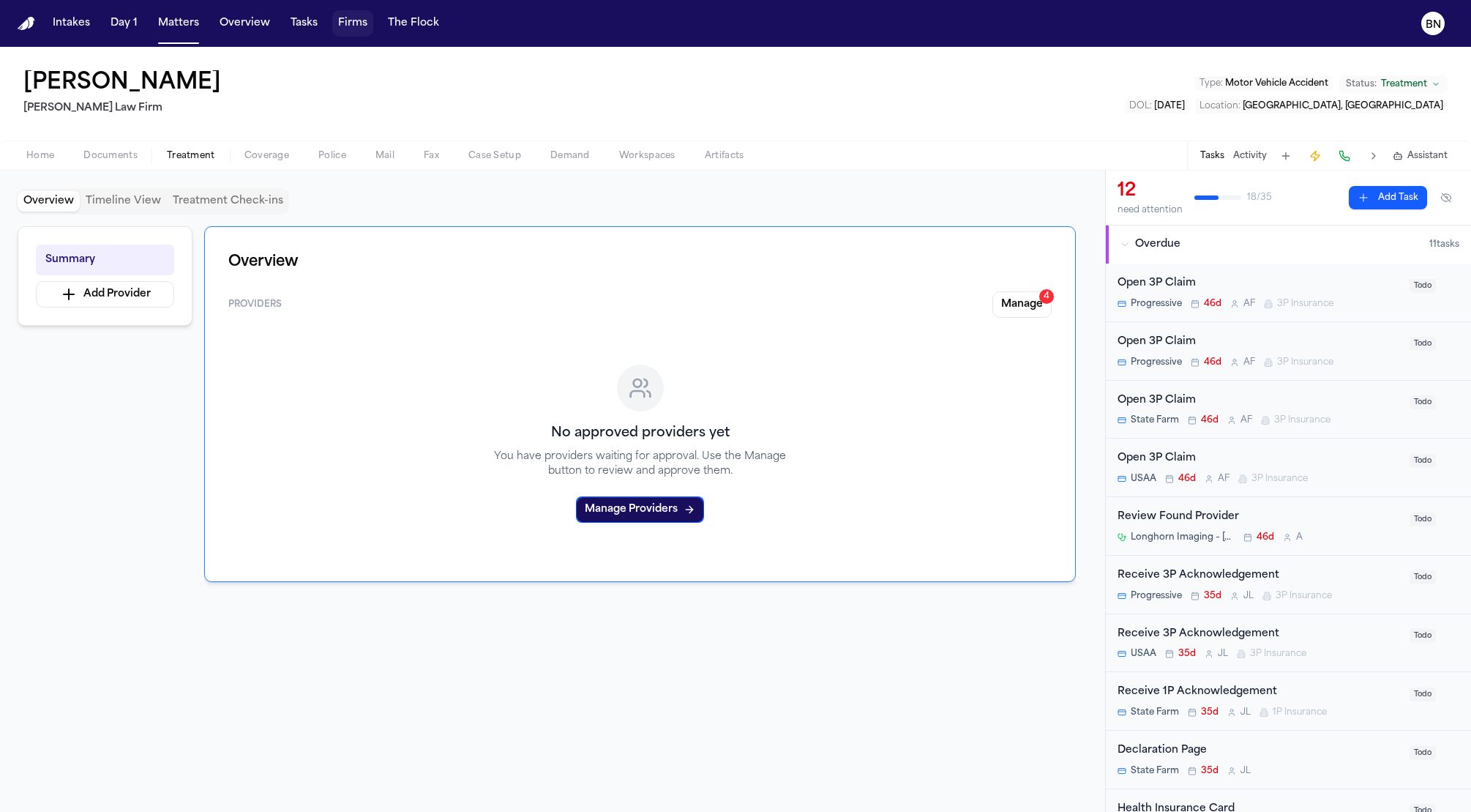
click at [306, 22] on button "Tasks" at bounding box center [304, 23] width 39 height 27
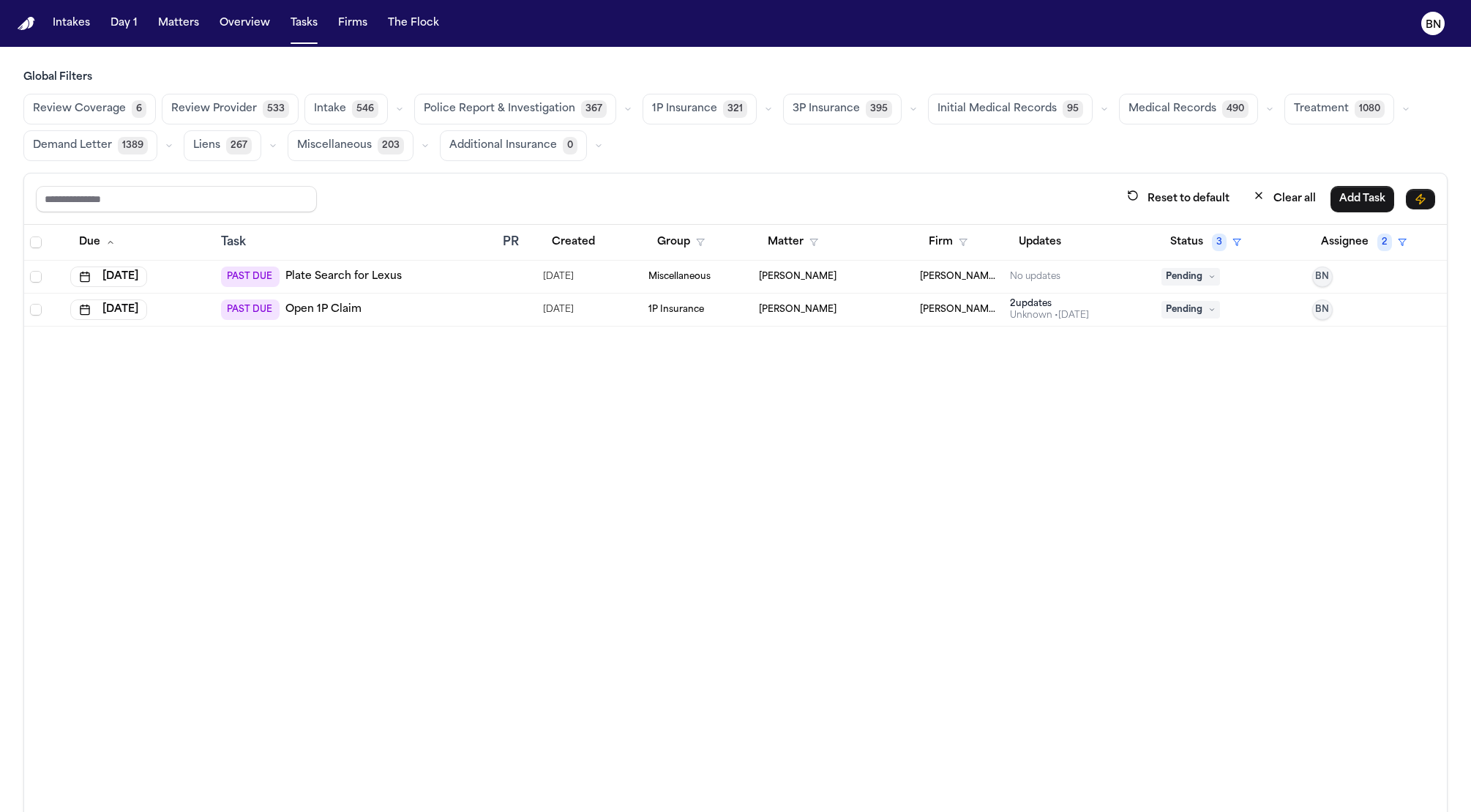
click at [1184, 116] on button "Medical Records 490" at bounding box center [1188, 109] width 139 height 31
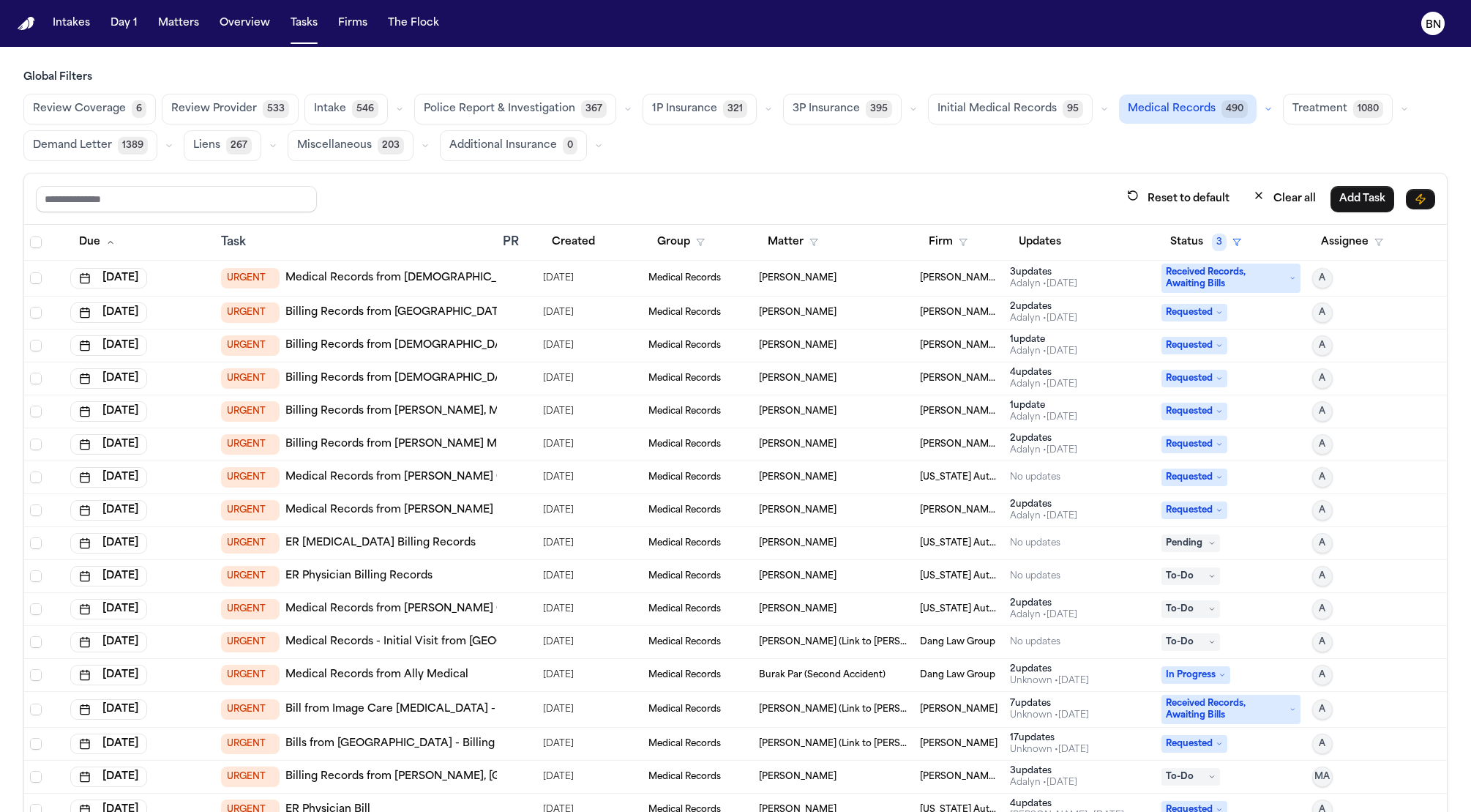
click at [425, 340] on link "Billing Records from [DEMOGRAPHIC_DATA] Cardiology" at bounding box center [433, 345] width 295 height 15
click at [326, 262] on td "URGENT Medical Records from Houston Methodist Emergency Care Center in [GEOGRAP…" at bounding box center [356, 278] width 282 height 36
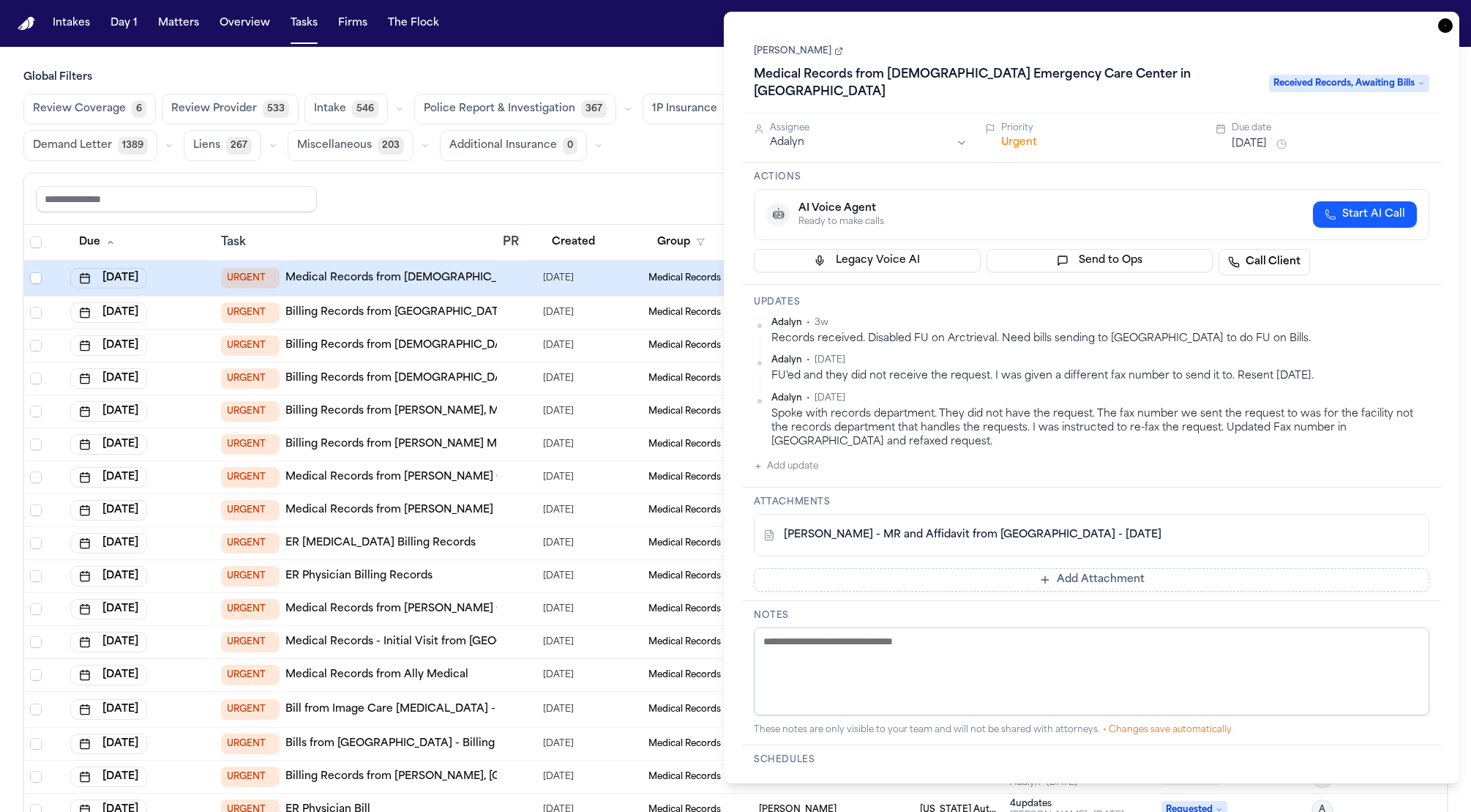
click at [814, 51] on link "[PERSON_NAME]" at bounding box center [798, 52] width 89 height 12
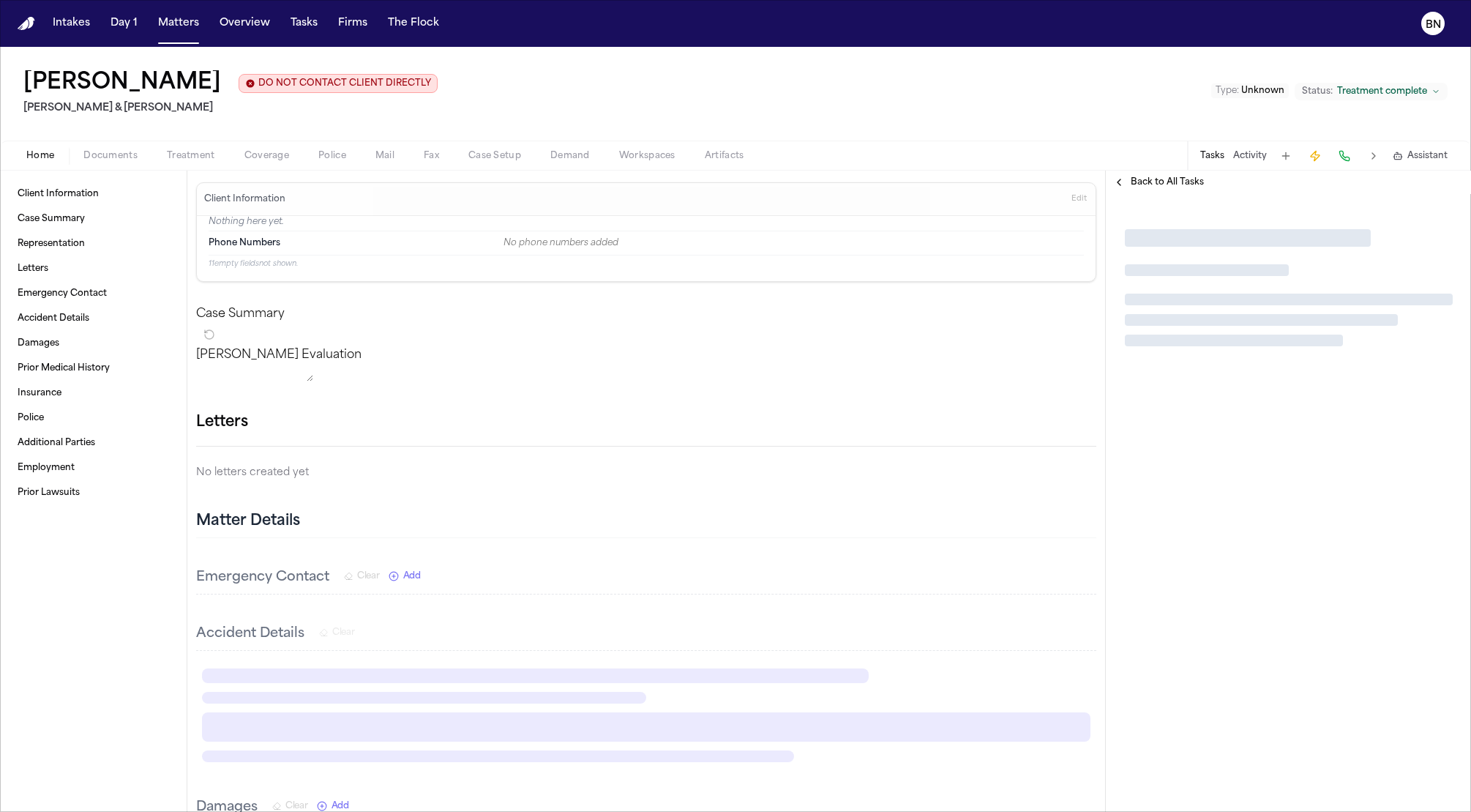
click at [205, 161] on span "Treatment" at bounding box center [191, 156] width 48 height 12
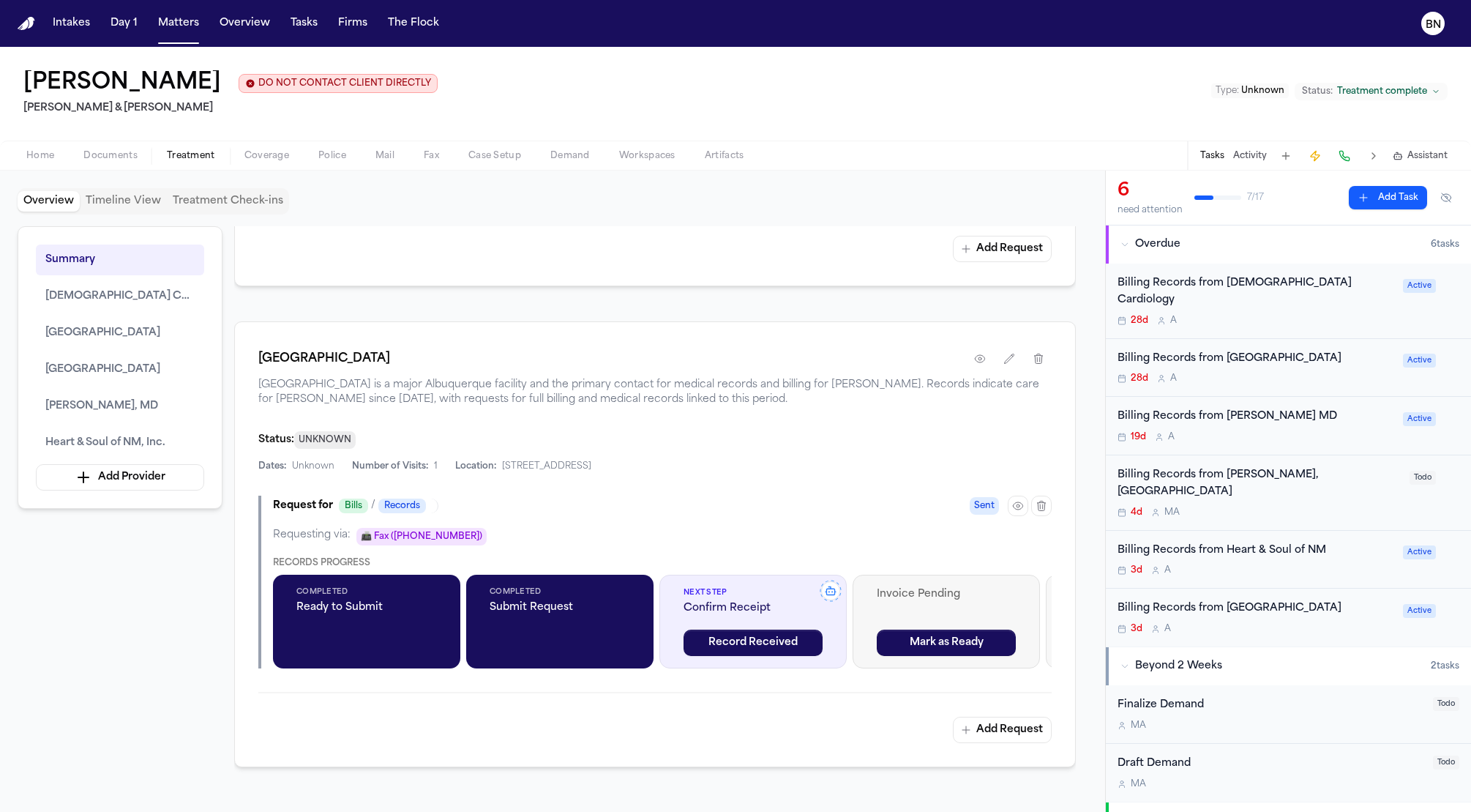
scroll to position [1300, 0]
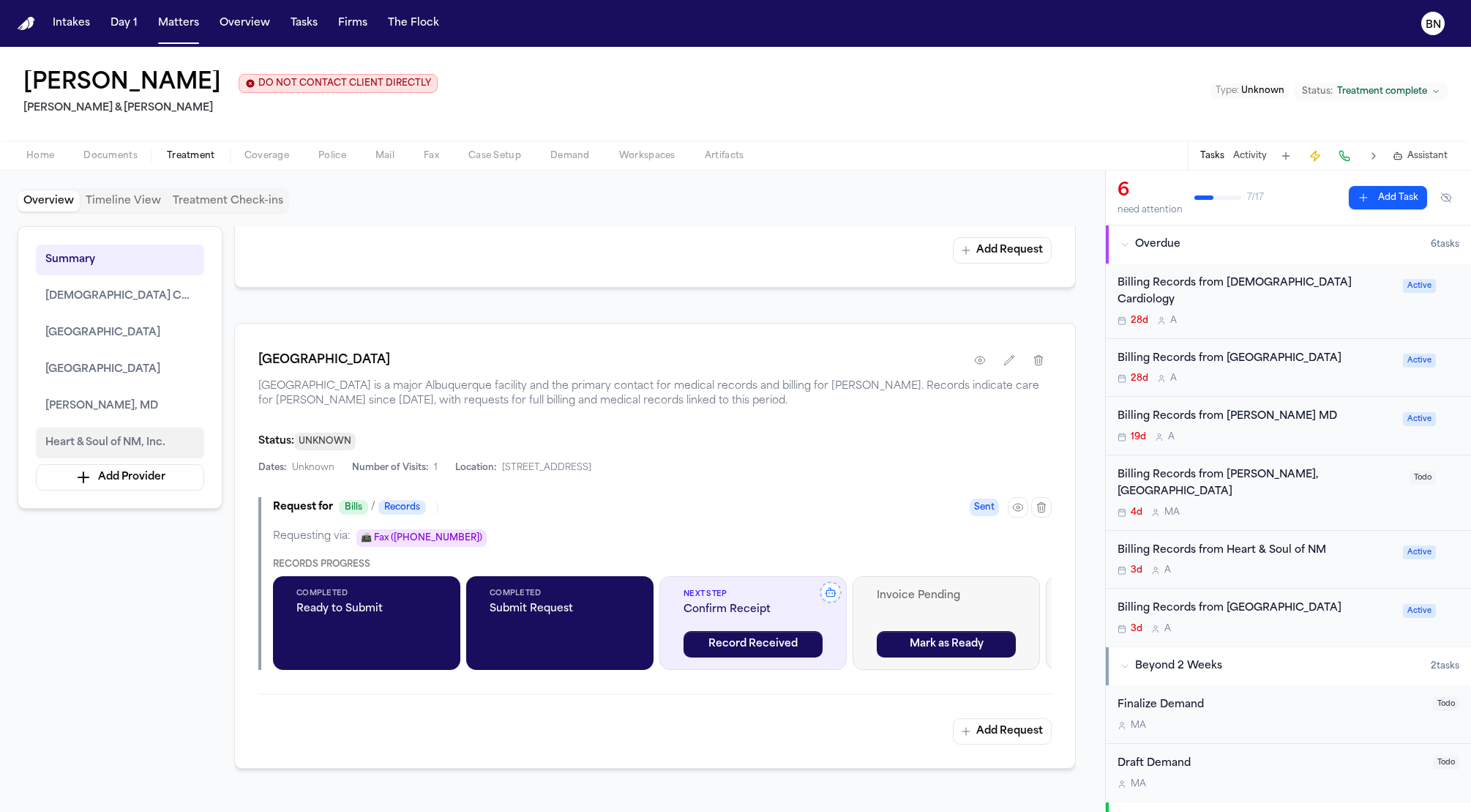
click at [161, 429] on button "Heart & Soul of NM, Inc." at bounding box center [120, 443] width 168 height 31
click at [161, 403] on button "[PERSON_NAME], MD" at bounding box center [120, 406] width 168 height 31
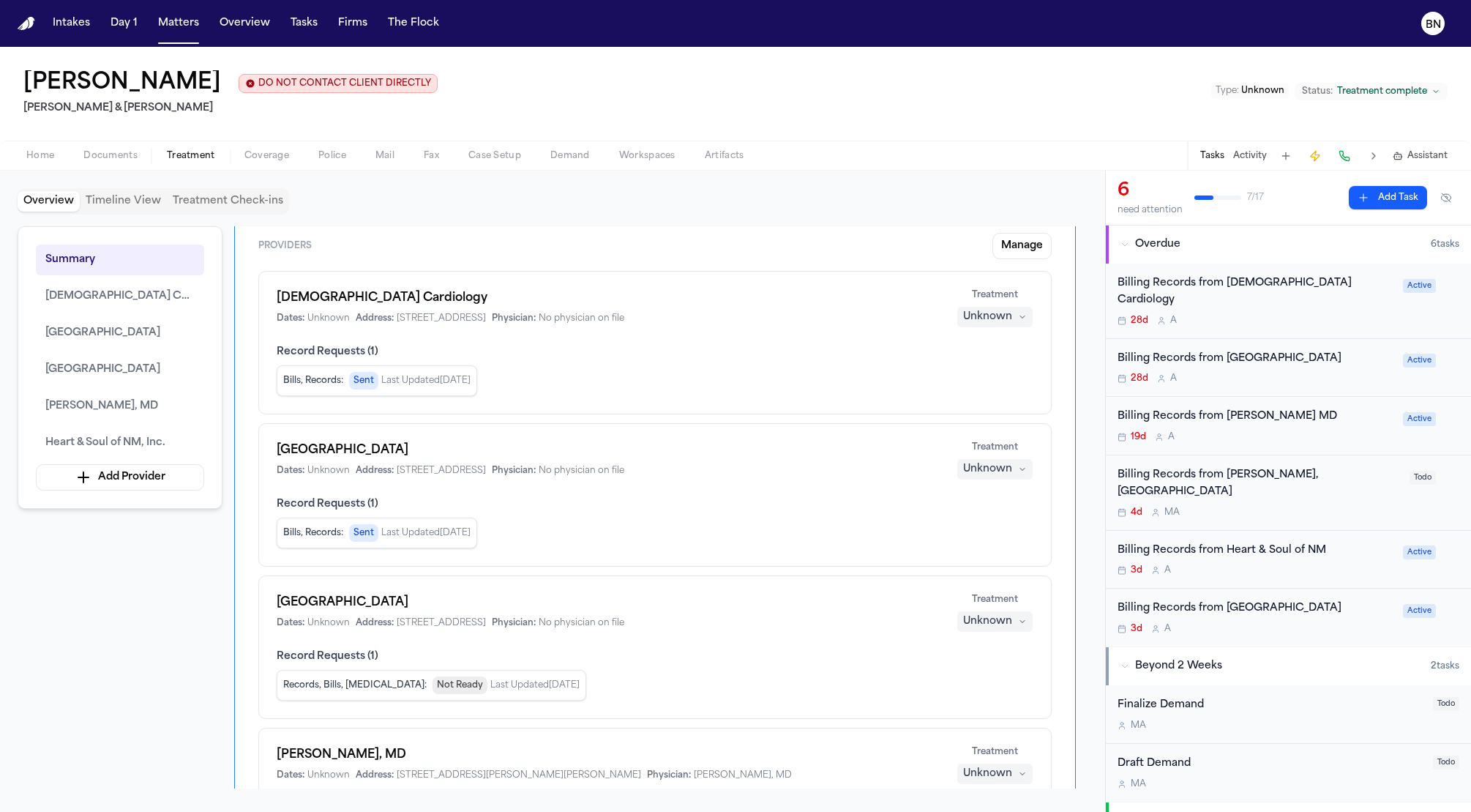
scroll to position [0, 0]
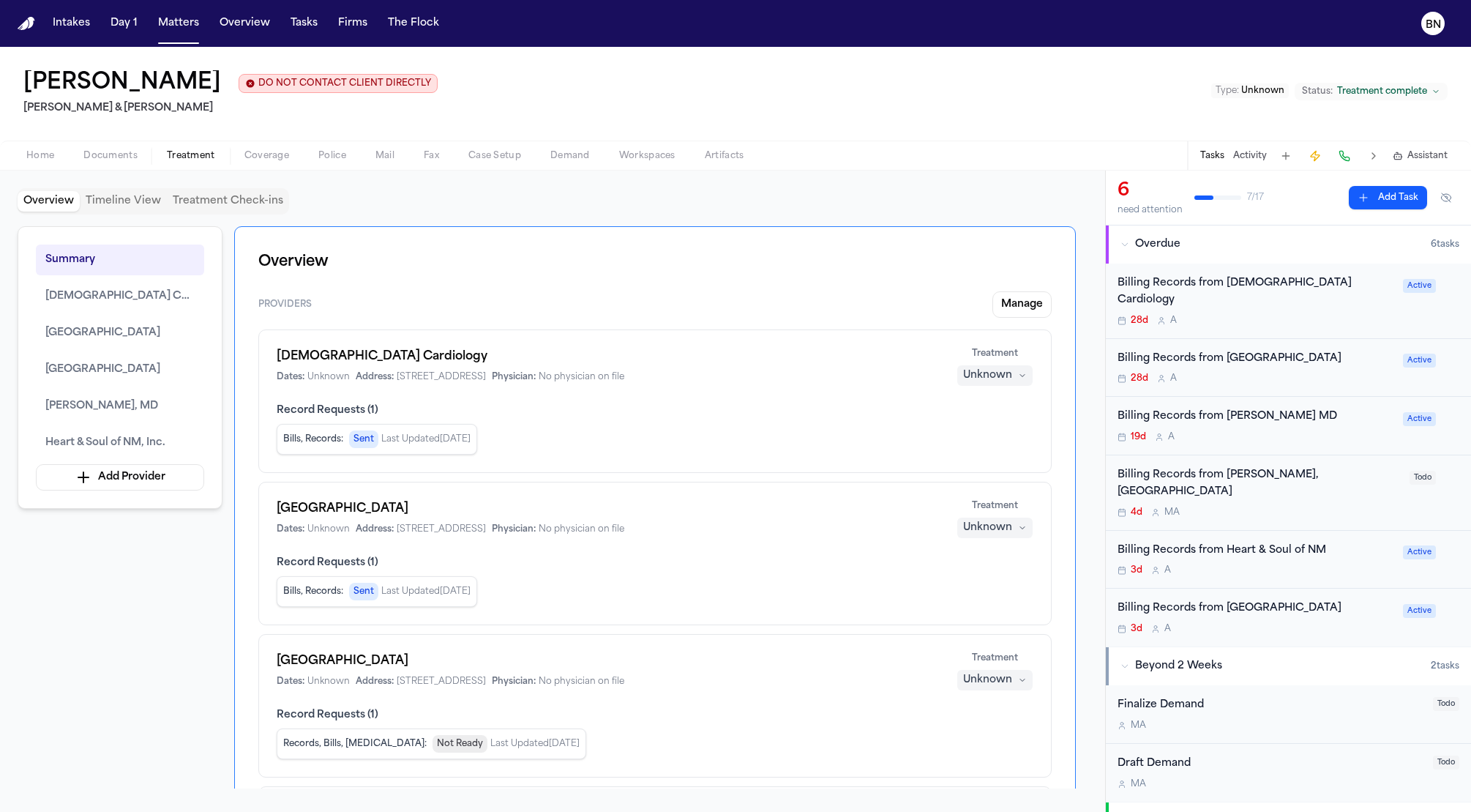
click at [390, 369] on div "[DEMOGRAPHIC_DATA] Cardiology Dates: Unknown Address: [STREET_ADDRESS] Physicia…" at bounding box center [608, 365] width 662 height 35
click at [390, 349] on h1 "[DEMOGRAPHIC_DATA] Cardiology" at bounding box center [608, 356] width 662 height 17
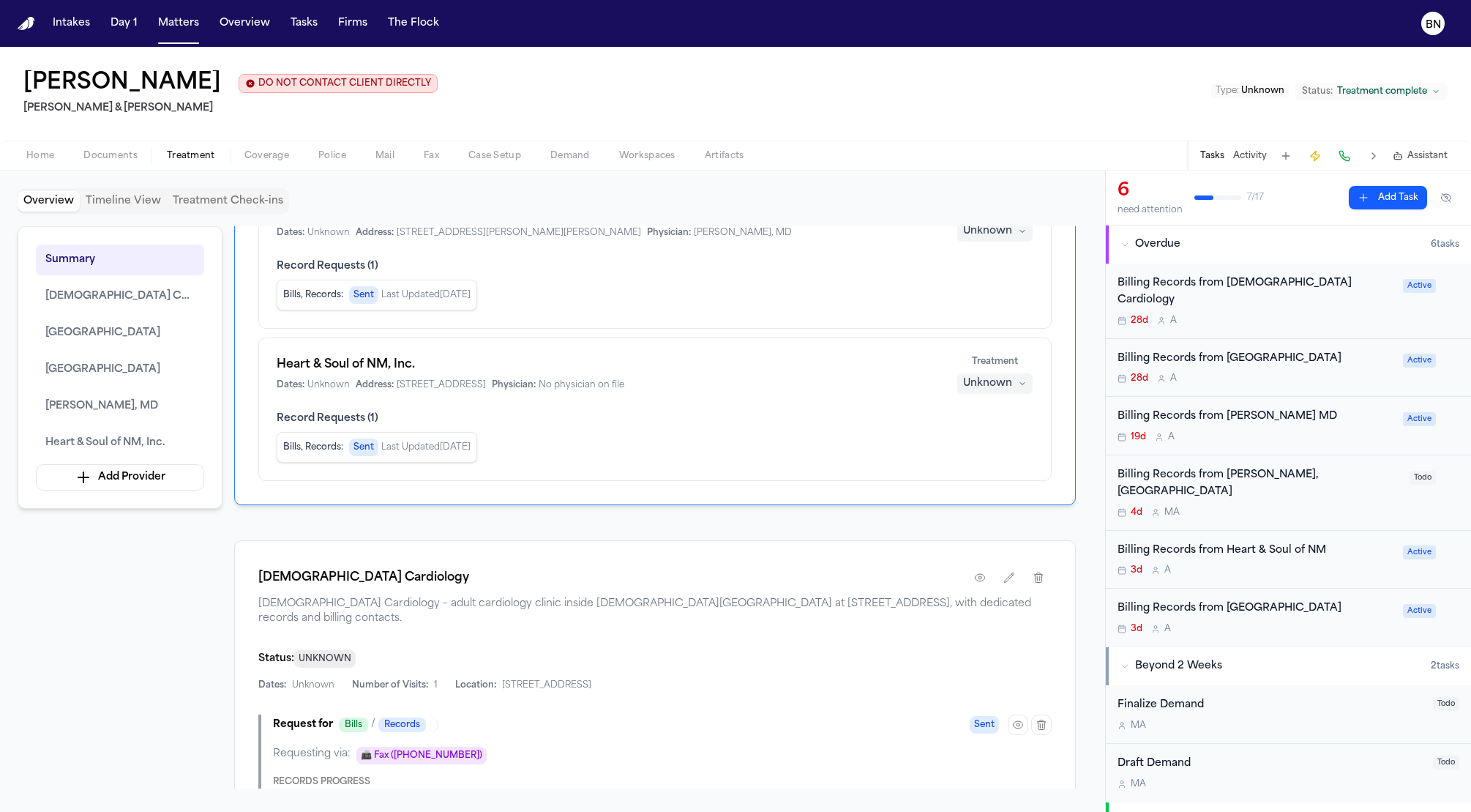
scroll to position [759, 0]
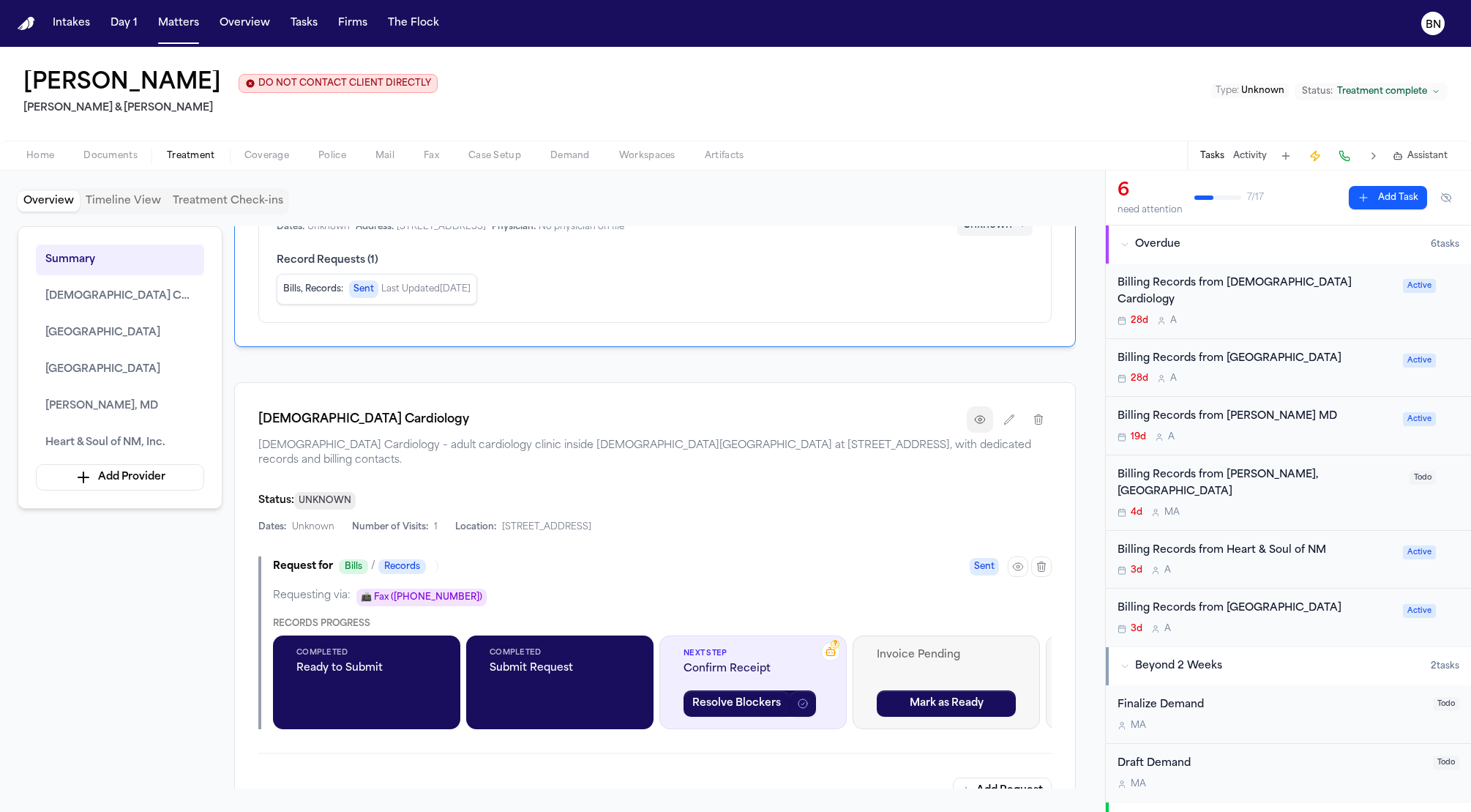
click at [979, 418] on icon "button" at bounding box center [980, 419] width 12 height 12
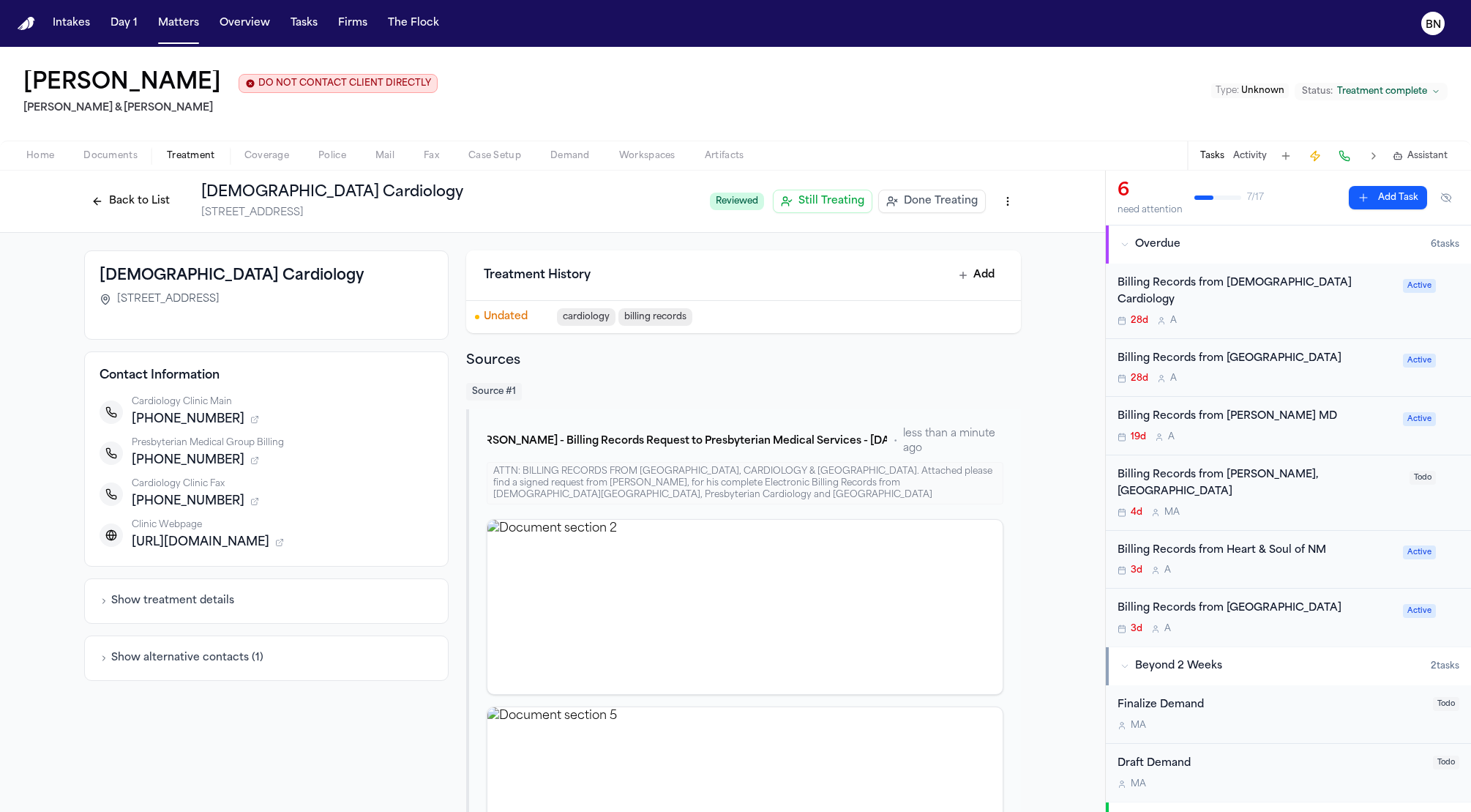
click at [143, 205] on button "Back to List" at bounding box center [131, 201] width 93 height 23
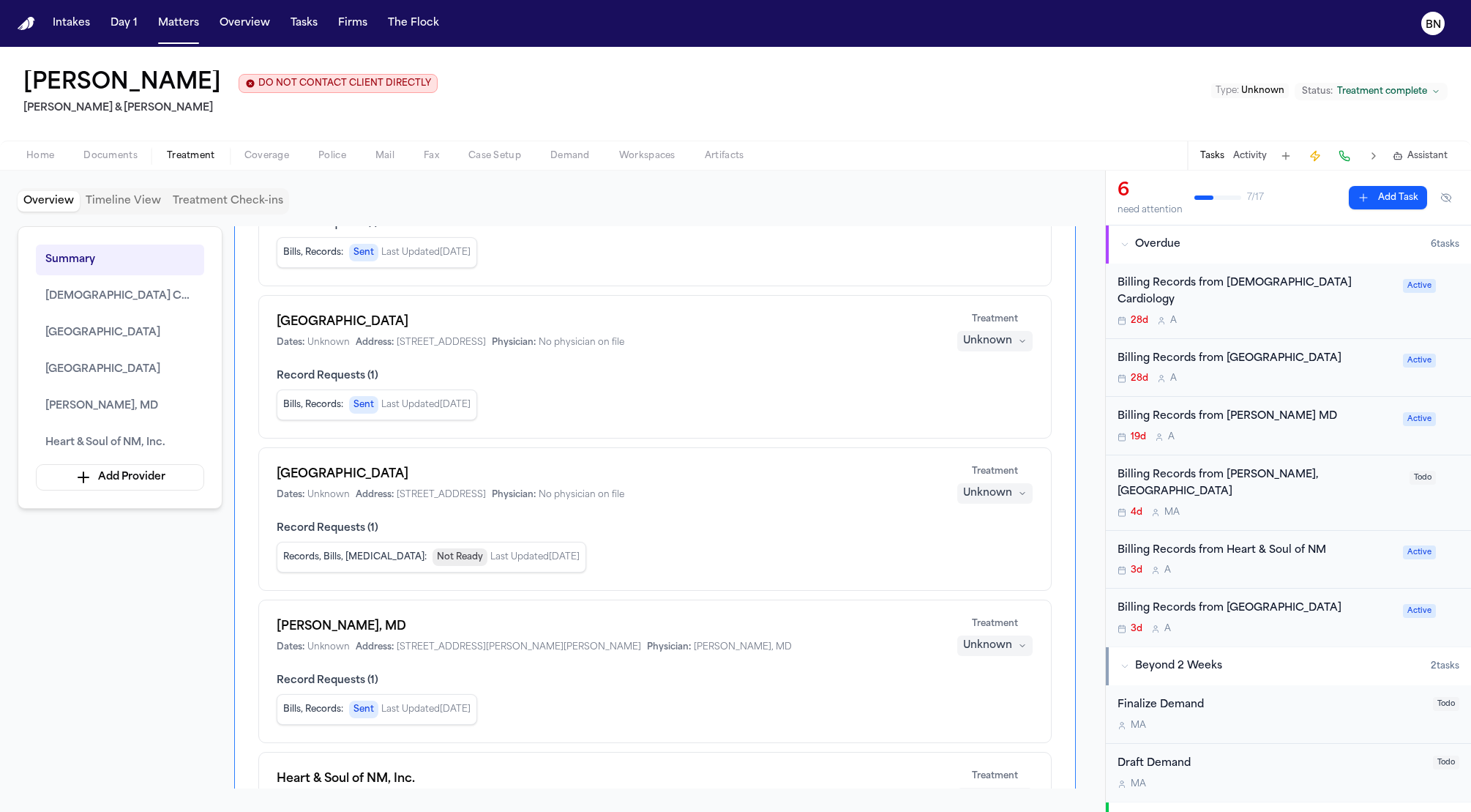
scroll to position [186, 0]
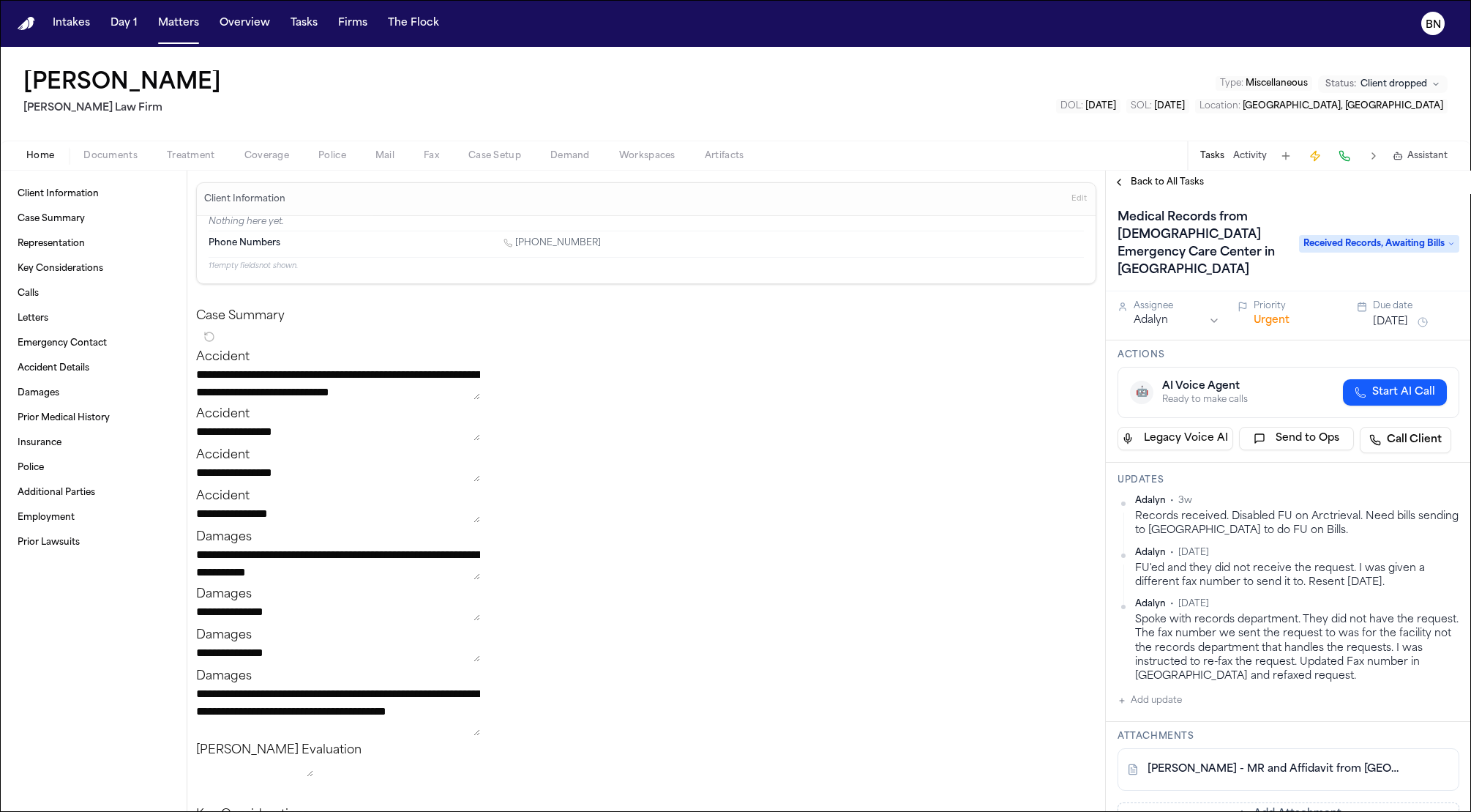
click at [229, 85] on div "[PERSON_NAME] Law Firm Type : Miscellaneous Status: Client dropped DOL : [DATE]…" at bounding box center [736, 93] width 1471 height 94
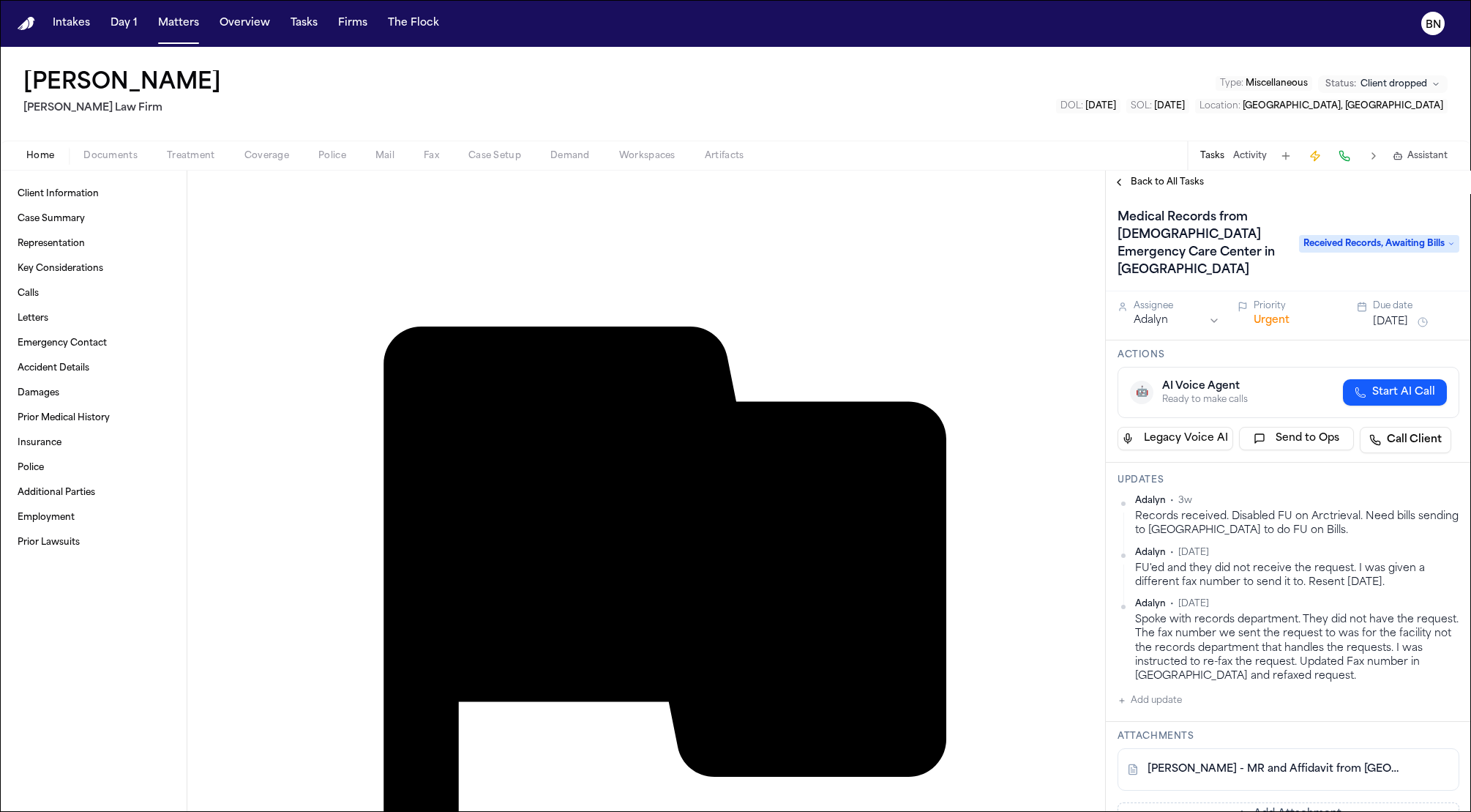
scroll to position [1622, 0]
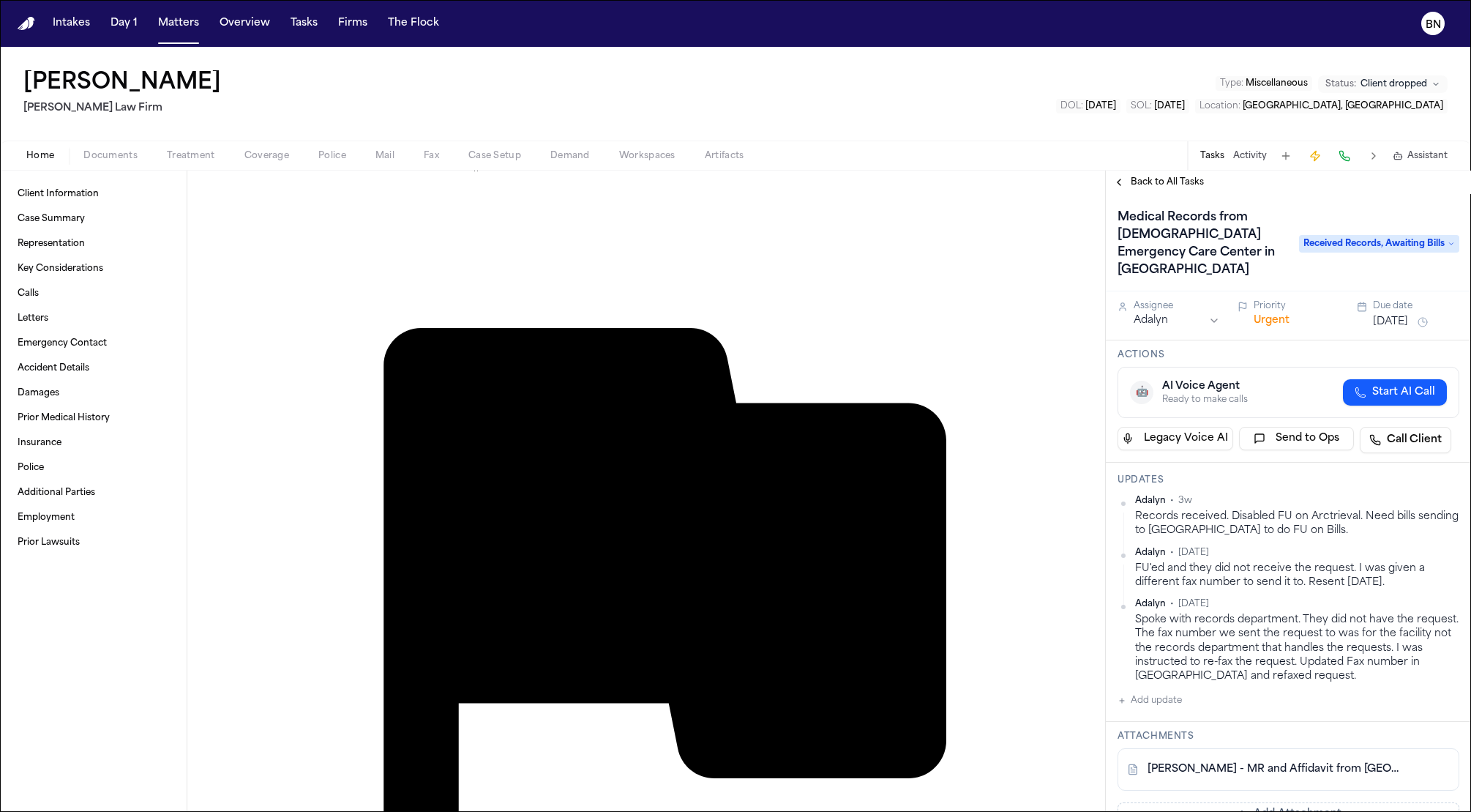
click at [114, 158] on span "Documents" at bounding box center [110, 156] width 54 height 12
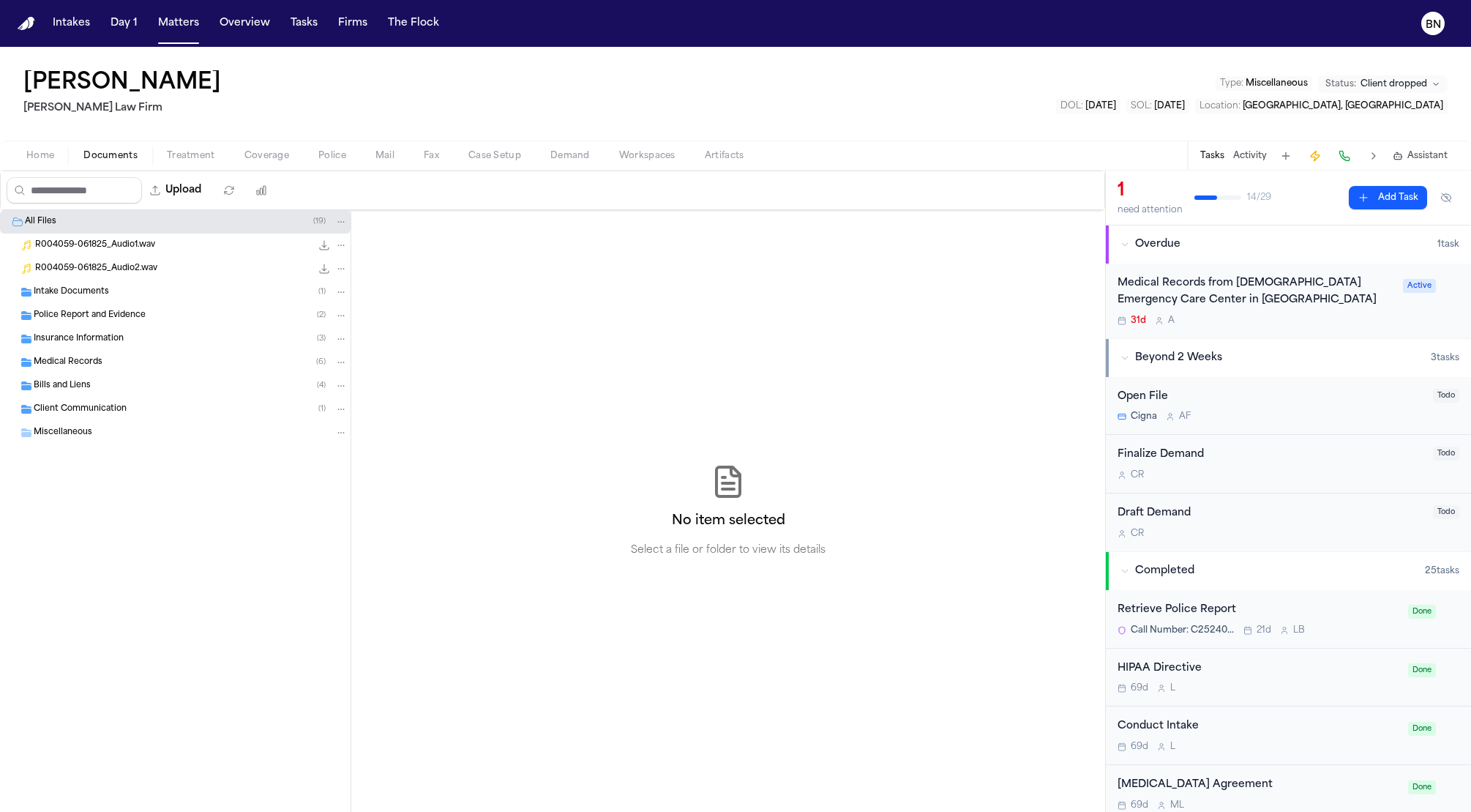
click at [54, 161] on button "Home" at bounding box center [40, 156] width 57 height 17
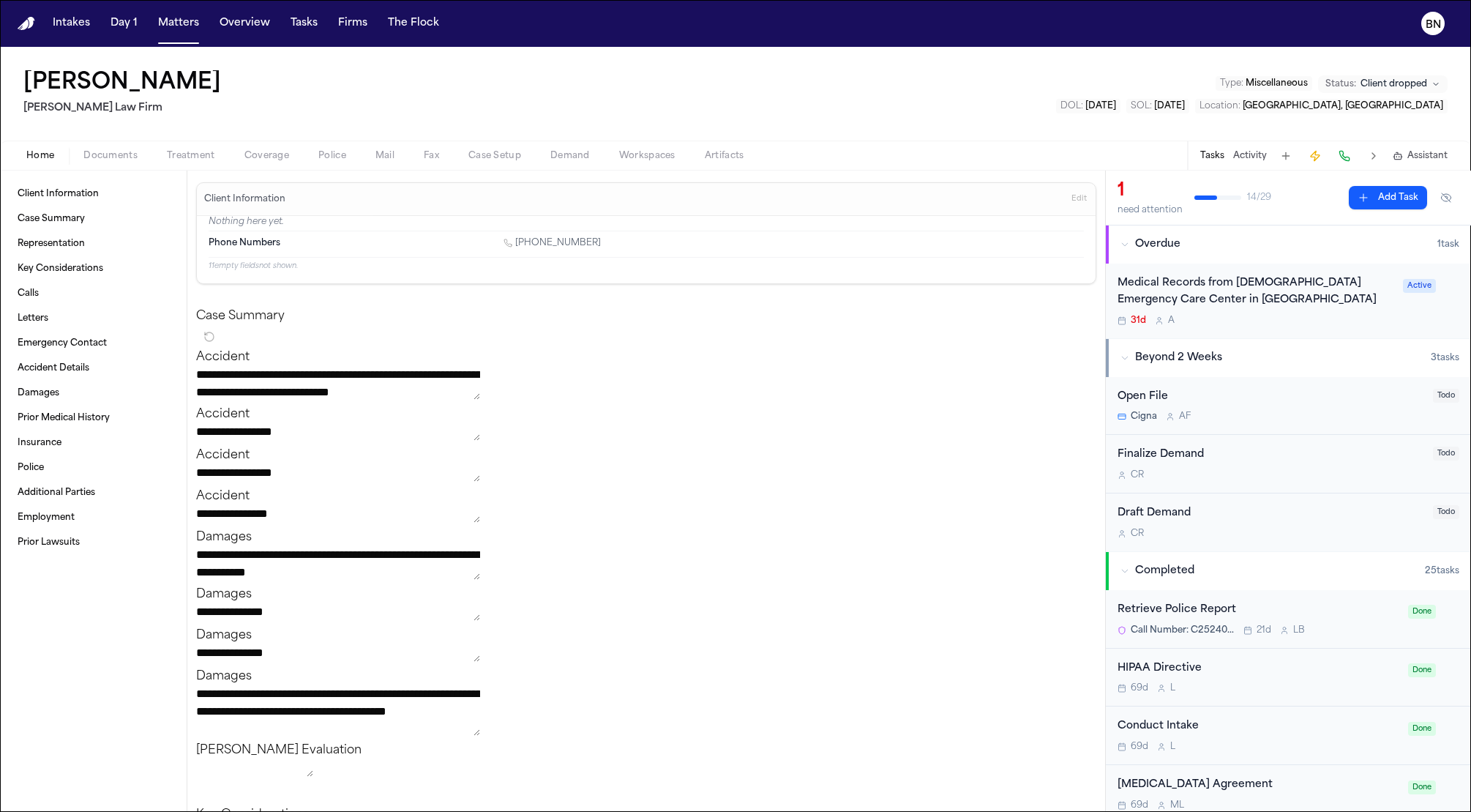
click at [1067, 203] on button "Edit" at bounding box center [1079, 199] width 24 height 23
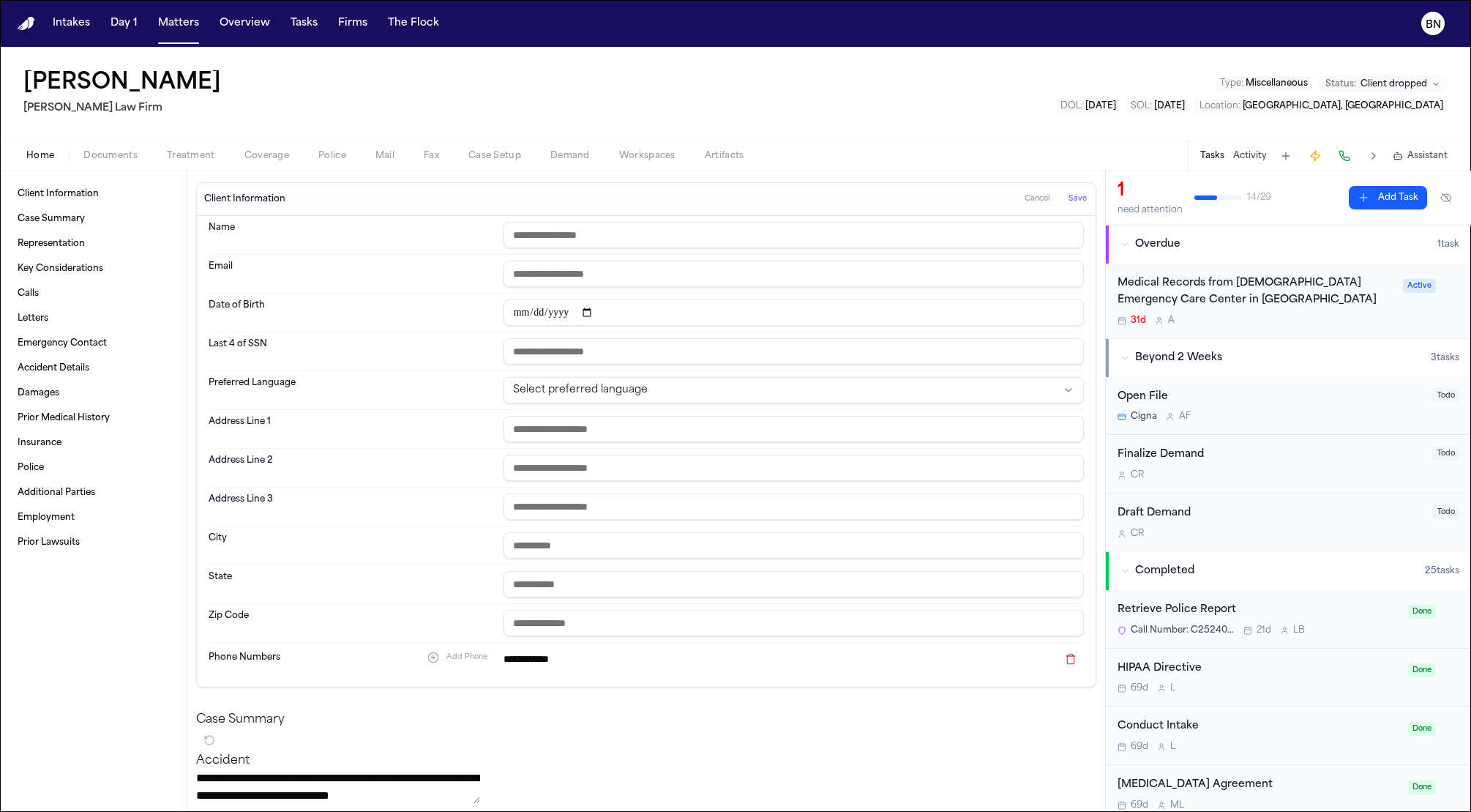
click at [1025, 201] on span "Cancel" at bounding box center [1038, 199] width 26 height 10
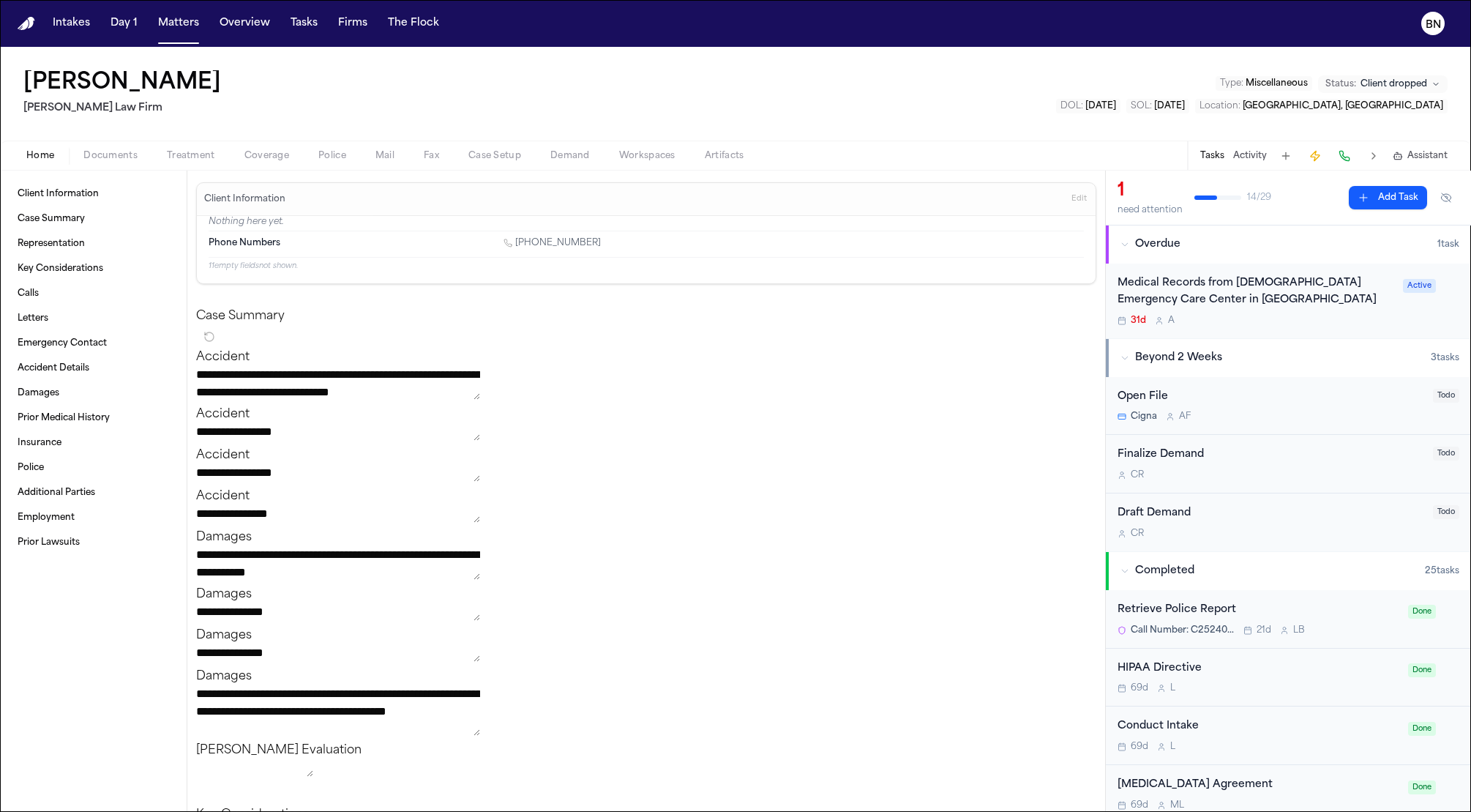
click at [1072, 200] on span "Edit" at bounding box center [1079, 199] width 15 height 10
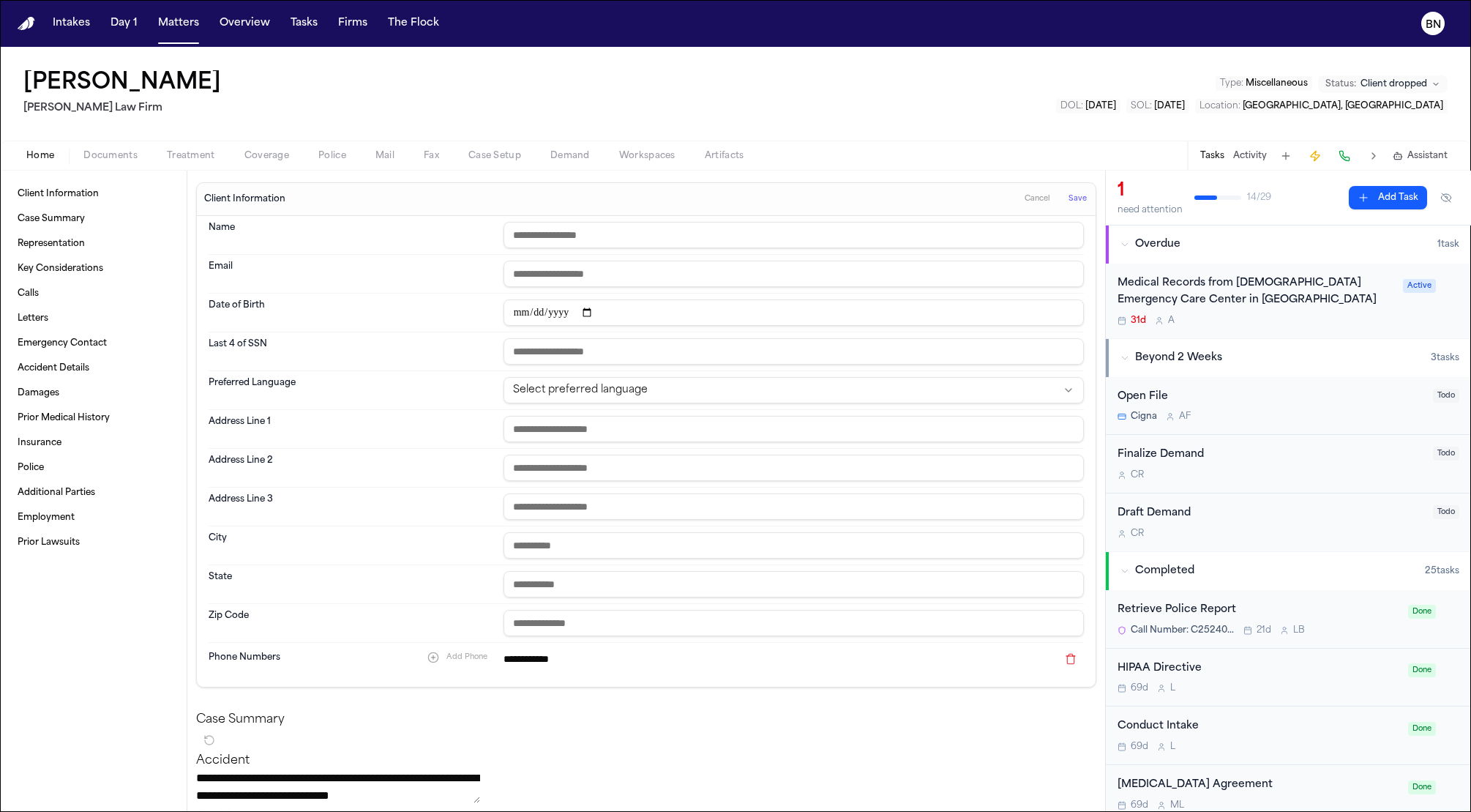
click at [145, 94] on h1 "[PERSON_NAME]" at bounding box center [122, 83] width 198 height 27
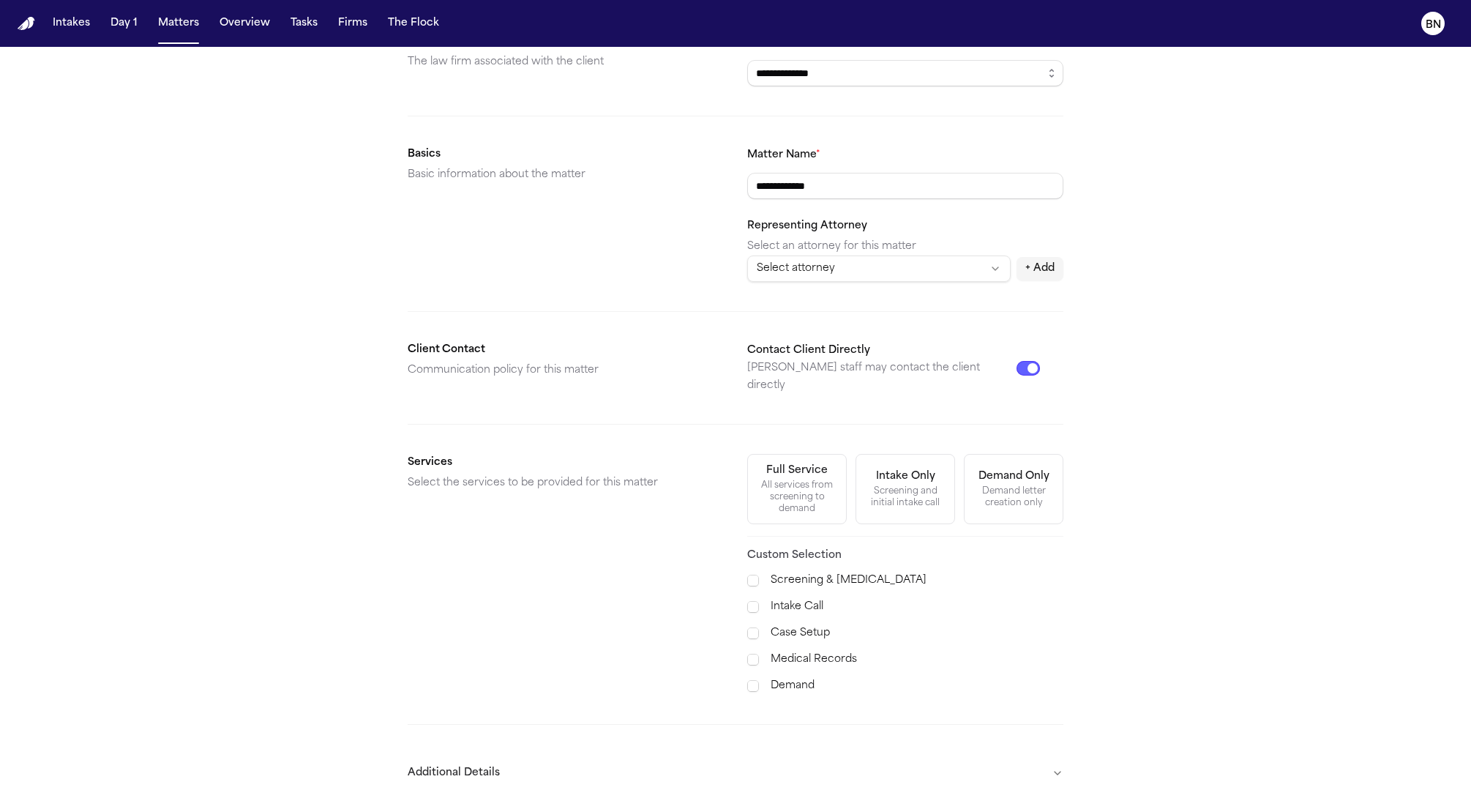
scroll to position [172, 0]
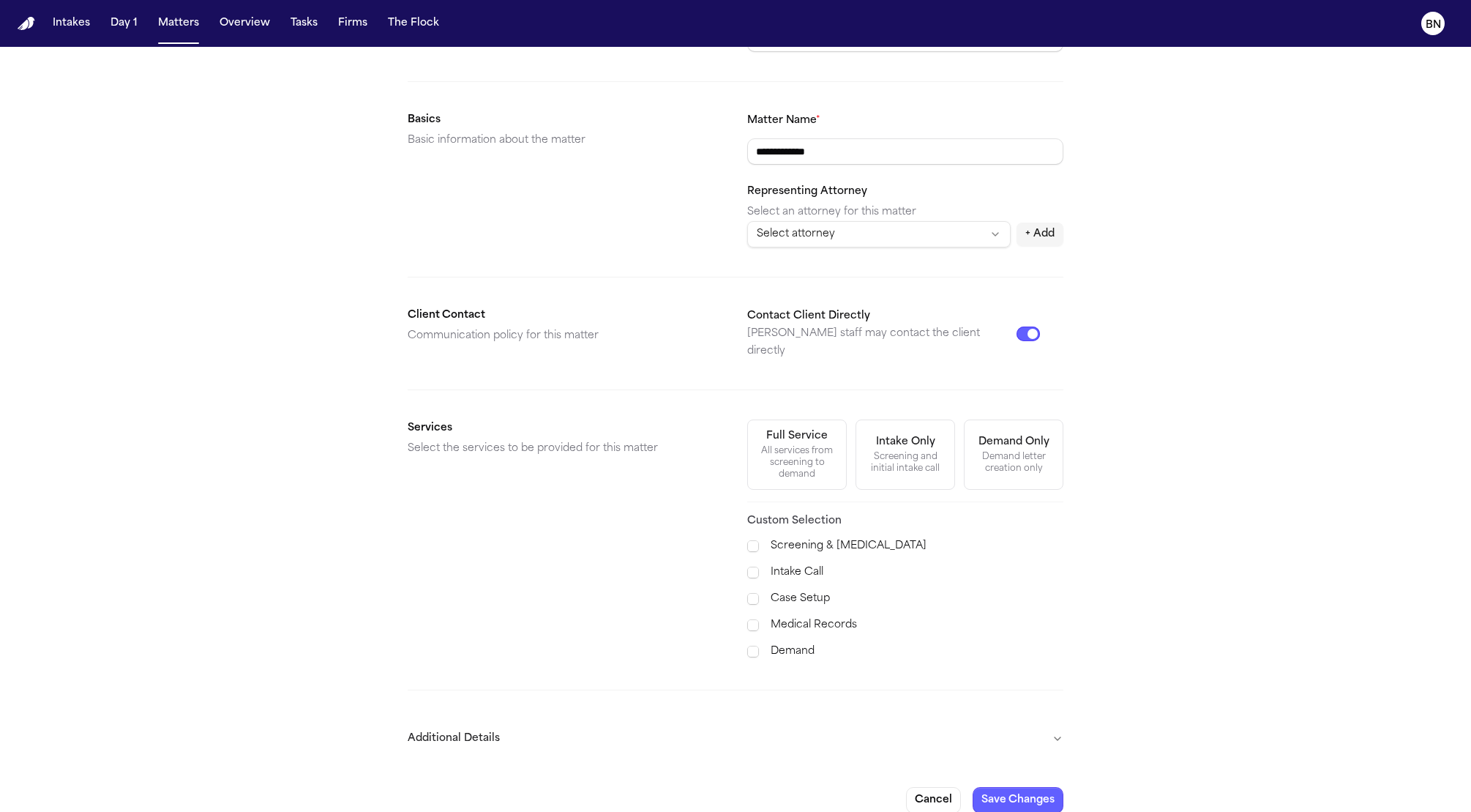
click at [767, 725] on button "Additional Details" at bounding box center [736, 739] width 656 height 38
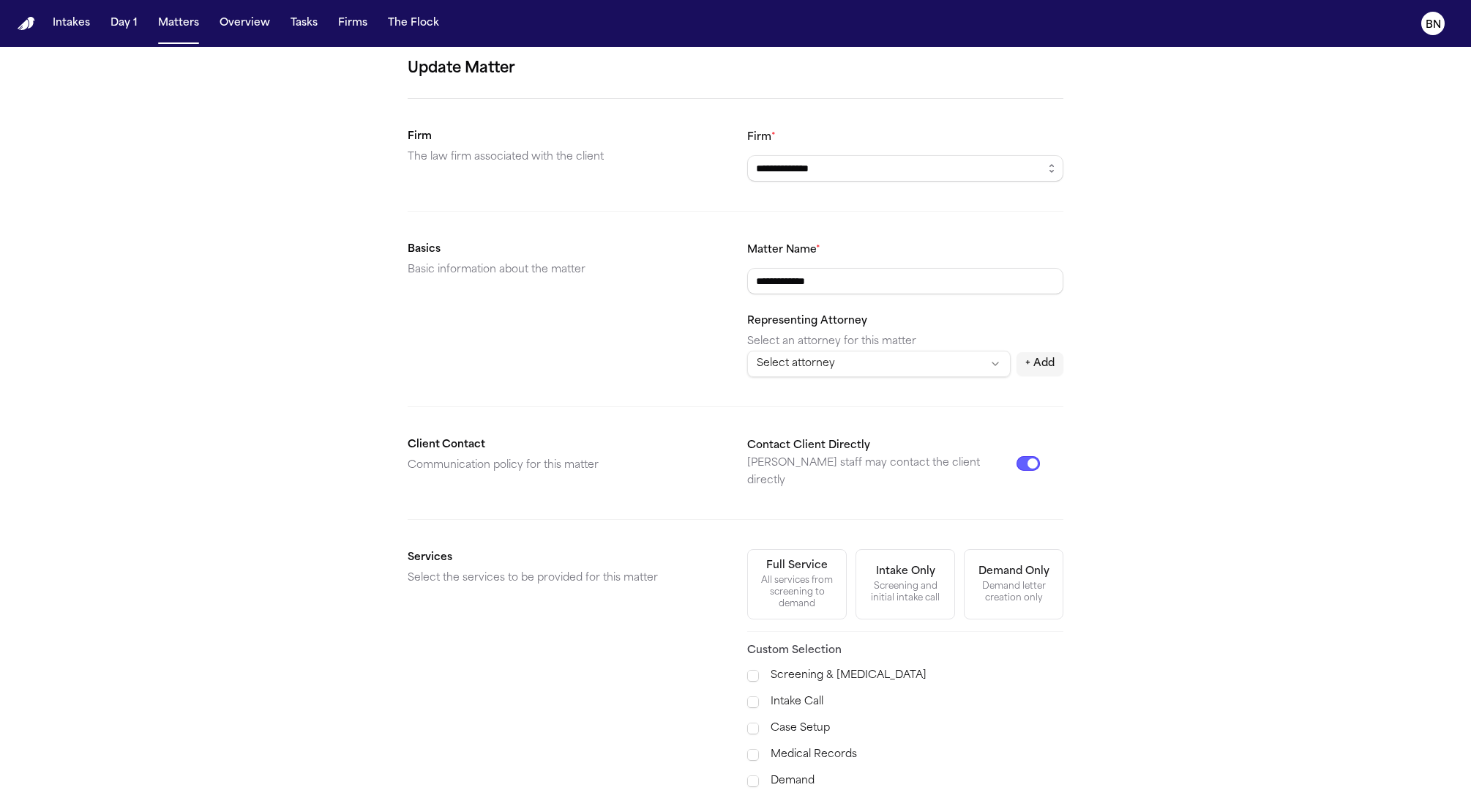
scroll to position [0, 0]
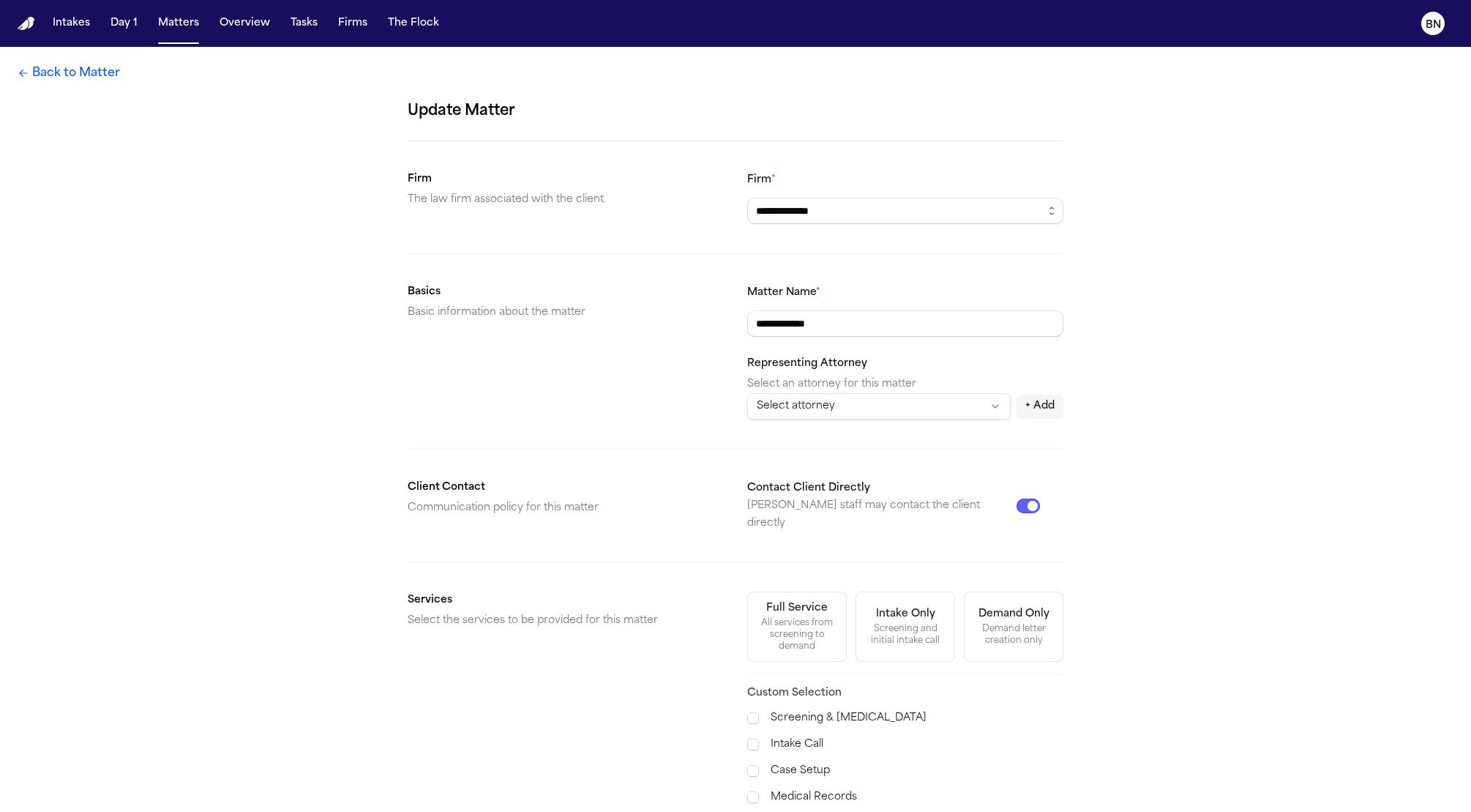
click at [72, 76] on link "Back to Matter" at bounding box center [68, 72] width 102 height 17
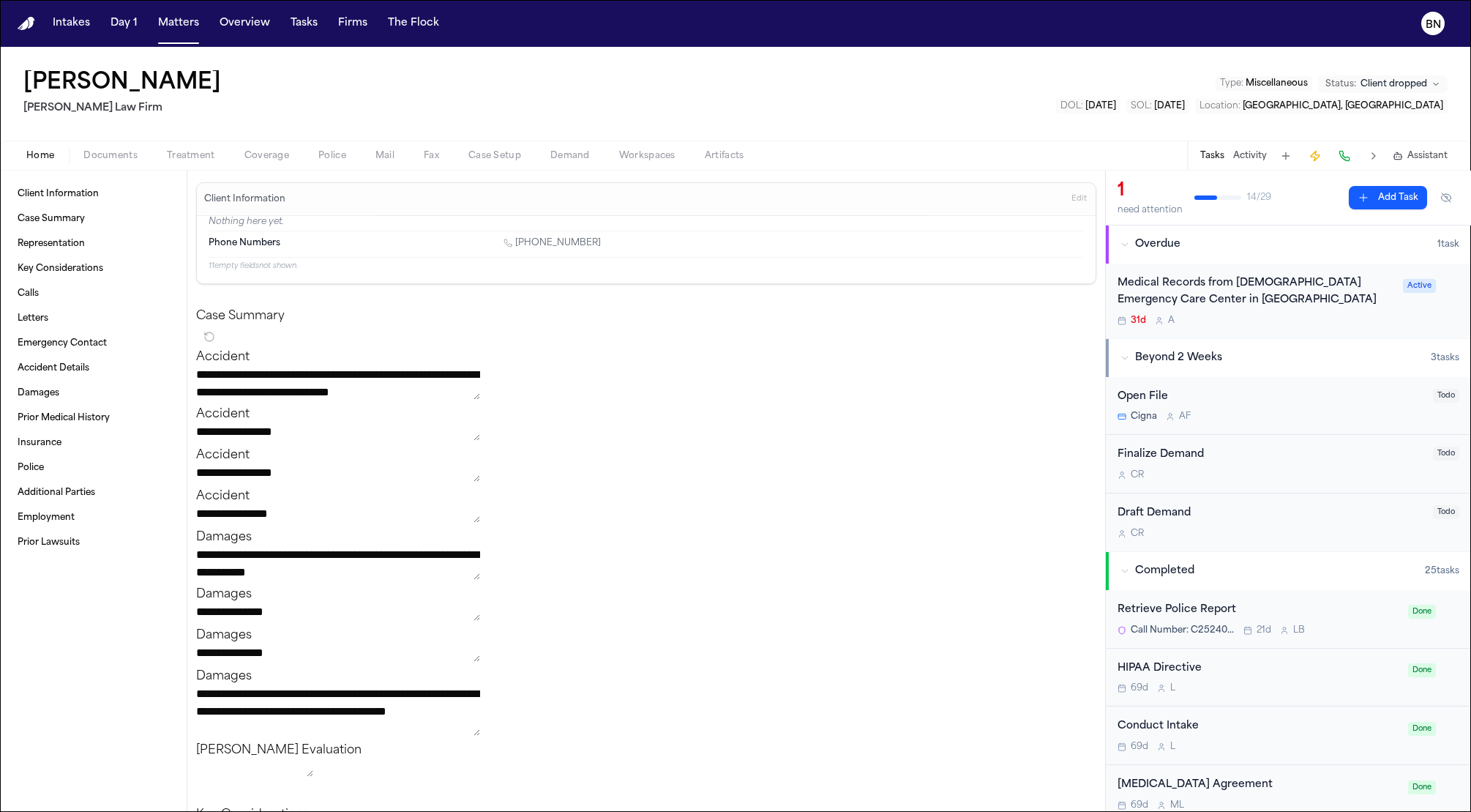
click at [1416, 155] on span "Assistant" at bounding box center [1428, 156] width 40 height 12
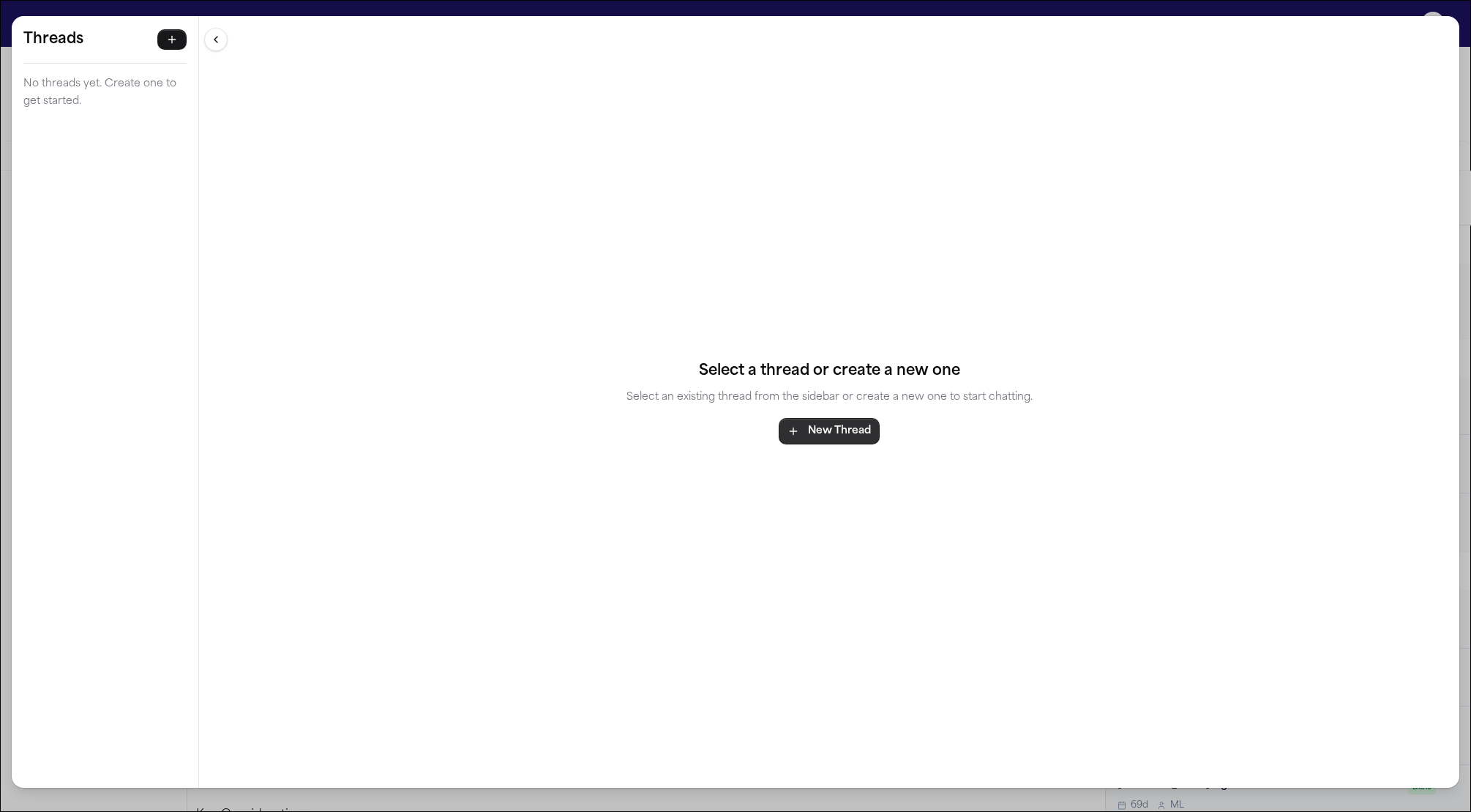
click at [814, 434] on button "New Thread" at bounding box center [829, 431] width 101 height 27
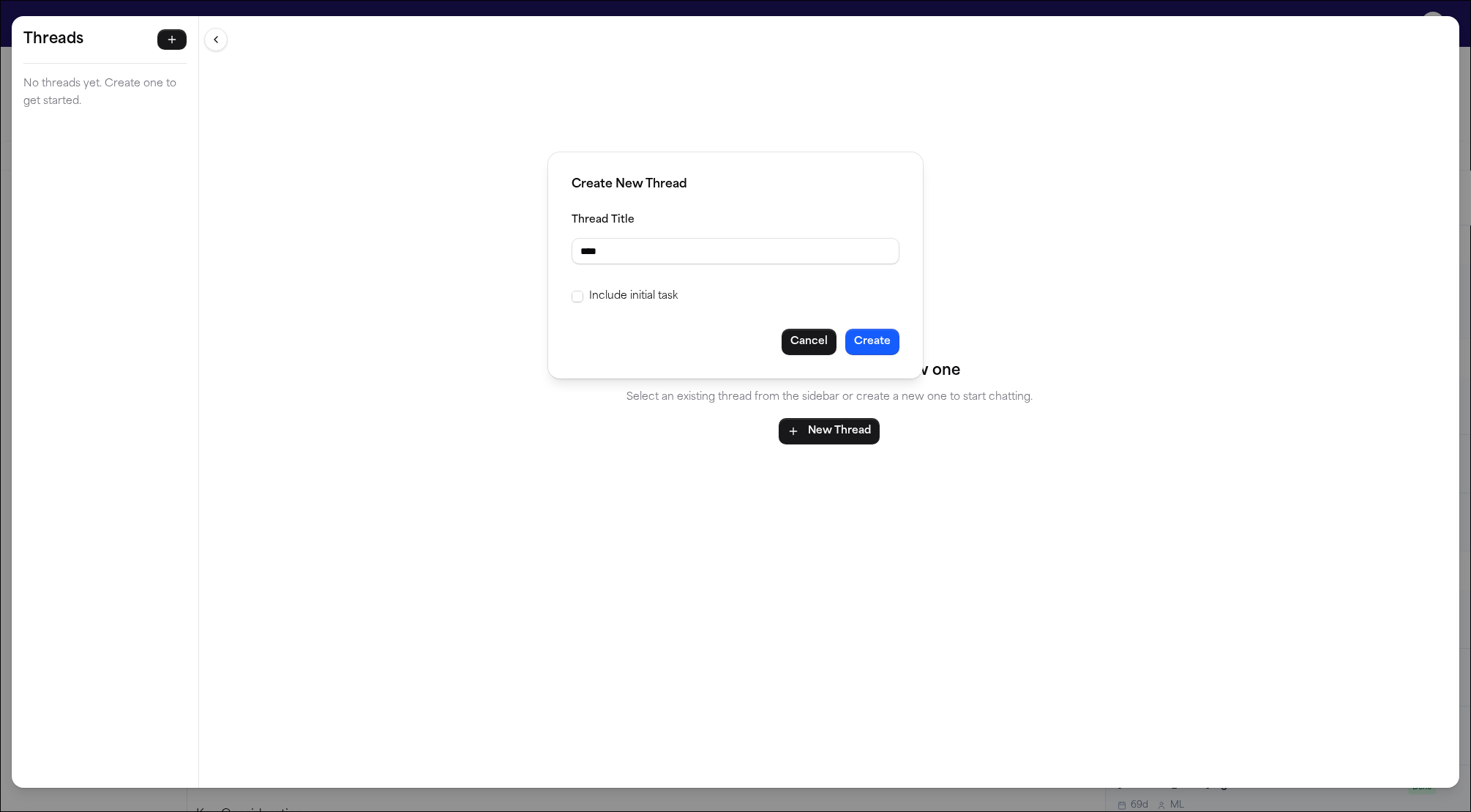
type input "****"
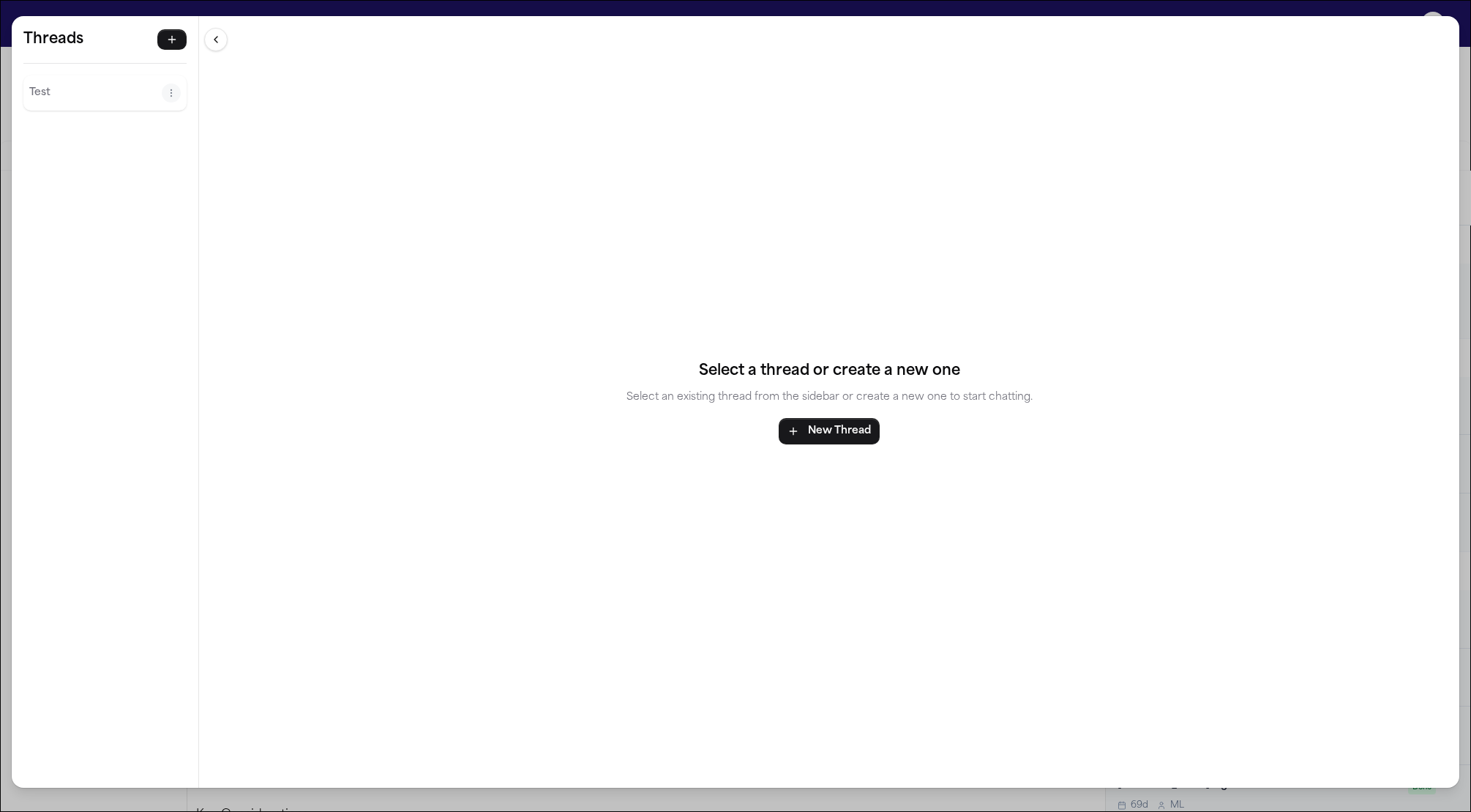
click at [120, 89] on p "Test" at bounding box center [95, 92] width 132 height 17
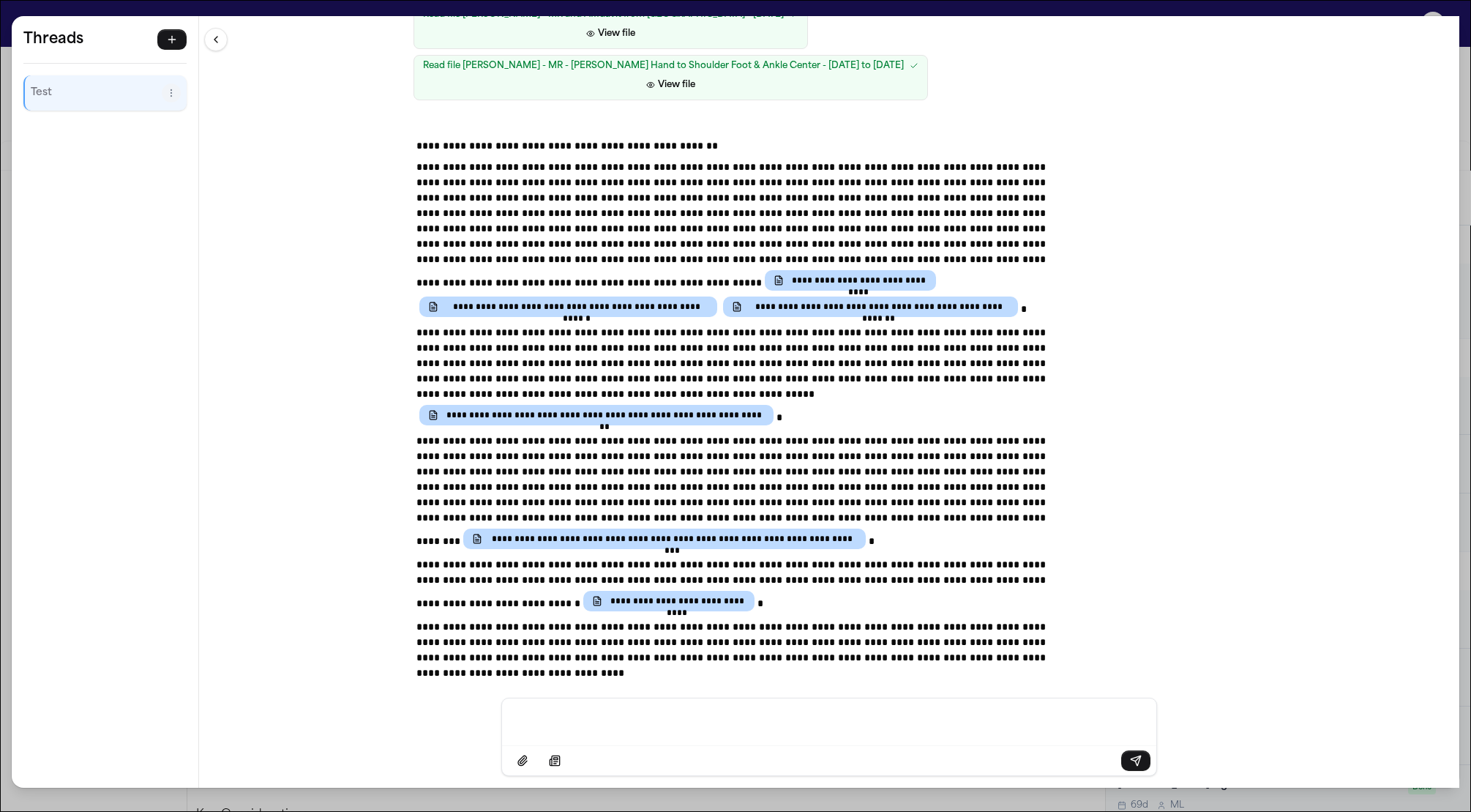
scroll to position [802, 0]
